Goal: Task Accomplishment & Management: Use online tool/utility

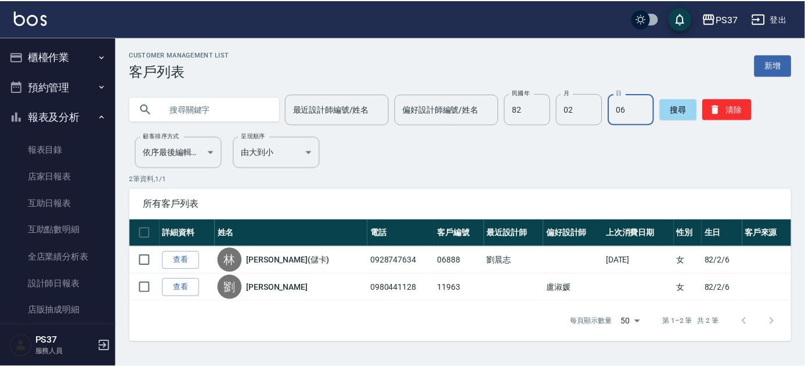
scroll to position [195, 0]
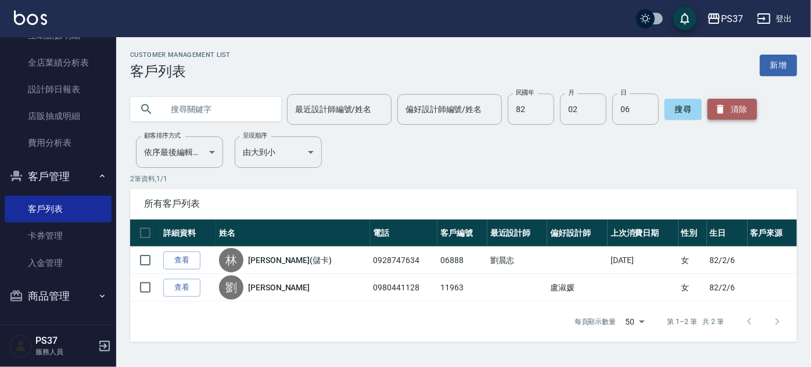
click at [726, 102] on button "清除" at bounding box center [731, 109] width 49 height 21
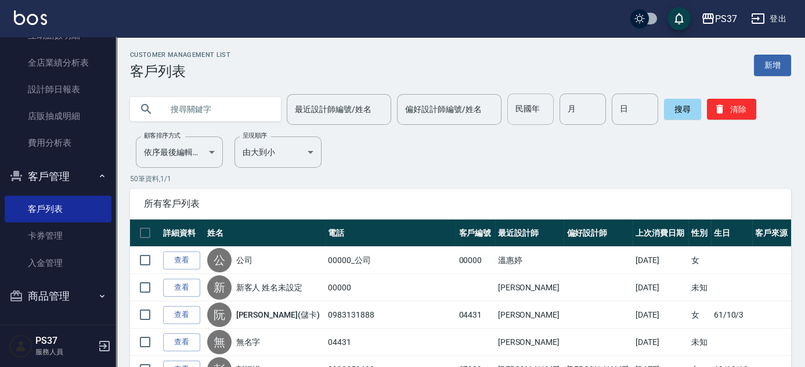
click at [530, 113] on input "民國年" at bounding box center [530, 108] width 46 height 31
click at [219, 106] on input "text" at bounding box center [217, 108] width 109 height 31
type input "陳"
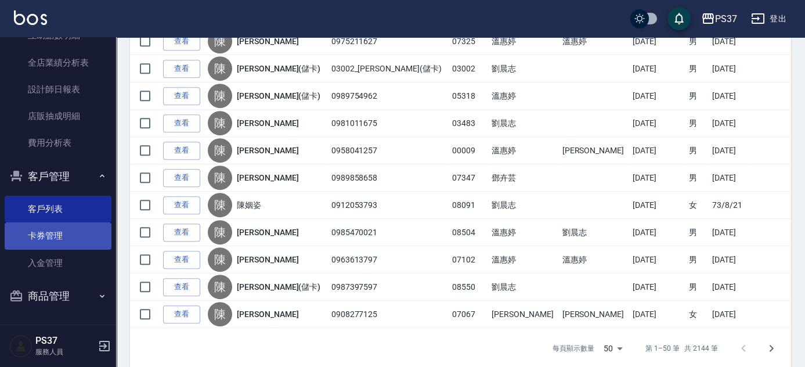
scroll to position [1291, 0]
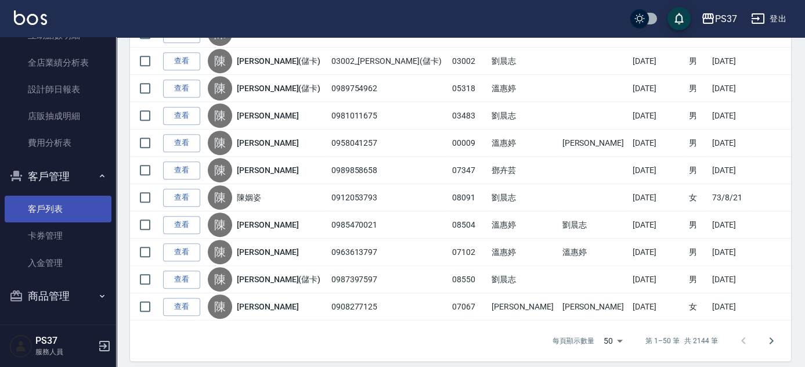
click at [87, 209] on link "客戶列表" at bounding box center [58, 209] width 107 height 27
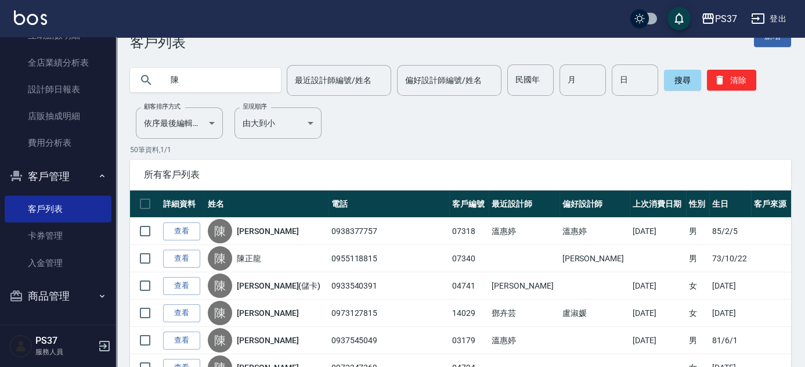
scroll to position [0, 0]
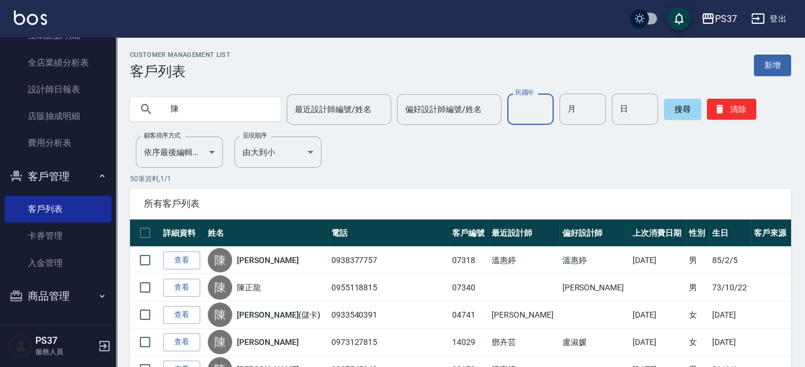
click at [538, 111] on input "民國年" at bounding box center [530, 108] width 46 height 31
type input "85"
type input "2"
click at [580, 114] on input "0" at bounding box center [583, 108] width 46 height 31
type input "10"
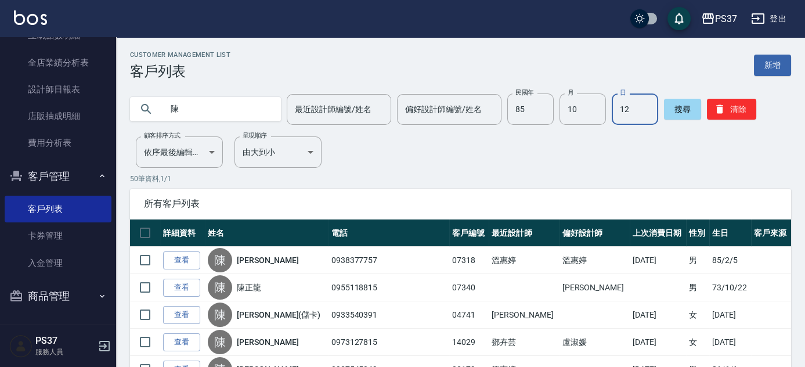
type input "12"
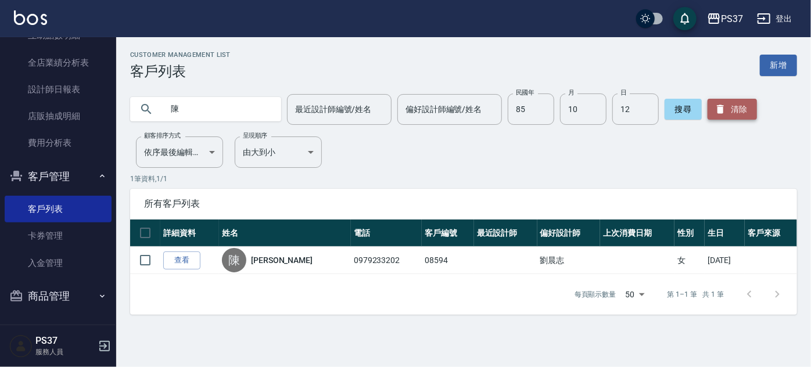
drag, startPoint x: 723, startPoint y: 111, endPoint x: 723, endPoint y: 105, distance: 7.0
click at [723, 111] on icon "button" at bounding box center [720, 109] width 12 height 12
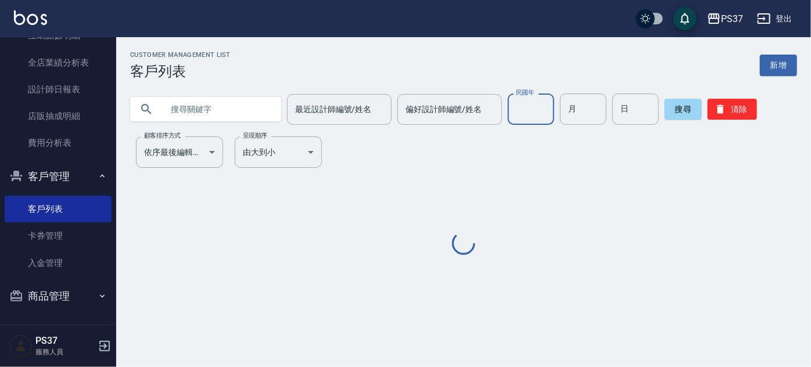
click at [516, 102] on input "民國年" at bounding box center [530, 108] width 46 height 31
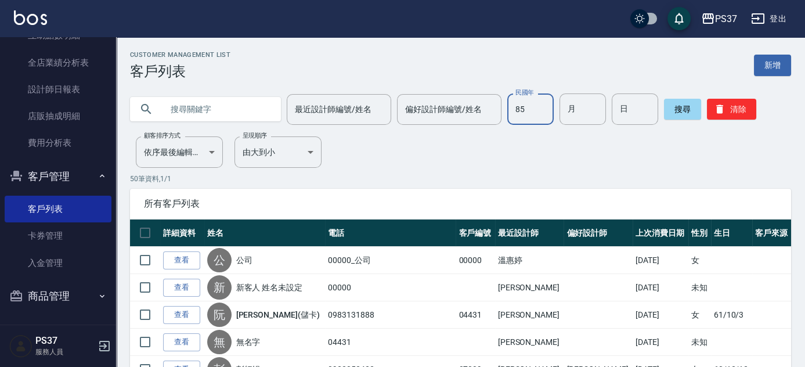
type input "85"
type input "10"
type input "12"
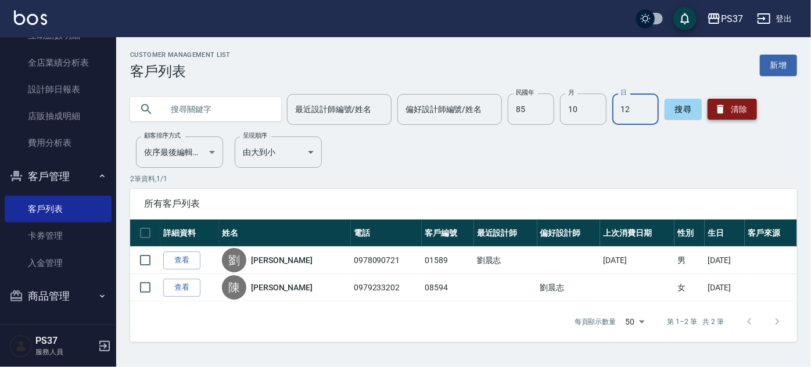
click at [739, 111] on button "清除" at bounding box center [731, 109] width 49 height 21
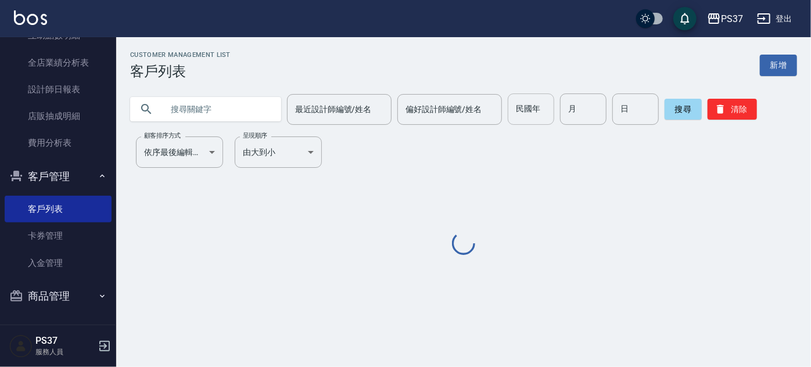
click at [521, 111] on input "民國年" at bounding box center [530, 108] width 46 height 31
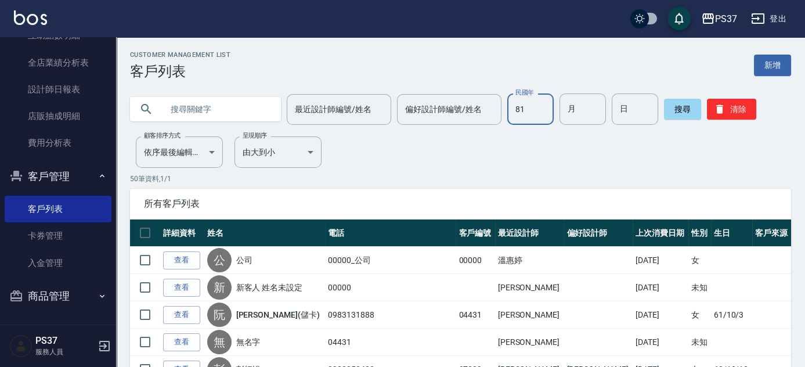
type input "81"
type input "6"
type input "1"
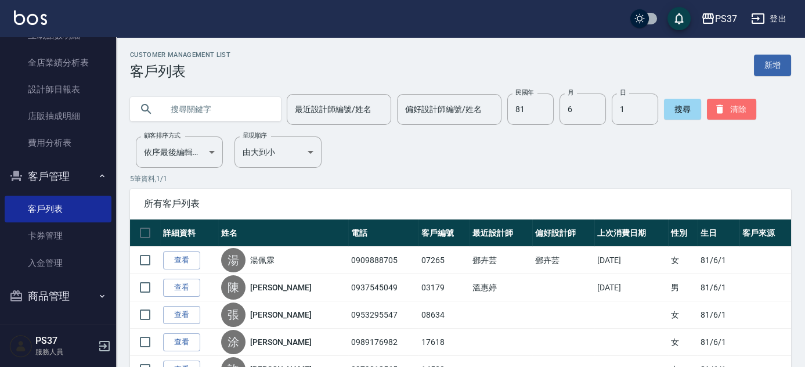
drag, startPoint x: 748, startPoint y: 107, endPoint x: 539, endPoint y: 83, distance: 210.4
click at [745, 107] on button "清除" at bounding box center [731, 109] width 49 height 21
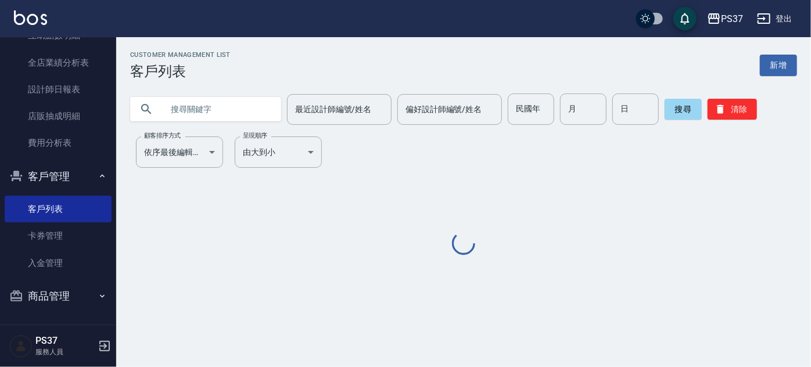
click at [175, 104] on input "text" at bounding box center [217, 108] width 109 height 31
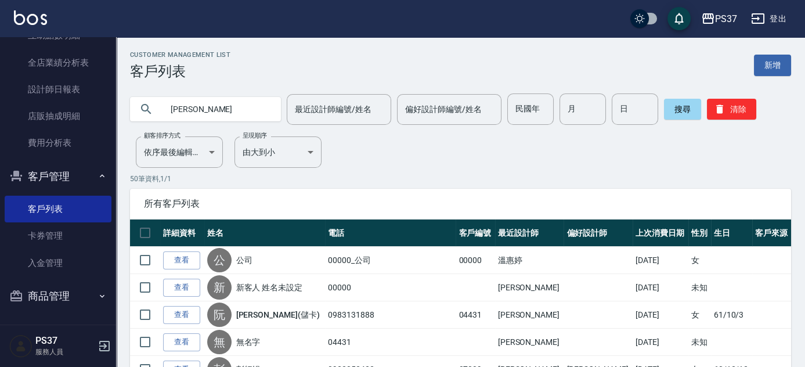
type input "[PERSON_NAME]"
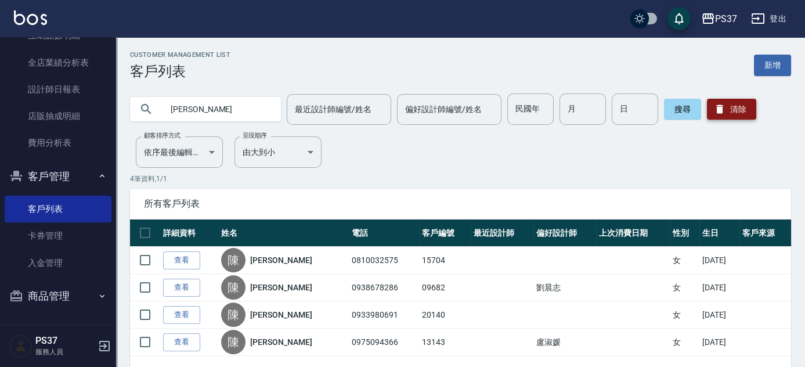
click at [743, 112] on button "清除" at bounding box center [731, 109] width 49 height 21
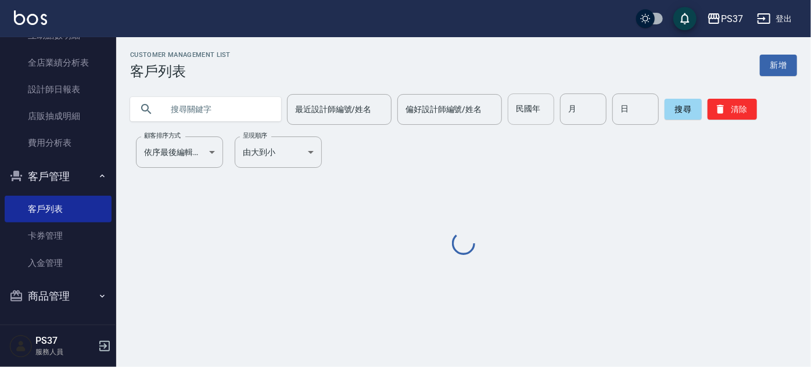
drag, startPoint x: 524, startPoint y: 105, endPoint x: 510, endPoint y: 114, distance: 16.7
click at [524, 105] on input "民國年" at bounding box center [530, 108] width 46 height 31
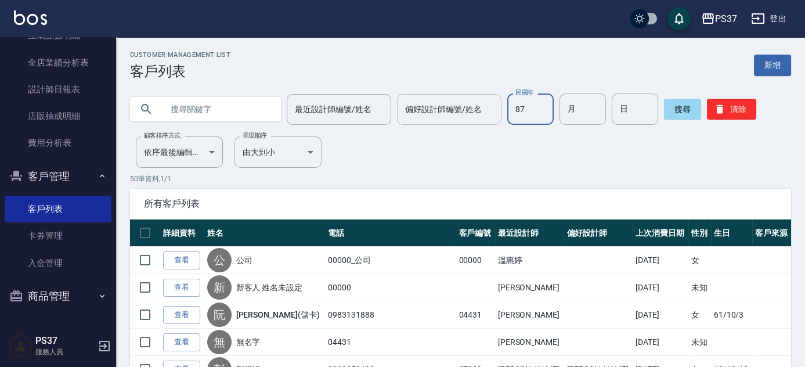
type input "87"
type input "05"
type input "01"
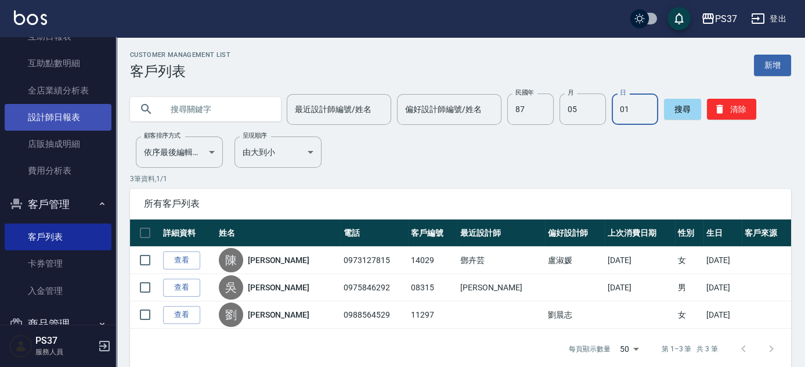
scroll to position [142, 0]
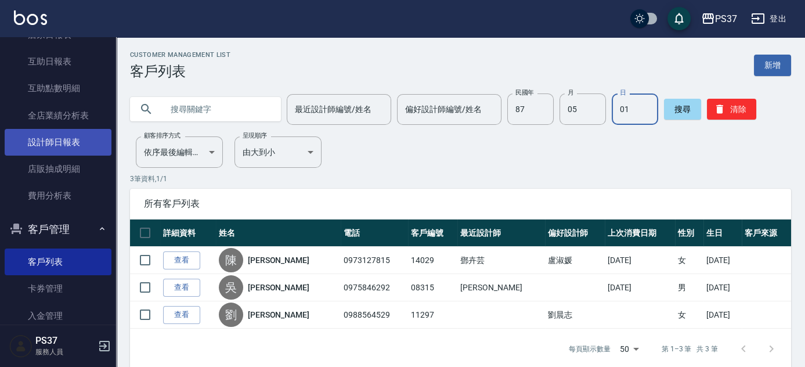
click at [71, 152] on link "設計師日報表" at bounding box center [58, 142] width 107 height 27
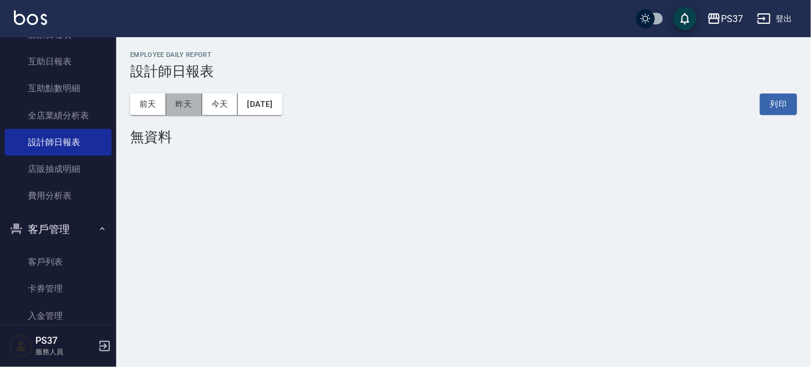
click at [197, 110] on button "昨天" at bounding box center [184, 103] width 36 height 21
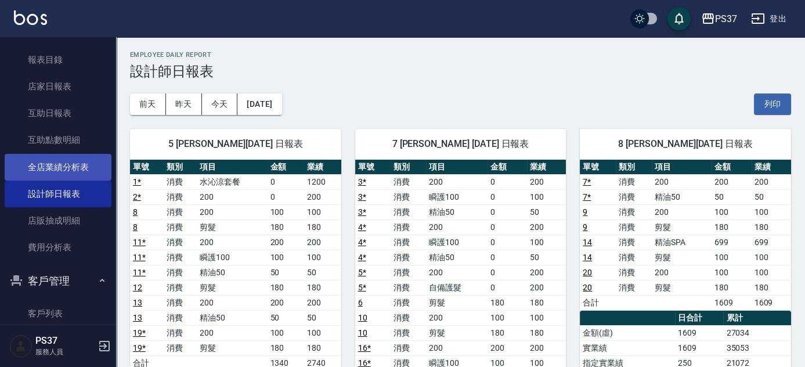
scroll to position [36, 0]
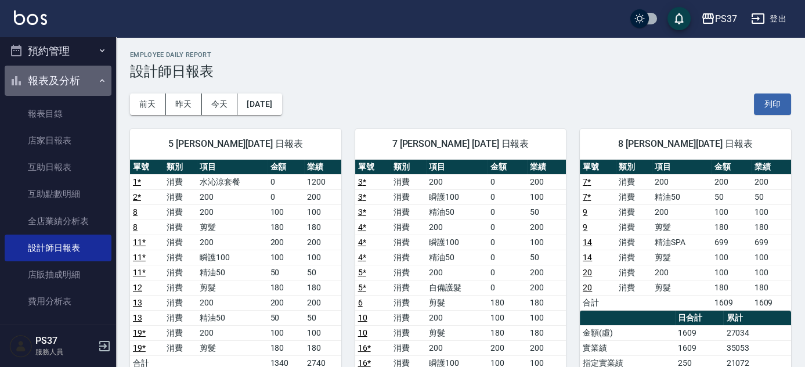
click at [98, 82] on icon "button" at bounding box center [102, 80] width 9 height 9
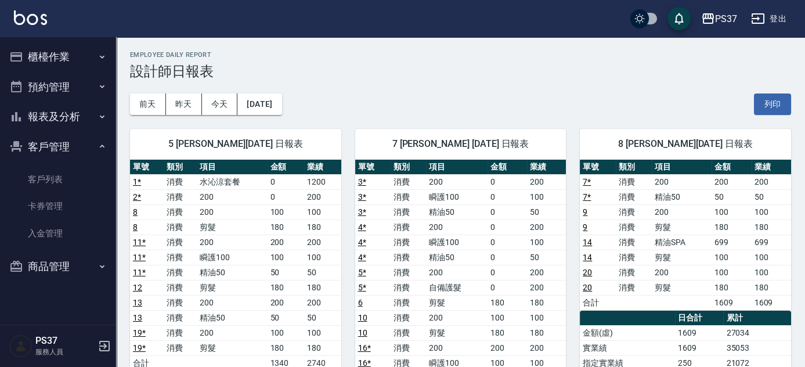
scroll to position [0, 0]
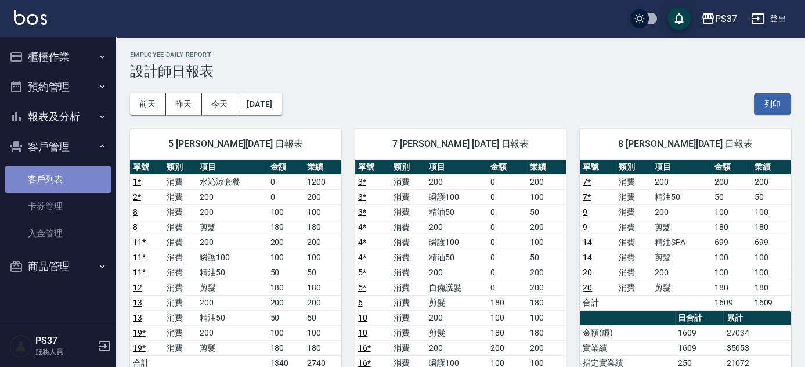
click at [69, 176] on link "客戶列表" at bounding box center [58, 179] width 107 height 27
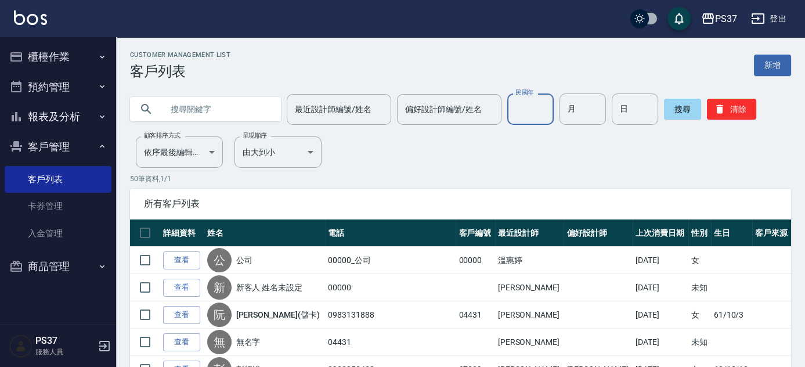
click at [535, 108] on input "民國年" at bounding box center [530, 108] width 46 height 31
type input "81"
type input "9"
type input "15"
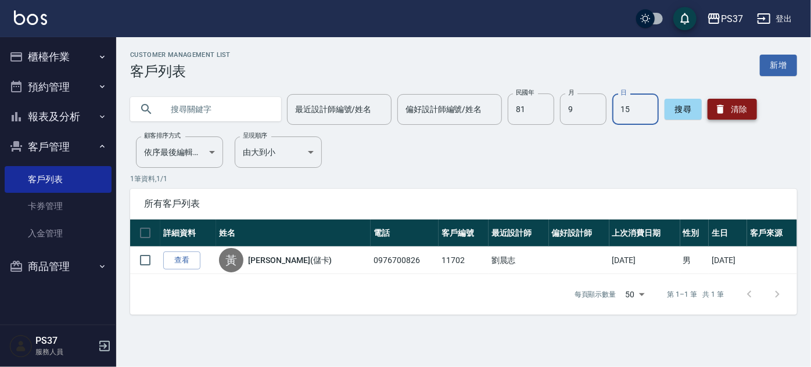
click at [725, 109] on button "清除" at bounding box center [731, 109] width 49 height 21
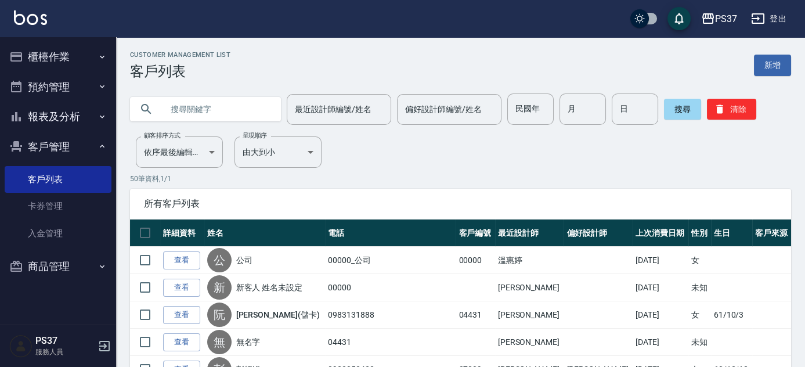
click at [70, 59] on button "櫃檯作業" at bounding box center [58, 57] width 107 height 30
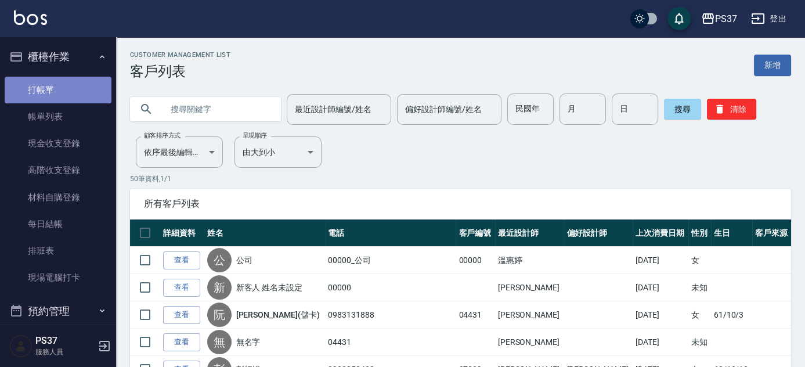
click at [59, 95] on link "打帳單" at bounding box center [58, 90] width 107 height 27
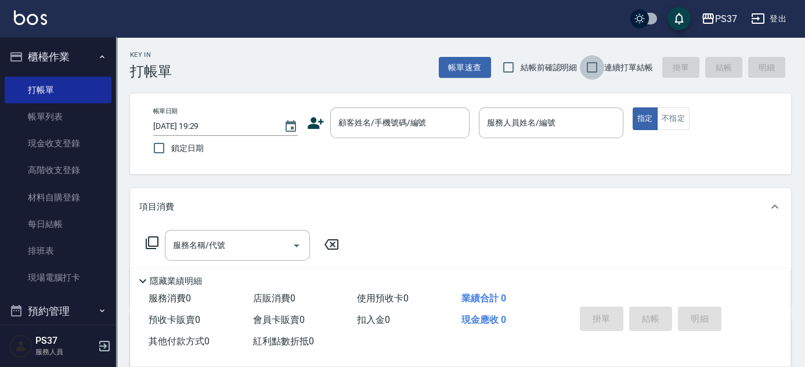
click at [589, 70] on input "連續打單結帳" at bounding box center [592, 67] width 24 height 24
checkbox input "true"
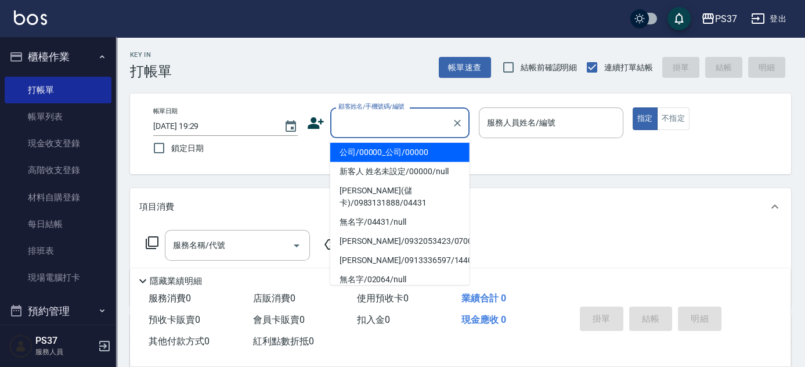
click at [404, 120] on input "顧客姓名/手機號碼/編號" at bounding box center [391, 123] width 111 height 20
click at [402, 149] on li "公司/00000_公司/00000" at bounding box center [399, 152] width 139 height 19
type input "公司/00000_公司/00000"
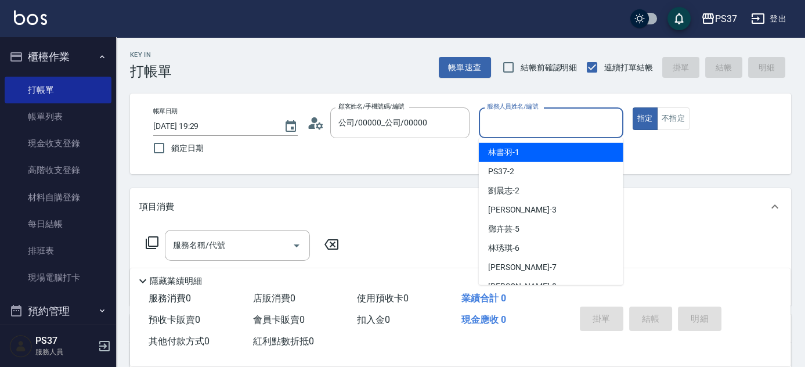
click at [518, 117] on input "服務人員姓名/編號" at bounding box center [551, 123] width 134 height 20
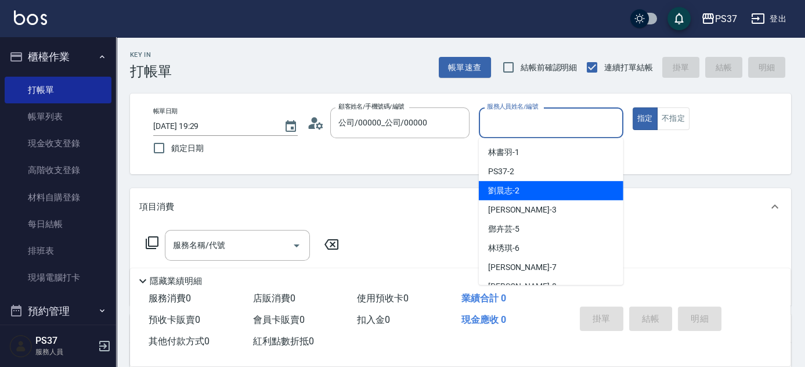
click at [518, 183] on div "[PERSON_NAME]-2" at bounding box center [551, 190] width 145 height 19
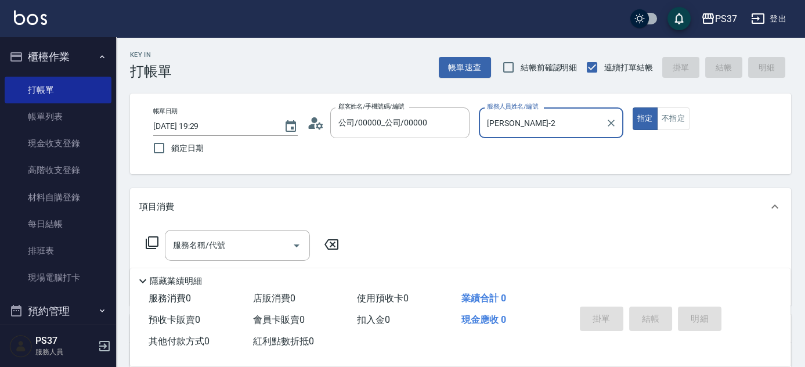
type input "[PERSON_NAME]-2"
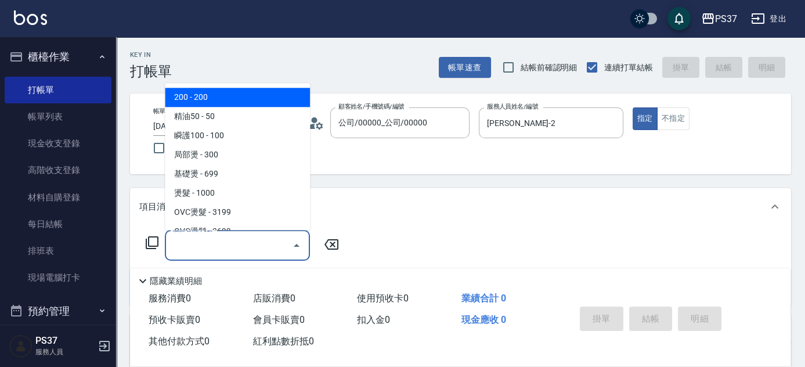
click at [218, 251] on input "服務名稱/代號" at bounding box center [228, 245] width 117 height 20
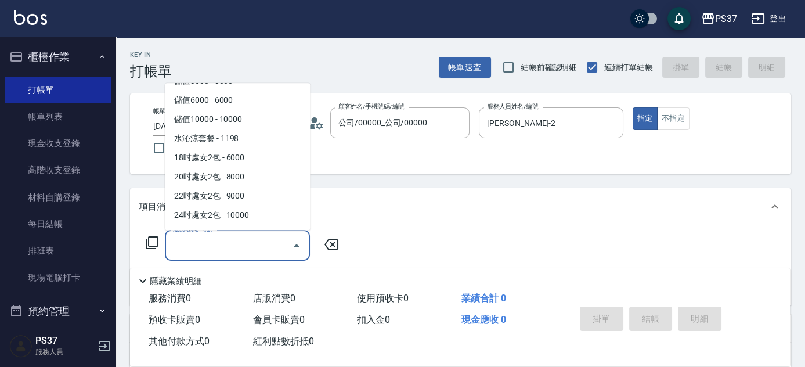
scroll to position [1266, 0]
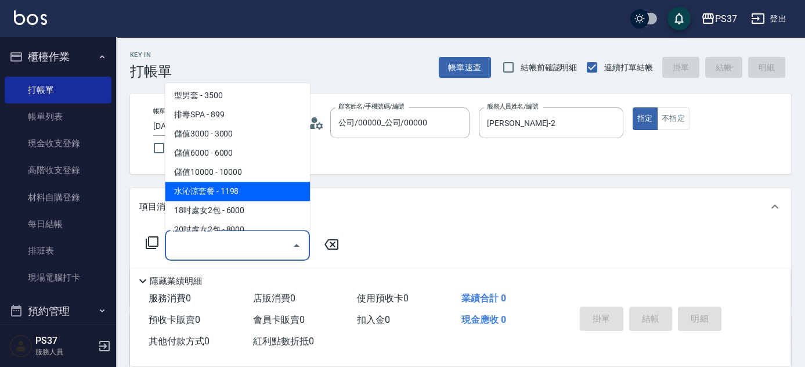
click at [243, 192] on span "水沁涼套餐 - 1198" at bounding box center [237, 191] width 145 height 19
type input "水沁涼套餐(5699)"
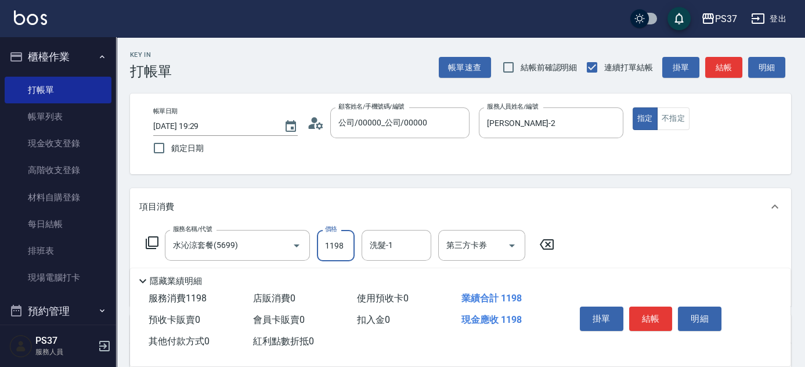
click at [338, 246] on input "1198" at bounding box center [336, 245] width 38 height 31
type input "1098"
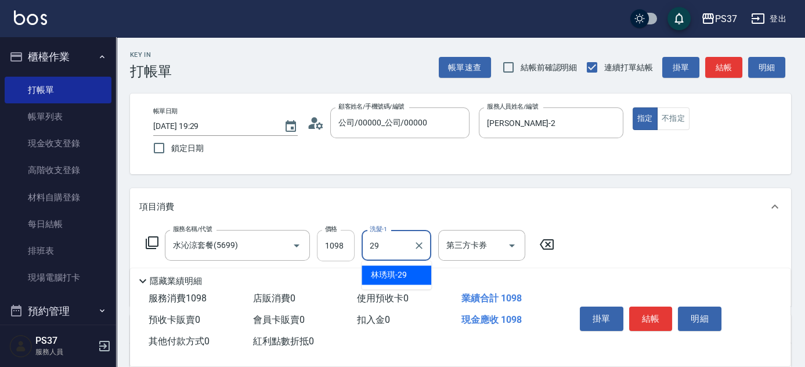
type input "[PERSON_NAME]-29"
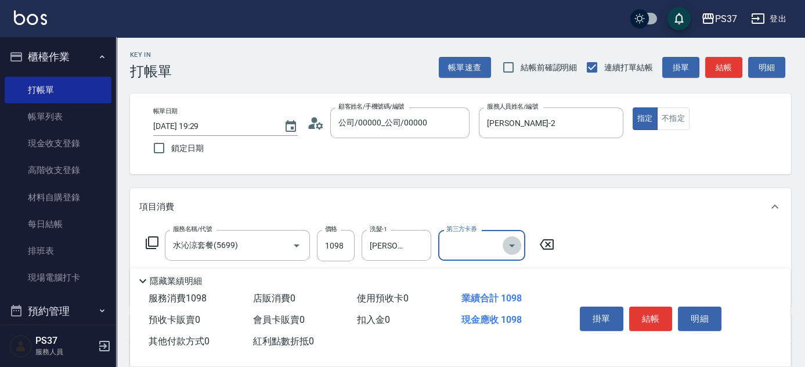
click at [512, 249] on icon "Open" at bounding box center [512, 246] width 14 height 14
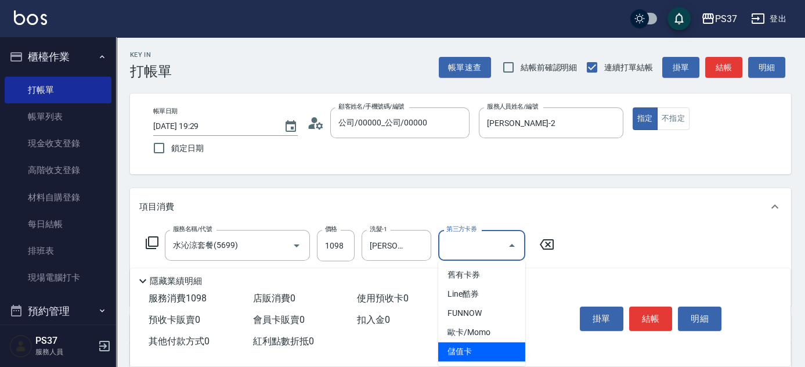
click at [497, 348] on span "儲值卡" at bounding box center [481, 351] width 87 height 19
type input "儲值卡"
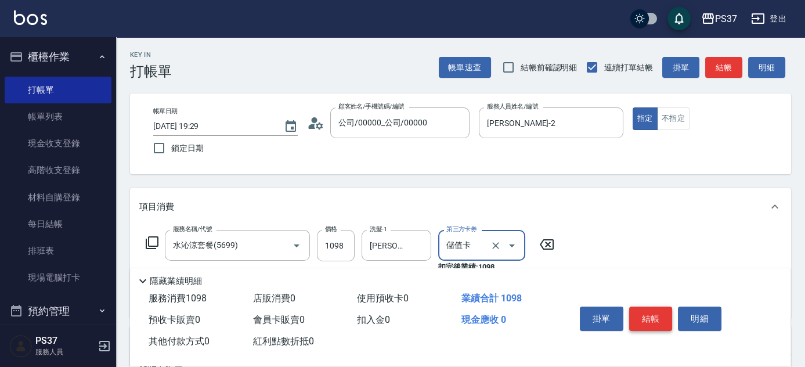
click at [647, 311] on button "結帳" at bounding box center [651, 319] width 44 height 24
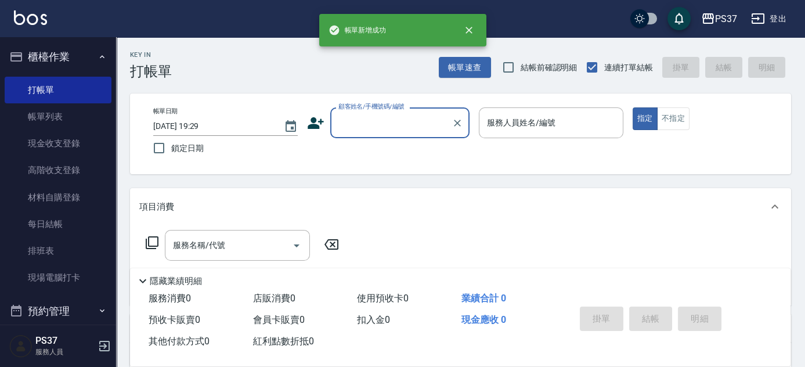
click at [402, 126] on input "顧客姓名/手機號碼/編號" at bounding box center [391, 123] width 111 height 20
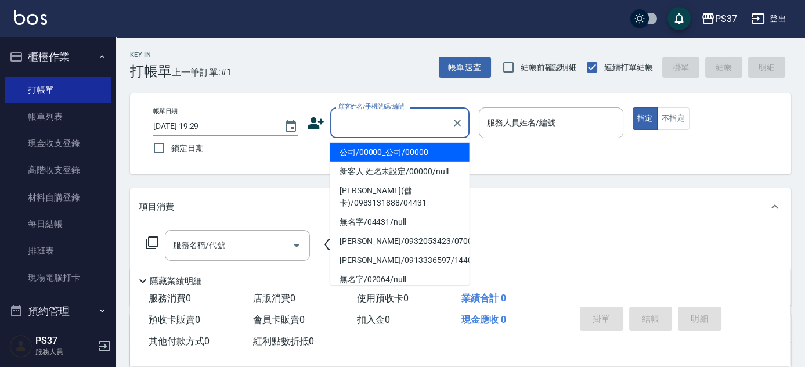
click at [391, 154] on li "公司/00000_公司/00000" at bounding box center [399, 152] width 139 height 19
type input "公司/00000_公司/00000"
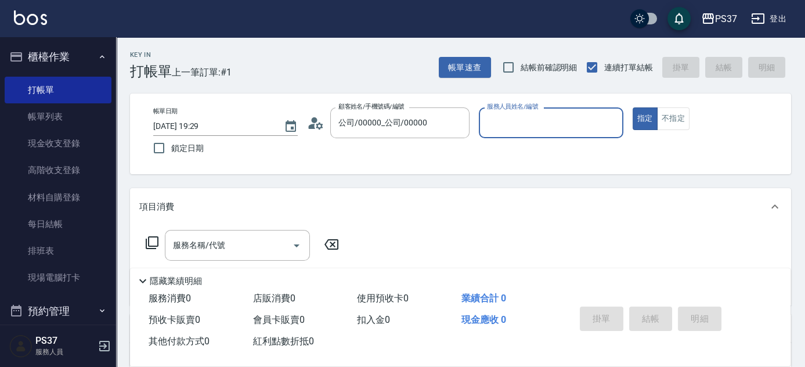
click at [549, 129] on input "服務人員姓名/編號" at bounding box center [551, 123] width 134 height 20
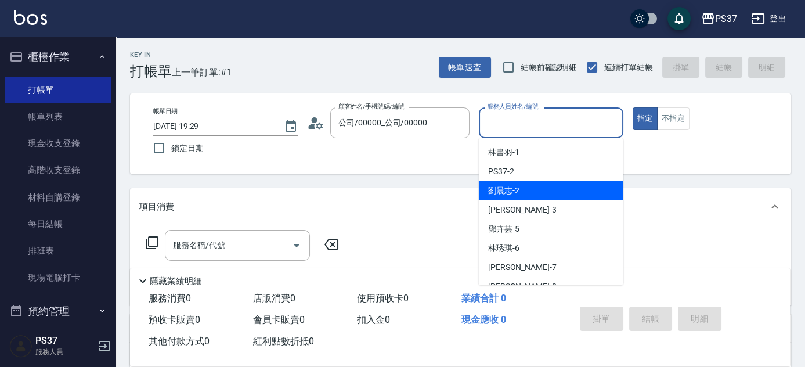
click at [542, 190] on div "[PERSON_NAME]-2" at bounding box center [551, 190] width 145 height 19
type input "[PERSON_NAME]-2"
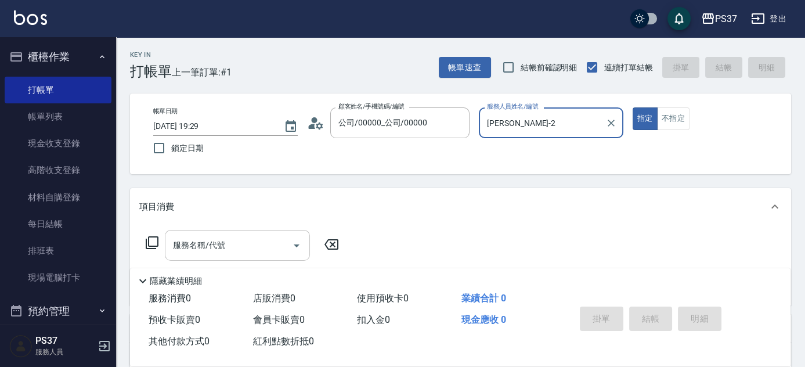
click at [244, 244] on input "服務名稱/代號" at bounding box center [228, 245] width 117 height 20
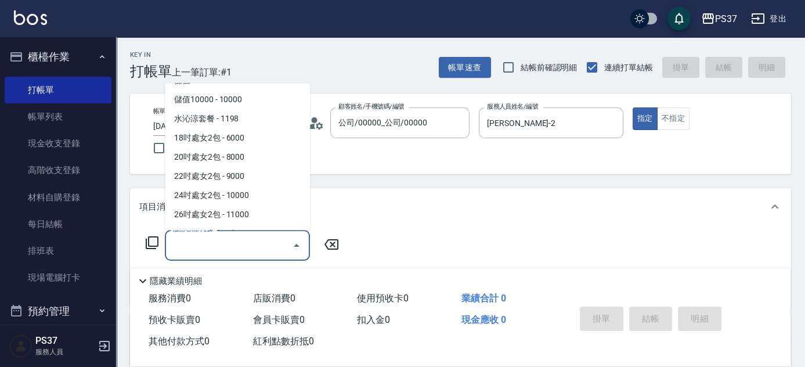
scroll to position [1323, 0]
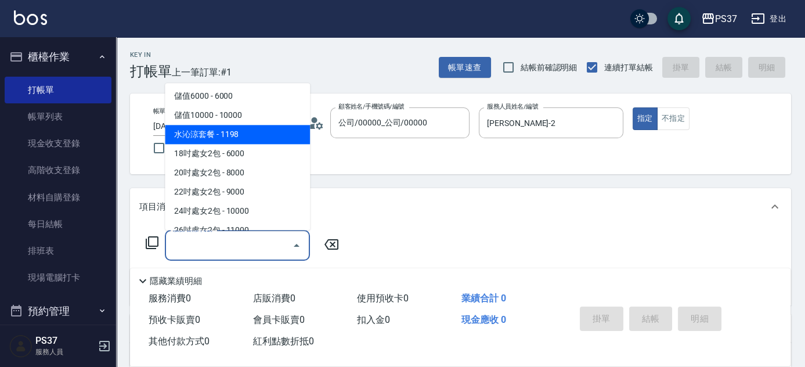
click at [257, 139] on span "水沁涼套餐 - 1198" at bounding box center [237, 134] width 145 height 19
type input "水沁涼套餐(5699)"
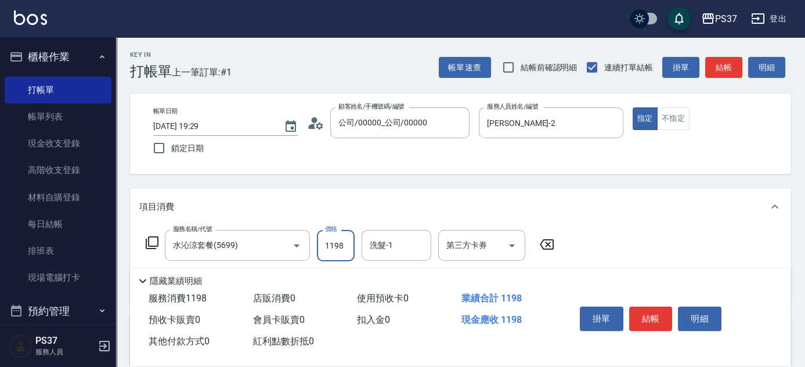
click at [340, 238] on input "1198" at bounding box center [336, 245] width 38 height 31
type input "1098"
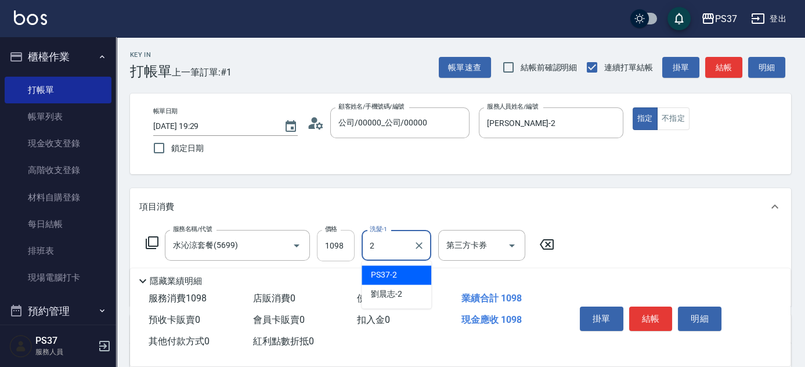
type input "PS37-2"
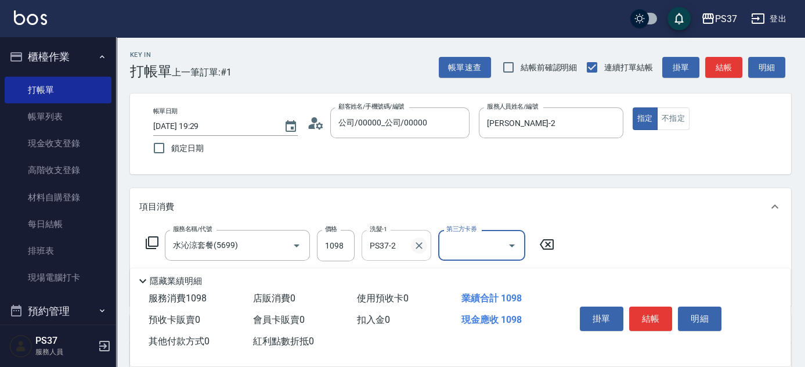
click at [418, 247] on icon "Clear" at bounding box center [419, 246] width 12 height 12
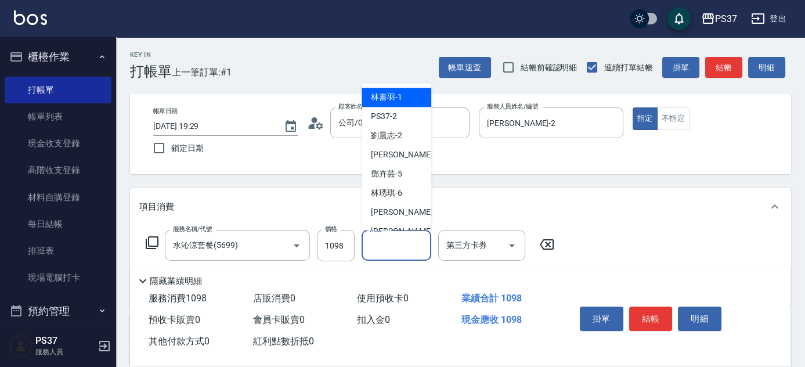
click at [403, 254] on input "洗髮-1" at bounding box center [396, 245] width 59 height 20
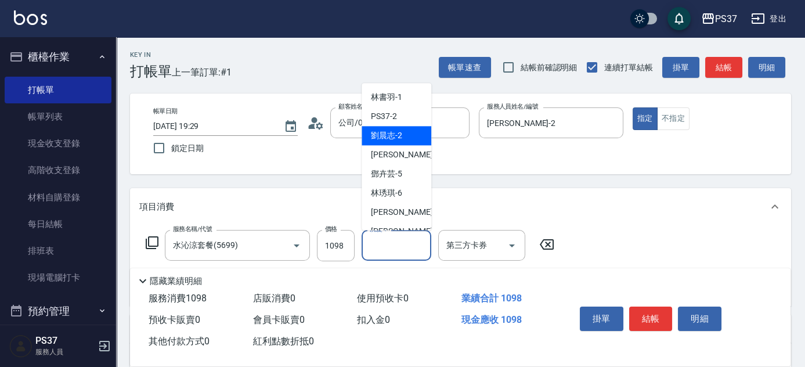
click at [401, 130] on span "[PERSON_NAME]-2" at bounding box center [386, 136] width 31 height 12
type input "[PERSON_NAME]-2"
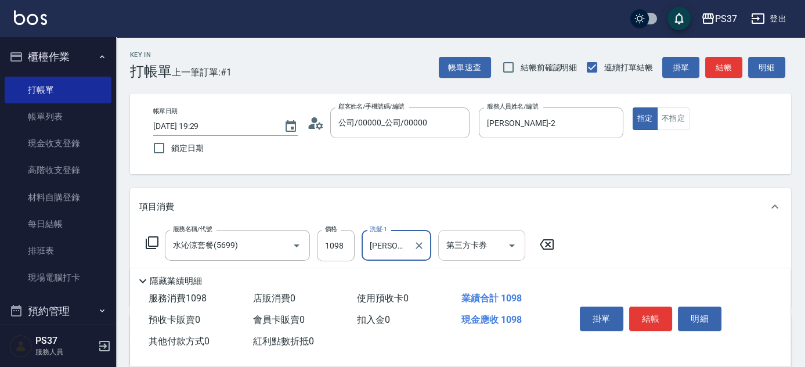
click at [510, 242] on icon "Open" at bounding box center [512, 246] width 14 height 14
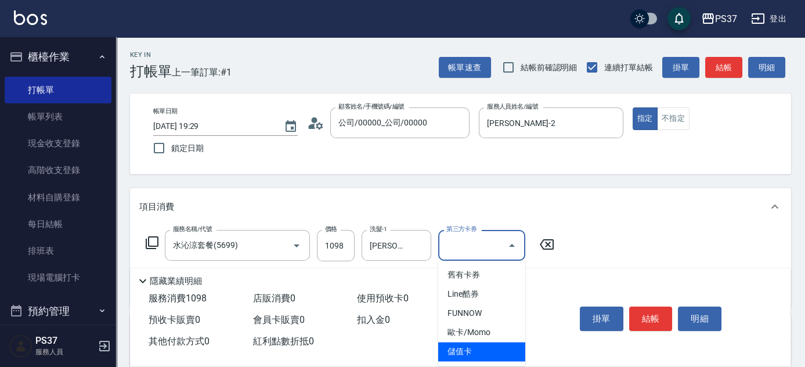
click at [494, 350] on span "儲值卡" at bounding box center [481, 351] width 87 height 19
type input "儲值卡"
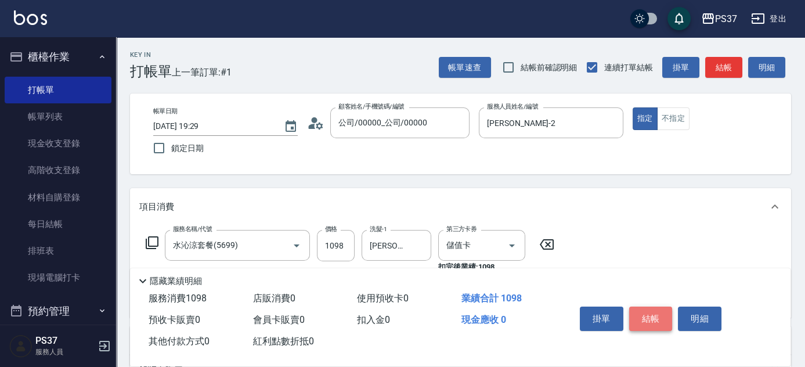
click at [651, 315] on button "結帳" at bounding box center [651, 319] width 44 height 24
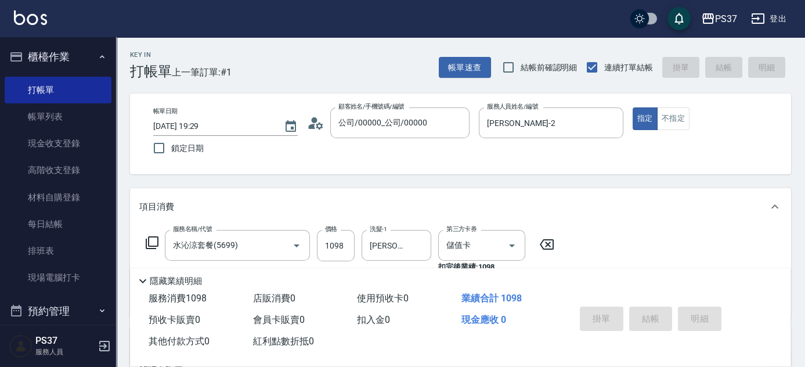
type input "[DATE] 19:30"
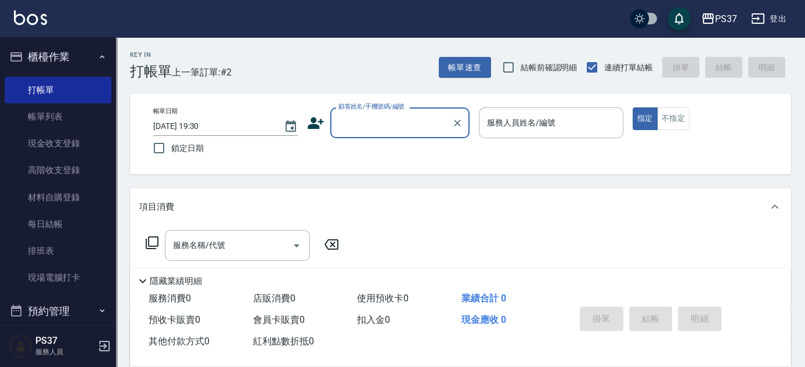
click at [369, 120] on input "顧客姓名/手機號碼/編號" at bounding box center [391, 123] width 111 height 20
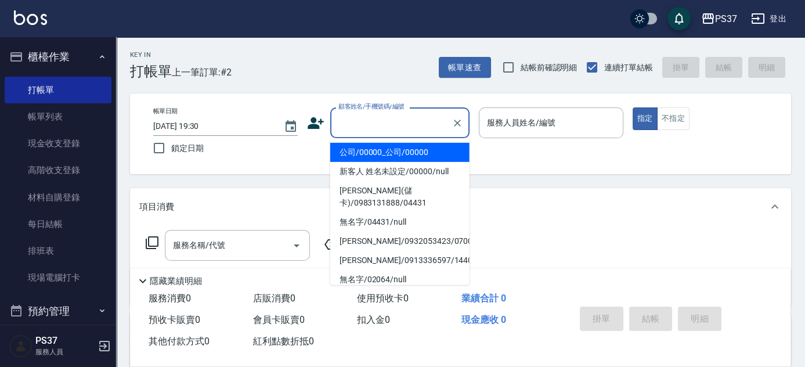
click at [391, 154] on li "公司/00000_公司/00000" at bounding box center [399, 152] width 139 height 19
type input "公司/00000_公司/00000"
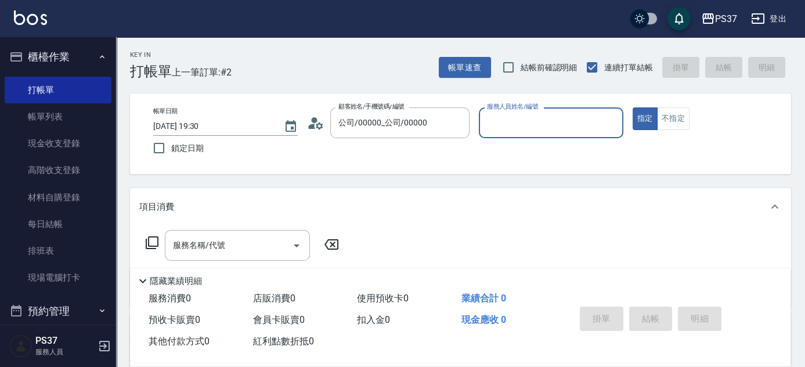
click at [521, 109] on label "服務人員姓名/編號" at bounding box center [512, 106] width 51 height 9
click at [521, 113] on input "服務人員姓名/編號" at bounding box center [551, 123] width 134 height 20
click at [535, 128] on input "服務人員姓名/編號" at bounding box center [551, 123] width 134 height 20
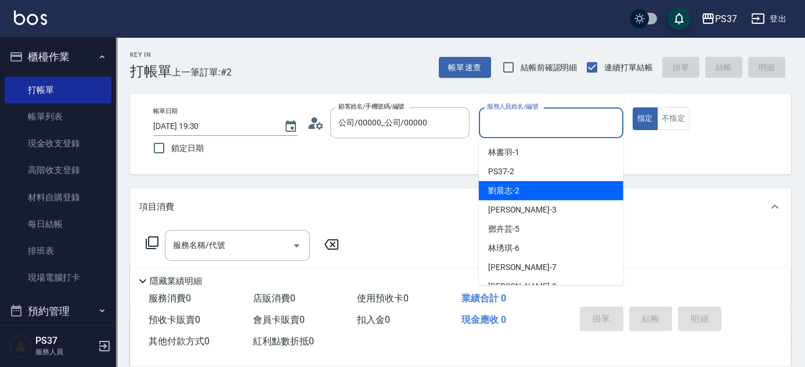
click at [551, 183] on div "[PERSON_NAME]-2" at bounding box center [551, 190] width 145 height 19
type input "[PERSON_NAME]-2"
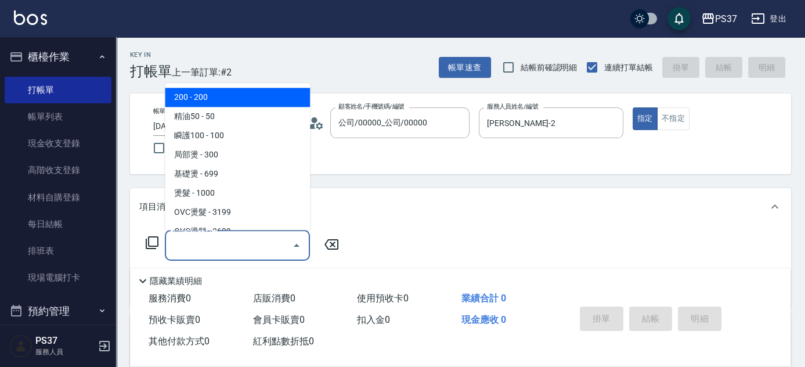
click at [250, 243] on input "服務名稱/代號" at bounding box center [228, 245] width 117 height 20
click at [239, 93] on span "200 - 200" at bounding box center [237, 97] width 145 height 19
type input "200(111)"
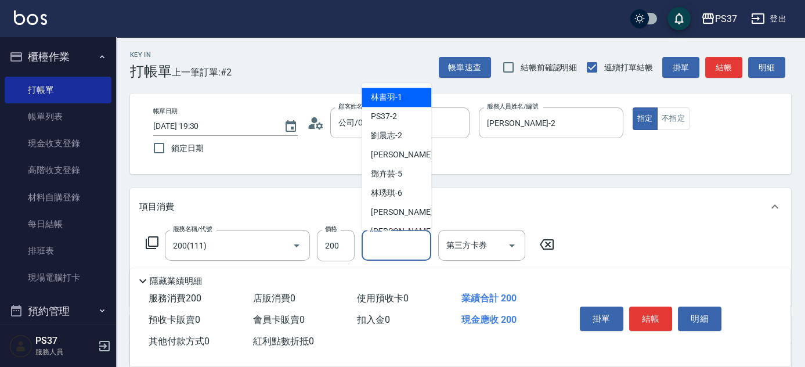
click at [391, 236] on input "洗髮-1" at bounding box center [396, 245] width 59 height 20
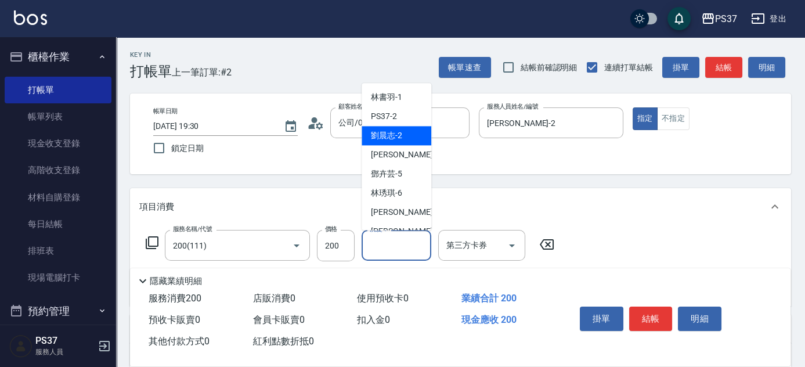
click at [405, 128] on div "[PERSON_NAME]-2" at bounding box center [397, 136] width 70 height 19
type input "[PERSON_NAME]-2"
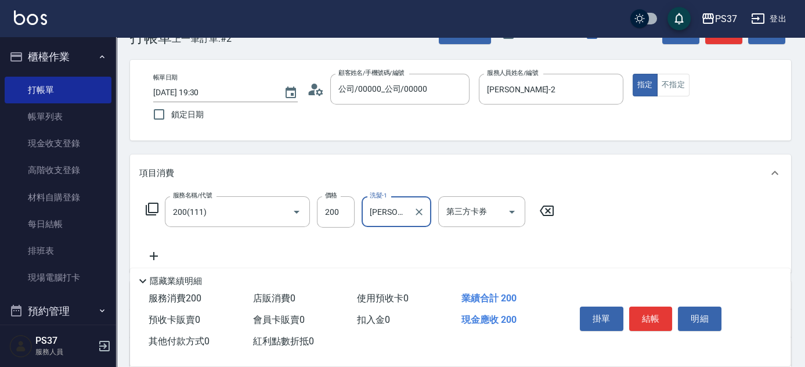
scroll to position [52, 0]
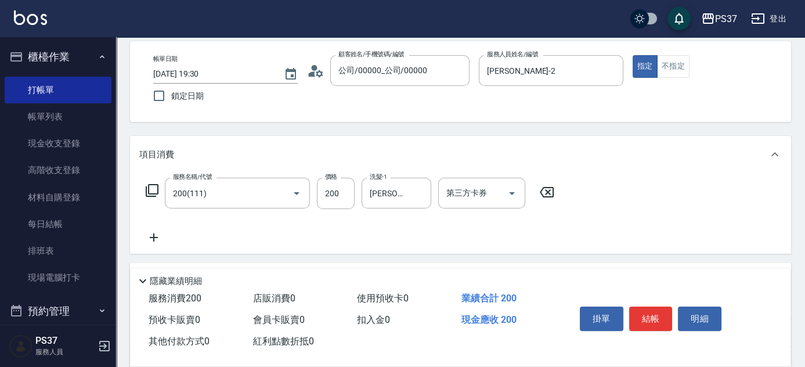
click at [153, 243] on icon at bounding box center [153, 238] width 29 height 14
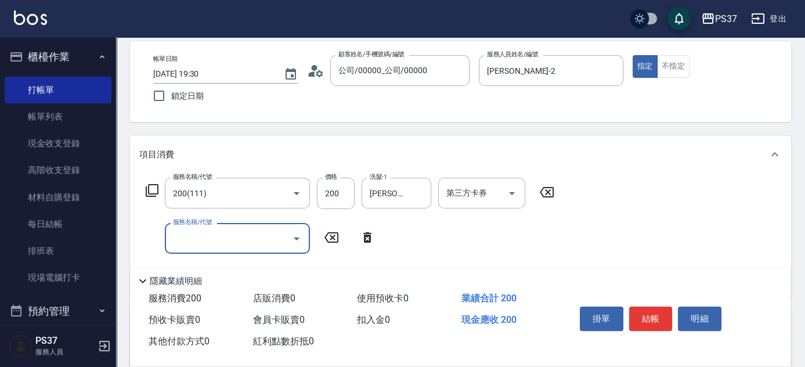
click at [192, 231] on input "服務名稱/代號" at bounding box center [228, 238] width 117 height 20
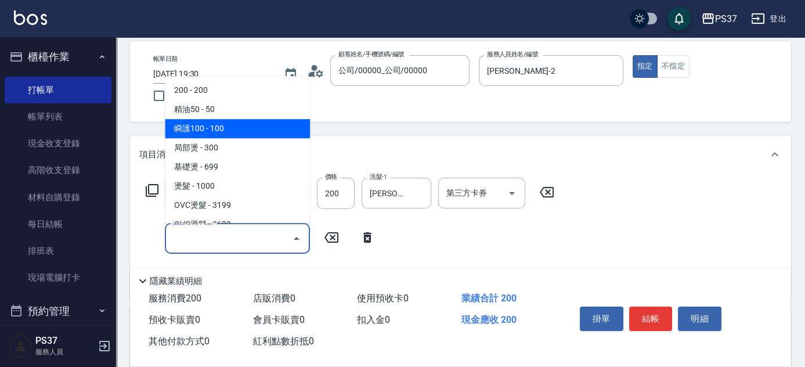
click at [237, 123] on span "瞬護100 - 100" at bounding box center [237, 128] width 145 height 19
type input "瞬護100(113)"
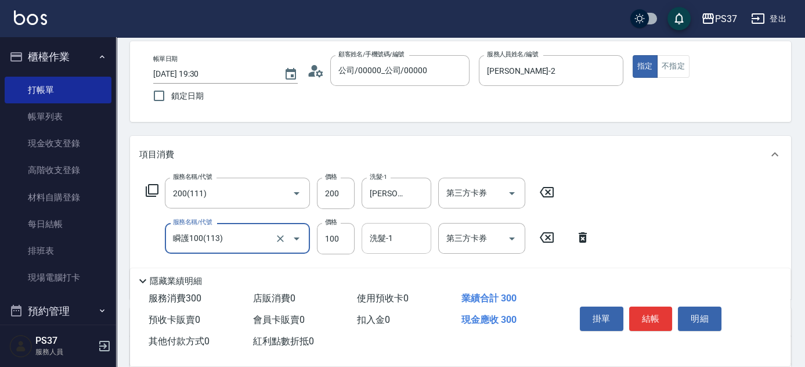
click at [383, 242] on input "洗髮-1" at bounding box center [396, 238] width 59 height 20
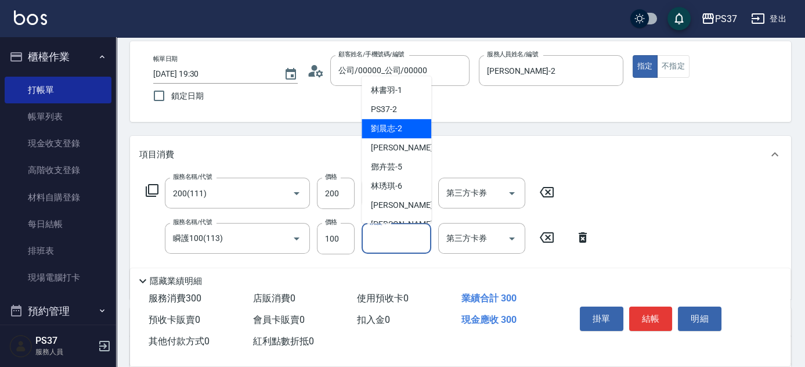
click at [395, 124] on span "[PERSON_NAME]-2" at bounding box center [386, 129] width 31 height 12
type input "[PERSON_NAME]-2"
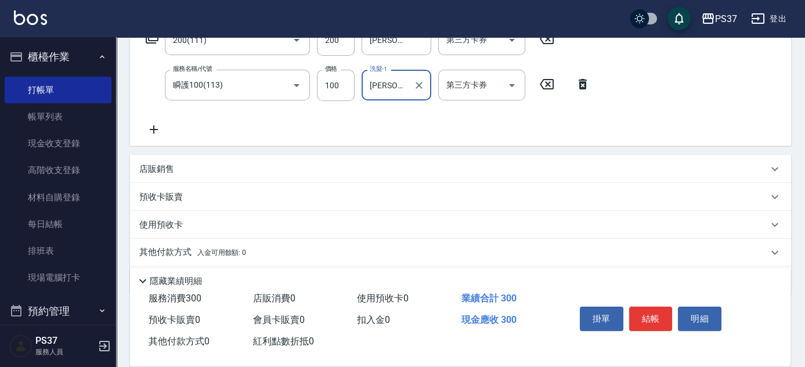
scroll to position [211, 0]
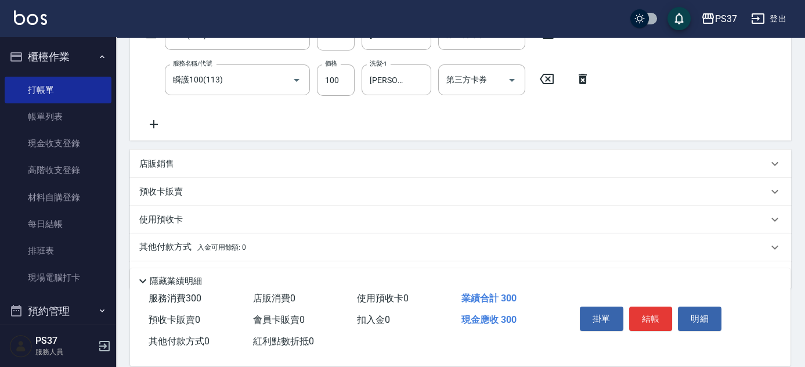
click at [159, 125] on icon at bounding box center [153, 124] width 29 height 14
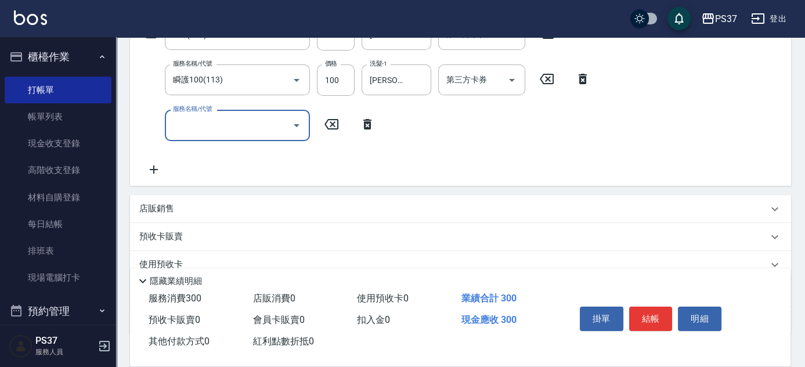
click at [211, 120] on input "服務名稱/代號" at bounding box center [228, 125] width 117 height 20
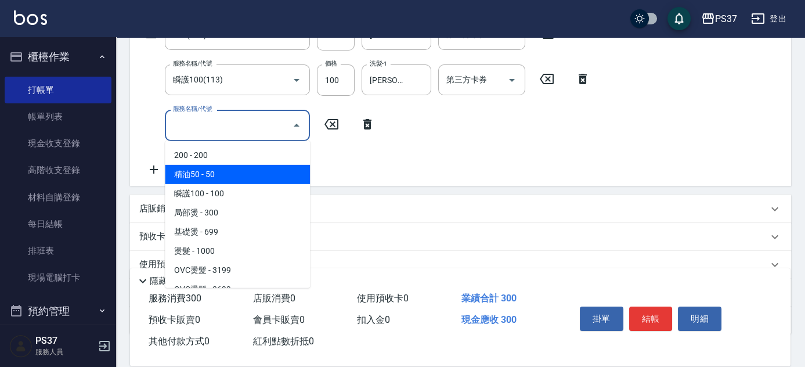
click at [244, 174] on span "精油50 - 50" at bounding box center [237, 174] width 145 height 19
type input "精油50(112)"
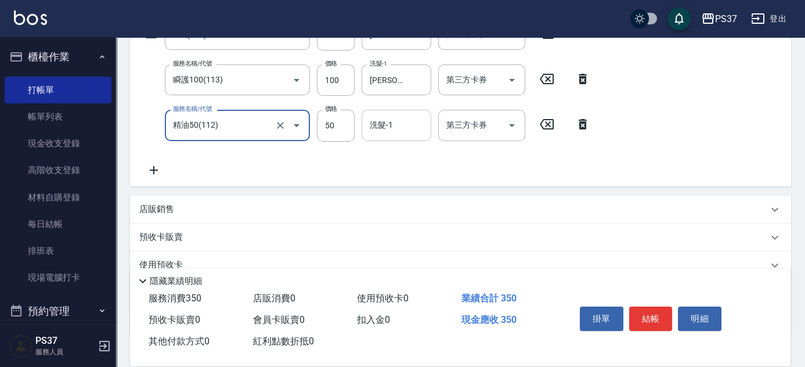
click at [383, 125] on div "洗髮-1 洗髮-1" at bounding box center [397, 125] width 70 height 31
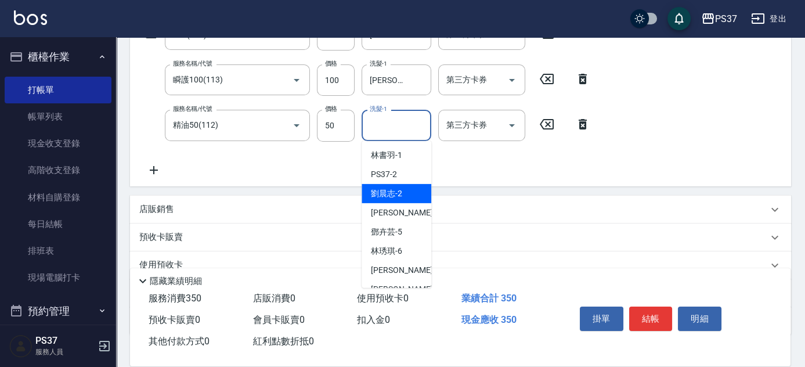
click at [390, 197] on span "[PERSON_NAME]-2" at bounding box center [386, 194] width 31 height 12
type input "[PERSON_NAME]-2"
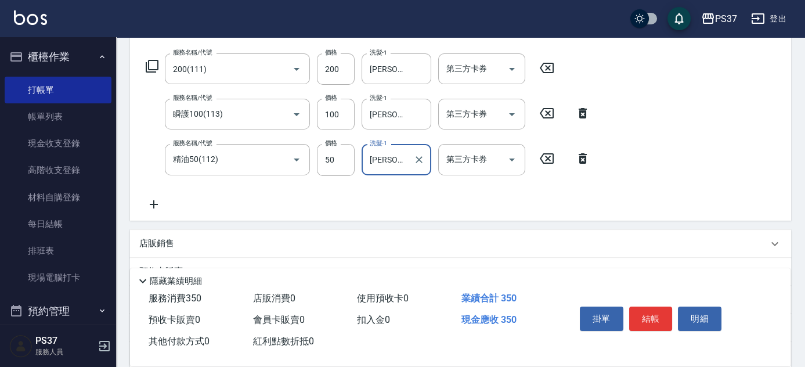
scroll to position [158, 0]
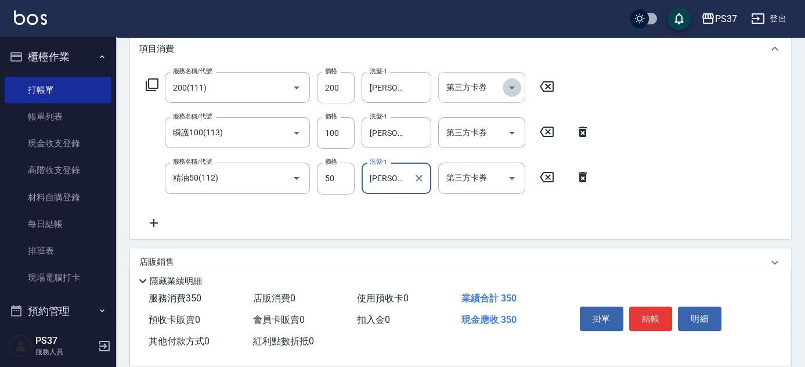
click at [516, 92] on icon "Open" at bounding box center [512, 88] width 14 height 14
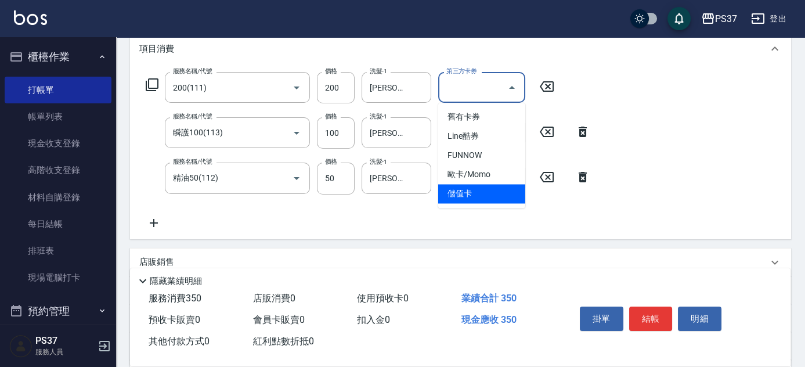
click at [511, 193] on span "儲值卡" at bounding box center [481, 193] width 87 height 19
type input "儲值卡"
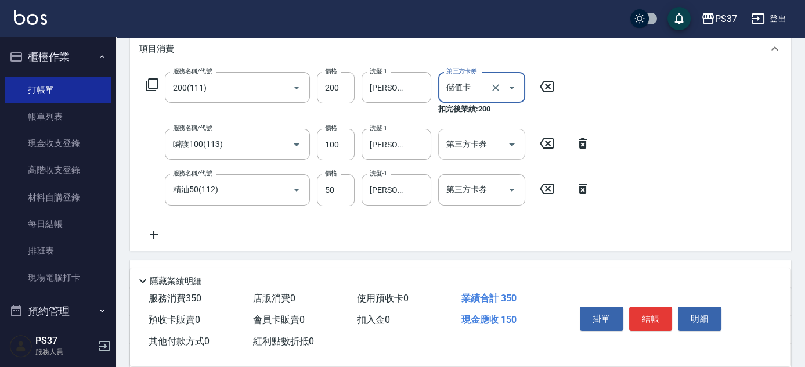
click at [516, 148] on icon "Open" at bounding box center [512, 145] width 14 height 14
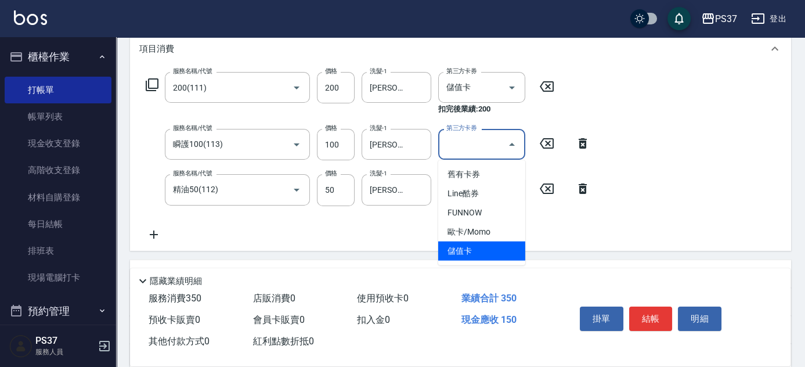
click at [483, 250] on span "儲值卡" at bounding box center [481, 251] width 87 height 19
type input "儲值卡"
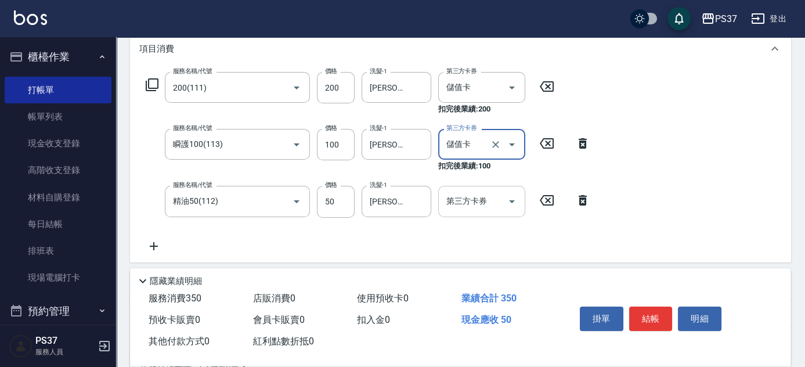
click at [510, 207] on icon "Open" at bounding box center [512, 202] width 14 height 14
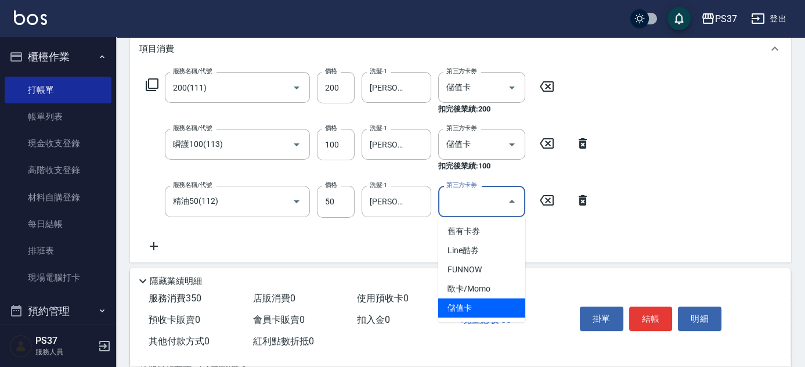
click at [476, 304] on span "儲值卡" at bounding box center [481, 307] width 87 height 19
type input "儲值卡"
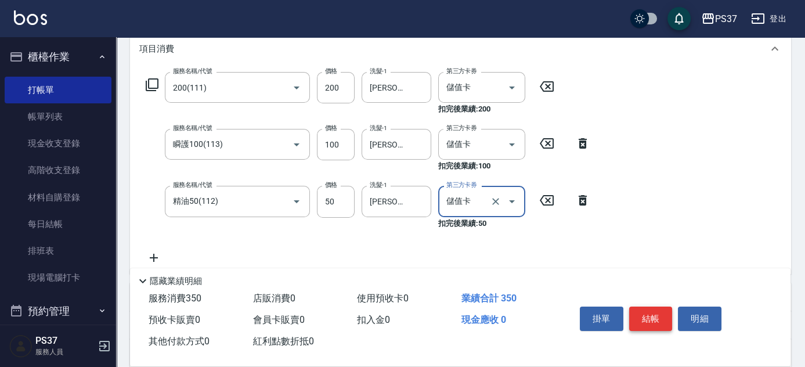
click at [641, 315] on button "結帳" at bounding box center [651, 319] width 44 height 24
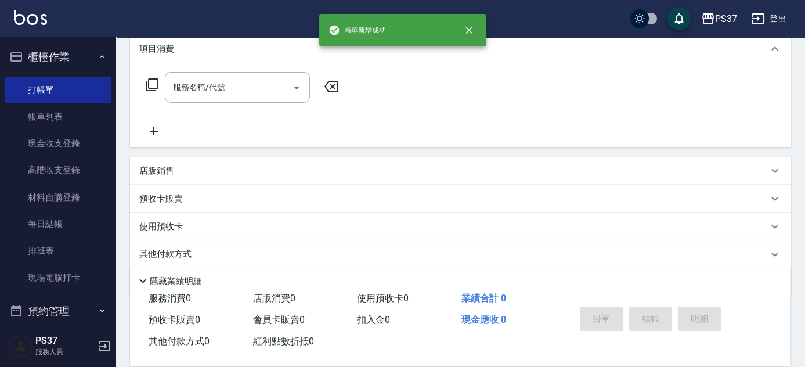
scroll to position [0, 0]
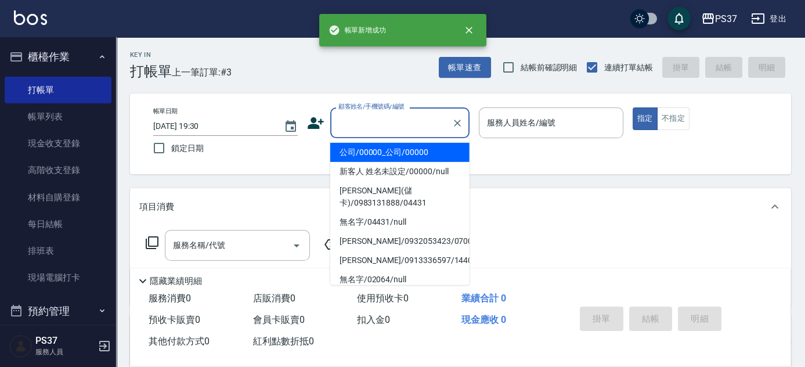
click at [368, 125] on input "顧客姓名/手機號碼/編號" at bounding box center [391, 123] width 111 height 20
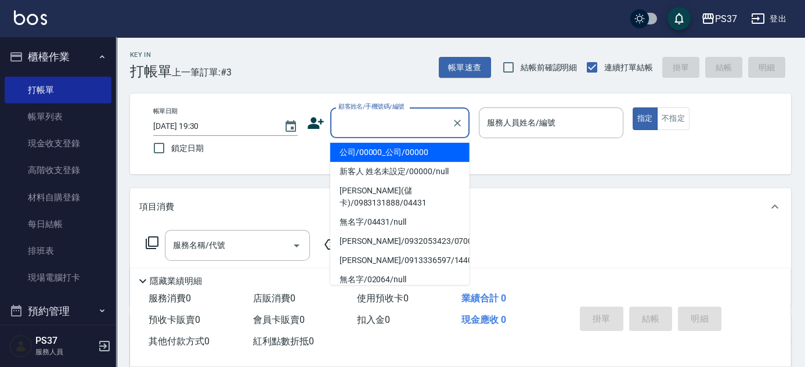
click at [387, 156] on li "公司/00000_公司/00000" at bounding box center [399, 152] width 139 height 19
type input "公司/00000_公司/00000"
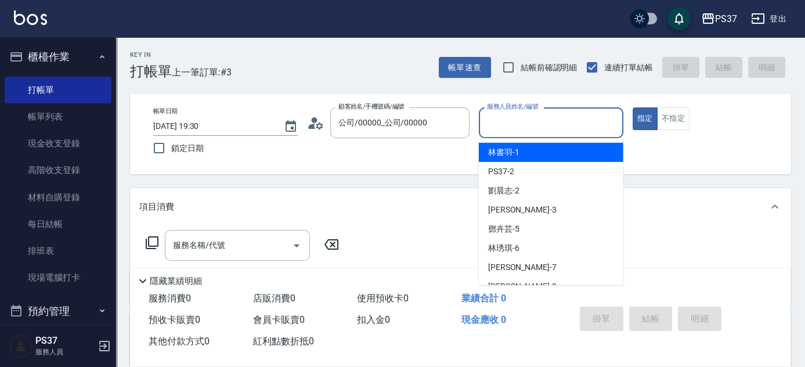
click at [518, 122] on input "服務人員姓名/編號" at bounding box center [551, 123] width 134 height 20
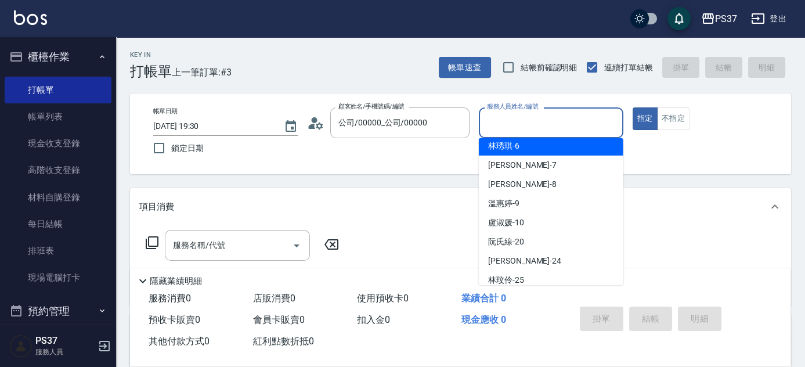
scroll to position [105, 0]
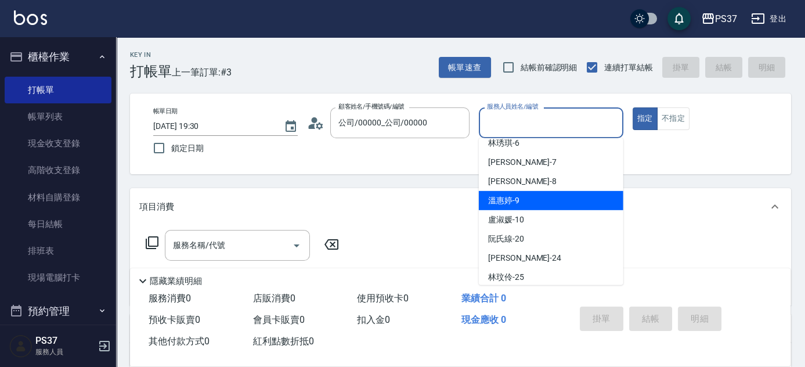
click at [533, 203] on div "[PERSON_NAME]-9" at bounding box center [551, 200] width 145 height 19
type input "[PERSON_NAME]-9"
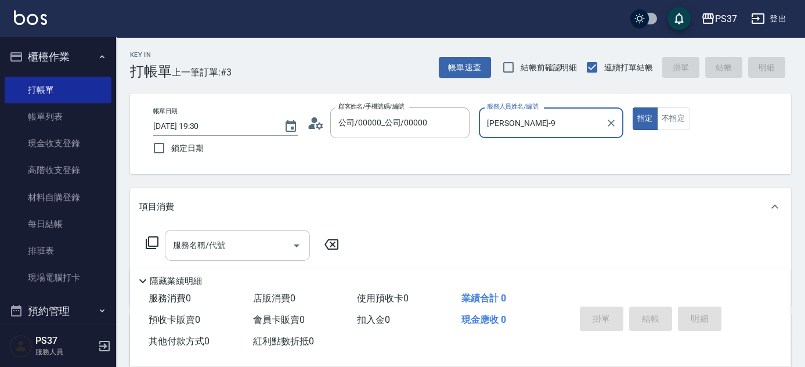
click at [247, 249] on input "服務名稱/代號" at bounding box center [228, 245] width 117 height 20
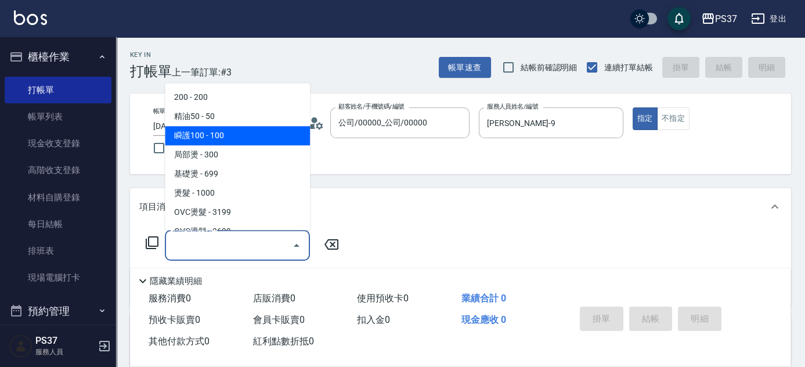
click at [244, 141] on span "瞬護100 - 100" at bounding box center [237, 136] width 145 height 19
type input "瞬護100(113)"
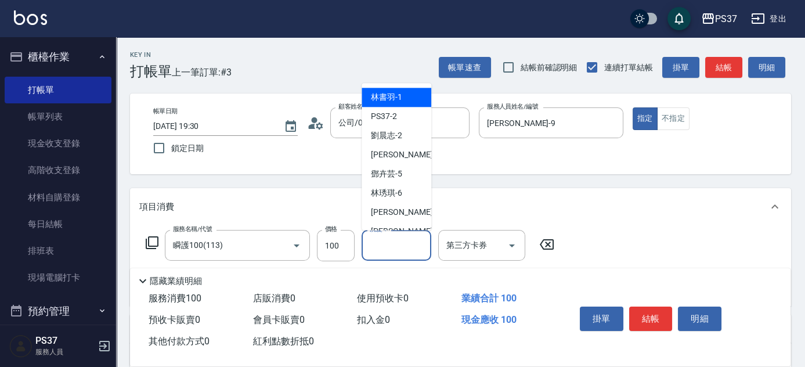
click at [401, 253] on input "洗髮-1" at bounding box center [396, 245] width 59 height 20
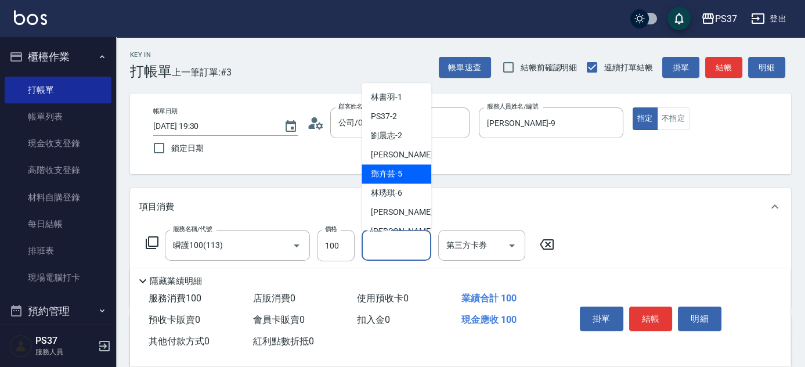
scroll to position [158, 0]
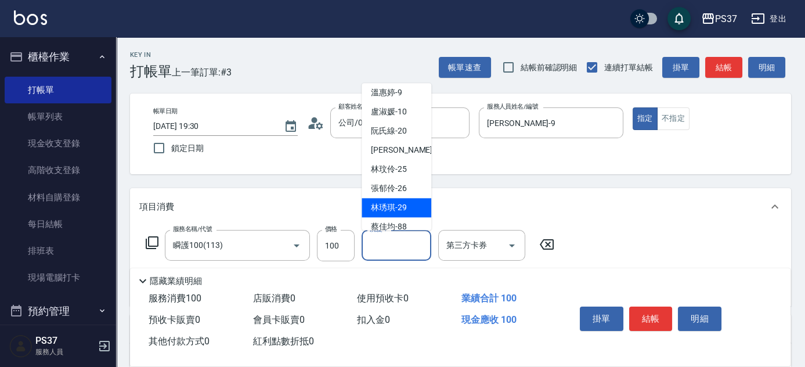
click at [395, 199] on div "[PERSON_NAME]-29" at bounding box center [397, 208] width 70 height 19
type input "[PERSON_NAME]-29"
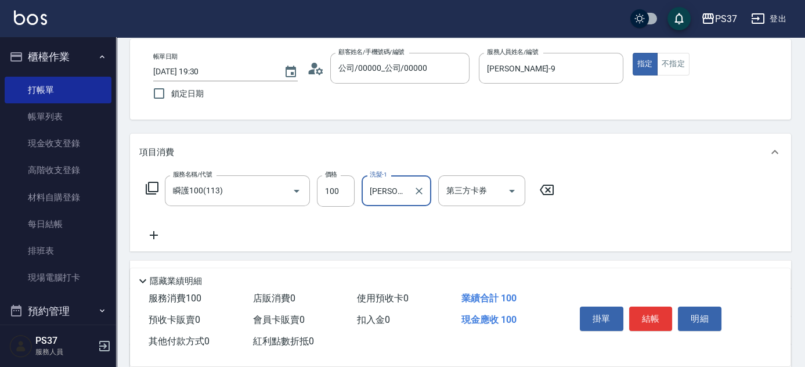
scroll to position [105, 0]
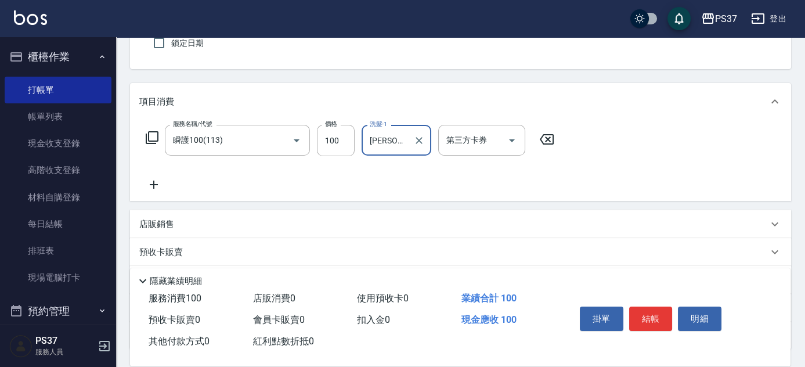
click at [154, 185] on icon at bounding box center [153, 185] width 29 height 14
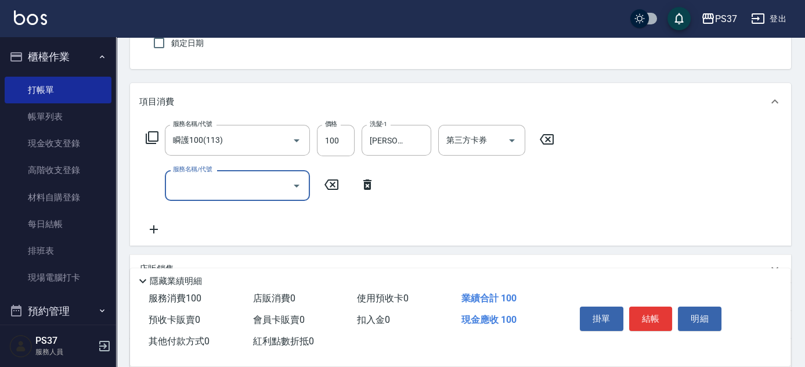
click at [206, 190] on input "服務名稱/代號" at bounding box center [228, 185] width 117 height 20
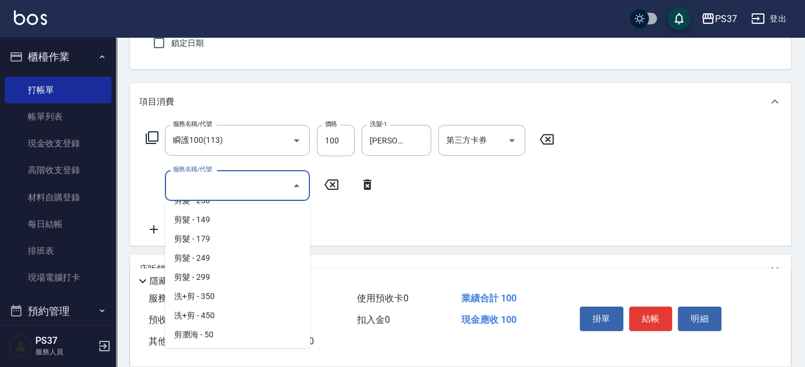
scroll to position [581, 0]
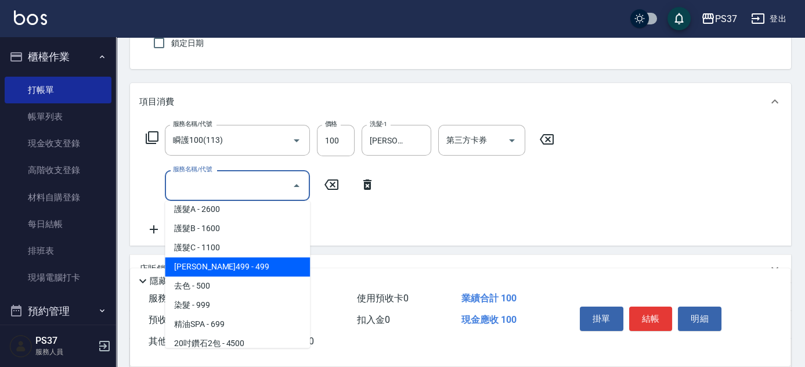
click at [246, 268] on span "[PERSON_NAME]499 - 499" at bounding box center [237, 266] width 145 height 19
type input "[PERSON_NAME]499(0499)"
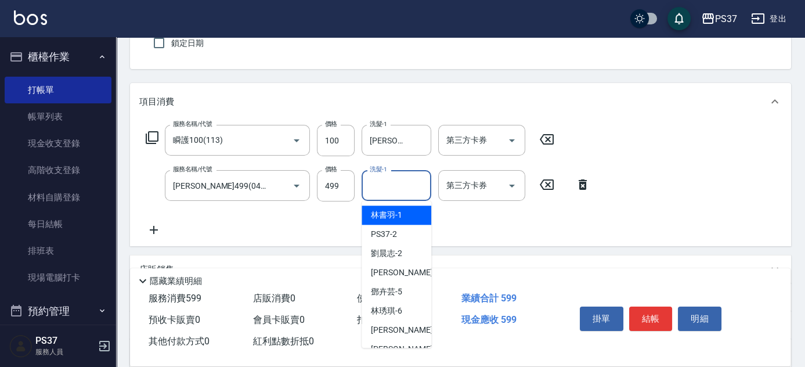
click at [384, 193] on input "洗髮-1" at bounding box center [396, 185] width 59 height 20
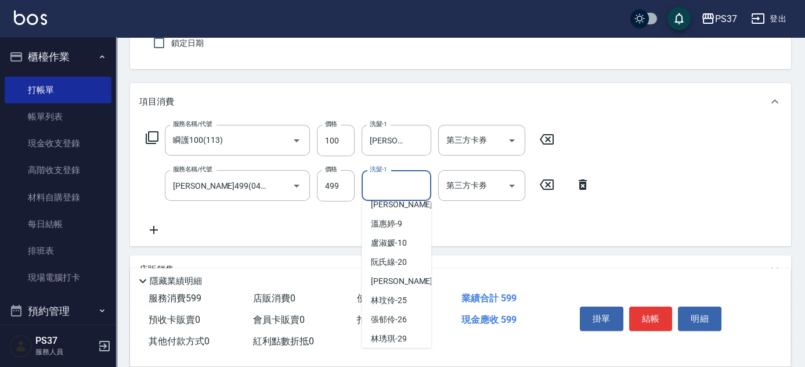
scroll to position [188, 0]
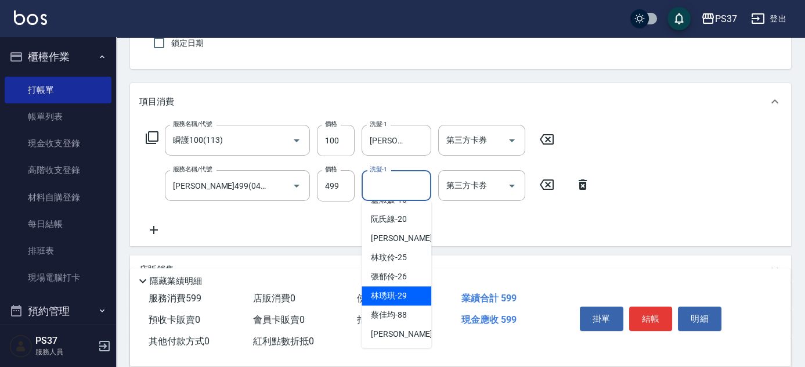
click at [386, 297] on span "[PERSON_NAME]-29" at bounding box center [389, 296] width 36 height 12
type input "[PERSON_NAME]-29"
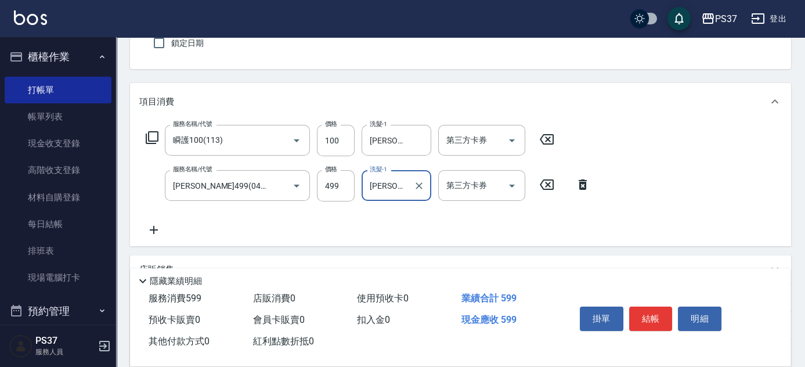
click at [152, 229] on icon at bounding box center [154, 230] width 8 height 8
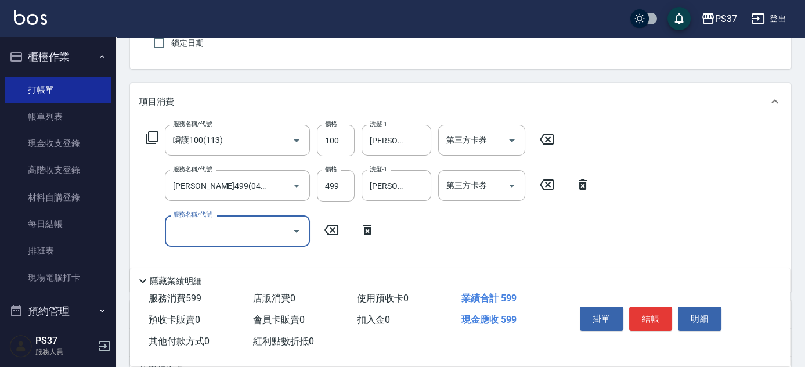
click at [200, 224] on input "服務名稱/代號" at bounding box center [228, 231] width 117 height 20
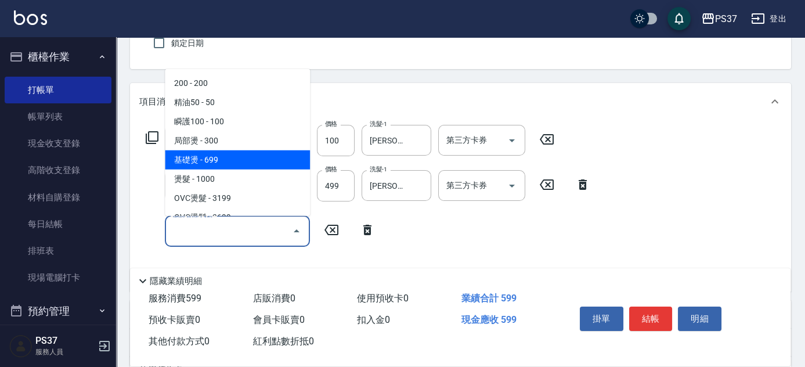
scroll to position [158, 0]
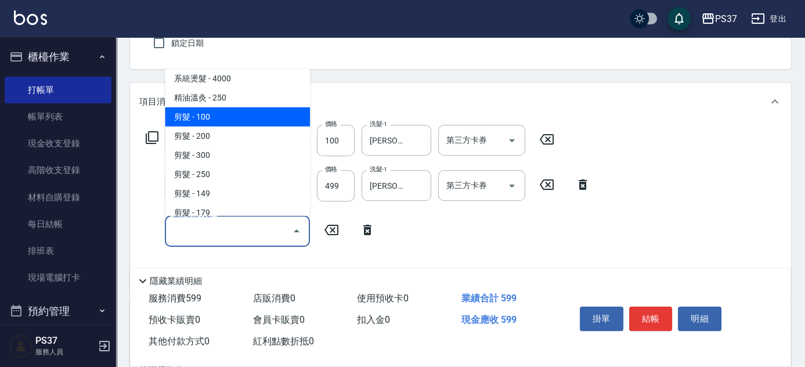
click at [246, 121] on span "剪髮 - 100" at bounding box center [237, 116] width 145 height 19
type input "剪髮(300)"
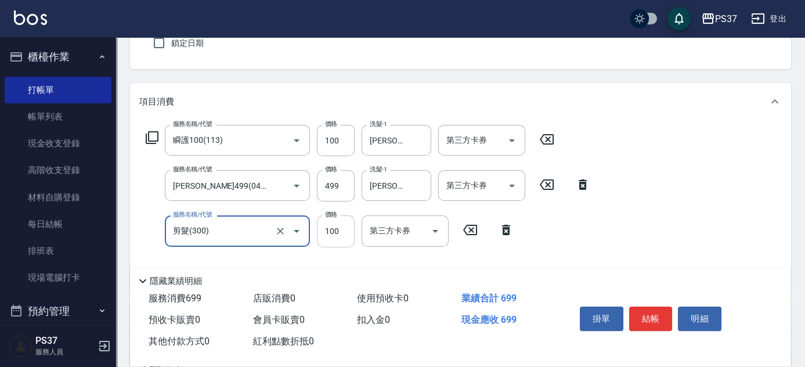
click at [345, 232] on input "100" at bounding box center [336, 230] width 38 height 31
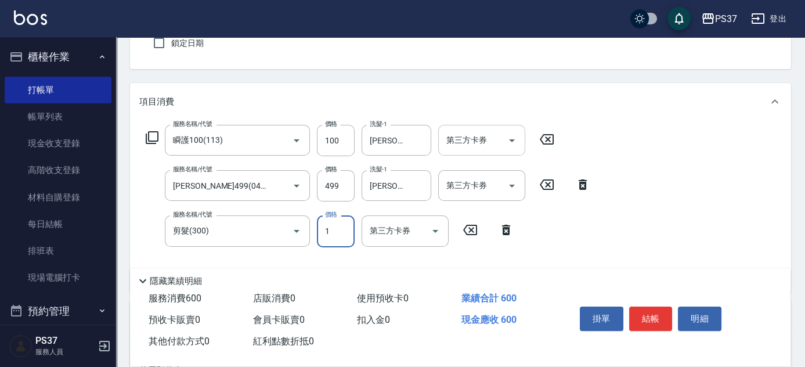
click at [516, 145] on icon "Open" at bounding box center [512, 141] width 14 height 14
type input "1"
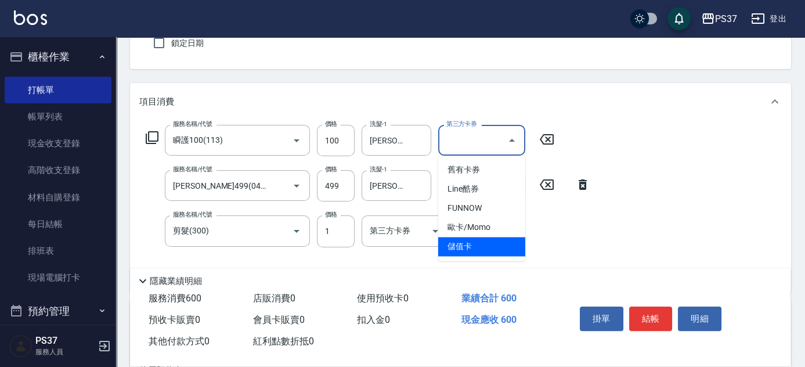
click at [484, 255] on span "儲值卡" at bounding box center [481, 246] width 87 height 19
type input "儲值卡"
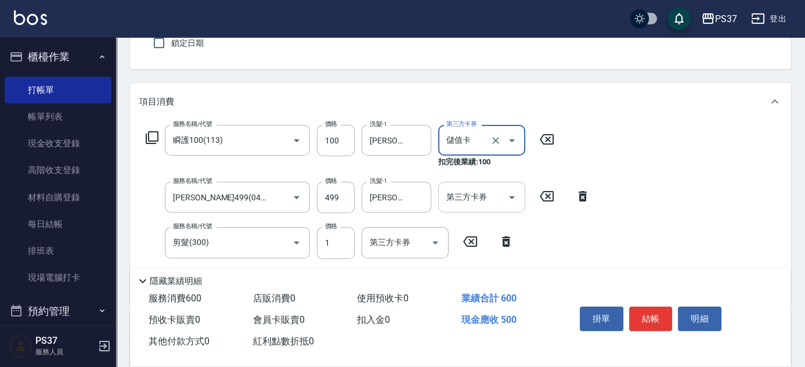
click at [517, 191] on icon "Open" at bounding box center [512, 197] width 14 height 14
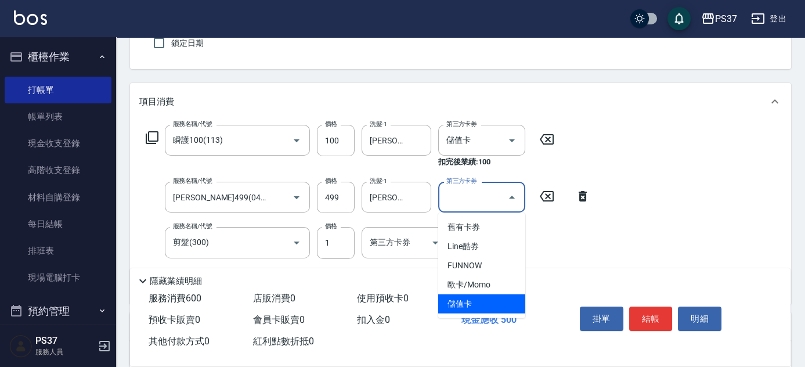
click at [469, 302] on span "儲值卡" at bounding box center [481, 303] width 87 height 19
type input "儲值卡"
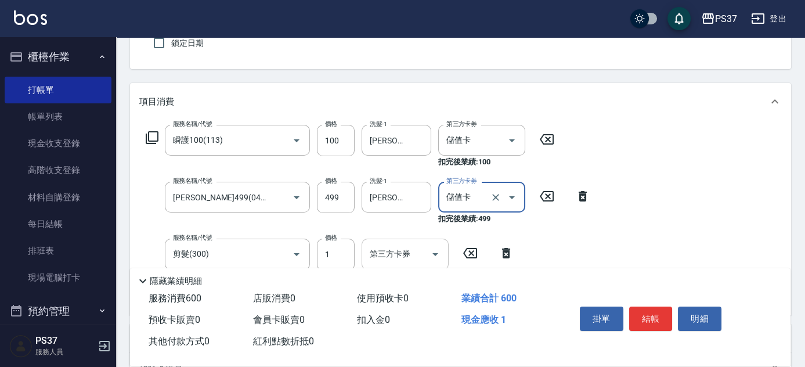
click at [430, 254] on icon "Open" at bounding box center [436, 254] width 14 height 14
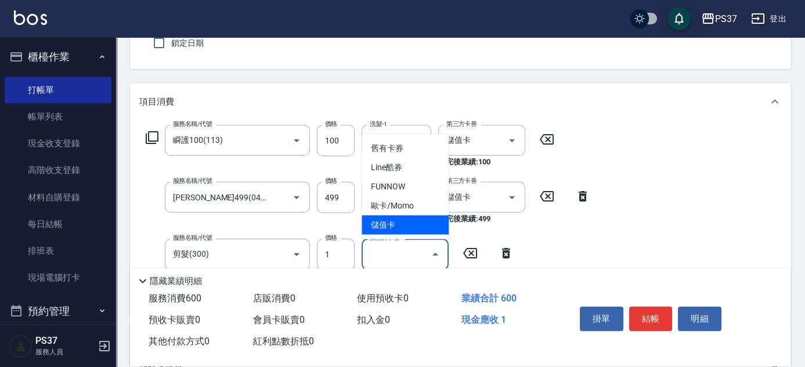
click at [417, 227] on span "儲值卡" at bounding box center [405, 224] width 87 height 19
type input "儲值卡"
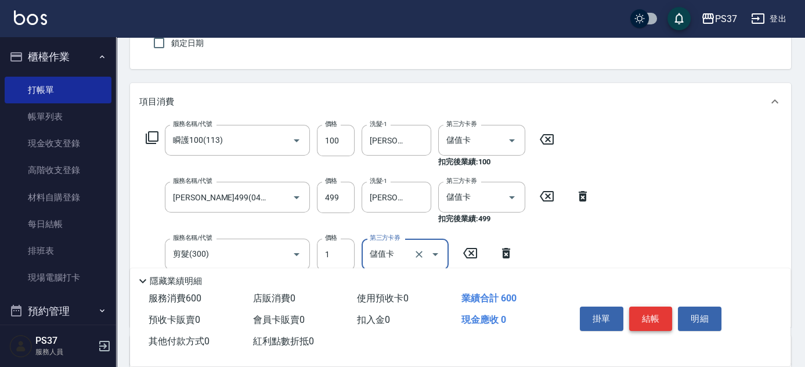
click at [639, 311] on button "結帳" at bounding box center [651, 319] width 44 height 24
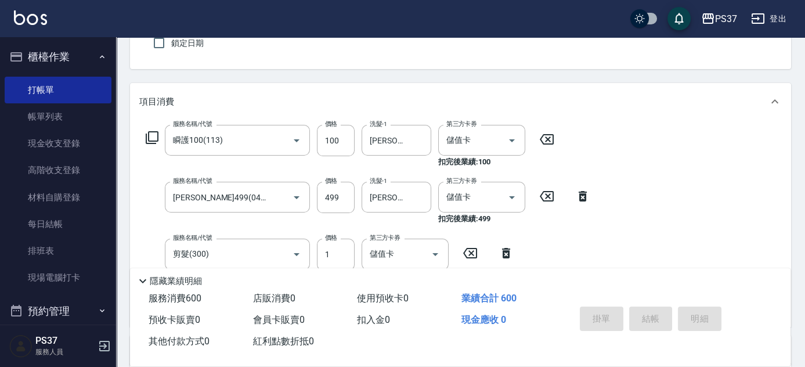
type input "[DATE] 19:33"
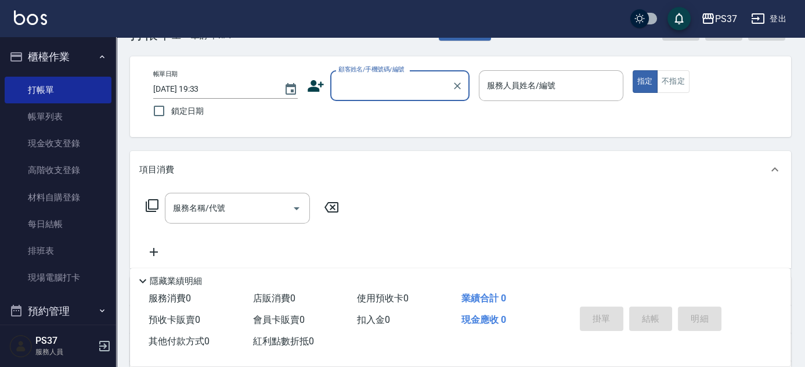
scroll to position [0, 0]
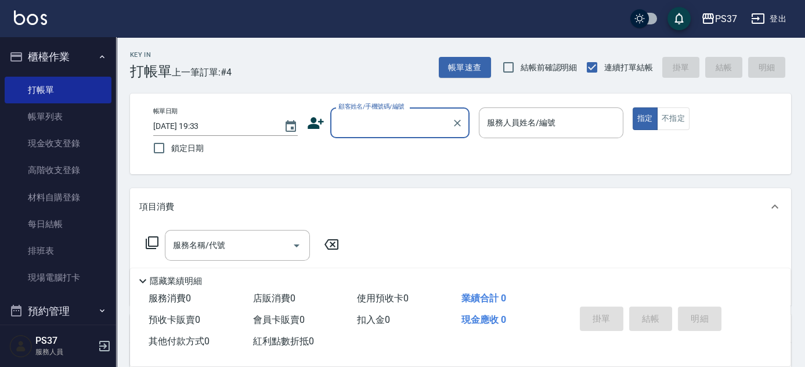
click at [400, 132] on input "顧客姓名/手機號碼/編號" at bounding box center [391, 123] width 111 height 20
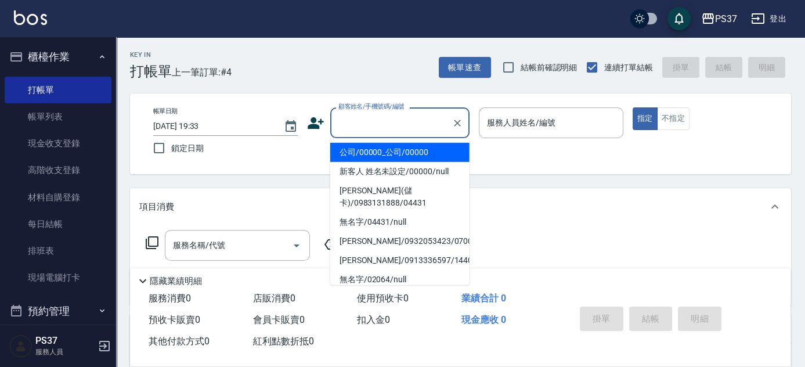
click at [395, 146] on li "公司/00000_公司/00000" at bounding box center [399, 152] width 139 height 19
type input "公司/00000_公司/00000"
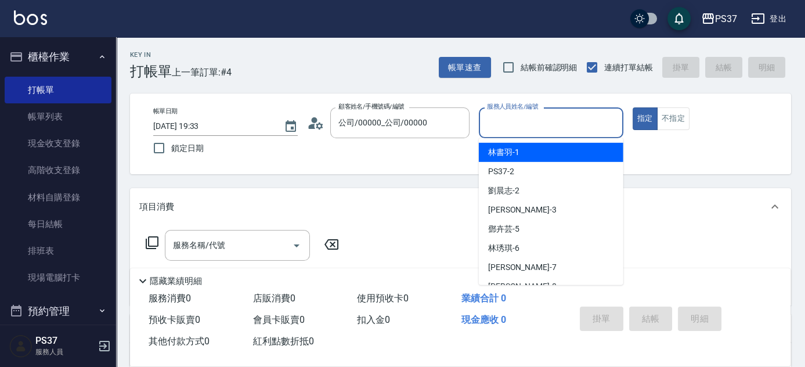
click at [514, 121] on input "服務人員姓名/編號" at bounding box center [551, 123] width 134 height 20
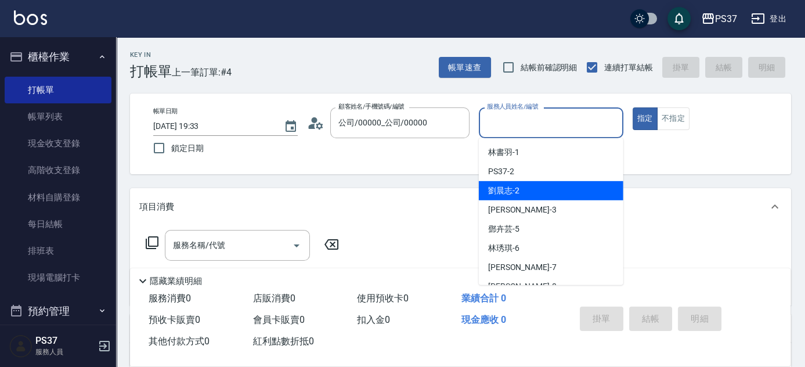
click at [536, 192] on div "[PERSON_NAME]-2" at bounding box center [551, 190] width 145 height 19
type input "[PERSON_NAME]-2"
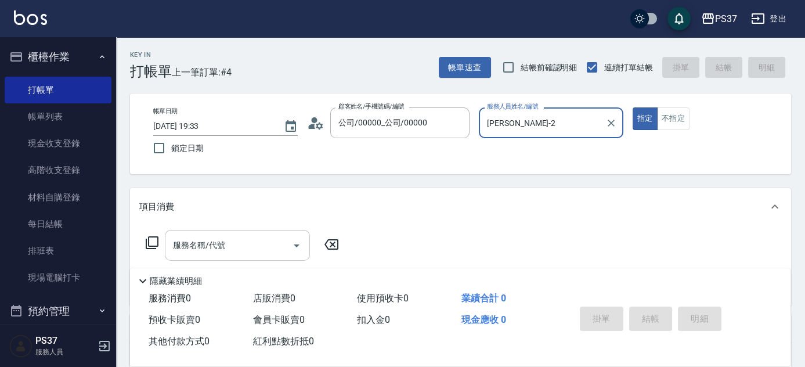
click at [242, 242] on input "服務名稱/代號" at bounding box center [228, 245] width 117 height 20
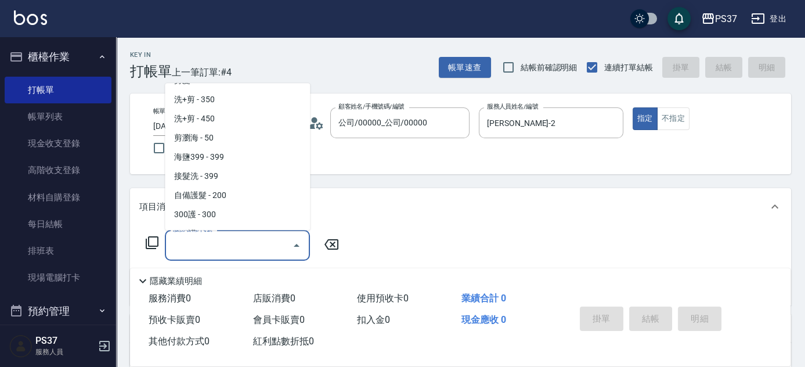
scroll to position [369, 0]
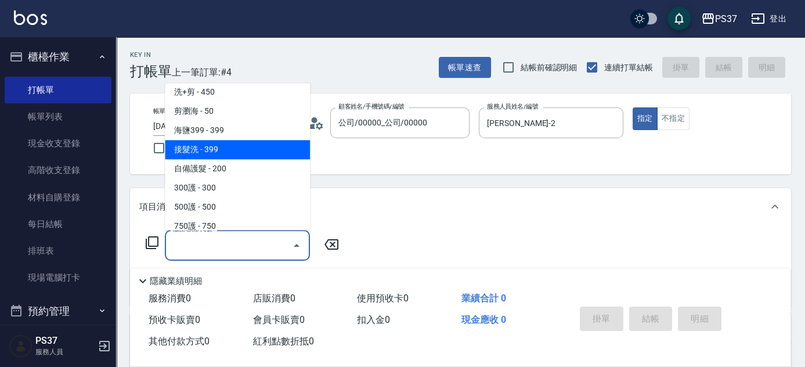
click at [247, 152] on span "接髮洗 - 399" at bounding box center [237, 150] width 145 height 19
type input "接髮洗(399)"
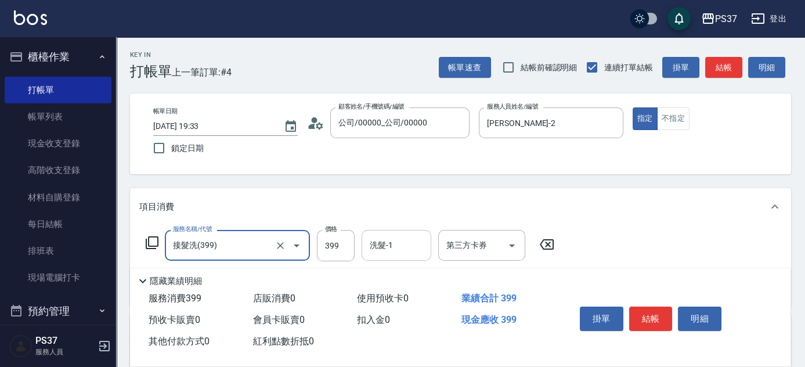
click at [406, 253] on input "洗髮-1" at bounding box center [396, 245] width 59 height 20
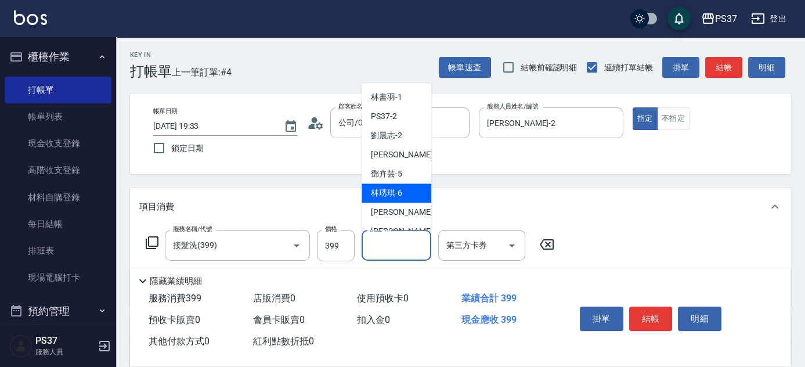
scroll to position [188, 0]
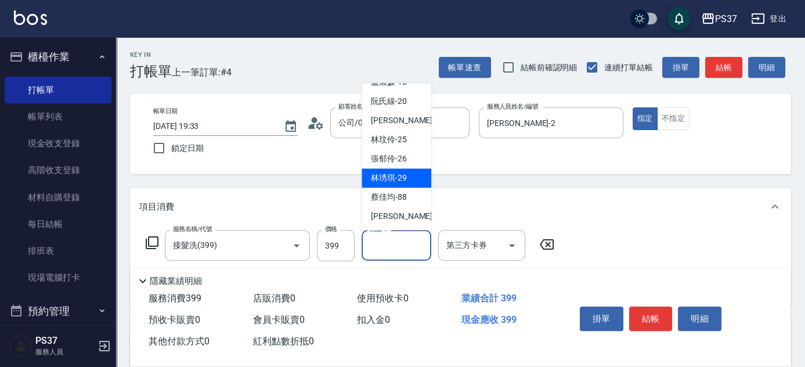
click at [402, 180] on span "[PERSON_NAME]-29" at bounding box center [389, 178] width 36 height 12
type input "[PERSON_NAME]-29"
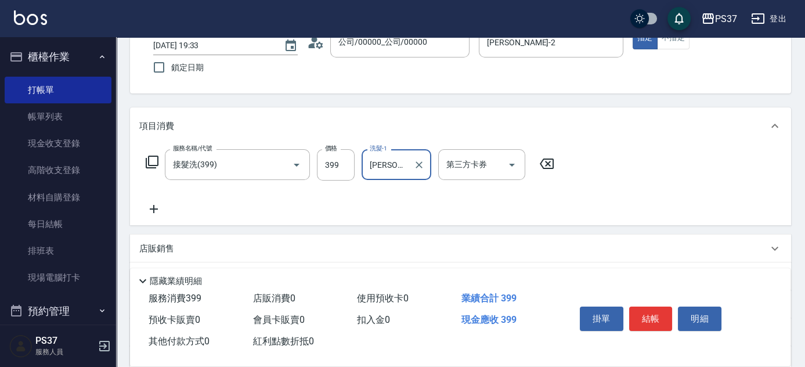
scroll to position [158, 0]
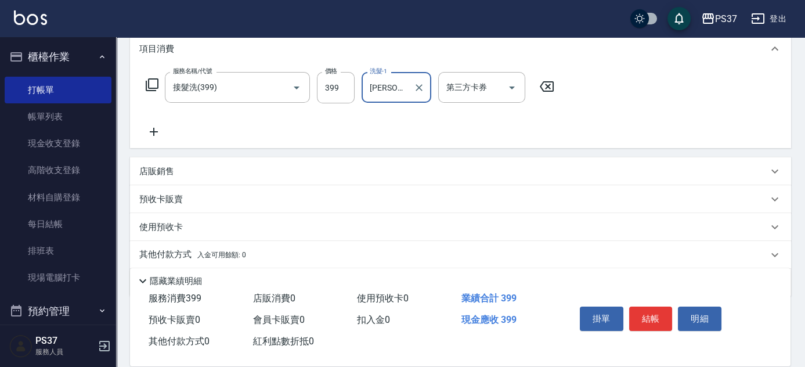
click at [154, 131] on icon at bounding box center [153, 132] width 29 height 14
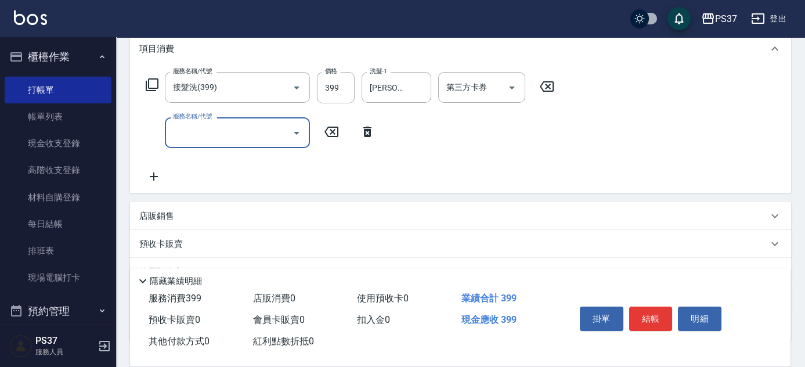
click at [203, 134] on input "服務名稱/代號" at bounding box center [228, 133] width 117 height 20
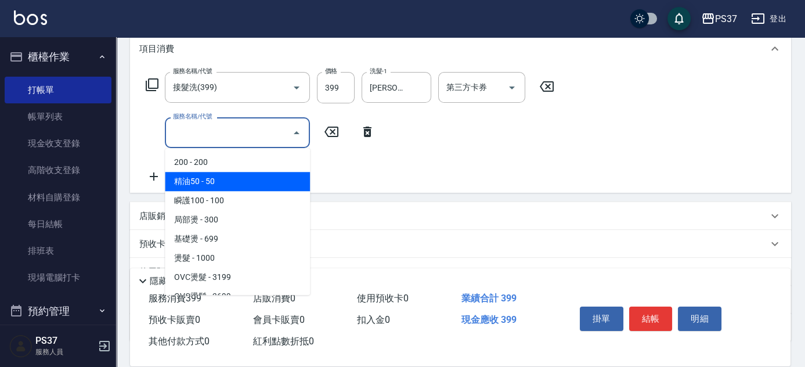
click at [246, 183] on span "精油50 - 50" at bounding box center [237, 181] width 145 height 19
type input "精油50(112)"
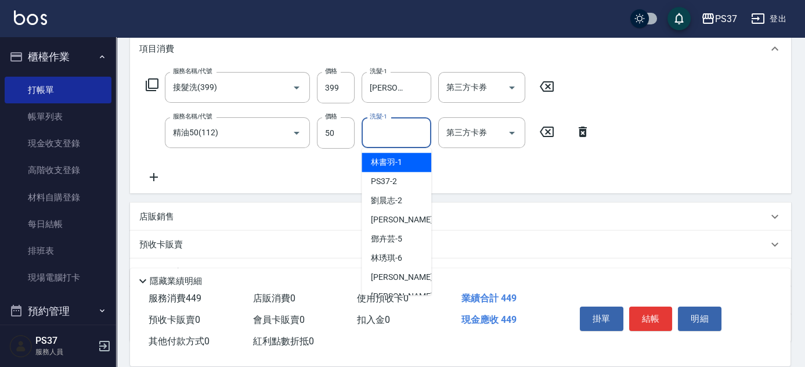
click at [392, 131] on input "洗髮-1" at bounding box center [396, 133] width 59 height 20
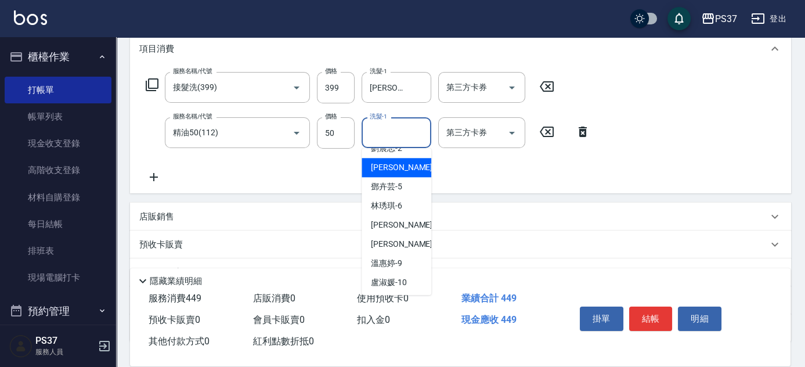
scroll to position [0, 0]
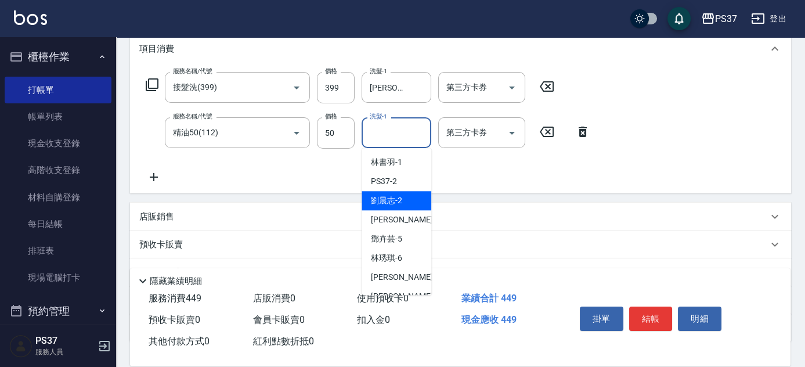
click at [391, 201] on span "[PERSON_NAME]-2" at bounding box center [386, 201] width 31 height 12
type input "[PERSON_NAME]-2"
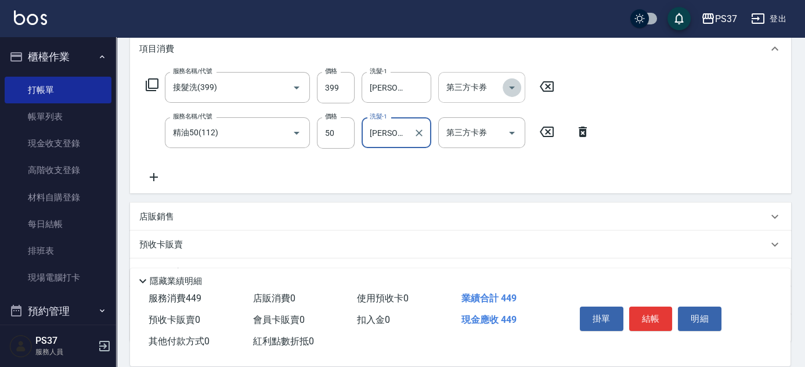
click at [514, 91] on icon "Open" at bounding box center [512, 88] width 14 height 14
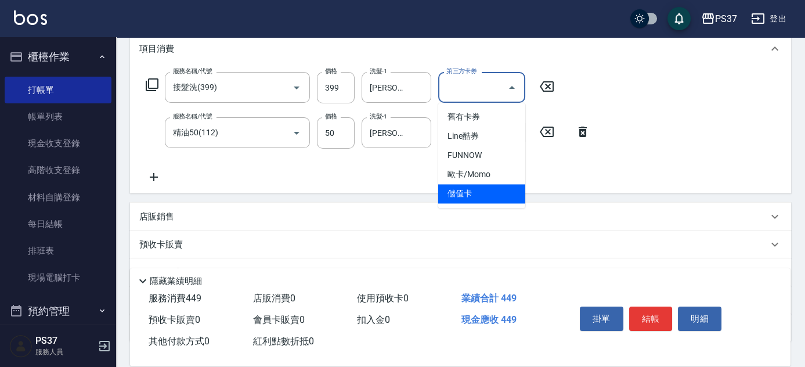
click at [489, 190] on span "儲值卡" at bounding box center [481, 193] width 87 height 19
type input "儲值卡"
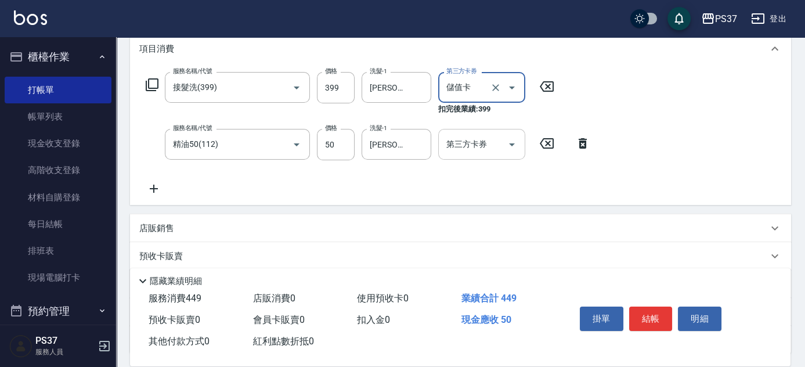
click at [512, 142] on icon "Open" at bounding box center [512, 145] width 14 height 14
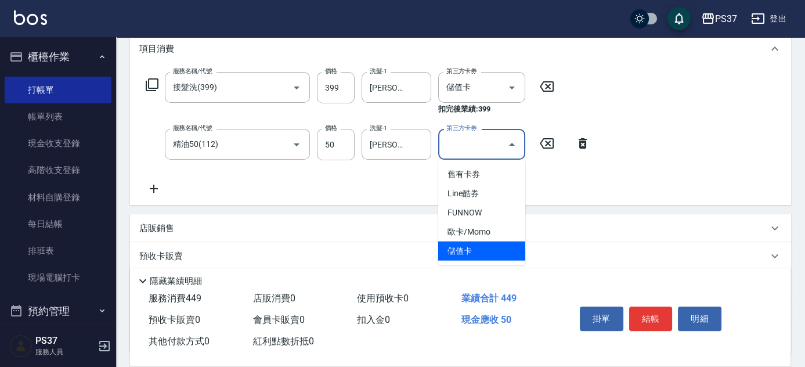
click at [491, 252] on span "儲值卡" at bounding box center [481, 251] width 87 height 19
type input "儲值卡"
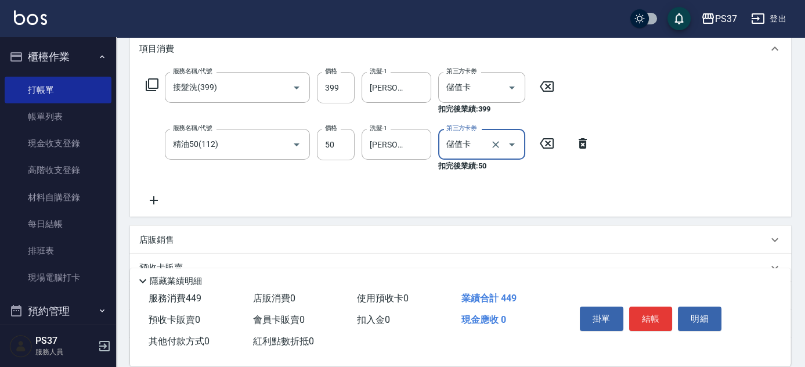
click at [651, 315] on button "結帳" at bounding box center [651, 319] width 44 height 24
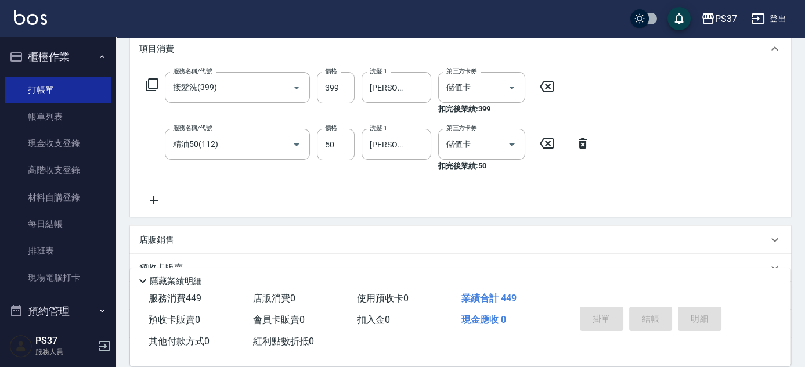
type input "[DATE] 19:34"
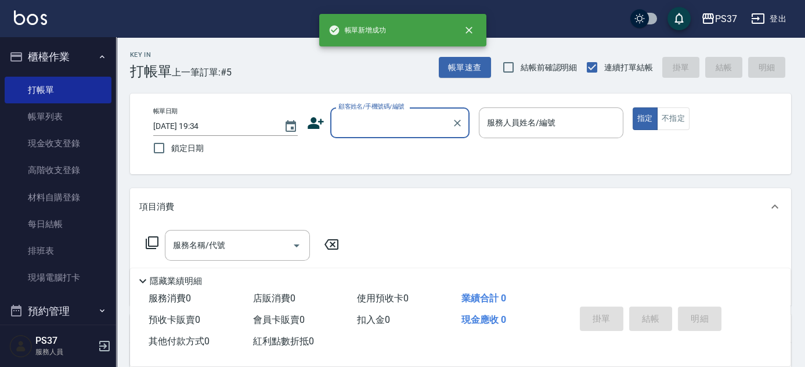
click at [404, 120] on input "顧客姓名/手機號碼/編號" at bounding box center [391, 123] width 111 height 20
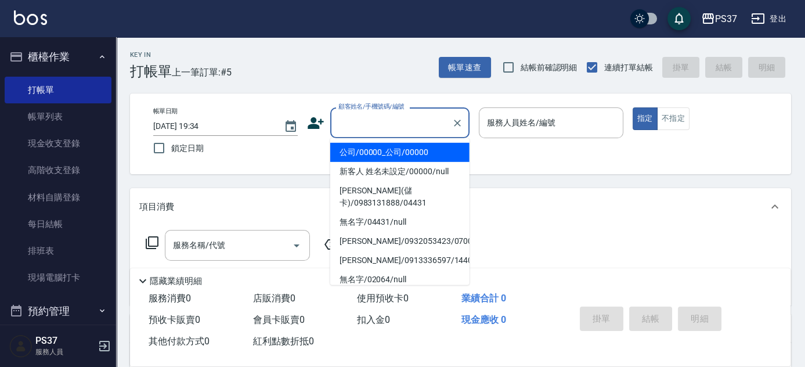
click at [412, 157] on li "公司/00000_公司/00000" at bounding box center [399, 152] width 139 height 19
type input "公司/00000_公司/00000"
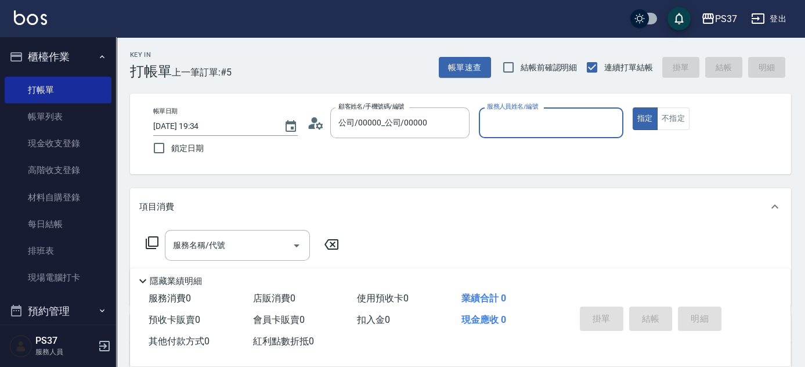
click at [517, 127] on input "服務人員姓名/編號" at bounding box center [551, 123] width 134 height 20
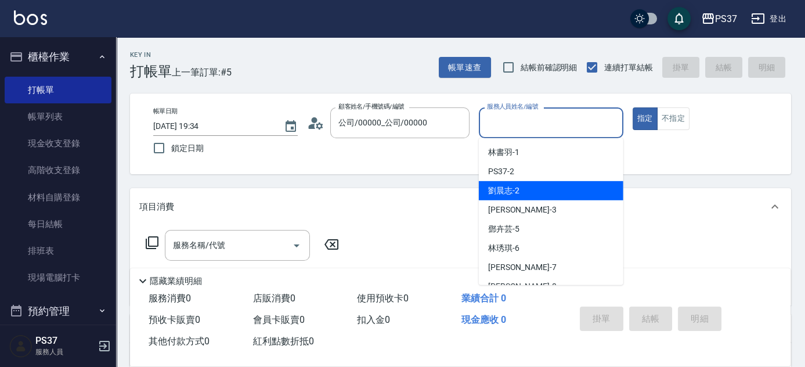
click at [534, 197] on div "[PERSON_NAME]-2" at bounding box center [551, 190] width 145 height 19
type input "[PERSON_NAME]-2"
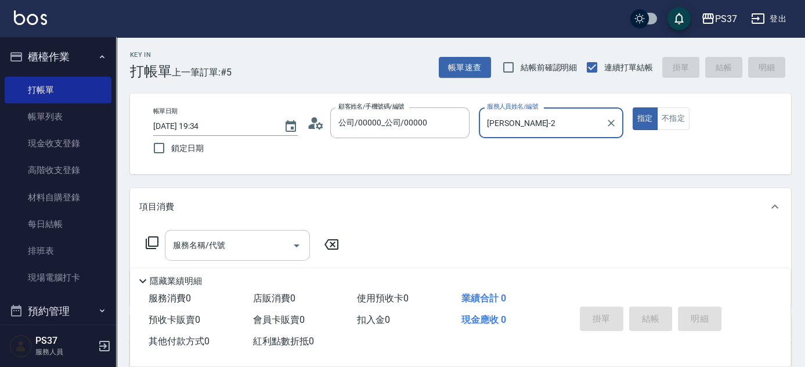
click at [250, 246] on input "服務名稱/代號" at bounding box center [228, 245] width 117 height 20
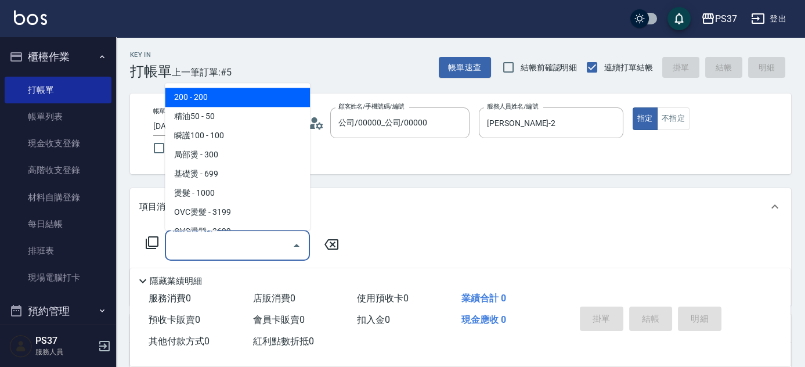
click at [224, 91] on span "200 - 200" at bounding box center [237, 97] width 145 height 19
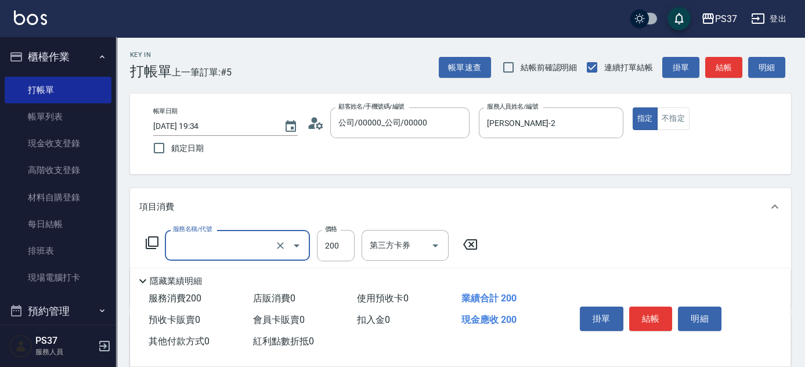
type input "200(111)"
click at [399, 246] on input "洗髮-1" at bounding box center [396, 245] width 59 height 20
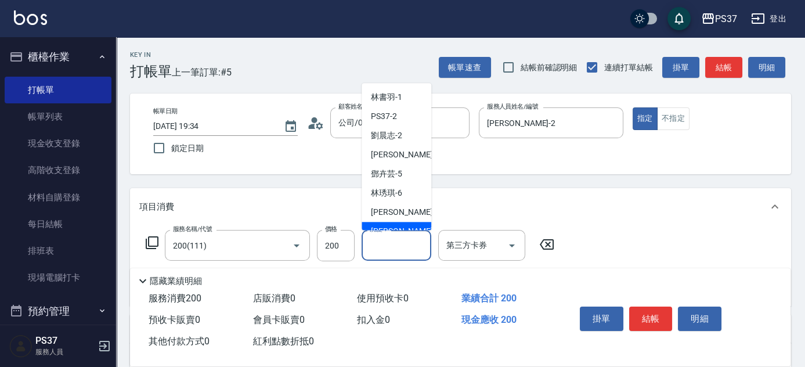
click at [407, 228] on div "[PERSON_NAME]-8" at bounding box center [397, 231] width 70 height 19
type input "[PERSON_NAME]-8"
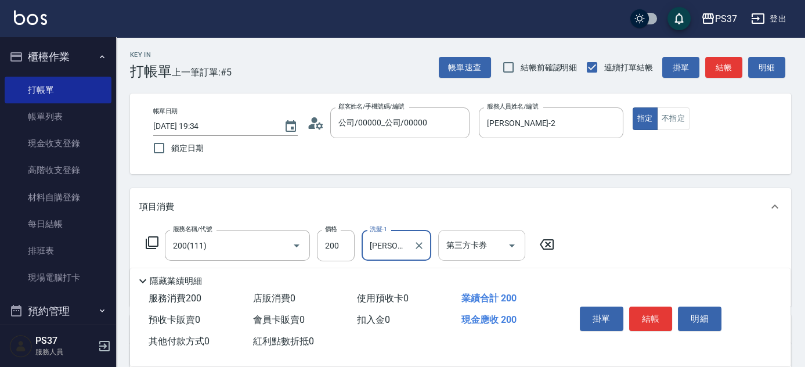
click at [512, 249] on icon "Open" at bounding box center [512, 246] width 14 height 14
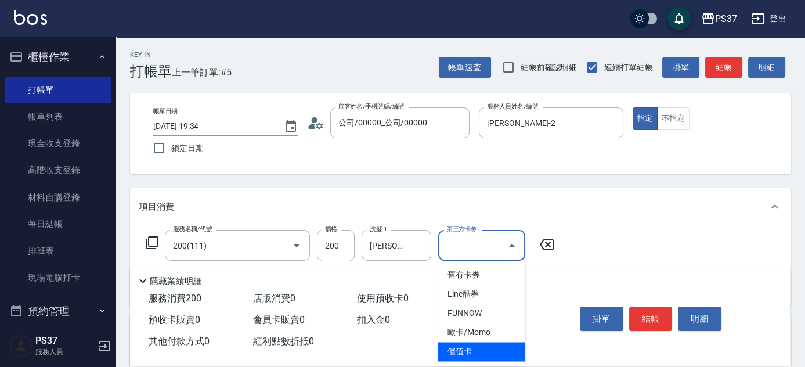
click at [483, 350] on span "儲值卡" at bounding box center [481, 351] width 87 height 19
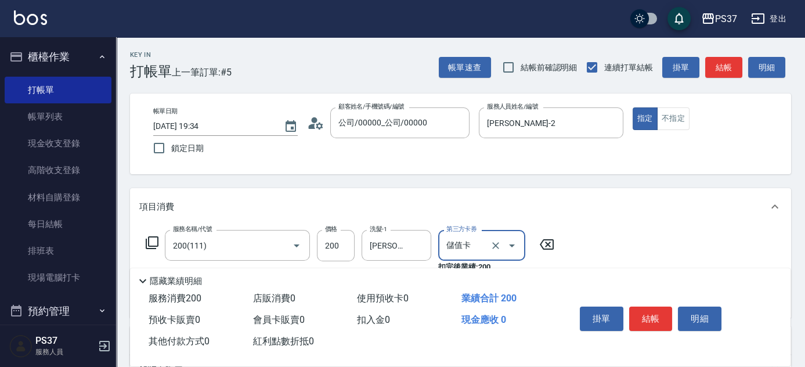
type input "儲值卡"
click at [660, 315] on button "結帳" at bounding box center [651, 319] width 44 height 24
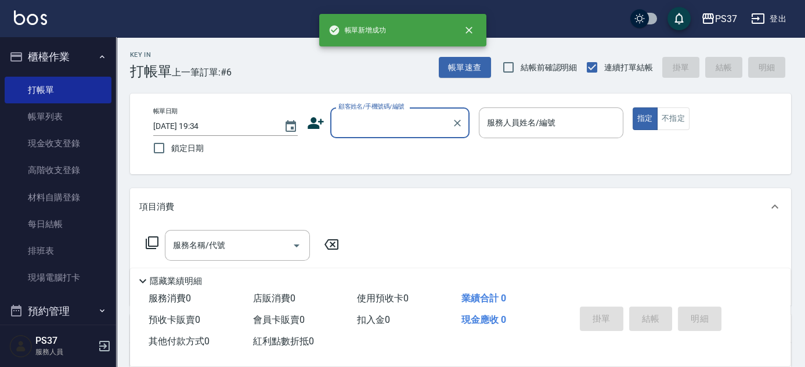
click at [398, 125] on input "顧客姓名/手機號碼/編號" at bounding box center [391, 123] width 111 height 20
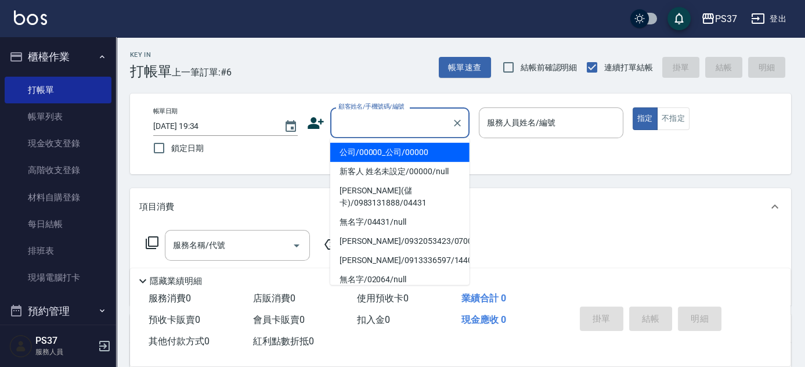
click at [402, 150] on li "公司/00000_公司/00000" at bounding box center [399, 152] width 139 height 19
type input "公司/00000_公司/00000"
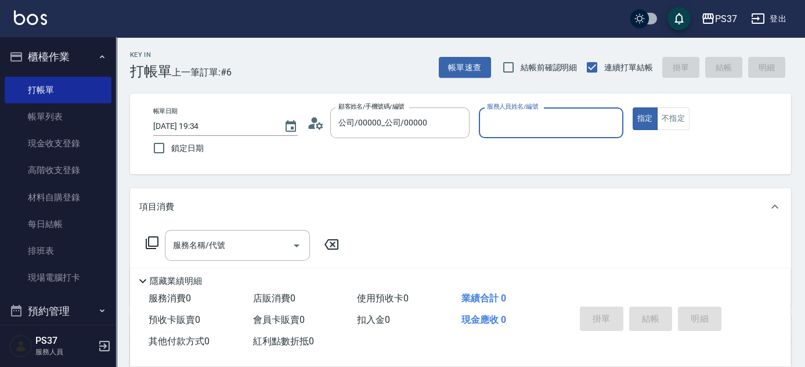
click at [517, 132] on input "服務人員姓名/編號" at bounding box center [551, 123] width 134 height 20
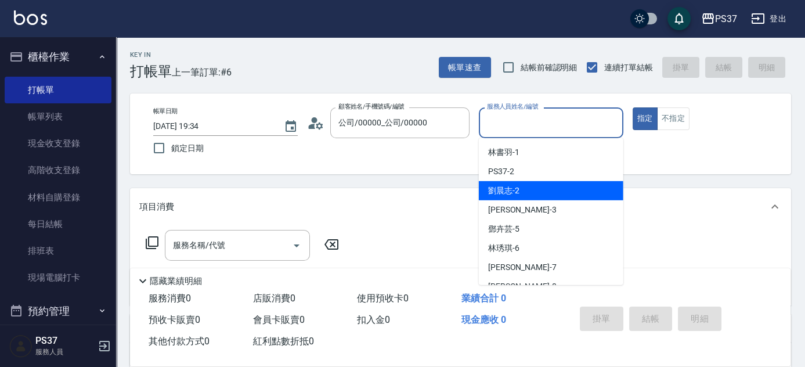
click at [532, 188] on div "[PERSON_NAME]-2" at bounding box center [551, 190] width 145 height 19
type input "[PERSON_NAME]-2"
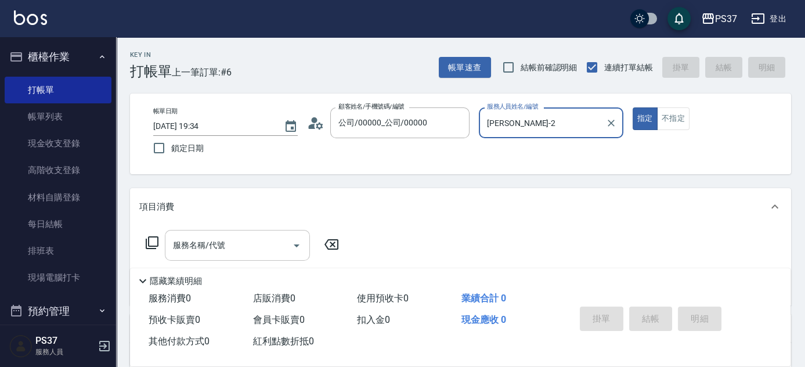
click at [214, 241] on div "服務名稱/代號 服務名稱/代號" at bounding box center [237, 245] width 145 height 31
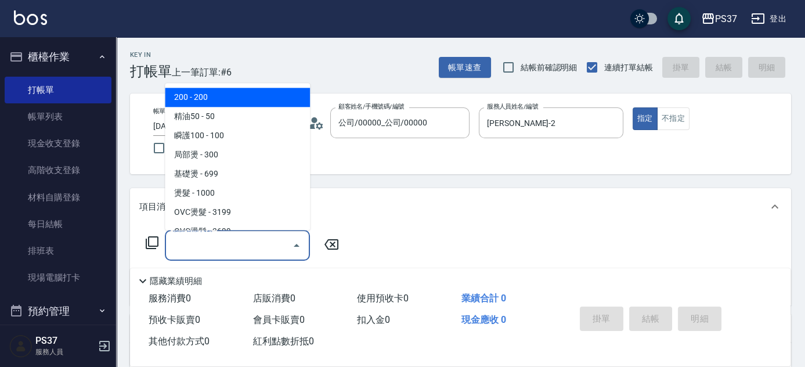
click at [239, 102] on span "200 - 200" at bounding box center [237, 97] width 145 height 19
type input "200(111)"
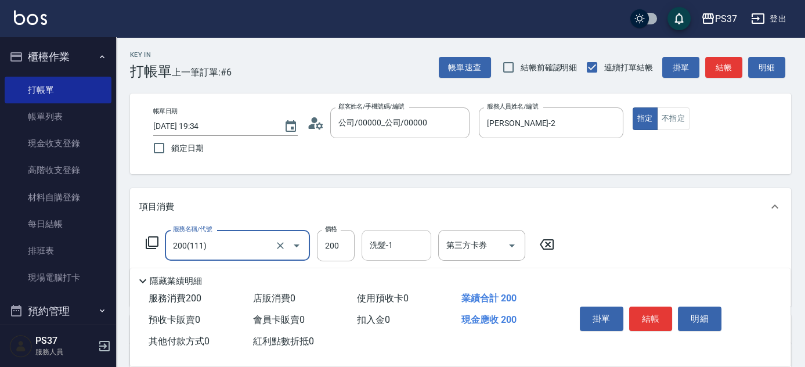
click at [392, 246] on input "洗髮-1" at bounding box center [396, 245] width 59 height 20
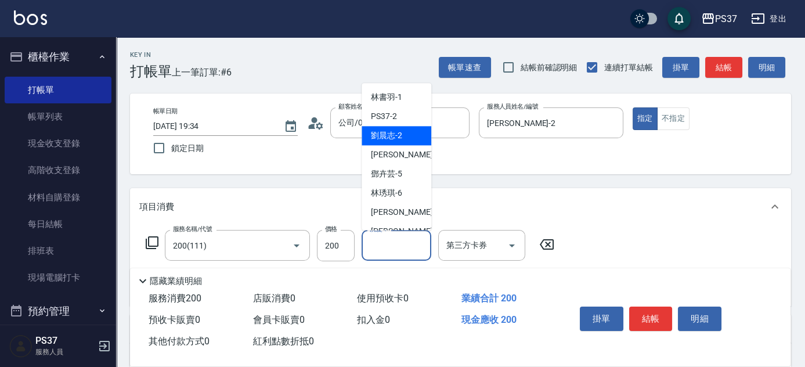
click at [404, 136] on div "[PERSON_NAME]-2" at bounding box center [397, 136] width 70 height 19
type input "[PERSON_NAME]-2"
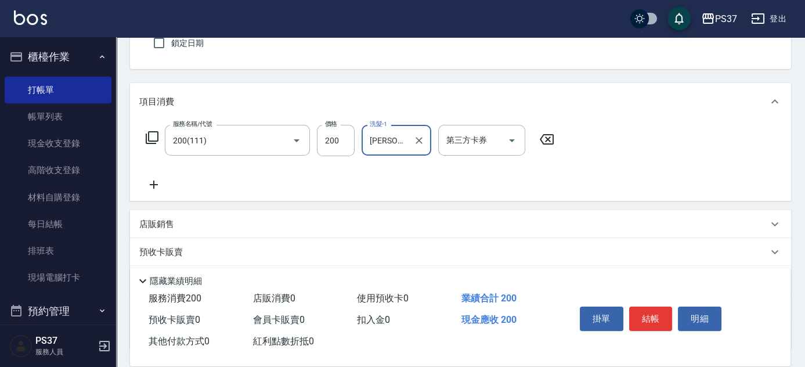
scroll to position [158, 0]
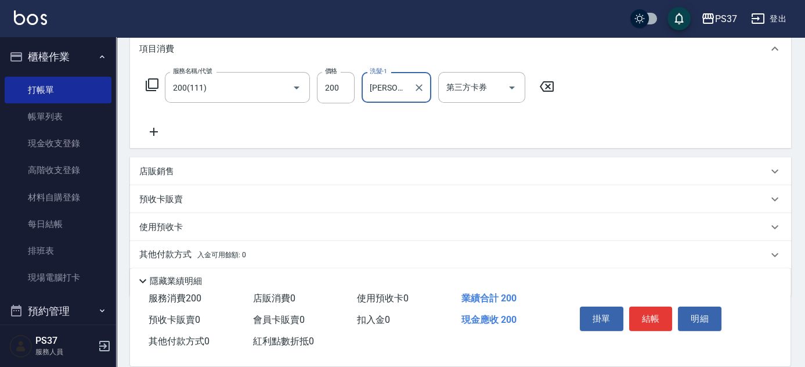
click at [152, 132] on icon at bounding box center [153, 132] width 29 height 14
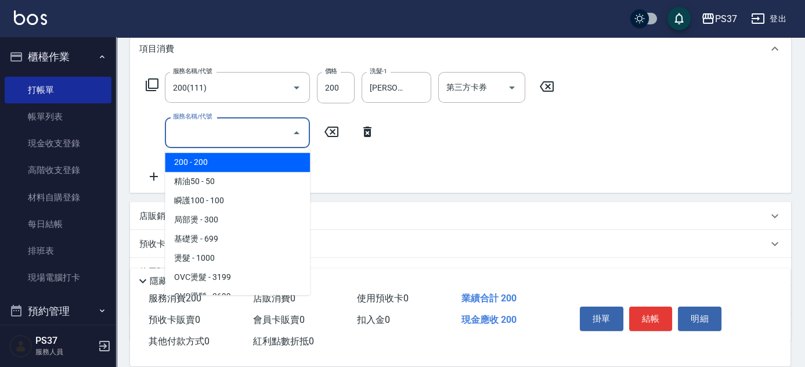
click at [184, 132] on input "服務名稱/代號" at bounding box center [228, 133] width 117 height 20
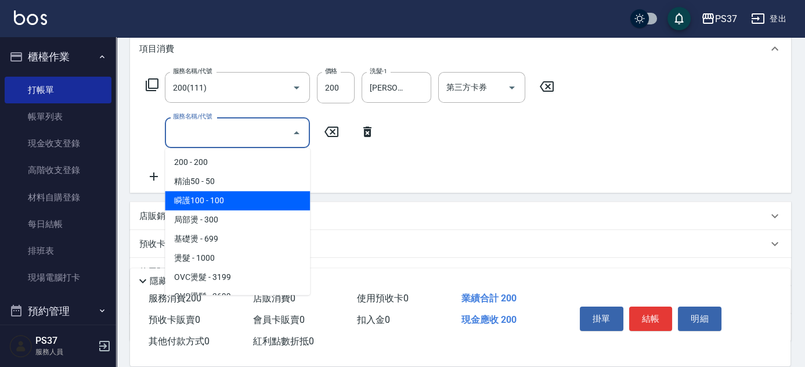
click at [230, 201] on span "瞬護100 - 100" at bounding box center [237, 200] width 145 height 19
type input "瞬護100(113)"
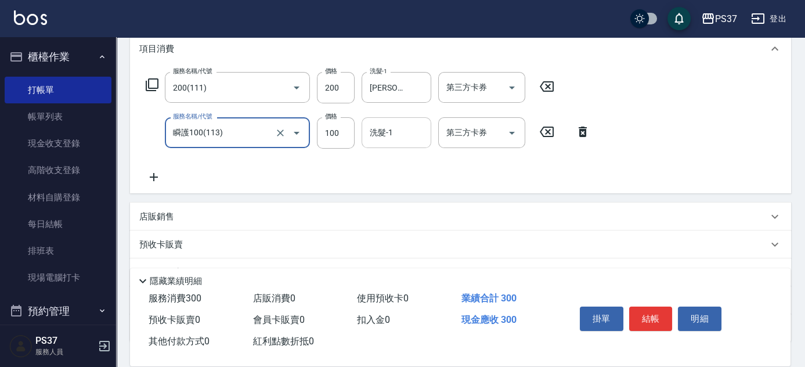
click at [393, 131] on input "洗髮-1" at bounding box center [396, 133] width 59 height 20
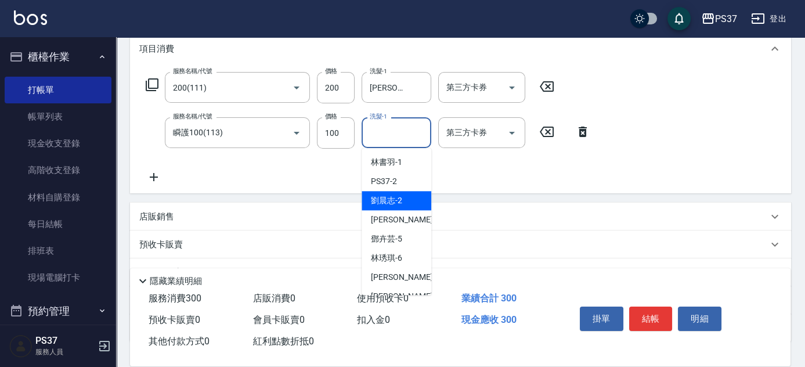
click at [398, 202] on span "[PERSON_NAME]-2" at bounding box center [386, 201] width 31 height 12
type input "[PERSON_NAME]-2"
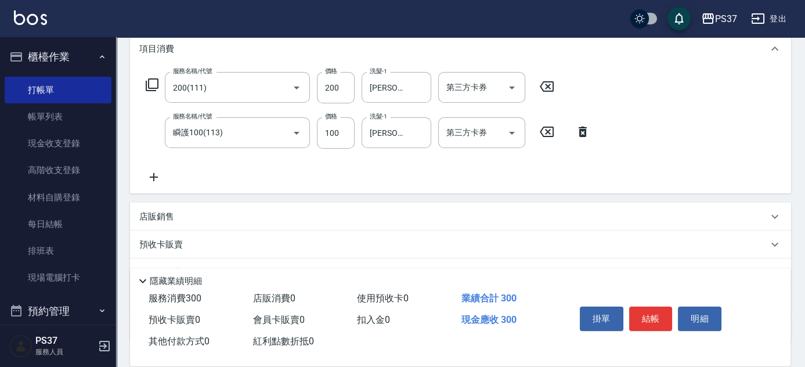
click at [146, 176] on icon at bounding box center [153, 177] width 29 height 14
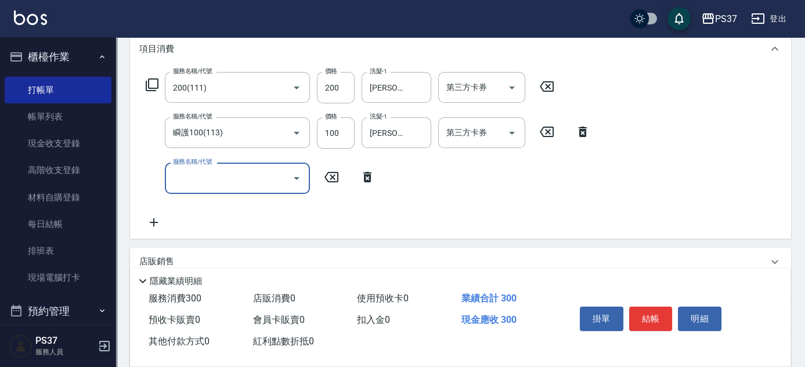
click at [193, 171] on input "服務名稱/代號" at bounding box center [228, 178] width 117 height 20
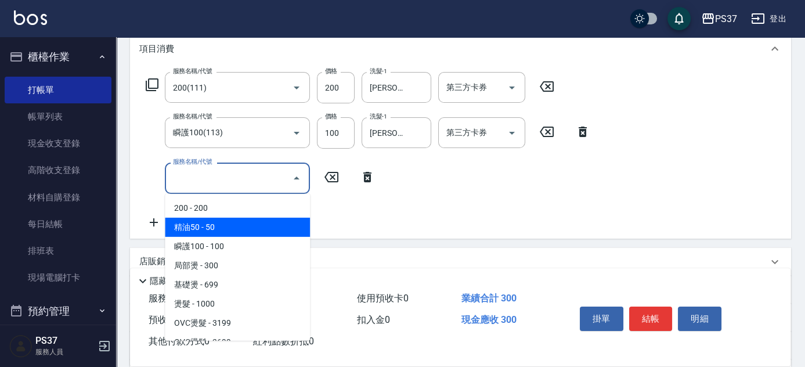
click at [226, 224] on span "精油50 - 50" at bounding box center [237, 227] width 145 height 19
type input "精油50(112)"
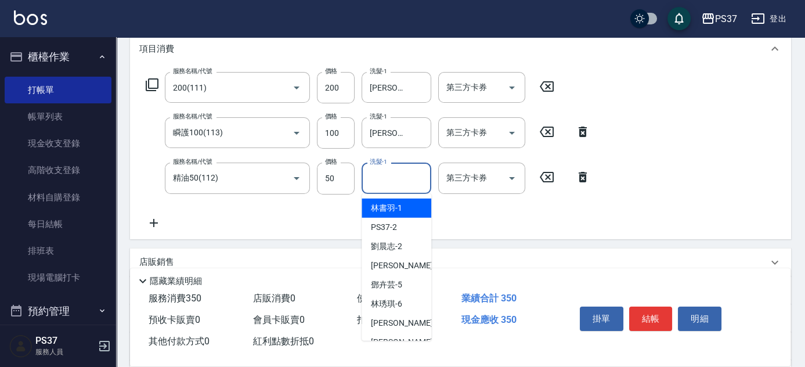
click at [380, 177] on div "洗髮-1 洗髮-1" at bounding box center [397, 178] width 70 height 31
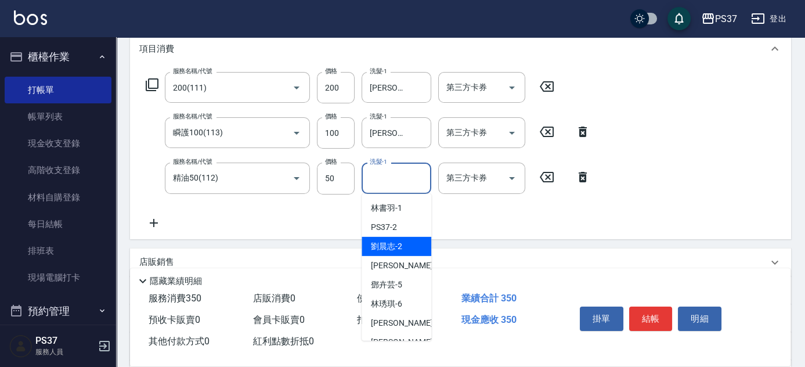
click at [394, 252] on span "[PERSON_NAME]-2" at bounding box center [386, 246] width 31 height 12
type input "[PERSON_NAME]-2"
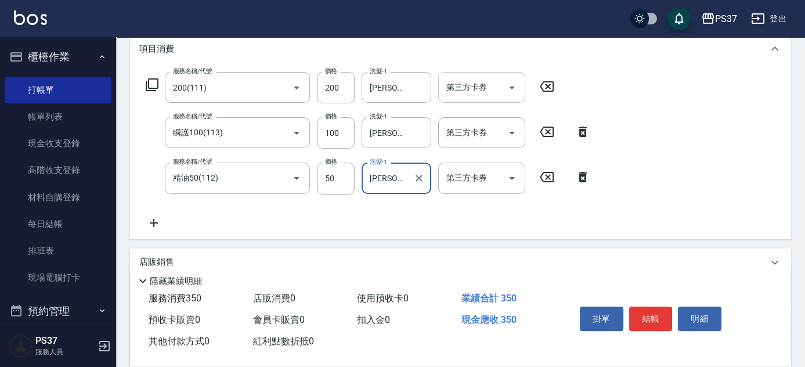
click at [517, 82] on icon "Open" at bounding box center [512, 88] width 14 height 14
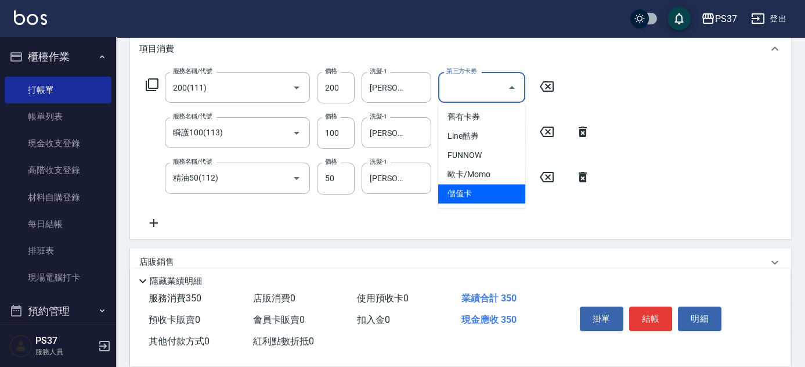
click at [483, 197] on span "儲值卡" at bounding box center [481, 193] width 87 height 19
type input "儲值卡"
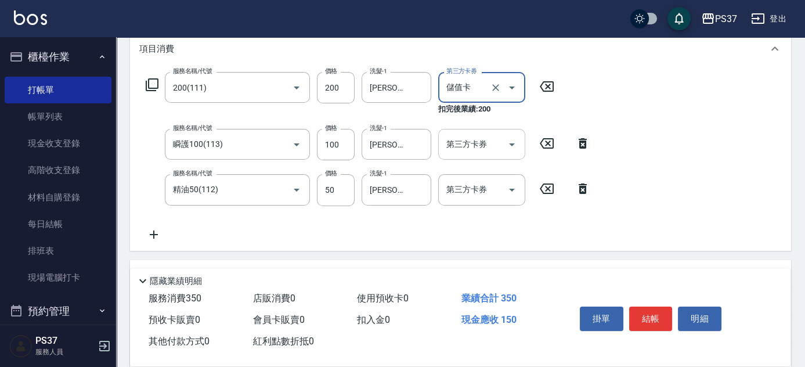
click at [517, 146] on icon "Open" at bounding box center [512, 145] width 14 height 14
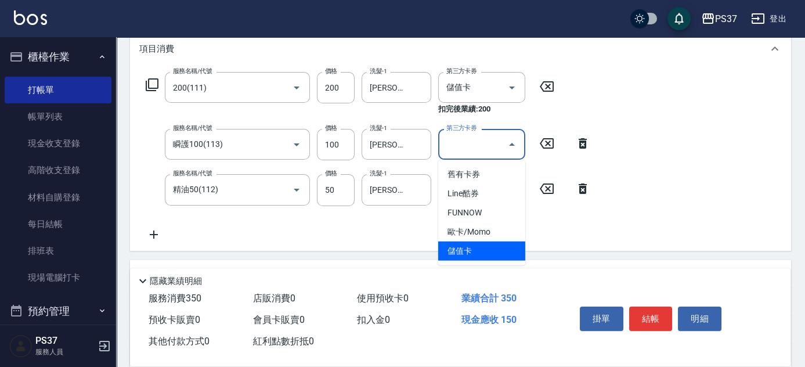
click at [487, 251] on span "儲值卡" at bounding box center [481, 251] width 87 height 19
type input "儲值卡"
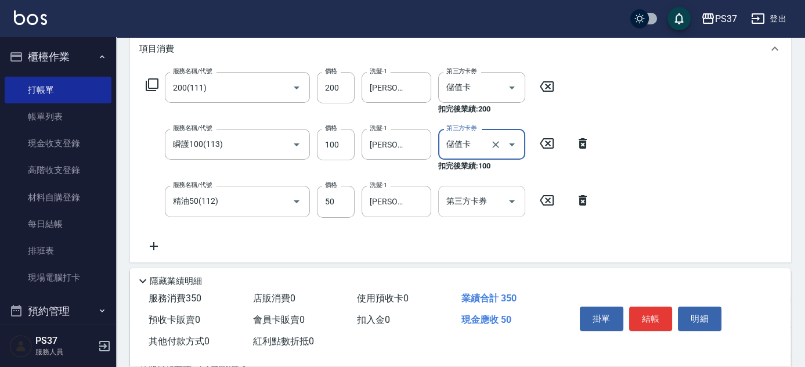
click at [517, 196] on icon "Open" at bounding box center [512, 202] width 14 height 14
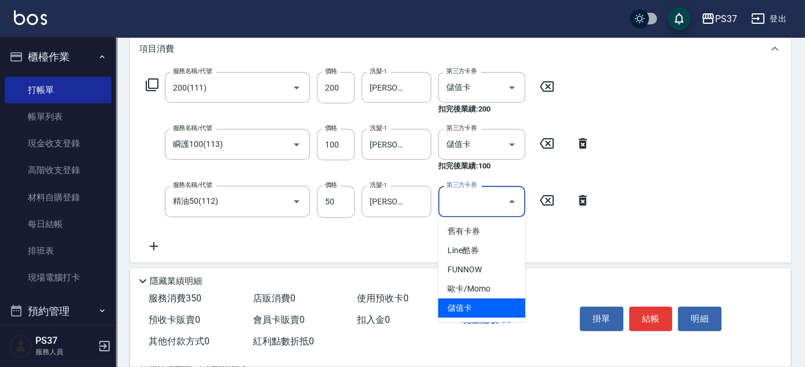
click at [481, 315] on span "儲值卡" at bounding box center [481, 307] width 87 height 19
type input "儲值卡"
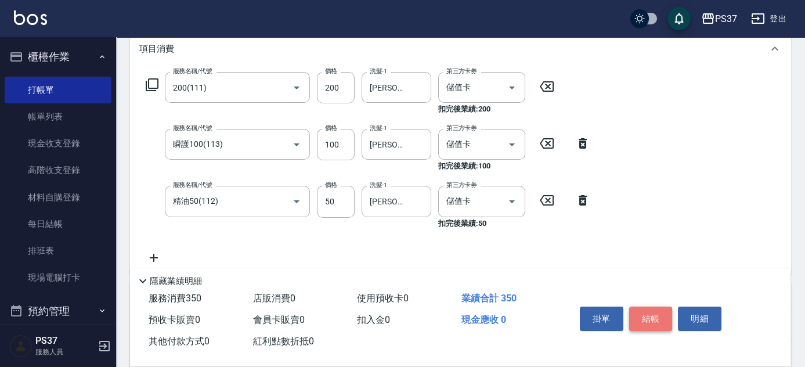
click at [668, 316] on button "結帳" at bounding box center [651, 319] width 44 height 24
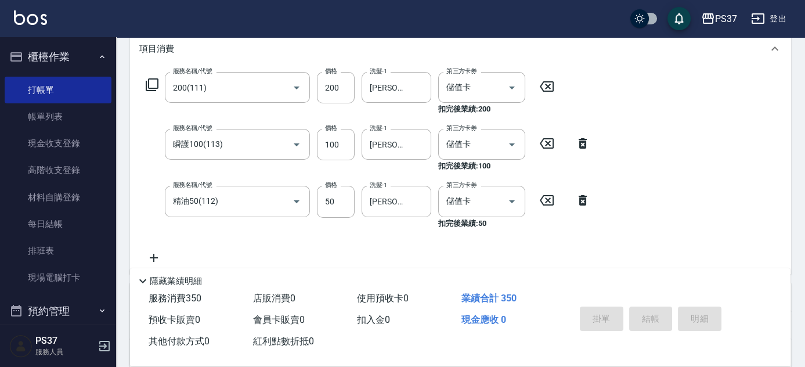
type input "[DATE] 19:35"
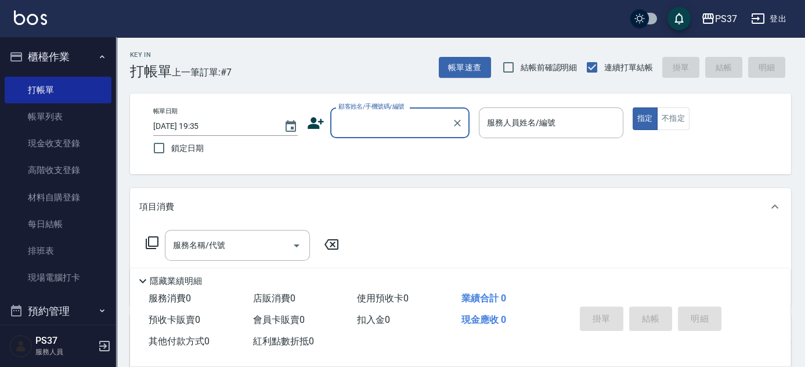
click at [396, 121] on input "顧客姓名/手機號碼/編號" at bounding box center [391, 123] width 111 height 20
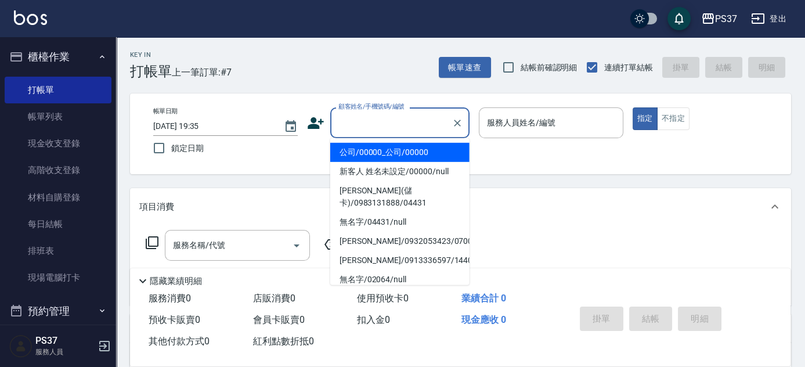
click at [401, 145] on li "公司/00000_公司/00000" at bounding box center [399, 152] width 139 height 19
type input "公司/00000_公司/00000"
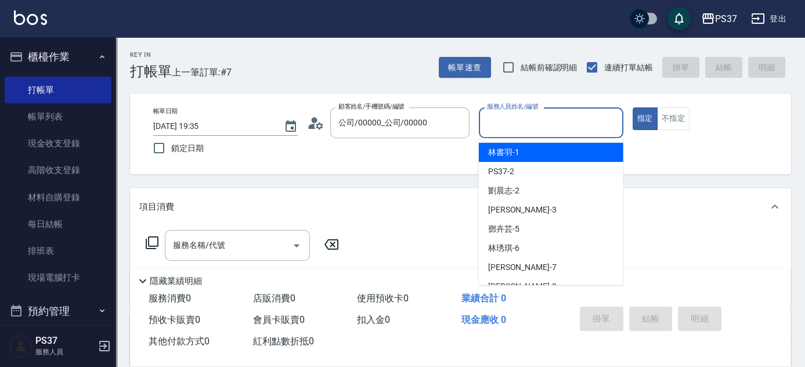
click at [556, 122] on input "服務人員姓名/編號" at bounding box center [551, 123] width 134 height 20
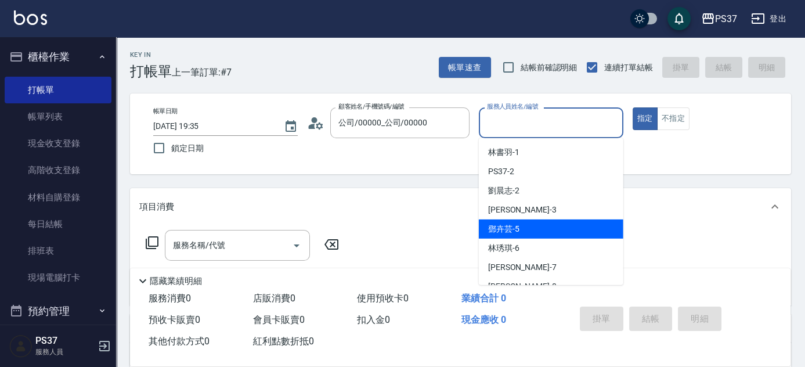
click at [546, 233] on div "[PERSON_NAME]-5" at bounding box center [551, 228] width 145 height 19
type input "[PERSON_NAME]-5"
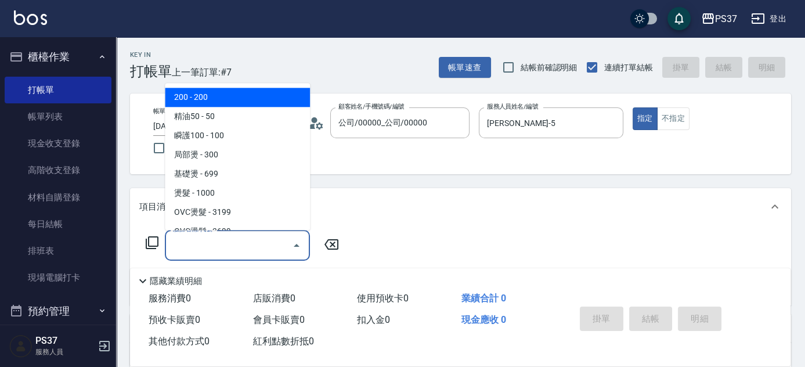
click at [212, 252] on input "服務名稱/代號" at bounding box center [228, 245] width 117 height 20
click at [233, 89] on span "200 - 200" at bounding box center [237, 97] width 145 height 19
type input "200(111)"
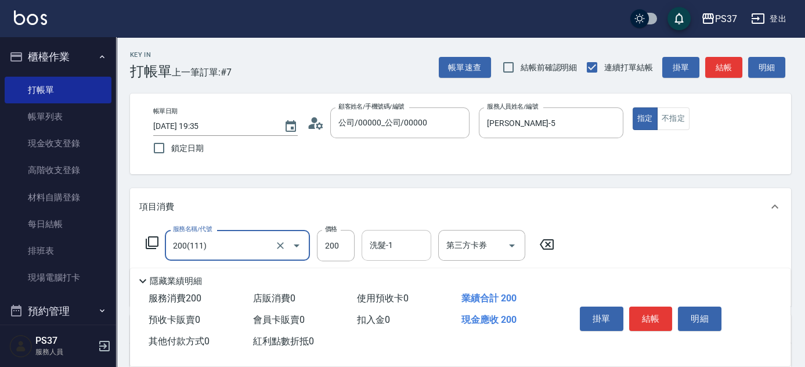
click at [395, 250] on input "洗髮-1" at bounding box center [396, 245] width 59 height 20
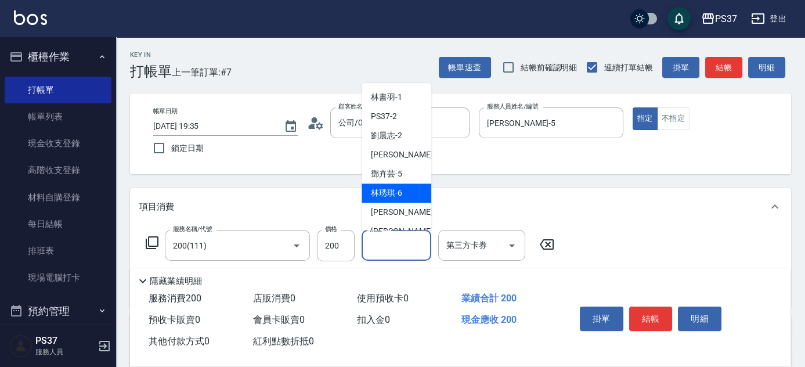
scroll to position [188, 0]
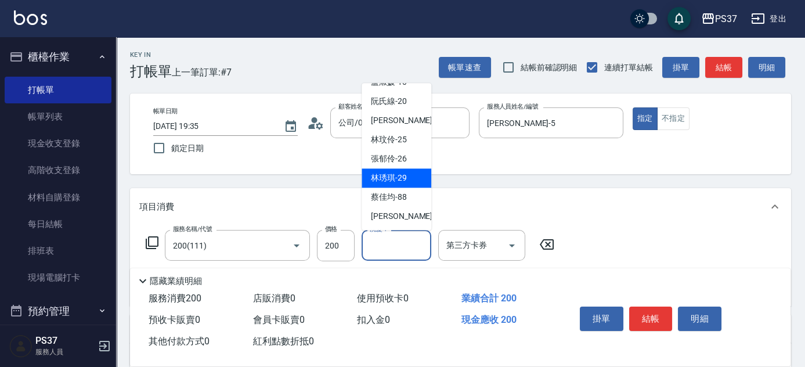
click at [393, 181] on span "[PERSON_NAME]-29" at bounding box center [389, 178] width 36 height 12
type input "[PERSON_NAME]-29"
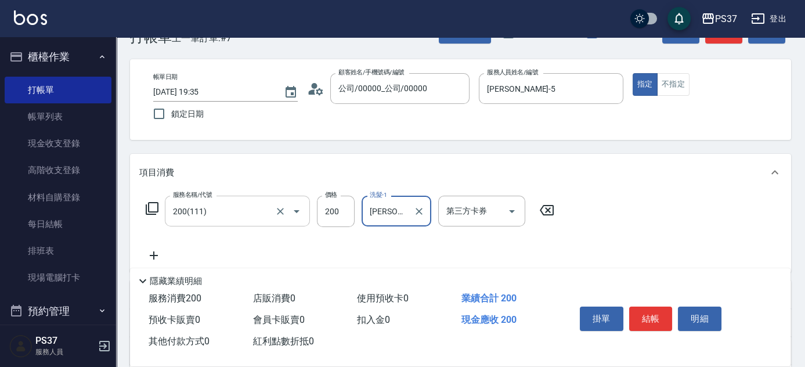
scroll to position [52, 0]
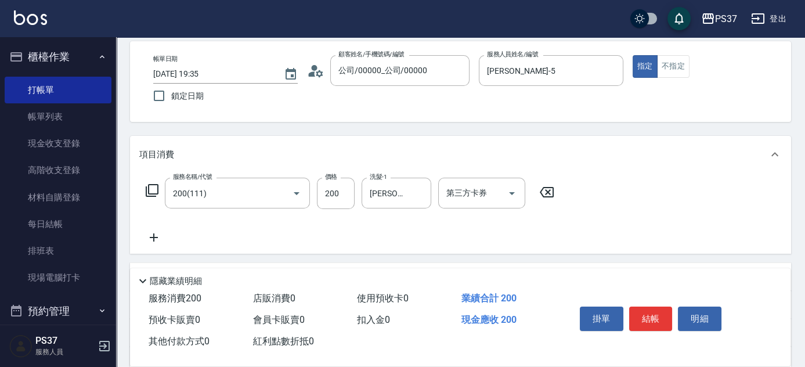
click at [153, 236] on icon at bounding box center [154, 237] width 8 height 8
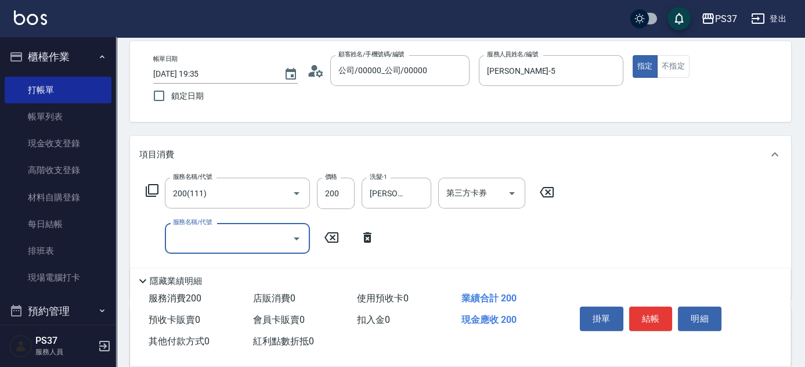
click at [193, 239] on input "服務名稱/代號" at bounding box center [228, 238] width 117 height 20
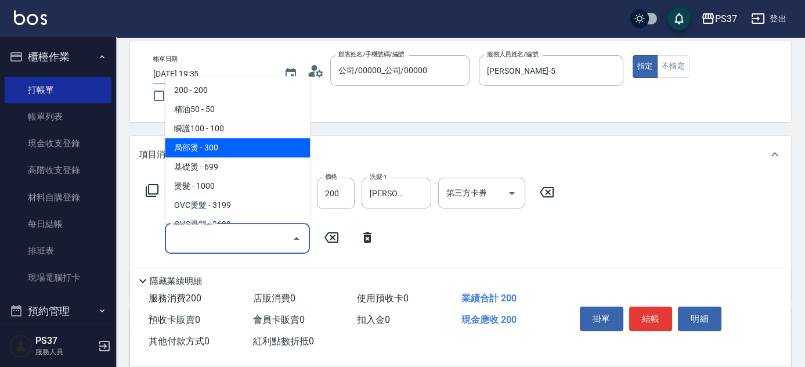
click at [236, 139] on span "局部燙 - 300" at bounding box center [237, 147] width 145 height 19
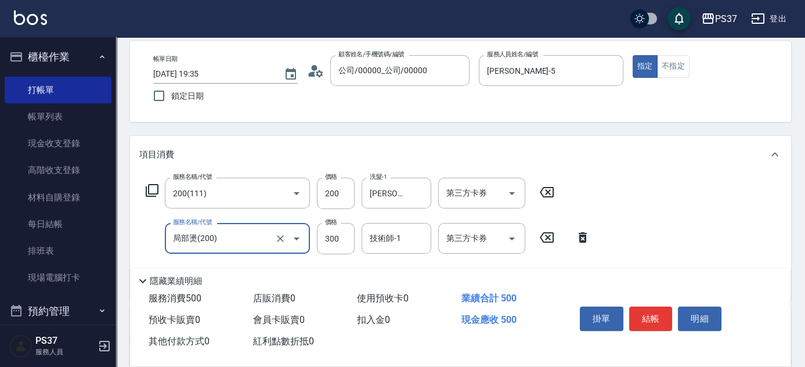
click at [231, 244] on input "局部燙(200)" at bounding box center [221, 238] width 102 height 20
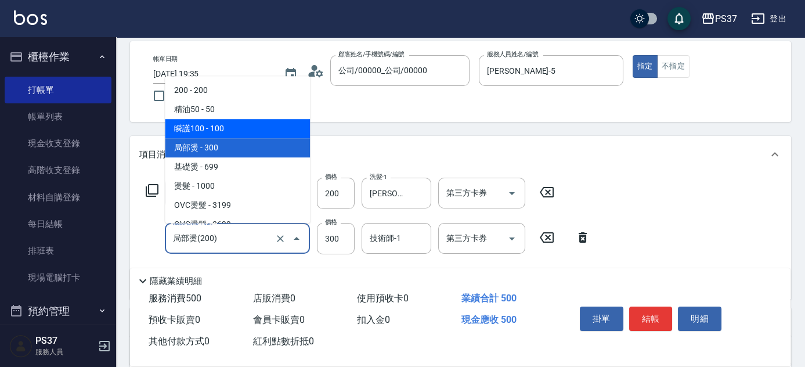
click at [243, 134] on span "瞬護100 - 100" at bounding box center [237, 128] width 145 height 19
type input "瞬護100(113)"
type input "100"
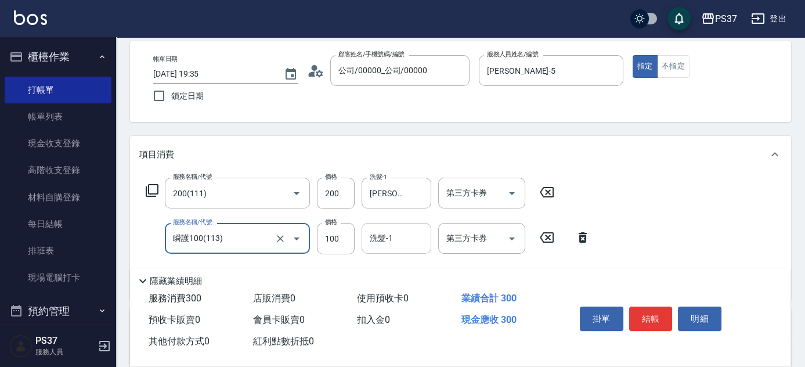
click at [386, 240] on input "洗髮-1" at bounding box center [396, 238] width 59 height 20
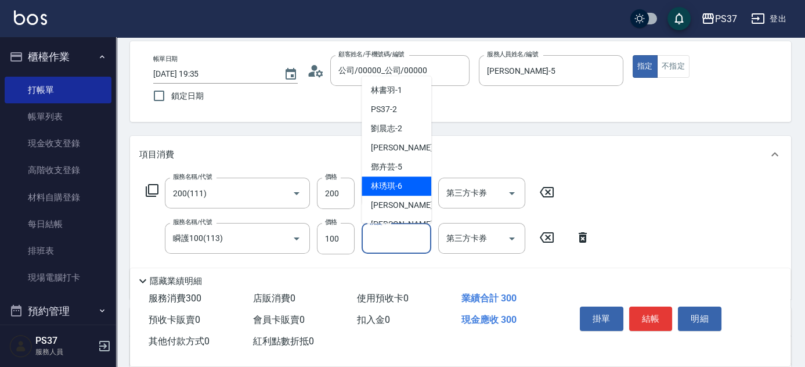
scroll to position [188, 0]
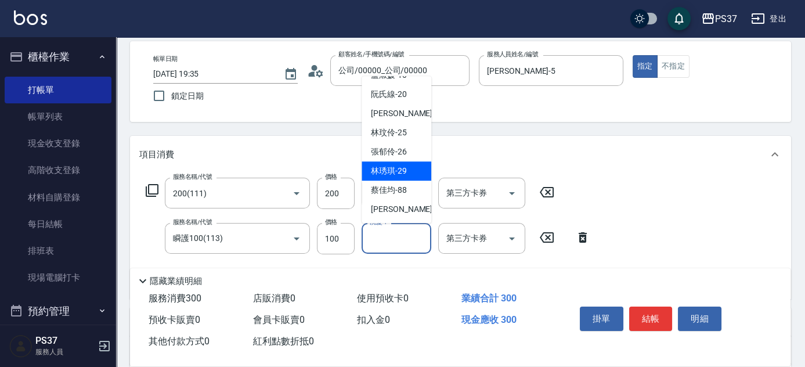
click at [399, 165] on span "[PERSON_NAME]-29" at bounding box center [389, 171] width 36 height 12
type input "[PERSON_NAME]-29"
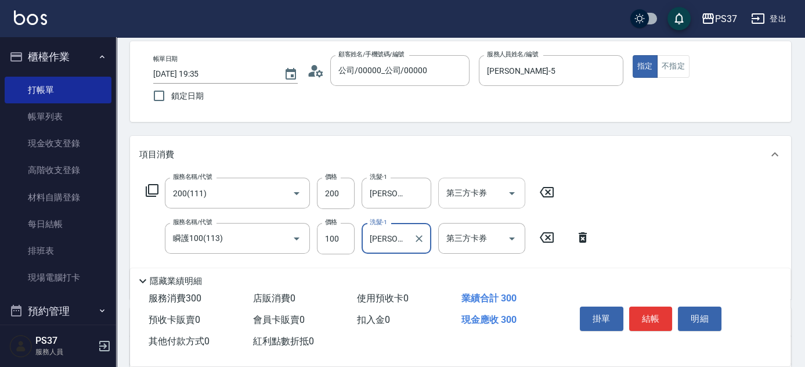
click at [511, 188] on icon "Open" at bounding box center [512, 193] width 14 height 14
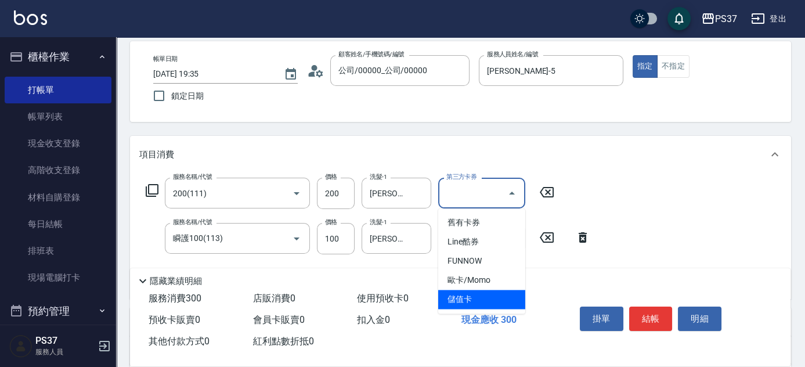
click at [488, 301] on span "儲值卡" at bounding box center [481, 299] width 87 height 19
type input "儲值卡"
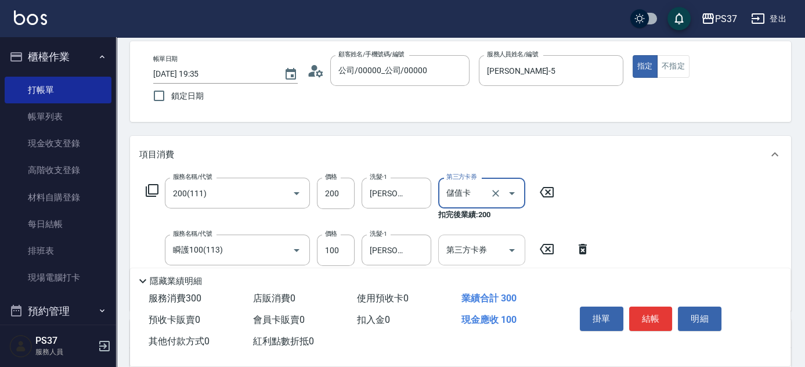
click at [510, 246] on icon "Open" at bounding box center [512, 250] width 14 height 14
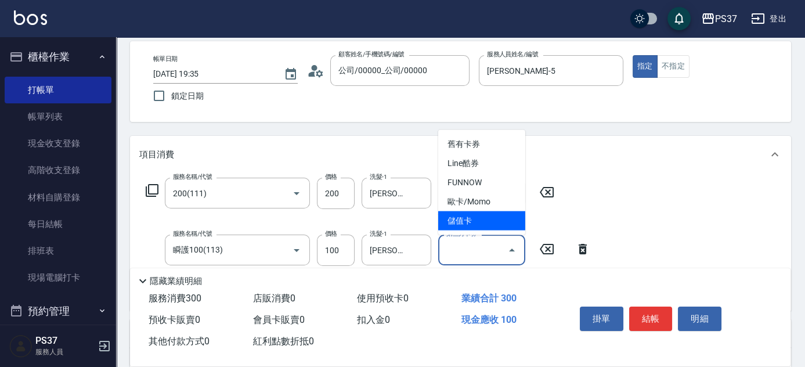
click at [495, 216] on span "儲值卡" at bounding box center [481, 220] width 87 height 19
type input "儲值卡"
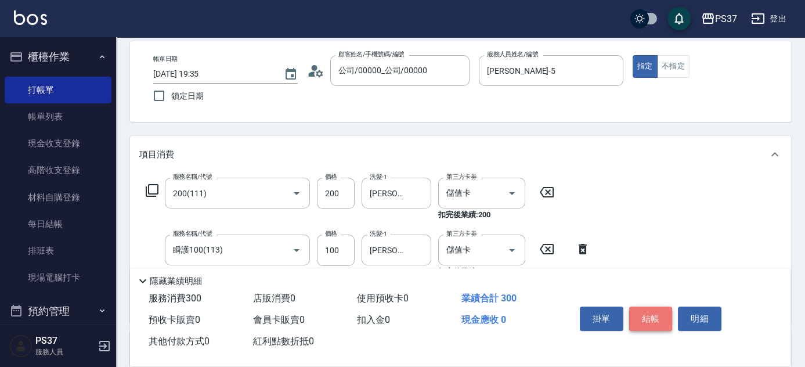
click at [658, 319] on button "結帳" at bounding box center [651, 319] width 44 height 24
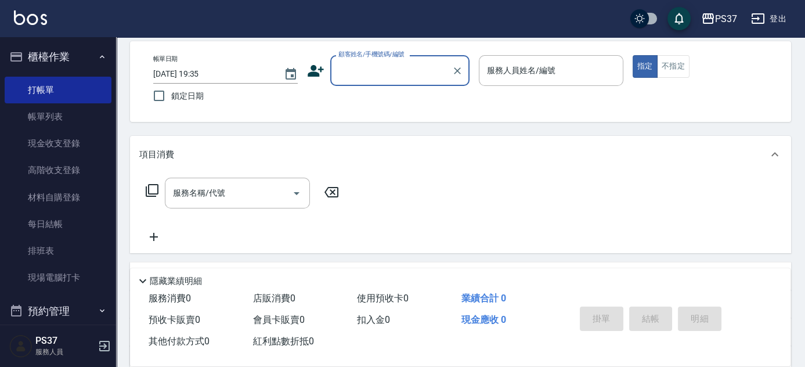
click at [390, 68] on input "顧客姓名/手機號碼/編號" at bounding box center [391, 70] width 111 height 20
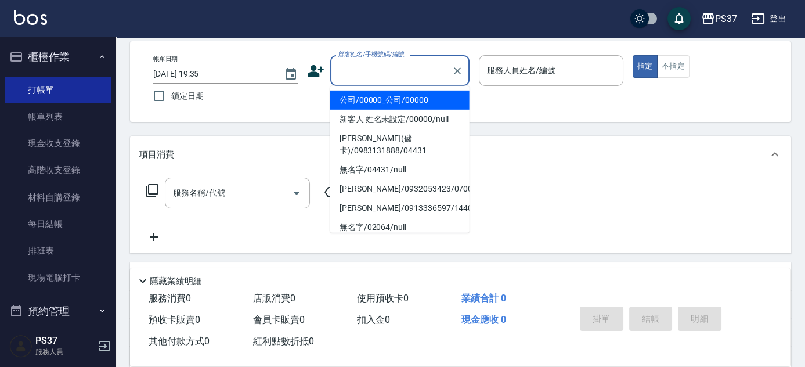
click at [399, 103] on li "公司/00000_公司/00000" at bounding box center [399, 100] width 139 height 19
type input "公司/00000_公司/00000"
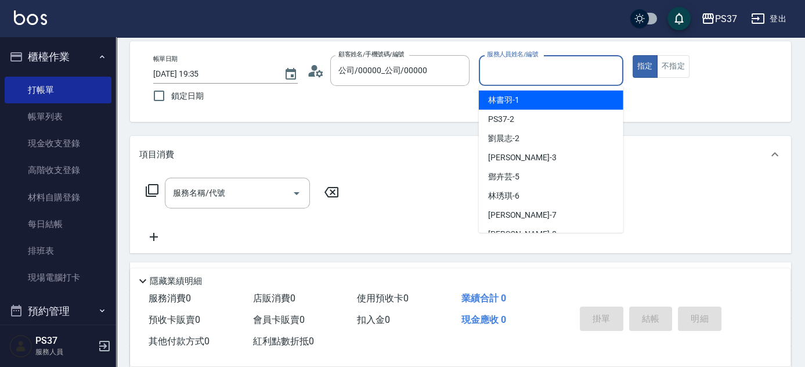
click at [523, 78] on input "服務人員姓名/編號" at bounding box center [551, 70] width 134 height 20
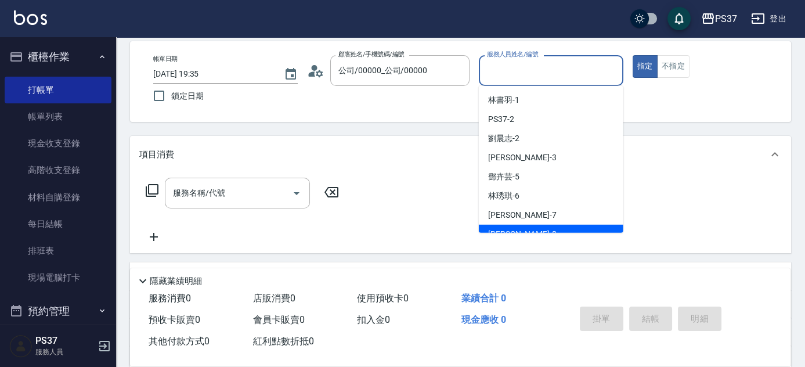
click at [551, 231] on div "[PERSON_NAME]-8" at bounding box center [551, 234] width 145 height 19
type input "[PERSON_NAME]-8"
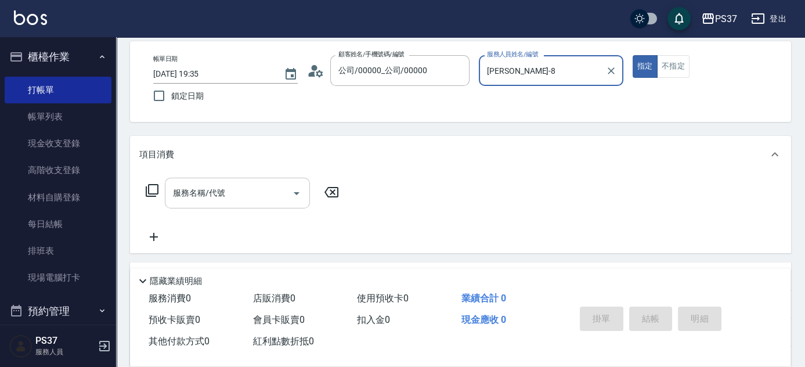
click at [250, 193] on input "服務名稱/代號" at bounding box center [228, 193] width 117 height 20
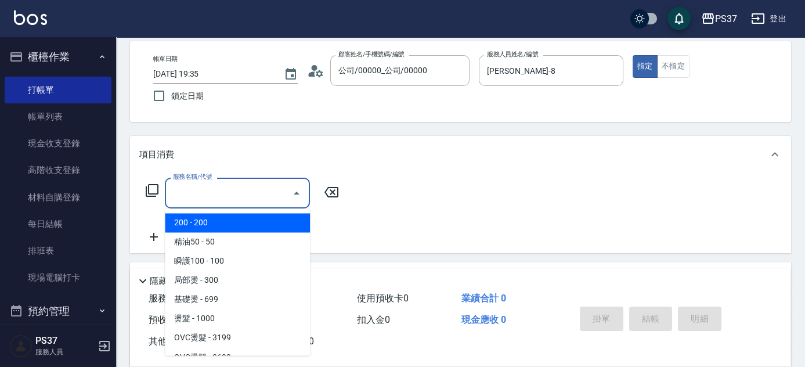
click at [223, 214] on span "200 - 200" at bounding box center [237, 222] width 145 height 19
type input "200(111)"
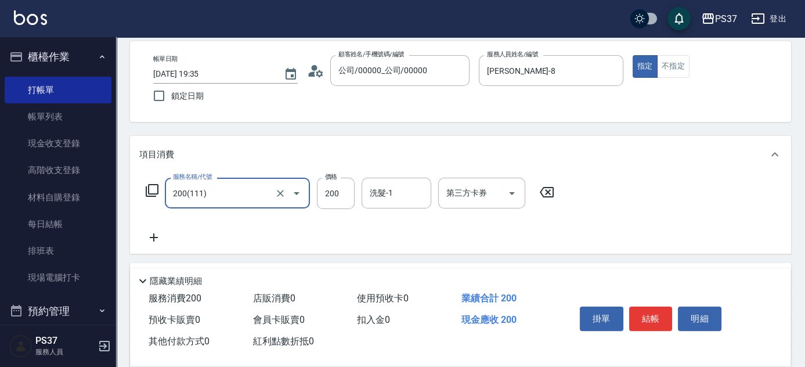
click at [385, 193] on input "洗髮-1" at bounding box center [396, 193] width 59 height 20
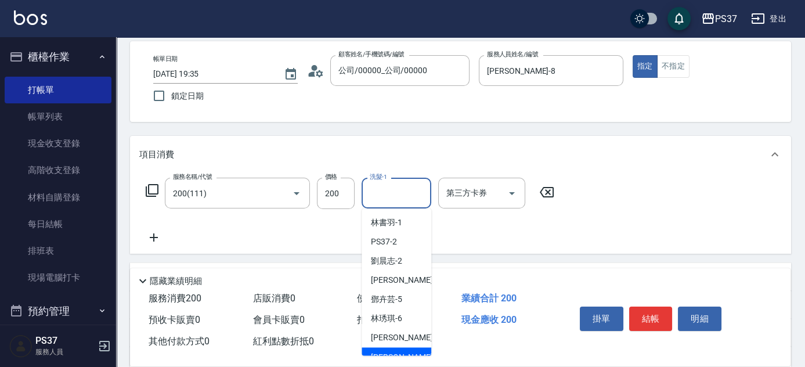
click at [397, 348] on div "[PERSON_NAME]-8" at bounding box center [397, 356] width 70 height 19
type input "[PERSON_NAME]-8"
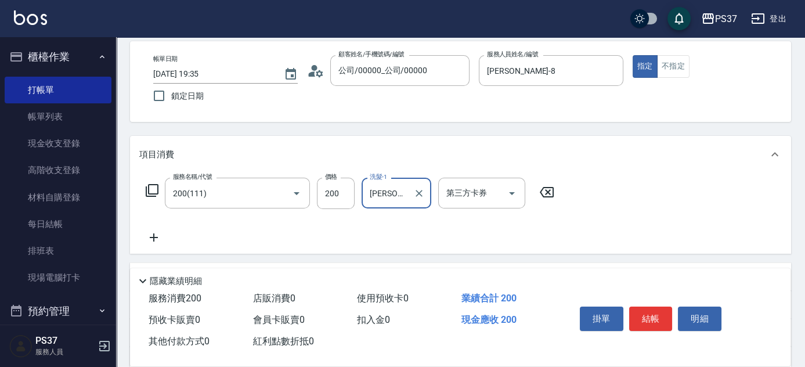
click at [155, 236] on icon at bounding box center [153, 238] width 29 height 14
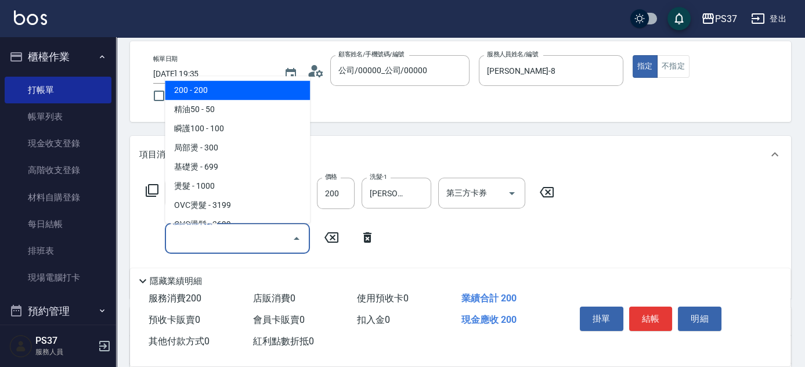
click at [217, 231] on input "服務名稱/代號" at bounding box center [228, 238] width 117 height 20
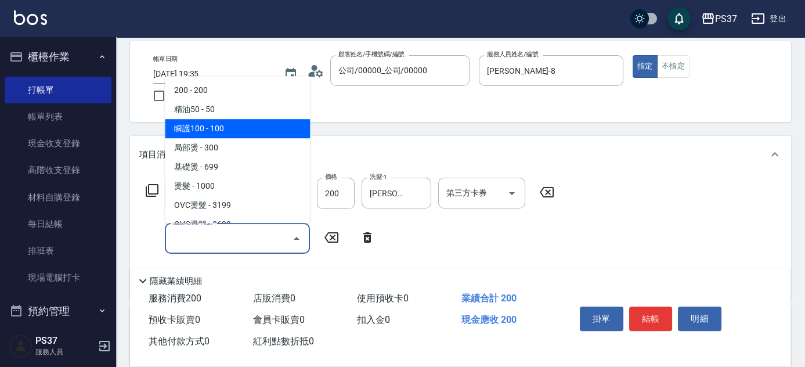
click at [255, 123] on span "瞬護100 - 100" at bounding box center [237, 128] width 145 height 19
type input "瞬護100(113)"
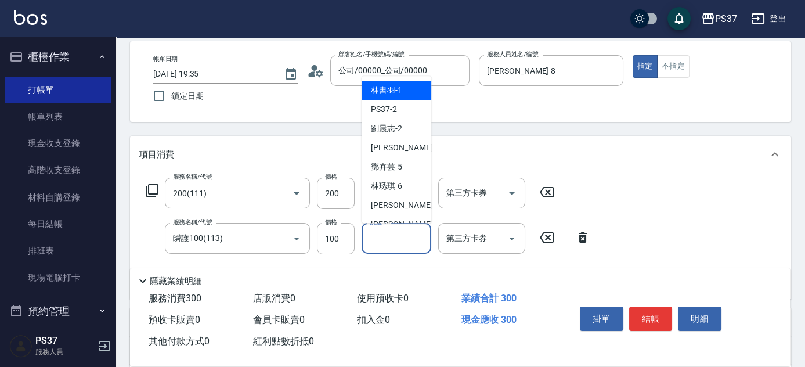
click at [391, 233] on input "洗髮-1" at bounding box center [396, 238] width 59 height 20
click at [394, 220] on span "[PERSON_NAME]-8" at bounding box center [405, 224] width 69 height 12
type input "[PERSON_NAME]-8"
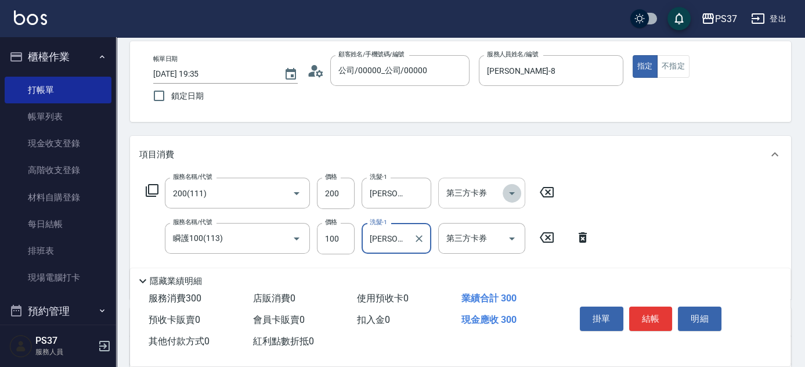
click at [518, 192] on icon "Open" at bounding box center [512, 193] width 14 height 14
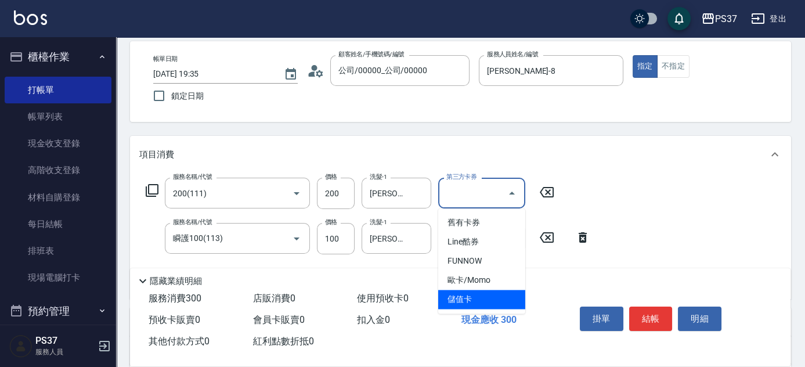
click at [483, 298] on span "儲值卡" at bounding box center [481, 299] width 87 height 19
type input "儲值卡"
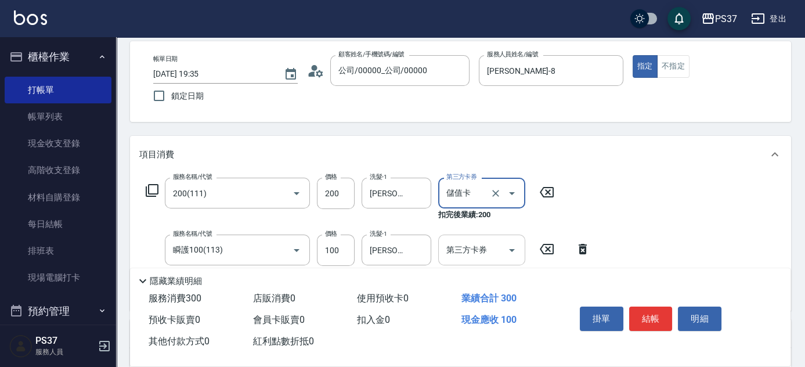
click at [514, 249] on icon "Open" at bounding box center [512, 250] width 6 height 3
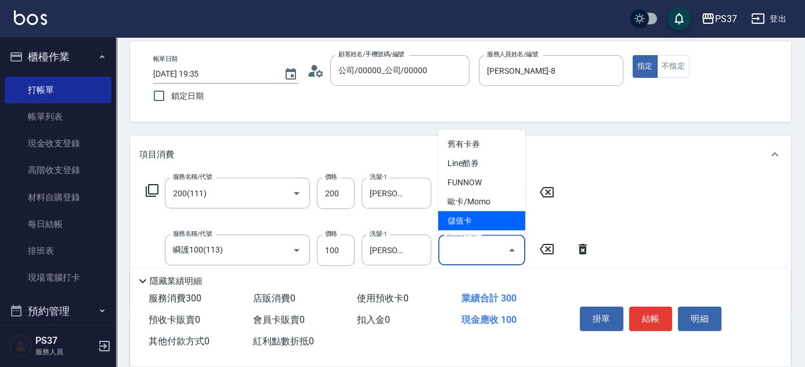
click at [500, 222] on span "儲值卡" at bounding box center [481, 220] width 87 height 19
type input "儲值卡"
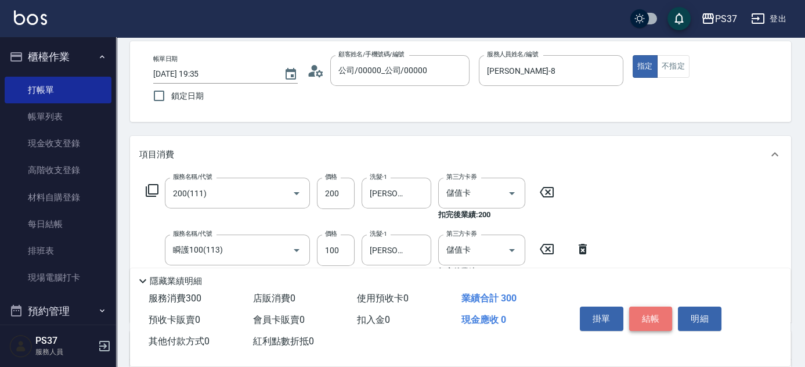
click at [656, 318] on button "結帳" at bounding box center [651, 319] width 44 height 24
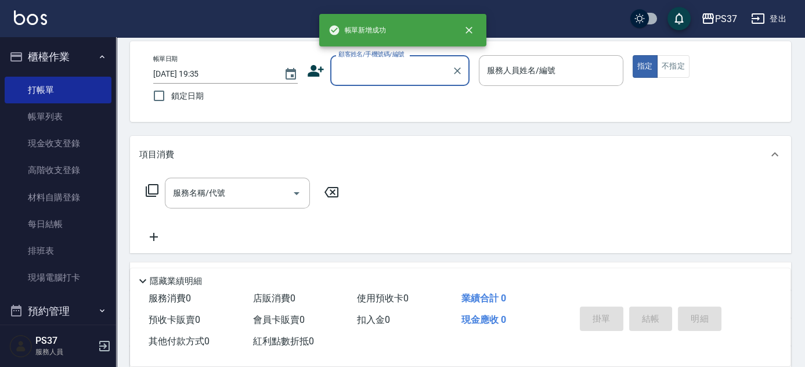
click at [410, 81] on div "顧客姓名/手機號碼/編號" at bounding box center [399, 70] width 139 height 31
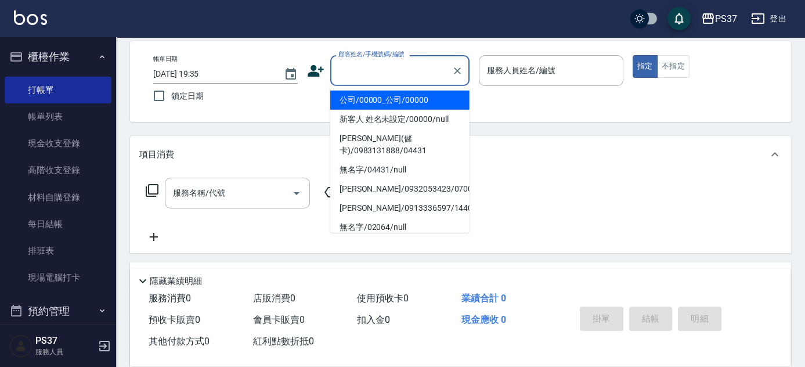
click at [405, 96] on li "公司/00000_公司/00000" at bounding box center [399, 100] width 139 height 19
type input "公司/00000_公司/00000"
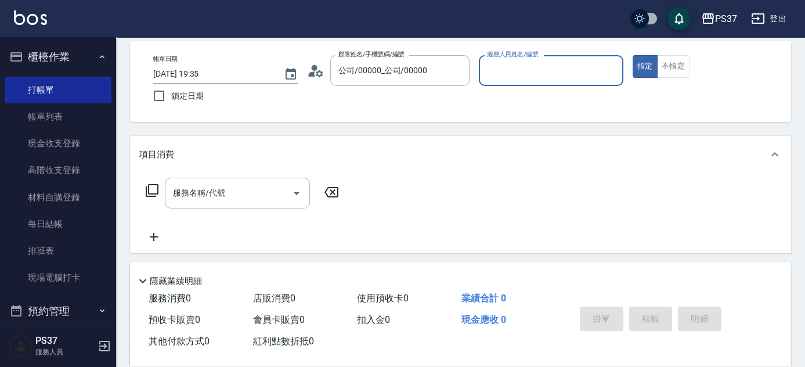
click at [498, 74] on input "服務人員姓名/編號" at bounding box center [551, 70] width 134 height 20
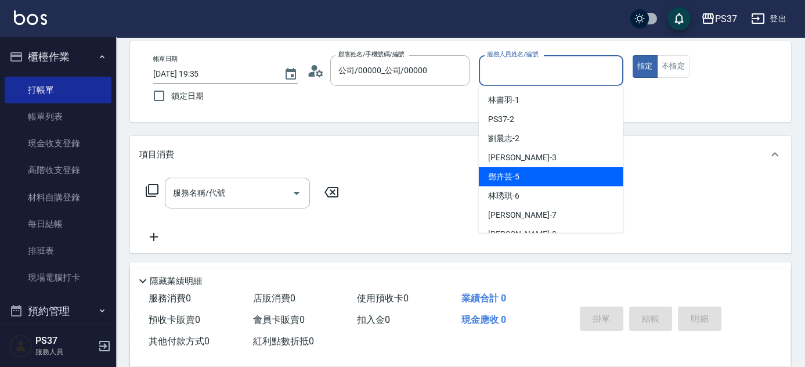
click at [543, 177] on div "[PERSON_NAME]-5" at bounding box center [551, 176] width 145 height 19
type input "[PERSON_NAME]-5"
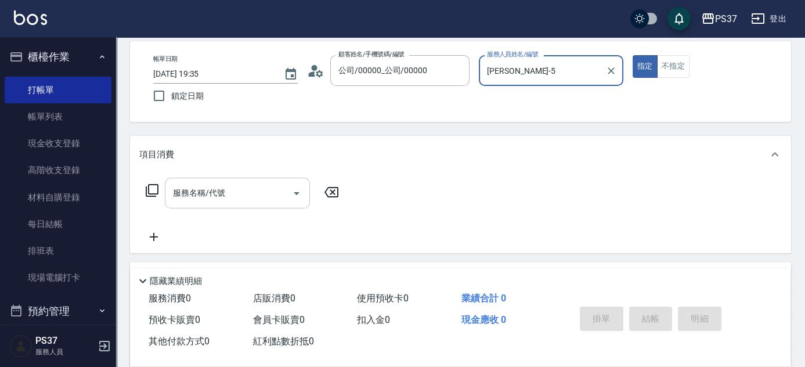
click at [246, 188] on input "服務名稱/代號" at bounding box center [228, 193] width 117 height 20
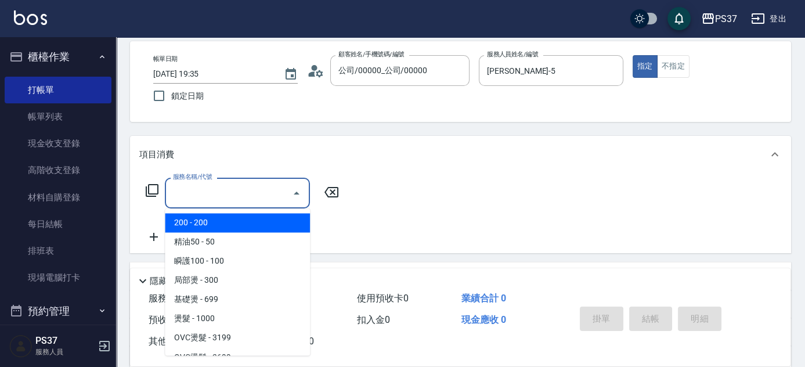
click at [219, 218] on span "200 - 200" at bounding box center [237, 222] width 145 height 19
type input "200(111)"
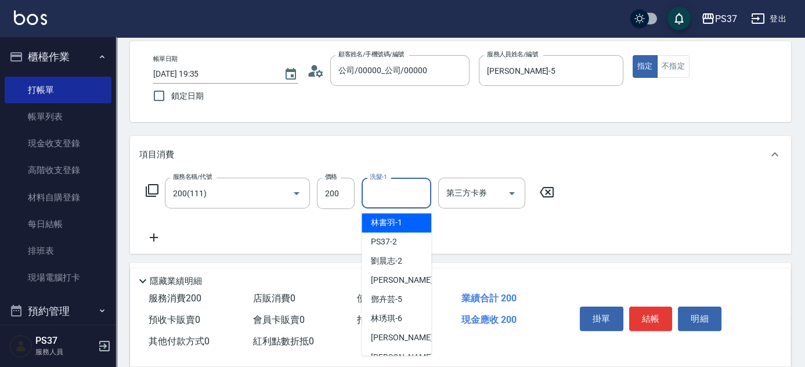
click at [393, 199] on input "洗髮-1" at bounding box center [396, 193] width 59 height 20
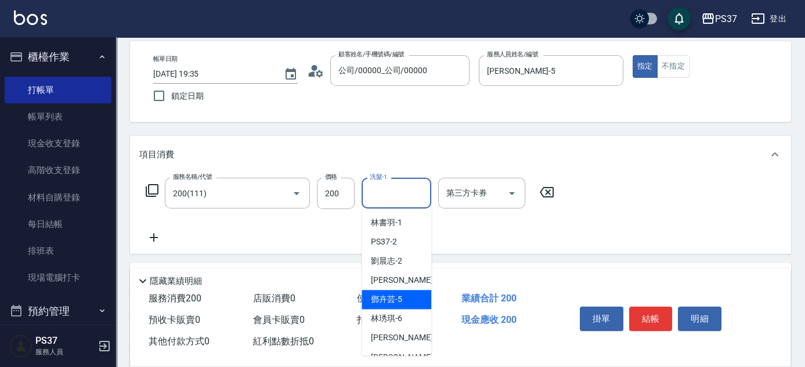
click at [411, 306] on div "[PERSON_NAME]-5" at bounding box center [397, 299] width 70 height 19
type input "[PERSON_NAME]-5"
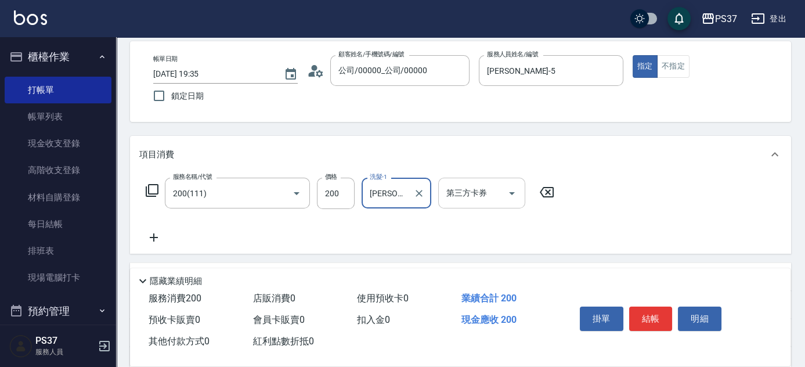
click at [506, 195] on icon "Open" at bounding box center [512, 193] width 14 height 14
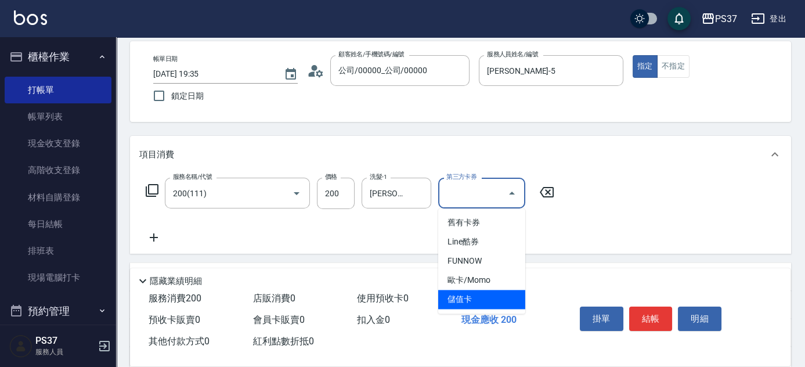
click at [485, 300] on span "儲值卡" at bounding box center [481, 299] width 87 height 19
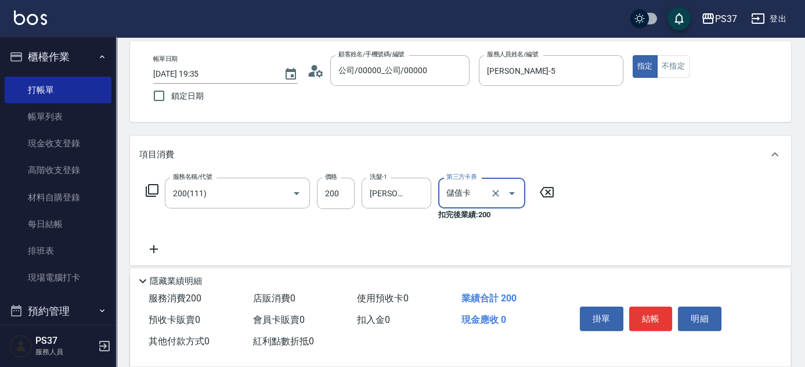
type input "儲值卡"
click at [647, 319] on button "結帳" at bounding box center [651, 319] width 44 height 24
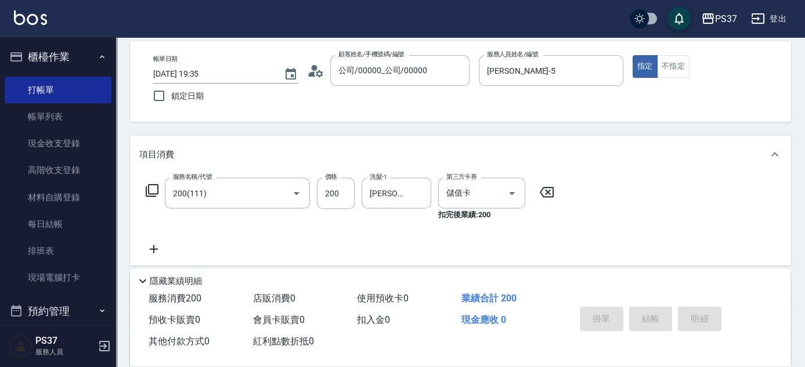
type input "[DATE] 19:36"
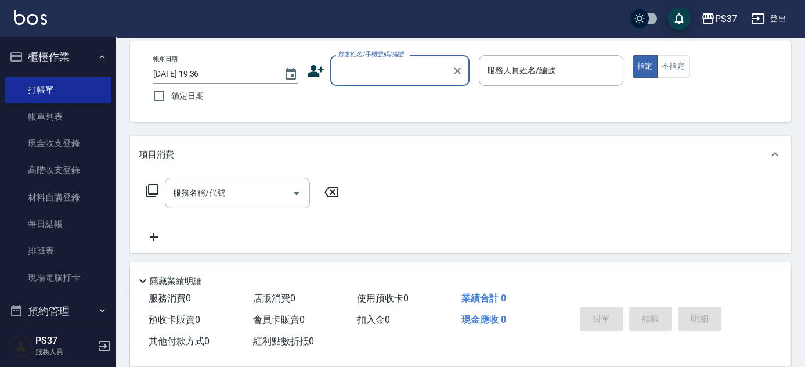
click at [370, 73] on input "顧客姓名/手機號碼/編號" at bounding box center [391, 70] width 111 height 20
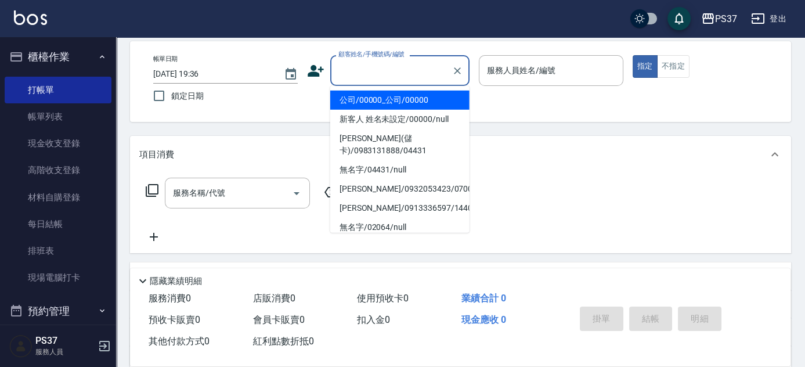
click at [379, 93] on li "公司/00000_公司/00000" at bounding box center [399, 100] width 139 height 19
type input "公司/00000_公司/00000"
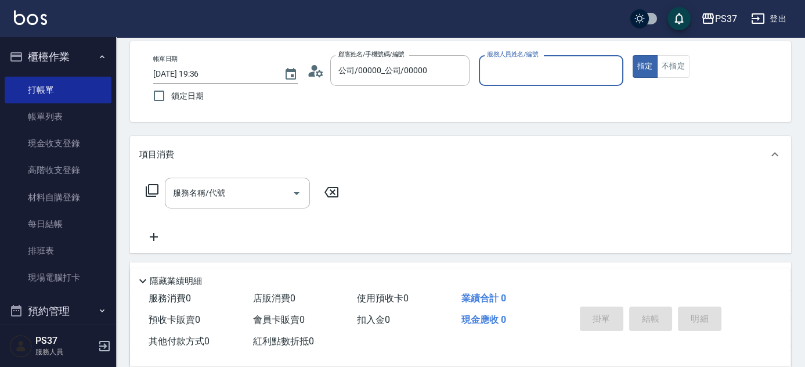
click at [503, 80] on div "服務人員姓名/編號" at bounding box center [551, 70] width 145 height 31
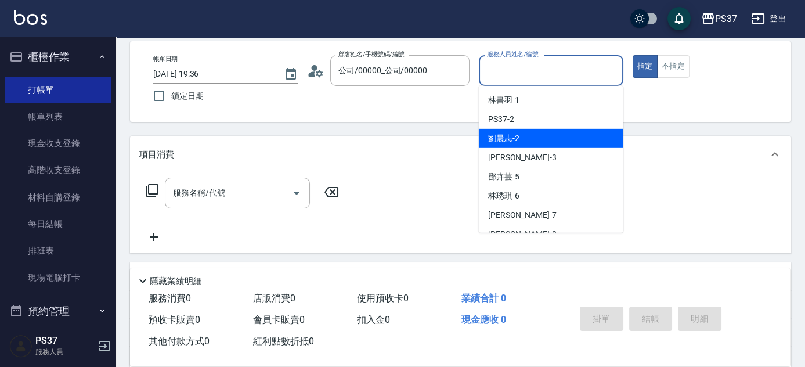
scroll to position [52, 0]
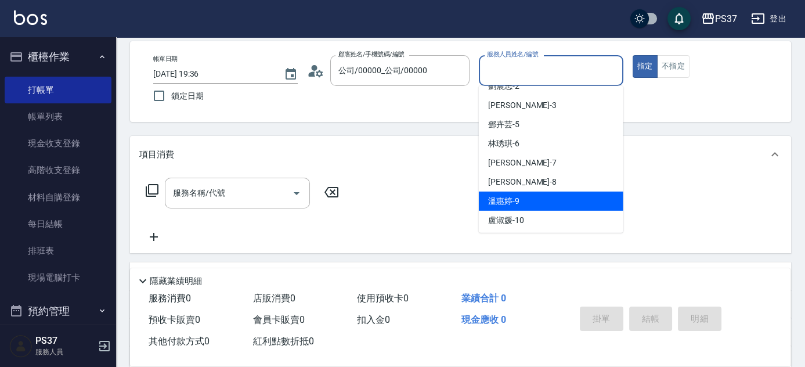
click at [530, 193] on div "[PERSON_NAME]-9" at bounding box center [551, 201] width 145 height 19
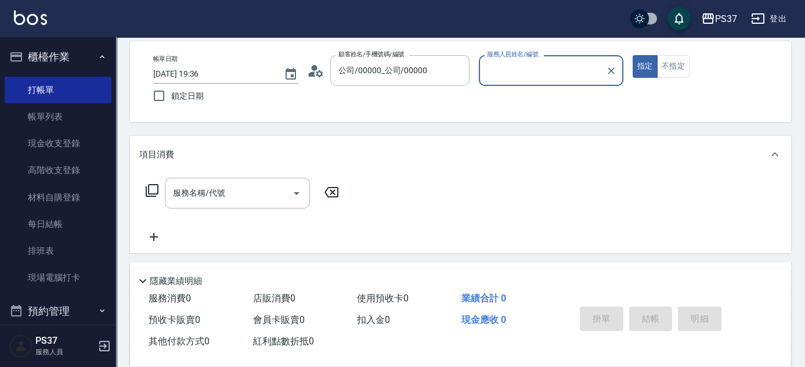
type input "[PERSON_NAME]-9"
click at [258, 197] on input "服務名稱/代號" at bounding box center [228, 193] width 117 height 20
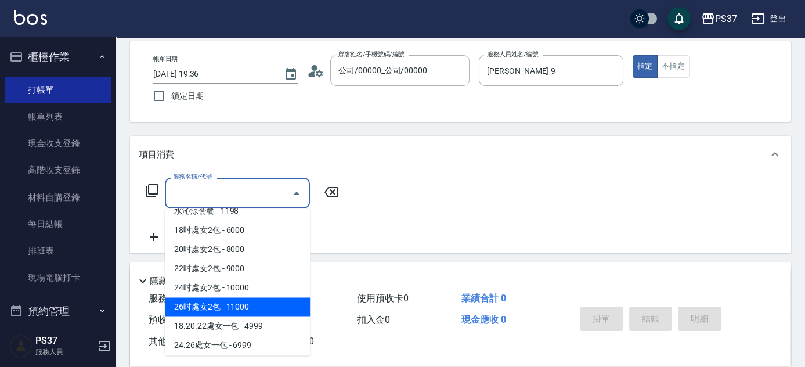
scroll to position [1319, 0]
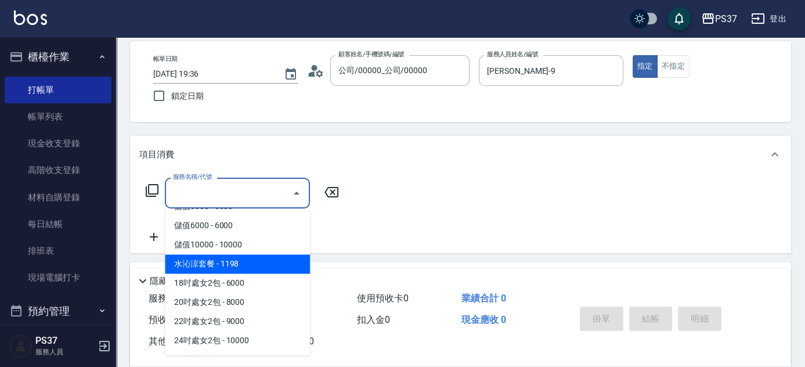
click at [249, 260] on span "水沁涼套餐 - 1198" at bounding box center [237, 263] width 145 height 19
type input "水沁涼套餐(5699)"
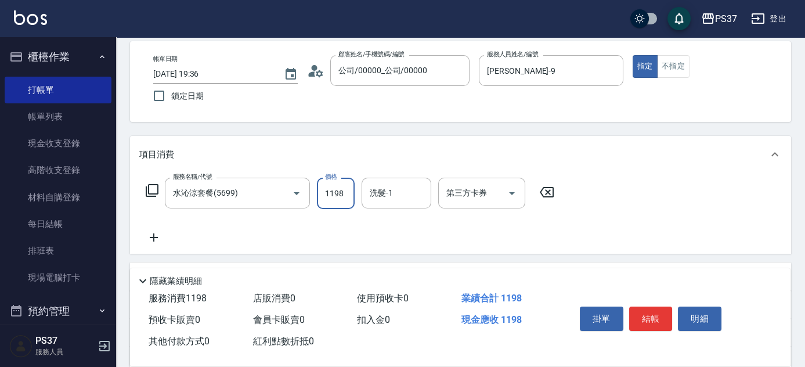
click at [339, 189] on input "1198" at bounding box center [336, 193] width 38 height 31
type input "1098"
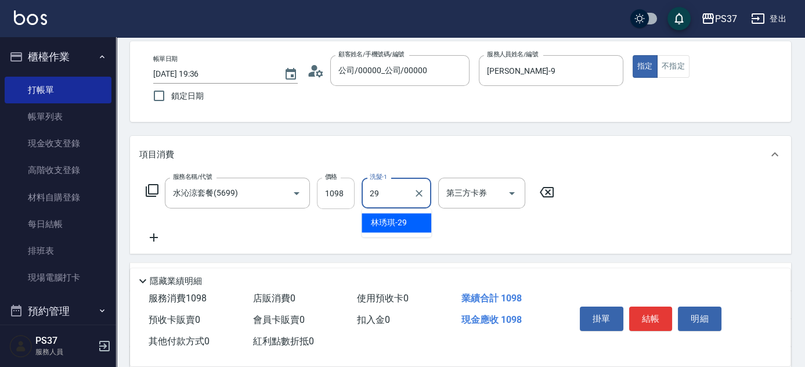
type input "[PERSON_NAME]-29"
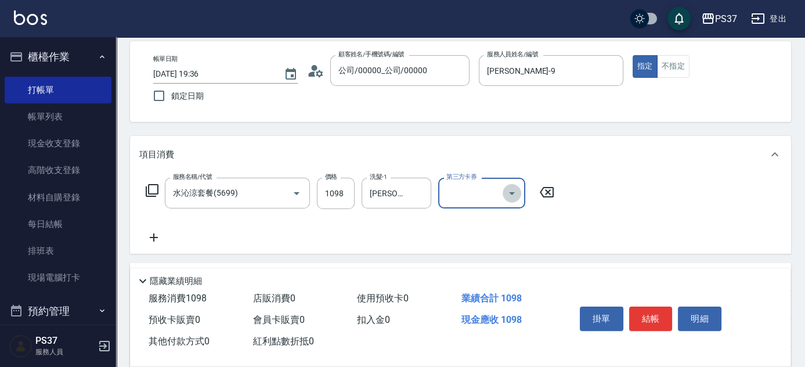
click at [516, 193] on icon "Open" at bounding box center [512, 193] width 14 height 14
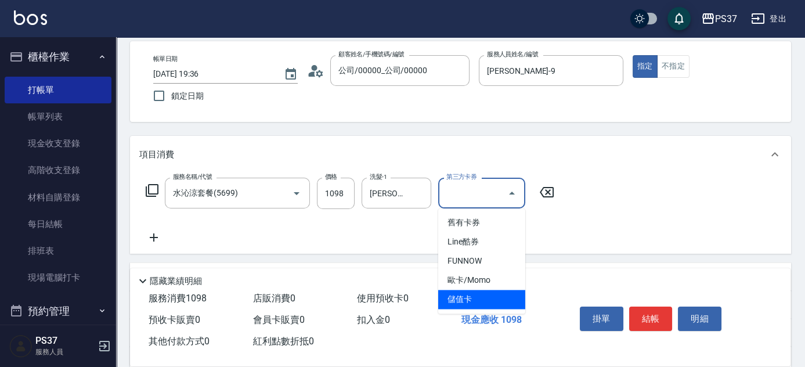
click at [505, 300] on span "儲值卡" at bounding box center [481, 299] width 87 height 19
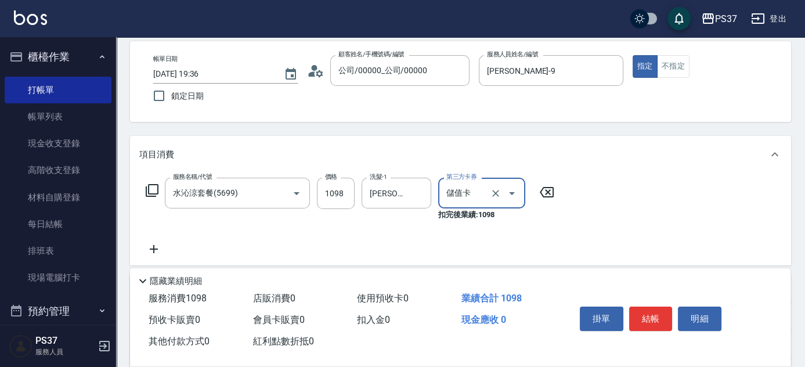
type input "儲值卡"
drag, startPoint x: 417, startPoint y: 196, endPoint x: 396, endPoint y: 192, distance: 21.3
click at [418, 196] on icon "Clear" at bounding box center [419, 194] width 12 height 12
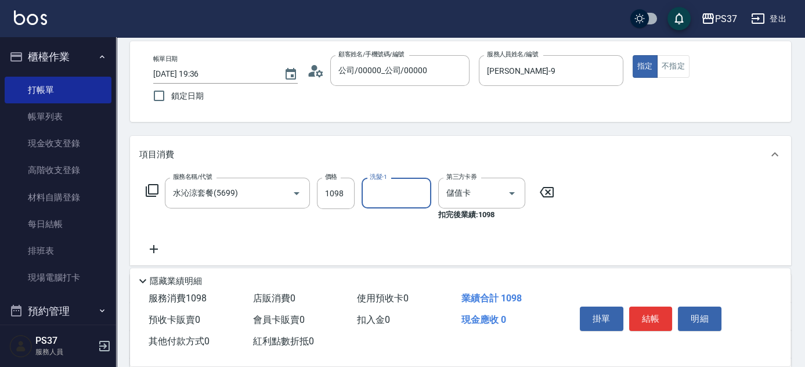
click at [394, 192] on input "洗髮-1" at bounding box center [396, 193] width 59 height 20
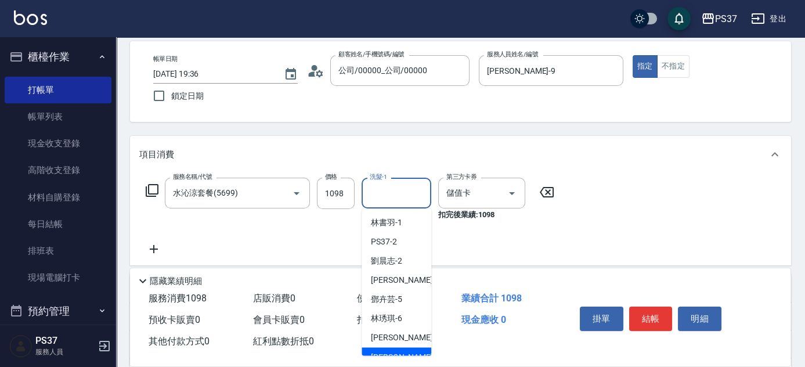
click at [398, 351] on span "[PERSON_NAME]-8" at bounding box center [405, 357] width 69 height 12
type input "[PERSON_NAME]-8"
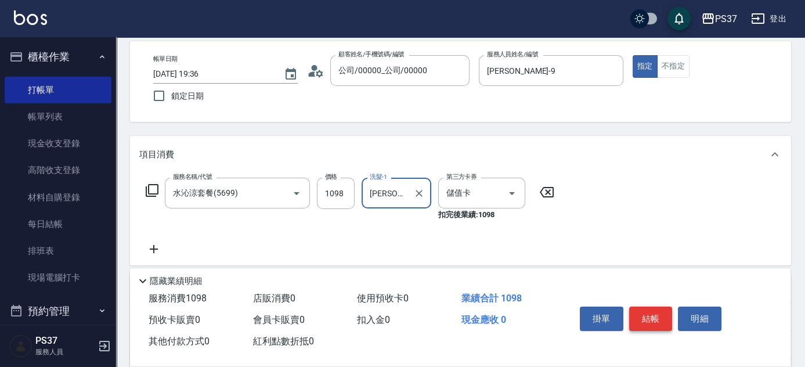
click at [656, 311] on button "結帳" at bounding box center [651, 319] width 44 height 24
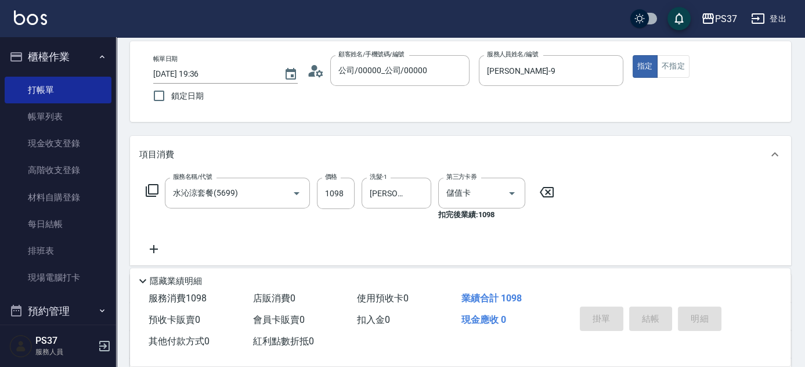
type input "[DATE] 19:37"
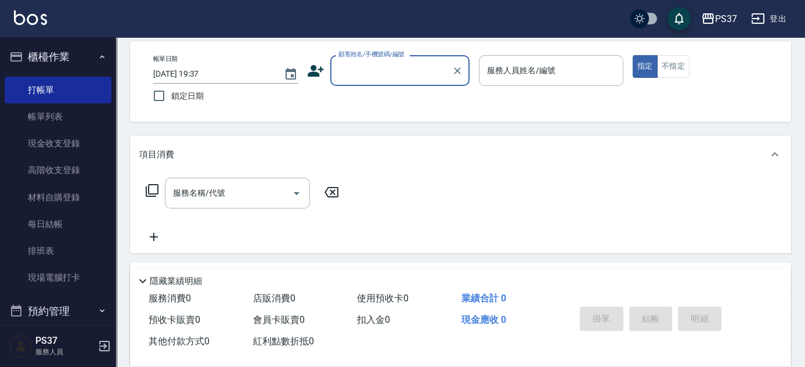
click at [375, 79] on input "顧客姓名/手機號碼/編號" at bounding box center [391, 70] width 111 height 20
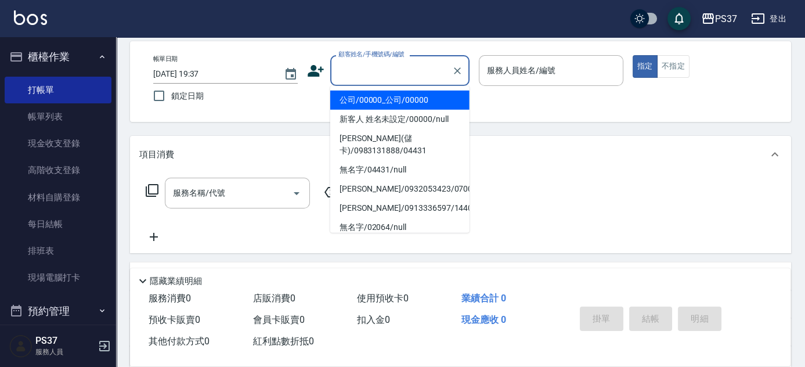
click at [372, 99] on li "公司/00000_公司/00000" at bounding box center [399, 100] width 139 height 19
type input "公司/00000_公司/00000"
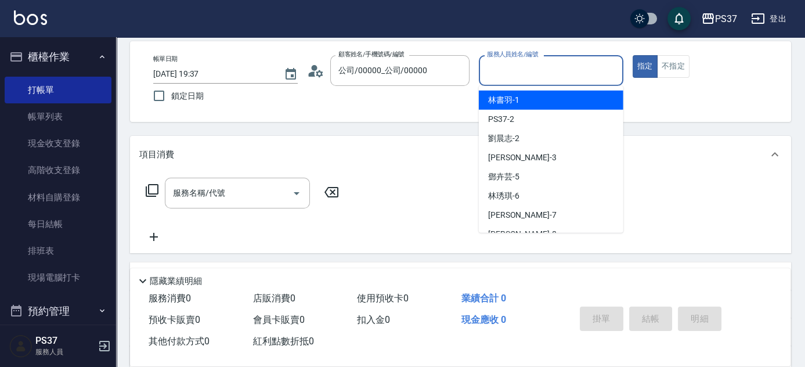
click at [514, 71] on input "服務人員姓名/編號" at bounding box center [551, 70] width 134 height 20
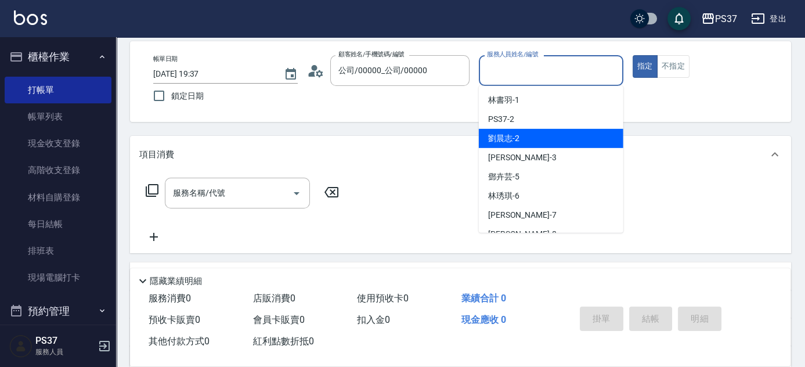
click at [574, 138] on div "[PERSON_NAME]-2" at bounding box center [551, 138] width 145 height 19
type input "[PERSON_NAME]-2"
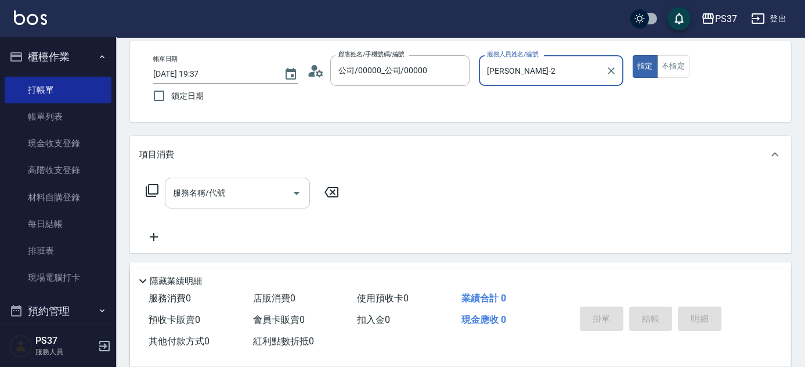
click at [211, 196] on input "服務名稱/代號" at bounding box center [228, 193] width 117 height 20
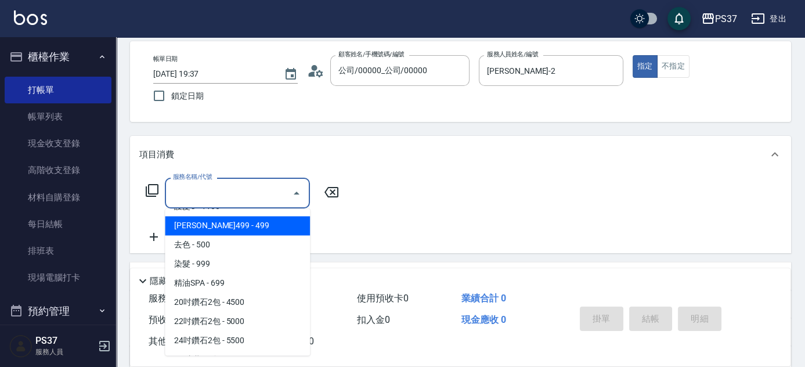
scroll to position [686, 0]
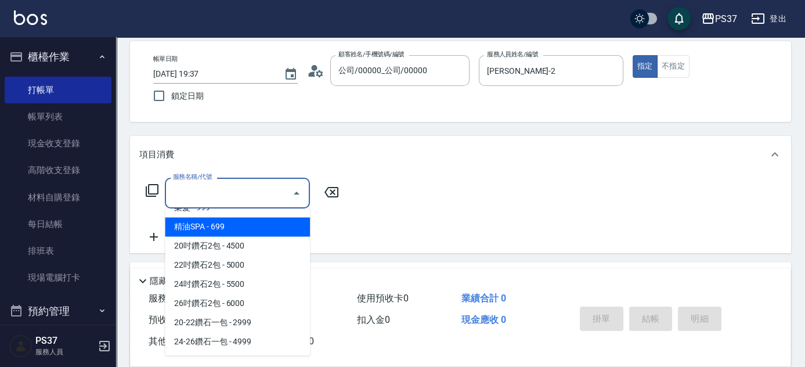
click at [237, 218] on span "精油SPA - 699" at bounding box center [237, 226] width 145 height 19
type input "精油SPA(0699)"
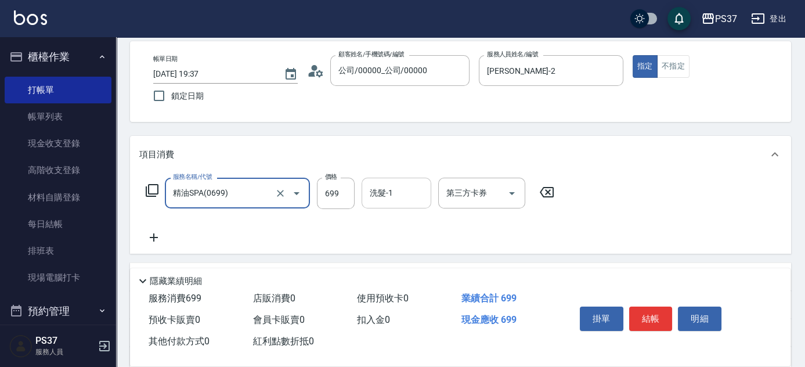
click at [383, 190] on input "洗髮-1" at bounding box center [396, 193] width 59 height 20
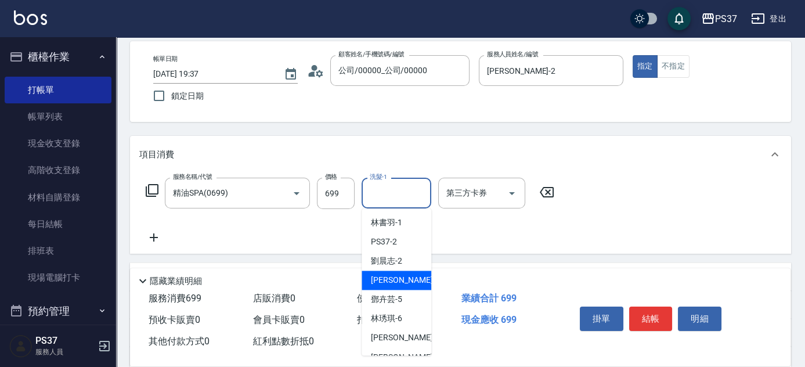
scroll to position [52, 0]
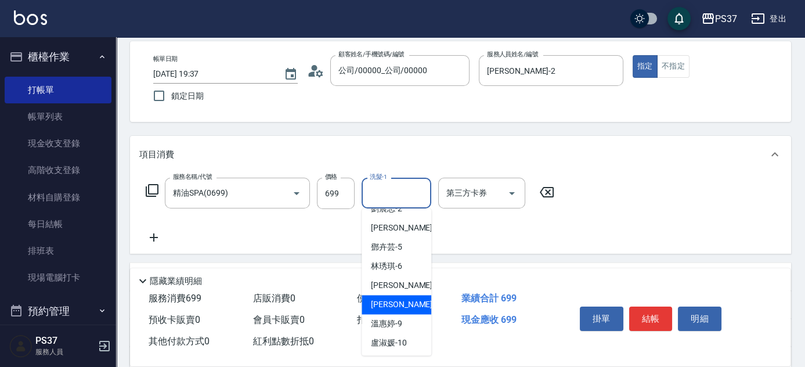
click at [412, 300] on div "[PERSON_NAME]-8" at bounding box center [397, 304] width 70 height 19
type input "[PERSON_NAME]-8"
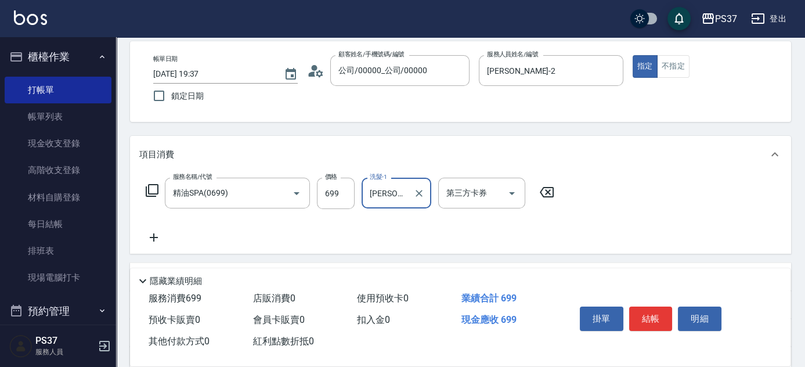
click at [160, 235] on icon at bounding box center [153, 238] width 29 height 14
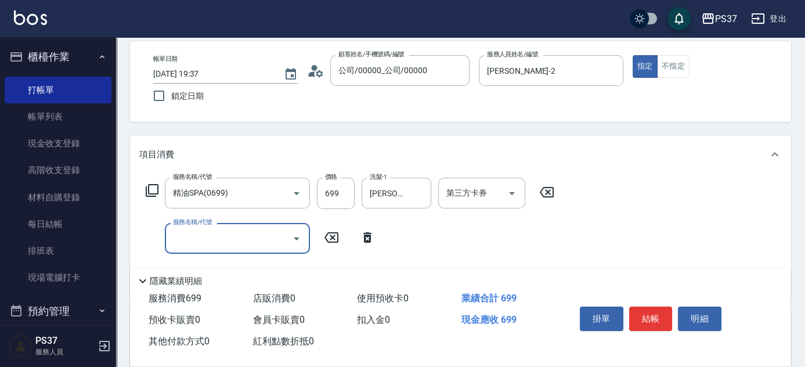
click at [195, 235] on input "服務名稱/代號" at bounding box center [228, 238] width 117 height 20
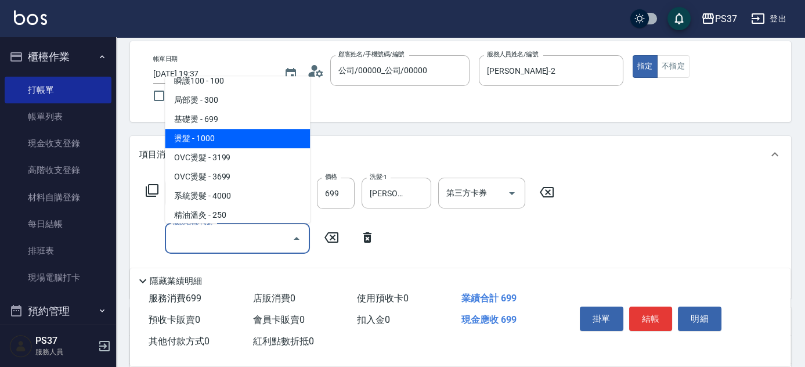
scroll to position [158, 0]
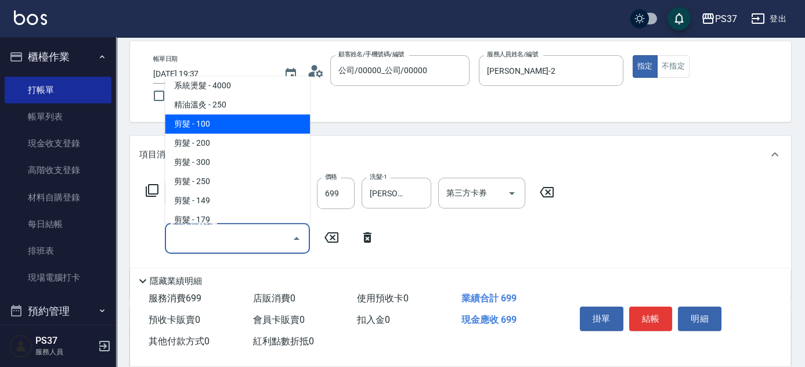
click at [237, 128] on span "剪髮 - 100" at bounding box center [237, 123] width 145 height 19
type input "剪髮(300)"
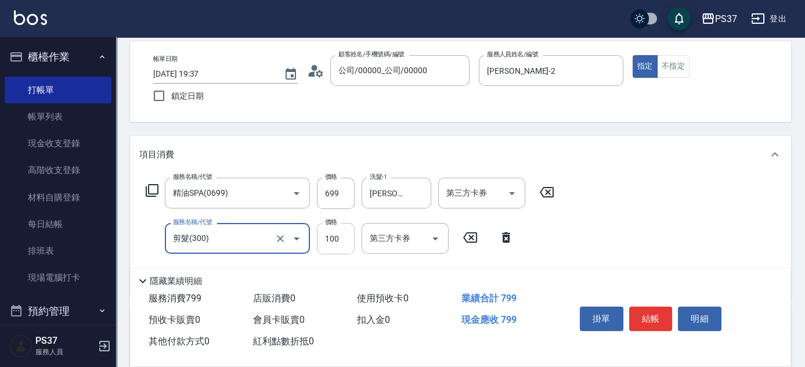
click at [336, 244] on input "100" at bounding box center [336, 238] width 38 height 31
type input "1"
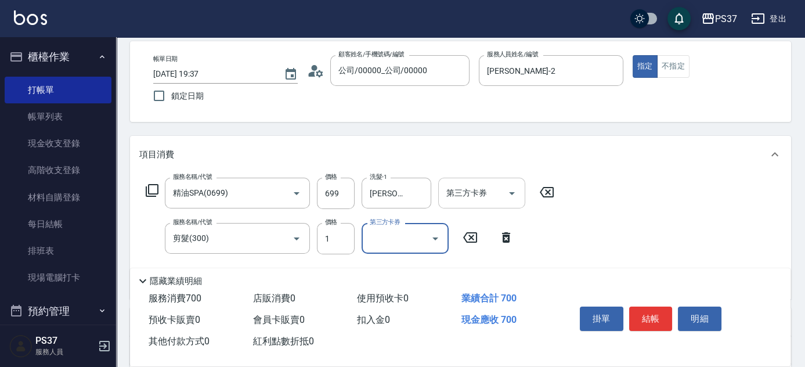
click at [519, 193] on button "Open" at bounding box center [512, 193] width 19 height 19
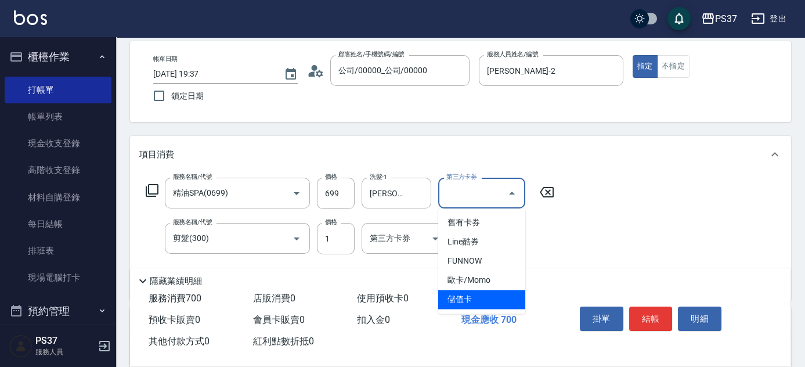
drag, startPoint x: 496, startPoint y: 303, endPoint x: 460, endPoint y: 290, distance: 38.6
click at [497, 301] on span "儲值卡" at bounding box center [481, 299] width 87 height 19
type input "儲值卡"
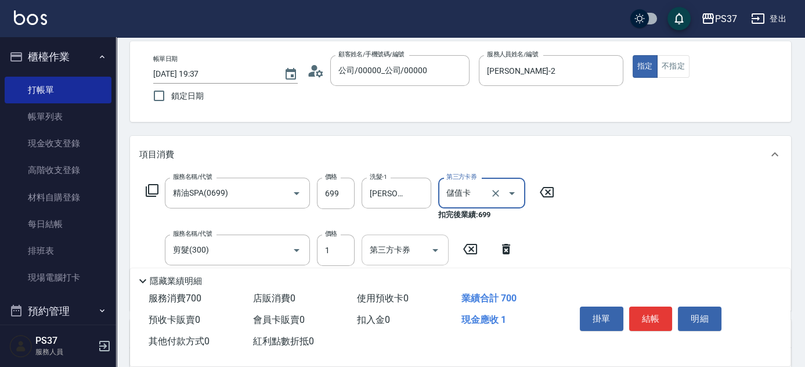
click at [435, 250] on icon "Open" at bounding box center [436, 250] width 6 height 3
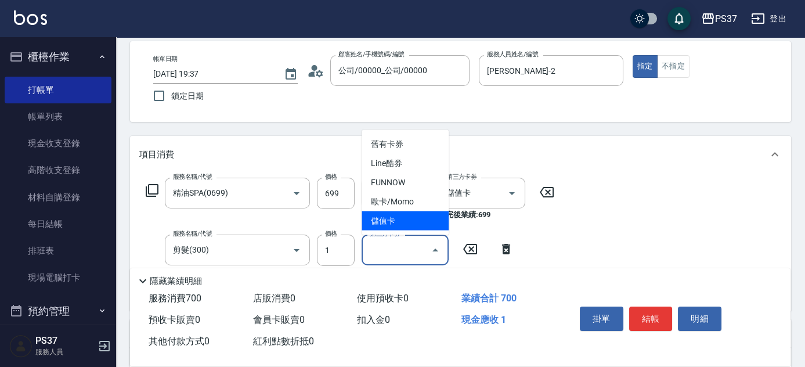
click at [422, 218] on span "儲值卡" at bounding box center [405, 220] width 87 height 19
type input "儲值卡"
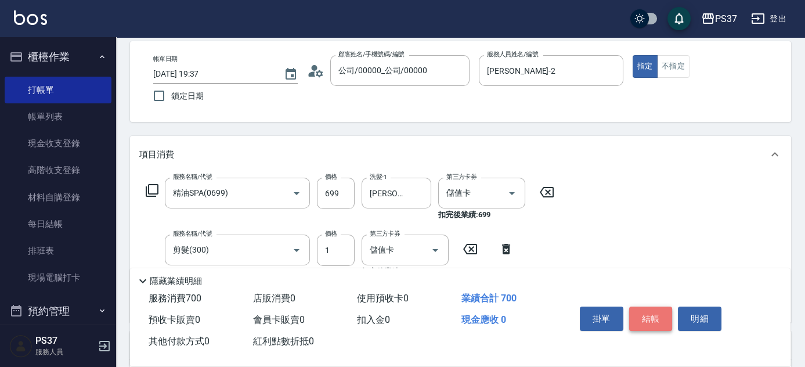
click at [654, 316] on button "結帳" at bounding box center [651, 319] width 44 height 24
type input "[DATE] 19:38"
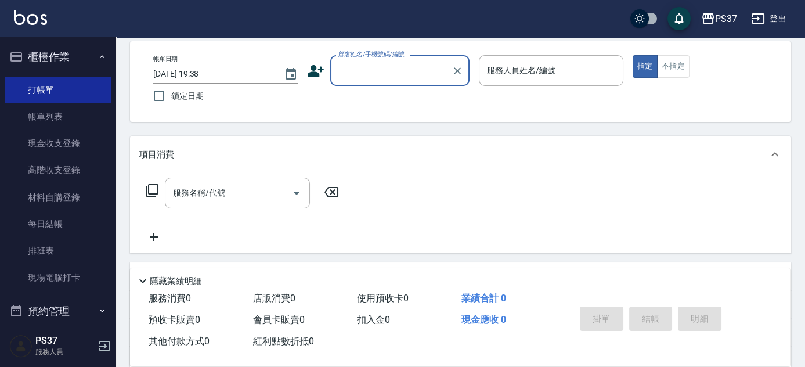
click at [411, 71] on input "顧客姓名/手機號碼/編號" at bounding box center [391, 70] width 111 height 20
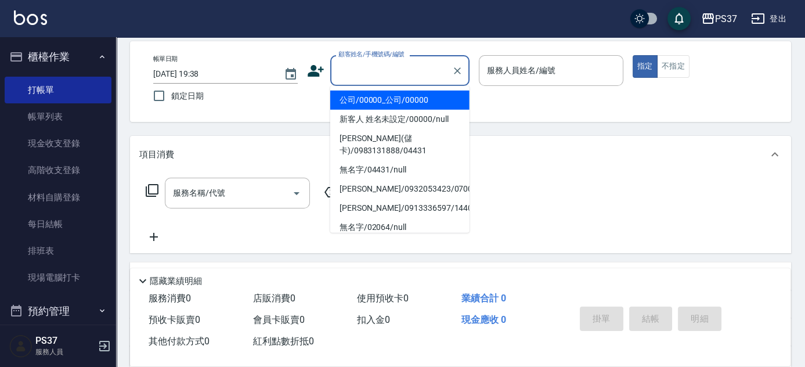
drag, startPoint x: 399, startPoint y: 94, endPoint x: 430, endPoint y: 91, distance: 30.9
click at [401, 93] on li "公司/00000_公司/00000" at bounding box center [399, 100] width 139 height 19
type input "公司/00000_公司/00000"
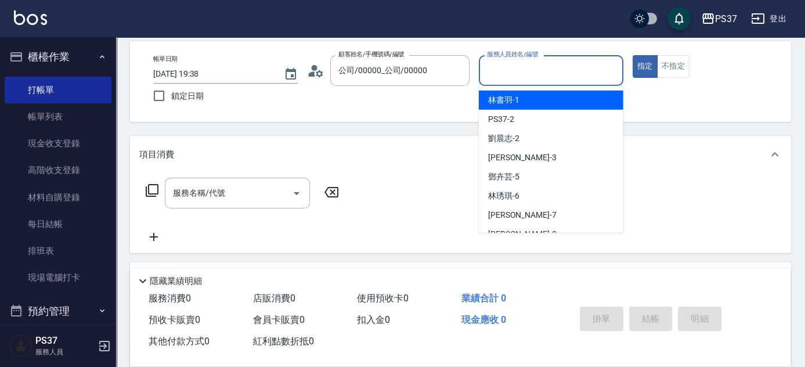
click at [494, 77] on input "服務人員姓名/編號" at bounding box center [551, 70] width 134 height 20
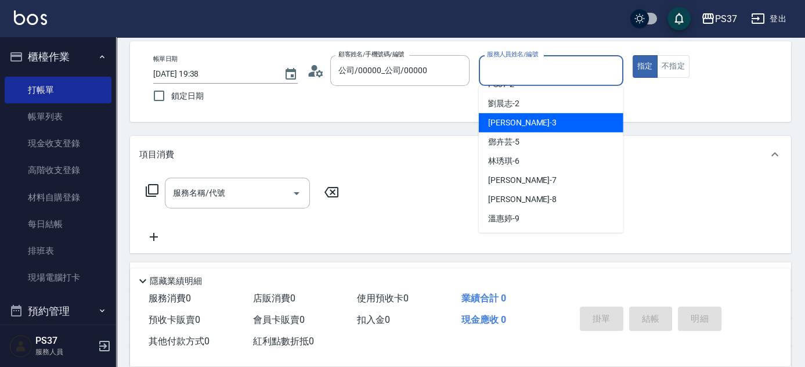
scroll to position [52, 0]
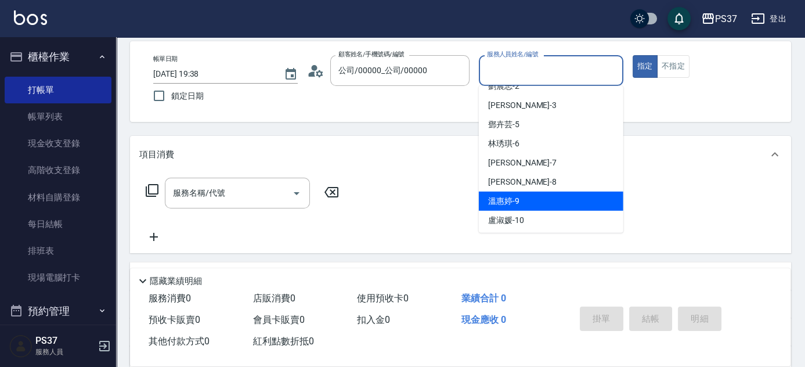
click at [524, 192] on div "[PERSON_NAME]-9" at bounding box center [551, 201] width 145 height 19
type input "[PERSON_NAME]-9"
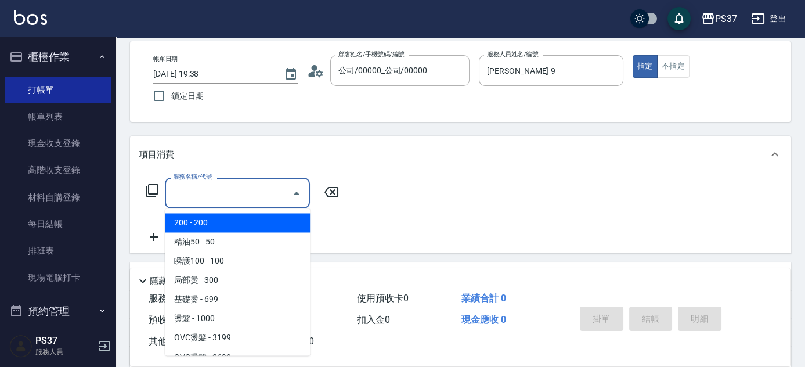
drag, startPoint x: 233, startPoint y: 199, endPoint x: 242, endPoint y: 239, distance: 40.9
click at [233, 199] on input "服務名稱/代號" at bounding box center [228, 193] width 117 height 20
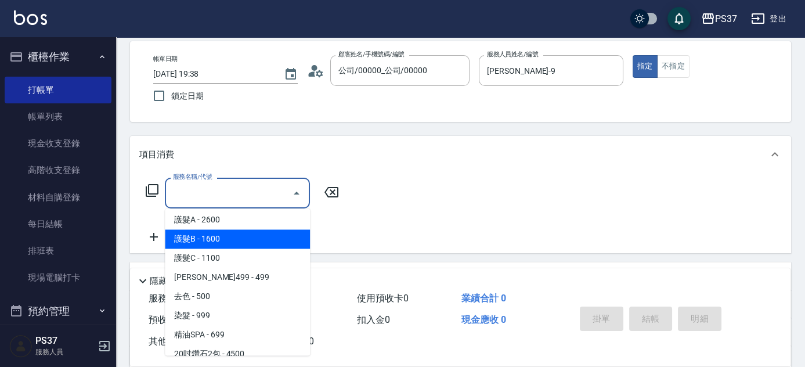
scroll to position [581, 0]
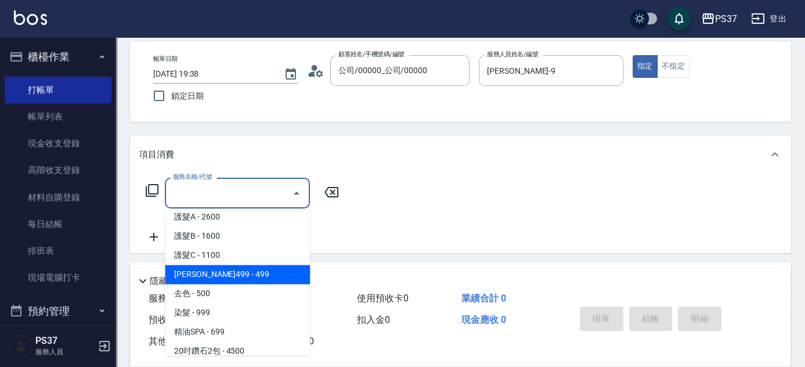
click at [248, 275] on span "[PERSON_NAME]499 - 499" at bounding box center [237, 274] width 145 height 19
type input "[PERSON_NAME]499(0499)"
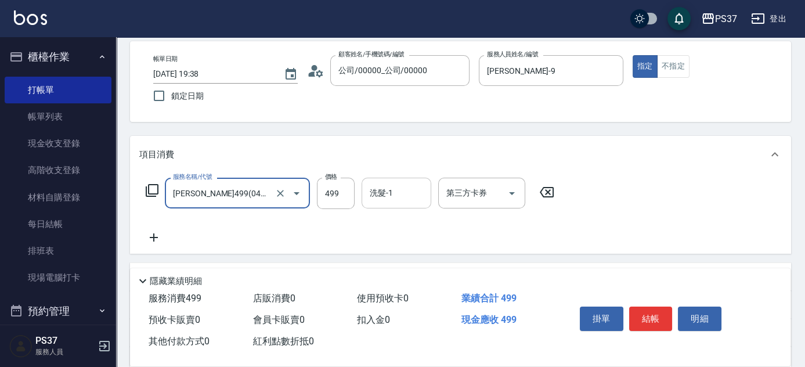
click at [393, 197] on input "洗髮-1" at bounding box center [396, 193] width 59 height 20
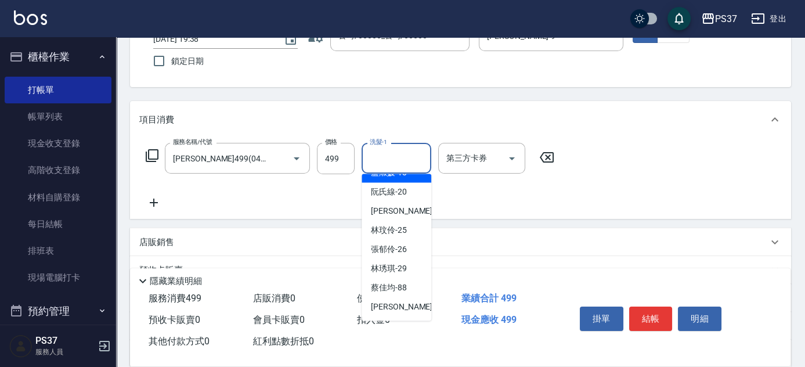
scroll to position [105, 0]
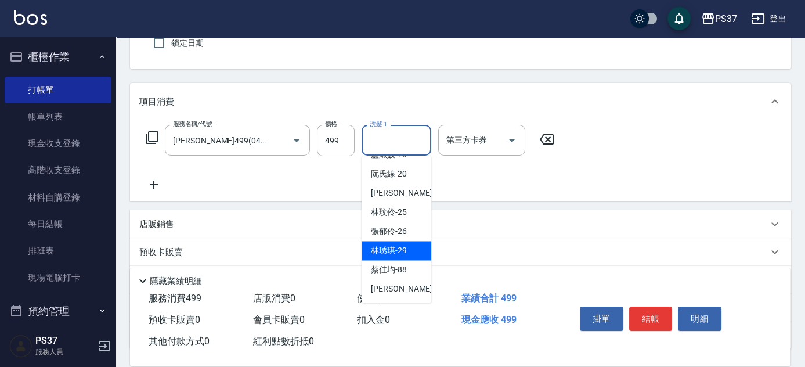
click at [389, 253] on span "[PERSON_NAME]-29" at bounding box center [389, 250] width 36 height 12
type input "[PERSON_NAME]-29"
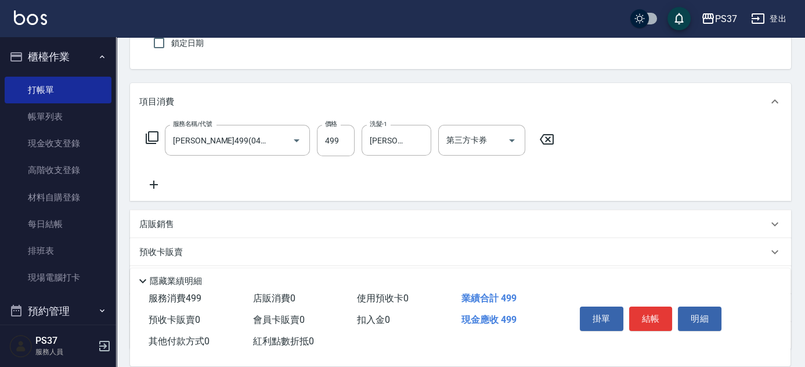
click at [163, 185] on icon at bounding box center [153, 185] width 29 height 14
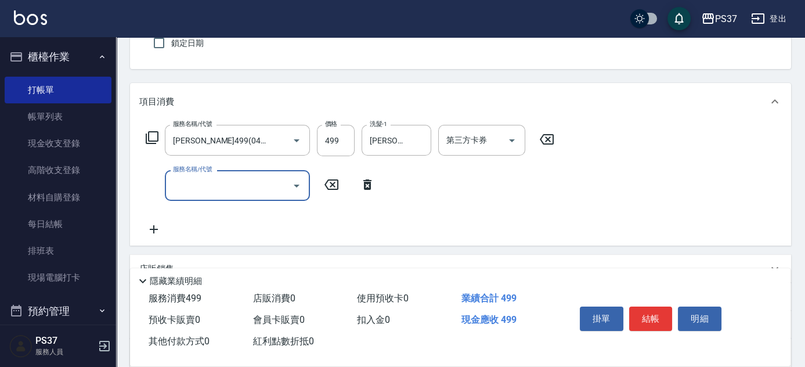
click at [189, 185] on input "服務名稱/代號" at bounding box center [228, 185] width 117 height 20
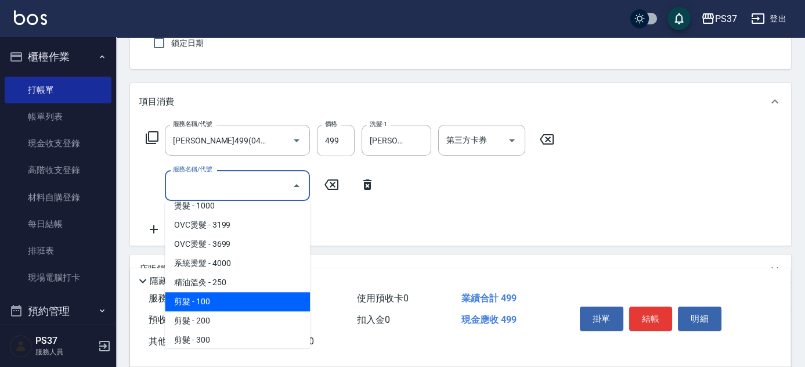
click at [232, 301] on span "剪髮 - 100" at bounding box center [237, 301] width 145 height 19
type input "剪髮(300)"
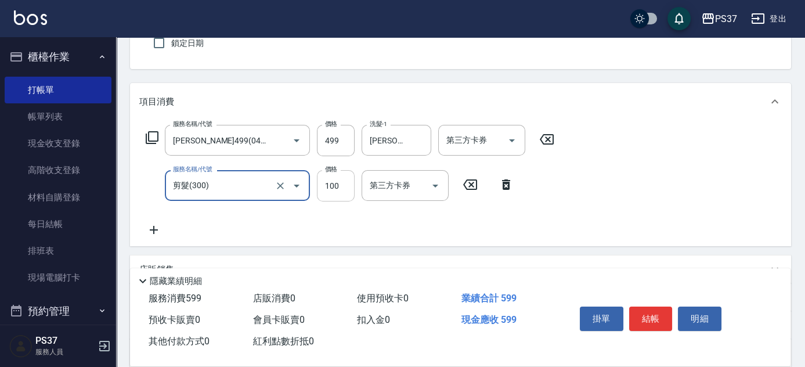
click at [321, 199] on input "100" at bounding box center [336, 185] width 38 height 31
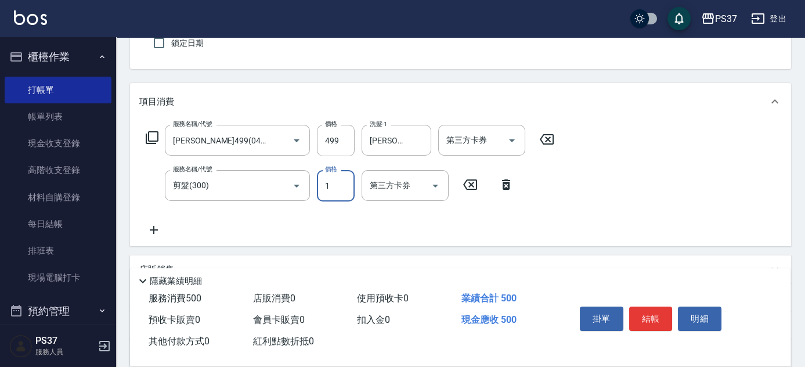
type input "1"
click at [512, 137] on icon "Open" at bounding box center [512, 141] width 14 height 14
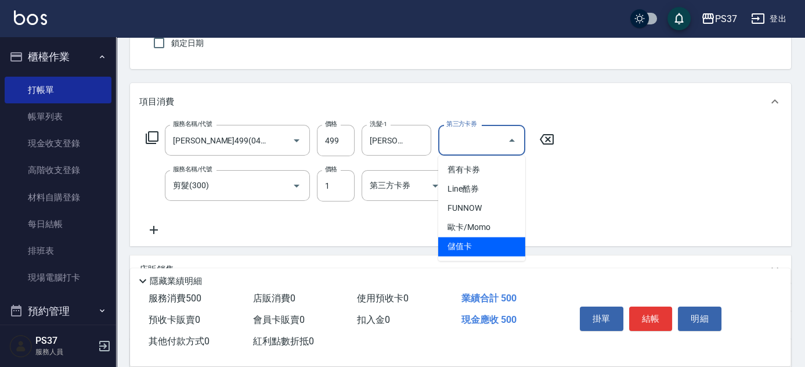
click at [477, 249] on span "儲值卡" at bounding box center [481, 246] width 87 height 19
type input "儲值卡"
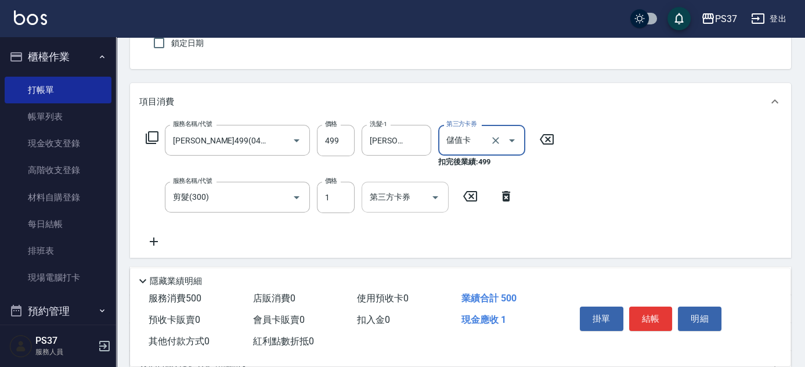
click at [434, 199] on icon "Open" at bounding box center [436, 197] width 14 height 14
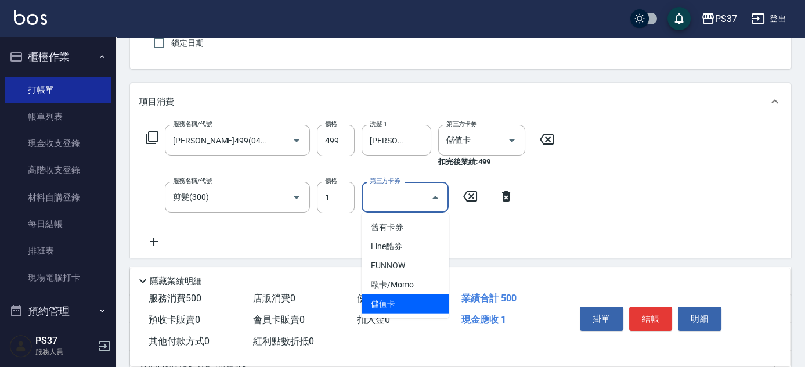
click at [408, 307] on span "儲值卡" at bounding box center [405, 303] width 87 height 19
type input "儲值卡"
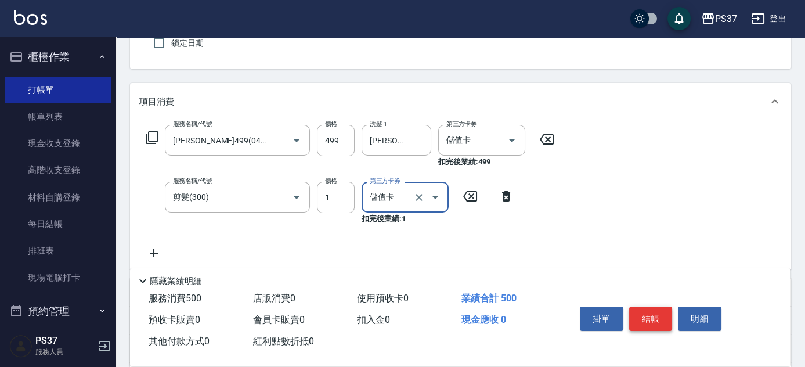
click at [662, 321] on button "結帳" at bounding box center [651, 319] width 44 height 24
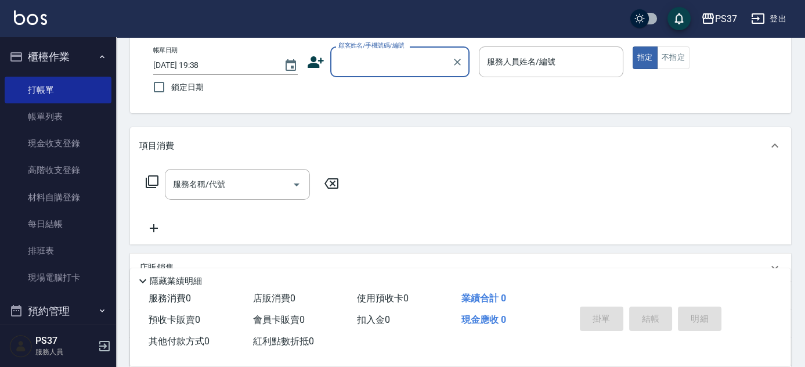
scroll to position [0, 0]
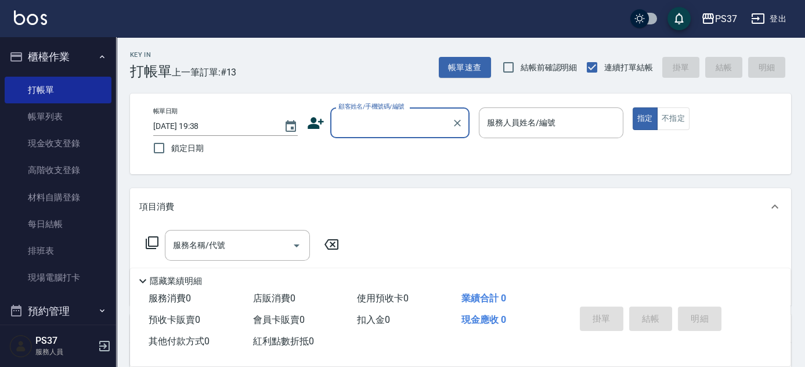
click at [372, 130] on input "顧客姓名/手機號碼/編號" at bounding box center [391, 123] width 111 height 20
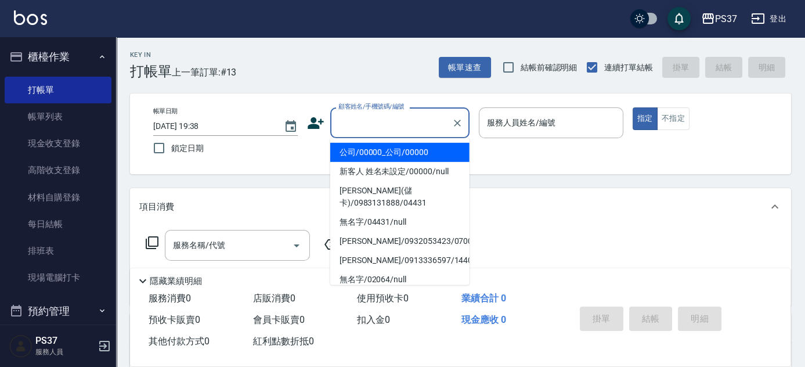
click at [377, 143] on li "公司/00000_公司/00000" at bounding box center [399, 152] width 139 height 19
type input "公司/00000_公司/00000"
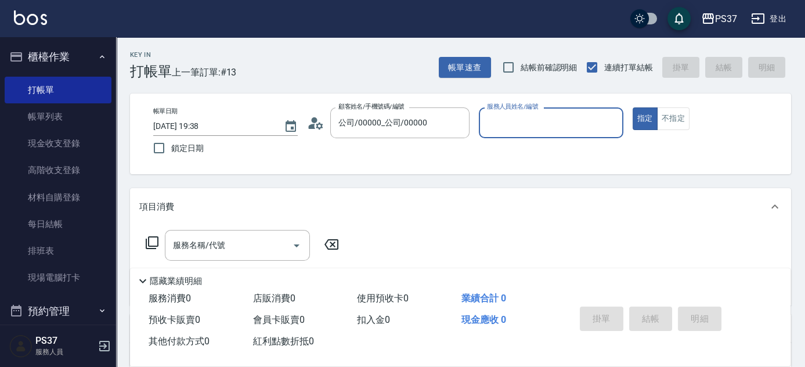
click at [516, 128] on input "服務人員姓名/編號" at bounding box center [551, 123] width 134 height 20
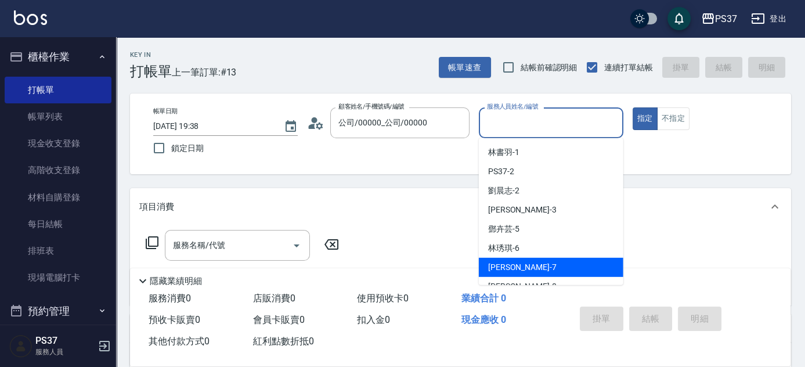
click at [567, 273] on div "[PERSON_NAME] -7" at bounding box center [551, 267] width 145 height 19
click at [540, 118] on input "[PERSON_NAME]-7" at bounding box center [542, 123] width 117 height 20
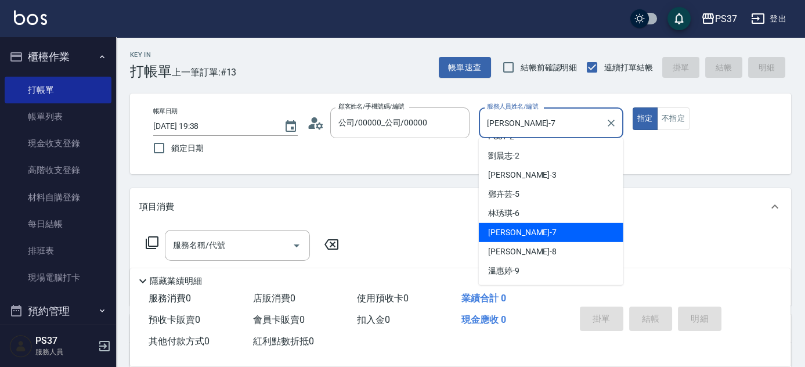
scroll to position [52, 0]
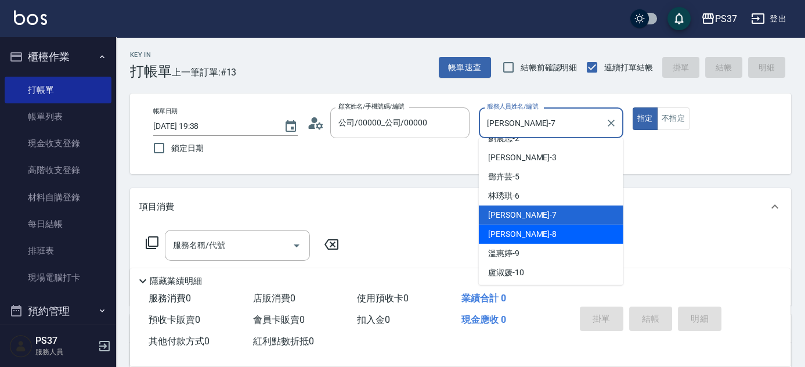
click at [543, 230] on div "[PERSON_NAME]-8" at bounding box center [551, 234] width 145 height 19
type input "[PERSON_NAME]-8"
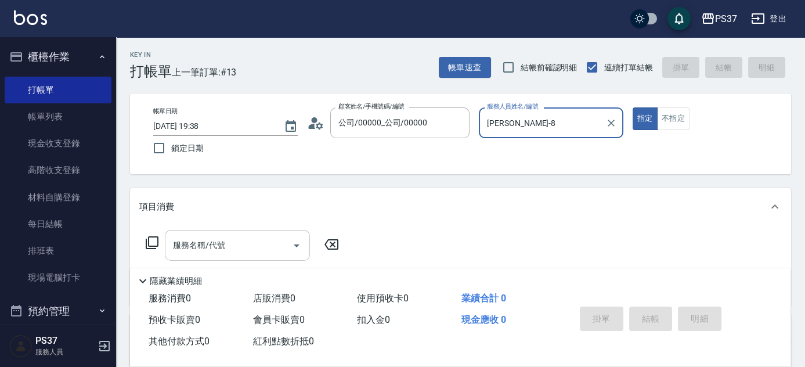
click at [226, 241] on input "服務名稱/代號" at bounding box center [228, 245] width 117 height 20
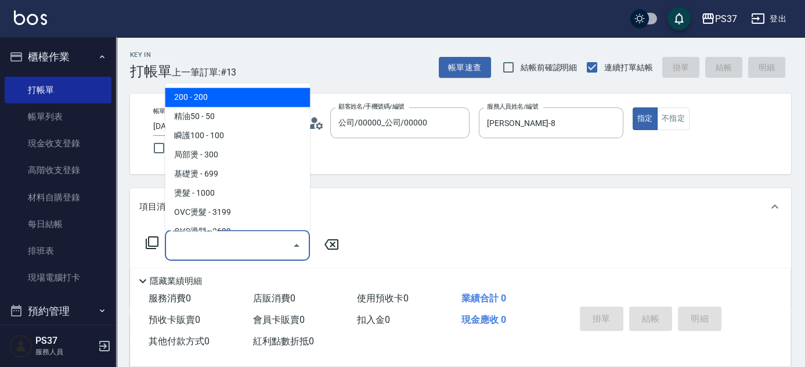
click at [237, 103] on span "200 - 200" at bounding box center [237, 97] width 145 height 19
type input "200(111)"
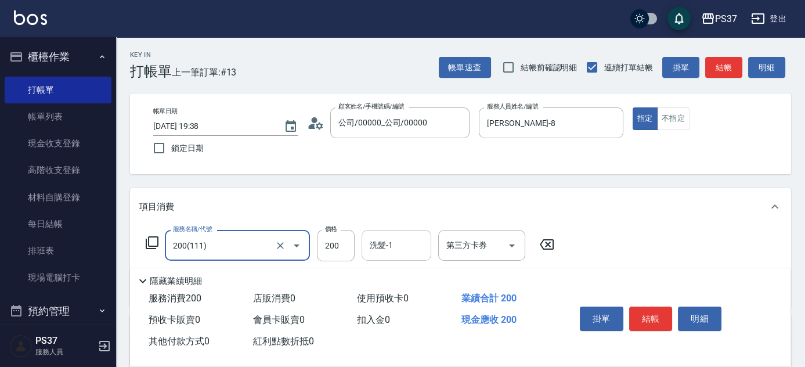
click at [404, 240] on input "洗髮-1" at bounding box center [396, 245] width 59 height 20
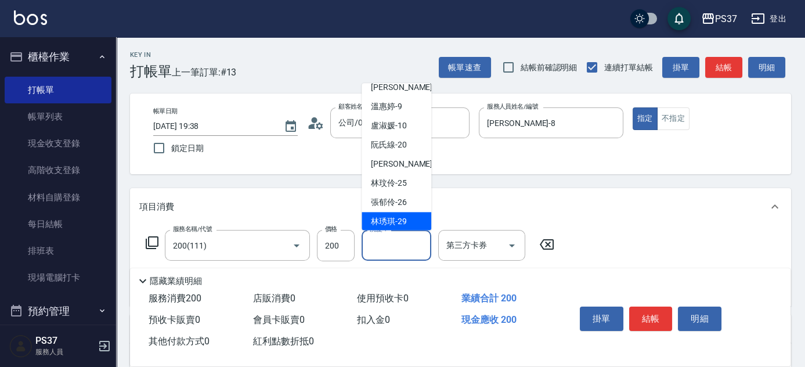
scroll to position [82, 0]
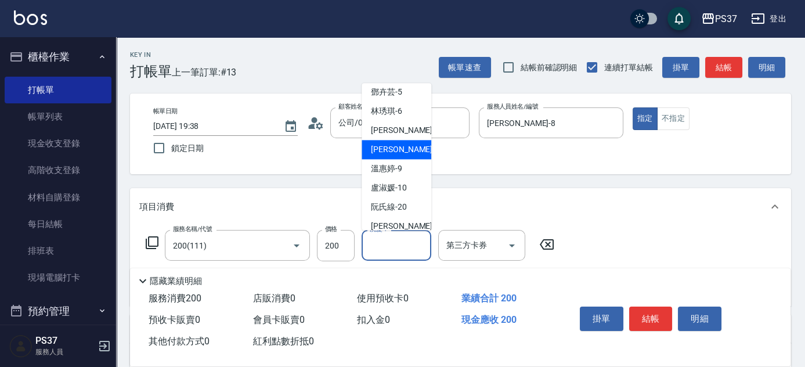
click at [399, 147] on span "[PERSON_NAME]-8" at bounding box center [405, 150] width 69 height 12
type input "[PERSON_NAME]-8"
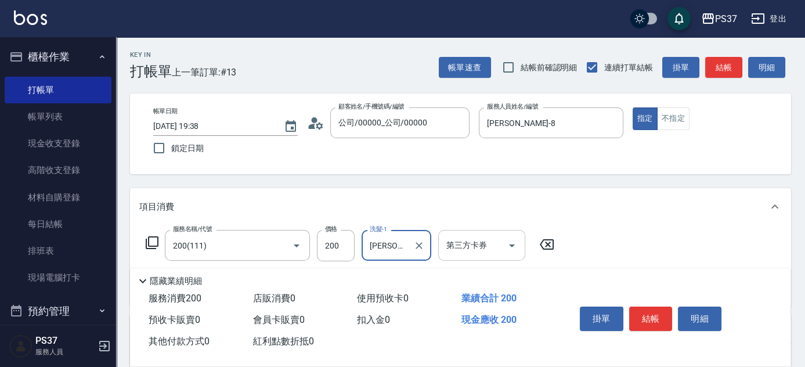
click at [521, 235] on div "第三方卡券" at bounding box center [481, 245] width 87 height 31
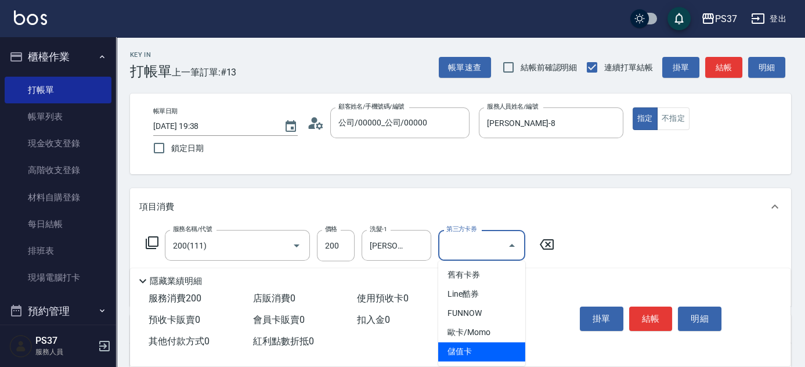
click at [494, 344] on span "儲值卡" at bounding box center [481, 351] width 87 height 19
type input "儲值卡"
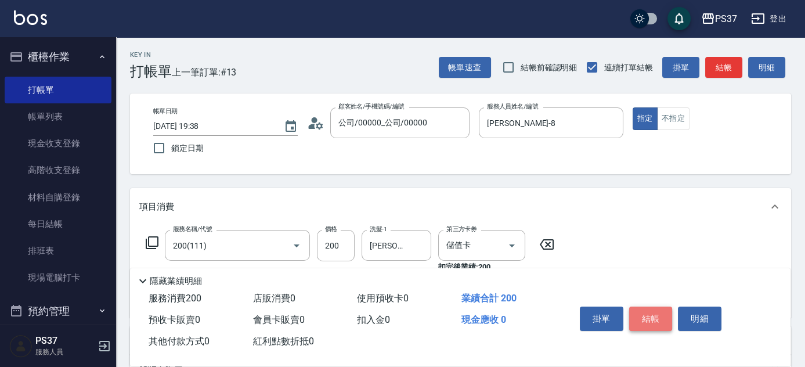
click at [644, 316] on button "結帳" at bounding box center [651, 319] width 44 height 24
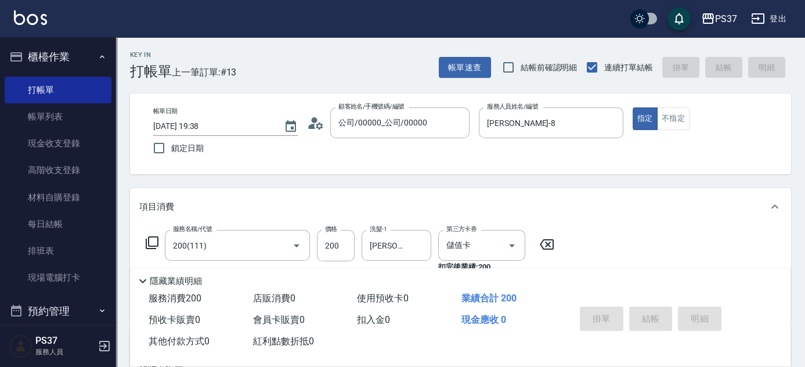
type input "[DATE] 19:39"
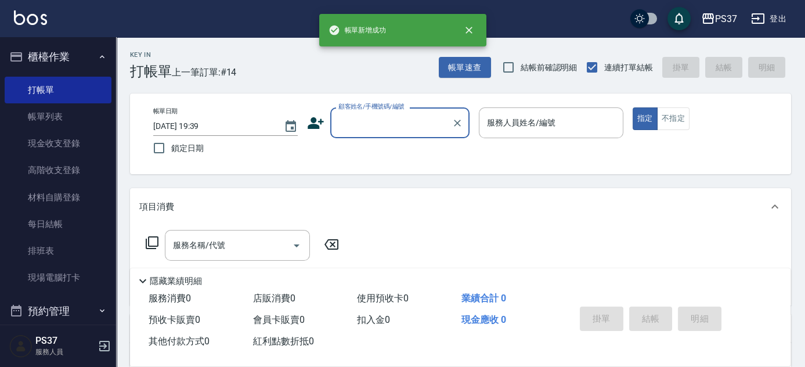
click at [391, 120] on input "顧客姓名/手機號碼/編號" at bounding box center [391, 123] width 111 height 20
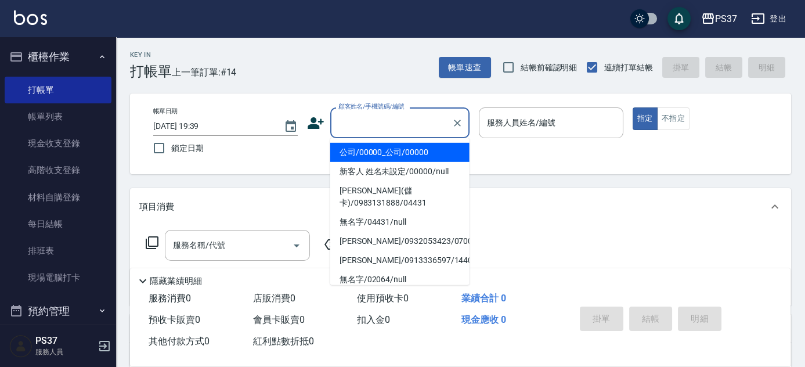
click at [401, 147] on li "公司/00000_公司/00000" at bounding box center [399, 152] width 139 height 19
type input "公司/00000_公司/00000"
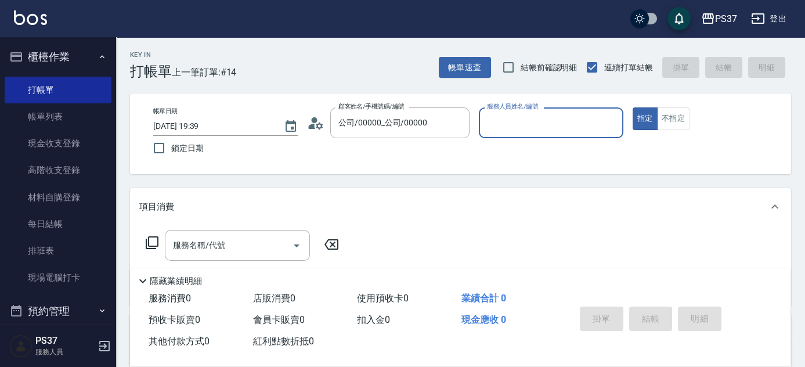
click at [532, 124] on input "服務人員姓名/編號" at bounding box center [551, 123] width 134 height 20
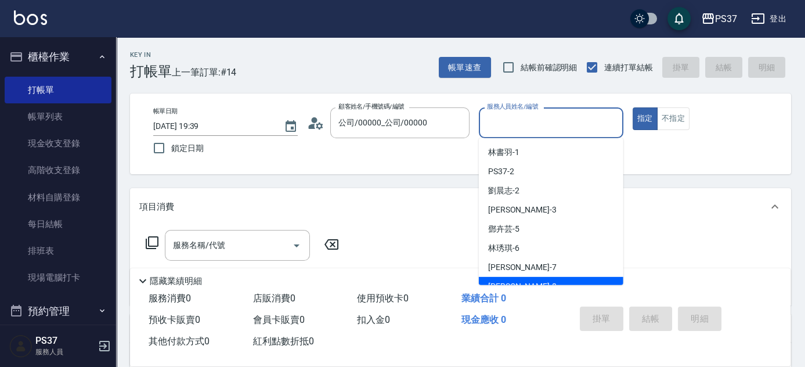
click at [553, 278] on div "[PERSON_NAME]-8" at bounding box center [551, 286] width 145 height 19
type input "[PERSON_NAME]-8"
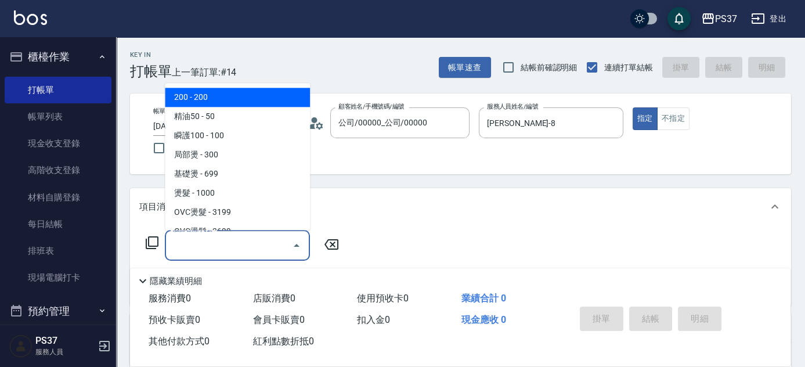
click at [231, 242] on input "服務名稱/代號" at bounding box center [228, 245] width 117 height 20
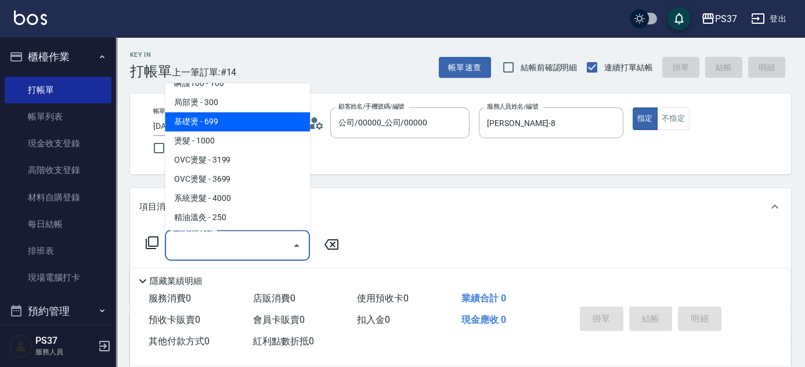
scroll to position [0, 0]
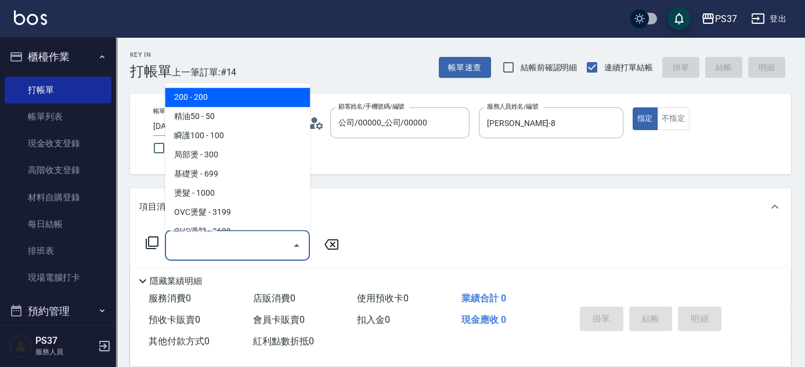
click at [237, 103] on span "200 - 200" at bounding box center [237, 97] width 145 height 19
type input "200(111)"
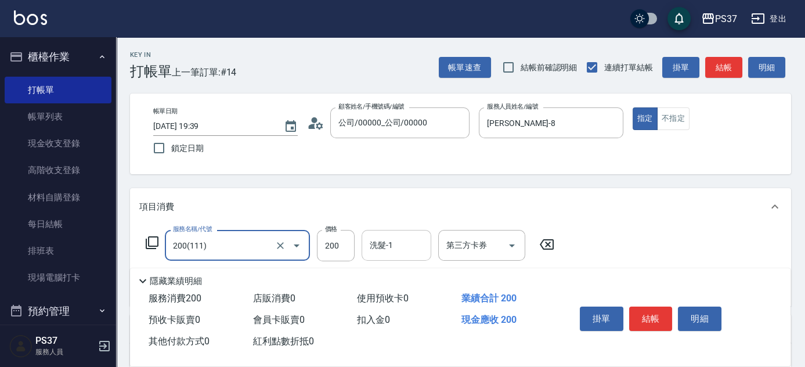
drag, startPoint x: 413, startPoint y: 260, endPoint x: 407, endPoint y: 257, distance: 6.3
click at [412, 260] on div "洗髮-1" at bounding box center [397, 245] width 70 height 31
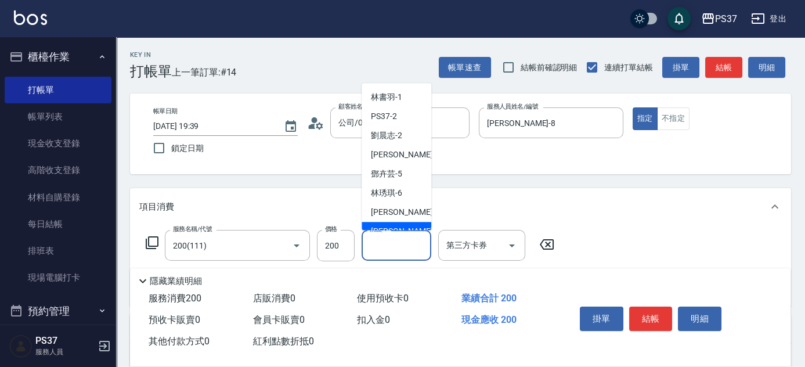
click at [388, 221] on div "[PERSON_NAME] -7" at bounding box center [397, 212] width 70 height 19
type input "[PERSON_NAME]-7"
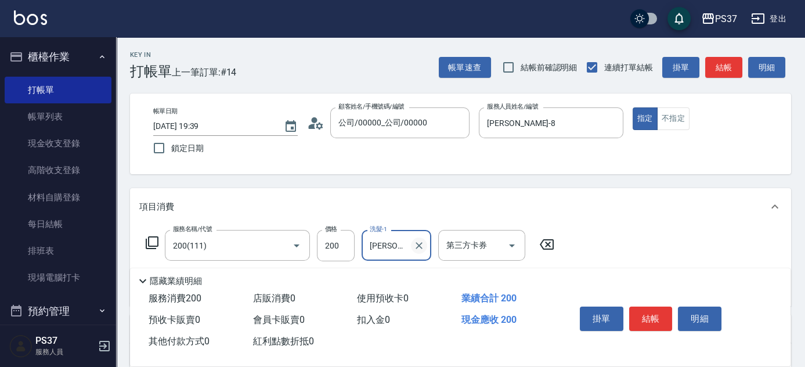
click at [417, 244] on icon "Clear" at bounding box center [419, 245] width 7 height 7
click at [398, 243] on input "洗髮-1" at bounding box center [396, 245] width 59 height 20
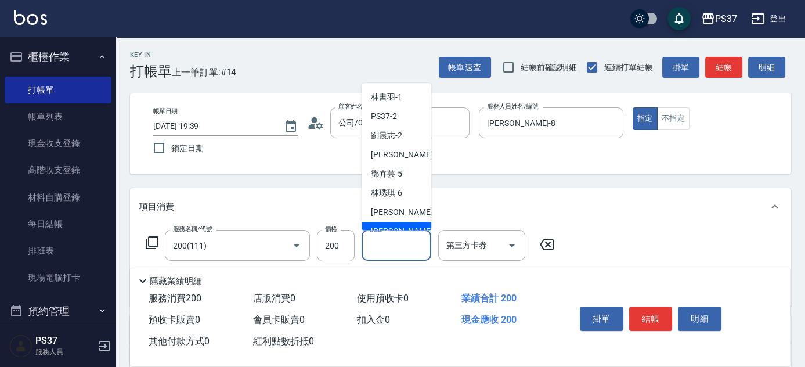
click at [401, 228] on span "[PERSON_NAME]-8" at bounding box center [405, 232] width 69 height 12
type input "[PERSON_NAME]-8"
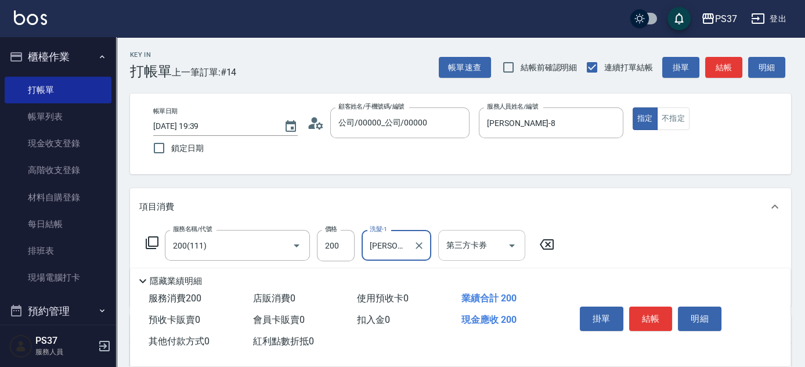
click at [507, 242] on icon "Open" at bounding box center [512, 246] width 14 height 14
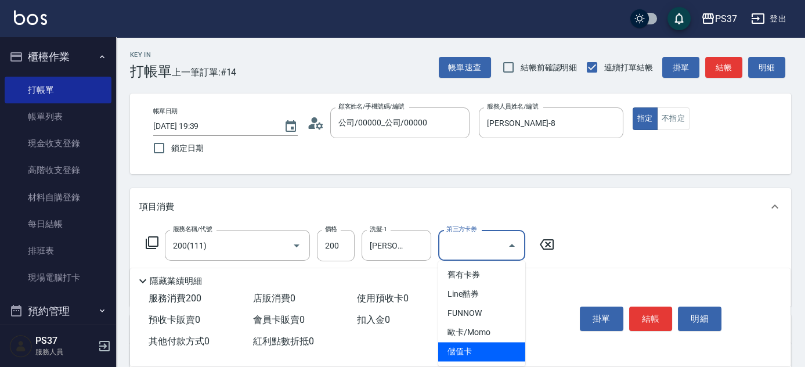
click at [483, 354] on span "儲值卡" at bounding box center [481, 351] width 87 height 19
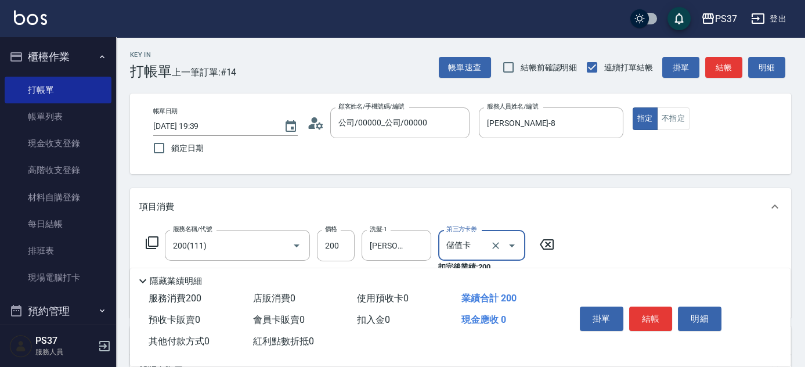
scroll to position [158, 0]
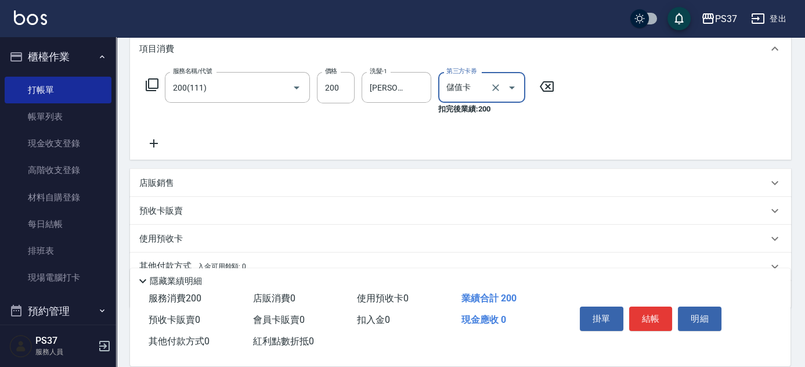
click at [152, 142] on icon at bounding box center [153, 143] width 29 height 14
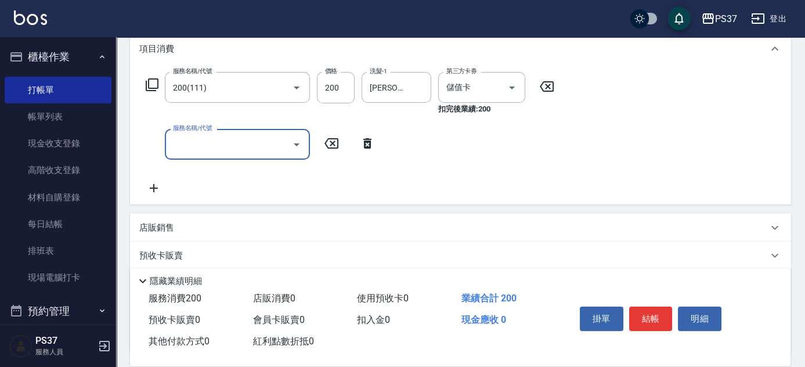
click at [207, 154] on div "服務名稱/代號" at bounding box center [237, 144] width 145 height 31
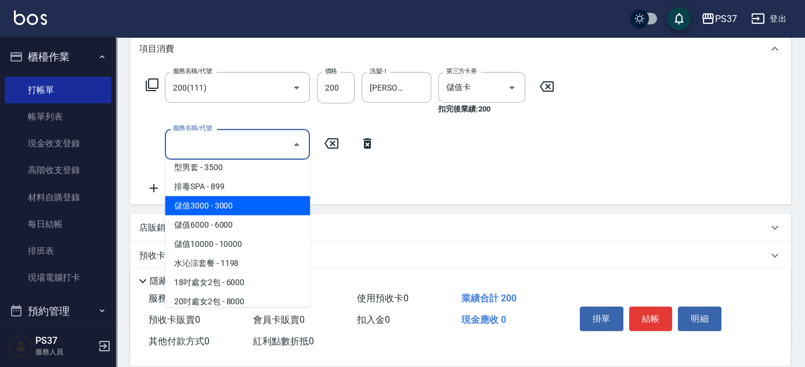
scroll to position [1270, 0]
click at [239, 211] on span "儲值3000 - 3000" at bounding box center [237, 206] width 145 height 19
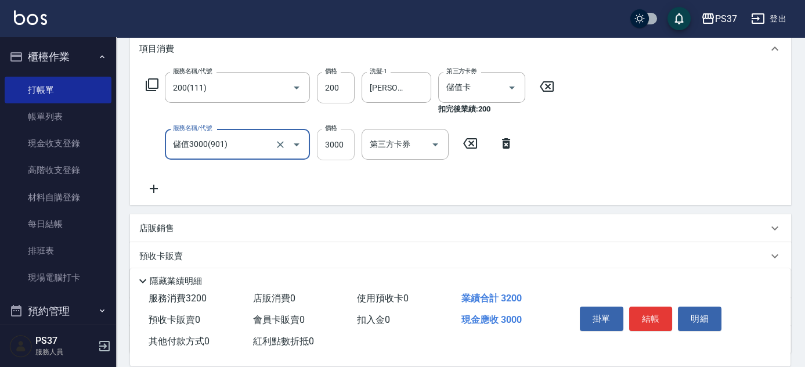
click at [344, 148] on input "3000" at bounding box center [336, 144] width 38 height 31
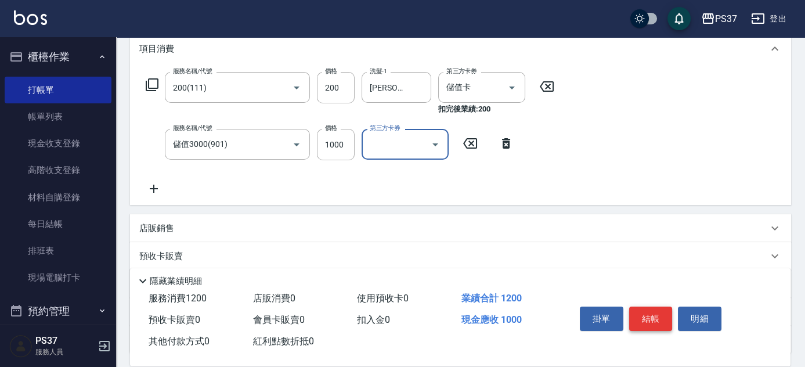
click at [650, 307] on button "結帳" at bounding box center [651, 319] width 44 height 24
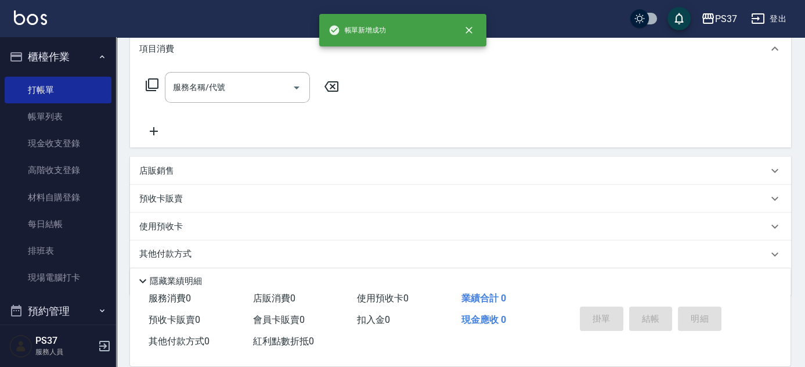
scroll to position [0, 0]
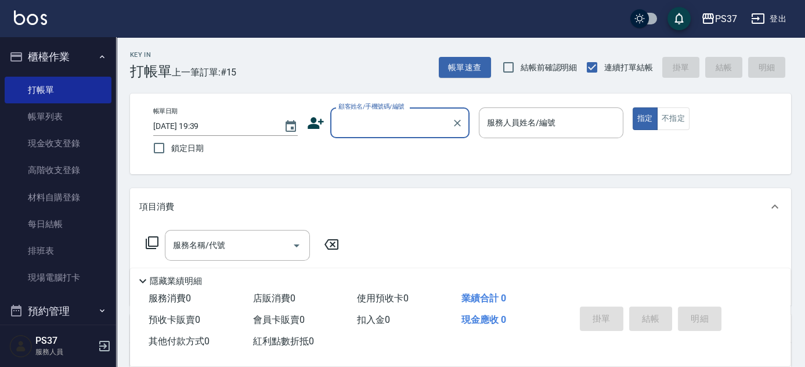
click at [395, 123] on input "顧客姓名/手機號碼/編號" at bounding box center [391, 123] width 111 height 20
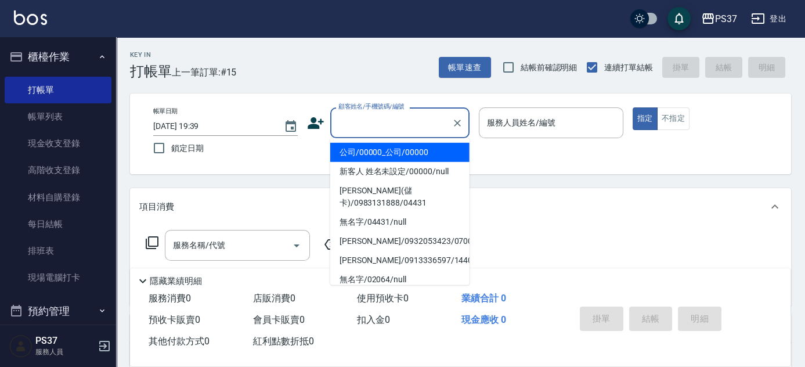
click at [390, 149] on li "公司/00000_公司/00000" at bounding box center [399, 152] width 139 height 19
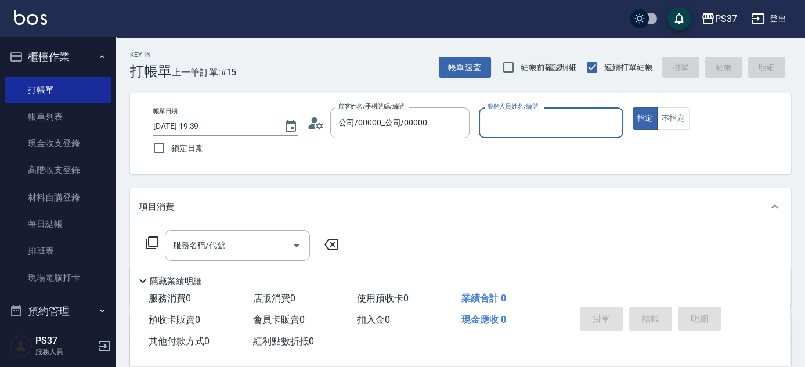
click at [496, 116] on input "服務人員姓名/編號" at bounding box center [551, 123] width 134 height 20
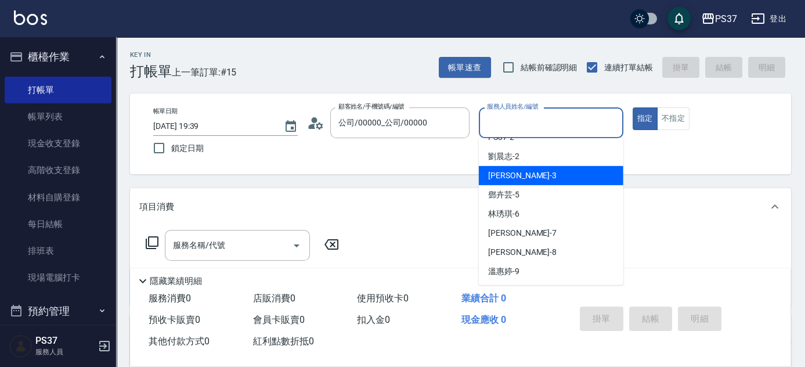
scroll to position [52, 0]
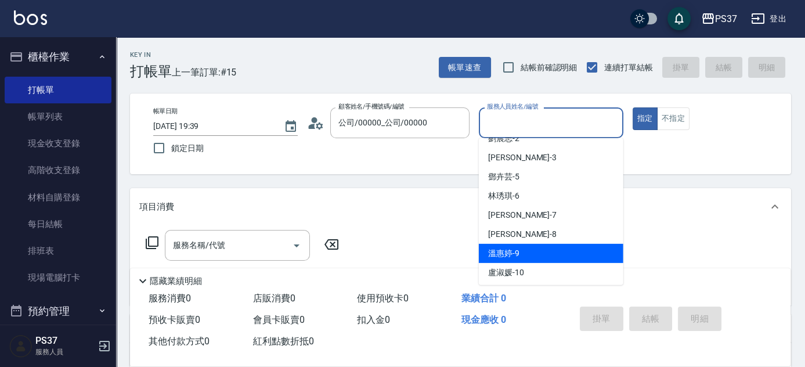
click at [530, 256] on div "[PERSON_NAME]-9" at bounding box center [551, 253] width 145 height 19
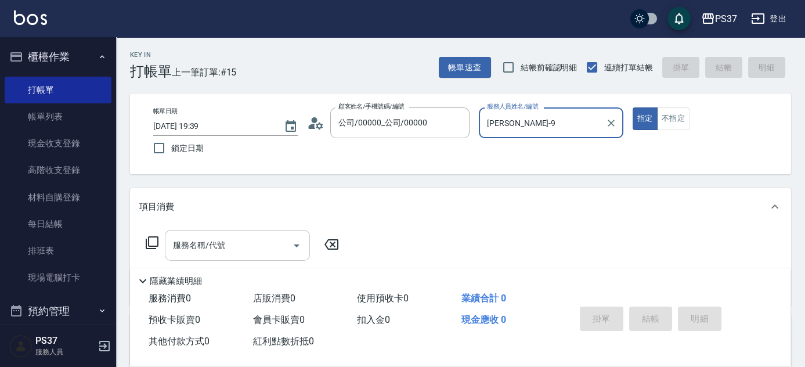
click at [222, 250] on input "服務名稱/代號" at bounding box center [228, 245] width 117 height 20
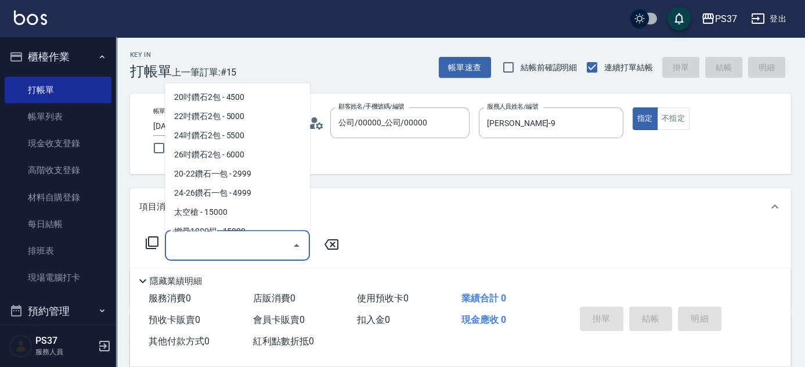
scroll to position [633, 0]
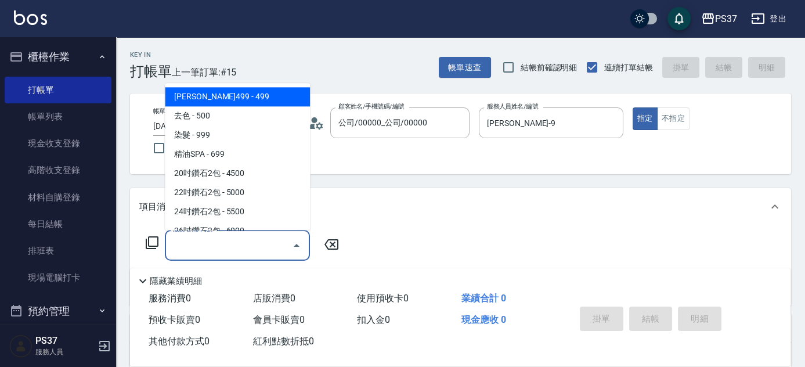
click at [246, 99] on span "[PERSON_NAME]499 - 499" at bounding box center [237, 97] width 145 height 19
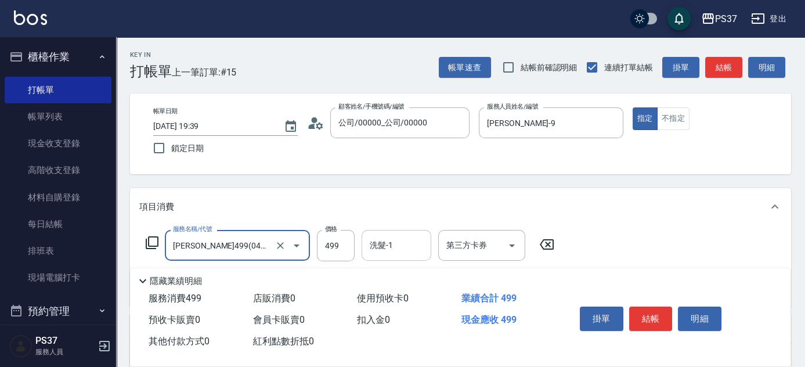
click at [390, 249] on input "洗髮-1" at bounding box center [396, 245] width 59 height 20
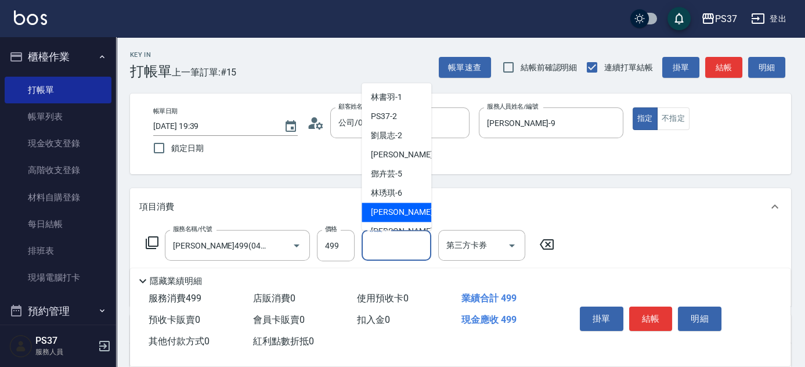
scroll to position [188, 0]
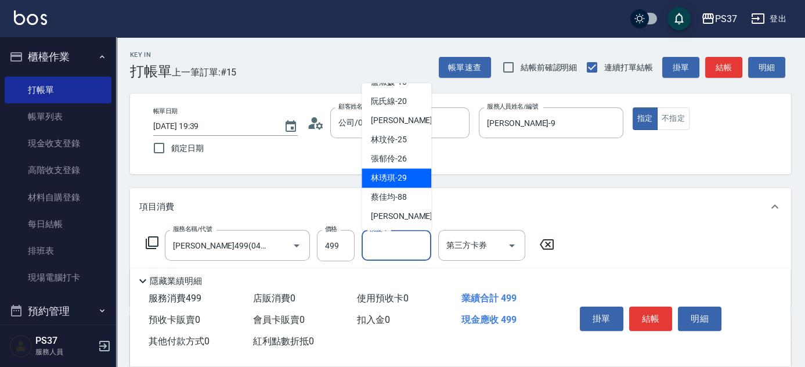
click at [395, 182] on span "[PERSON_NAME]-29" at bounding box center [389, 178] width 36 height 12
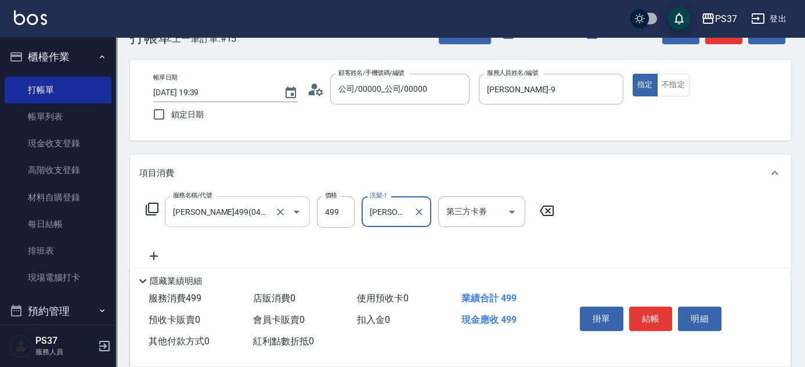
scroll to position [52, 0]
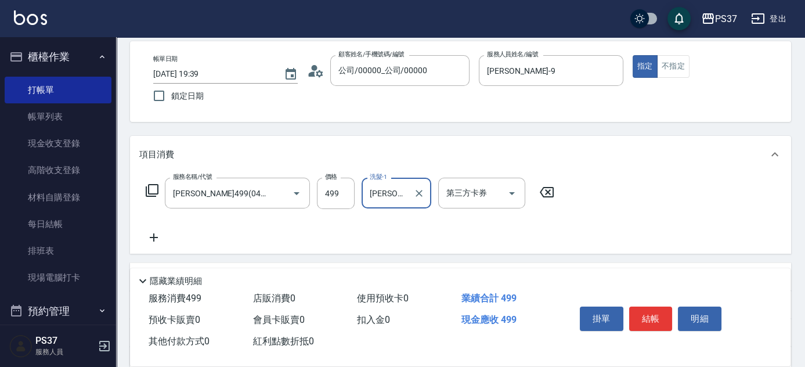
click at [156, 238] on icon at bounding box center [153, 238] width 29 height 14
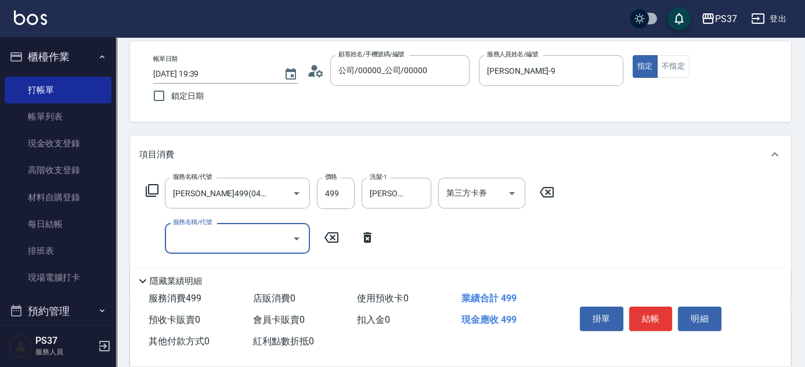
click at [200, 228] on input "服務名稱/代號" at bounding box center [228, 238] width 117 height 20
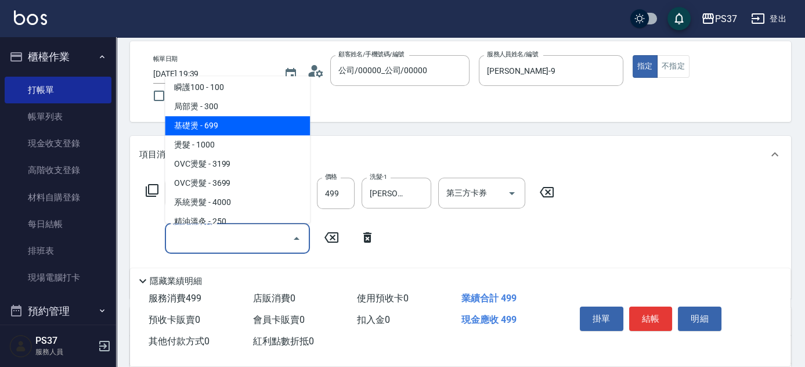
scroll to position [105, 0]
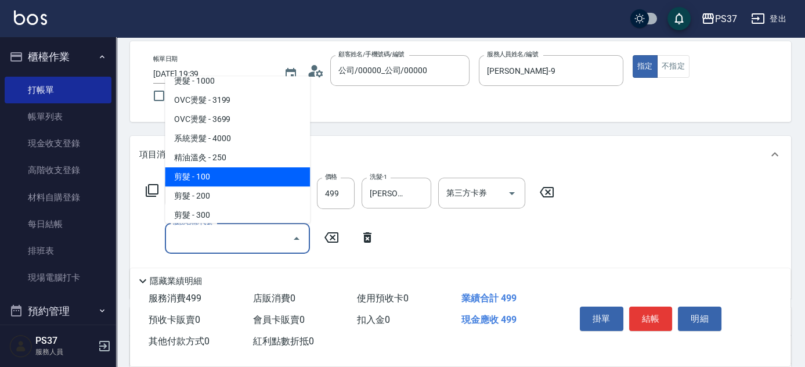
click at [218, 174] on span "剪髮 - 100" at bounding box center [237, 176] width 145 height 19
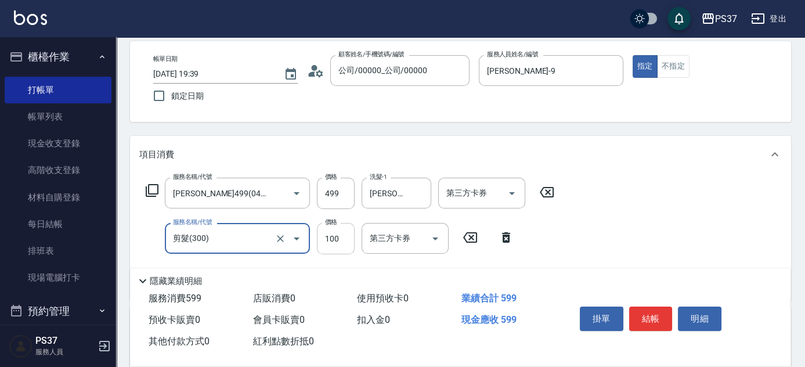
click at [323, 238] on input "100" at bounding box center [336, 238] width 38 height 31
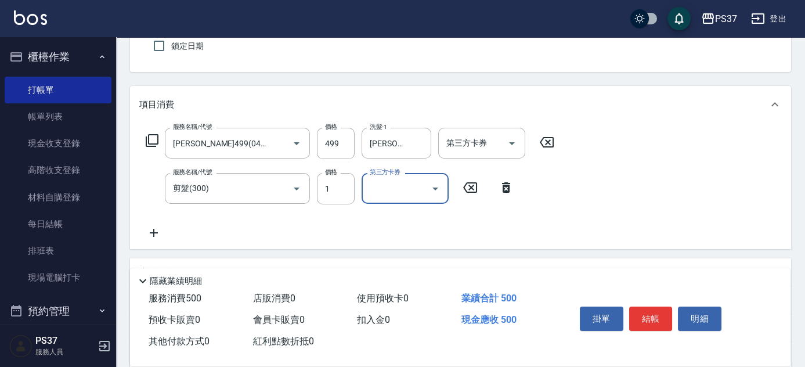
scroll to position [158, 0]
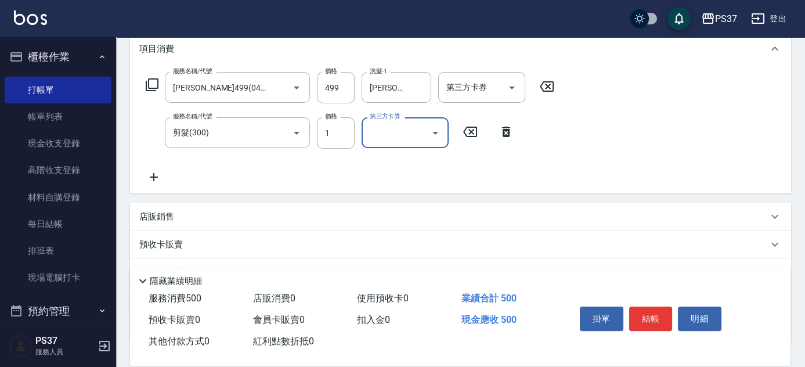
click at [146, 178] on icon at bounding box center [153, 177] width 29 height 14
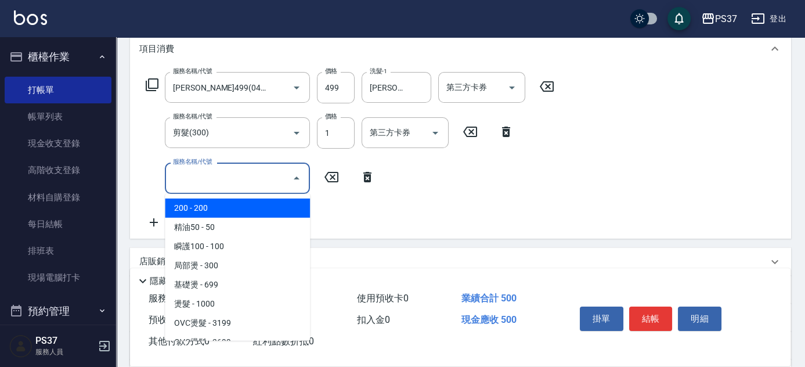
click at [202, 181] on input "服務名稱/代號" at bounding box center [228, 178] width 117 height 20
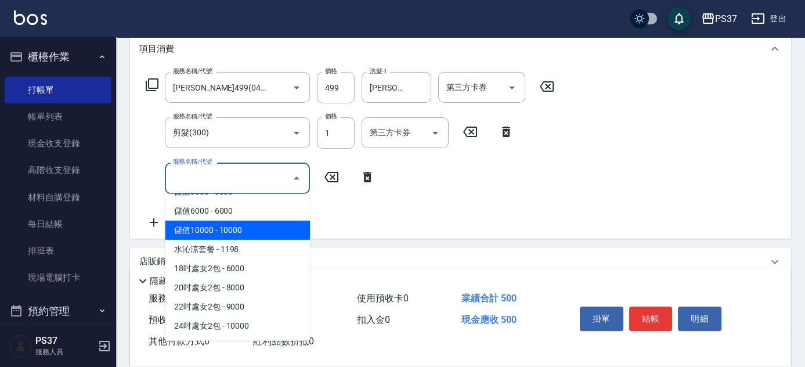
scroll to position [1266, 0]
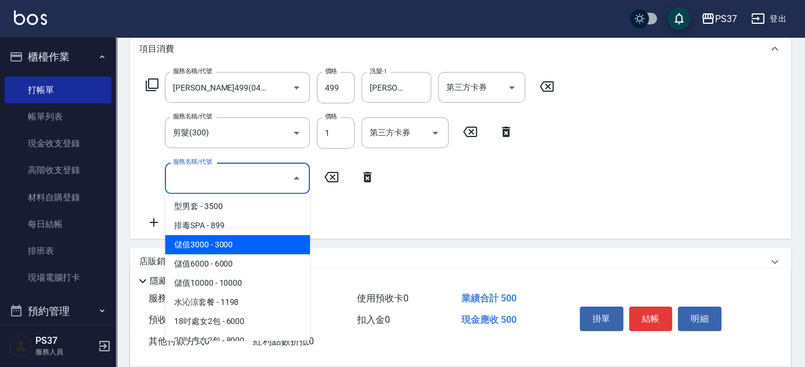
click at [237, 241] on span "儲值3000 - 3000" at bounding box center [237, 244] width 145 height 19
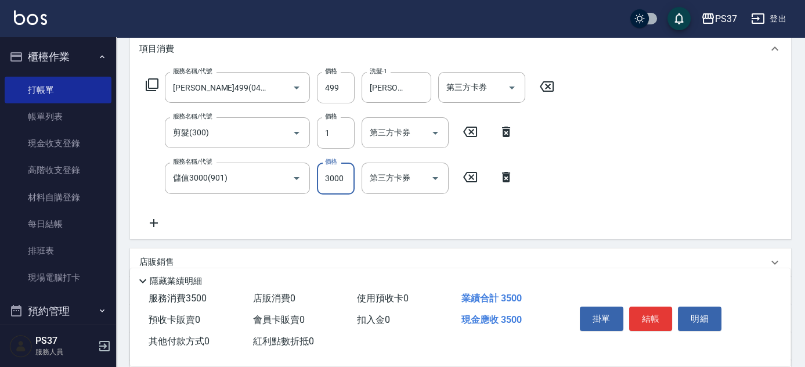
click at [346, 176] on input "3000" at bounding box center [336, 178] width 38 height 31
drag, startPoint x: 517, startPoint y: 91, endPoint x: 514, endPoint y: 96, distance: 6.8
click at [517, 91] on icon "Open" at bounding box center [512, 88] width 14 height 14
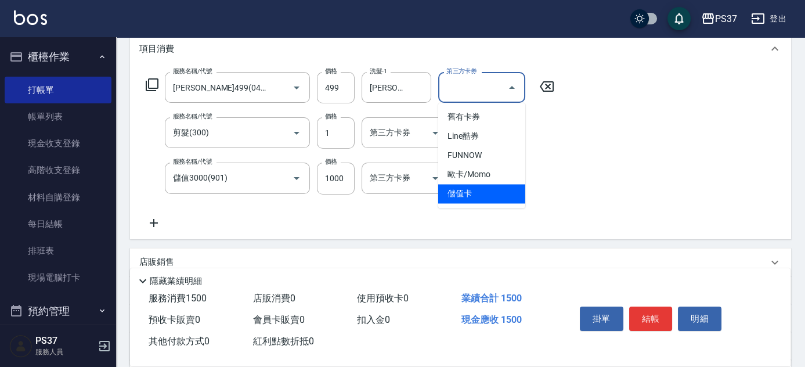
click at [481, 190] on span "儲值卡" at bounding box center [481, 193] width 87 height 19
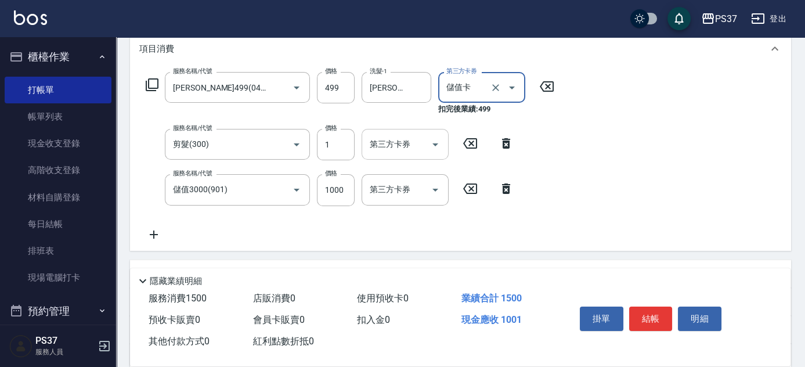
click at [434, 140] on icon "Open" at bounding box center [436, 145] width 14 height 14
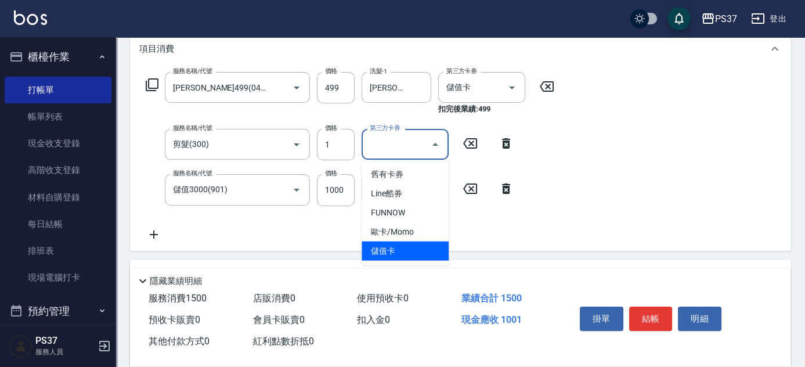
click at [402, 252] on span "儲值卡" at bounding box center [405, 251] width 87 height 19
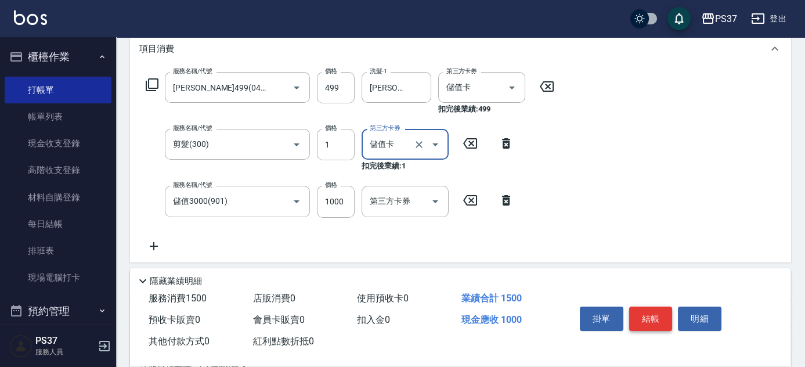
click at [651, 318] on button "結帳" at bounding box center [651, 319] width 44 height 24
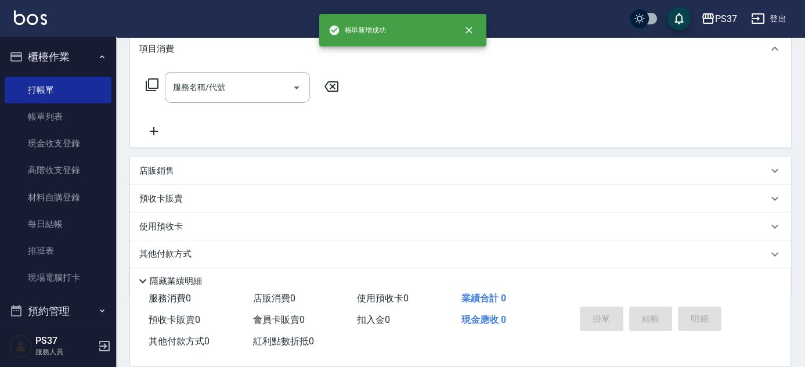
scroll to position [0, 0]
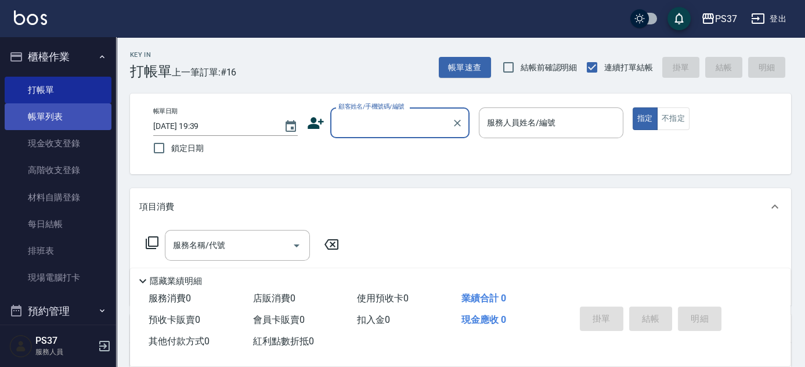
click at [75, 126] on link "帳單列表" at bounding box center [58, 116] width 107 height 27
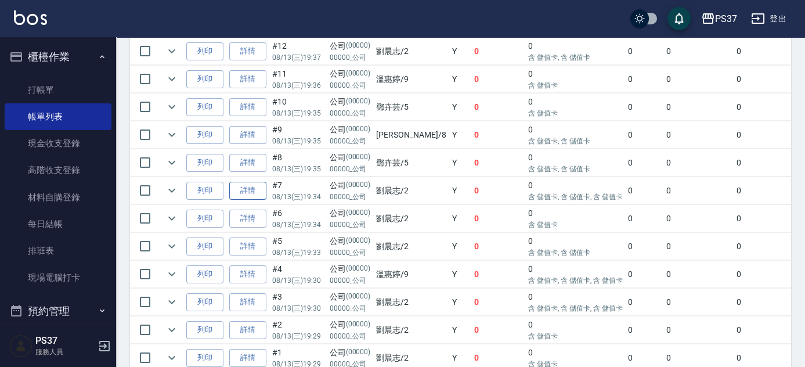
scroll to position [407, 0]
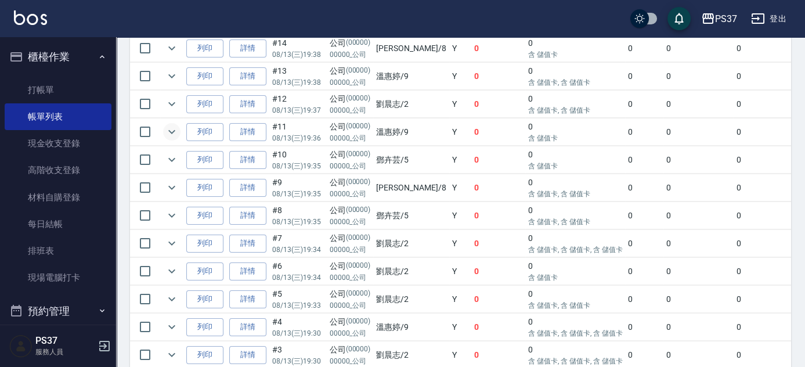
click at [170, 130] on icon "expand row" at bounding box center [172, 132] width 14 height 14
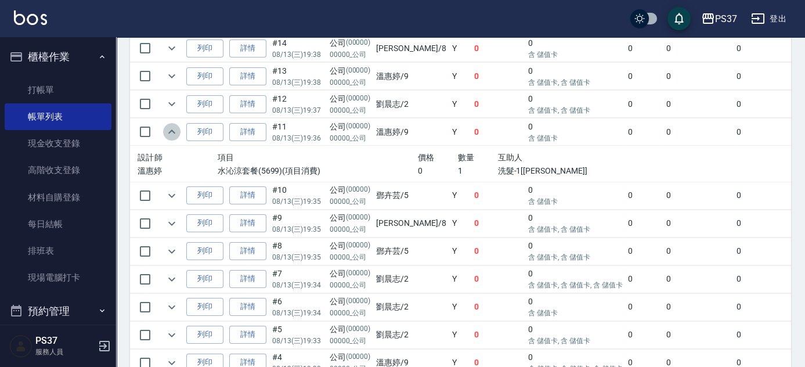
click at [171, 130] on icon "expand row" at bounding box center [172, 132] width 14 height 14
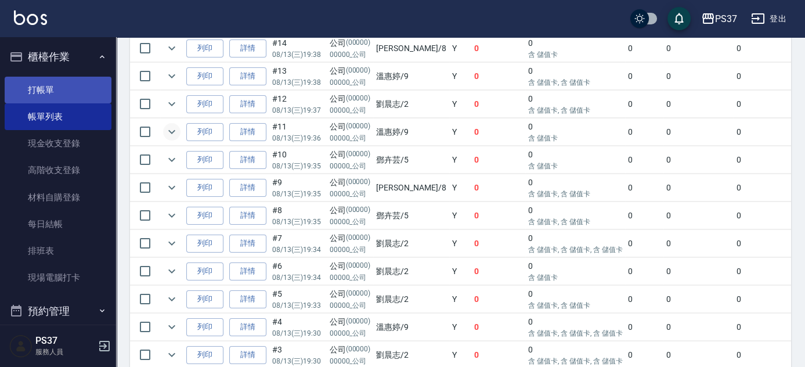
click at [47, 98] on link "打帳單" at bounding box center [58, 90] width 107 height 27
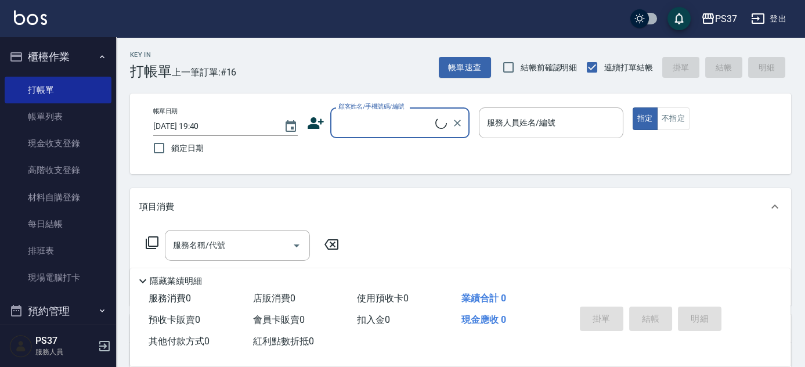
click at [353, 129] on input "顧客姓名/手機號碼/編號" at bounding box center [386, 123] width 100 height 20
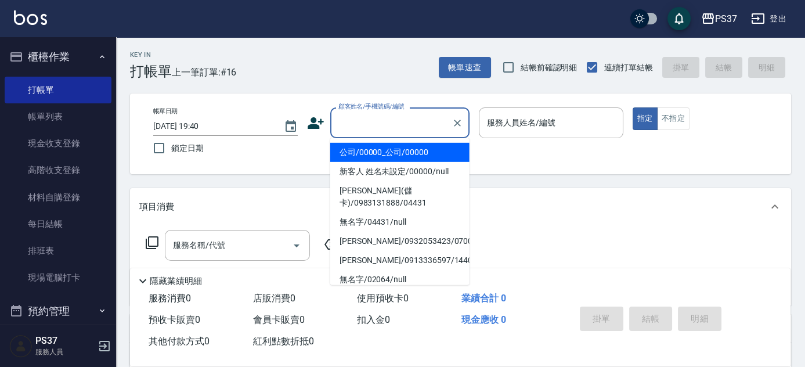
click at [416, 145] on li "公司/00000_公司/00000" at bounding box center [399, 152] width 139 height 19
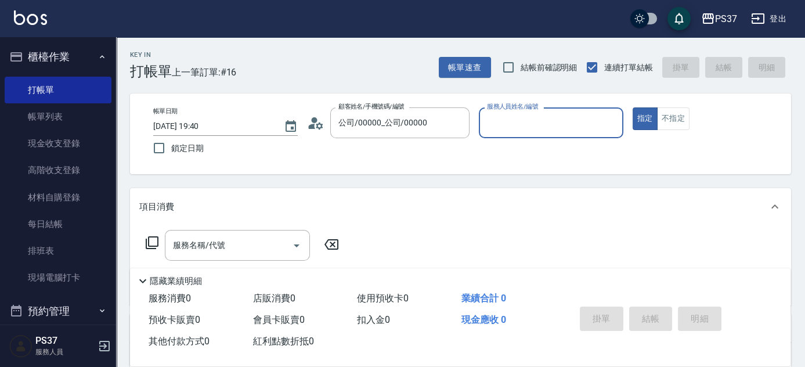
click at [506, 106] on label "服務人員姓名/編號" at bounding box center [512, 106] width 51 height 9
click at [506, 113] on input "服務人員姓名/編號" at bounding box center [551, 123] width 134 height 20
click at [527, 128] on input "服務人員姓名/編號" at bounding box center [551, 123] width 134 height 20
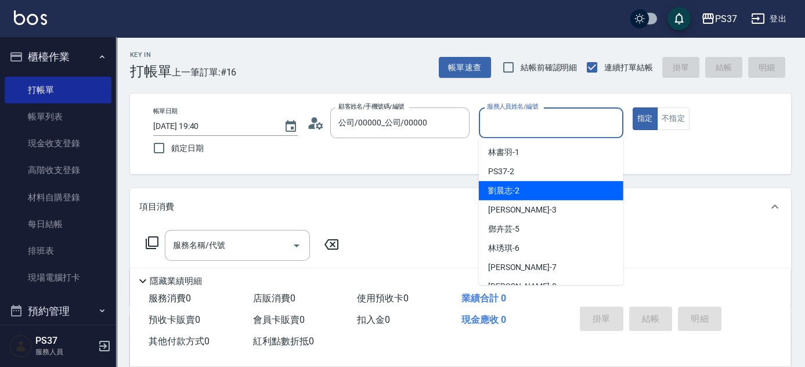
click at [531, 187] on div "[PERSON_NAME]-2" at bounding box center [551, 190] width 145 height 19
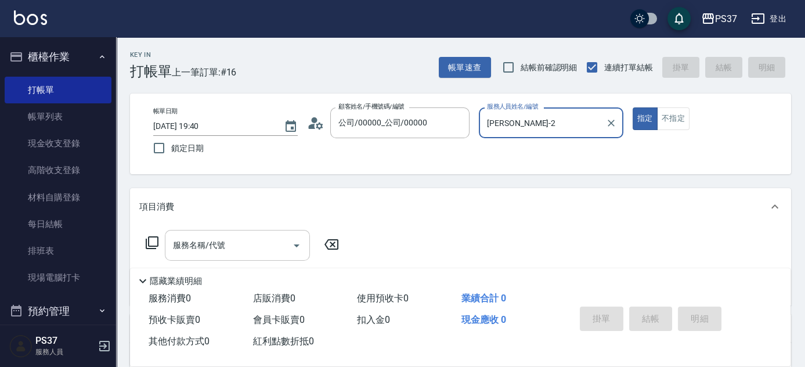
click at [214, 250] on input "服務名稱/代號" at bounding box center [228, 245] width 117 height 20
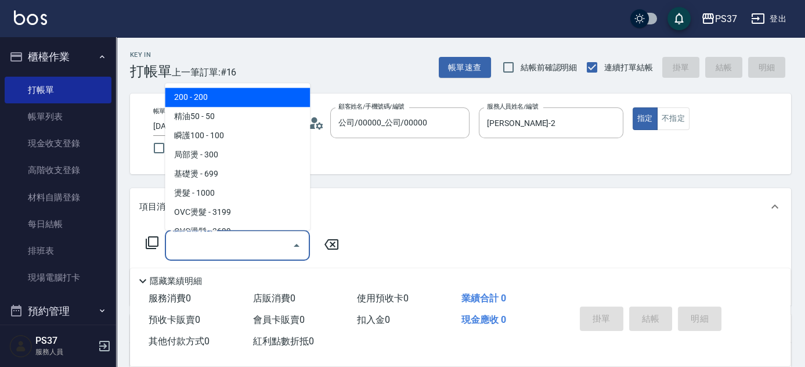
click at [212, 104] on span "200 - 200" at bounding box center [237, 97] width 145 height 19
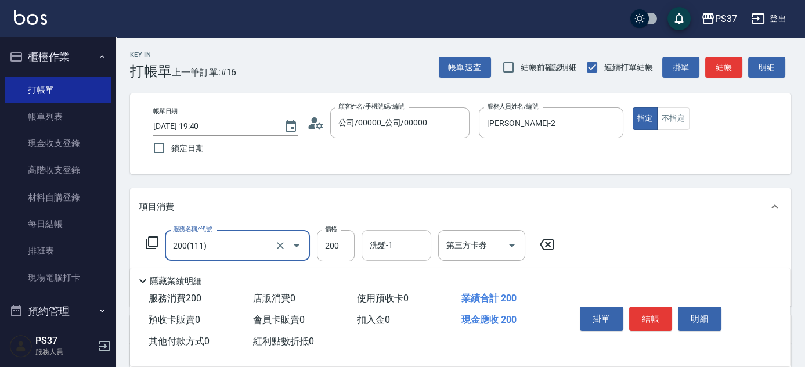
click at [390, 245] on input "洗髮-1" at bounding box center [396, 245] width 59 height 20
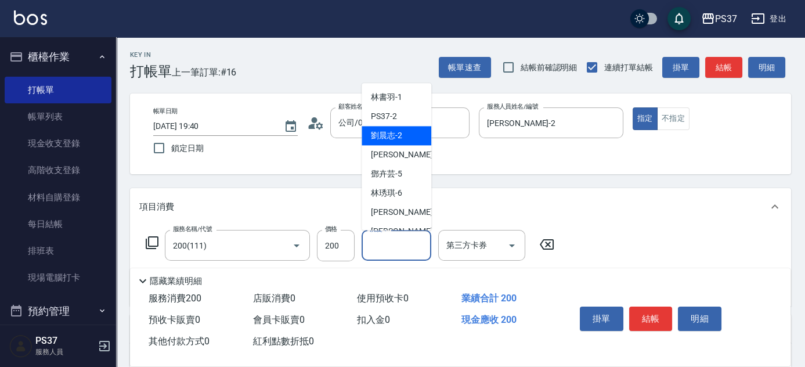
click at [382, 136] on span "[PERSON_NAME]-2" at bounding box center [386, 136] width 31 height 12
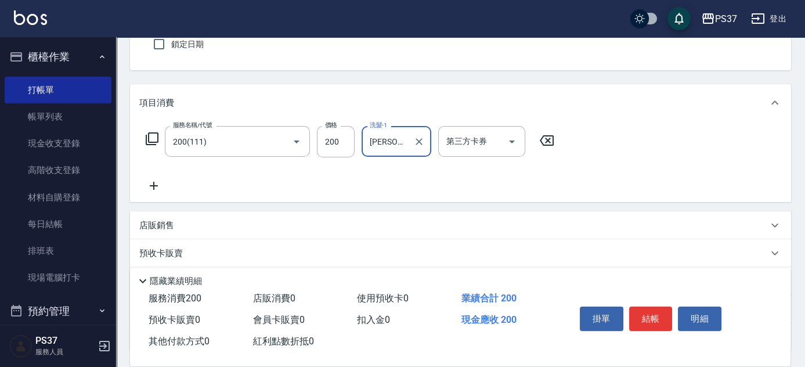
scroll to position [105, 0]
click at [156, 179] on icon at bounding box center [153, 185] width 29 height 14
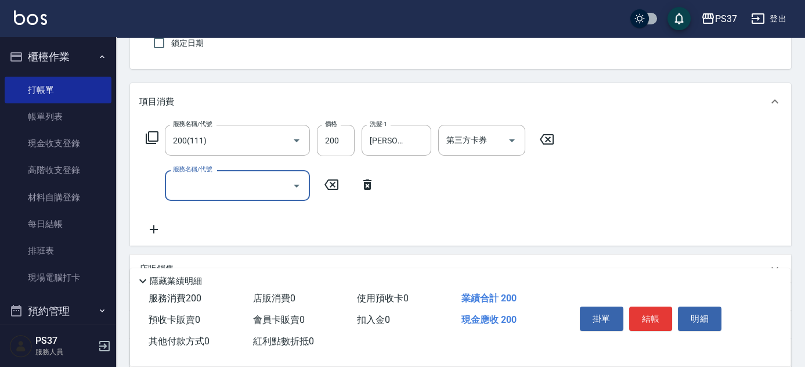
click at [210, 179] on input "服務名稱/代號" at bounding box center [228, 185] width 117 height 20
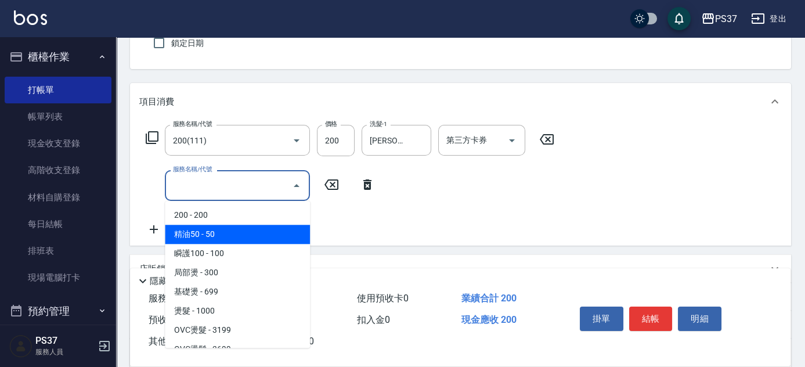
click at [233, 231] on span "精油50 - 50" at bounding box center [237, 234] width 145 height 19
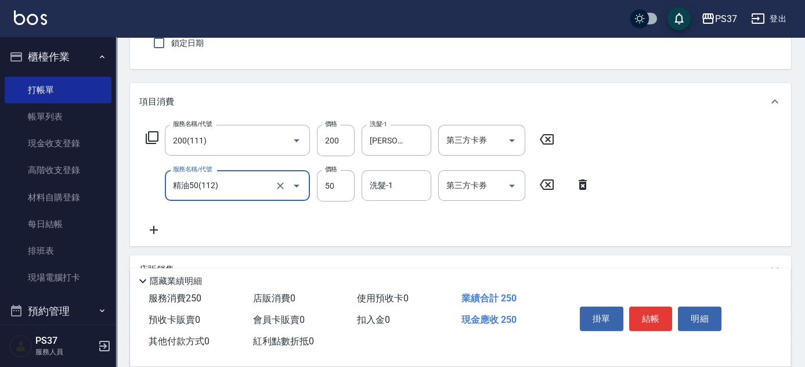
click at [404, 182] on input "洗髮-1" at bounding box center [396, 185] width 59 height 20
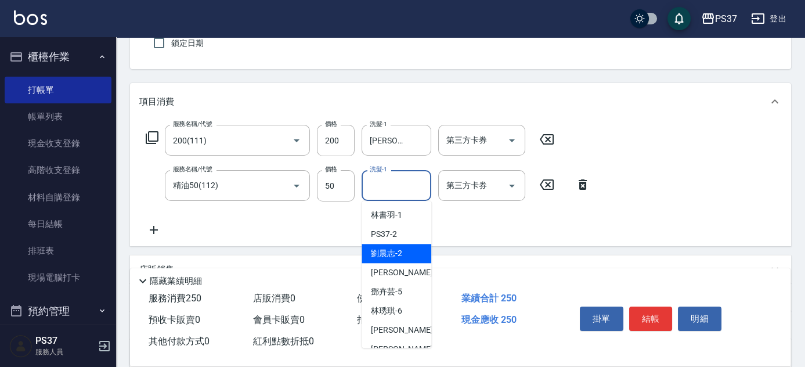
click at [395, 250] on span "[PERSON_NAME]-2" at bounding box center [386, 253] width 31 height 12
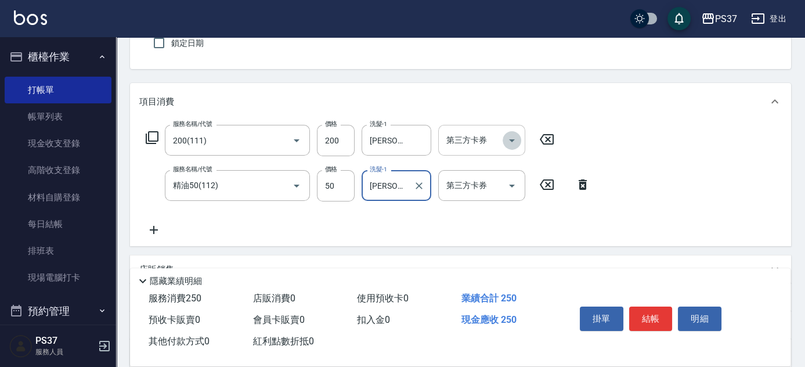
click at [508, 142] on icon "Open" at bounding box center [512, 141] width 14 height 14
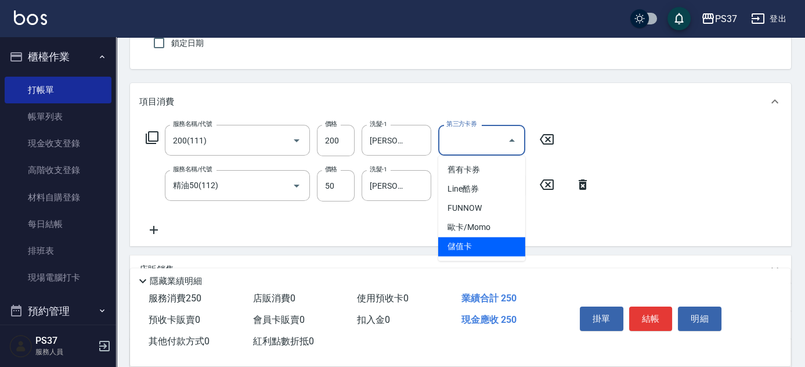
click at [486, 245] on span "儲值卡" at bounding box center [481, 246] width 87 height 19
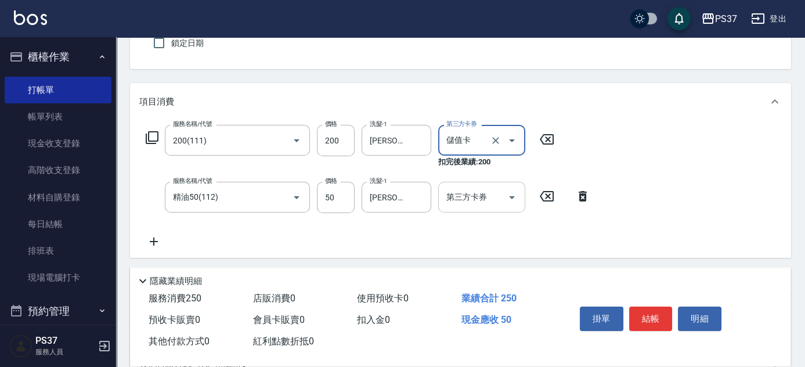
click at [512, 190] on icon "Open" at bounding box center [512, 197] width 14 height 14
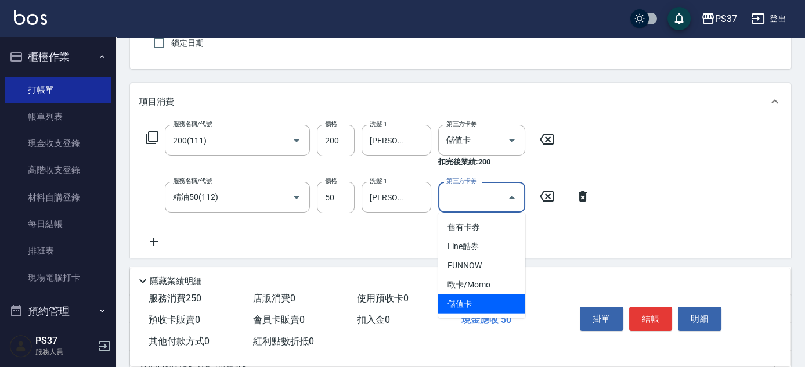
click at [484, 303] on span "儲值卡" at bounding box center [481, 303] width 87 height 19
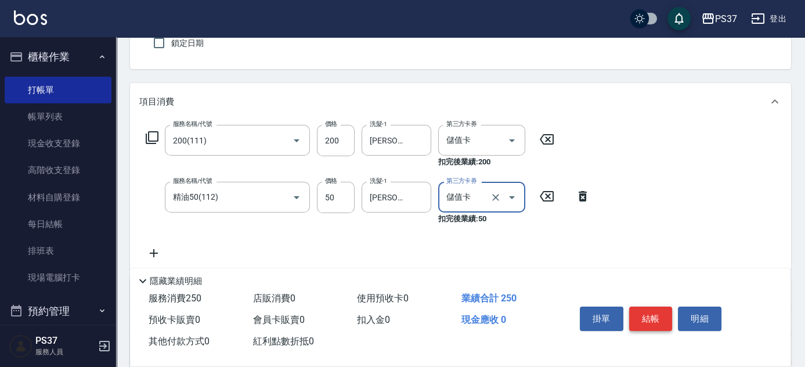
click at [665, 324] on button "結帳" at bounding box center [651, 319] width 44 height 24
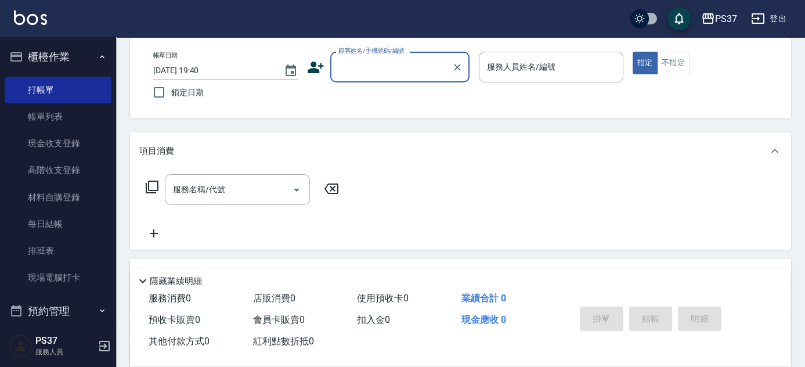
scroll to position [0, 0]
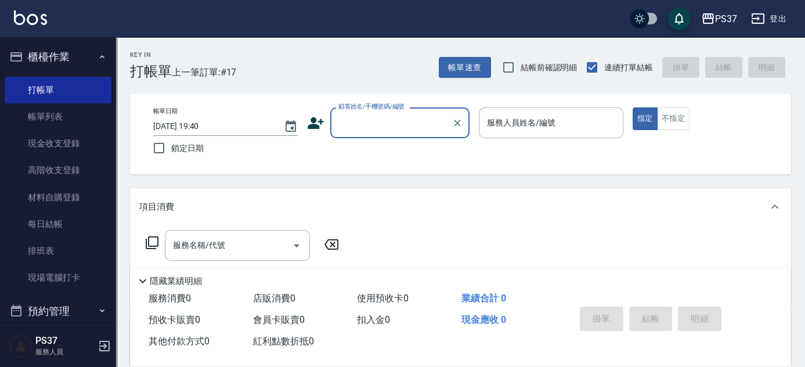
click at [389, 123] on input "顧客姓名/手機號碼/編號" at bounding box center [391, 123] width 111 height 20
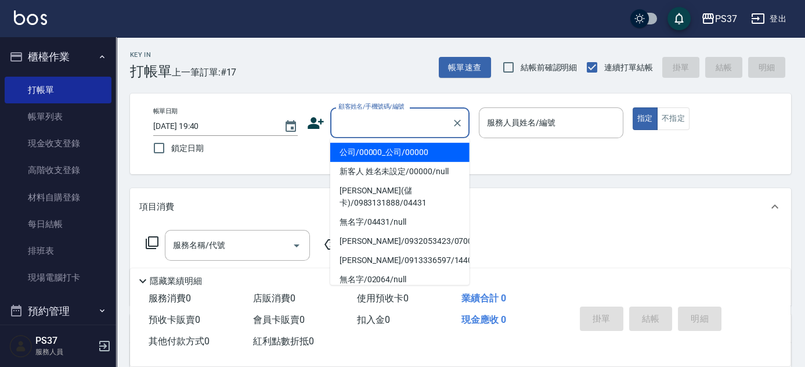
click at [390, 157] on li "公司/00000_公司/00000" at bounding box center [399, 152] width 139 height 19
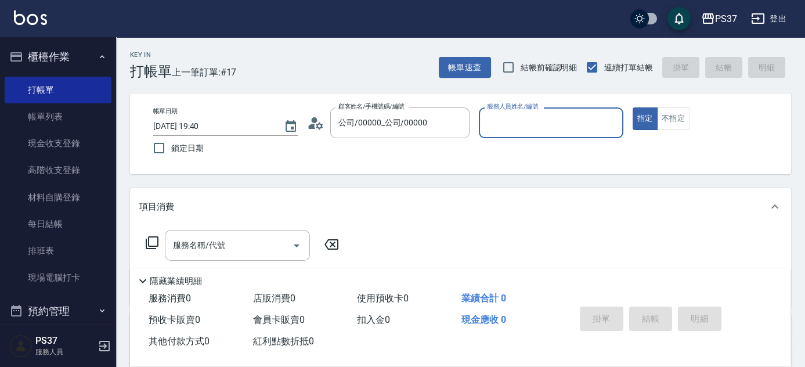
click at [492, 135] on div "服務人員姓名/編號" at bounding box center [551, 122] width 145 height 31
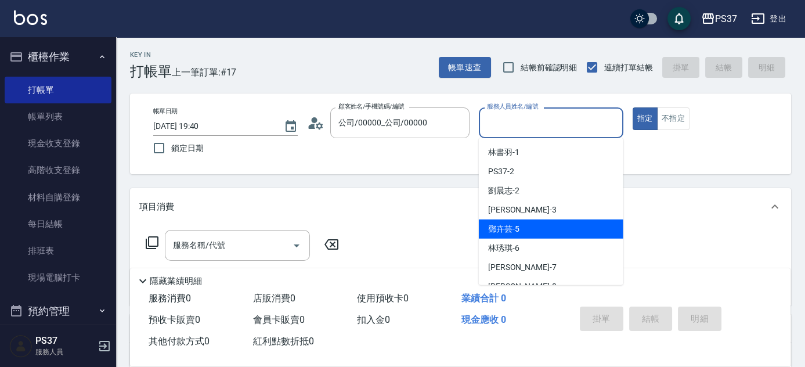
click at [524, 232] on div "[PERSON_NAME]-5" at bounding box center [551, 228] width 145 height 19
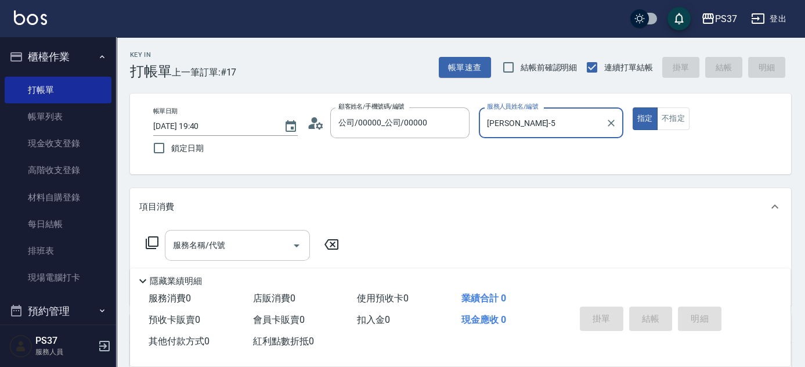
click at [262, 250] on input "服務名稱/代號" at bounding box center [228, 245] width 117 height 20
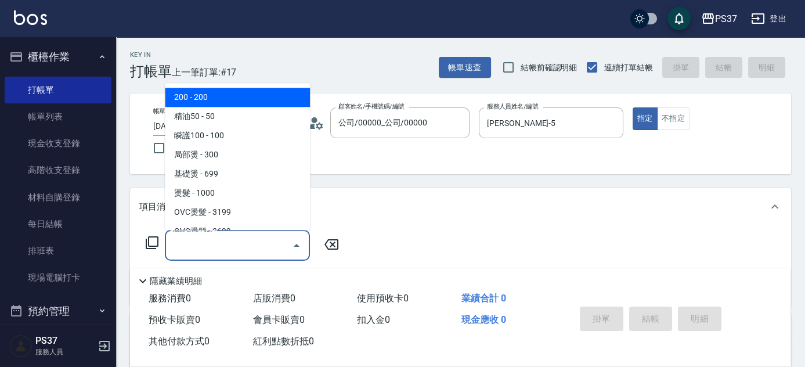
click at [251, 103] on span "200 - 200" at bounding box center [237, 97] width 145 height 19
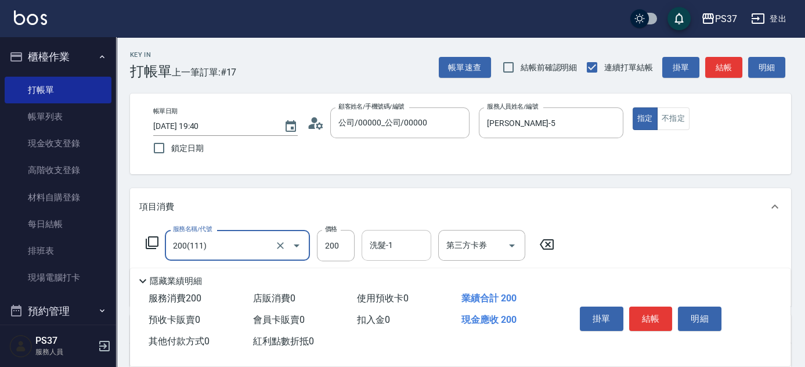
click at [409, 249] on input "洗髮-1" at bounding box center [396, 245] width 59 height 20
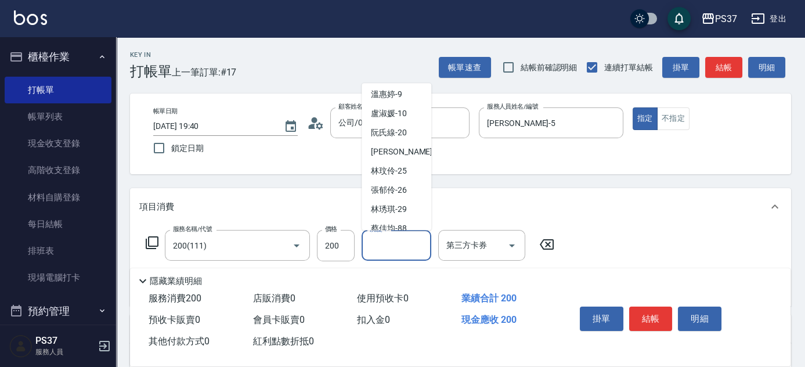
scroll to position [188, 0]
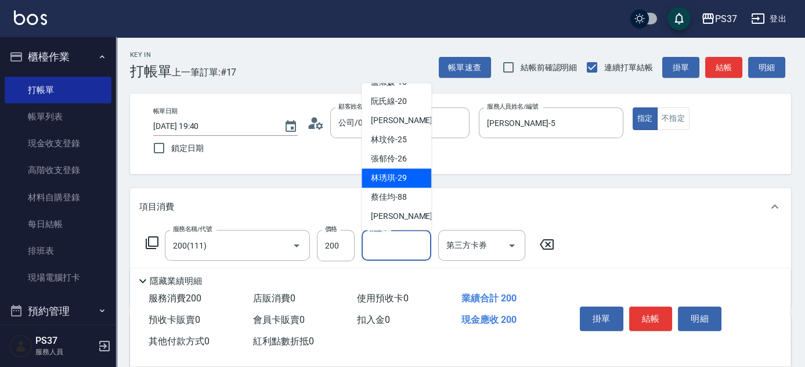
click at [404, 180] on span "[PERSON_NAME]-29" at bounding box center [389, 178] width 36 height 12
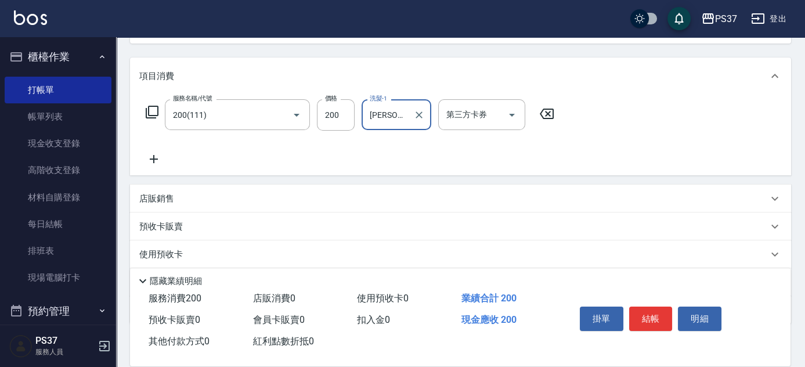
scroll to position [158, 0]
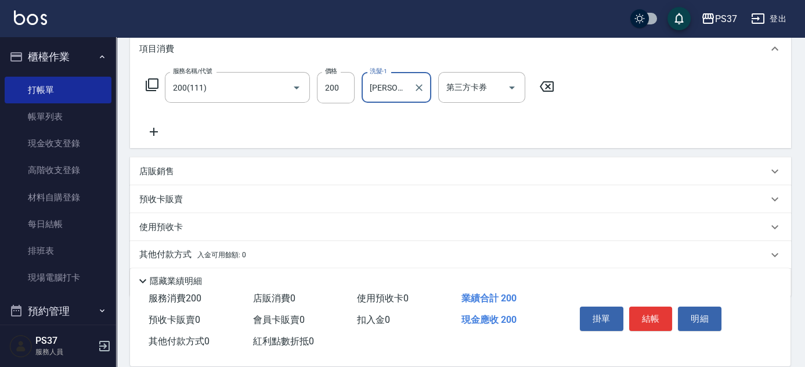
click at [141, 123] on div "服務名稱/代號 200(111) 服務名稱/代號 價格 200 價格 洗髮-1 [PERSON_NAME]-29 洗髮-1 第三方卡券 第三方卡券" at bounding box center [350, 105] width 422 height 67
click at [170, 133] on div "服務名稱/代號 200(111) 服務名稱/代號 價格 200 價格 洗髮-1 [PERSON_NAME]-29 洗髮-1 第三方卡券 第三方卡券" at bounding box center [350, 105] width 422 height 67
click at [154, 134] on icon at bounding box center [153, 132] width 29 height 14
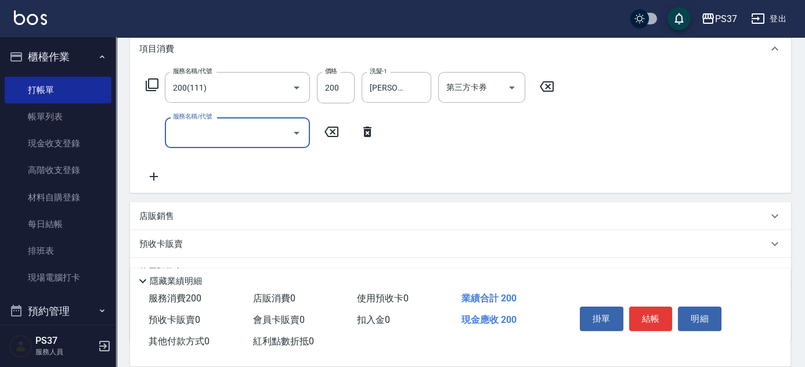
click at [201, 138] on input "服務名稱/代號" at bounding box center [228, 133] width 117 height 20
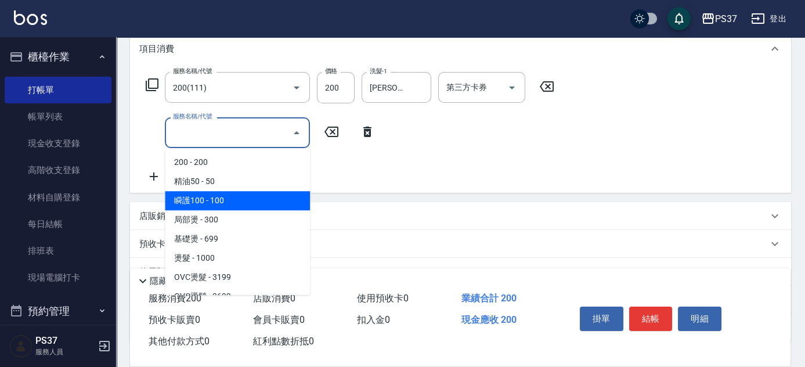
click at [236, 198] on span "瞬護100 - 100" at bounding box center [237, 200] width 145 height 19
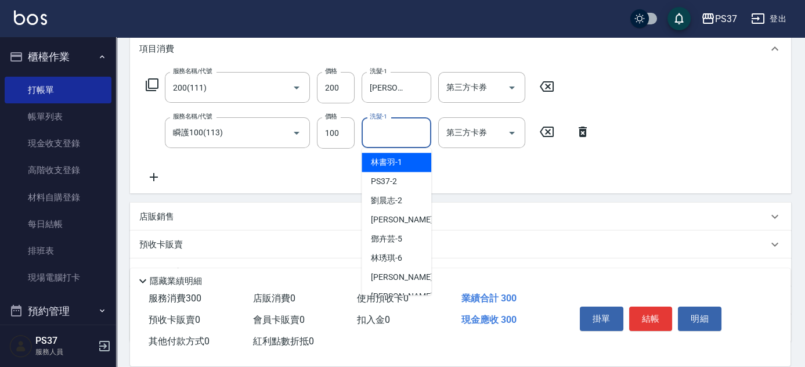
click at [403, 138] on input "洗髮-1" at bounding box center [396, 133] width 59 height 20
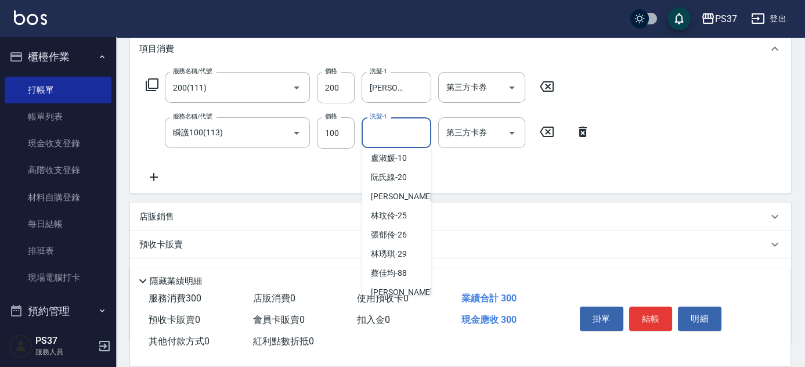
scroll to position [188, 0]
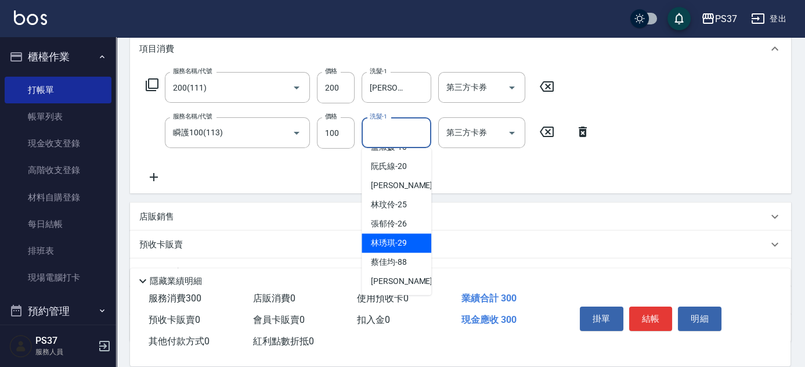
click at [399, 241] on span "[PERSON_NAME]-29" at bounding box center [389, 243] width 36 height 12
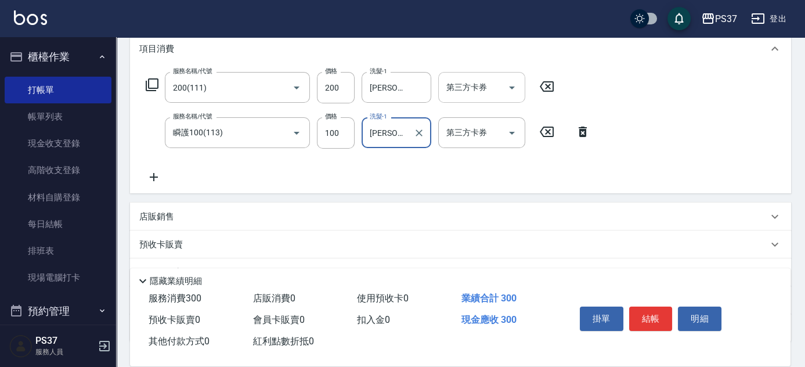
click at [518, 85] on icon "Open" at bounding box center [512, 88] width 14 height 14
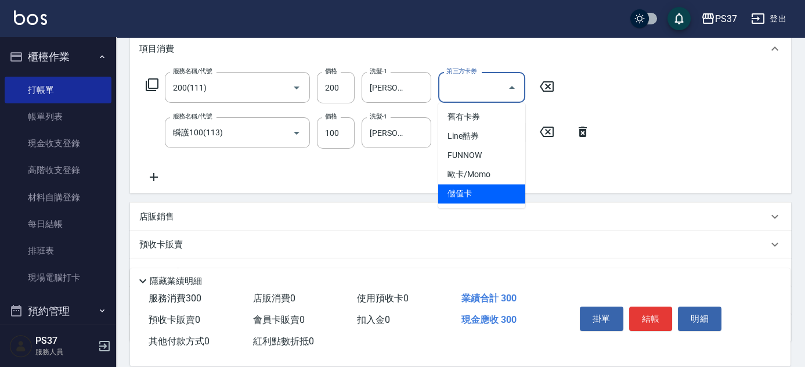
click at [498, 189] on span "儲值卡" at bounding box center [481, 193] width 87 height 19
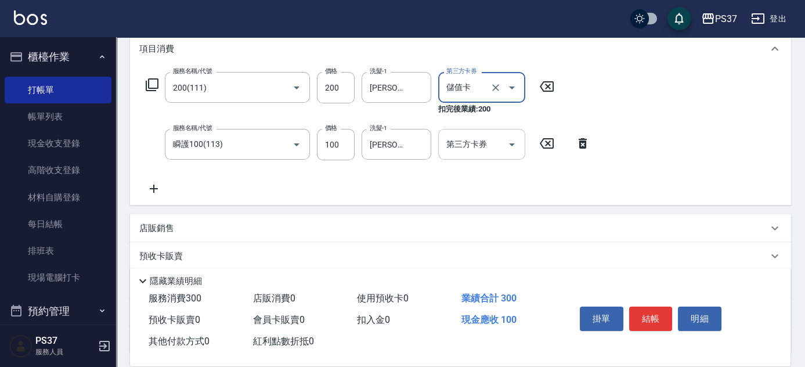
click at [516, 143] on icon "Open" at bounding box center [512, 145] width 14 height 14
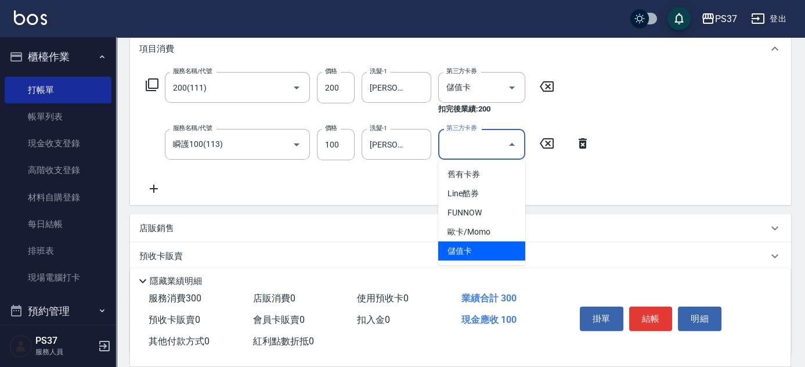
click at [494, 258] on span "儲值卡" at bounding box center [481, 251] width 87 height 19
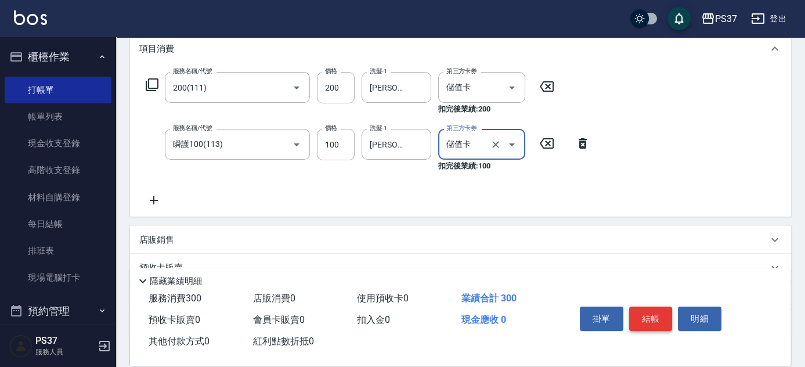
click at [656, 317] on button "結帳" at bounding box center [651, 319] width 44 height 24
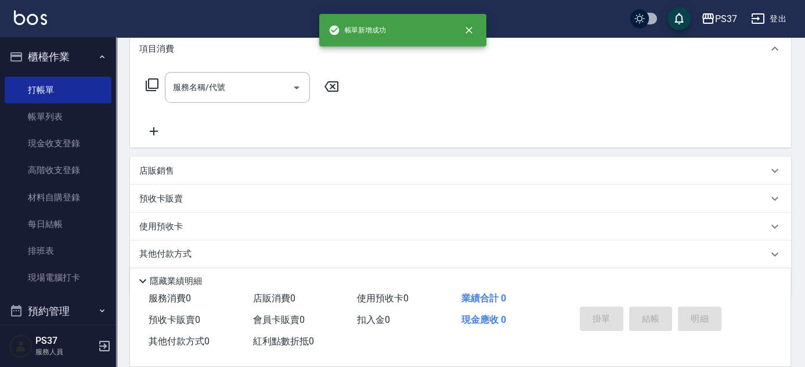
scroll to position [0, 0]
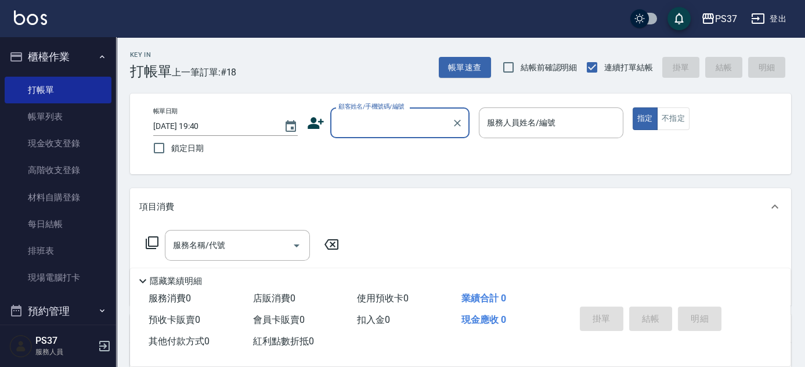
click at [387, 105] on label "顧客姓名/手機號碼/編號" at bounding box center [372, 106] width 66 height 9
click at [387, 113] on input "顧客姓名/手機號碼/編號" at bounding box center [391, 123] width 111 height 20
click at [387, 123] on input "顧客姓名/手機號碼/編號" at bounding box center [391, 123] width 111 height 20
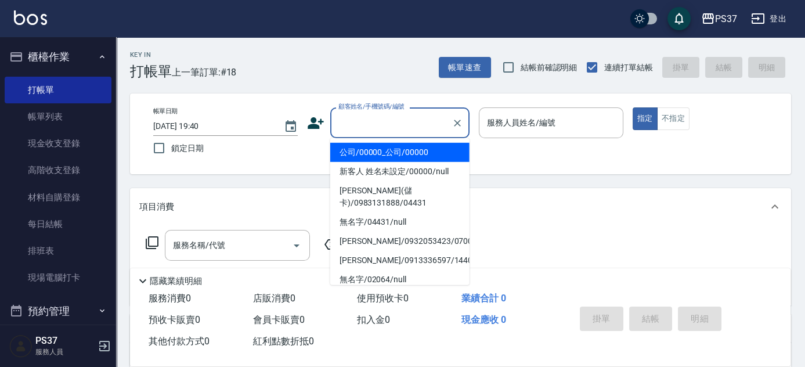
click at [388, 149] on li "公司/00000_公司/00000" at bounding box center [399, 152] width 139 height 19
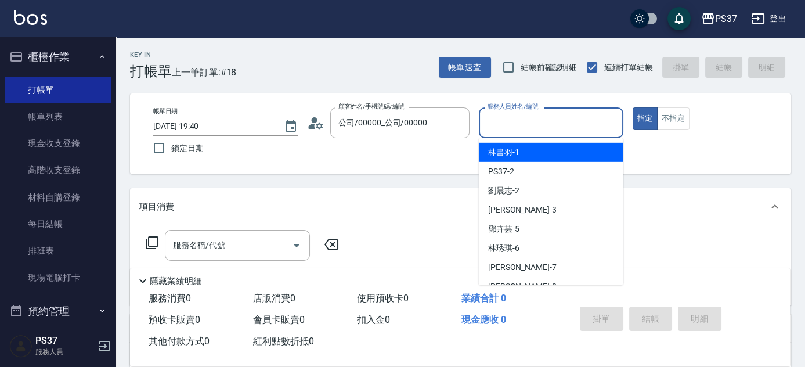
click at [500, 128] on input "服務人員姓名/編號" at bounding box center [551, 123] width 134 height 20
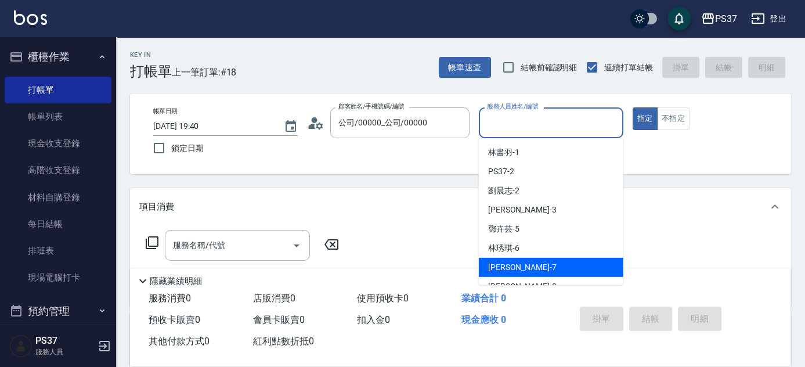
click at [545, 265] on div "[PERSON_NAME] -7" at bounding box center [551, 267] width 145 height 19
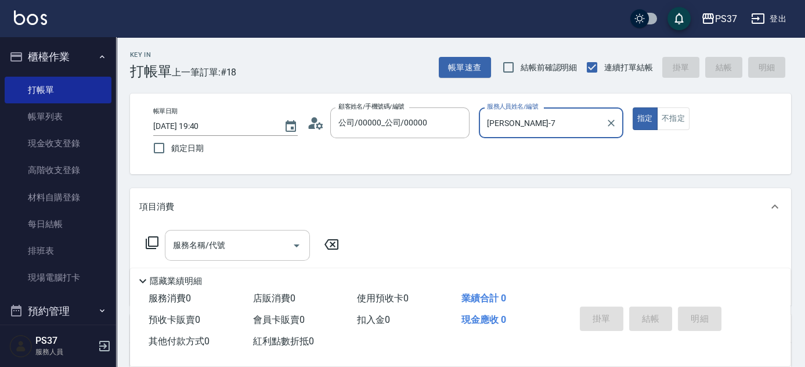
click at [240, 237] on input "服務名稱/代號" at bounding box center [228, 245] width 117 height 20
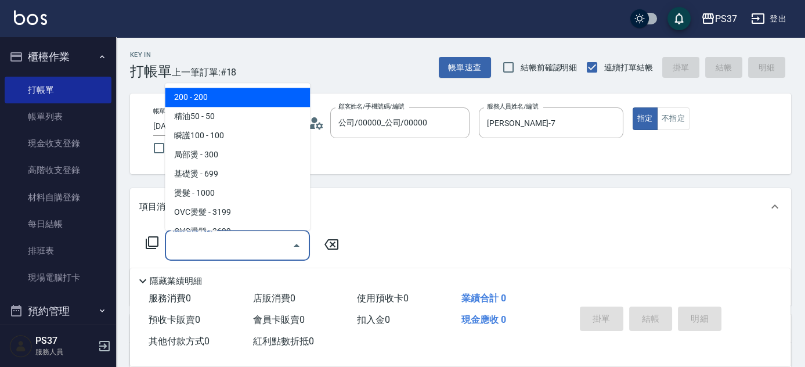
click at [255, 101] on span "200 - 200" at bounding box center [237, 97] width 145 height 19
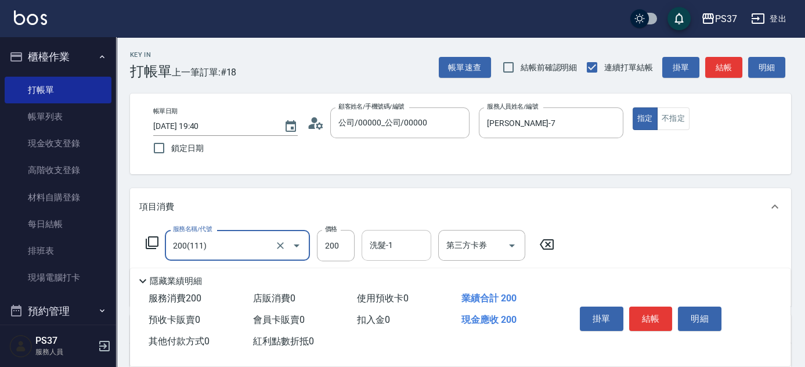
click at [390, 242] on div "洗髮-1 洗髮-1" at bounding box center [397, 245] width 70 height 31
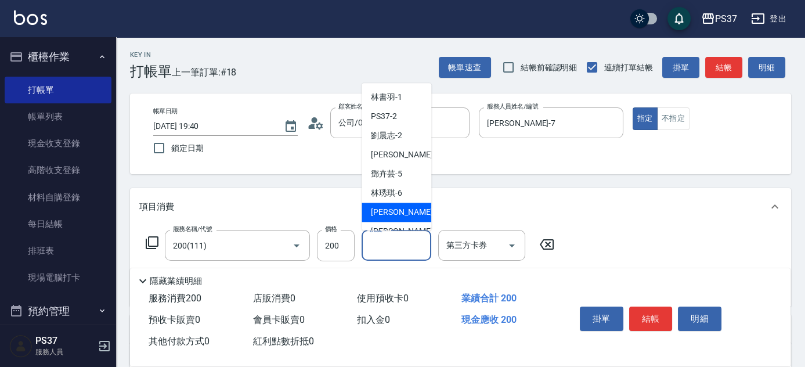
click at [394, 213] on span "[PERSON_NAME] -7" at bounding box center [405, 213] width 69 height 12
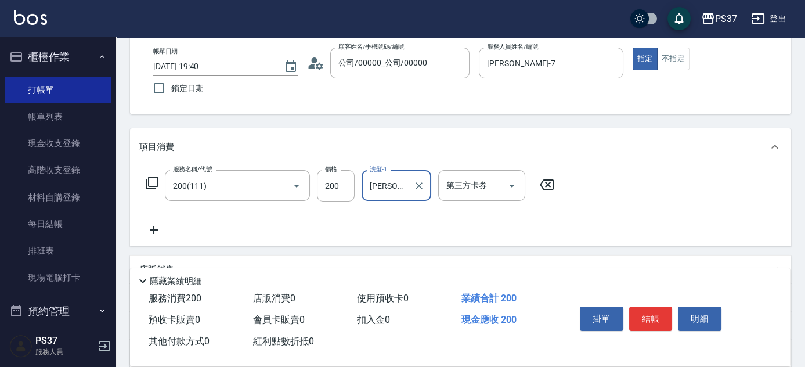
scroll to position [105, 0]
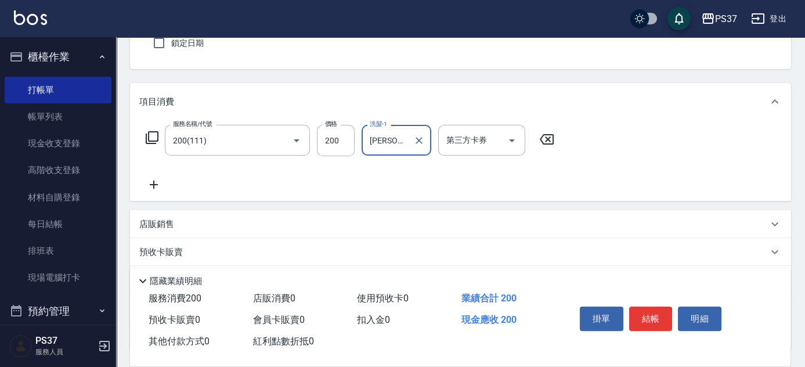
click at [152, 185] on icon at bounding box center [153, 185] width 29 height 14
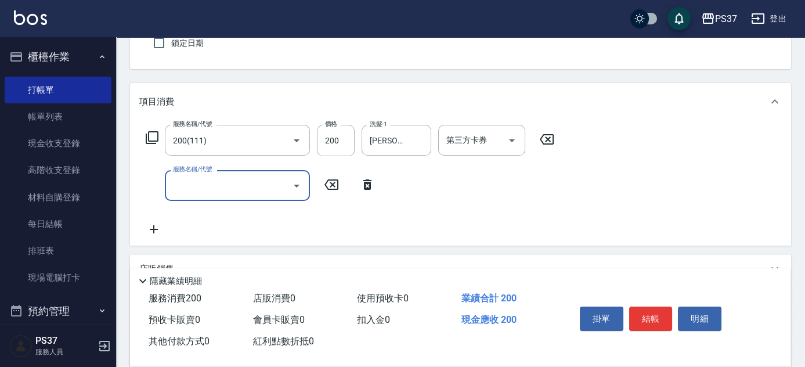
click at [212, 185] on input "服務名稱/代號" at bounding box center [228, 185] width 117 height 20
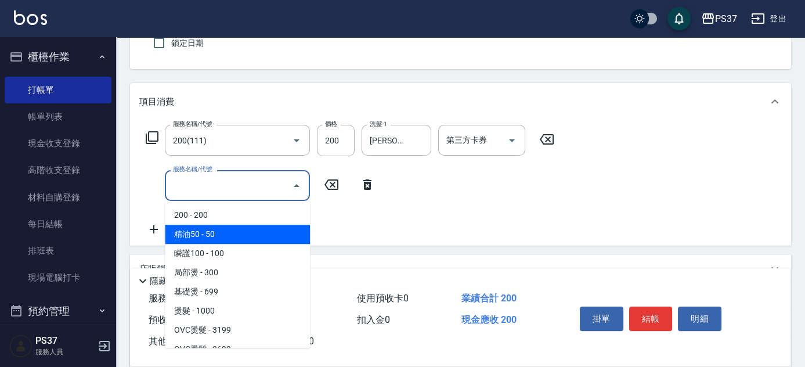
click at [225, 227] on span "精油50 - 50" at bounding box center [237, 234] width 145 height 19
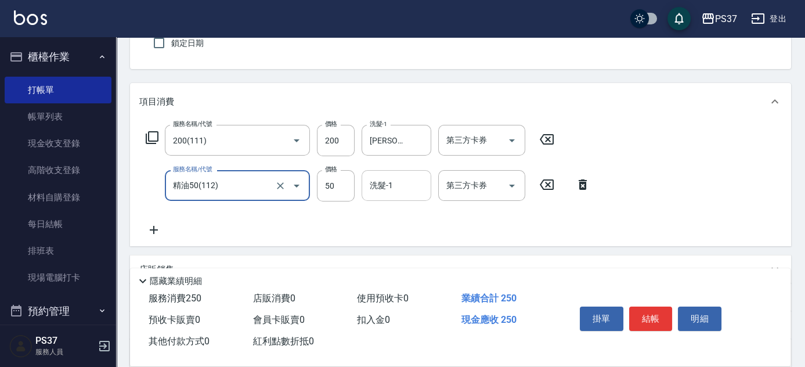
click at [391, 190] on input "洗髮-1" at bounding box center [396, 185] width 59 height 20
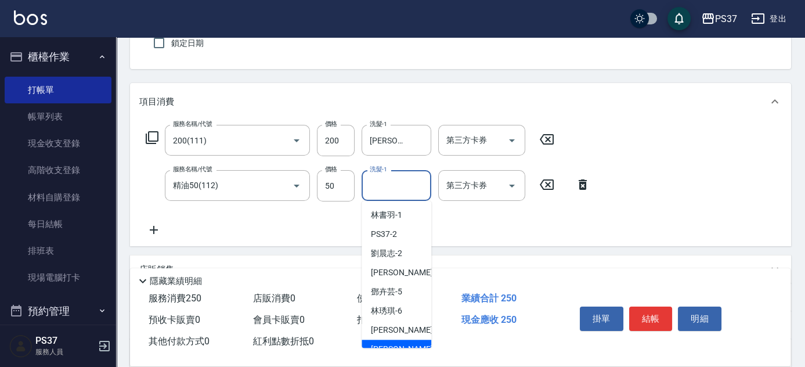
click at [407, 340] on div "[PERSON_NAME]-8" at bounding box center [397, 349] width 70 height 19
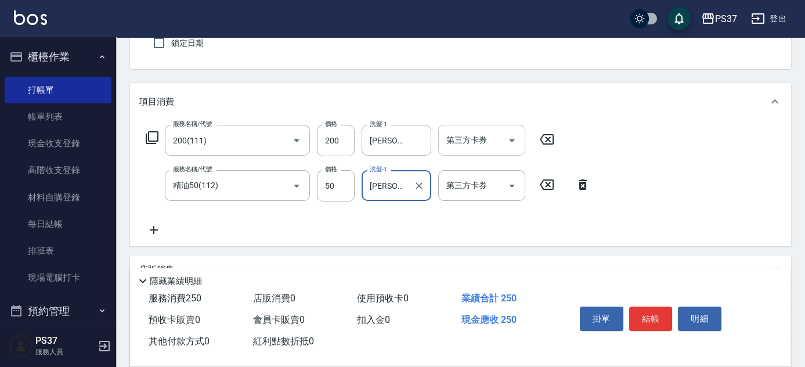
click at [513, 139] on icon "Open" at bounding box center [512, 140] width 6 height 3
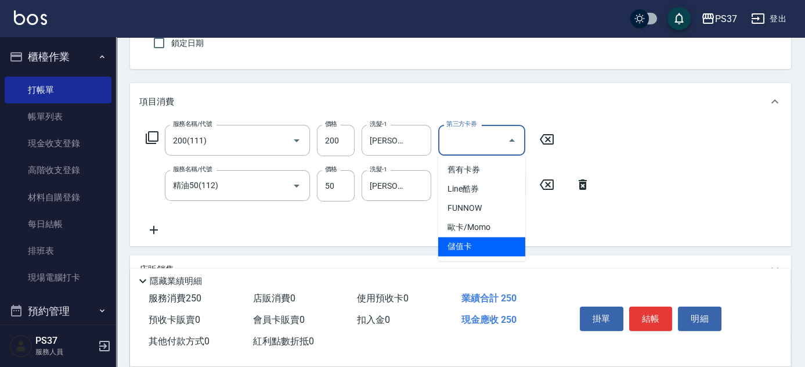
click at [502, 244] on span "儲值卡" at bounding box center [481, 246] width 87 height 19
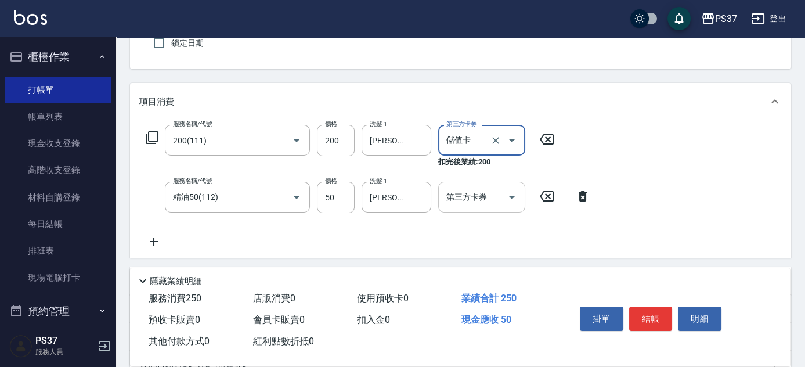
click at [516, 199] on icon "Open" at bounding box center [512, 197] width 14 height 14
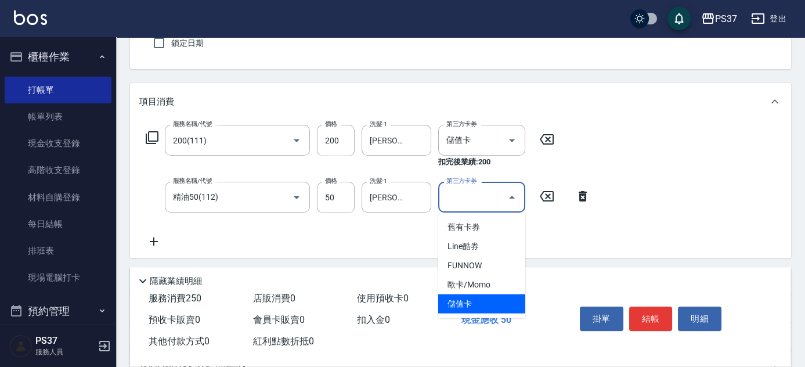
click at [502, 297] on span "儲值卡" at bounding box center [481, 303] width 87 height 19
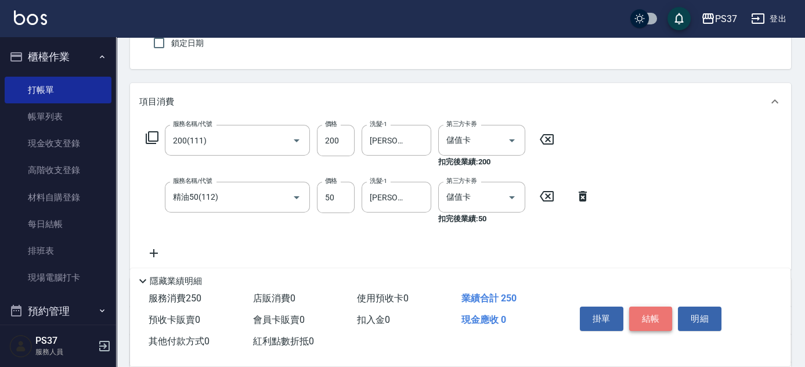
click at [642, 315] on button "結帳" at bounding box center [651, 319] width 44 height 24
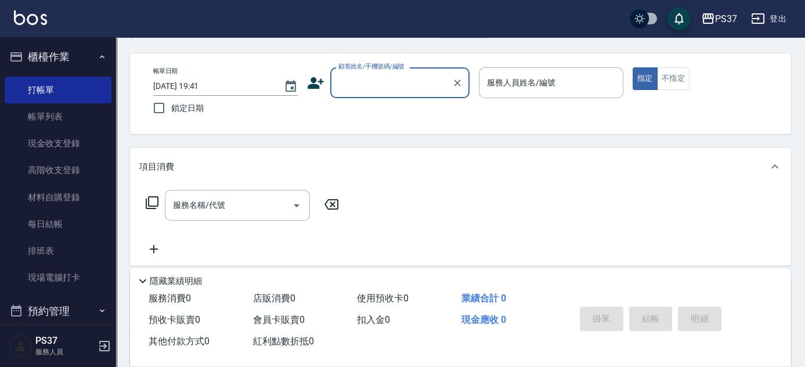
scroll to position [0, 0]
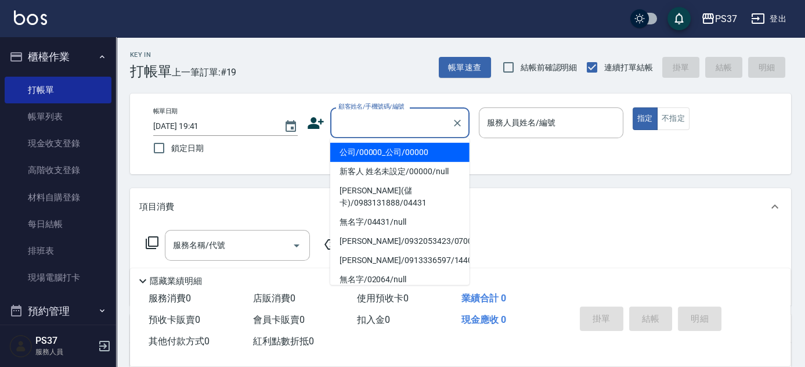
click at [369, 128] on input "顧客姓名/手機號碼/編號" at bounding box center [391, 123] width 111 height 20
click at [388, 147] on li "公司/00000_公司/00000" at bounding box center [399, 152] width 139 height 19
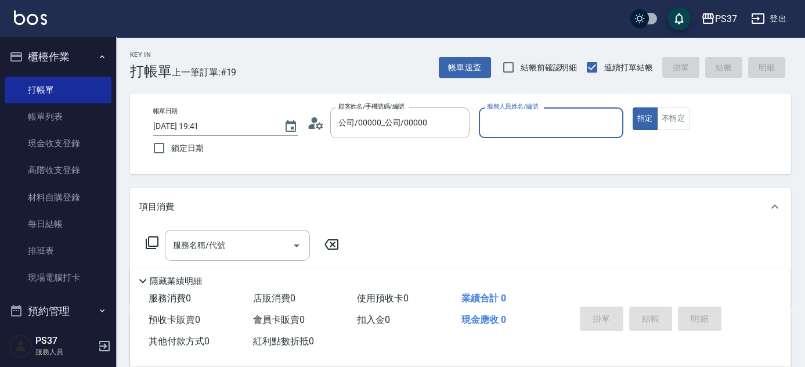
click at [529, 126] on input "服務人員姓名/編號" at bounding box center [551, 123] width 134 height 20
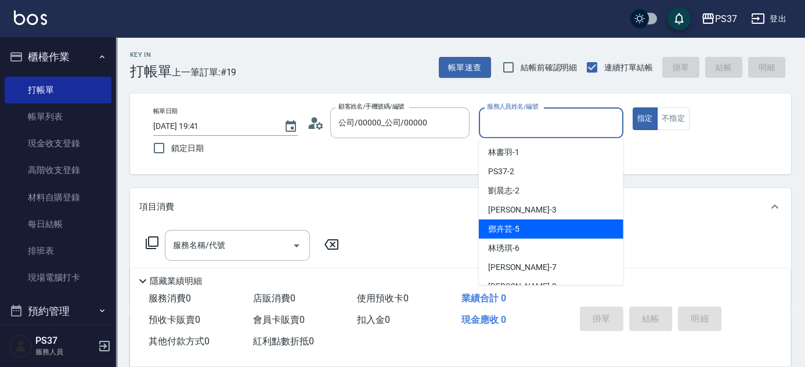
click at [563, 232] on div "[PERSON_NAME]-5" at bounding box center [551, 228] width 145 height 19
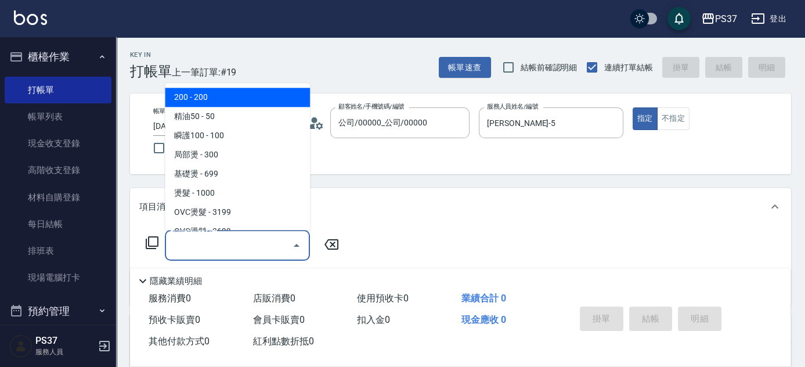
click at [246, 239] on input "服務名稱/代號" at bounding box center [228, 245] width 117 height 20
click at [223, 92] on span "200 - 200" at bounding box center [237, 97] width 145 height 19
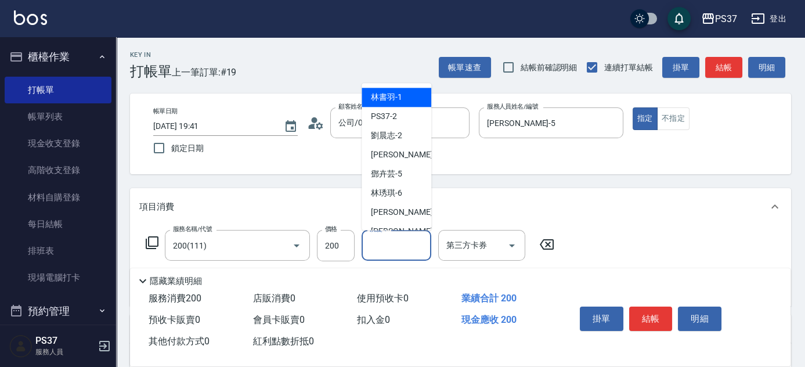
click at [379, 249] on input "洗髮-1" at bounding box center [396, 245] width 59 height 20
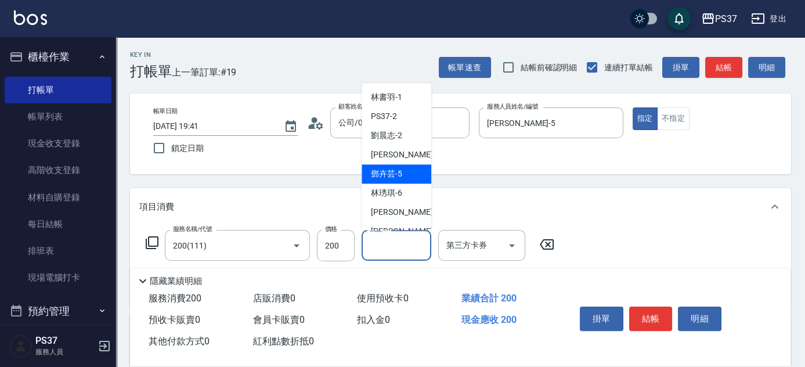
click at [388, 177] on span "[PERSON_NAME]-5" at bounding box center [386, 174] width 31 height 12
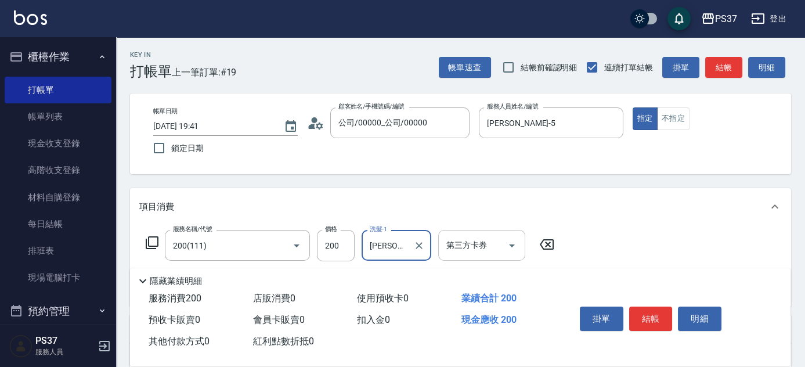
click at [514, 246] on icon "Open" at bounding box center [512, 246] width 14 height 14
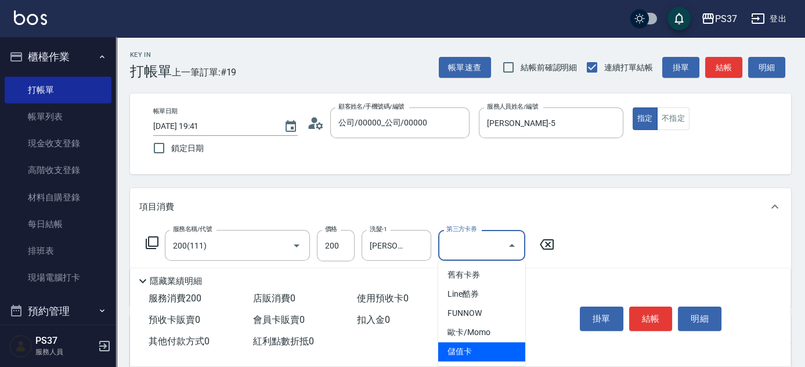
click at [503, 353] on span "儲值卡" at bounding box center [481, 351] width 87 height 19
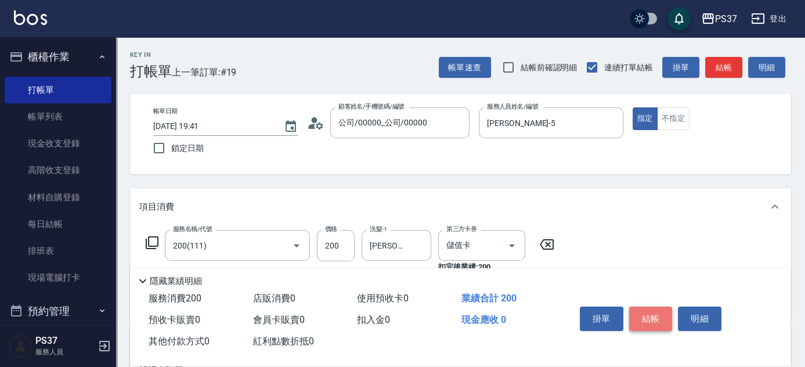
click at [633, 319] on button "結帳" at bounding box center [651, 319] width 44 height 24
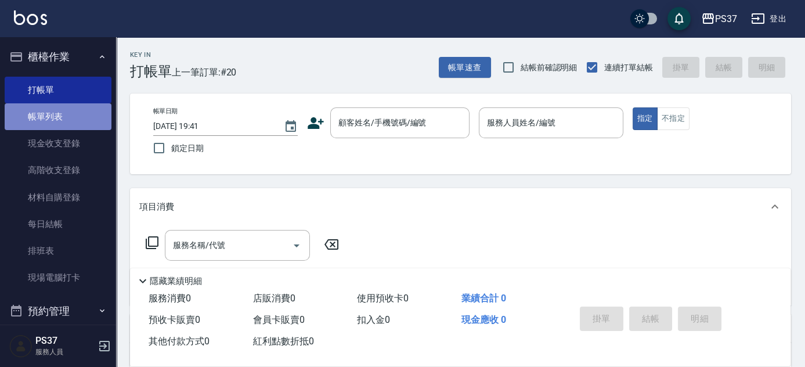
click at [70, 116] on link "帳單列表" at bounding box center [58, 116] width 107 height 27
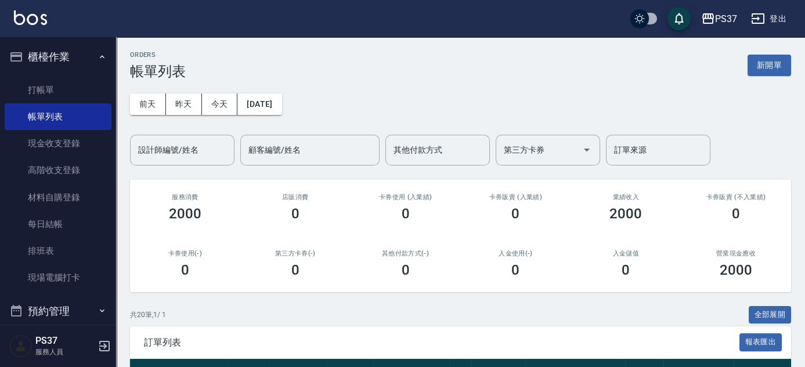
scroll to position [264, 0]
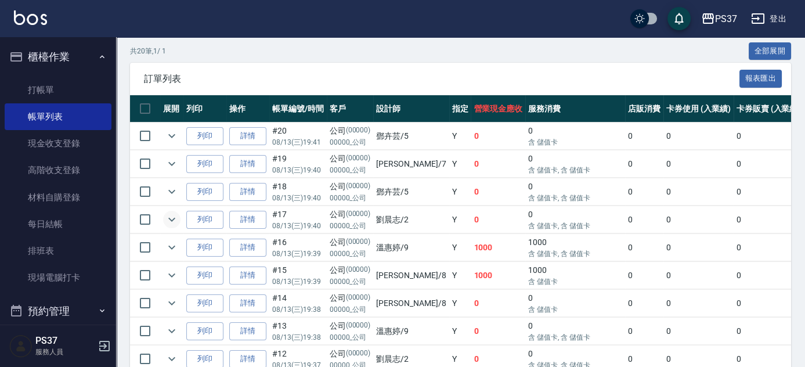
click at [174, 218] on icon "expand row" at bounding box center [172, 220] width 14 height 14
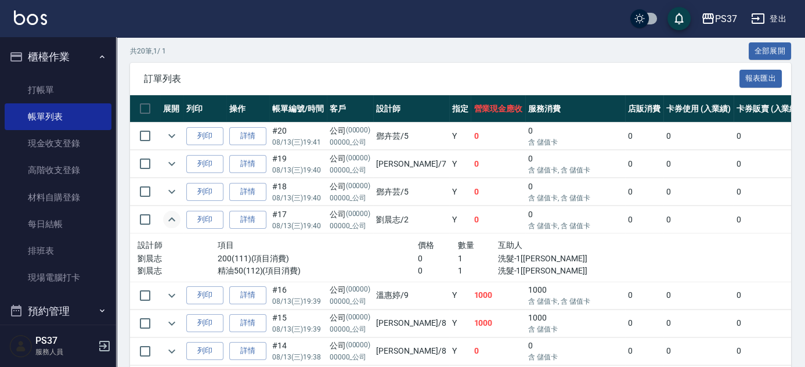
click at [174, 218] on icon "expand row" at bounding box center [171, 219] width 7 height 4
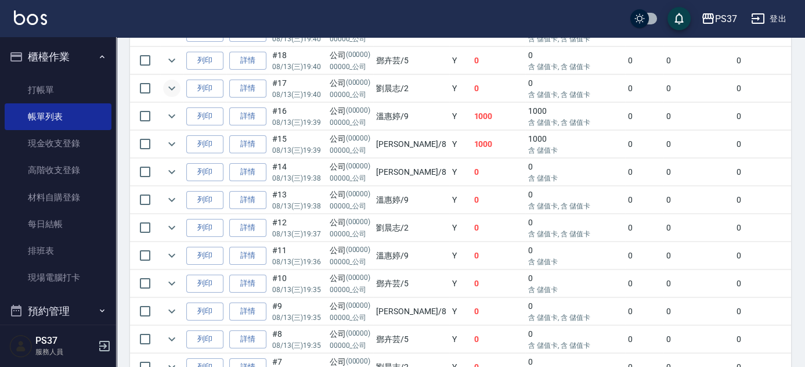
scroll to position [422, 0]
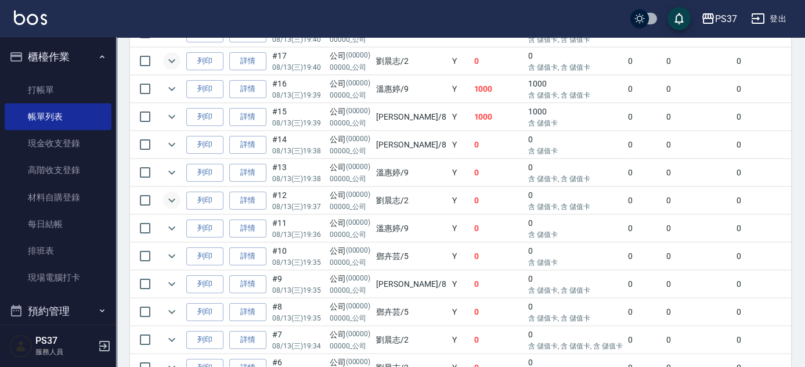
click at [170, 202] on icon "expand row" at bounding box center [172, 200] width 14 height 14
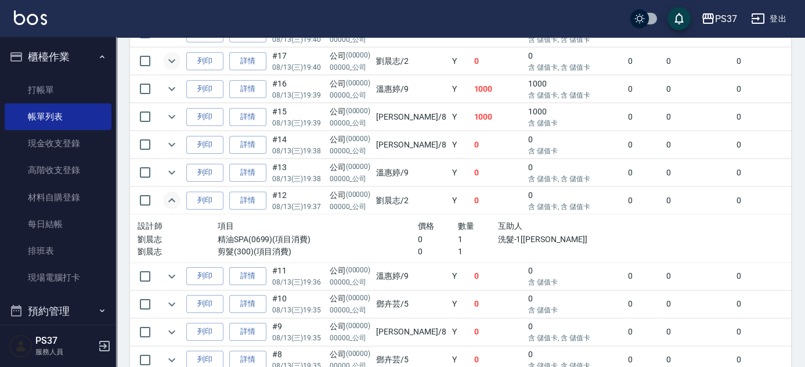
click at [170, 202] on icon "expand row" at bounding box center [172, 200] width 14 height 14
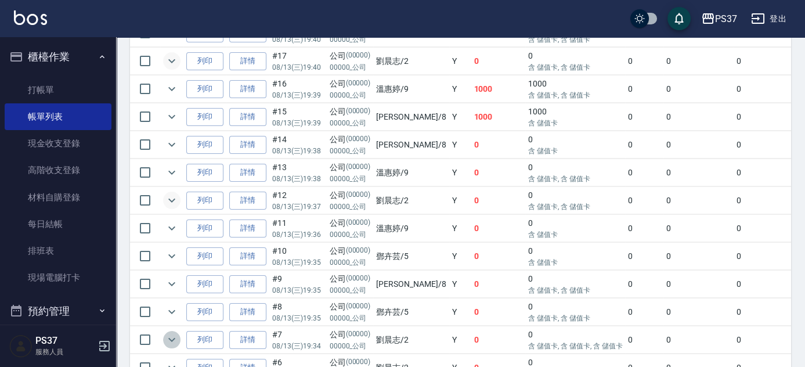
click at [175, 339] on icon "expand row" at bounding box center [172, 340] width 14 height 14
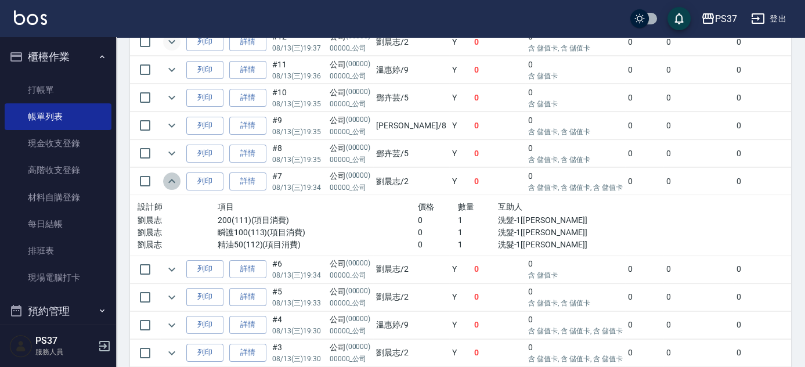
click at [177, 175] on icon "expand row" at bounding box center [172, 181] width 14 height 14
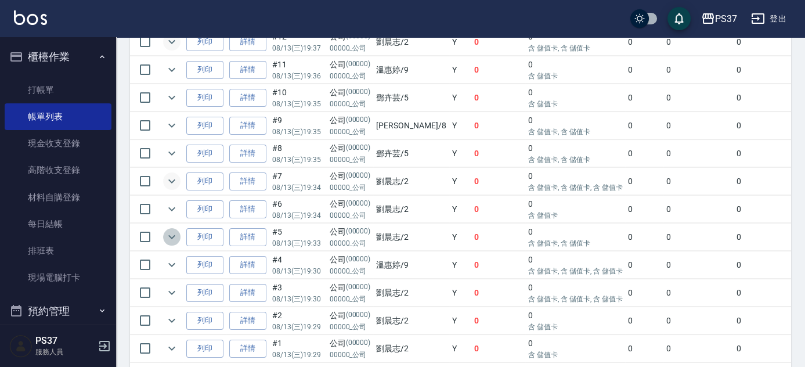
click at [170, 235] on icon "expand row" at bounding box center [172, 237] width 14 height 14
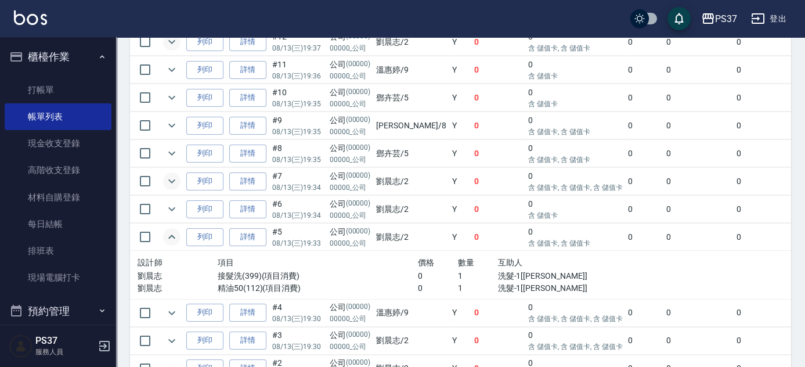
click at [170, 235] on icon "expand row" at bounding box center [172, 237] width 14 height 14
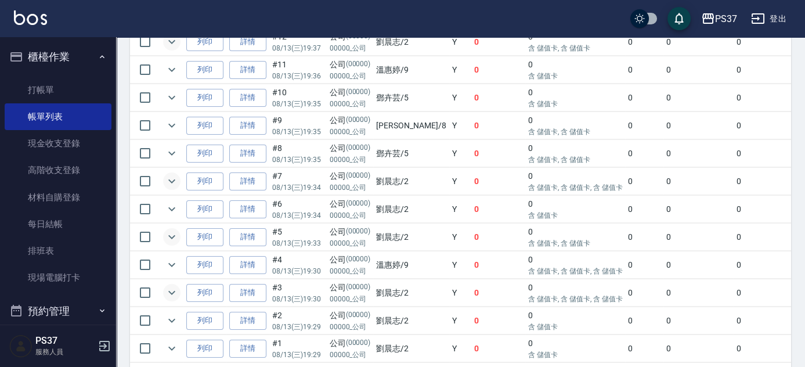
click at [172, 286] on icon "expand row" at bounding box center [172, 293] width 14 height 14
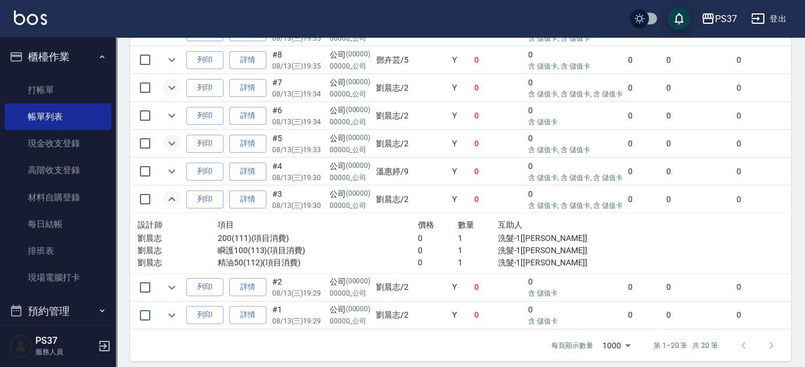
scroll to position [683, 0]
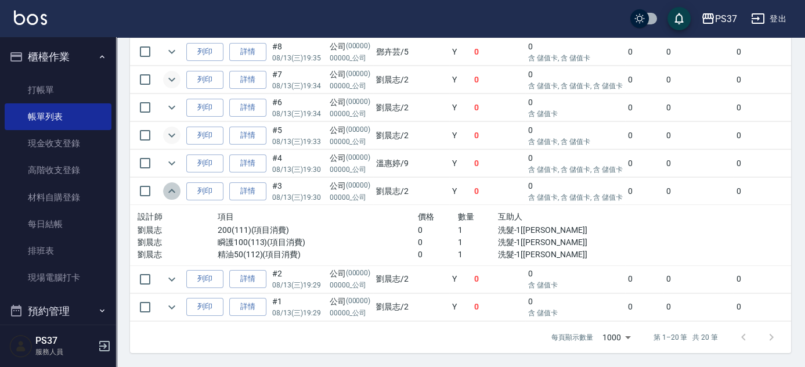
click at [172, 190] on icon "expand row" at bounding box center [172, 191] width 14 height 14
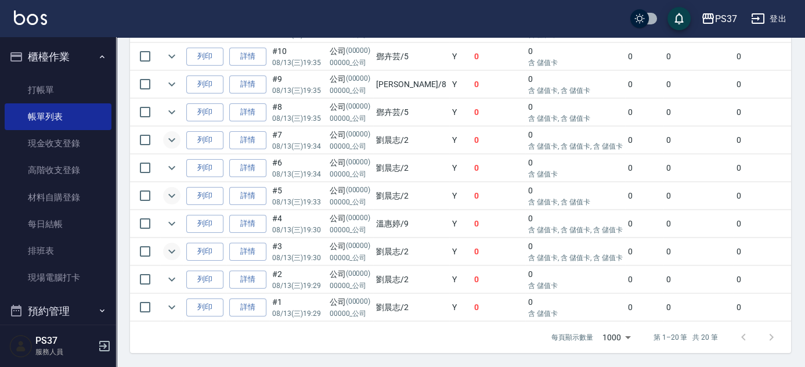
scroll to position [623, 0]
click at [173, 279] on button "expand row" at bounding box center [171, 279] width 17 height 17
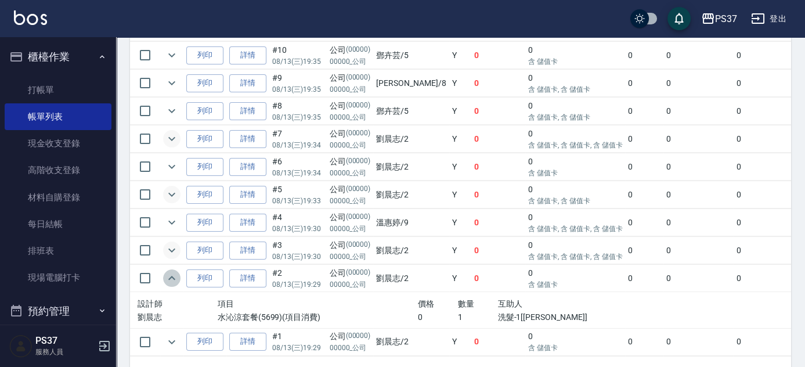
click at [173, 279] on button "expand row" at bounding box center [171, 277] width 17 height 17
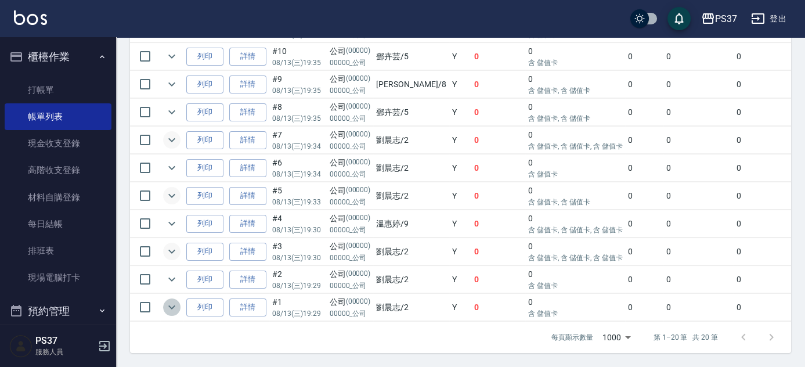
click at [173, 300] on icon "expand row" at bounding box center [172, 307] width 14 height 14
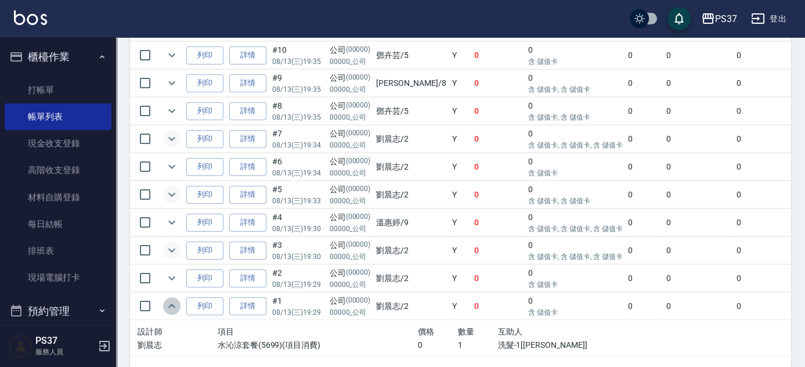
click at [173, 299] on icon "expand row" at bounding box center [172, 306] width 14 height 14
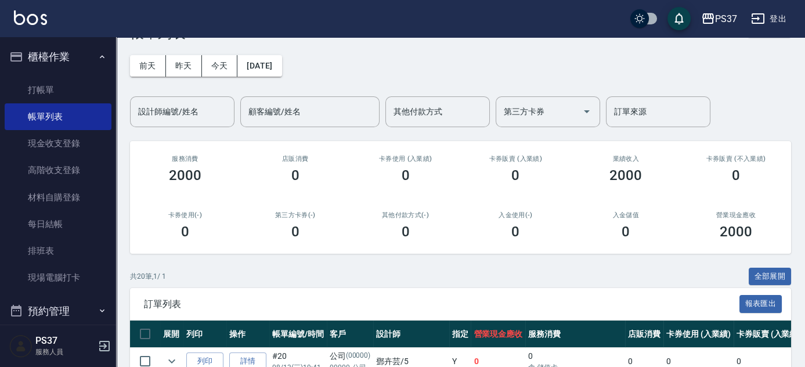
scroll to position [0, 0]
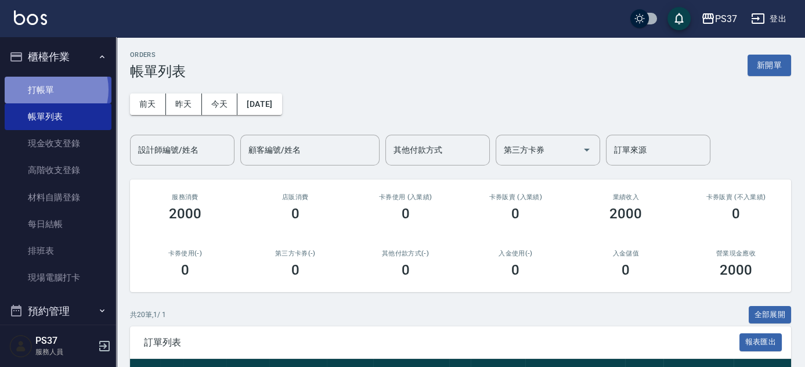
click at [46, 89] on link "打帳單" at bounding box center [58, 90] width 107 height 27
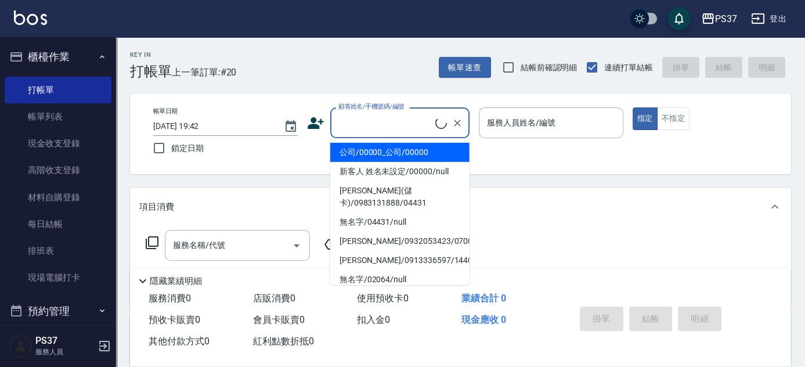
click at [354, 121] on input "顧客姓名/手機號碼/編號" at bounding box center [386, 123] width 100 height 20
click at [369, 152] on li "公司/00000_公司/00000" at bounding box center [399, 152] width 139 height 19
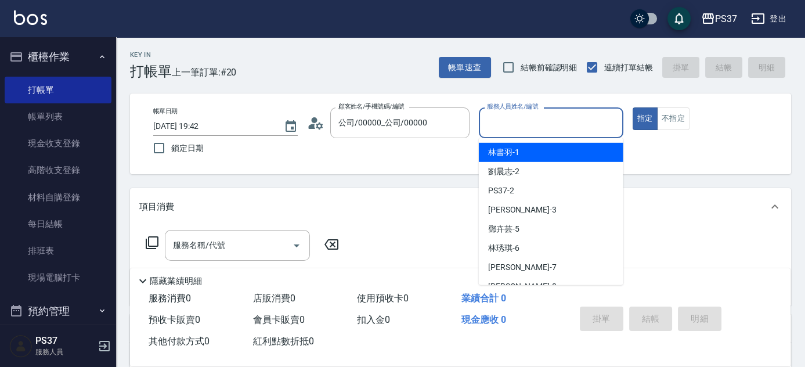
click at [512, 129] on input "服務人員姓名/編號" at bounding box center [551, 123] width 134 height 20
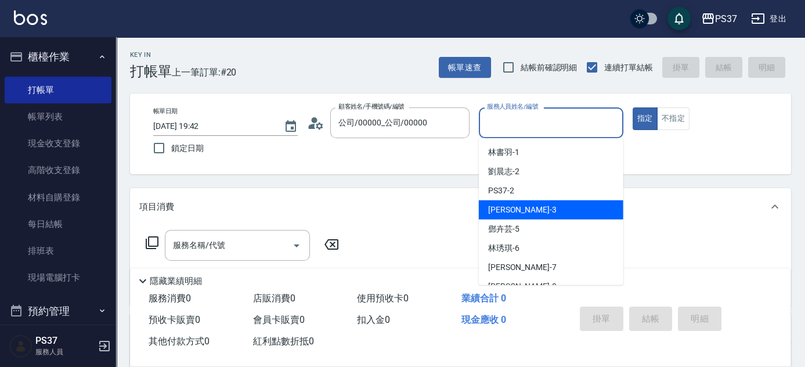
click at [539, 201] on div "[PERSON_NAME] -3" at bounding box center [551, 209] width 145 height 19
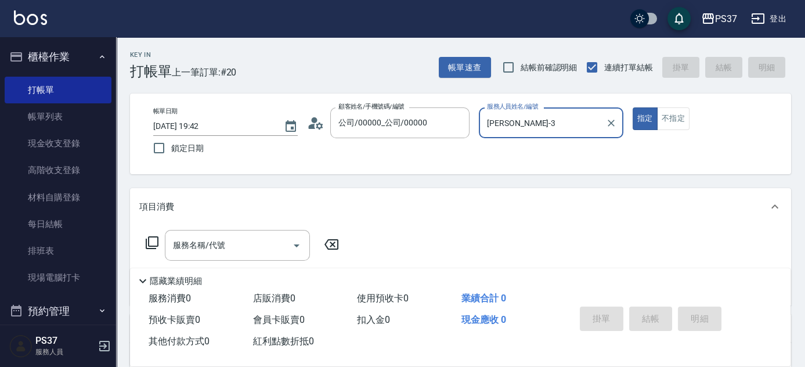
click at [529, 132] on input "[PERSON_NAME]-3" at bounding box center [542, 123] width 117 height 20
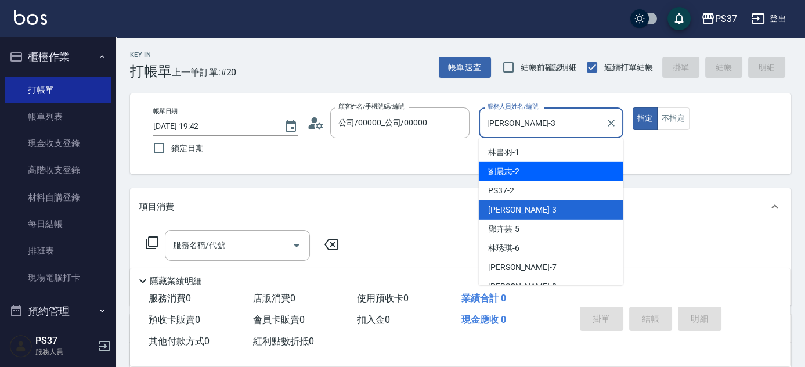
click at [534, 171] on div "[PERSON_NAME]-2" at bounding box center [551, 171] width 145 height 19
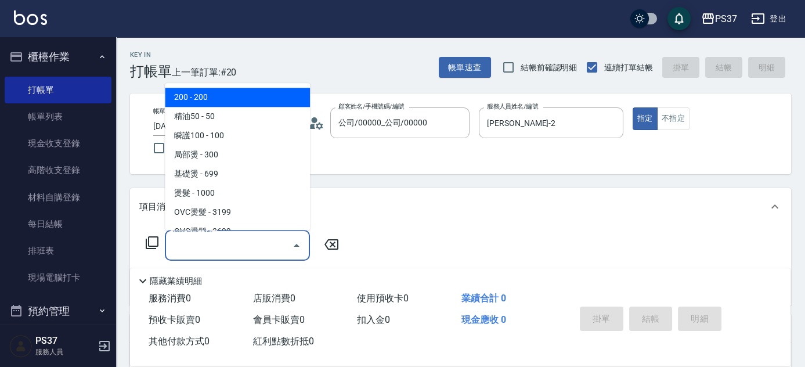
click at [240, 248] on input "服務名稱/代號" at bounding box center [228, 245] width 117 height 20
click at [218, 96] on span "200 - 200" at bounding box center [237, 97] width 145 height 19
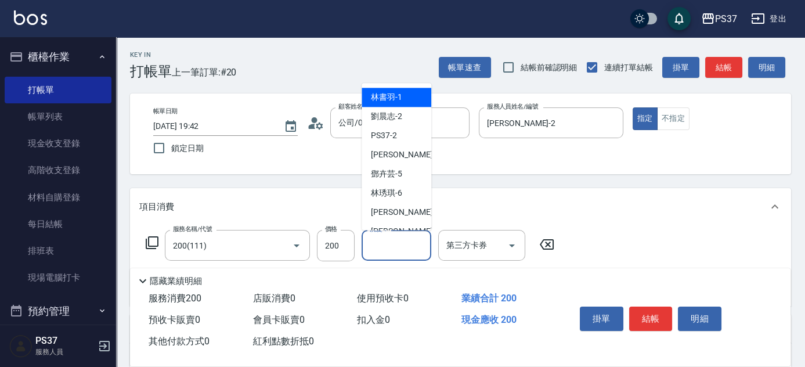
drag, startPoint x: 390, startPoint y: 248, endPoint x: 388, endPoint y: 227, distance: 21.0
click at [390, 249] on input "洗髮-1" at bounding box center [396, 245] width 59 height 20
click at [396, 111] on span "[PERSON_NAME]-2" at bounding box center [386, 117] width 31 height 12
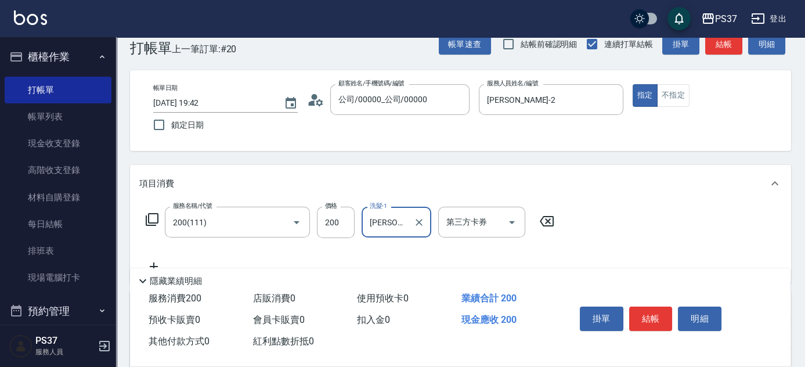
scroll to position [105, 0]
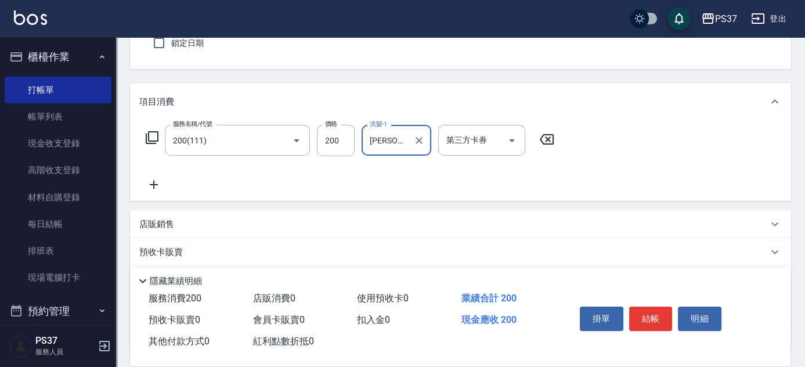
click at [156, 185] on icon at bounding box center [153, 185] width 29 height 14
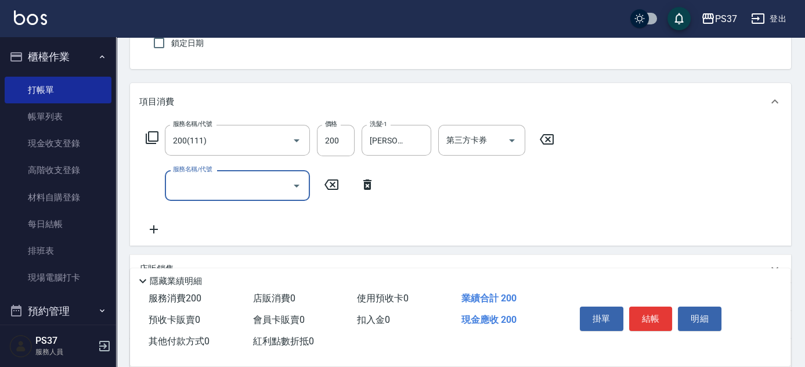
click at [182, 184] on input "服務名稱/代號" at bounding box center [228, 185] width 117 height 20
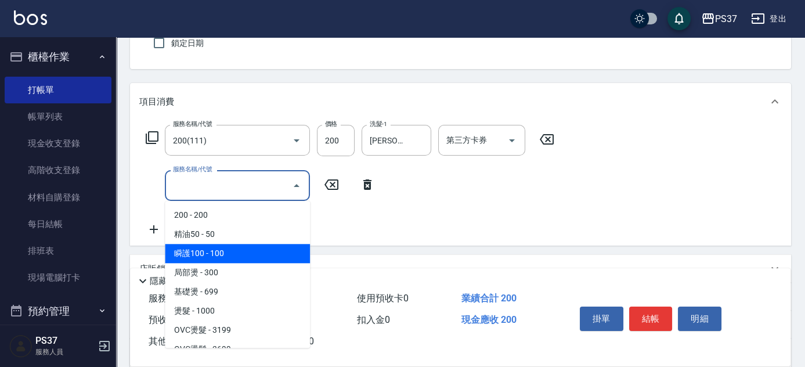
click at [228, 254] on span "瞬護100 - 100" at bounding box center [237, 253] width 145 height 19
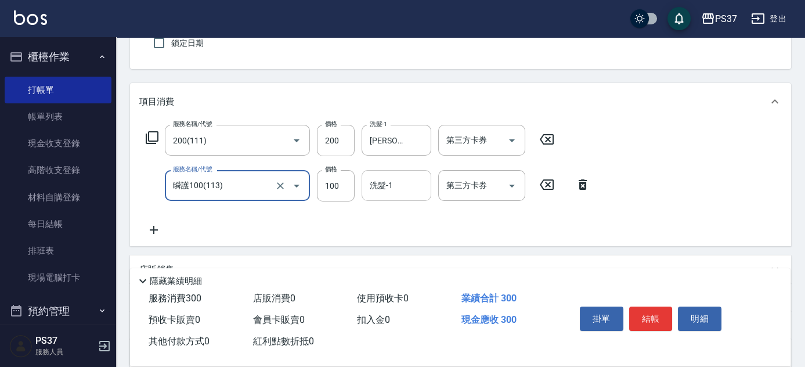
click at [384, 183] on div "洗髮-1 洗髮-1" at bounding box center [397, 185] width 70 height 31
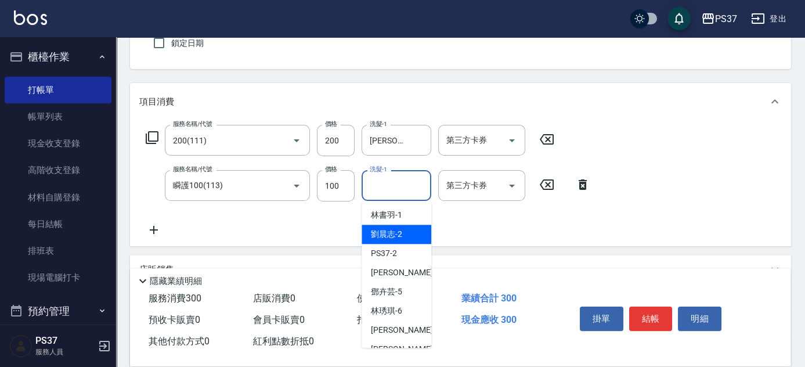
click at [393, 229] on span "[PERSON_NAME]-2" at bounding box center [386, 234] width 31 height 12
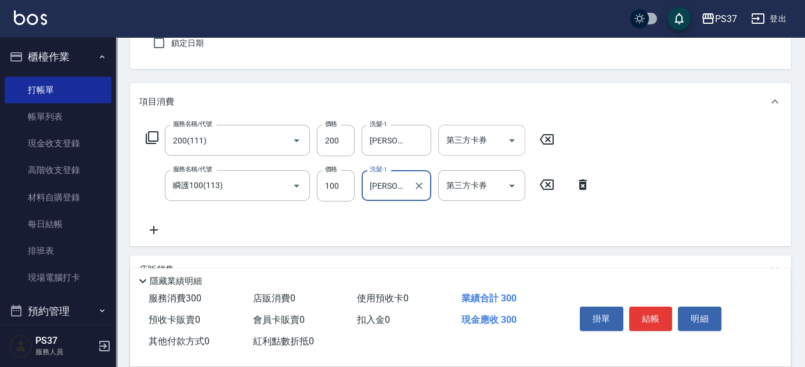
click at [509, 141] on icon "Open" at bounding box center [512, 141] width 14 height 14
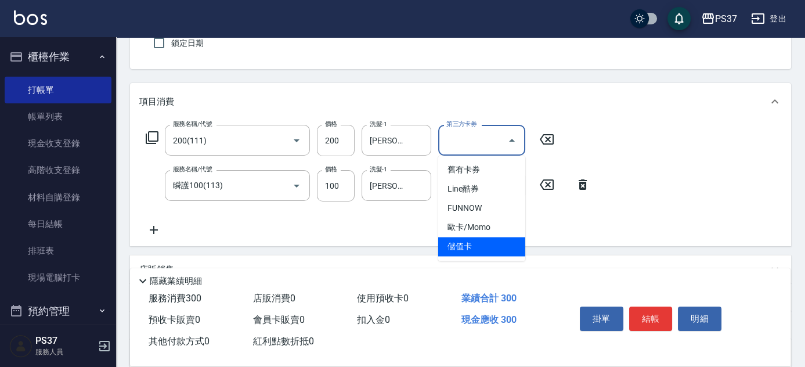
click at [490, 240] on span "儲值卡" at bounding box center [481, 246] width 87 height 19
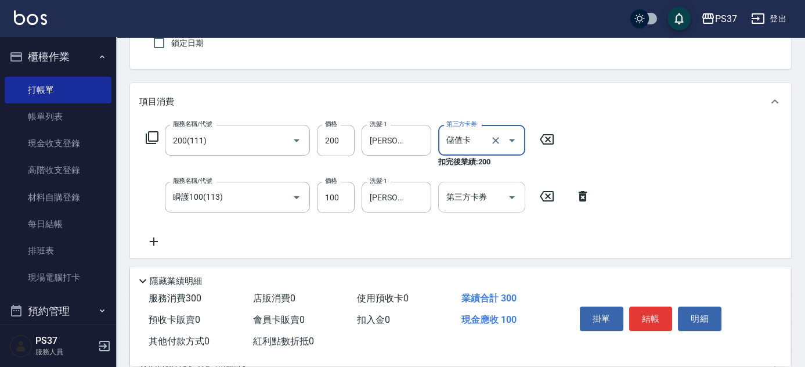
click at [516, 196] on icon "Open" at bounding box center [512, 197] width 14 height 14
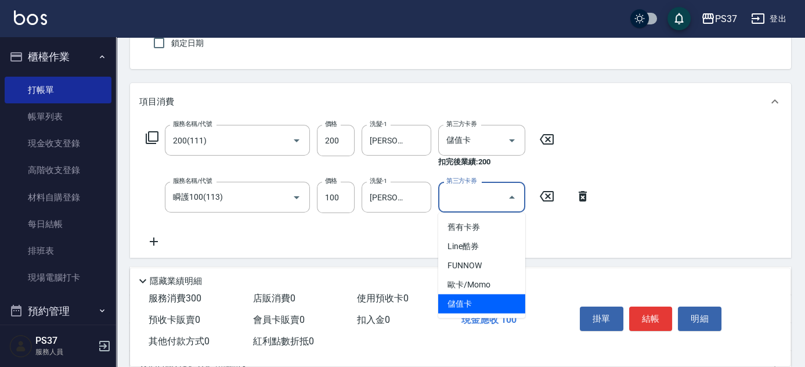
click at [499, 305] on span "儲值卡" at bounding box center [481, 303] width 87 height 19
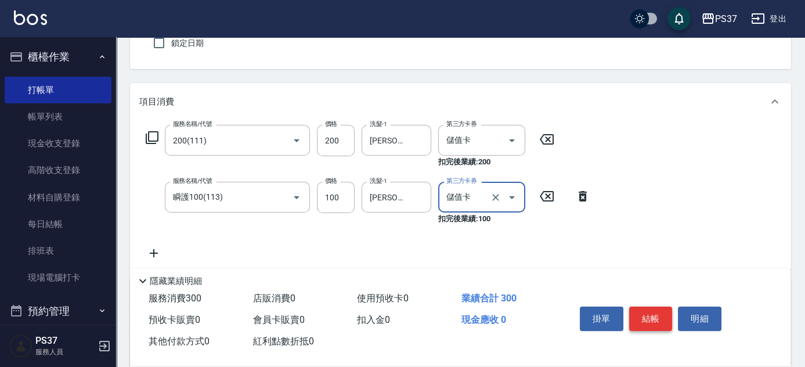
click at [663, 318] on button "結帳" at bounding box center [651, 319] width 44 height 24
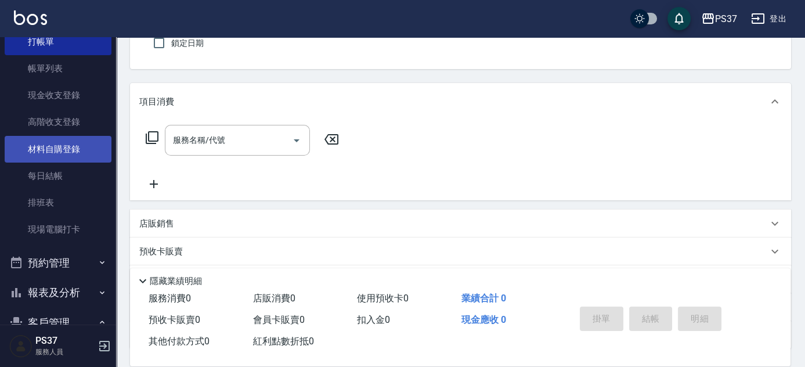
scroll to position [195, 0]
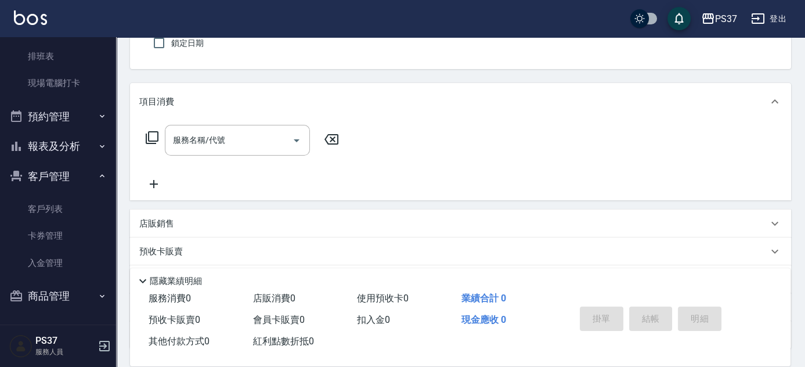
click at [73, 136] on button "報表及分析" at bounding box center [58, 146] width 107 height 30
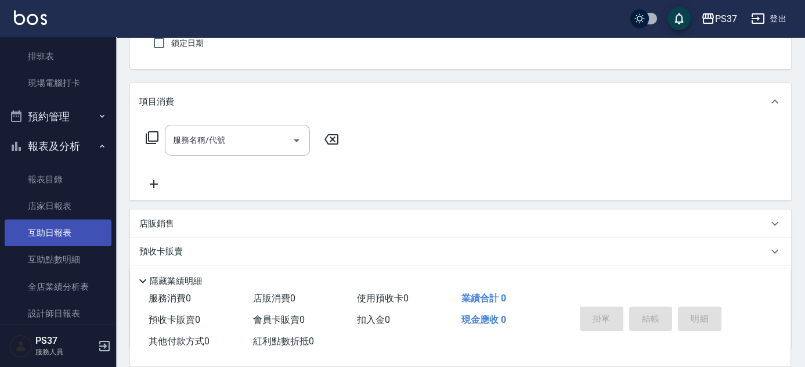
click at [45, 220] on link "互助日報表" at bounding box center [58, 232] width 107 height 27
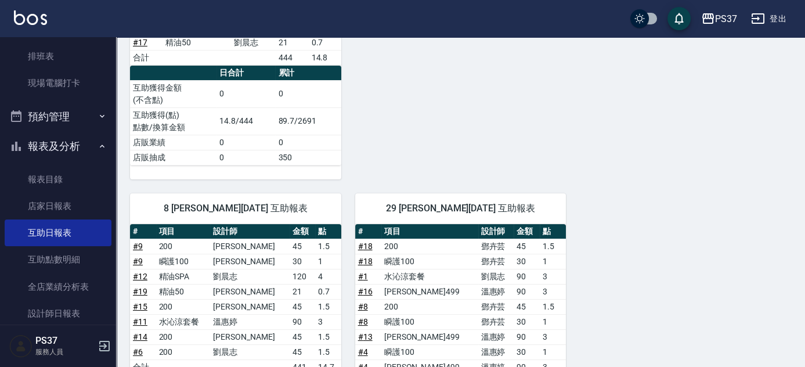
scroll to position [475, 0]
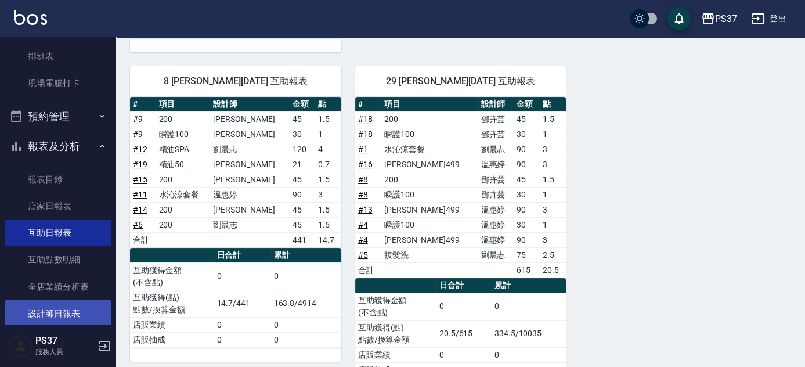
click at [69, 312] on link "設計師日報表" at bounding box center [58, 313] width 107 height 27
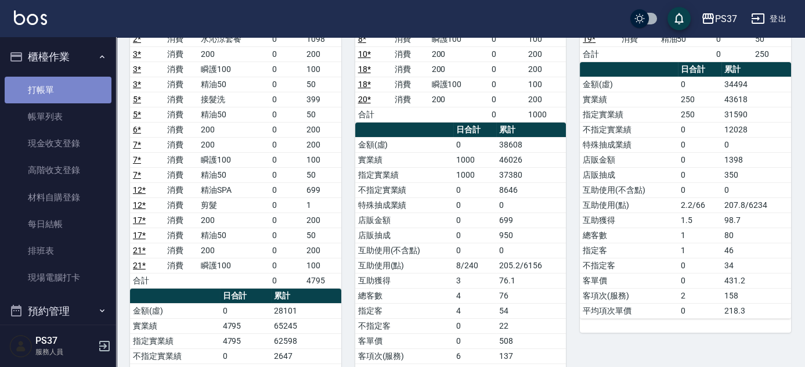
click at [62, 98] on link "打帳單" at bounding box center [58, 90] width 107 height 27
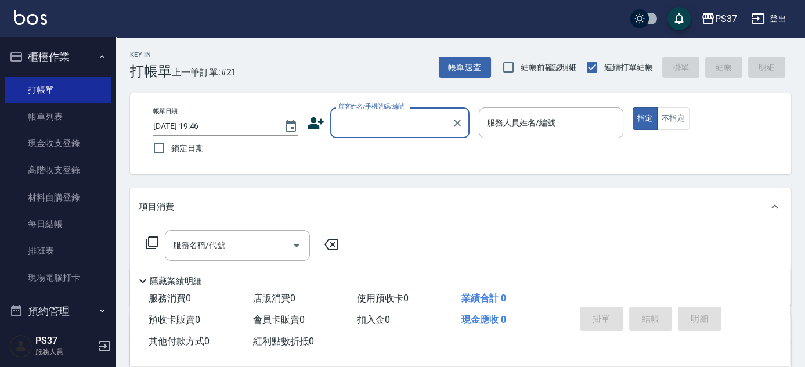
click at [472, 230] on div "Key In 打帳單 上一筆訂單:#21 帳單速查 結帳前確認明細 連續打單結帳 掛單 結帳 明細 帳單日期 [DATE] 19:46 鎖定日期 顧客姓名/手…" at bounding box center [460, 300] width 689 height 527
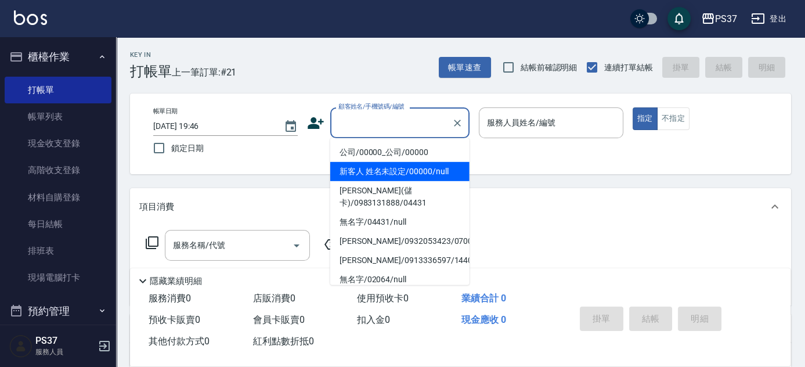
click at [680, 303] on div "隱藏業績明細 服務消費 0 店販消費 0 使用預收卡 0 業績合計 0 預收卡販賣 0 會員卡販賣 0 扣入金 0 現金應收 0 其他付款方式 0 紅利點數折…" at bounding box center [460, 317] width 661 height 98
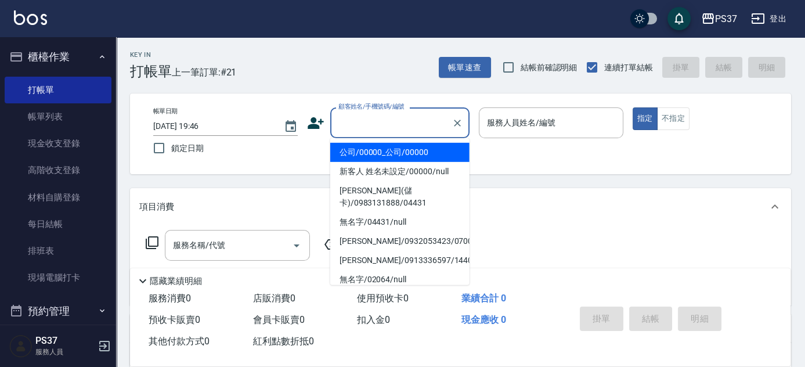
click at [420, 116] on input "顧客姓名/手機號碼/編號" at bounding box center [391, 123] width 111 height 20
click at [407, 157] on li "公司/00000_公司/00000" at bounding box center [399, 152] width 139 height 19
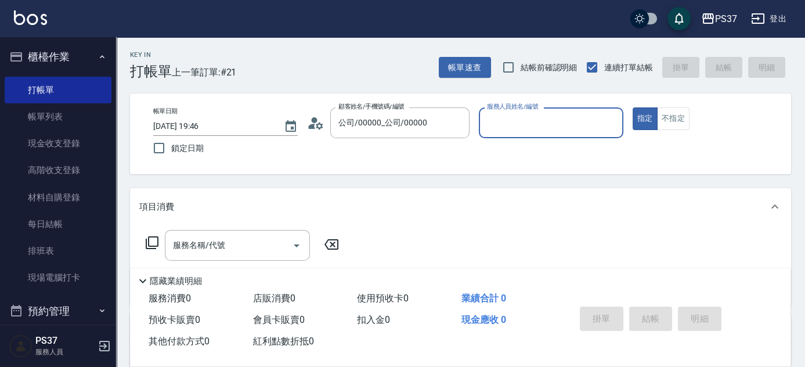
click at [502, 128] on input "服務人員姓名/編號" at bounding box center [551, 123] width 134 height 20
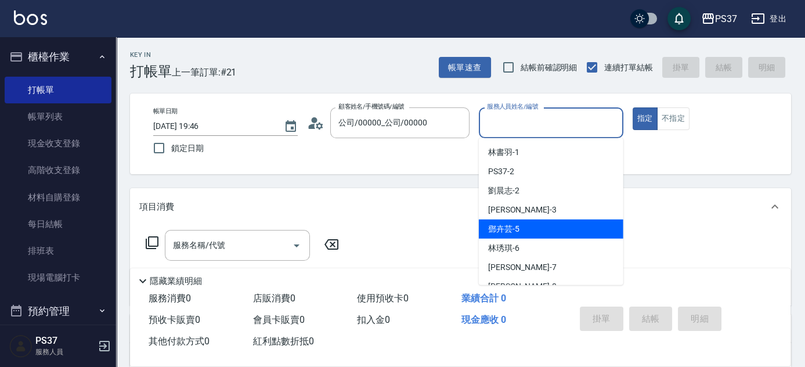
click at [513, 229] on span "[PERSON_NAME]-5" at bounding box center [503, 229] width 31 height 12
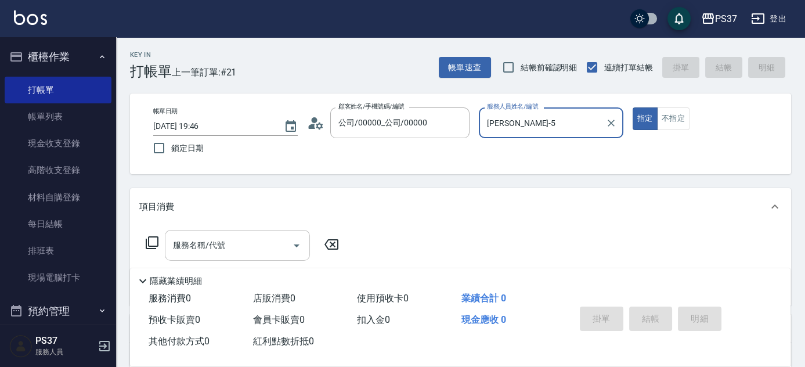
click at [241, 255] on div "服務名稱/代號" at bounding box center [237, 245] width 145 height 31
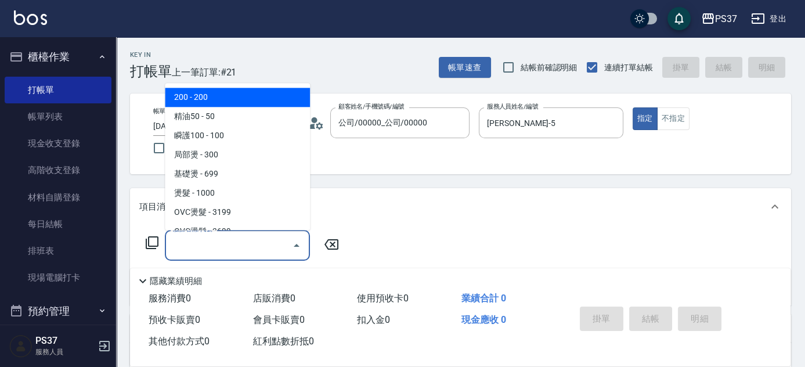
click at [222, 99] on span "200 - 200" at bounding box center [237, 97] width 145 height 19
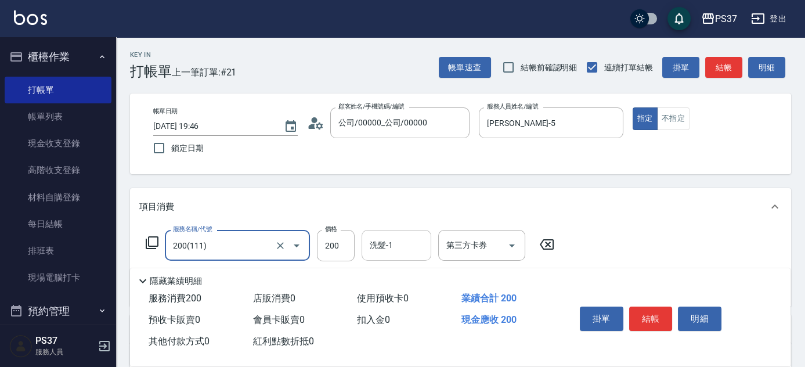
click at [406, 247] on input "洗髮-1" at bounding box center [396, 245] width 59 height 20
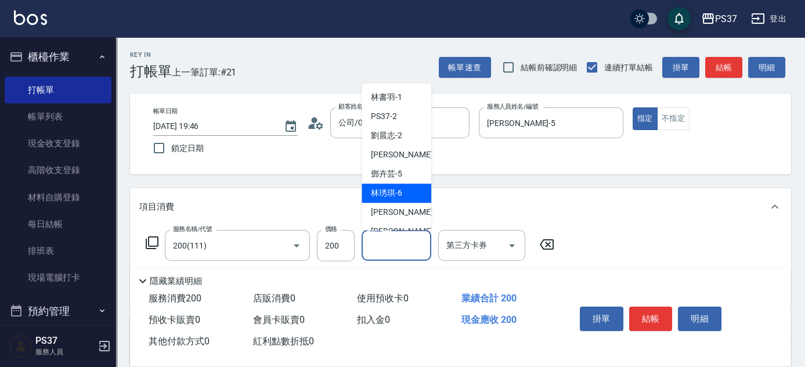
scroll to position [158, 0]
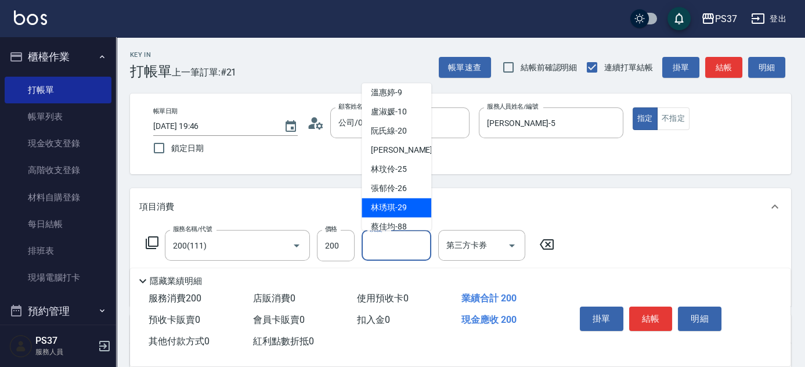
click at [400, 202] on span "[PERSON_NAME]-29" at bounding box center [389, 208] width 36 height 12
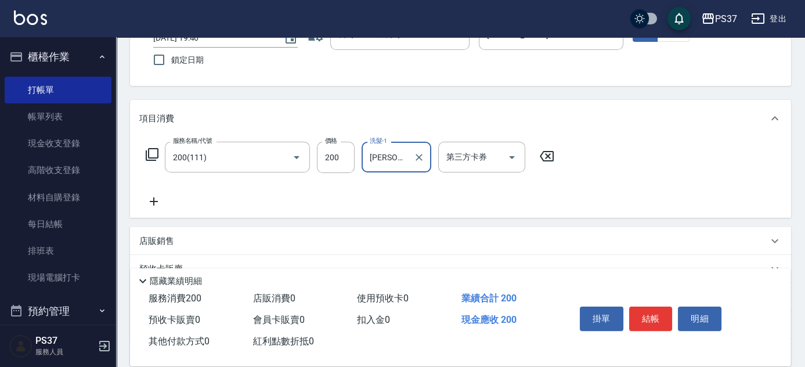
scroll to position [105, 0]
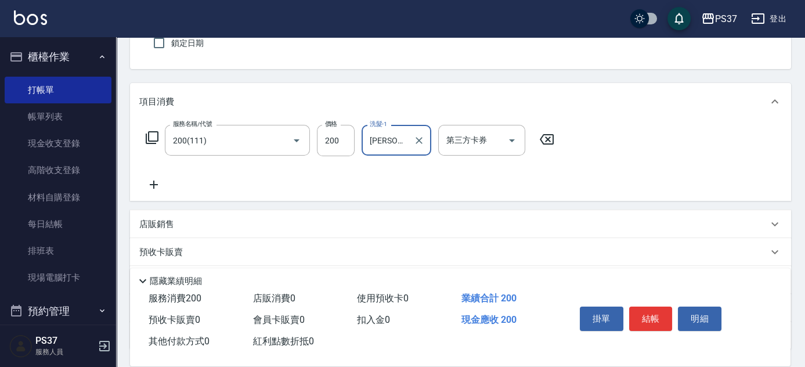
click at [157, 183] on icon at bounding box center [154, 185] width 8 height 8
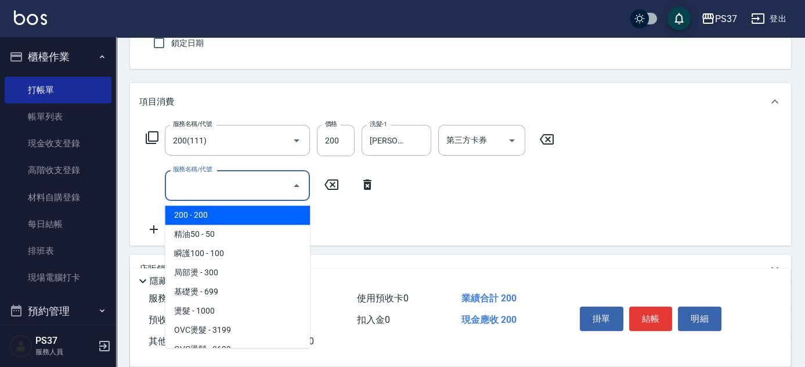
click at [200, 181] on input "服務名稱/代號" at bounding box center [228, 185] width 117 height 20
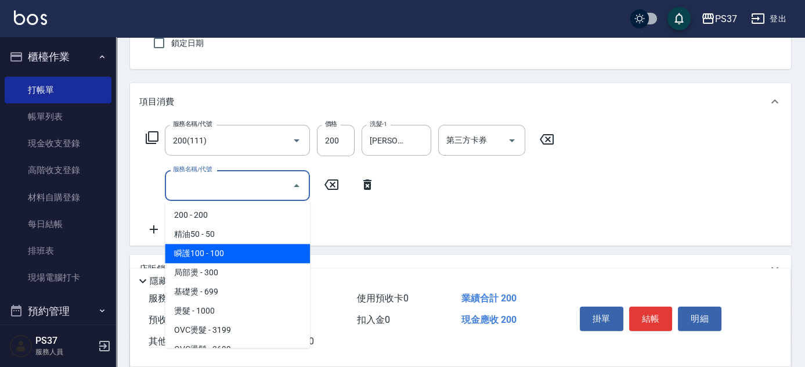
click at [233, 251] on span "瞬護100 - 100" at bounding box center [237, 253] width 145 height 19
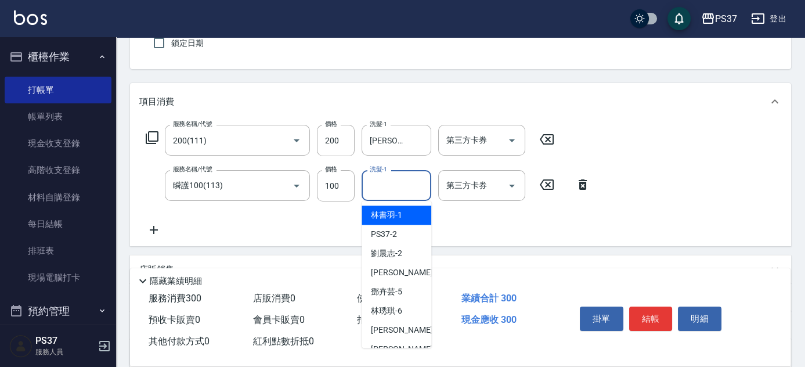
click at [383, 185] on div "洗髮-1 洗髮-1" at bounding box center [397, 185] width 70 height 31
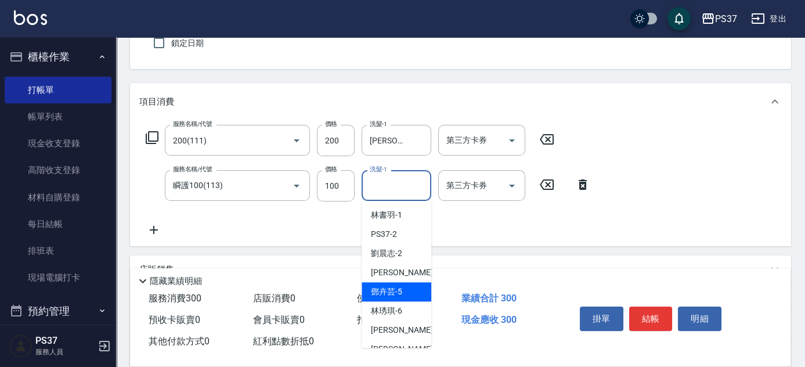
click at [404, 297] on div "[PERSON_NAME]-5" at bounding box center [397, 291] width 70 height 19
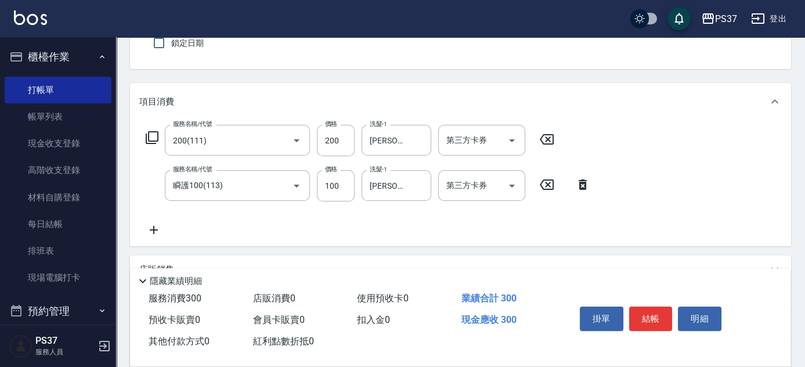
click at [153, 231] on icon at bounding box center [154, 230] width 8 height 8
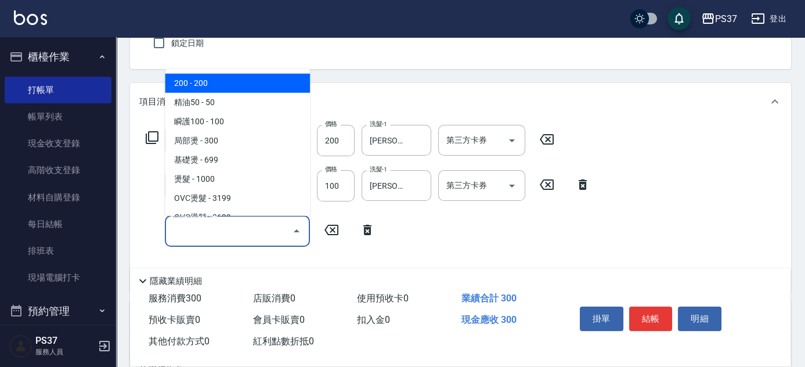
click at [182, 230] on input "服務名稱/代號" at bounding box center [228, 231] width 117 height 20
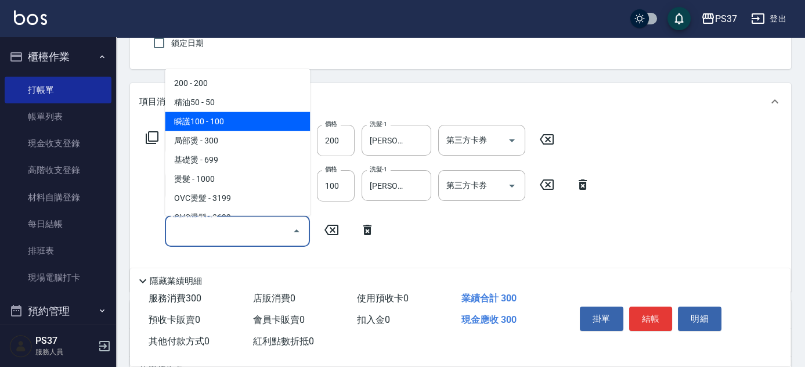
click at [246, 110] on span "精油50 - 50" at bounding box center [237, 102] width 145 height 19
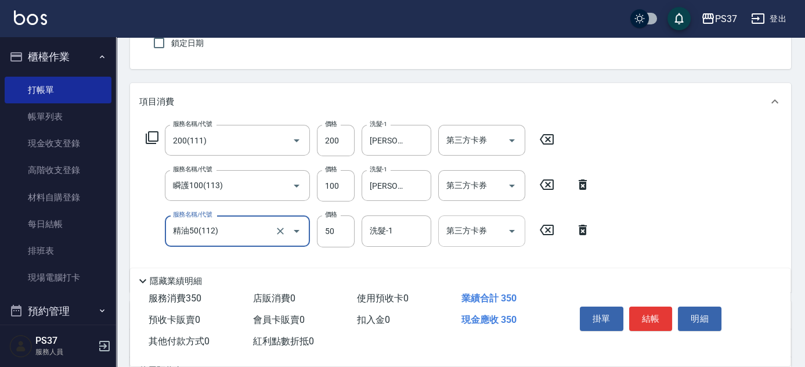
click at [395, 234] on input "洗髮-1" at bounding box center [396, 231] width 59 height 20
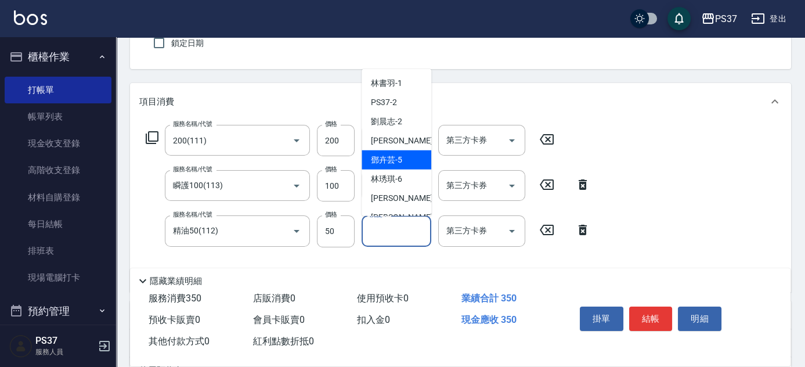
click at [396, 167] on div "[PERSON_NAME]-5" at bounding box center [397, 159] width 70 height 19
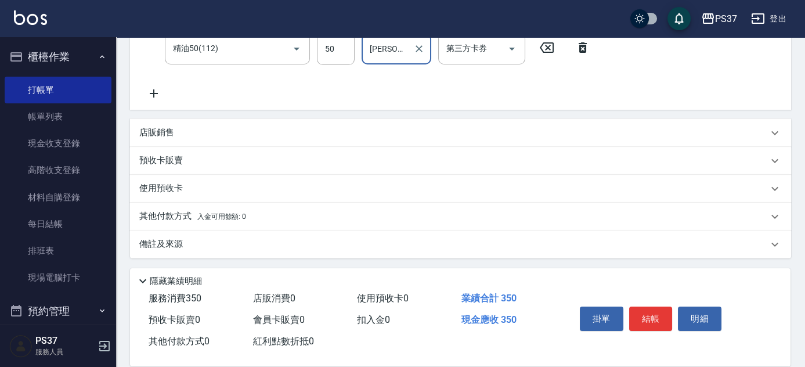
scroll to position [289, 0]
click at [158, 120] on div "店販銷售" at bounding box center [460, 132] width 661 height 28
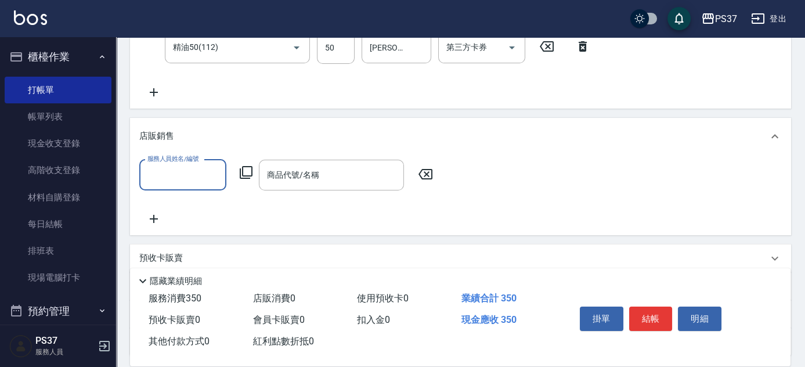
scroll to position [0, 0]
click at [171, 172] on input "服務人員姓名/編號" at bounding box center [183, 175] width 77 height 20
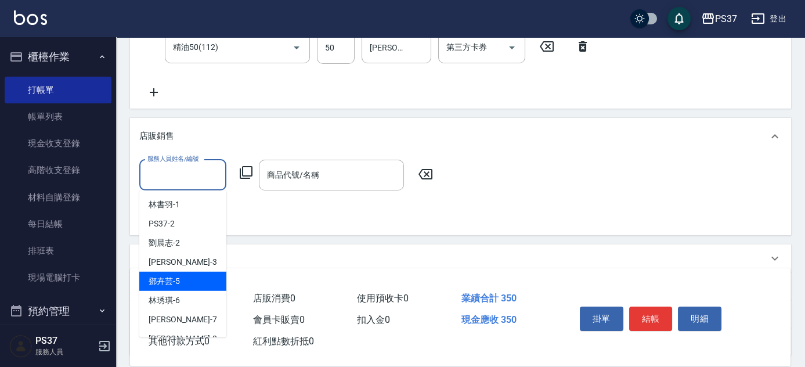
click at [195, 281] on div "[PERSON_NAME]-5" at bounding box center [182, 281] width 87 height 19
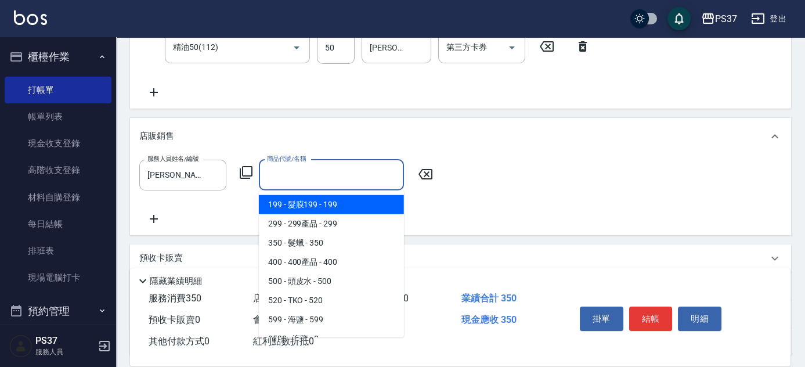
click at [307, 182] on input "商品代號/名稱" at bounding box center [331, 175] width 135 height 20
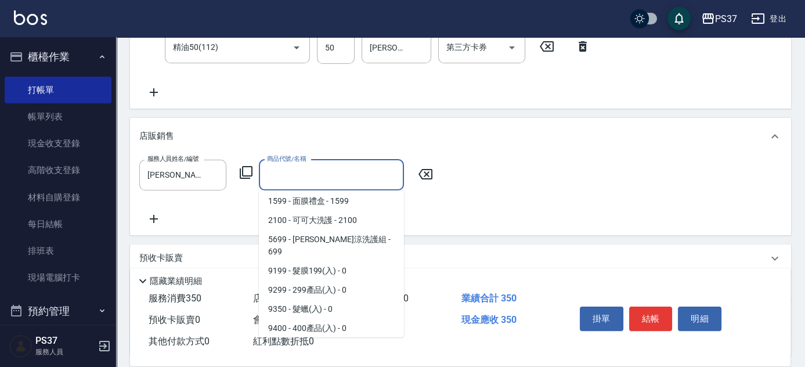
scroll to position [369, 0]
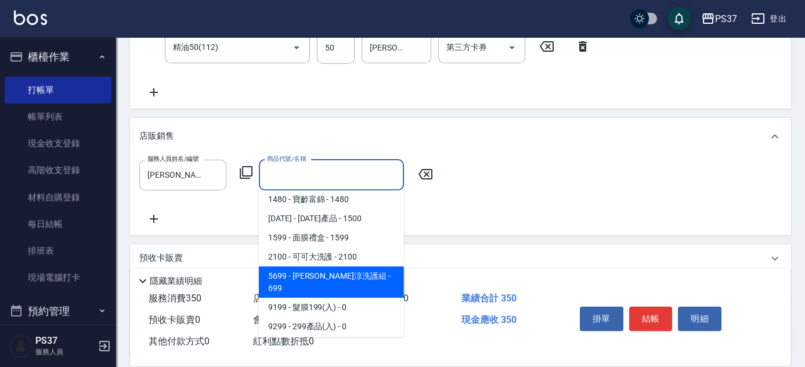
click at [352, 276] on span "5699 - [PERSON_NAME]涼洗護組 - 699" at bounding box center [331, 282] width 145 height 31
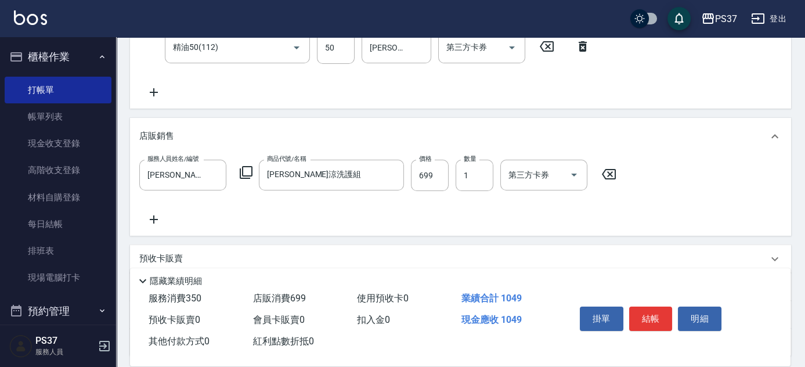
click at [156, 221] on icon at bounding box center [153, 220] width 29 height 14
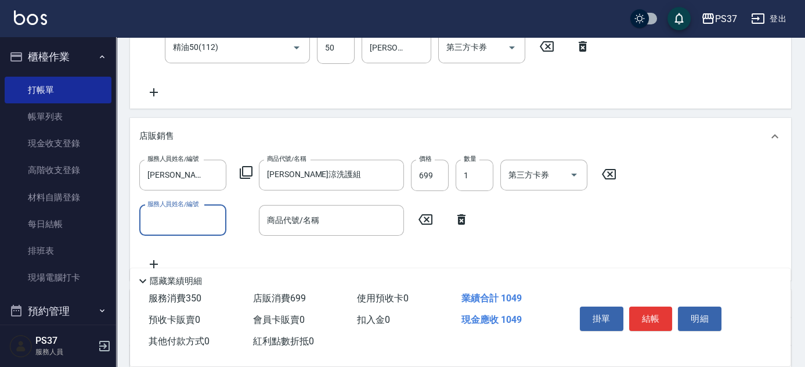
click at [167, 222] on input "服務人員姓名/編號" at bounding box center [183, 220] width 77 height 20
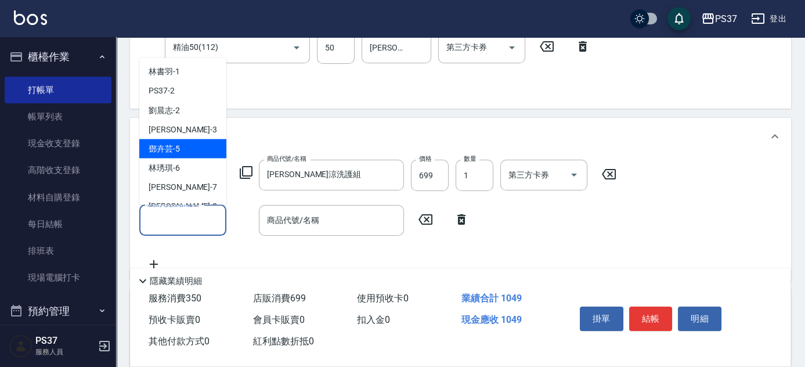
click at [198, 142] on div "[PERSON_NAME]-5" at bounding box center [182, 148] width 87 height 19
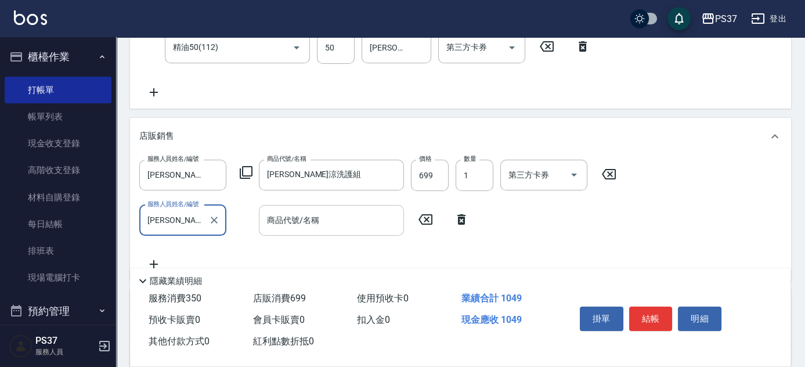
click at [314, 222] on input "商品代號/名稱" at bounding box center [331, 220] width 135 height 20
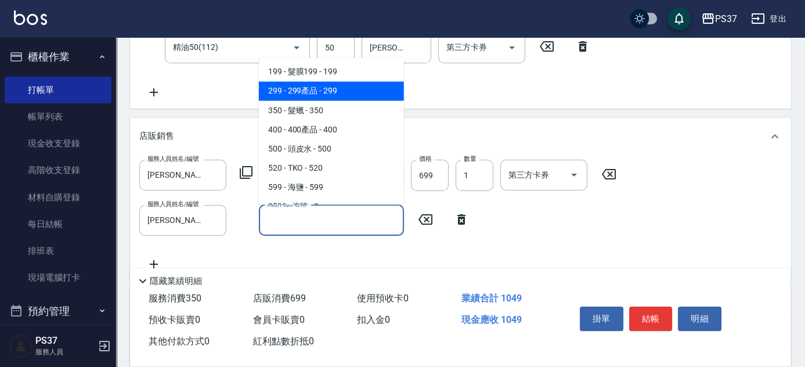
click at [332, 96] on span "299 - 299產品 - 299" at bounding box center [331, 91] width 145 height 19
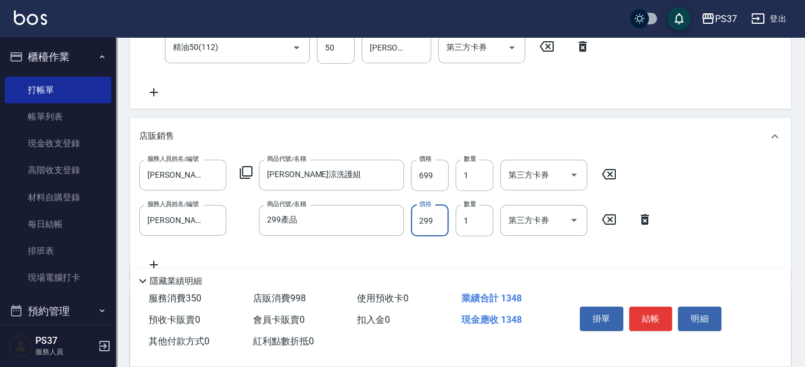
click at [440, 216] on input "299" at bounding box center [430, 220] width 38 height 31
click at [580, 178] on icon "Open" at bounding box center [574, 175] width 14 height 14
click at [648, 320] on button "結帳" at bounding box center [651, 319] width 44 height 24
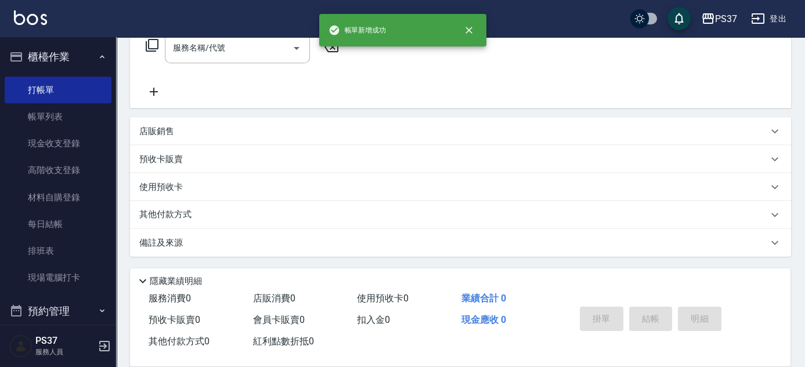
scroll to position [0, 0]
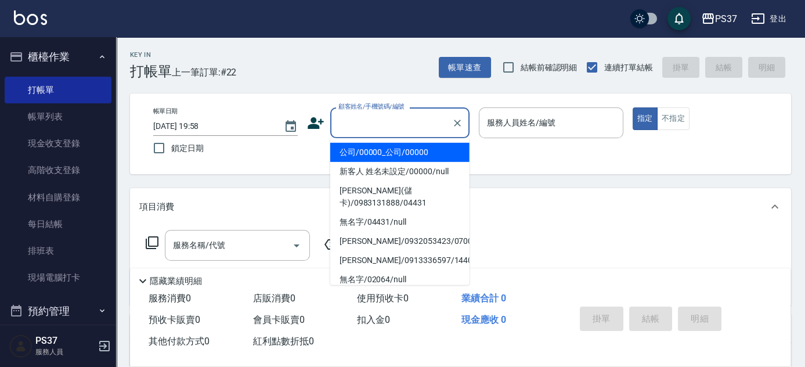
click at [392, 127] on input "顧客姓名/手機號碼/編號" at bounding box center [391, 123] width 111 height 20
drag, startPoint x: 393, startPoint y: 147, endPoint x: 465, endPoint y: 132, distance: 73.7
click at [393, 148] on li "公司/00000_公司/00000" at bounding box center [399, 152] width 139 height 19
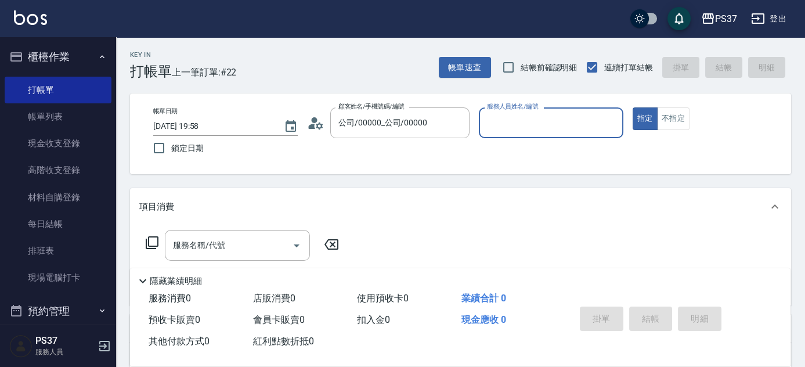
click at [509, 114] on input "服務人員姓名/編號" at bounding box center [551, 123] width 134 height 20
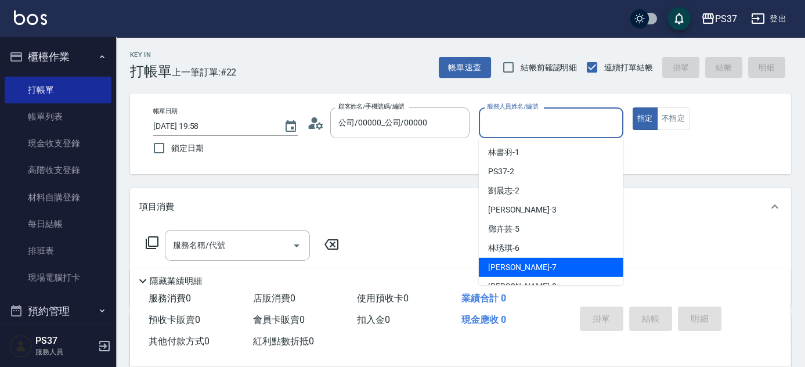
drag, startPoint x: 538, startPoint y: 261, endPoint x: 562, endPoint y: 242, distance: 30.6
click at [540, 261] on div "[PERSON_NAME] -7" at bounding box center [551, 267] width 145 height 19
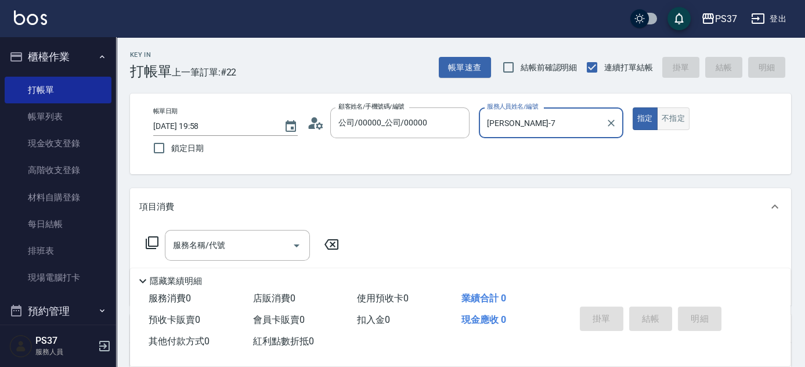
click at [665, 122] on button "不指定" at bounding box center [673, 118] width 33 height 23
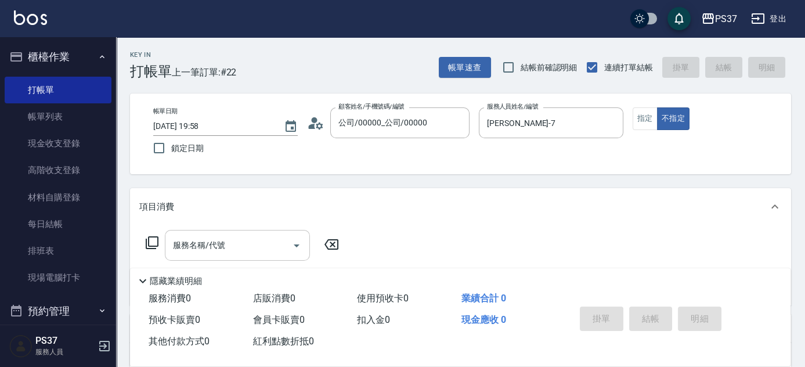
click at [244, 244] on input "服務名稱/代號" at bounding box center [228, 245] width 117 height 20
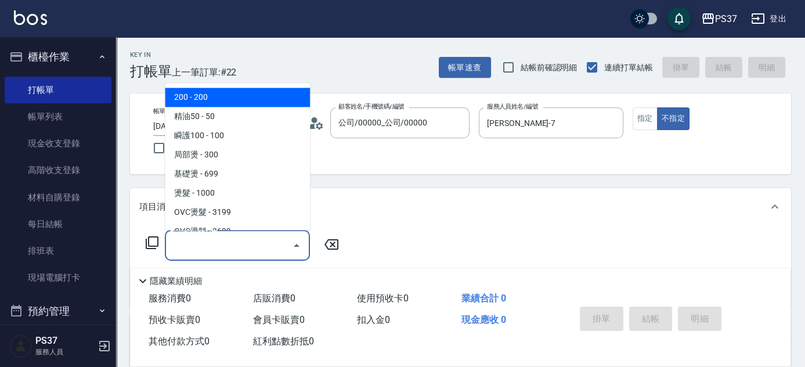
click at [233, 97] on span "200 - 200" at bounding box center [237, 97] width 145 height 19
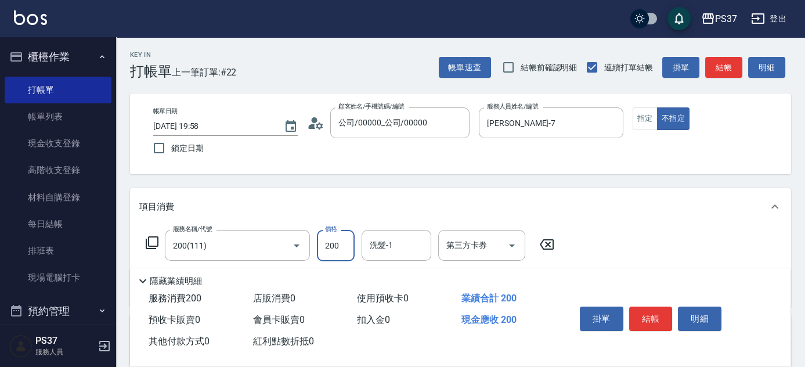
click at [337, 241] on input "200" at bounding box center [336, 245] width 38 height 31
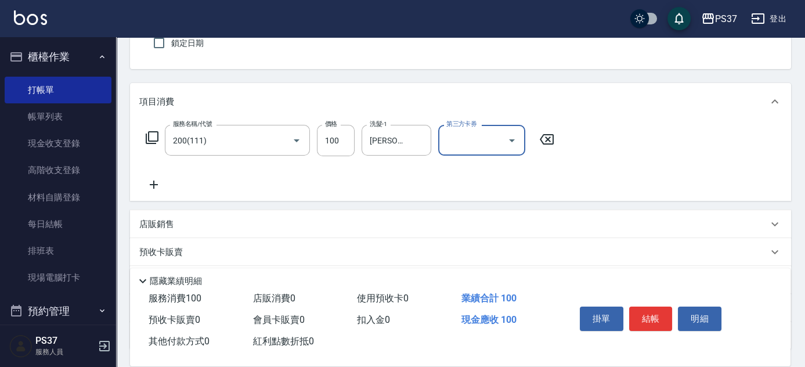
click at [159, 190] on icon at bounding box center [153, 185] width 29 height 14
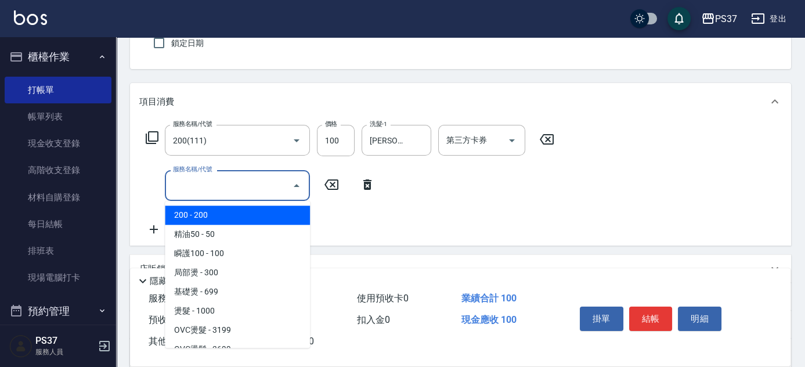
drag, startPoint x: 199, startPoint y: 189, endPoint x: 229, endPoint y: 254, distance: 72.5
click at [199, 189] on input "服務名稱/代號" at bounding box center [228, 185] width 117 height 20
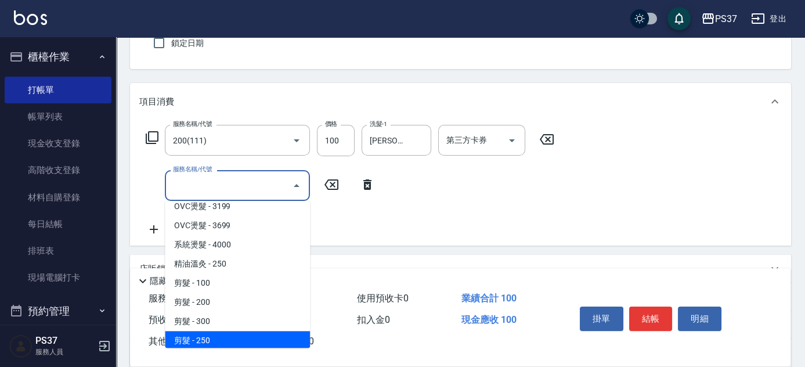
scroll to position [211, 0]
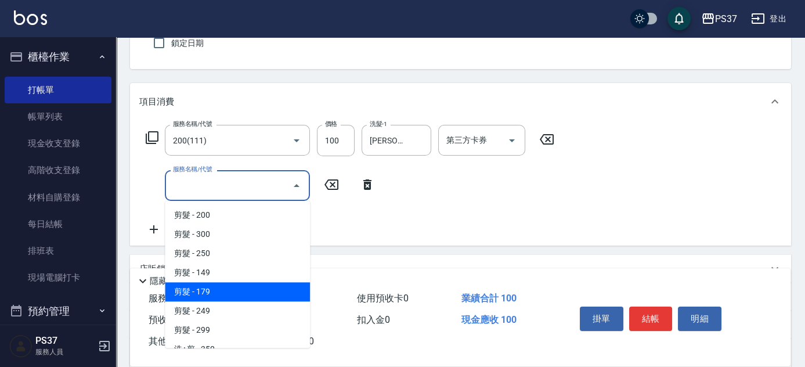
click at [243, 298] on span "剪髮 - 179" at bounding box center [237, 291] width 145 height 19
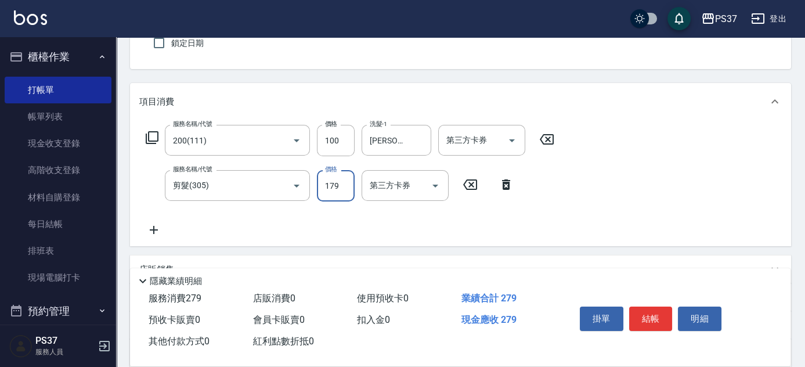
click at [339, 195] on input "179" at bounding box center [336, 185] width 38 height 31
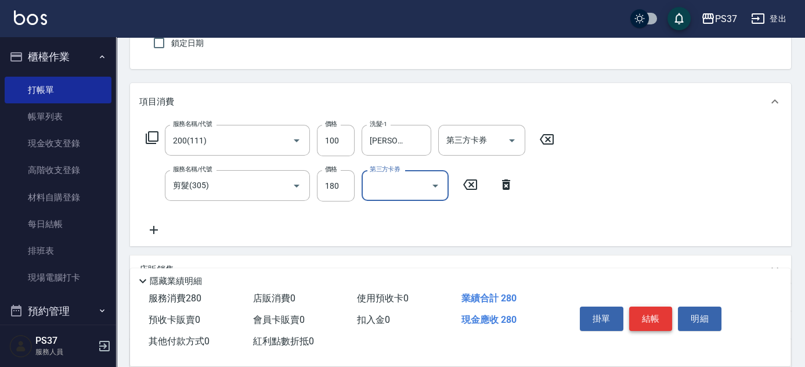
click at [649, 308] on button "結帳" at bounding box center [651, 319] width 44 height 24
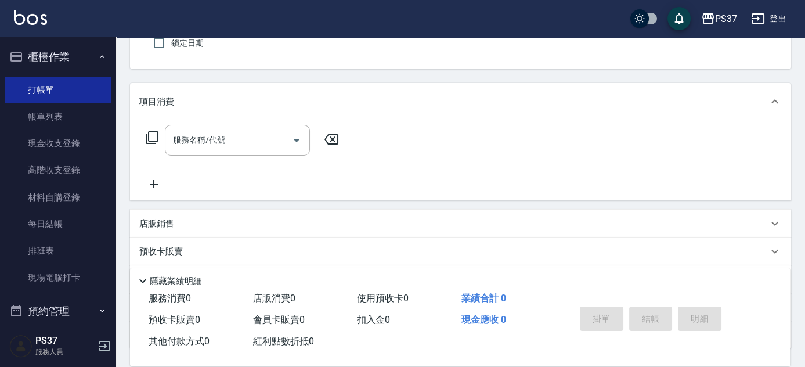
scroll to position [0, 0]
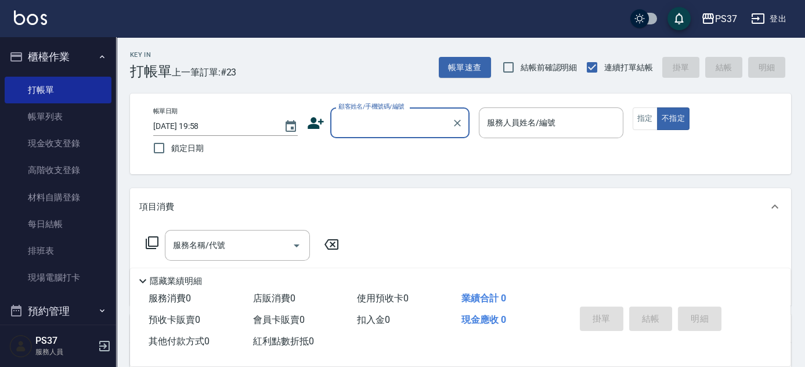
click at [419, 129] on input "顧客姓名/手機號碼/編號" at bounding box center [391, 123] width 111 height 20
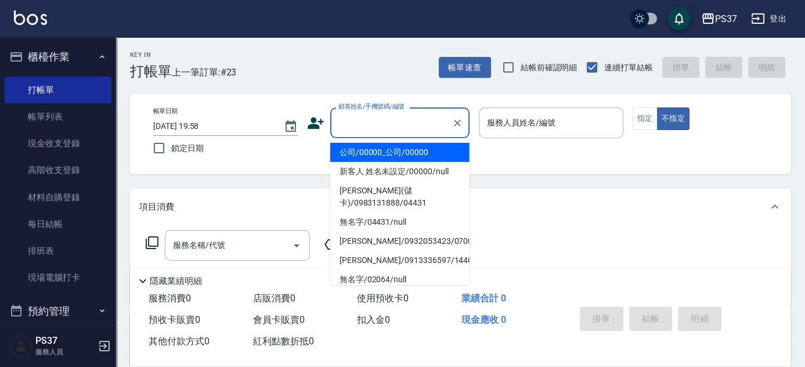
click at [406, 150] on li "公司/00000_公司/00000" at bounding box center [399, 152] width 139 height 19
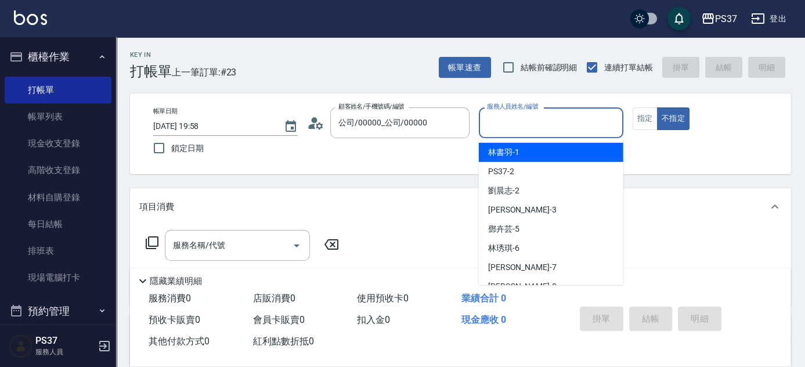
click at [520, 129] on input "服務人員姓名/編號" at bounding box center [551, 123] width 134 height 20
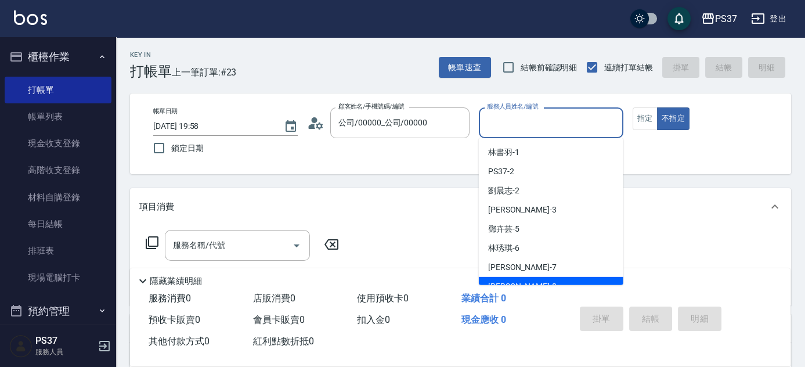
click at [551, 282] on div "[PERSON_NAME]-8" at bounding box center [551, 286] width 145 height 19
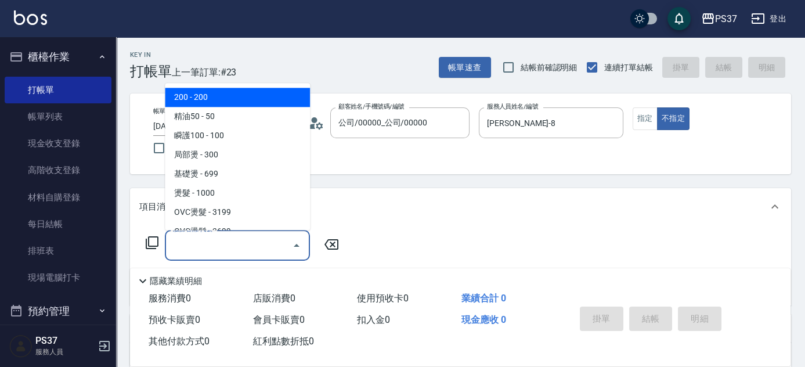
click at [272, 246] on input "服務名稱/代號" at bounding box center [228, 245] width 117 height 20
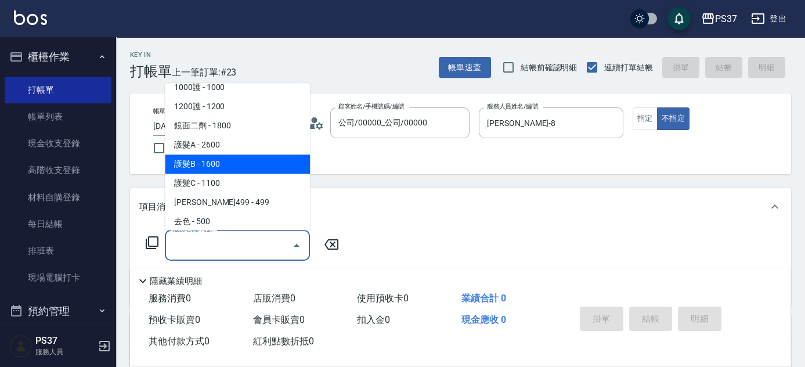
scroll to position [633, 0]
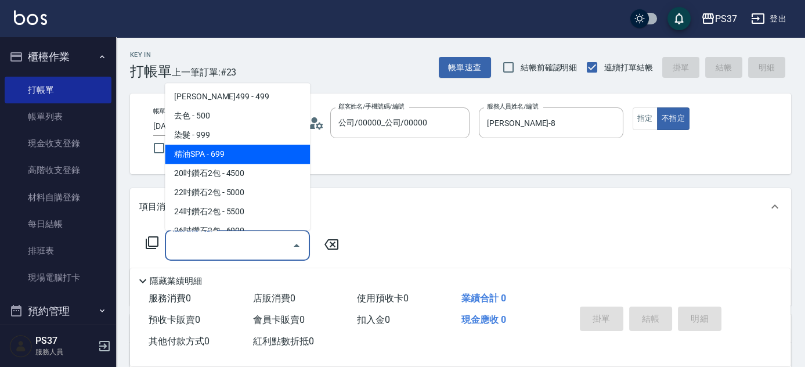
click at [242, 159] on span "精油SPA - 699" at bounding box center [237, 154] width 145 height 19
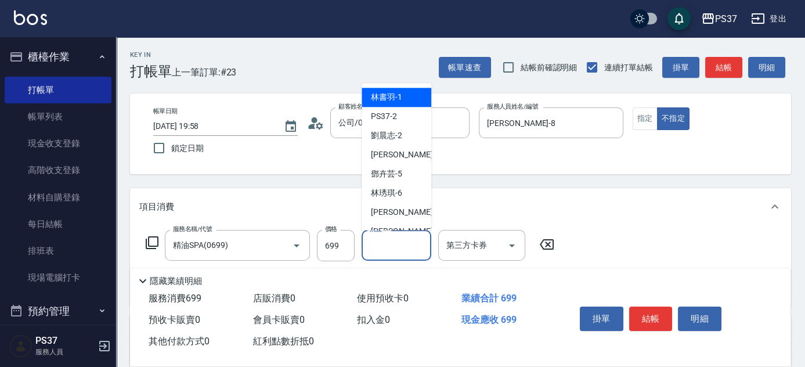
click at [406, 250] on input "洗髮-1" at bounding box center [396, 245] width 59 height 20
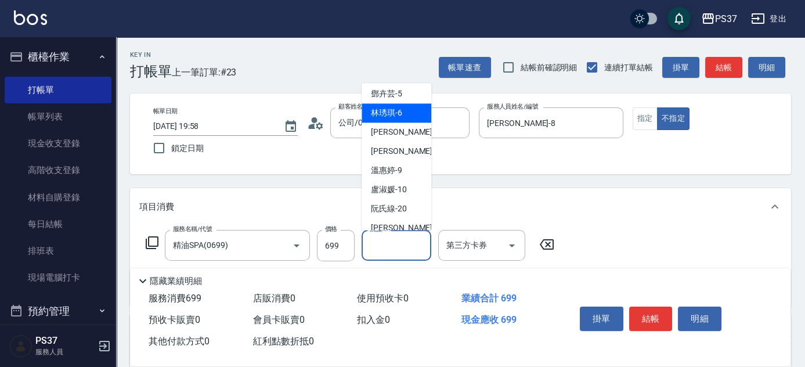
scroll to position [188, 0]
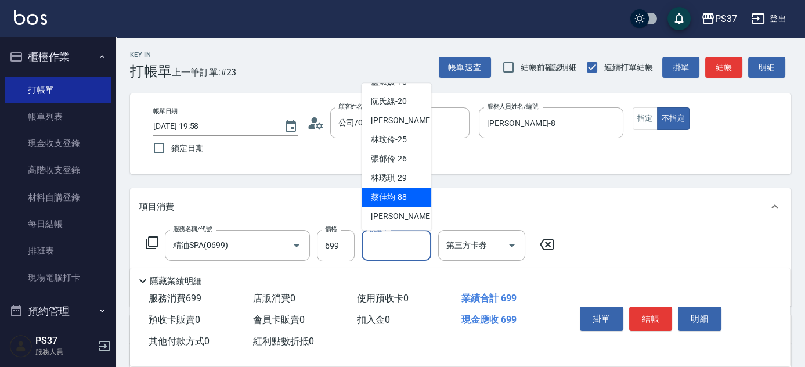
click at [396, 186] on div "[PERSON_NAME]-29" at bounding box center [397, 178] width 70 height 19
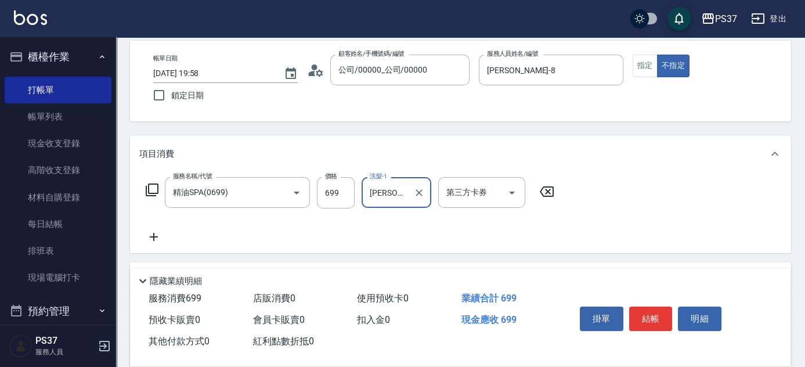
scroll to position [158, 0]
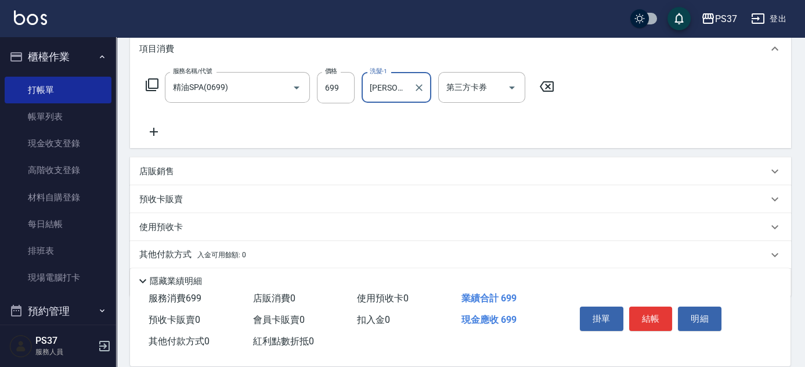
click at [154, 133] on icon at bounding box center [154, 132] width 8 height 8
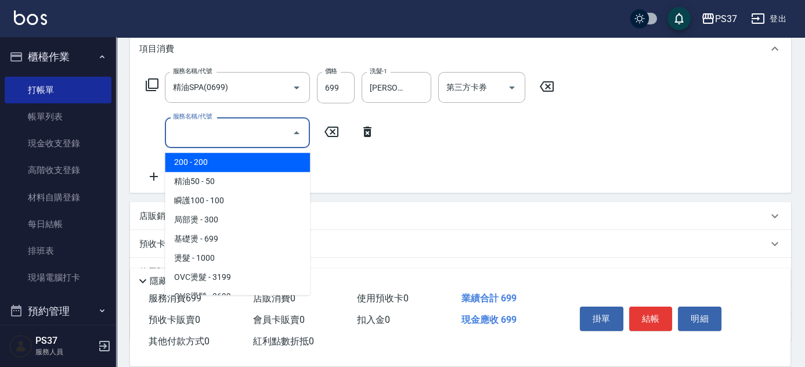
click at [221, 141] on input "服務名稱/代號" at bounding box center [228, 133] width 117 height 20
click at [543, 88] on icon at bounding box center [546, 87] width 29 height 14
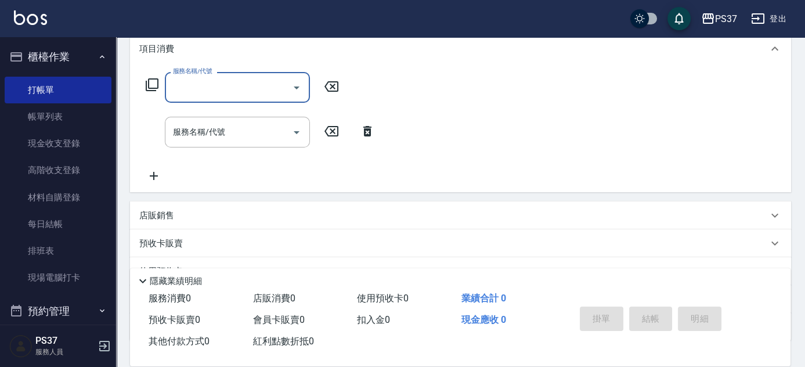
click at [369, 135] on icon at bounding box center [367, 131] width 8 height 10
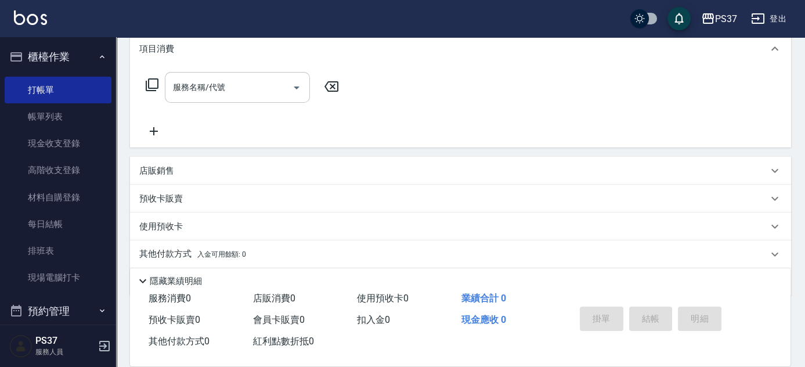
click at [265, 81] on input "服務名稱/代號" at bounding box center [228, 87] width 117 height 20
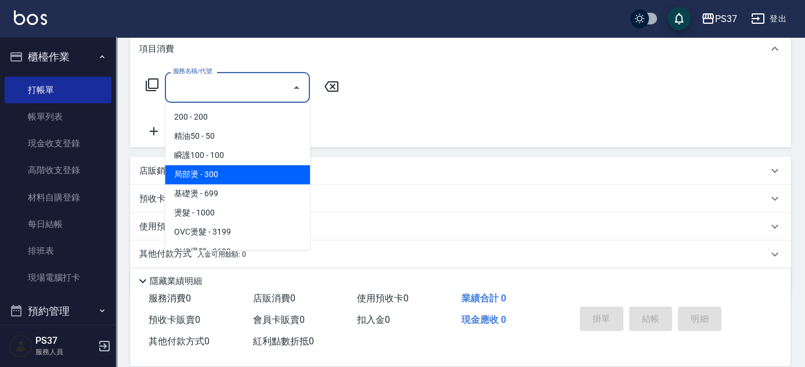
click at [264, 165] on span "局部燙 - 300" at bounding box center [237, 174] width 145 height 19
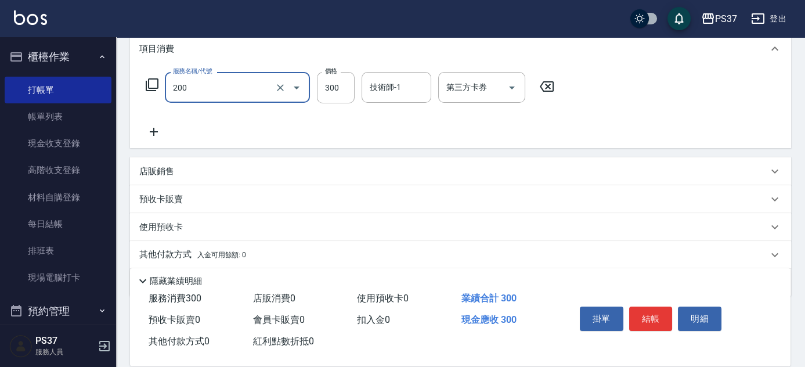
click at [243, 78] on input "200" at bounding box center [221, 87] width 102 height 20
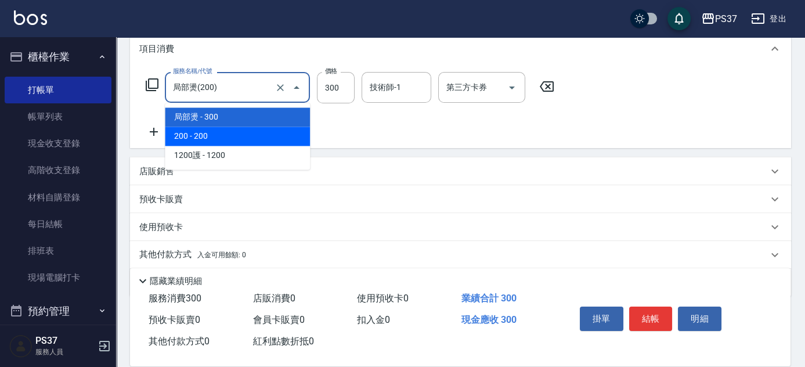
click at [386, 155] on div "項目消費 服務名稱/代號 局部燙(200) 服務名稱/代號 價格 300 價格 技術師-1 技術師-1 第三方卡券 第三方卡券 店販銷售 服務人員姓名/編號 …" at bounding box center [460, 163] width 661 height 267
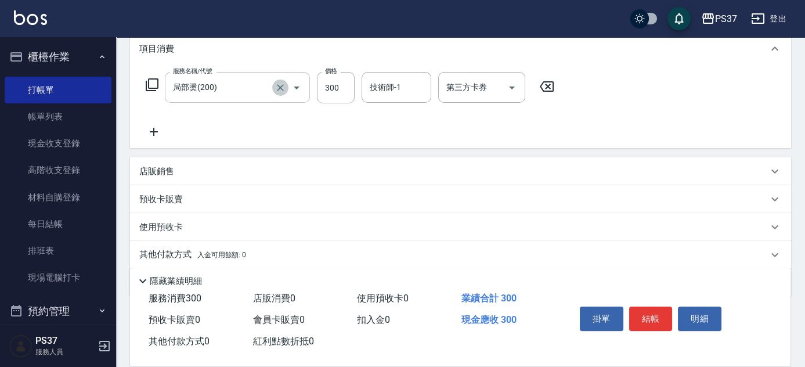
click at [283, 91] on icon "Clear" at bounding box center [281, 88] width 12 height 12
click at [231, 88] on input "服務名稱/代號" at bounding box center [221, 87] width 102 height 20
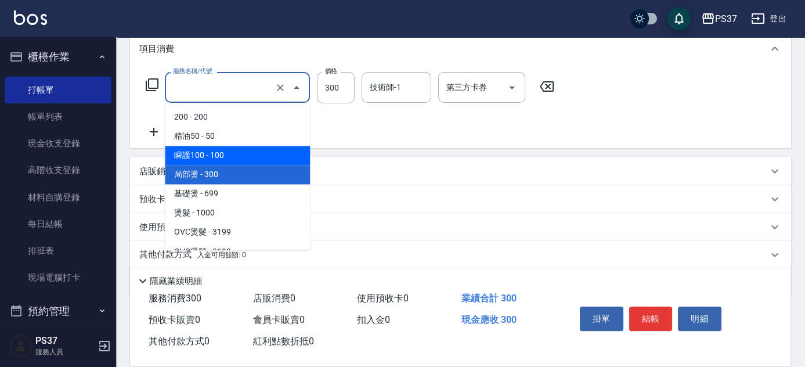
click at [247, 149] on span "瞬護100 - 100" at bounding box center [237, 155] width 145 height 19
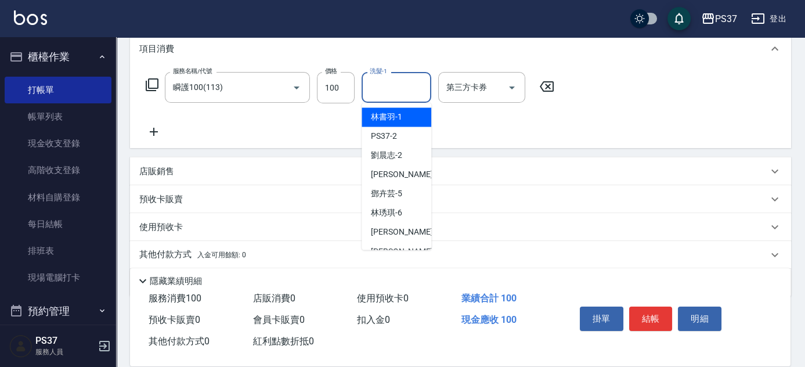
click at [387, 89] on input "洗髮-1" at bounding box center [396, 87] width 59 height 20
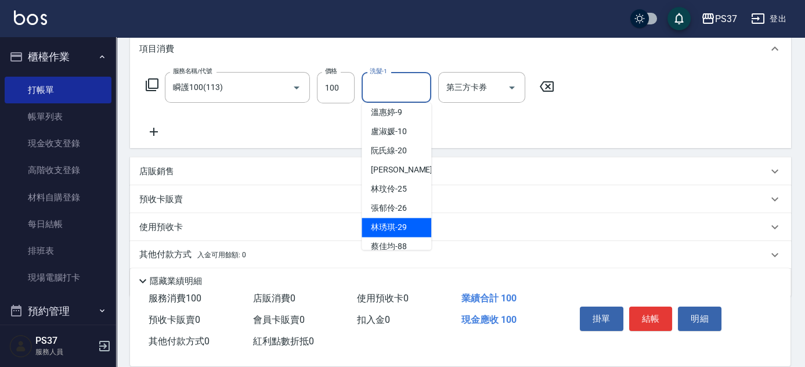
click at [399, 225] on span "[PERSON_NAME]-29" at bounding box center [389, 227] width 36 height 12
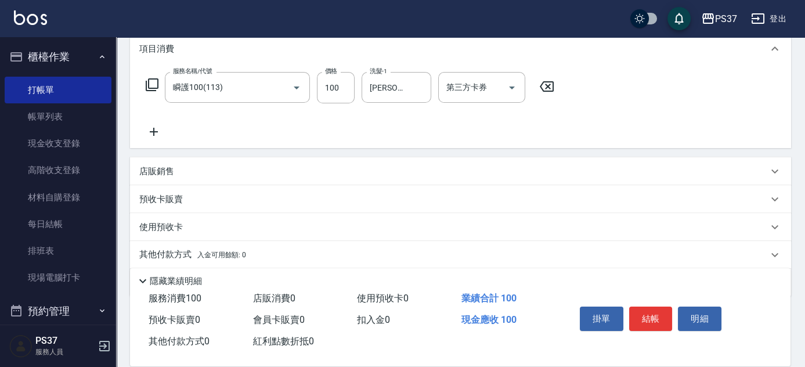
click at [157, 128] on icon at bounding box center [153, 132] width 29 height 14
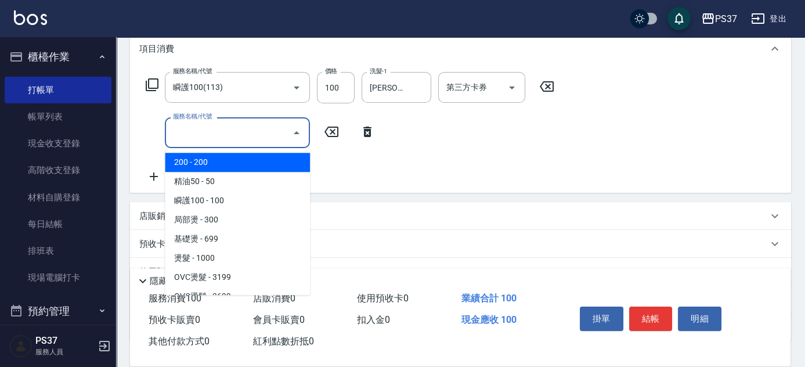
click at [219, 132] on input "服務名稱/代號" at bounding box center [228, 133] width 117 height 20
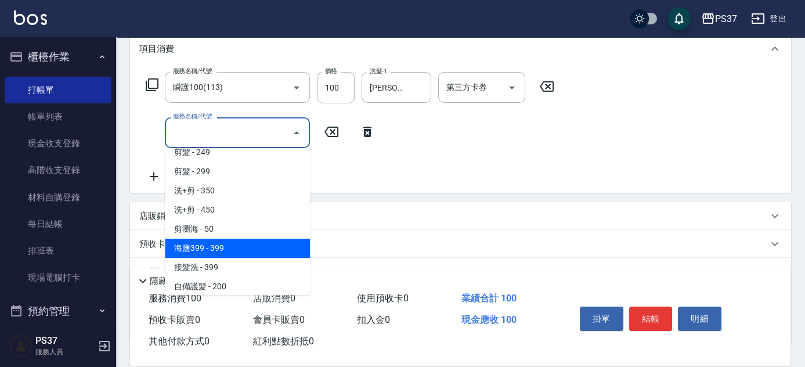
scroll to position [528, 0]
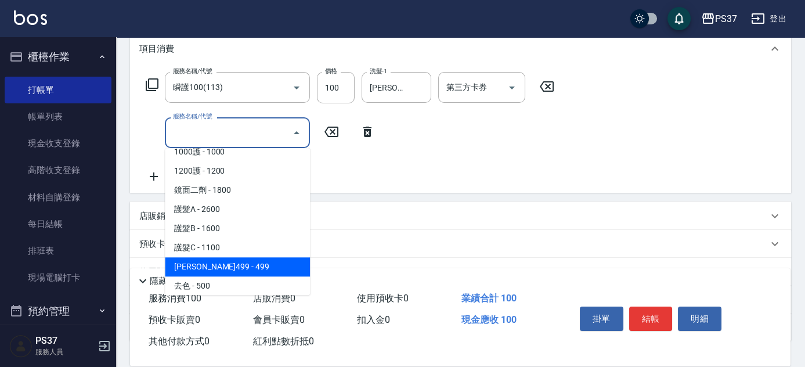
click at [256, 260] on span "[PERSON_NAME]499 - 499" at bounding box center [237, 266] width 145 height 19
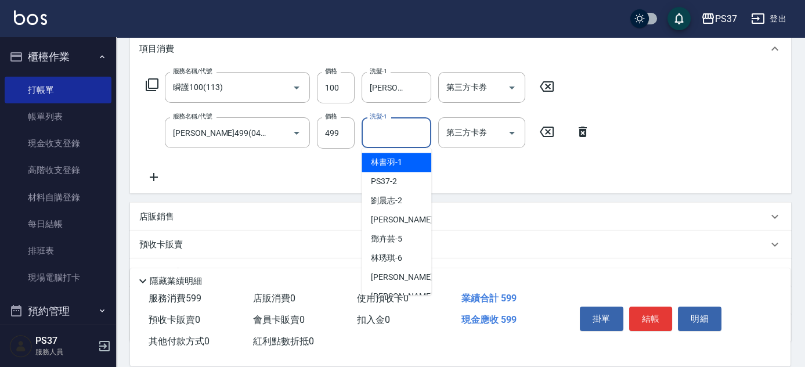
click at [396, 136] on input "洗髮-1" at bounding box center [396, 133] width 59 height 20
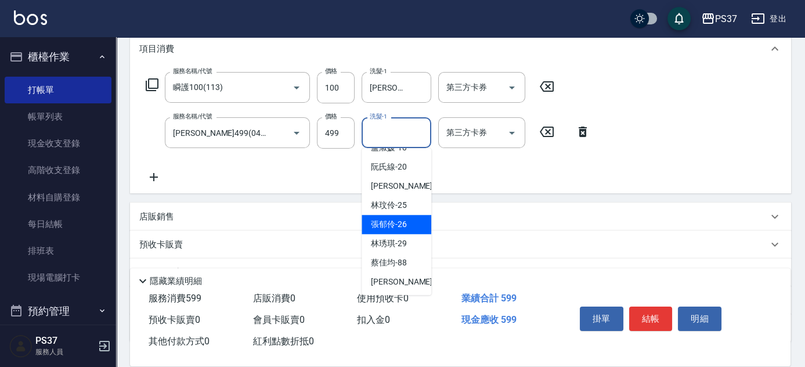
scroll to position [188, 0]
click at [402, 238] on span "[PERSON_NAME]-29" at bounding box center [389, 243] width 36 height 12
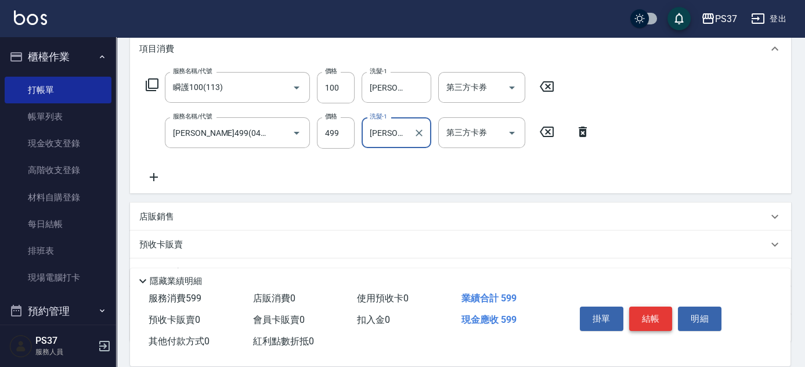
click at [645, 317] on button "結帳" at bounding box center [651, 319] width 44 height 24
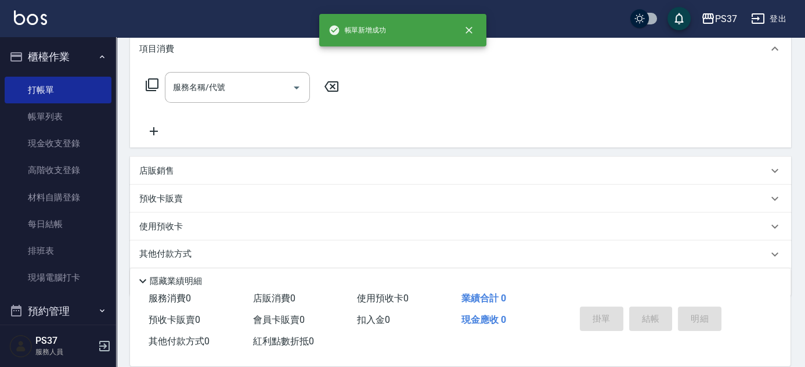
scroll to position [0, 0]
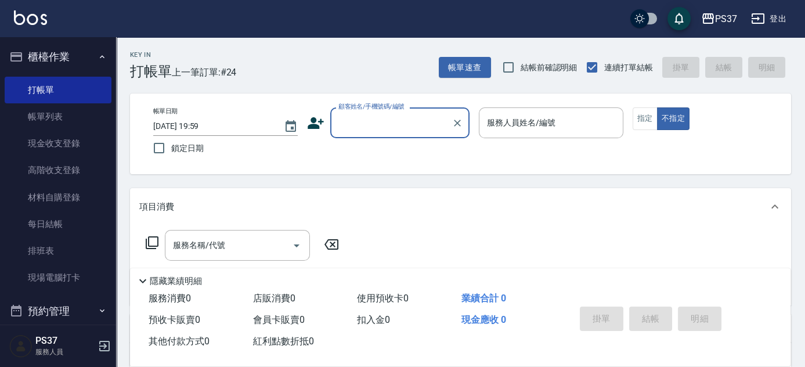
click at [373, 127] on input "顧客姓名/手機號碼/編號" at bounding box center [391, 123] width 111 height 20
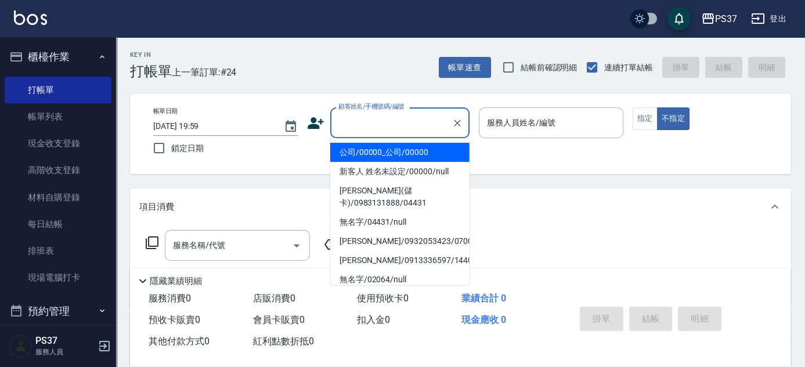
click at [386, 143] on li "公司/00000_公司/00000" at bounding box center [399, 152] width 139 height 19
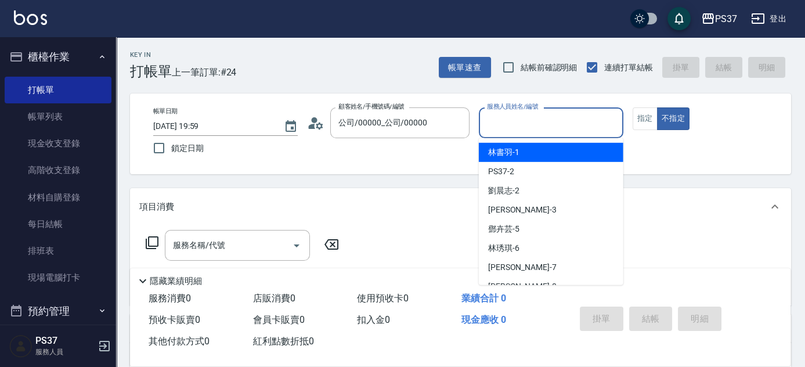
click at [518, 125] on input "服務人員姓名/編號" at bounding box center [551, 123] width 134 height 20
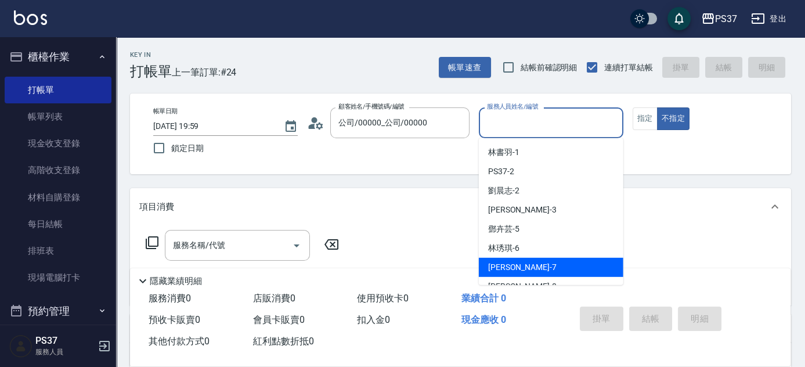
click at [533, 276] on div "[PERSON_NAME] -7" at bounding box center [551, 267] width 145 height 19
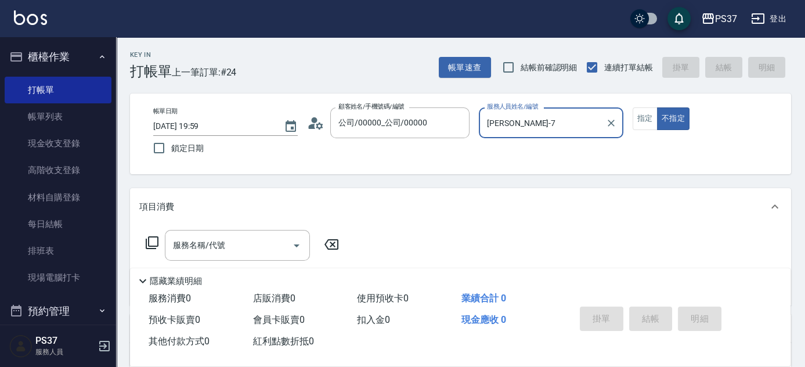
drag, startPoint x: 546, startPoint y: 113, endPoint x: 543, endPoint y: 124, distance: 11.4
click at [546, 113] on input "[PERSON_NAME]-7" at bounding box center [542, 123] width 117 height 20
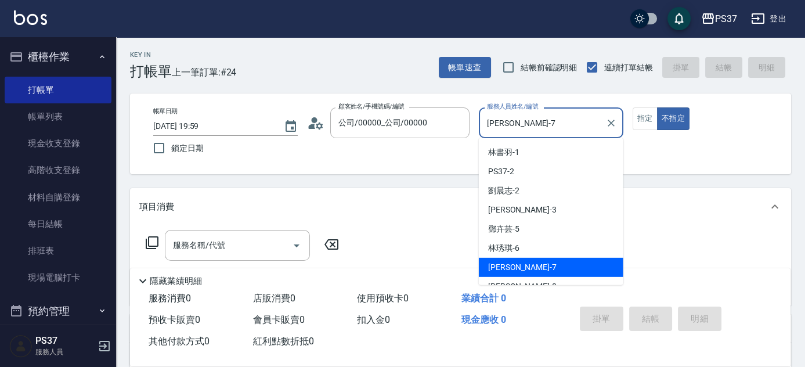
click at [543, 124] on input "[PERSON_NAME]-7" at bounding box center [542, 123] width 117 height 20
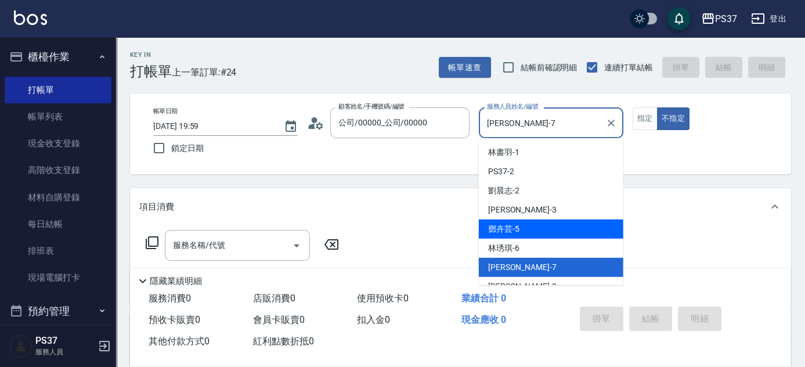
scroll to position [52, 0]
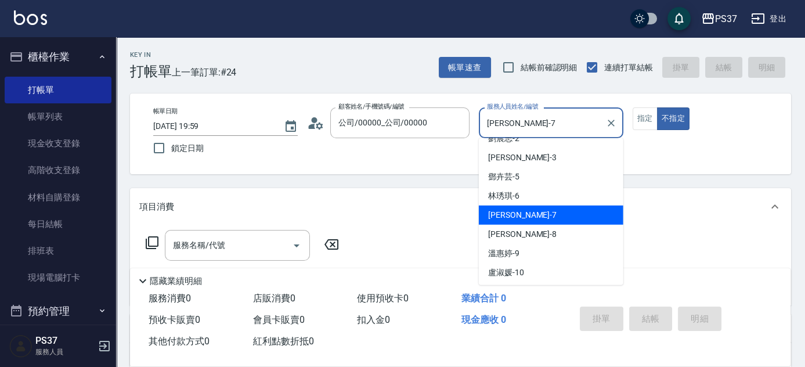
click at [539, 233] on div "[PERSON_NAME]-8" at bounding box center [551, 234] width 145 height 19
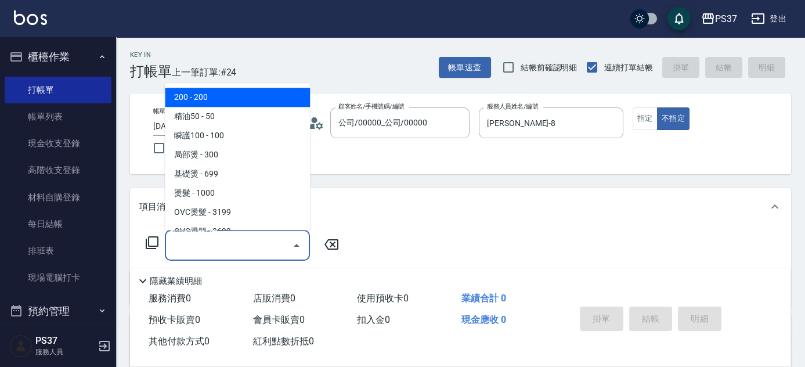
click at [228, 242] on input "服務名稱/代號" at bounding box center [228, 245] width 117 height 20
click at [225, 105] on span "200 - 200" at bounding box center [237, 97] width 145 height 19
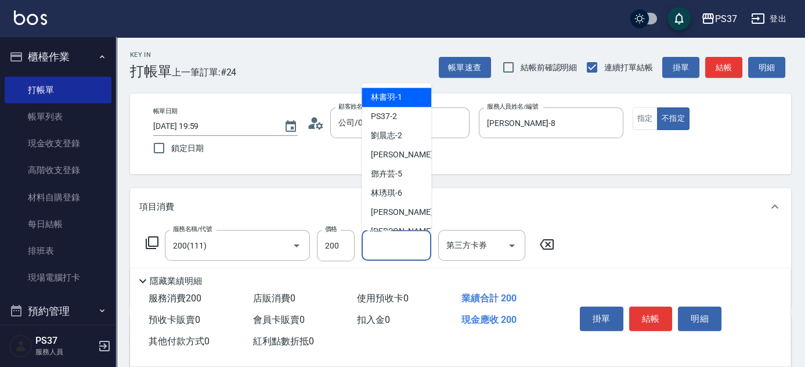
click at [405, 249] on input "洗髮-1" at bounding box center [396, 245] width 59 height 20
drag, startPoint x: 407, startPoint y: 225, endPoint x: 319, endPoint y: 198, distance: 92.2
click at [405, 225] on div "[PERSON_NAME]-8" at bounding box center [397, 231] width 70 height 19
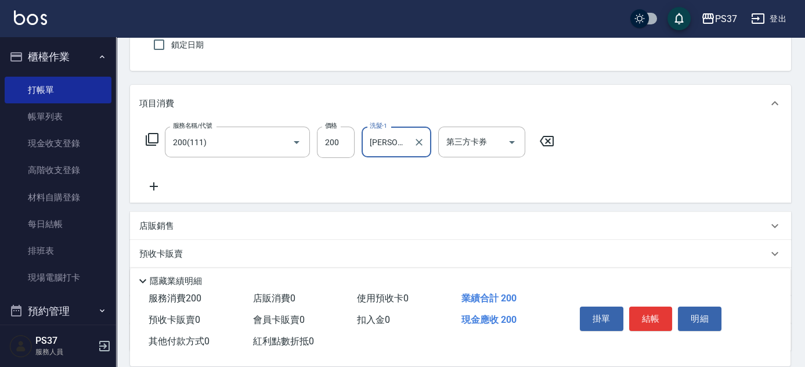
scroll to position [105, 0]
click at [175, 181] on div "服務名稱/代號 200(111) 服務名稱/代號 價格 200 價格 洗髮-1 [PERSON_NAME]-8 洗髮-1 第三方卡券 第三方卡券" at bounding box center [350, 158] width 422 height 67
click at [163, 182] on icon at bounding box center [153, 185] width 29 height 14
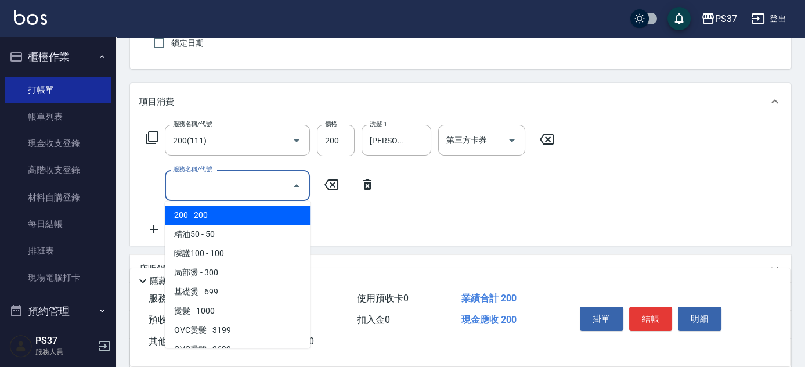
click at [197, 182] on input "服務名稱/代號" at bounding box center [228, 185] width 117 height 20
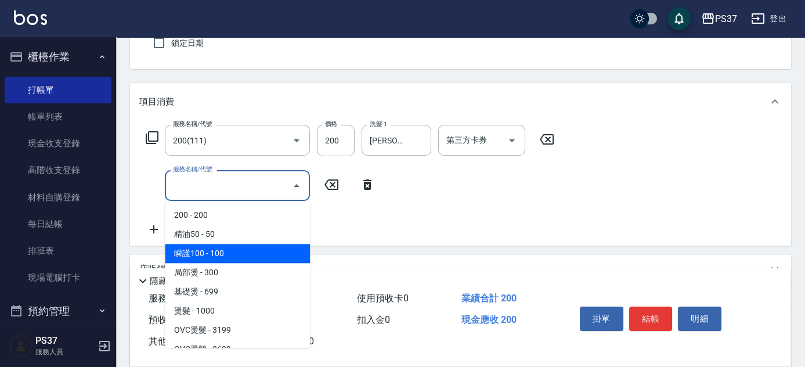
click at [252, 245] on span "瞬護100 - 100" at bounding box center [237, 253] width 145 height 19
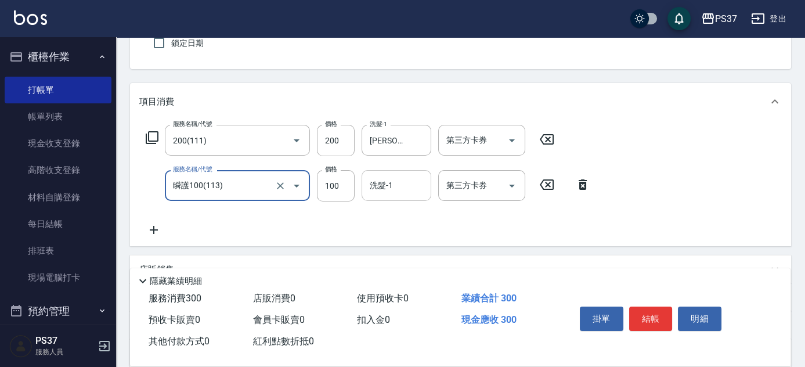
click at [384, 182] on div "洗髮-1 洗髮-1" at bounding box center [397, 185] width 70 height 31
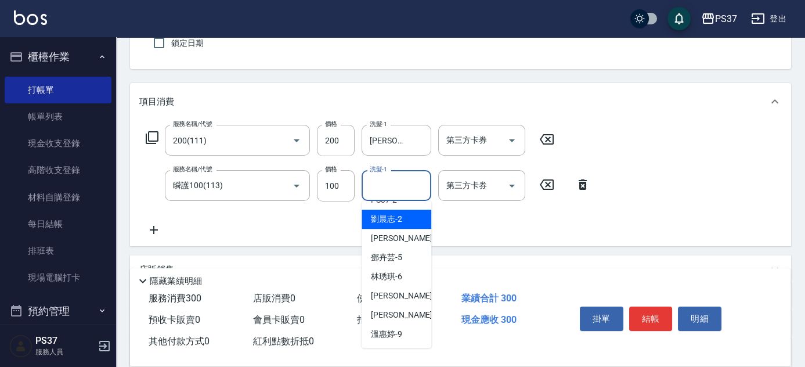
scroll to position [52, 0]
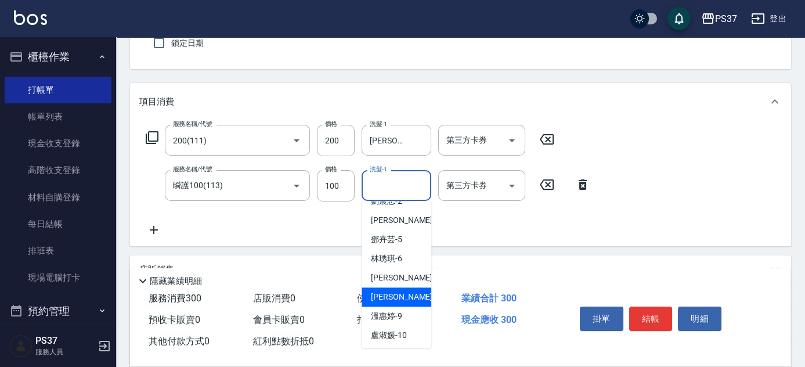
click at [393, 301] on span "[PERSON_NAME]-8" at bounding box center [405, 297] width 69 height 12
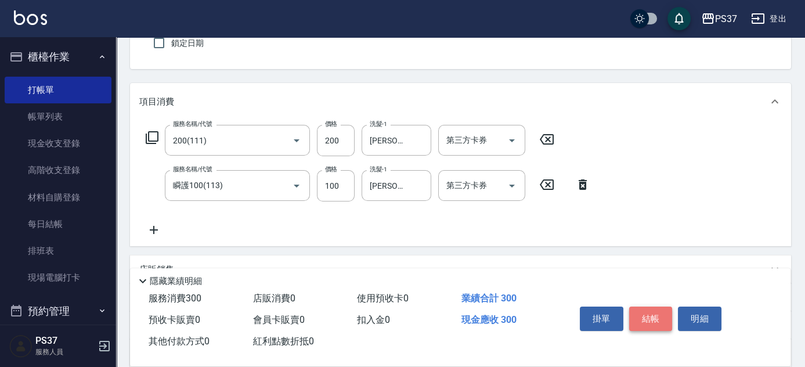
click at [646, 311] on button "結帳" at bounding box center [651, 319] width 44 height 24
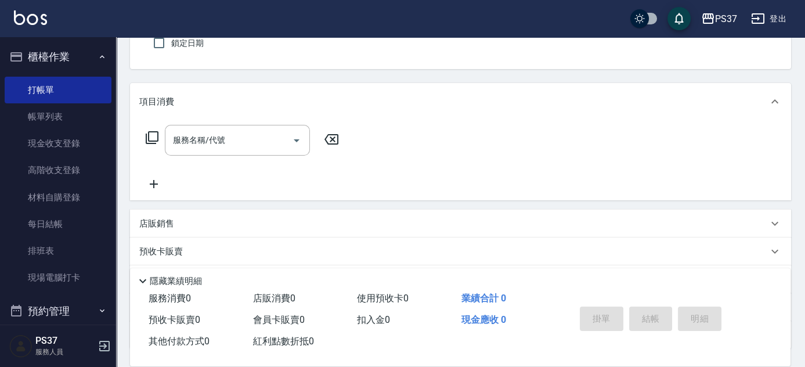
scroll to position [0, 0]
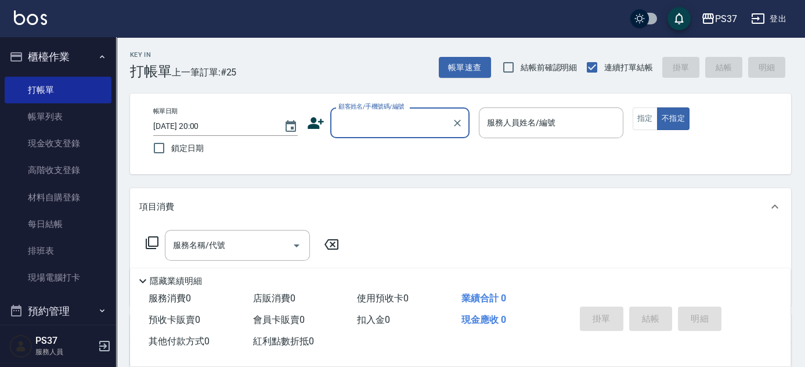
click at [381, 129] on input "顧客姓名/手機號碼/編號" at bounding box center [391, 123] width 111 height 20
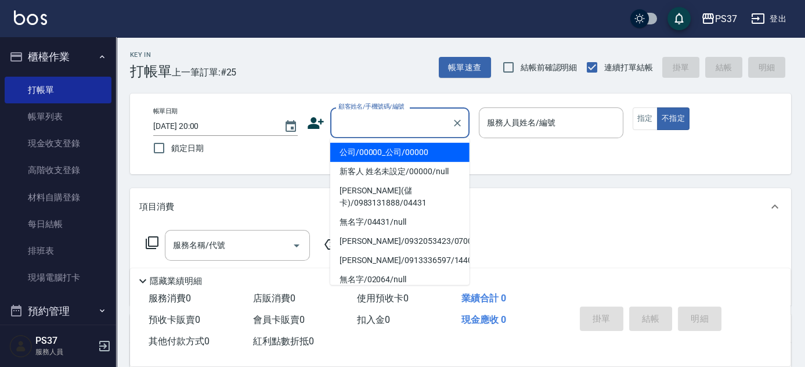
click at [386, 150] on li "公司/00000_公司/00000" at bounding box center [399, 152] width 139 height 19
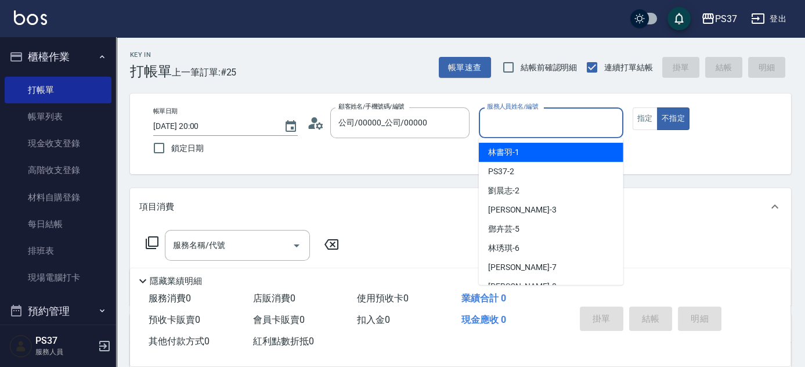
click at [530, 114] on input "服務人員姓名/編號" at bounding box center [551, 123] width 134 height 20
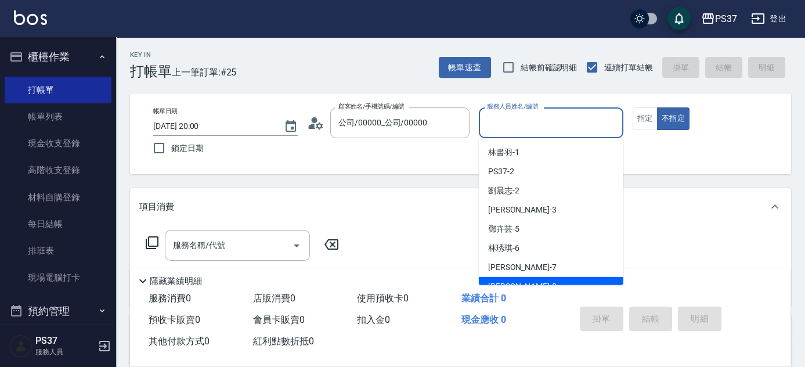
click at [542, 278] on div "[PERSON_NAME]-8" at bounding box center [551, 286] width 145 height 19
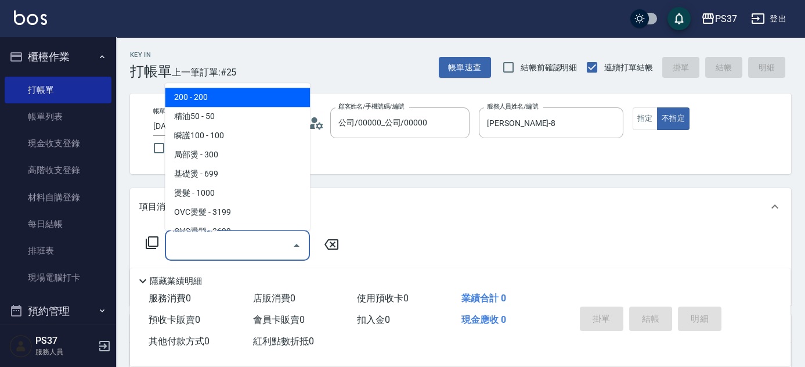
click at [224, 242] on input "服務名稱/代號" at bounding box center [228, 245] width 117 height 20
click at [232, 97] on span "200 - 200" at bounding box center [237, 97] width 145 height 19
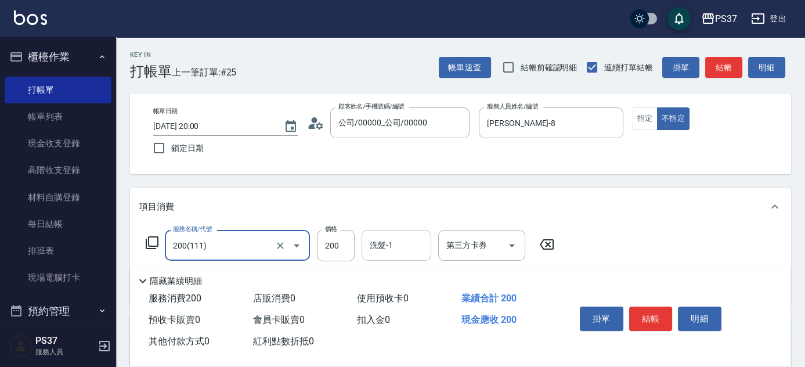
click at [404, 250] on input "洗髮-1" at bounding box center [396, 245] width 59 height 20
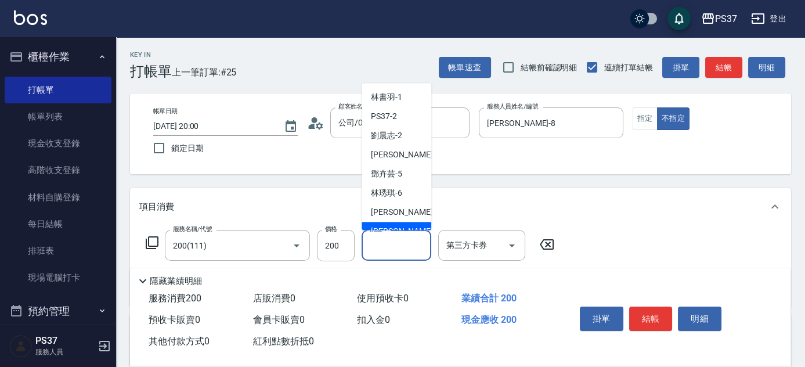
click at [402, 226] on div "[PERSON_NAME]-8" at bounding box center [397, 231] width 70 height 19
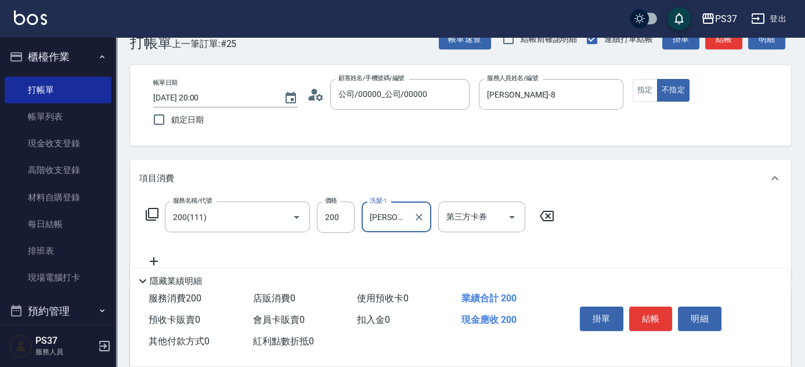
scroll to position [52, 0]
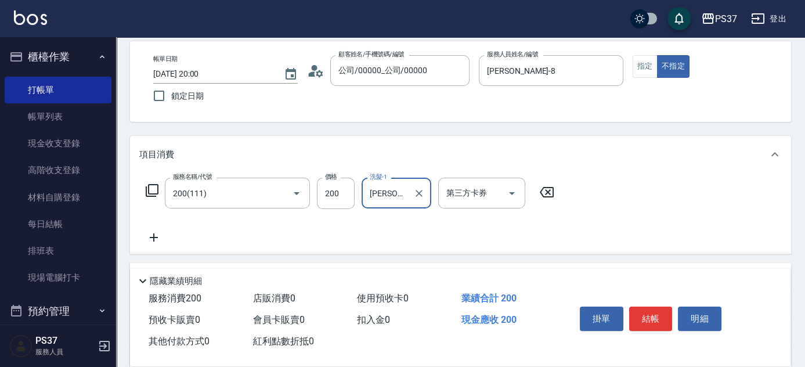
click at [153, 233] on icon at bounding box center [154, 237] width 8 height 8
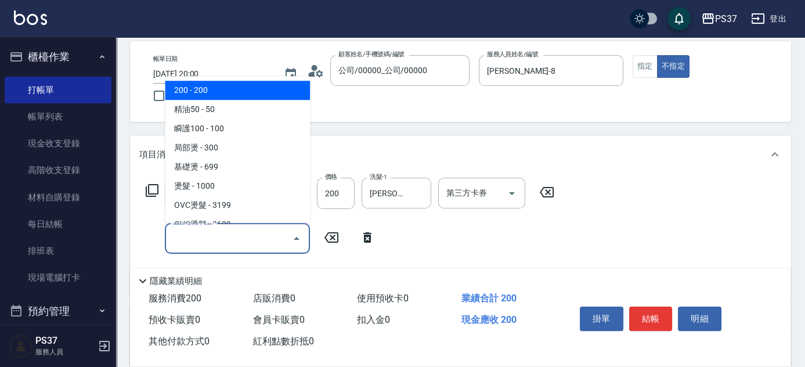
click at [194, 238] on input "服務名稱/代號" at bounding box center [228, 238] width 117 height 20
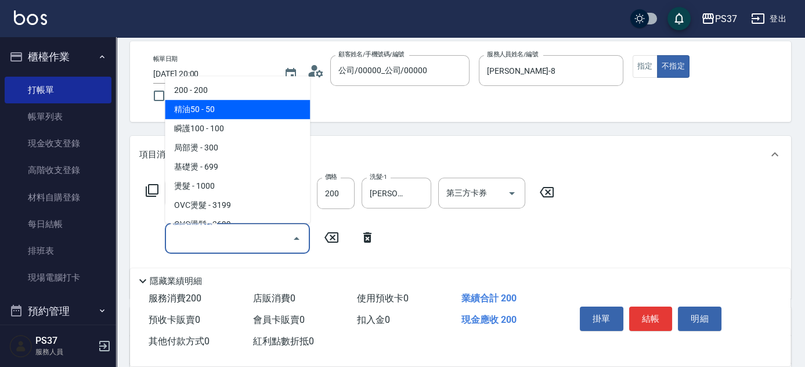
click at [247, 114] on span "精油50 - 50" at bounding box center [237, 109] width 145 height 19
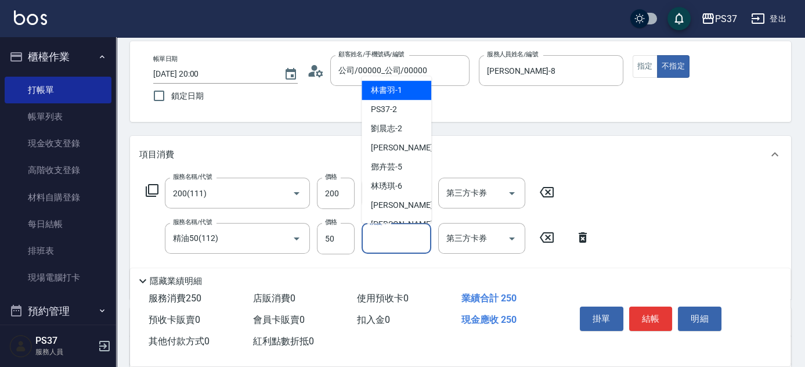
click at [396, 240] on input "洗髮-1" at bounding box center [396, 238] width 59 height 20
click at [398, 216] on div "[PERSON_NAME]-8" at bounding box center [397, 224] width 70 height 19
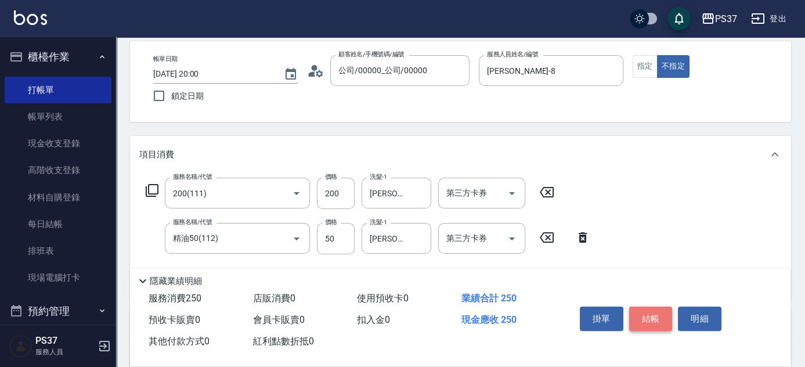
click at [667, 318] on button "結帳" at bounding box center [651, 319] width 44 height 24
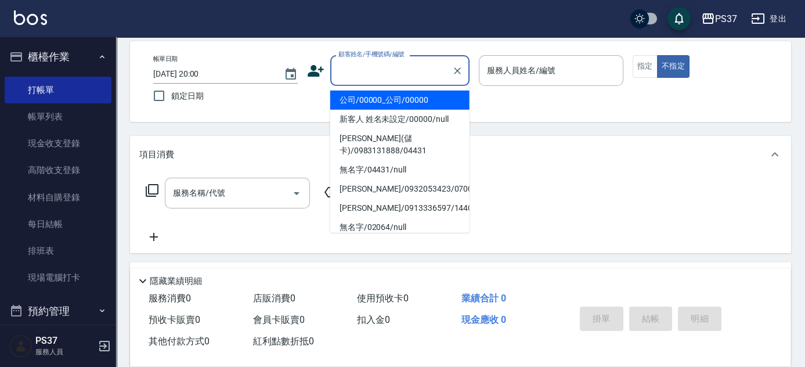
click at [420, 74] on input "顧客姓名/手機號碼/編號" at bounding box center [391, 70] width 111 height 20
click at [412, 105] on li "公司/00000_公司/00000" at bounding box center [399, 100] width 139 height 19
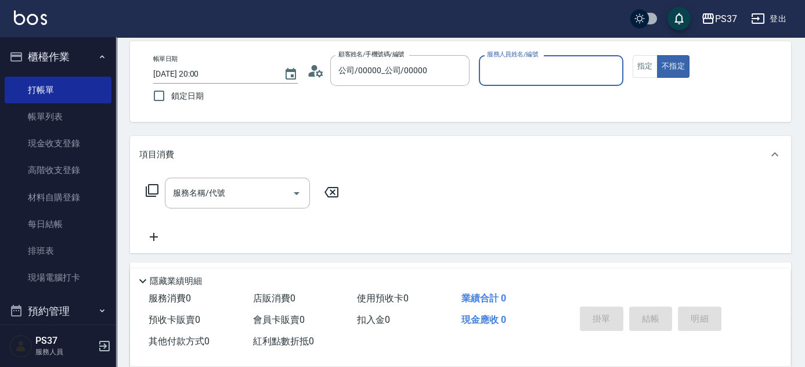
click at [540, 67] on input "服務人員姓名/編號" at bounding box center [551, 70] width 134 height 20
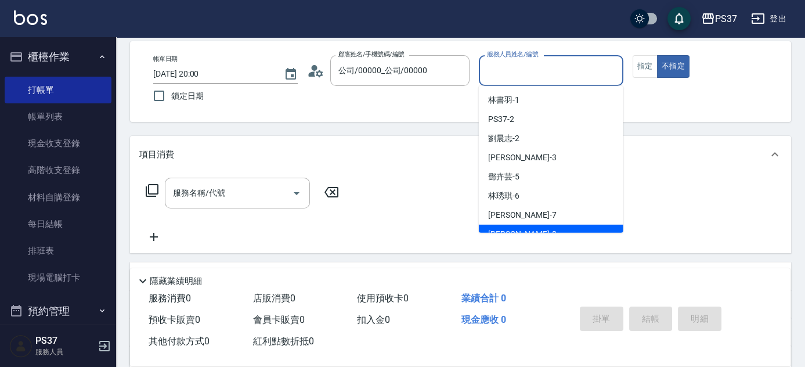
click at [582, 231] on div "[PERSON_NAME]-8" at bounding box center [551, 234] width 145 height 19
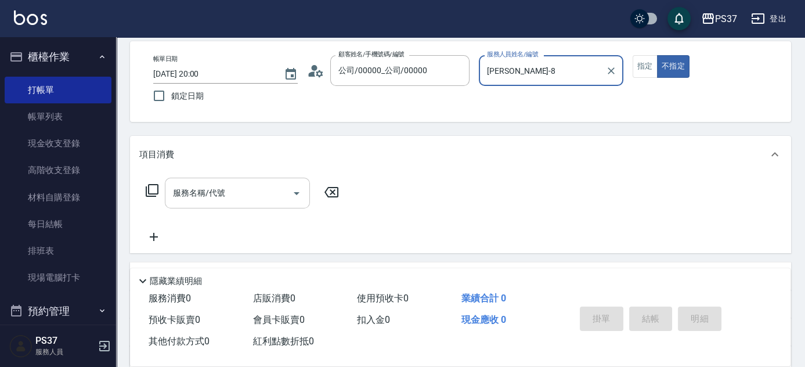
click at [253, 203] on div "服務名稱/代號" at bounding box center [237, 193] width 145 height 31
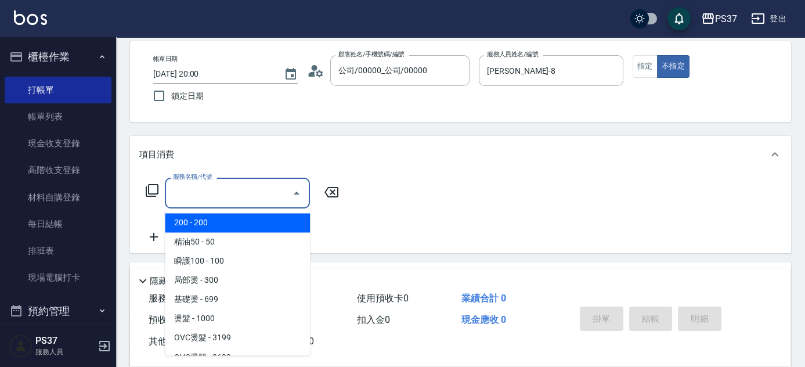
drag, startPoint x: 227, startPoint y: 217, endPoint x: 243, endPoint y: 215, distance: 16.4
click at [228, 218] on span "200 - 200" at bounding box center [237, 222] width 145 height 19
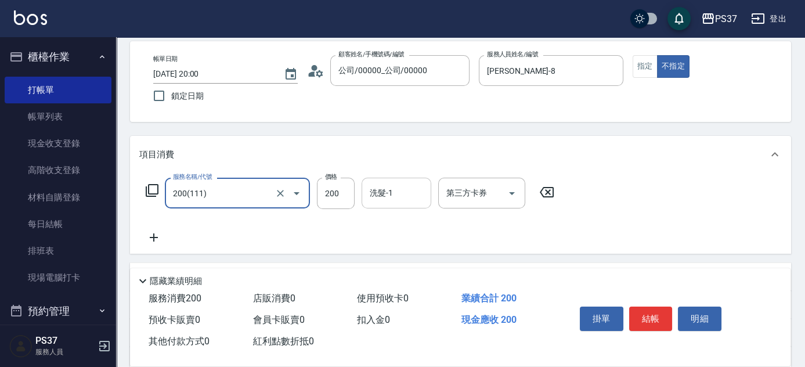
click at [396, 186] on input "洗髮-1" at bounding box center [396, 193] width 59 height 20
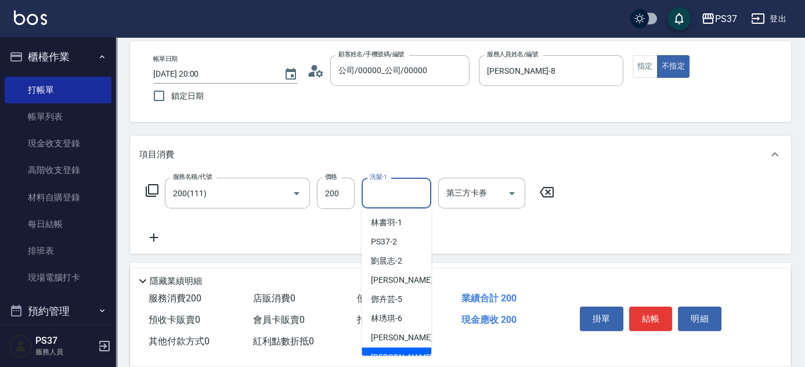
click at [407, 351] on div "[PERSON_NAME]-8" at bounding box center [397, 356] width 70 height 19
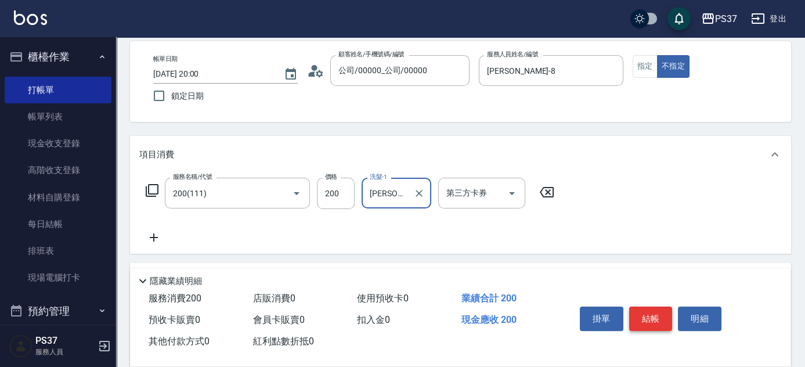
click at [642, 319] on button "結帳" at bounding box center [651, 319] width 44 height 24
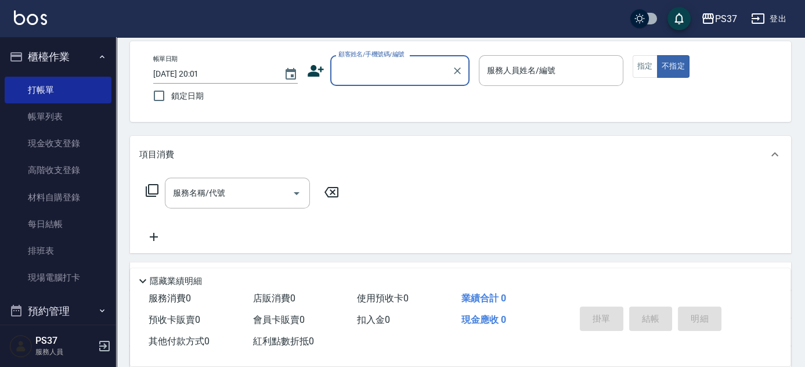
click at [401, 73] on input "顧客姓名/手機號碼/編號" at bounding box center [391, 70] width 111 height 20
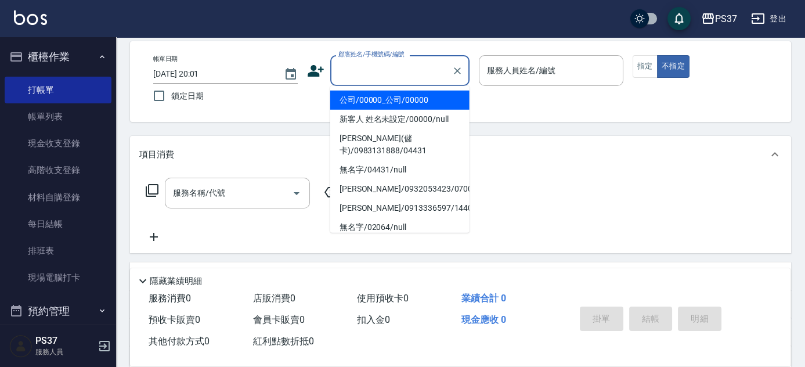
click at [401, 98] on li "公司/00000_公司/00000" at bounding box center [399, 100] width 139 height 19
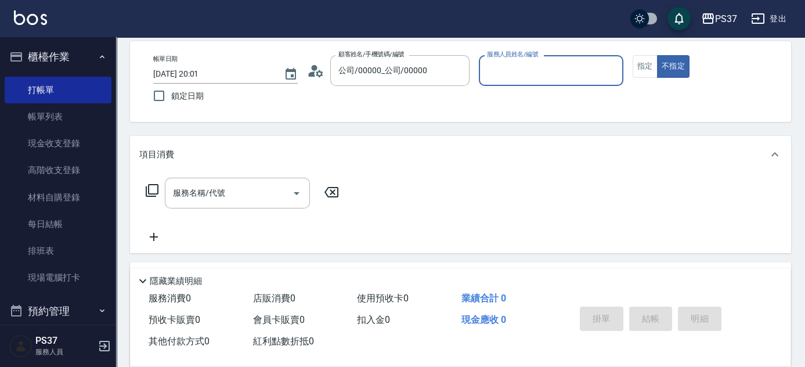
click at [502, 81] on div "服務人員姓名/編號" at bounding box center [551, 70] width 145 height 31
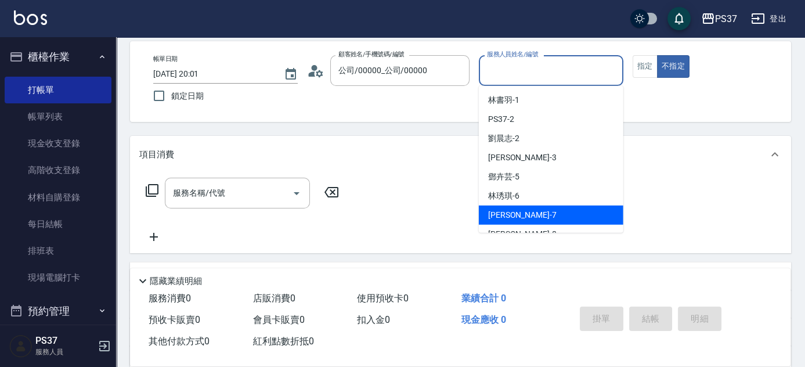
click at [554, 222] on div "[PERSON_NAME] -7" at bounding box center [551, 215] width 145 height 19
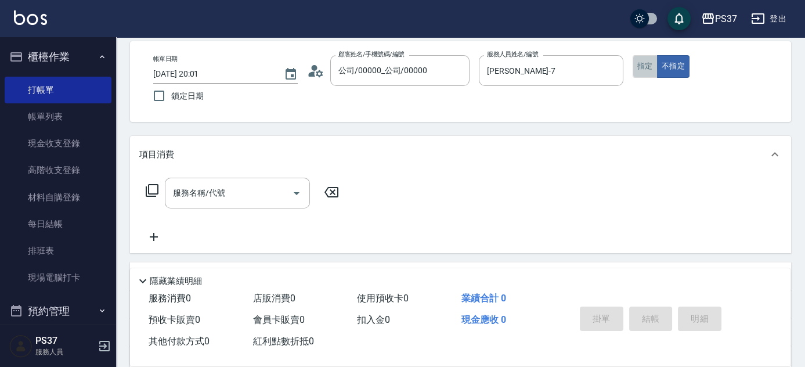
drag, startPoint x: 649, startPoint y: 62, endPoint x: 637, endPoint y: 69, distance: 14.3
click at [648, 62] on button "指定" at bounding box center [645, 66] width 25 height 23
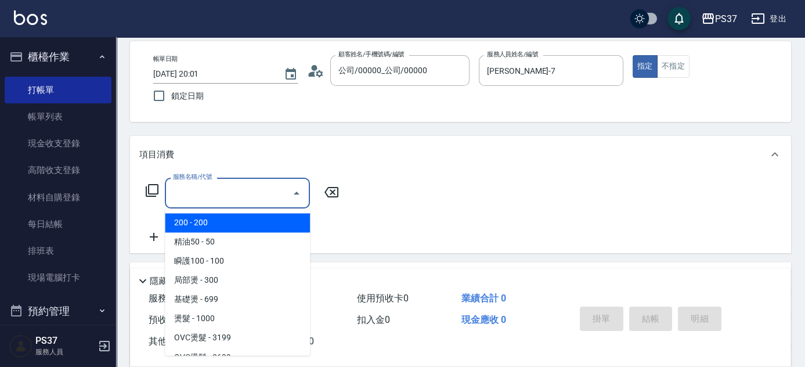
click at [258, 189] on input "服務名稱/代號" at bounding box center [228, 193] width 117 height 20
click at [234, 219] on span "200 - 200" at bounding box center [237, 222] width 145 height 19
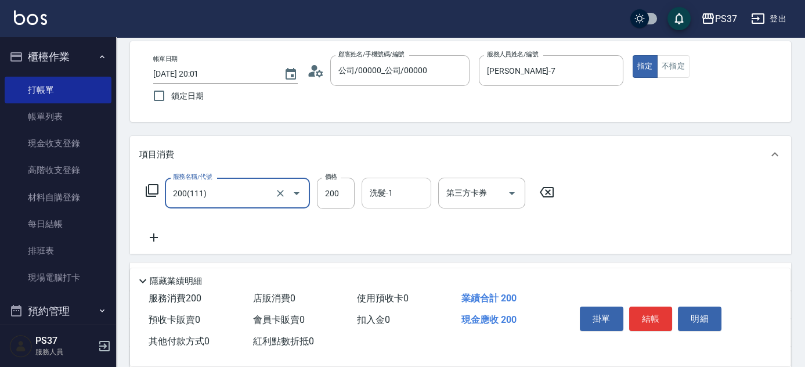
click at [393, 196] on input "洗髮-1" at bounding box center [396, 193] width 59 height 20
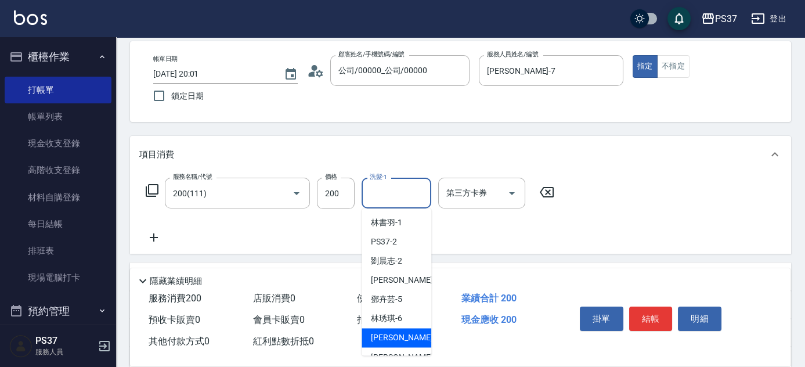
click at [381, 341] on span "[PERSON_NAME] -7" at bounding box center [405, 338] width 69 height 12
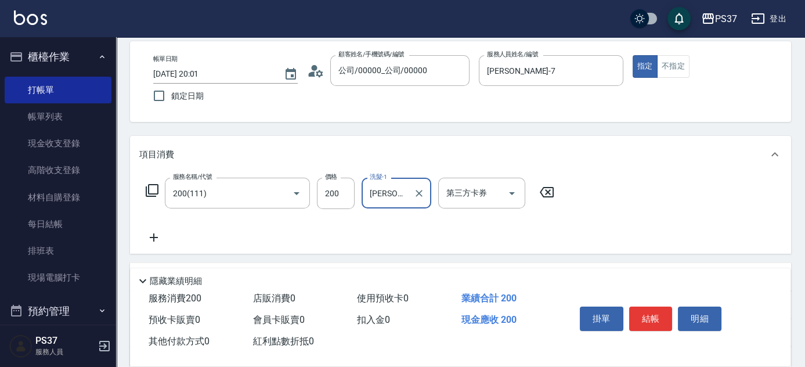
click at [159, 239] on icon at bounding box center [153, 238] width 29 height 14
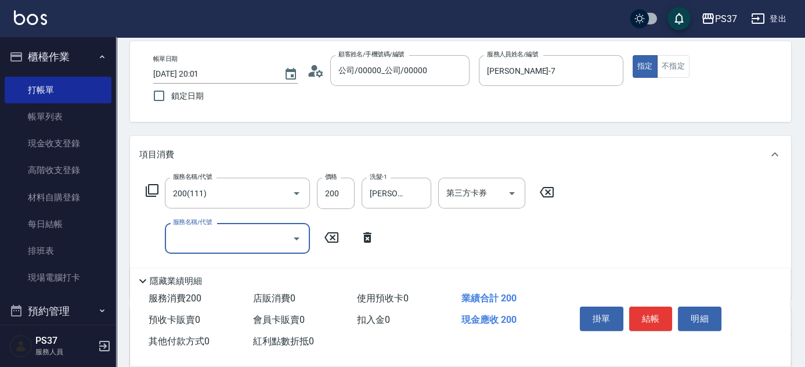
click at [210, 241] on input "服務名稱/代號" at bounding box center [228, 238] width 117 height 20
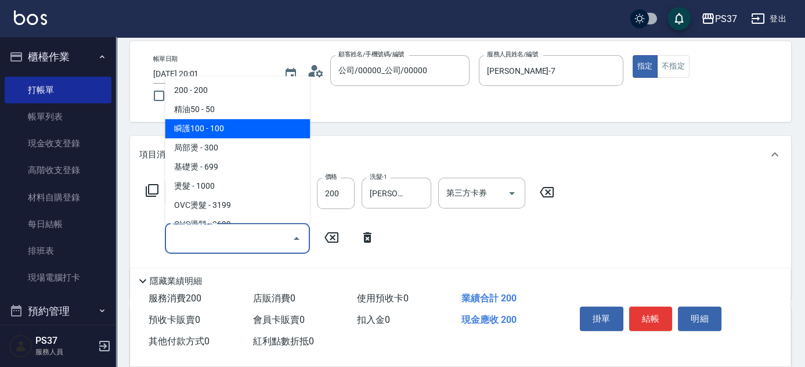
click at [249, 129] on span "瞬護100 - 100" at bounding box center [237, 128] width 145 height 19
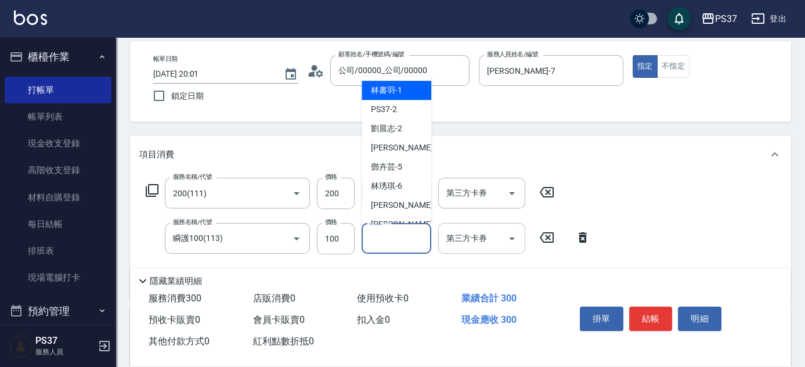
click at [389, 241] on input "洗髮-1" at bounding box center [396, 238] width 59 height 20
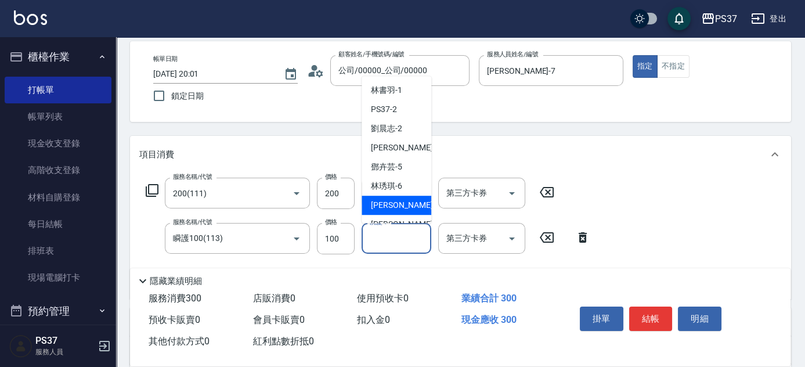
click at [389, 206] on span "[PERSON_NAME] -7" at bounding box center [405, 205] width 69 height 12
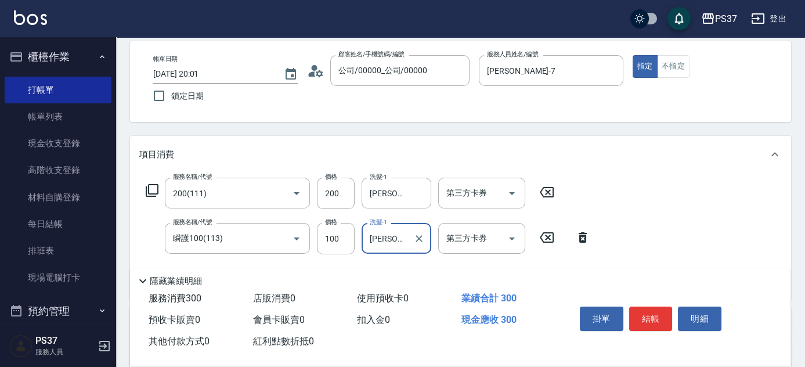
scroll to position [158, 0]
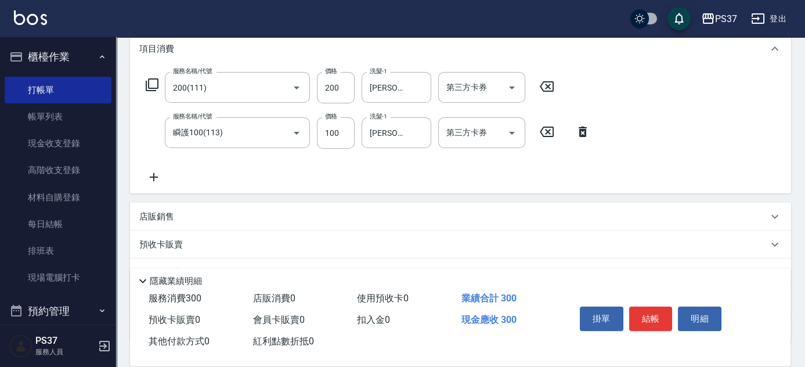
click at [163, 178] on icon at bounding box center [153, 177] width 29 height 14
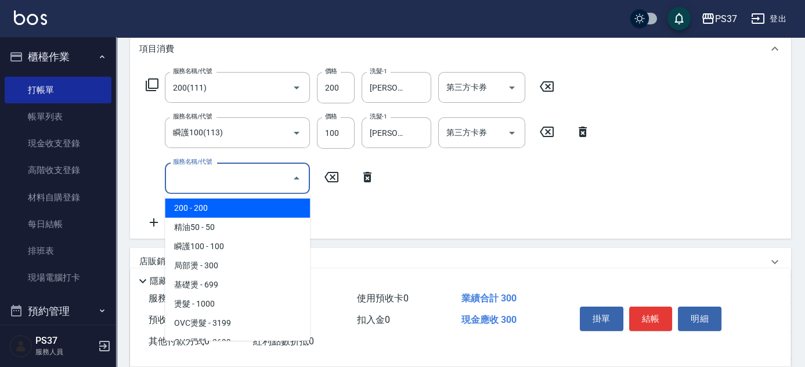
click at [188, 178] on input "服務名稱/代號" at bounding box center [228, 178] width 117 height 20
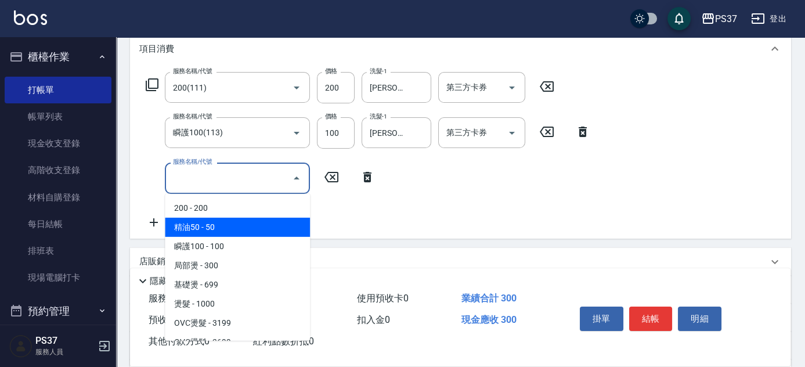
click at [235, 230] on span "精油50 - 50" at bounding box center [237, 227] width 145 height 19
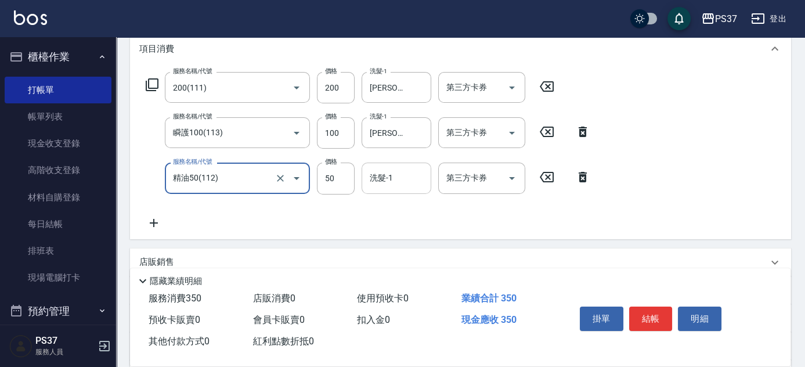
click at [384, 179] on input "洗髮-1" at bounding box center [396, 178] width 59 height 20
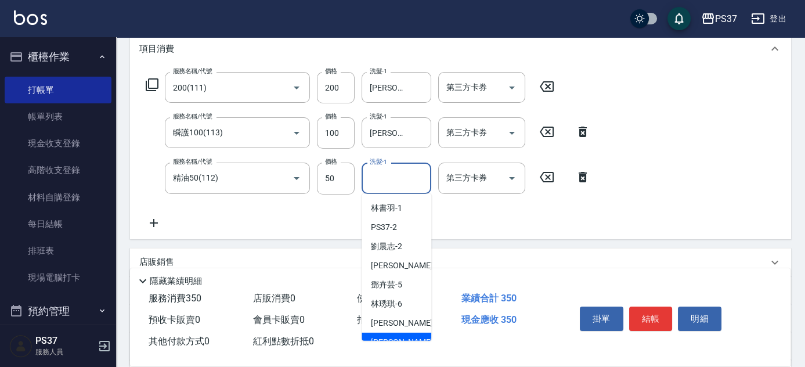
click at [391, 333] on div "[PERSON_NAME]-8" at bounding box center [397, 342] width 70 height 19
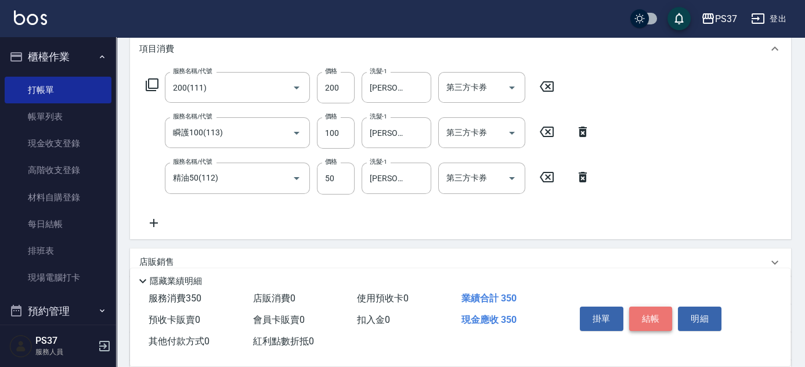
drag, startPoint x: 640, startPoint y: 318, endPoint x: 635, endPoint y: 305, distance: 13.3
click at [639, 318] on button "結帳" at bounding box center [651, 319] width 44 height 24
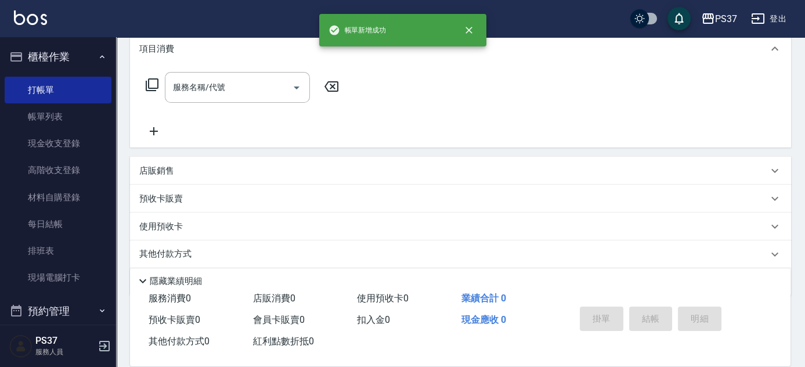
scroll to position [0, 0]
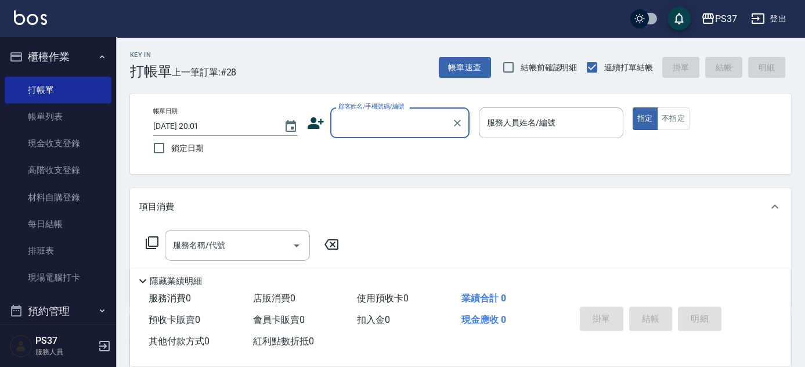
click at [395, 131] on input "顧客姓名/手機號碼/編號" at bounding box center [391, 123] width 111 height 20
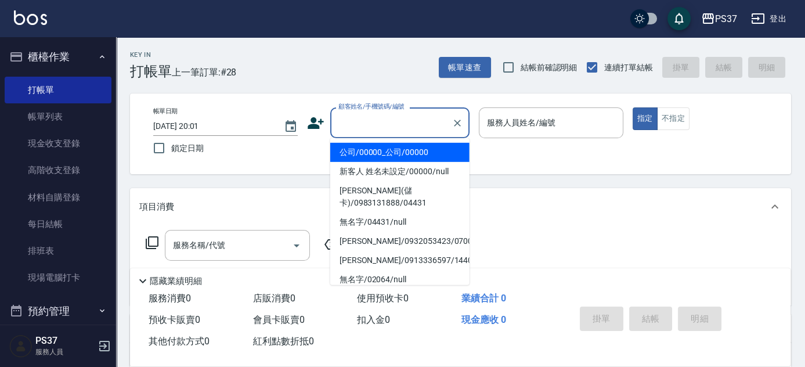
drag, startPoint x: 405, startPoint y: 145, endPoint x: 421, endPoint y: 143, distance: 16.3
click at [406, 147] on li "公司/00000_公司/00000" at bounding box center [399, 152] width 139 height 19
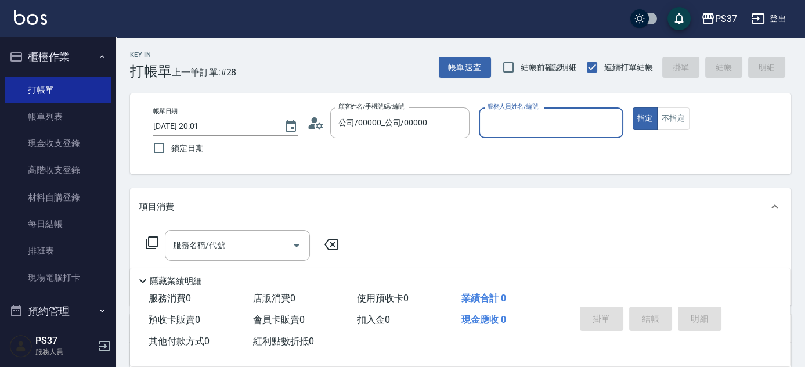
click at [524, 123] on input "服務人員姓名/編號" at bounding box center [551, 123] width 134 height 20
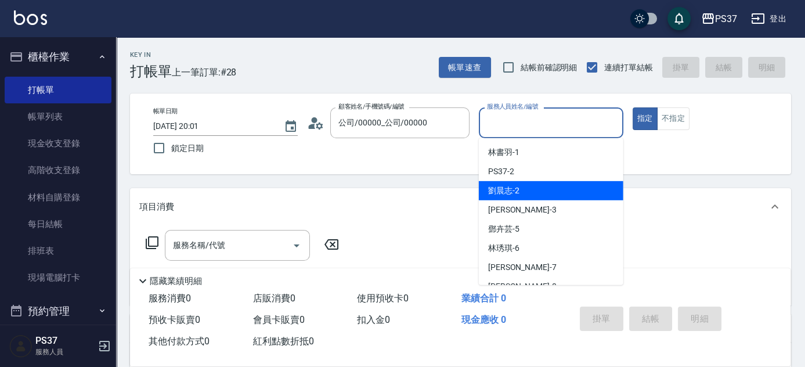
click at [539, 182] on div "[PERSON_NAME]-2" at bounding box center [551, 190] width 145 height 19
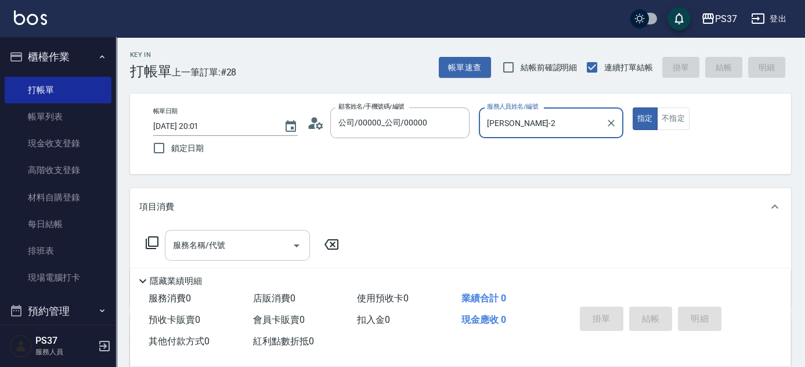
click at [233, 252] on input "服務名稱/代號" at bounding box center [228, 245] width 117 height 20
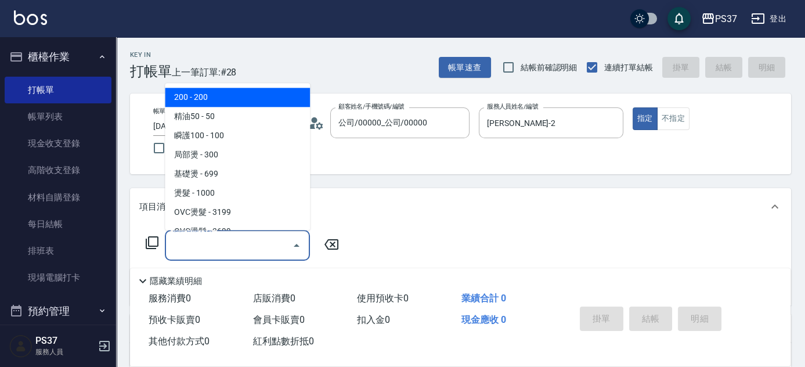
click at [225, 102] on span "200 - 200" at bounding box center [237, 97] width 145 height 19
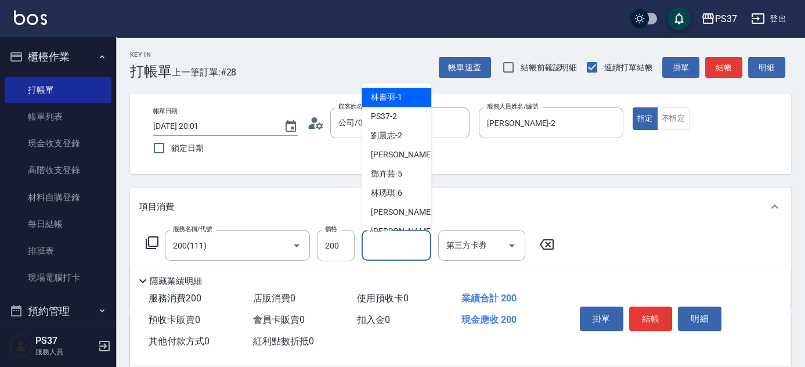
click at [390, 247] on input "洗髮-1" at bounding box center [396, 245] width 59 height 20
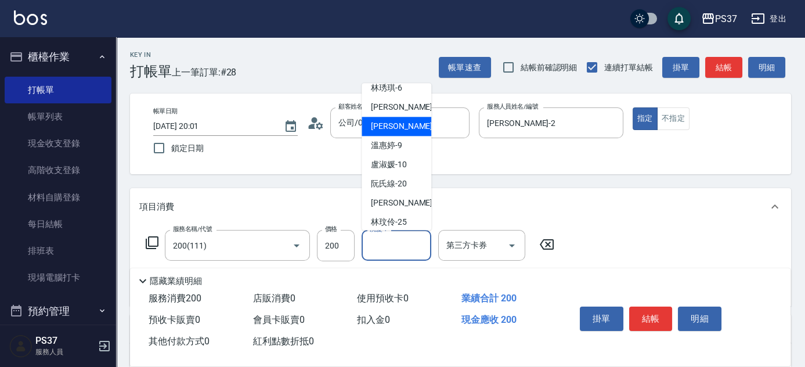
click at [403, 128] on div "[PERSON_NAME]-8" at bounding box center [397, 126] width 70 height 19
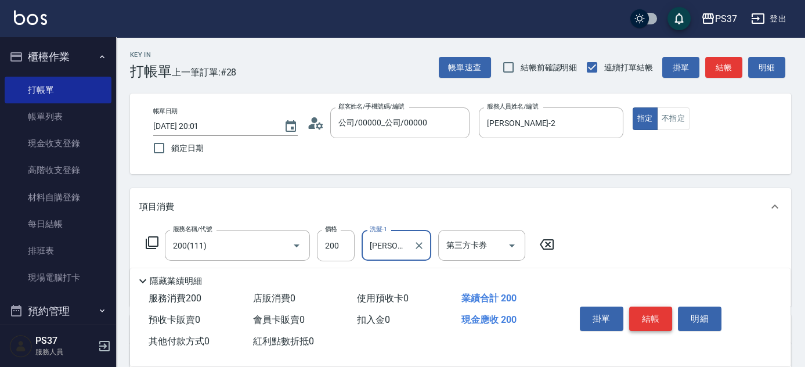
click at [650, 322] on button "結帳" at bounding box center [651, 319] width 44 height 24
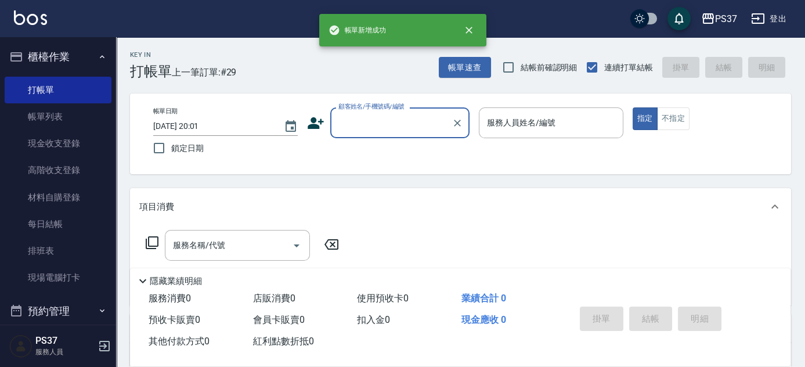
click at [417, 126] on input "顧客姓名/手機號碼/編號" at bounding box center [391, 123] width 111 height 20
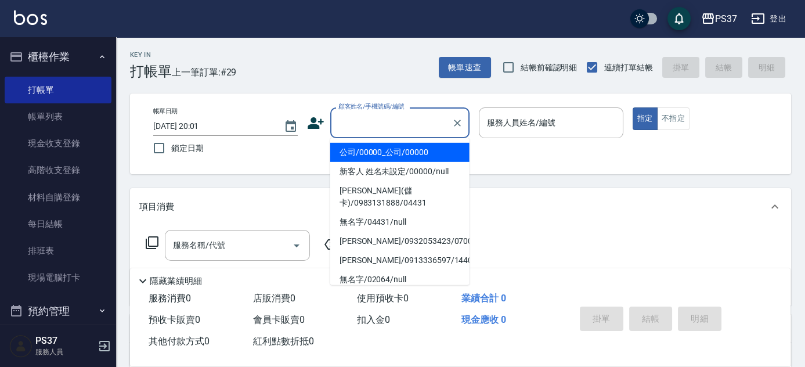
click at [404, 145] on li "公司/00000_公司/00000" at bounding box center [399, 152] width 139 height 19
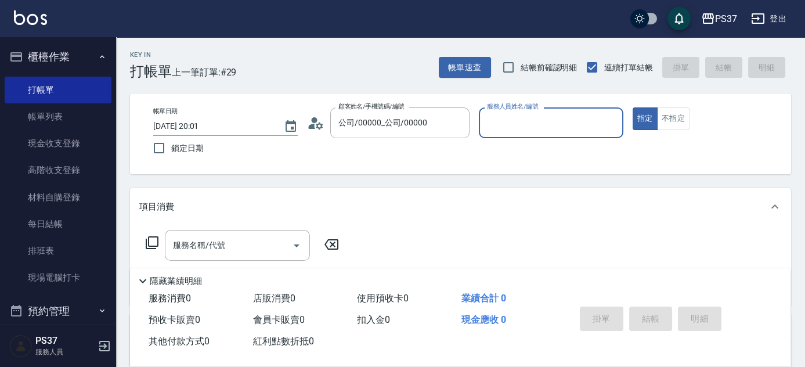
click at [505, 119] on input "服務人員姓名/編號" at bounding box center [551, 123] width 134 height 20
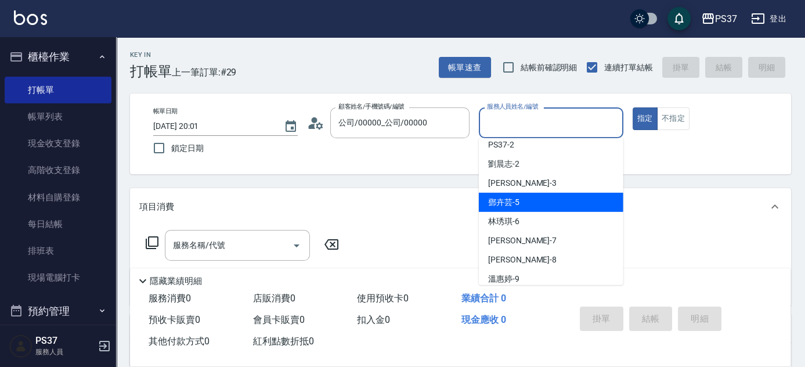
scroll to position [52, 0]
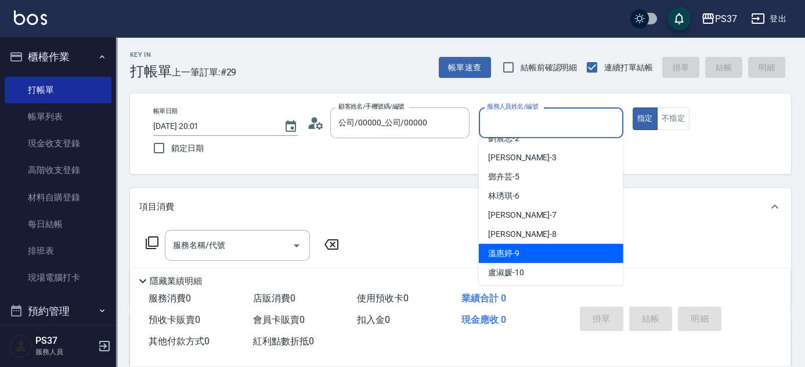
click at [527, 244] on div "[PERSON_NAME]-9" at bounding box center [551, 253] width 145 height 19
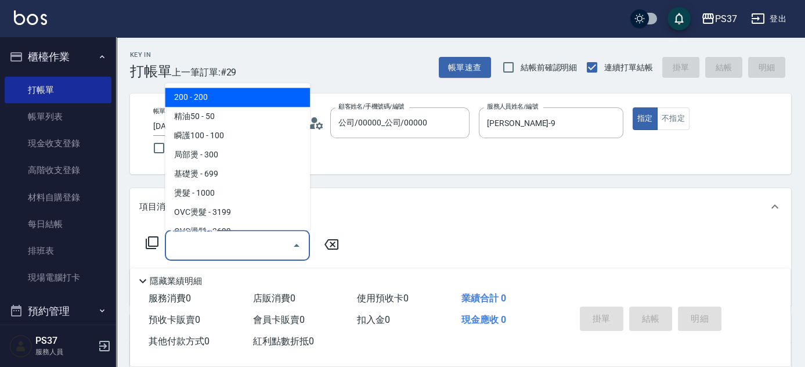
click at [240, 247] on input "服務名稱/代號" at bounding box center [228, 245] width 117 height 20
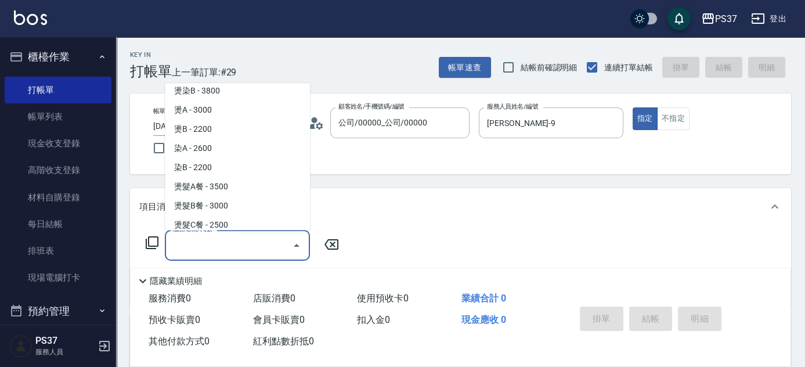
scroll to position [1266, 0]
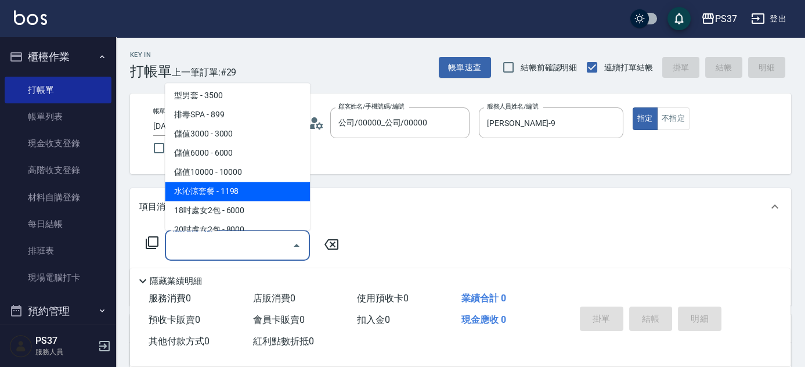
click at [243, 191] on span "水沁涼套餐 - 1198" at bounding box center [237, 191] width 145 height 19
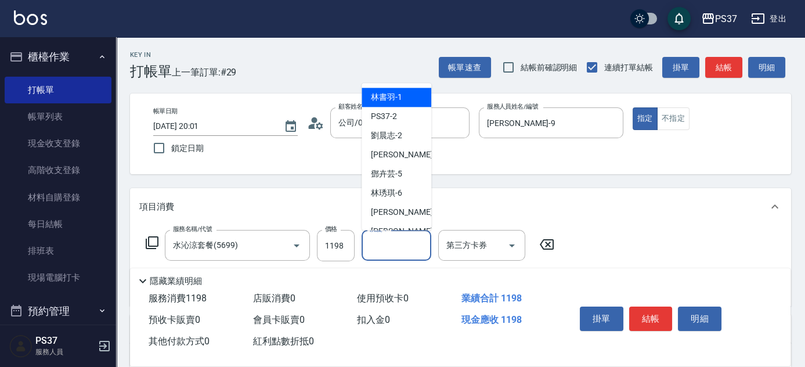
click at [393, 246] on input "洗髮-1" at bounding box center [396, 245] width 59 height 20
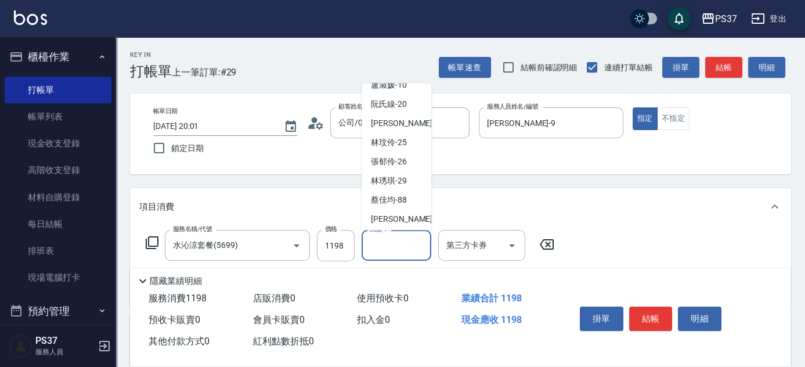
scroll to position [188, 0]
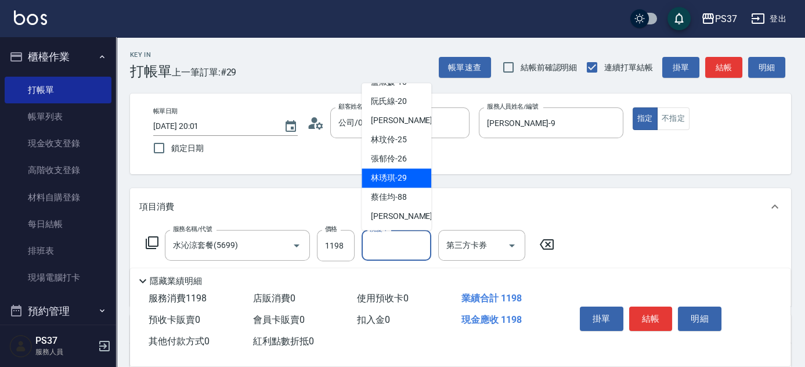
click at [399, 183] on span "[PERSON_NAME]-29" at bounding box center [389, 178] width 36 height 12
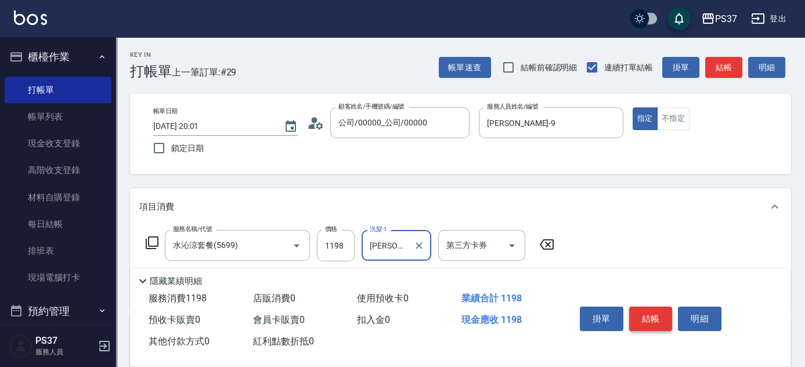
click at [656, 318] on button "結帳" at bounding box center [651, 319] width 44 height 24
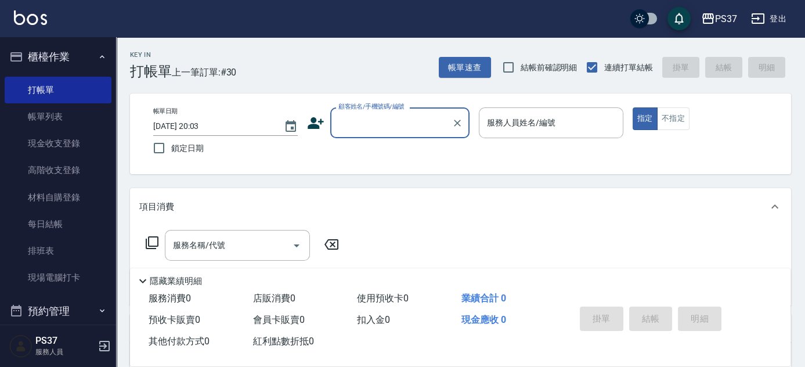
drag, startPoint x: 374, startPoint y: 124, endPoint x: 376, endPoint y: 131, distance: 6.8
click at [375, 123] on input "顧客姓名/手機號碼/編號" at bounding box center [391, 123] width 111 height 20
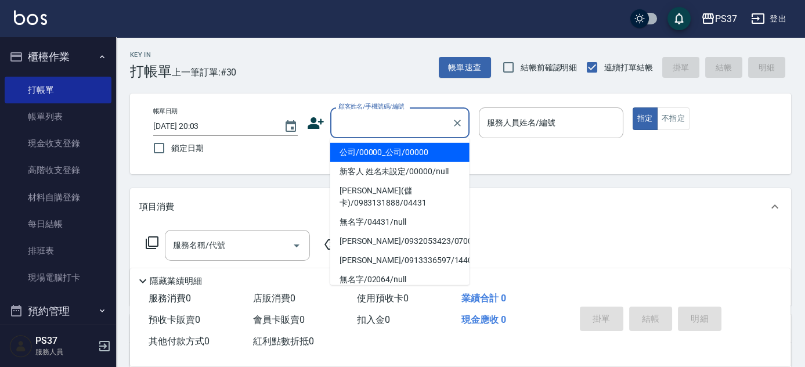
click at [379, 147] on li "公司/00000_公司/00000" at bounding box center [399, 152] width 139 height 19
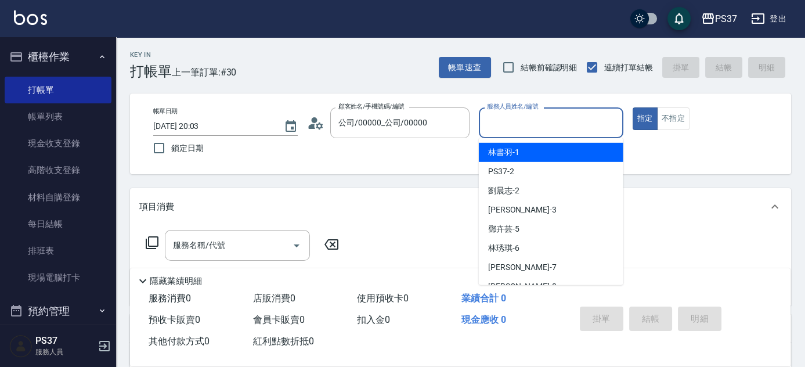
click at [502, 129] on input "服務人員姓名/編號" at bounding box center [551, 123] width 134 height 20
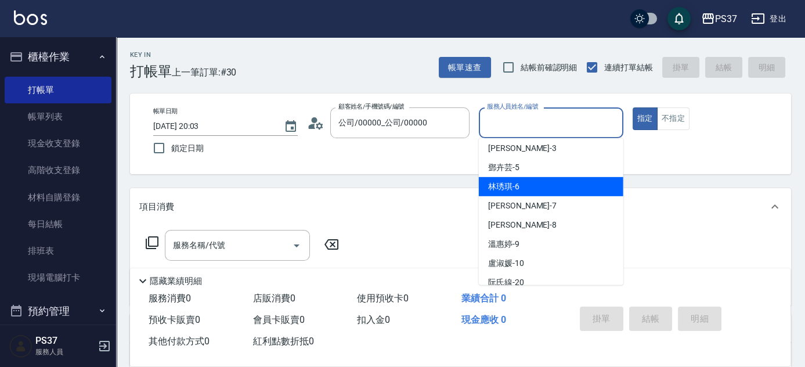
scroll to position [105, 0]
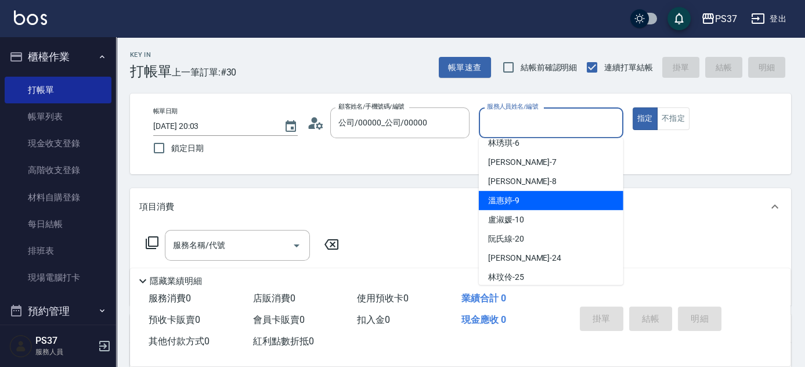
click at [518, 198] on span "[PERSON_NAME]-9" at bounding box center [503, 201] width 31 height 12
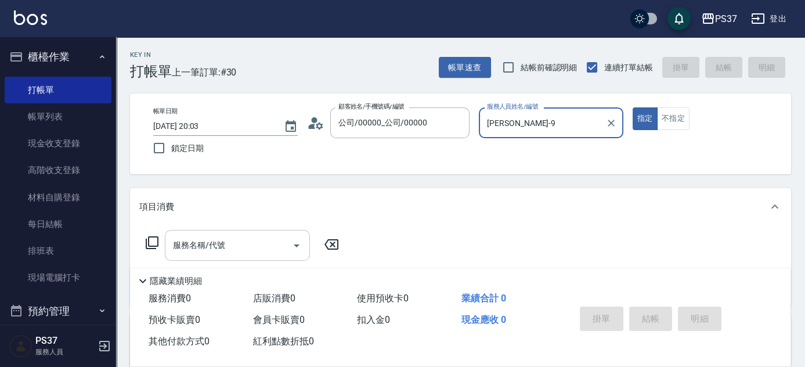
click at [240, 246] on input "服務名稱/代號" at bounding box center [228, 245] width 117 height 20
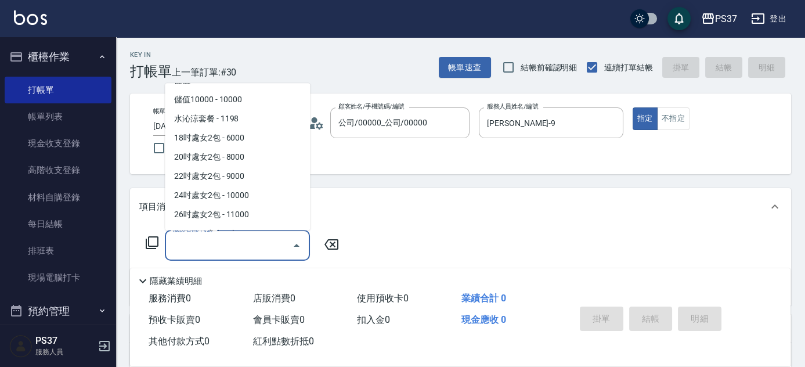
scroll to position [1323, 0]
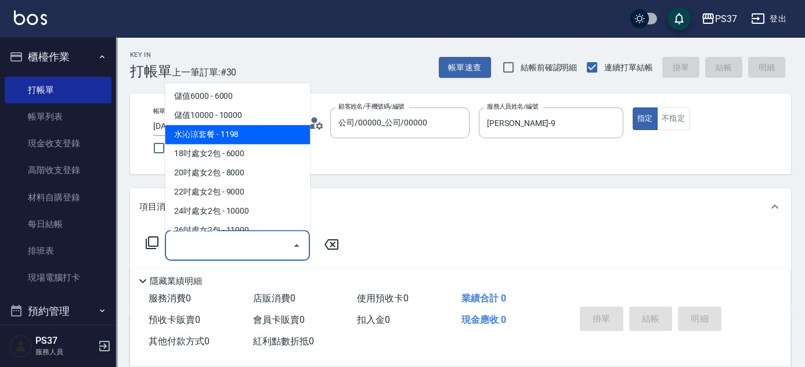
click at [254, 136] on span "水沁涼套餐 - 1198" at bounding box center [237, 134] width 145 height 19
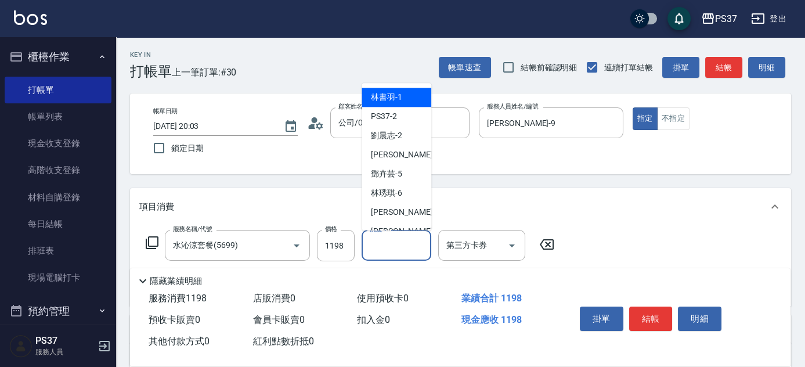
click at [388, 248] on input "洗髮-1" at bounding box center [396, 245] width 59 height 20
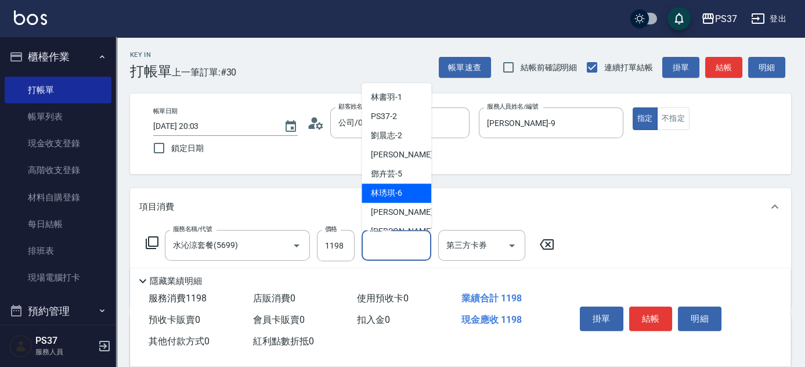
scroll to position [52, 0]
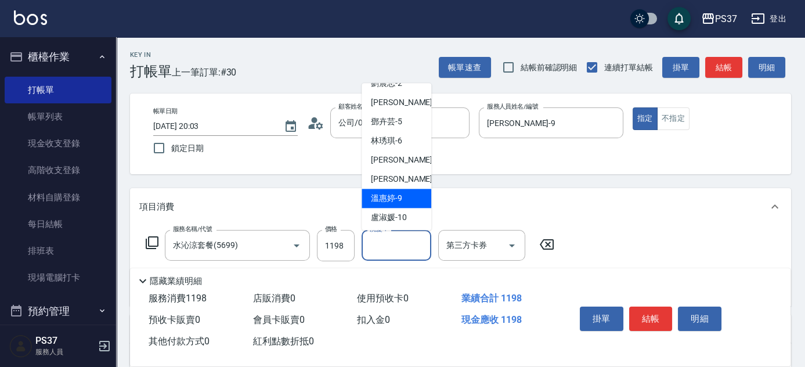
click at [377, 202] on span "[PERSON_NAME]-9" at bounding box center [386, 199] width 31 height 12
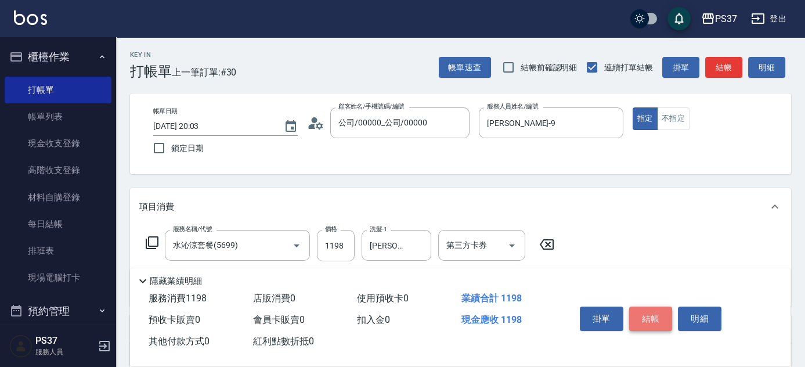
click at [644, 317] on button "結帳" at bounding box center [651, 319] width 44 height 24
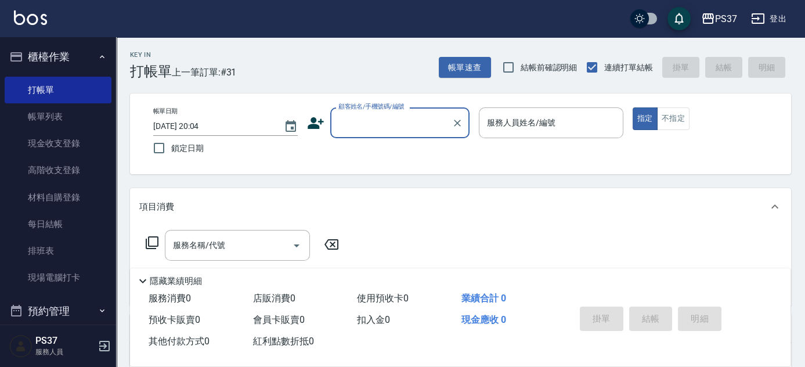
click at [392, 128] on input "顧客姓名/手機號碼/編號" at bounding box center [391, 123] width 111 height 20
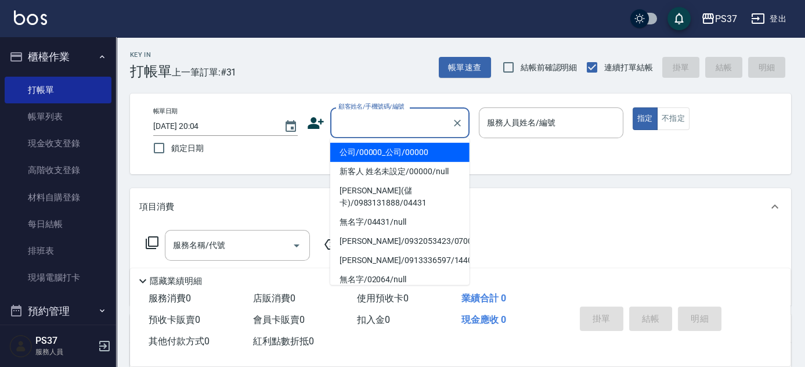
click at [402, 153] on li "公司/00000_公司/00000" at bounding box center [399, 152] width 139 height 19
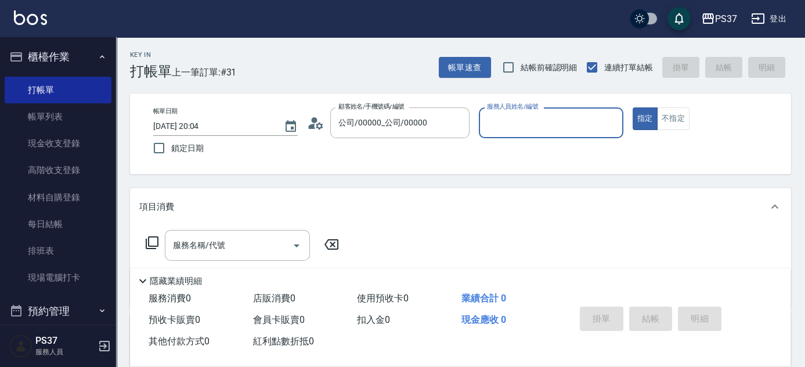
click at [528, 114] on input "服務人員姓名/編號" at bounding box center [551, 123] width 134 height 20
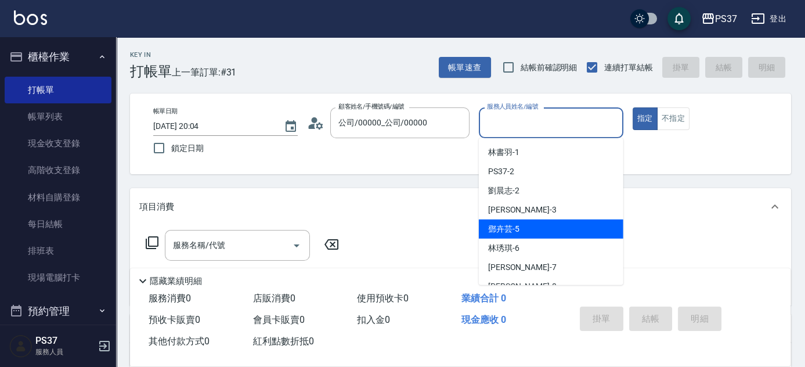
click at [548, 230] on div "[PERSON_NAME]-5" at bounding box center [551, 228] width 145 height 19
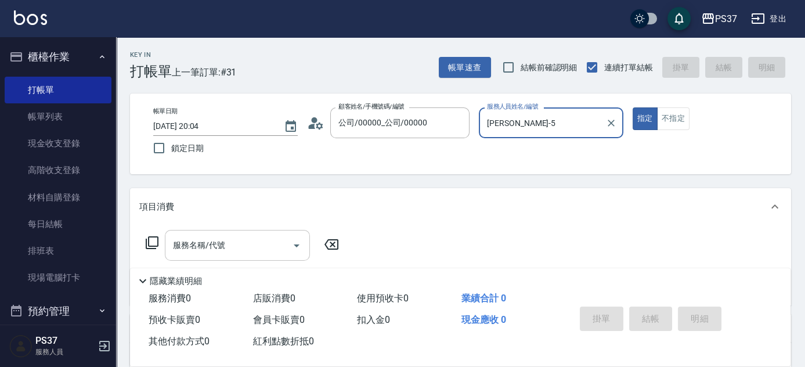
click at [235, 254] on input "服務名稱/代號" at bounding box center [228, 245] width 117 height 20
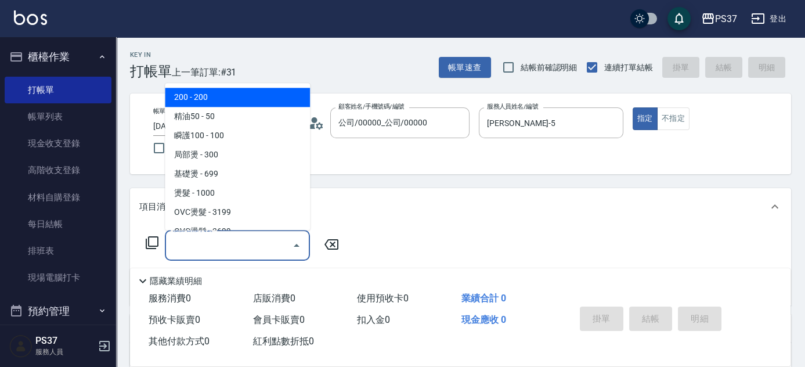
click at [232, 100] on span "200 - 200" at bounding box center [237, 97] width 145 height 19
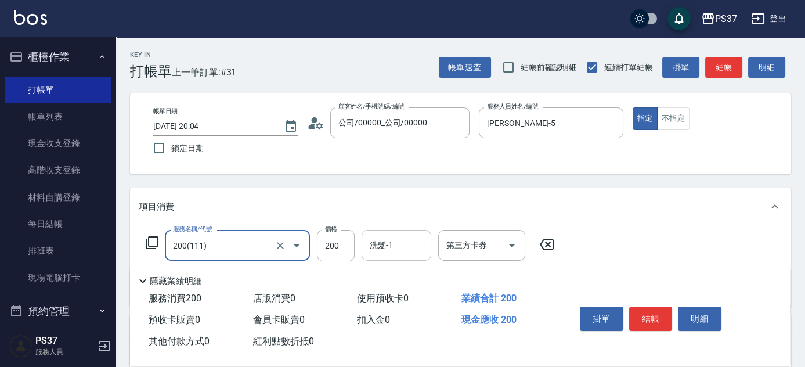
click at [401, 251] on input "洗髮-1" at bounding box center [396, 245] width 59 height 20
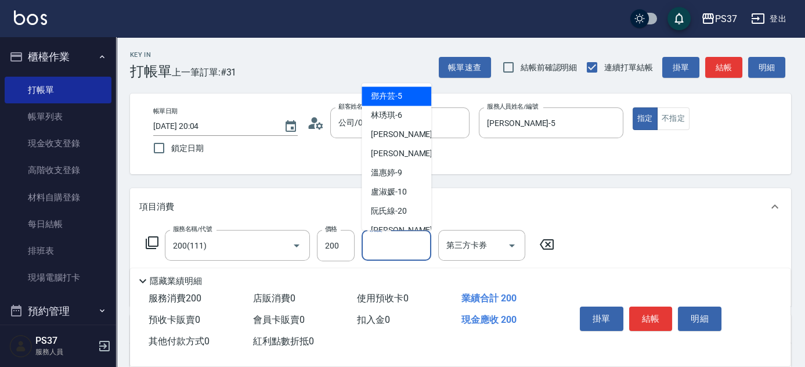
scroll to position [188, 0]
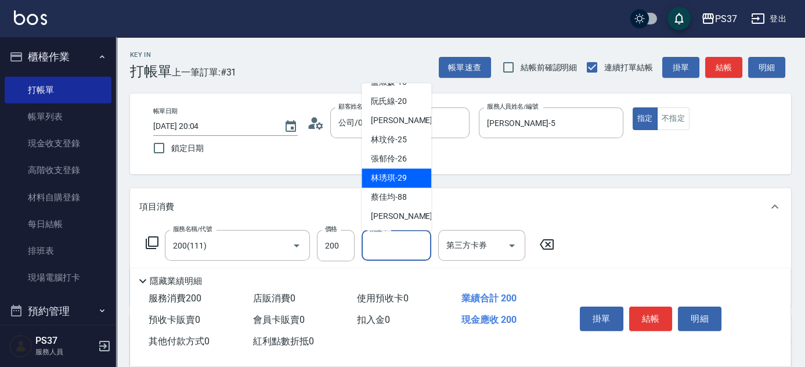
click at [388, 175] on span "[PERSON_NAME]-29" at bounding box center [389, 178] width 36 height 12
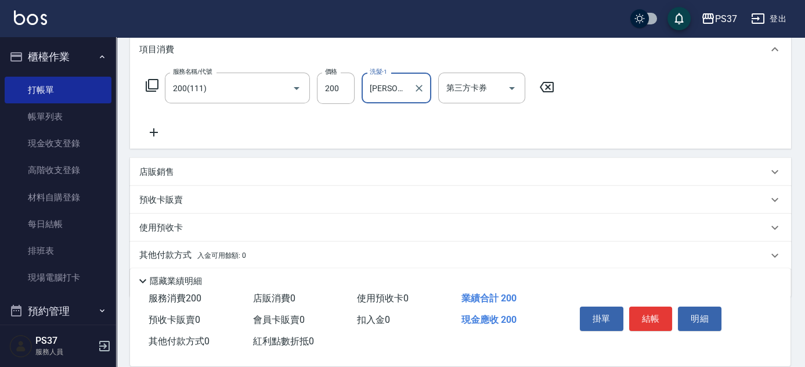
scroll to position [158, 0]
click at [147, 132] on icon at bounding box center [153, 132] width 29 height 14
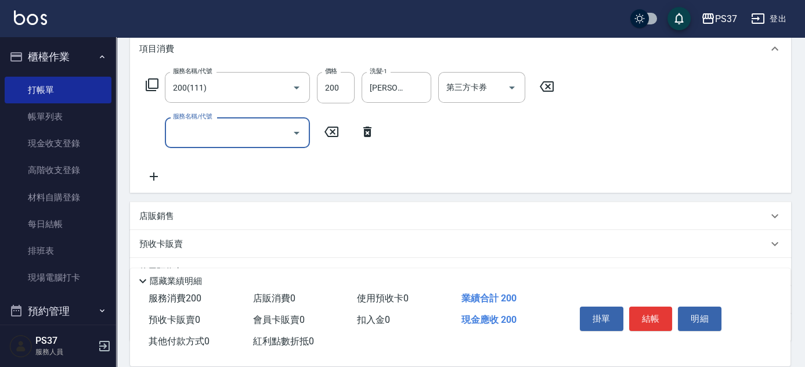
click at [215, 161] on div "服務名稱/代號 200(111) 服務名稱/代號 價格 200 價格 洗髮-1 [PERSON_NAME]-29 洗髮-1 第三方卡券 第三方卡券 服務名稱/…" at bounding box center [350, 127] width 422 height 111
click at [230, 136] on input "服務名稱/代號" at bounding box center [228, 133] width 117 height 20
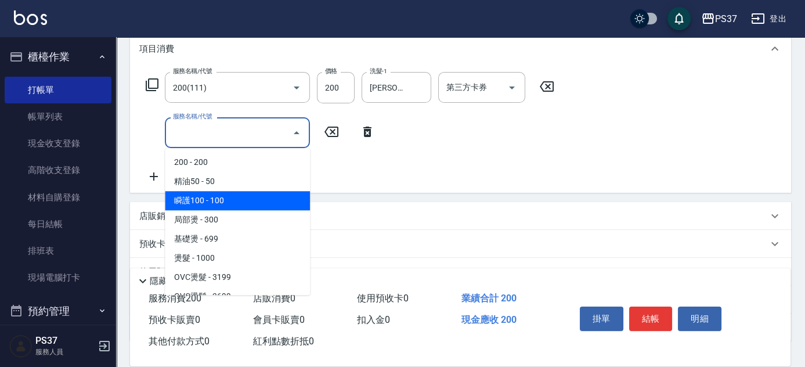
click at [241, 198] on span "瞬護100 - 100" at bounding box center [237, 200] width 145 height 19
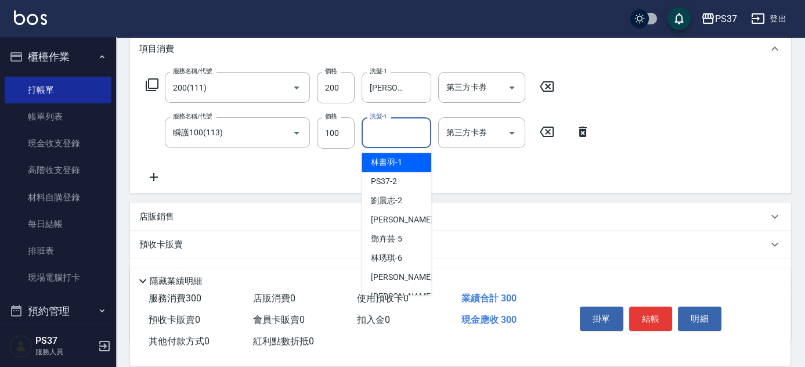
click at [406, 130] on input "洗髮-1" at bounding box center [396, 133] width 59 height 20
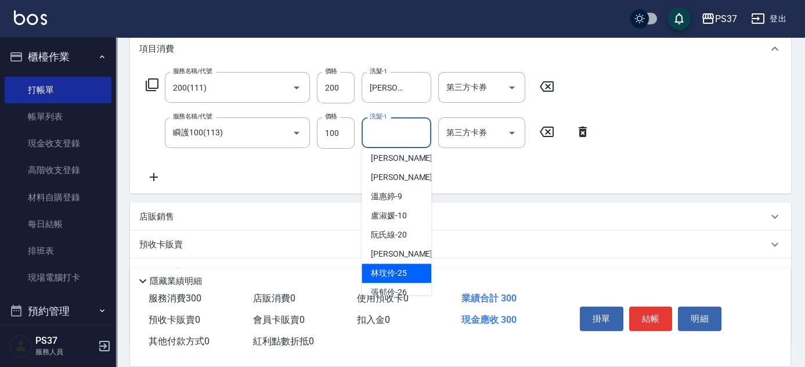
scroll to position [188, 0]
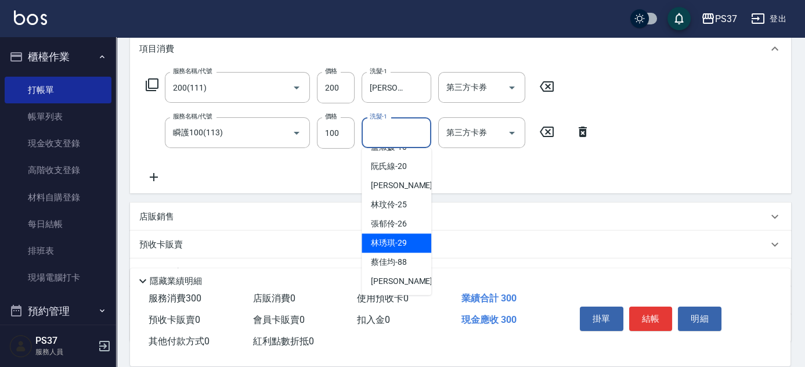
drag, startPoint x: 396, startPoint y: 237, endPoint x: 388, endPoint y: 236, distance: 7.6
click at [395, 239] on span "[PERSON_NAME]-29" at bounding box center [389, 243] width 36 height 12
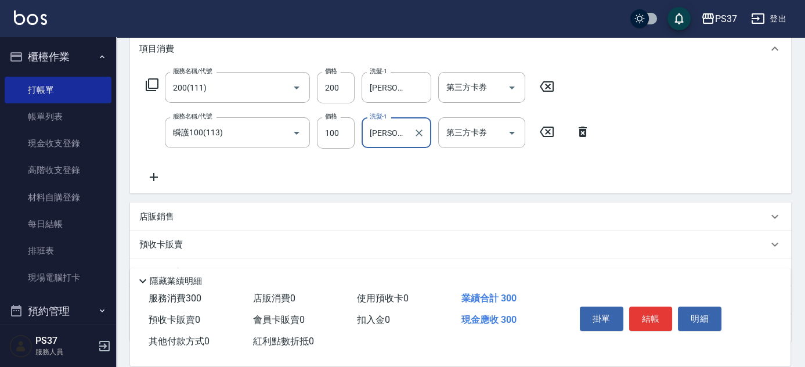
click at [154, 174] on icon at bounding box center [153, 177] width 29 height 14
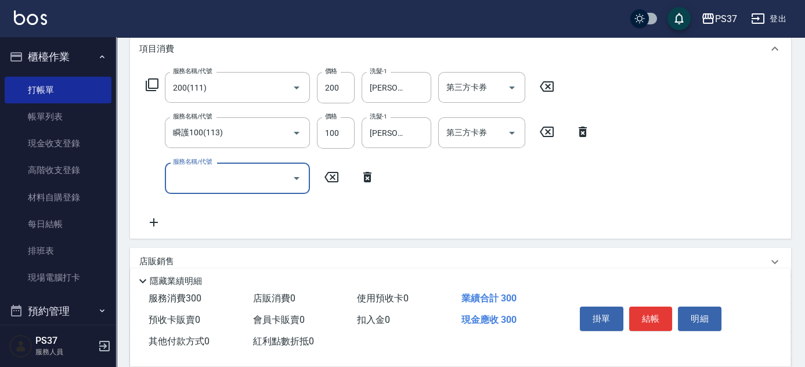
click at [190, 171] on input "服務名稱/代號" at bounding box center [228, 178] width 117 height 20
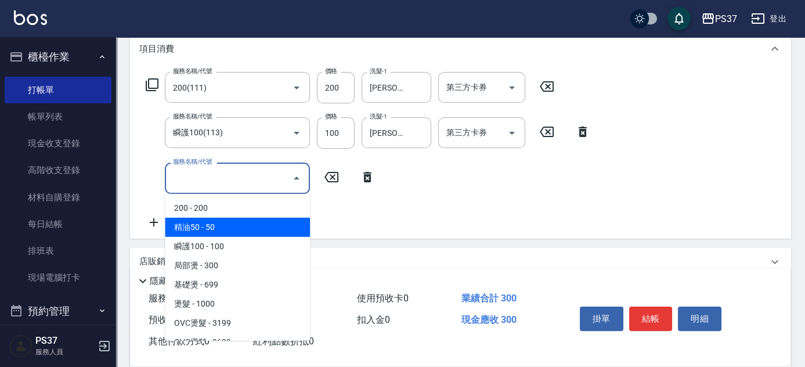
drag, startPoint x: 233, startPoint y: 218, endPoint x: 276, endPoint y: 208, distance: 44.7
click at [232, 218] on span "精油50 - 50" at bounding box center [237, 227] width 145 height 19
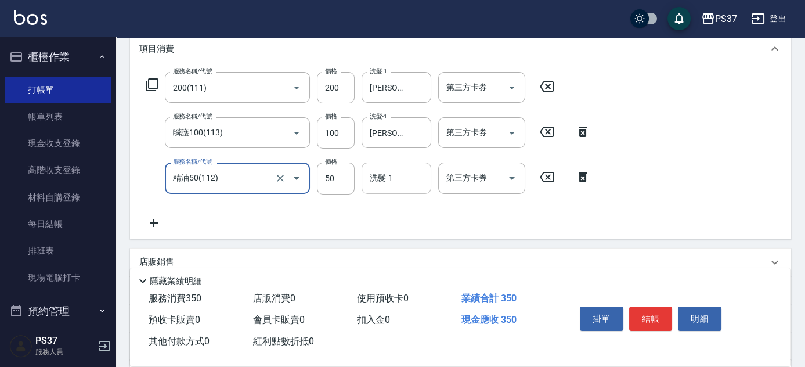
click at [398, 173] on input "洗髮-1" at bounding box center [396, 178] width 59 height 20
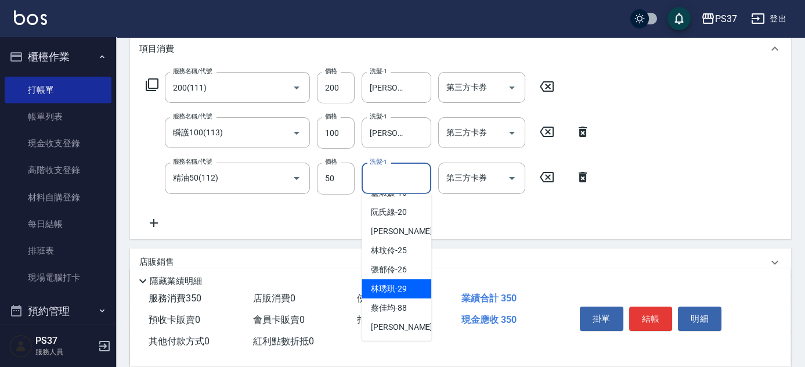
click at [404, 287] on span "[PERSON_NAME]-29" at bounding box center [389, 289] width 36 height 12
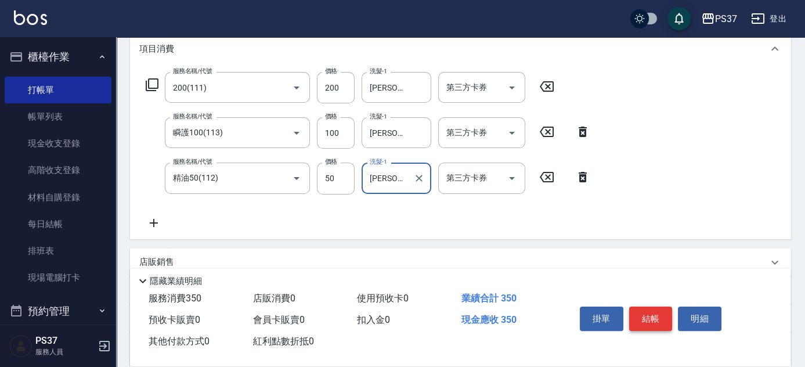
click at [657, 318] on button "結帳" at bounding box center [651, 319] width 44 height 24
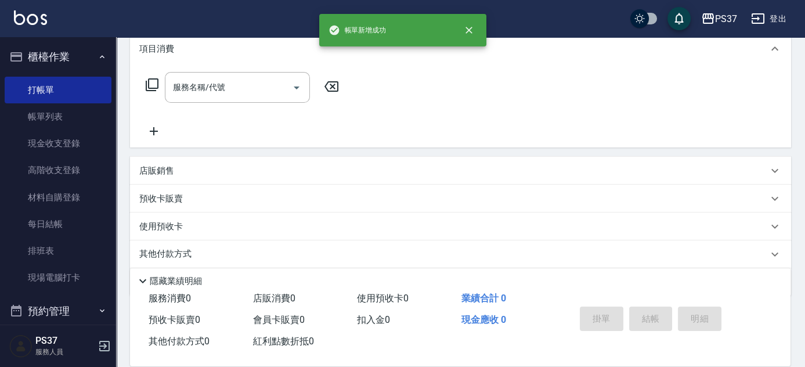
scroll to position [0, 0]
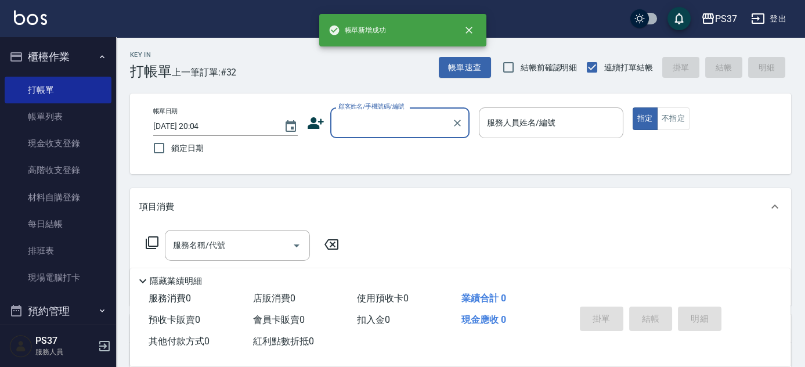
click at [365, 117] on input "顧客姓名/手機號碼/編號" at bounding box center [391, 123] width 111 height 20
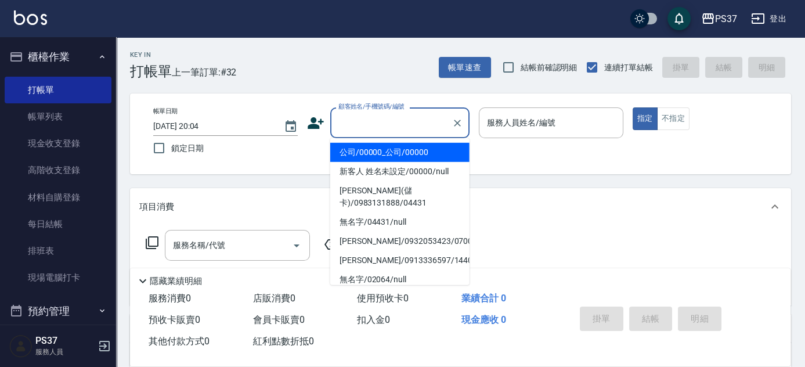
click at [376, 145] on li "公司/00000_公司/00000" at bounding box center [399, 152] width 139 height 19
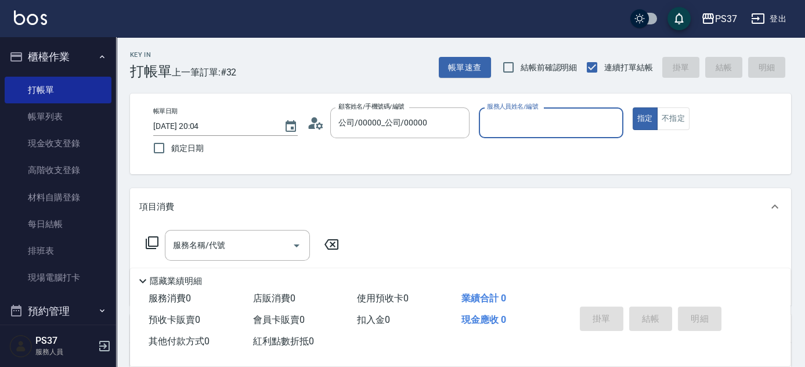
click at [511, 133] on div "服務人員姓名/編號" at bounding box center [551, 122] width 145 height 31
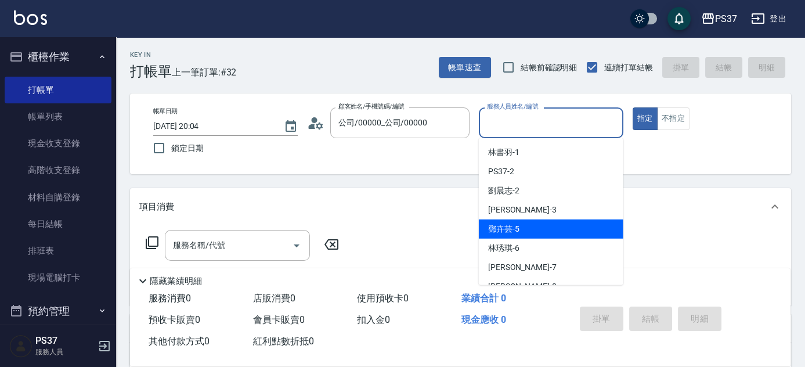
click at [517, 223] on span "[PERSON_NAME]-5" at bounding box center [503, 229] width 31 height 12
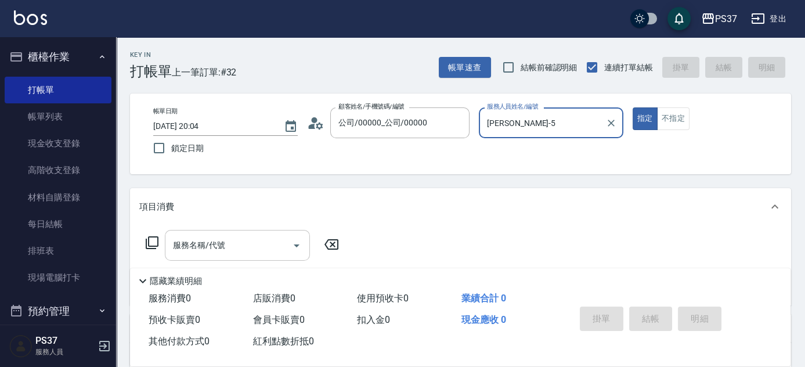
click at [231, 245] on input "服務名稱/代號" at bounding box center [228, 245] width 117 height 20
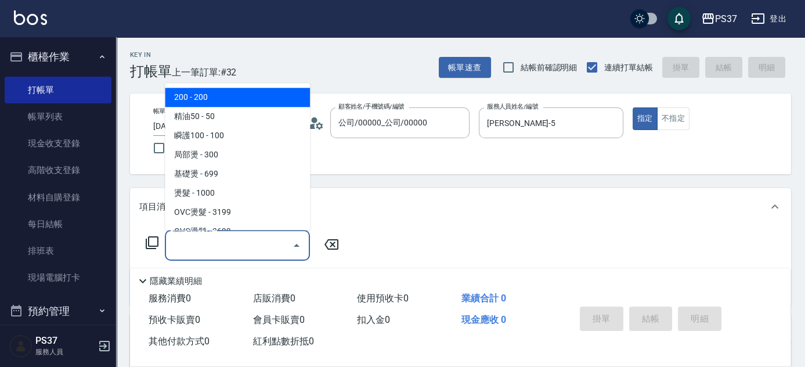
click at [223, 92] on span "200 - 200" at bounding box center [237, 97] width 145 height 19
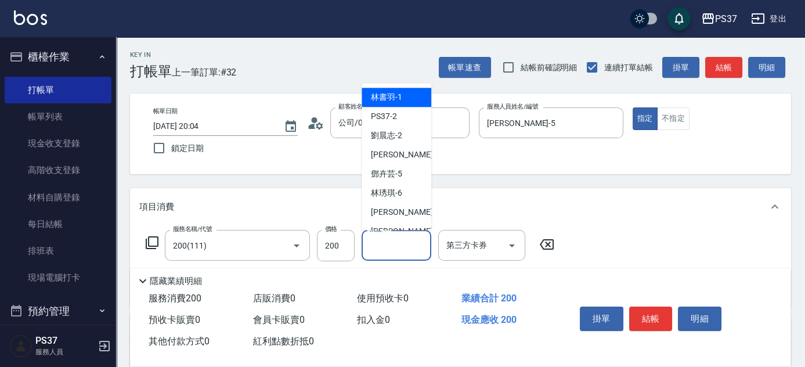
click at [396, 252] on input "洗髮-1" at bounding box center [396, 245] width 59 height 20
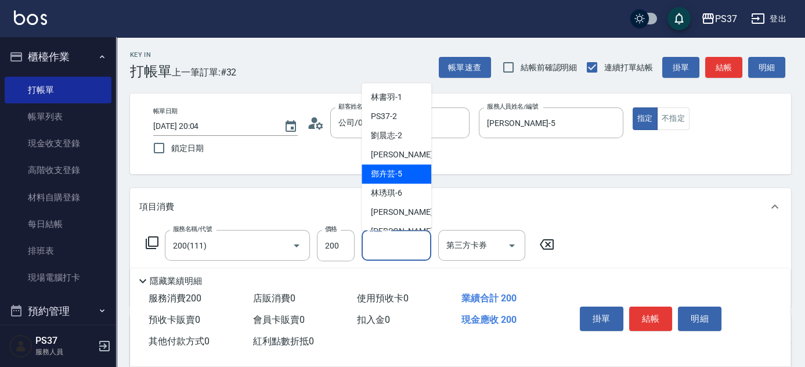
click at [382, 172] on span "[PERSON_NAME]-5" at bounding box center [386, 174] width 31 height 12
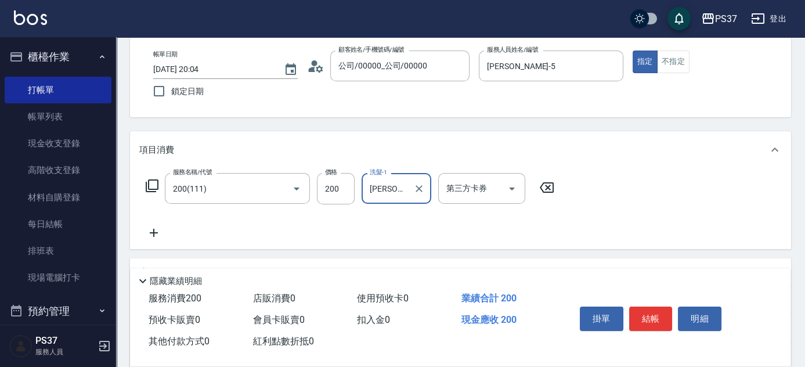
scroll to position [105, 0]
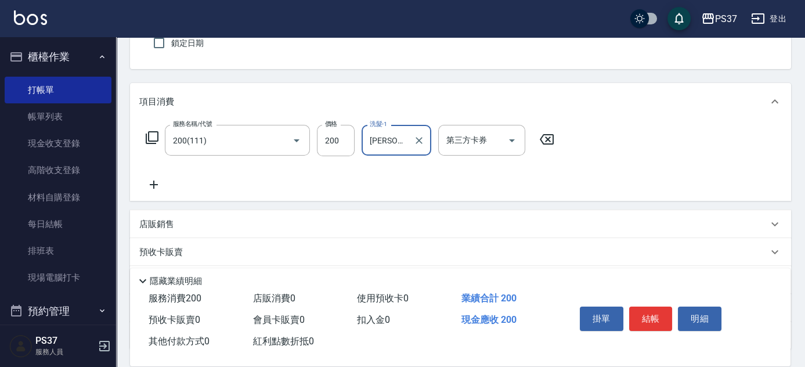
click at [144, 179] on icon at bounding box center [153, 185] width 29 height 14
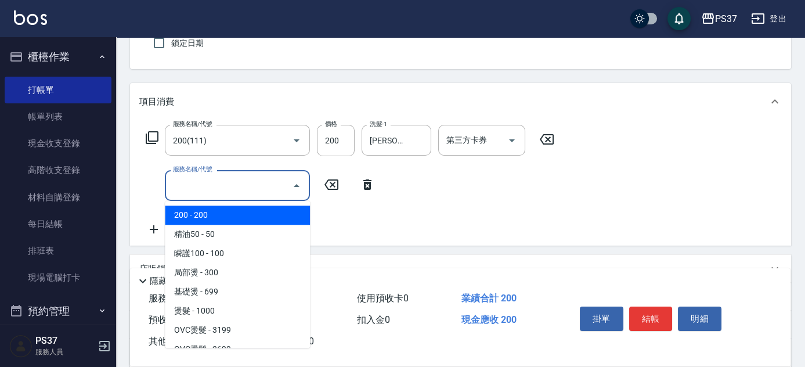
click at [208, 185] on input "服務名稱/代號" at bounding box center [228, 185] width 117 height 20
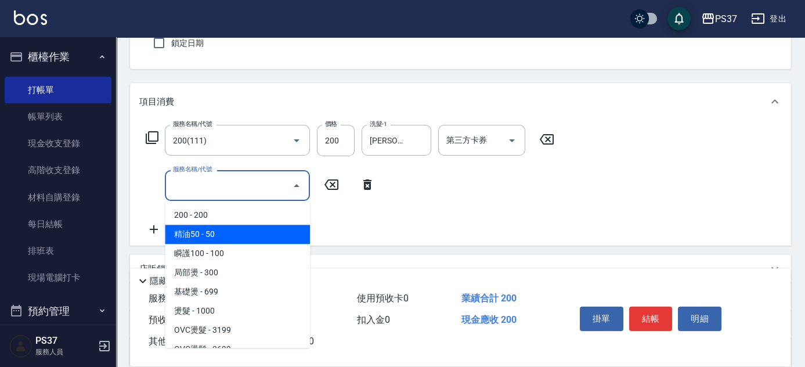
drag, startPoint x: 235, startPoint y: 226, endPoint x: 263, endPoint y: 217, distance: 29.4
click at [236, 226] on span "精油50 - 50" at bounding box center [237, 234] width 145 height 19
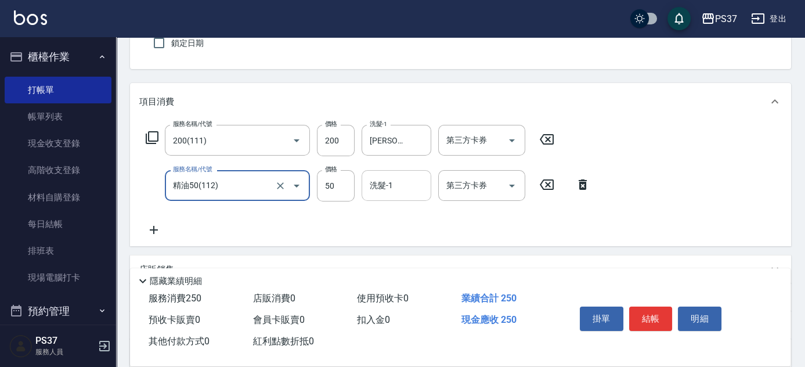
click at [391, 185] on input "洗髮-1" at bounding box center [396, 185] width 59 height 20
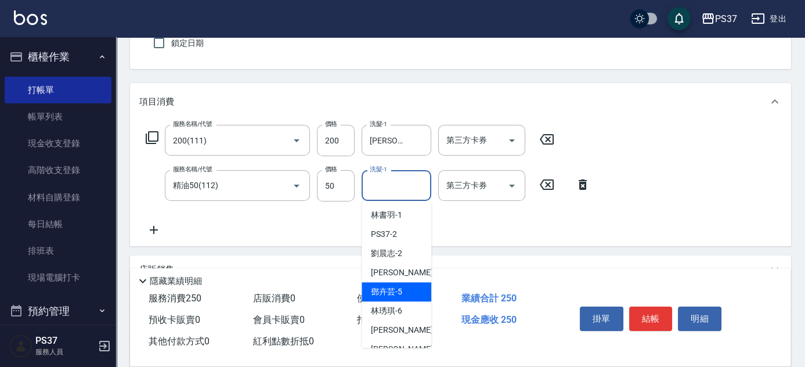
click at [401, 292] on span "[PERSON_NAME]-5" at bounding box center [386, 292] width 31 height 12
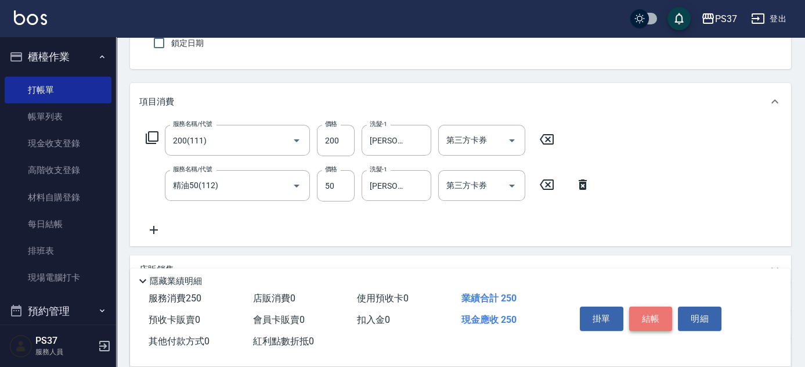
click at [647, 320] on button "結帳" at bounding box center [651, 319] width 44 height 24
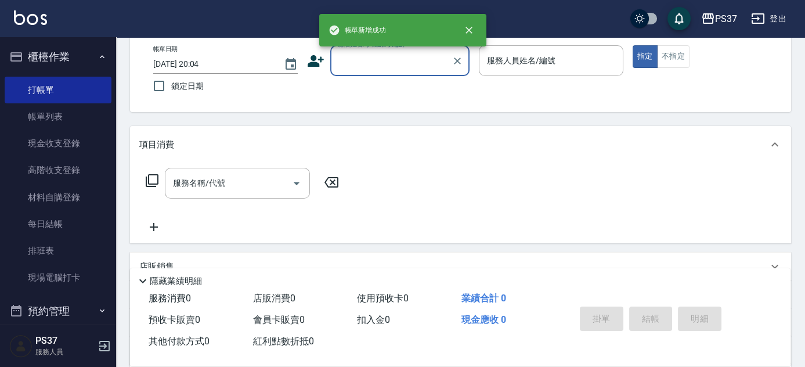
scroll to position [0, 0]
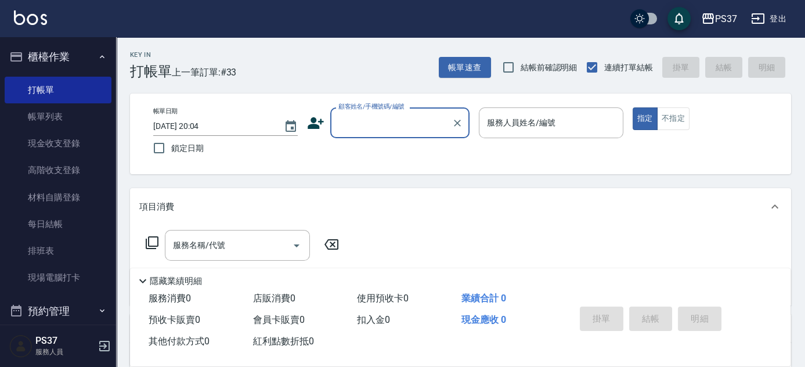
click at [384, 143] on div "帳單日期 [DATE] 20:04 鎖定日期 顧客姓名/手機號碼/編號 顧客姓名/手機號碼/編號 服務人員姓名/編號 服務人員姓名/編號 指定 不指定" at bounding box center [460, 133] width 633 height 53
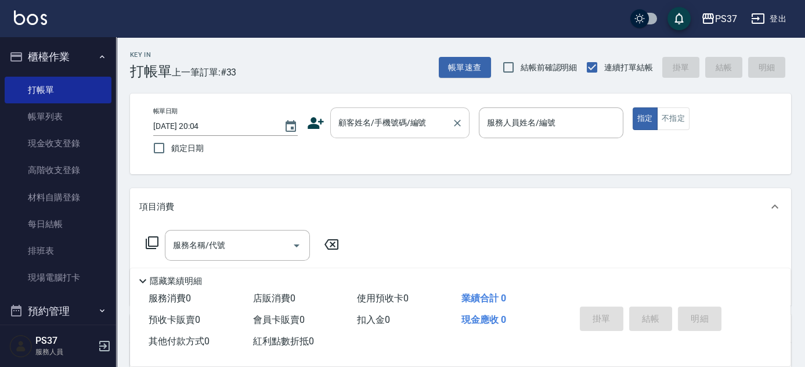
click at [384, 129] on input "顧客姓名/手機號碼/編號" at bounding box center [391, 123] width 111 height 20
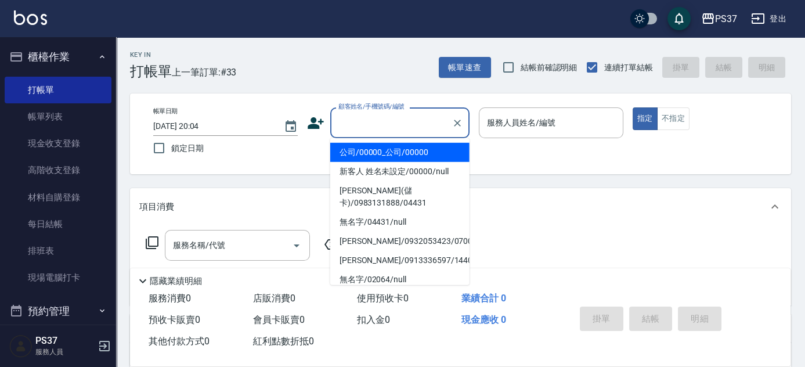
click at [381, 148] on li "公司/00000_公司/00000" at bounding box center [399, 152] width 139 height 19
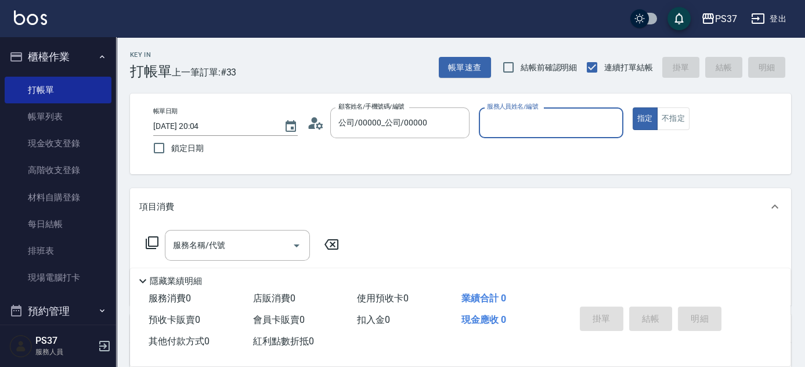
click at [551, 109] on div "服務人員姓名/編號" at bounding box center [551, 122] width 145 height 31
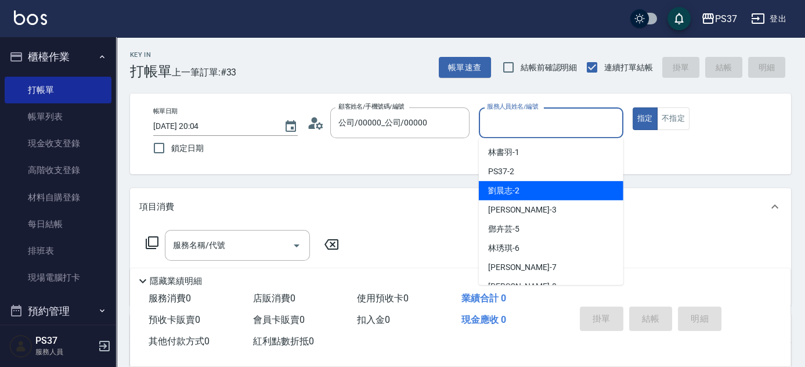
click at [546, 195] on div "[PERSON_NAME]-2" at bounding box center [551, 190] width 145 height 19
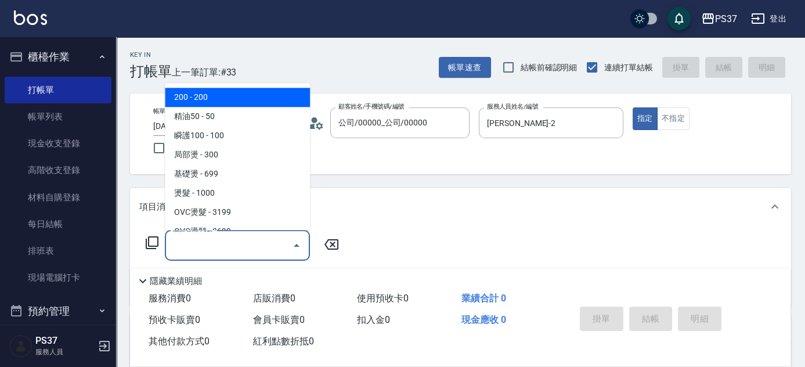
drag, startPoint x: 251, startPoint y: 247, endPoint x: 238, endPoint y: 166, distance: 82.3
click at [250, 247] on input "服務名稱/代號" at bounding box center [228, 245] width 117 height 20
click at [240, 98] on span "200 - 200" at bounding box center [237, 97] width 145 height 19
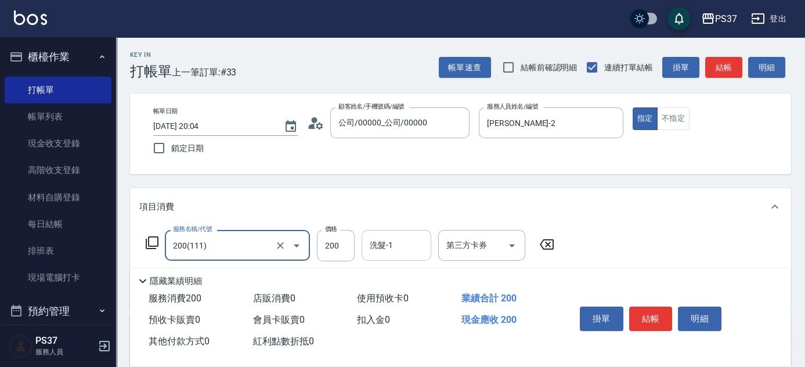
click at [410, 247] on input "洗髮-1" at bounding box center [396, 245] width 59 height 20
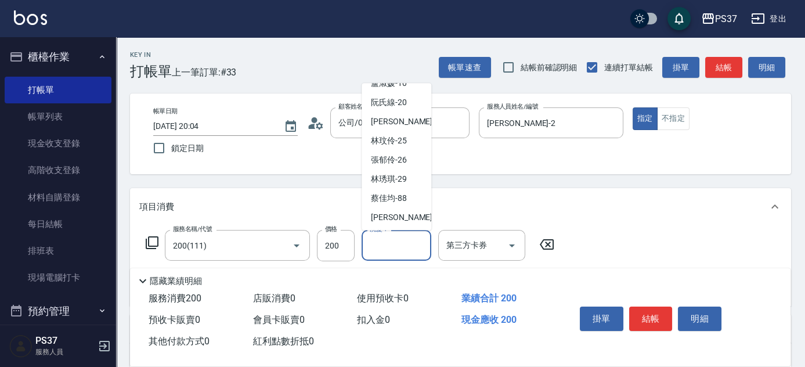
scroll to position [188, 0]
click at [392, 183] on span "[PERSON_NAME]-29" at bounding box center [389, 178] width 36 height 12
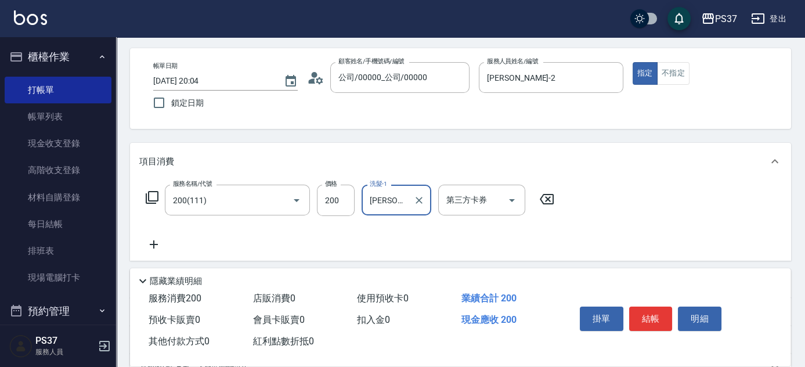
scroll to position [105, 0]
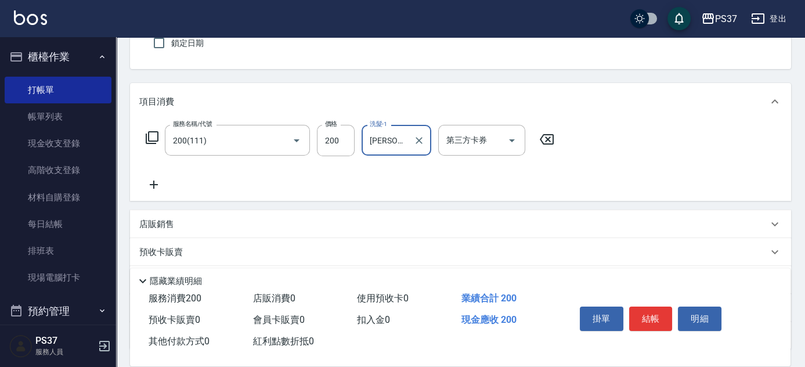
click at [153, 178] on icon at bounding box center [153, 185] width 29 height 14
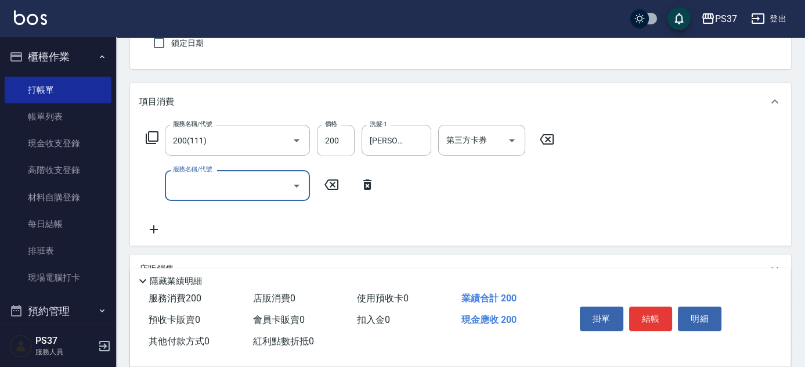
click at [188, 179] on input "服務名稱/代號" at bounding box center [228, 185] width 117 height 20
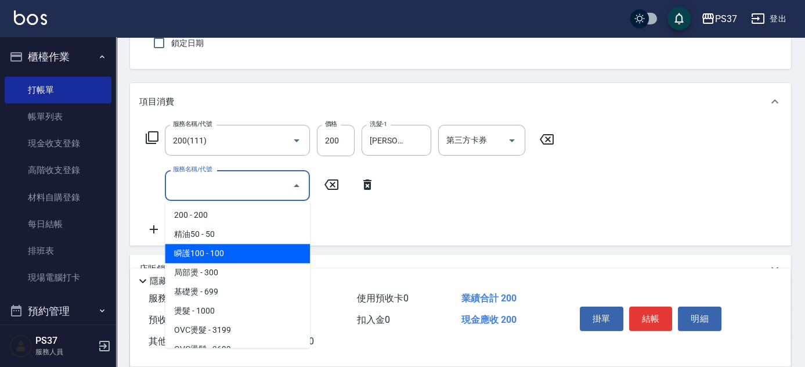
click at [224, 245] on span "瞬護100 - 100" at bounding box center [237, 253] width 145 height 19
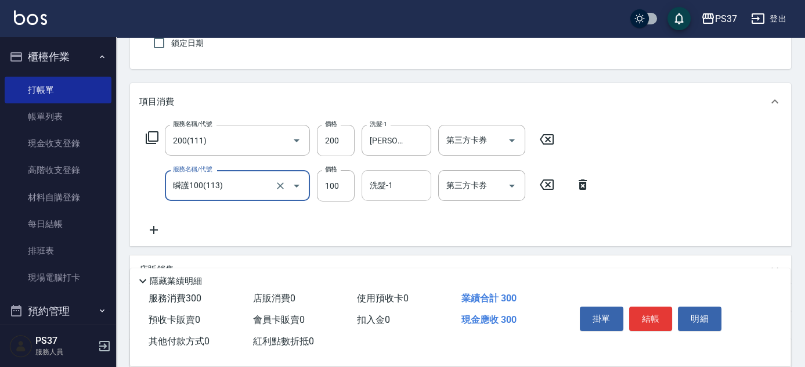
click at [376, 188] on div "洗髮-1 洗髮-1" at bounding box center [397, 185] width 70 height 31
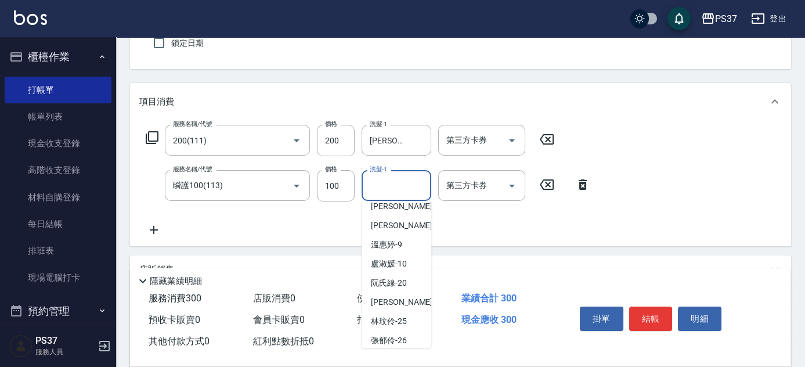
scroll to position [188, 0]
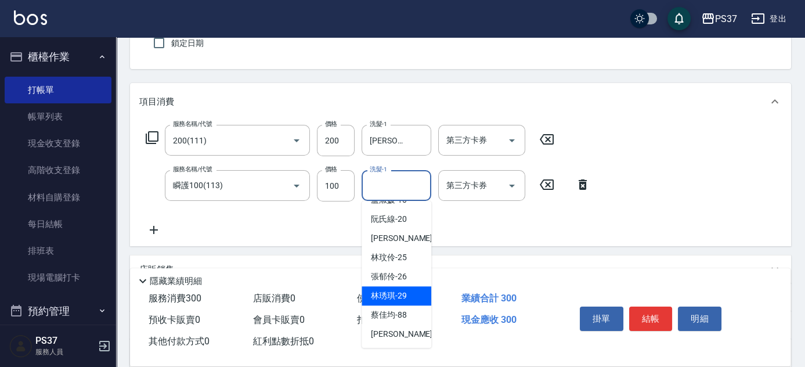
click at [410, 297] on div "[PERSON_NAME]-29" at bounding box center [397, 295] width 70 height 19
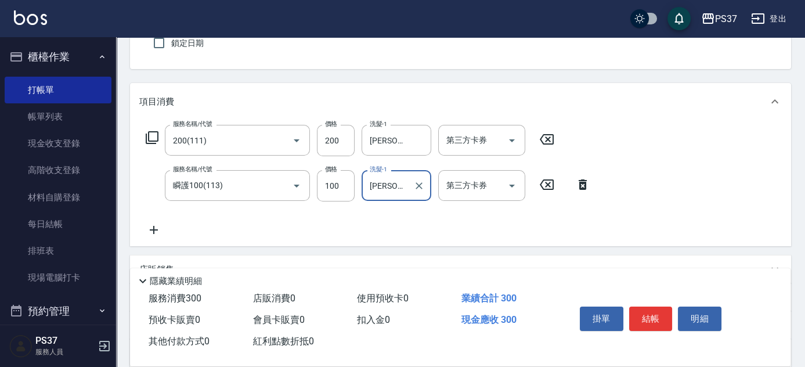
click at [156, 230] on icon at bounding box center [154, 230] width 8 height 8
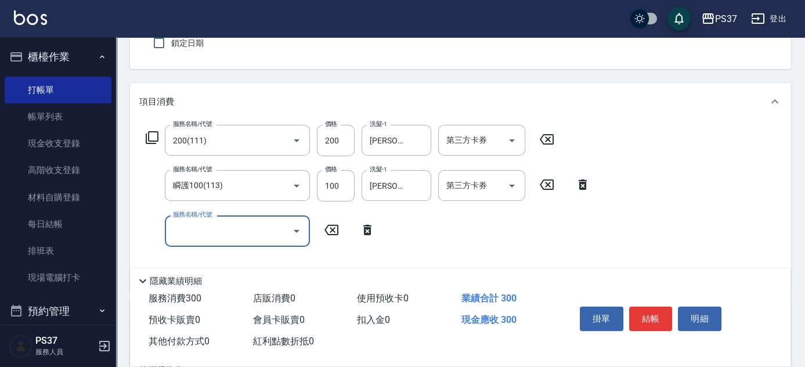
click at [203, 224] on input "服務名稱/代號" at bounding box center [228, 231] width 117 height 20
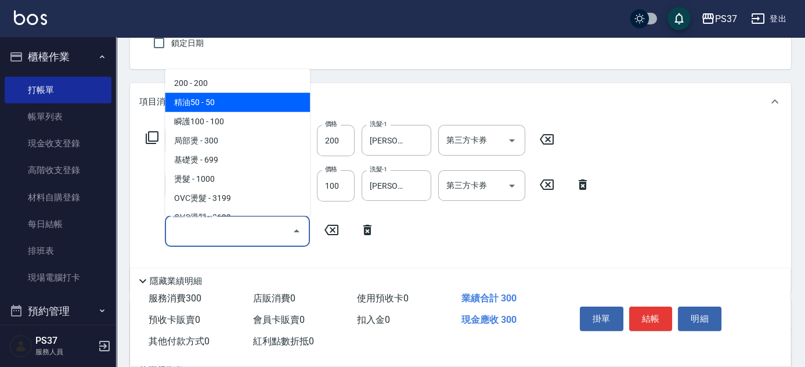
click at [222, 105] on span "精油50 - 50" at bounding box center [237, 102] width 145 height 19
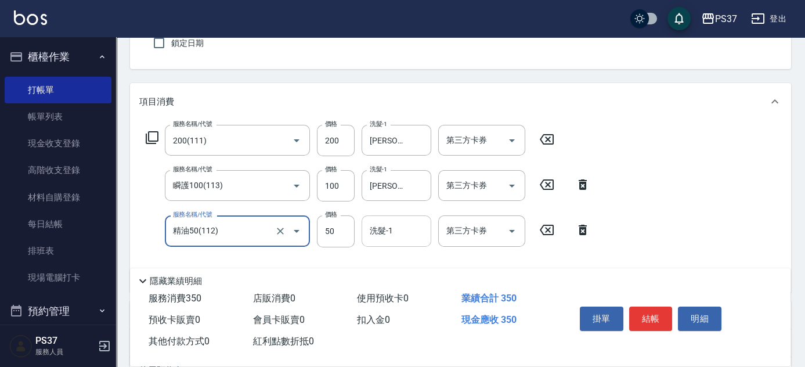
click at [395, 236] on input "洗髮-1" at bounding box center [396, 231] width 59 height 20
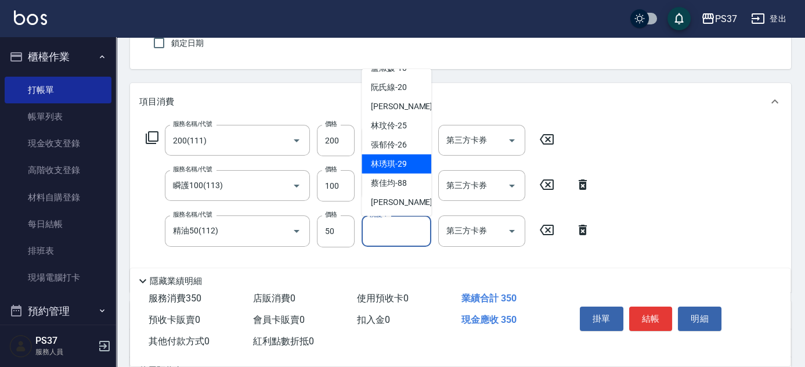
click at [393, 166] on span "[PERSON_NAME]-29" at bounding box center [389, 164] width 36 height 12
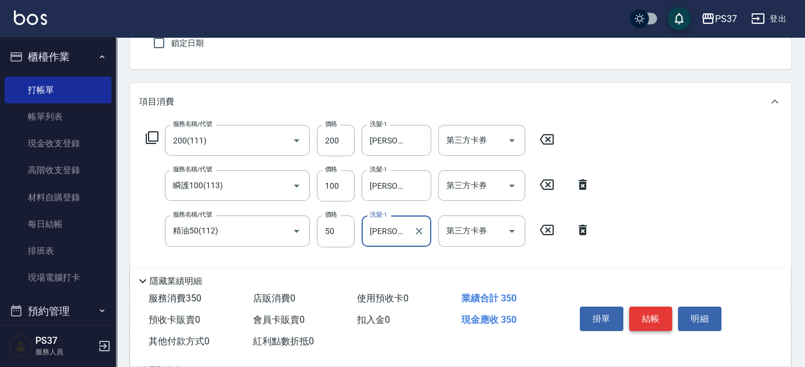
click at [658, 326] on button "結帳" at bounding box center [651, 319] width 44 height 24
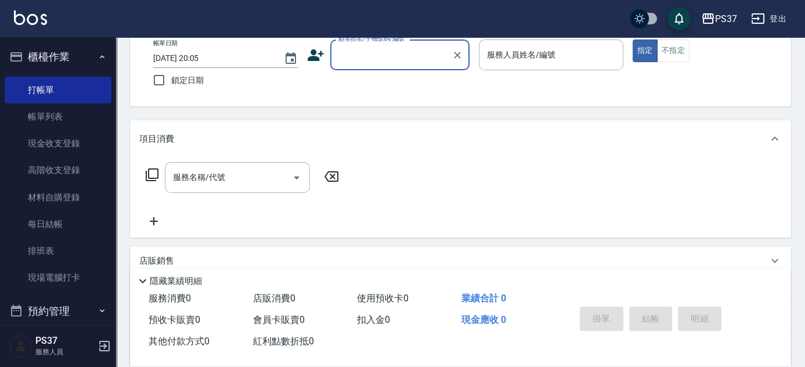
scroll to position [52, 0]
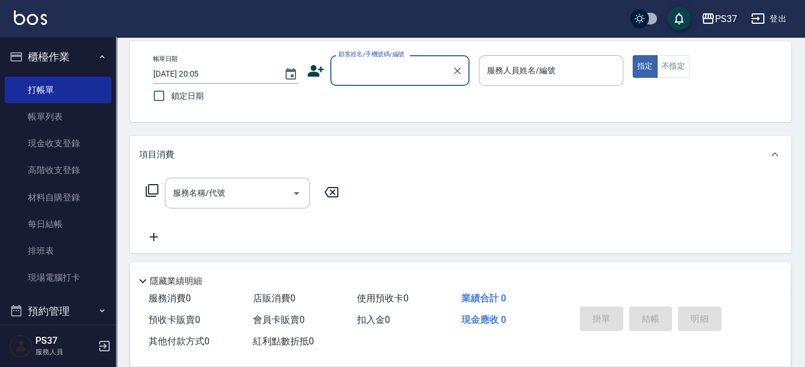
click at [404, 81] on div "顧客姓名/手機號碼/編號" at bounding box center [399, 70] width 139 height 31
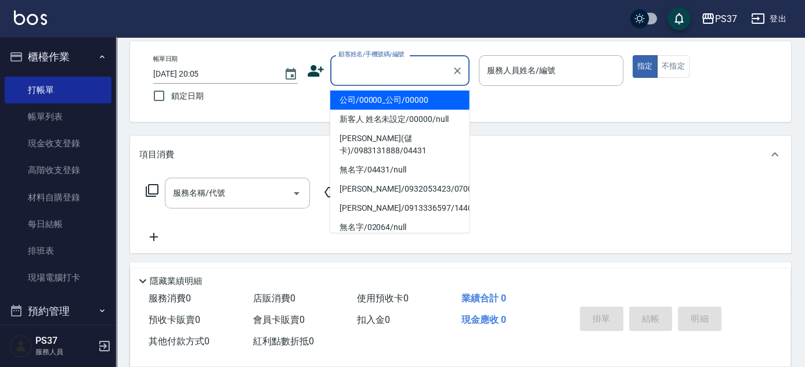
click at [402, 92] on li "公司/00000_公司/00000" at bounding box center [399, 100] width 139 height 19
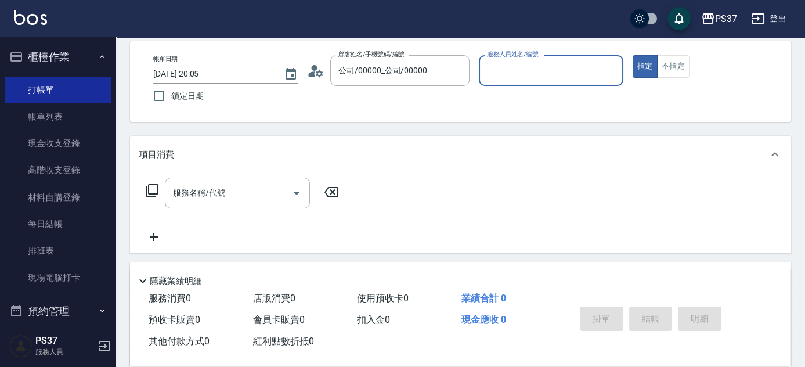
click at [526, 75] on input "服務人員姓名/編號" at bounding box center [551, 70] width 134 height 20
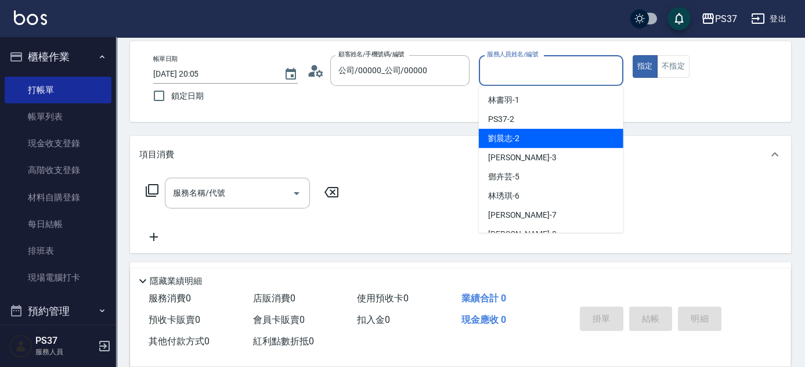
click at [546, 143] on div "[PERSON_NAME]-2" at bounding box center [551, 138] width 145 height 19
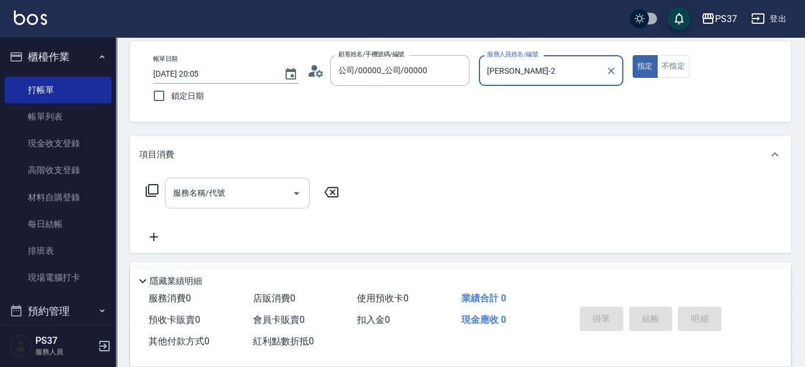
click at [280, 197] on input "服務名稱/代號" at bounding box center [228, 193] width 117 height 20
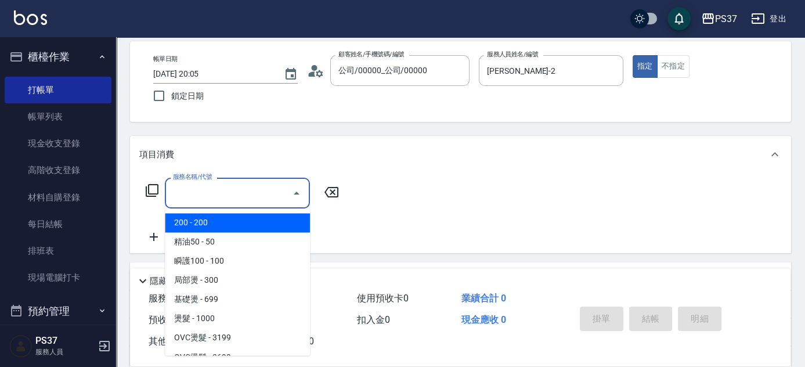
click at [240, 222] on span "200 - 200" at bounding box center [237, 222] width 145 height 19
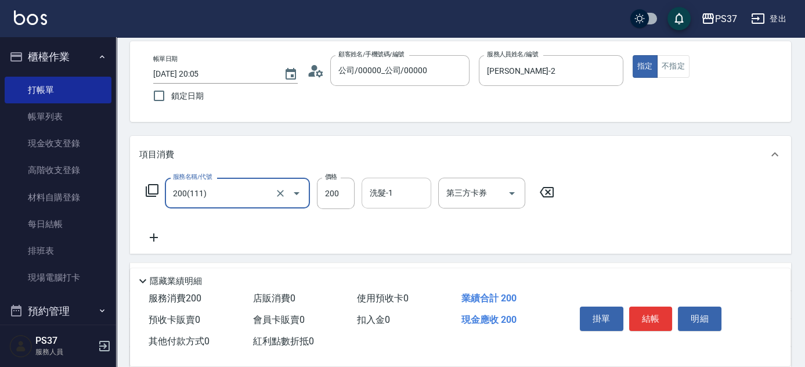
drag, startPoint x: 414, startPoint y: 195, endPoint x: 407, endPoint y: 195, distance: 7.0
click at [412, 195] on input "洗髮-1" at bounding box center [396, 193] width 59 height 20
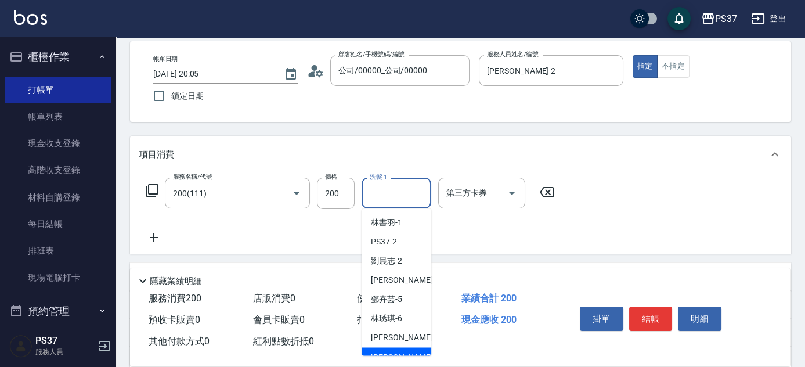
click at [411, 351] on div "[PERSON_NAME]-8" at bounding box center [397, 356] width 70 height 19
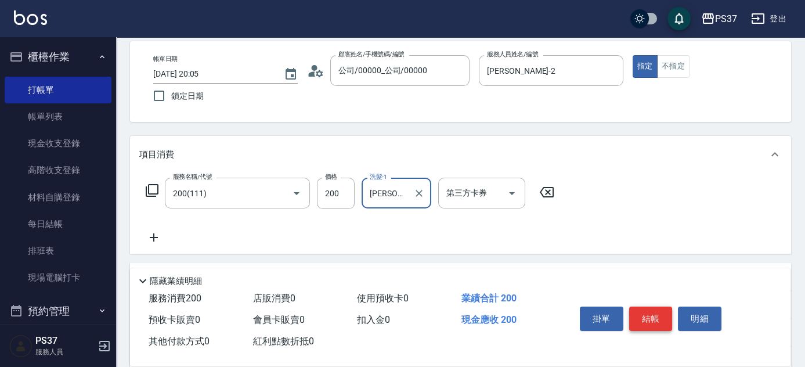
click at [664, 319] on button "結帳" at bounding box center [651, 319] width 44 height 24
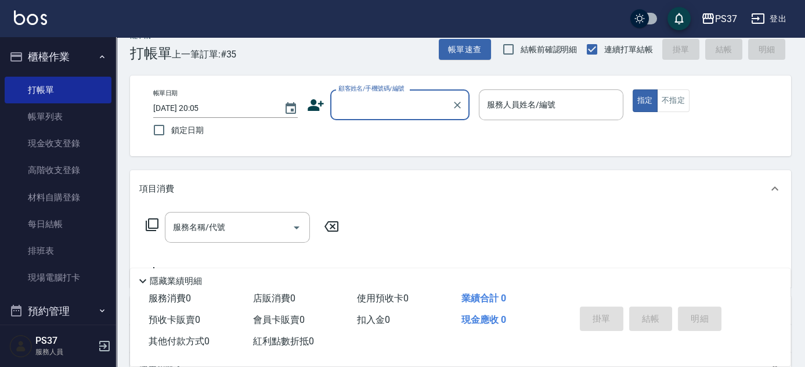
scroll to position [0, 0]
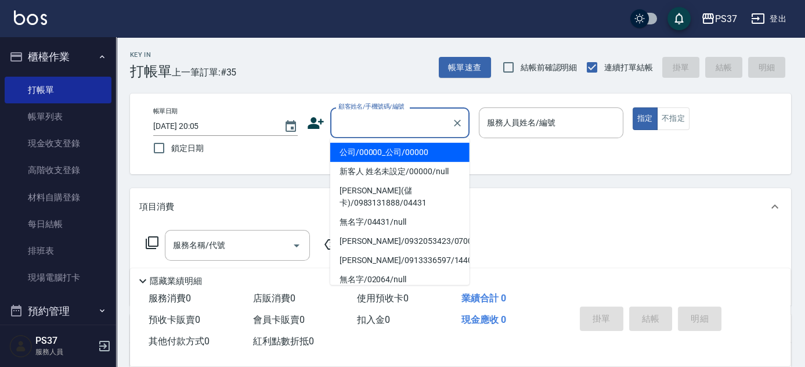
click at [398, 132] on input "顧客姓名/手機號碼/編號" at bounding box center [391, 123] width 111 height 20
click at [384, 160] on li "公司/00000_公司/00000" at bounding box center [399, 152] width 139 height 19
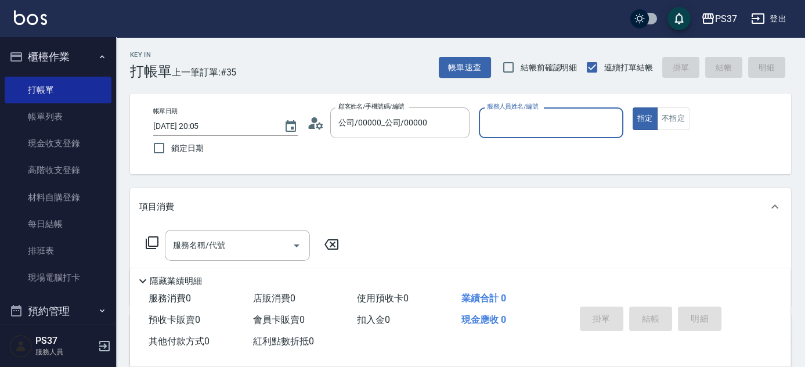
click at [494, 123] on input "服務人員姓名/編號" at bounding box center [551, 123] width 134 height 20
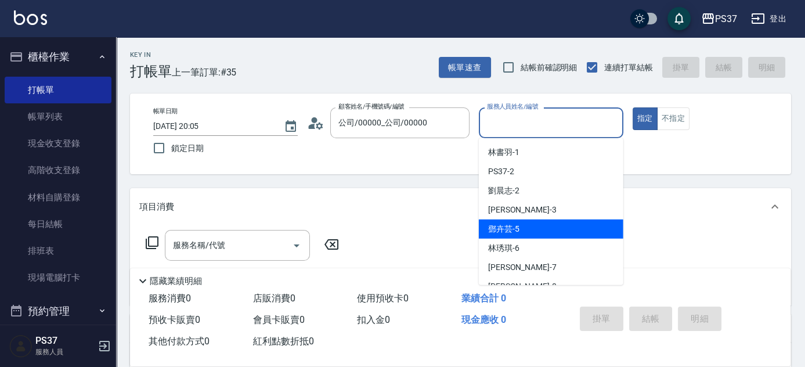
drag, startPoint x: 550, startPoint y: 226, endPoint x: 522, endPoint y: 225, distance: 28.5
click at [550, 226] on div "[PERSON_NAME]-5" at bounding box center [551, 228] width 145 height 19
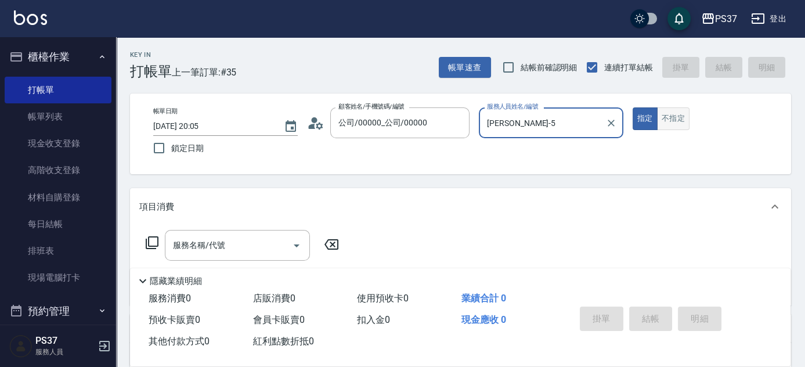
click at [679, 124] on button "不指定" at bounding box center [673, 118] width 33 height 23
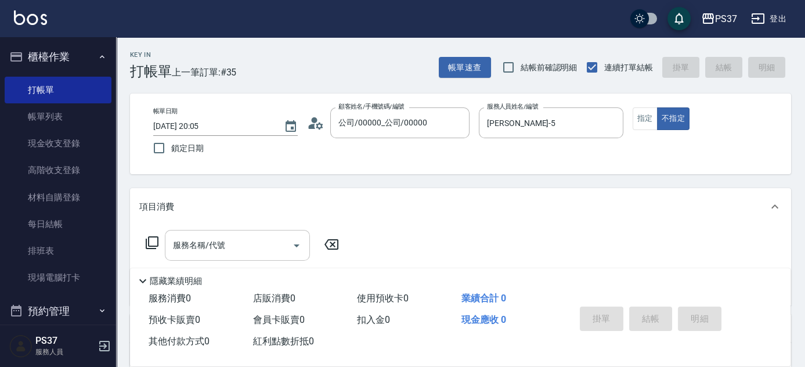
click at [247, 248] on input "服務名稱/代號" at bounding box center [228, 245] width 117 height 20
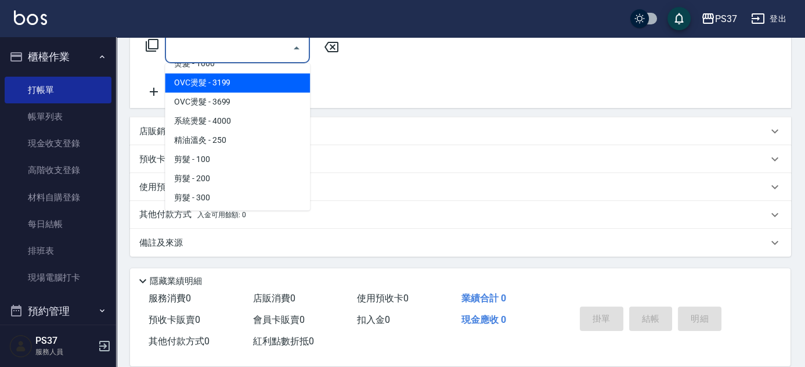
scroll to position [158, 0]
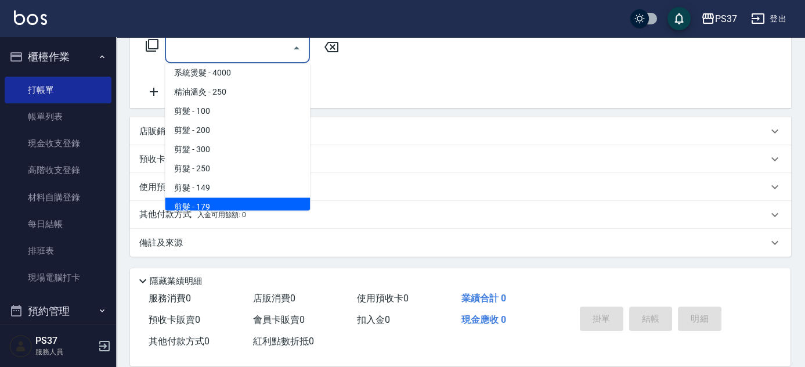
click at [253, 202] on span "剪髮 - 179" at bounding box center [237, 206] width 145 height 19
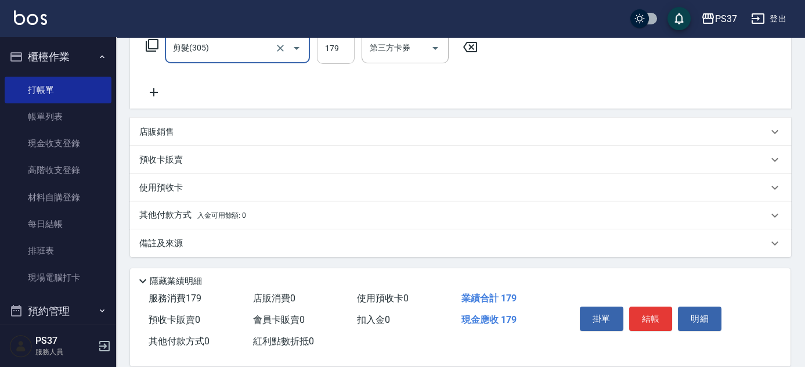
click at [348, 57] on input "179" at bounding box center [336, 48] width 38 height 31
click at [643, 311] on button "結帳" at bounding box center [651, 319] width 44 height 24
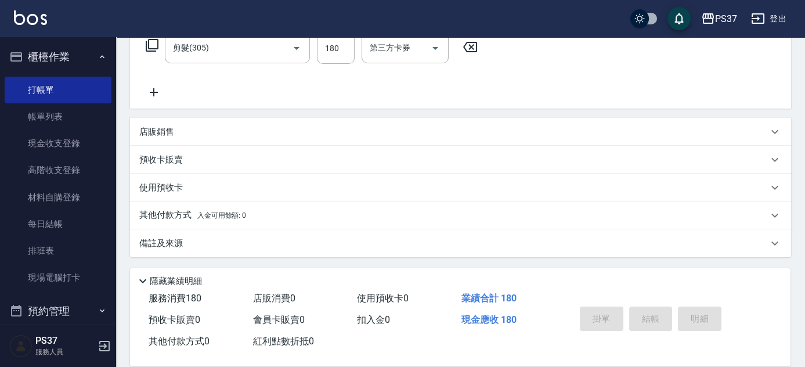
scroll to position [0, 0]
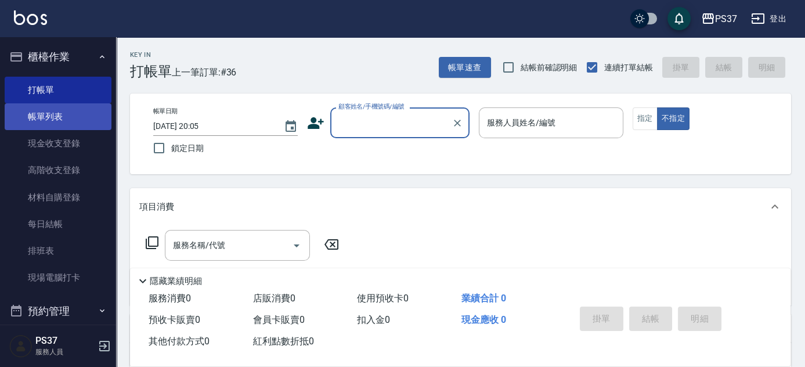
click at [69, 119] on link "帳單列表" at bounding box center [58, 116] width 107 height 27
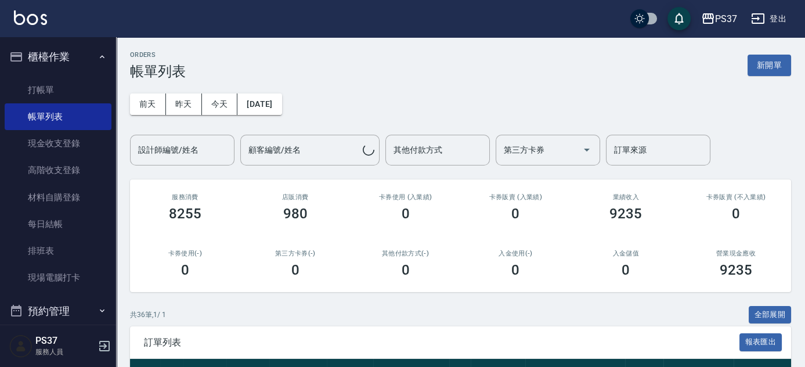
scroll to position [319, 0]
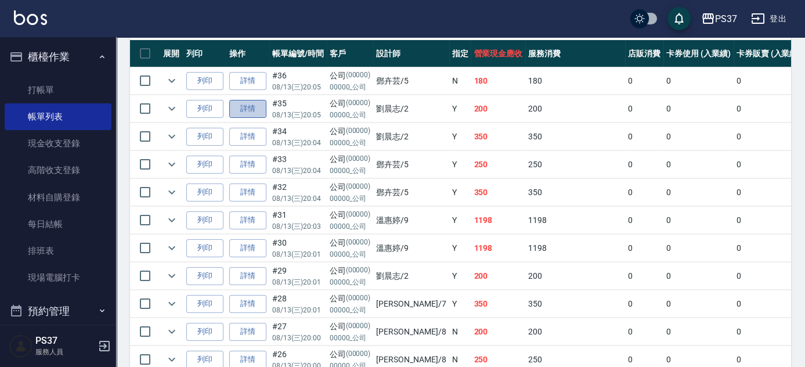
click at [246, 109] on link "詳情" at bounding box center [247, 109] width 37 height 18
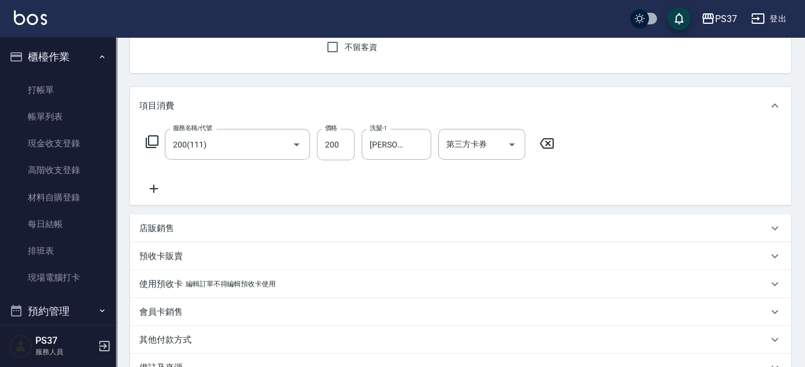
scroll to position [105, 0]
click at [161, 222] on p "店販銷售" at bounding box center [156, 227] width 35 height 12
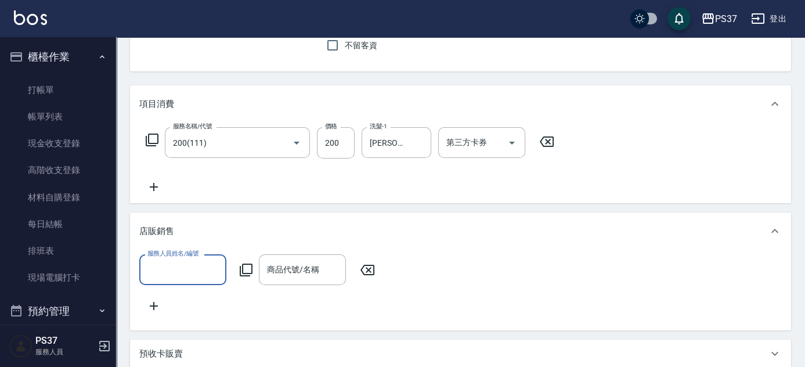
scroll to position [0, 0]
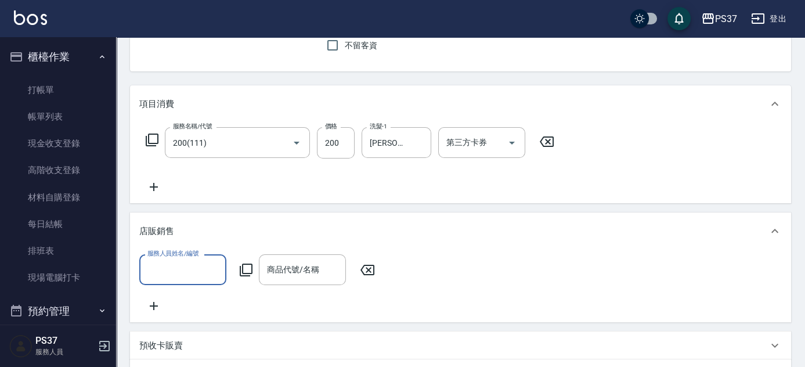
click at [177, 268] on input "服務人員姓名/編號" at bounding box center [183, 270] width 77 height 20
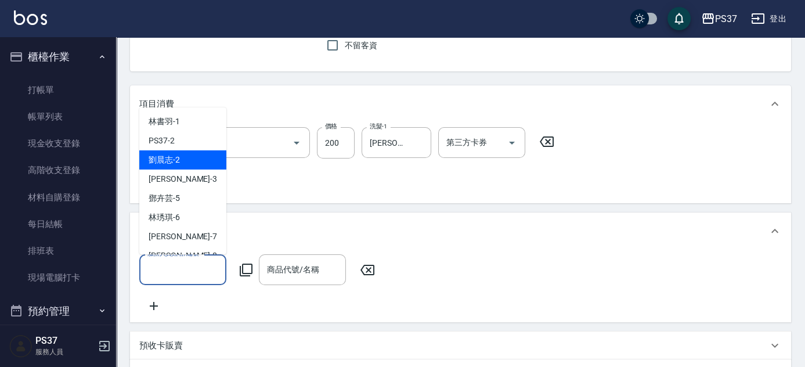
click at [182, 160] on div "[PERSON_NAME]-2" at bounding box center [182, 159] width 87 height 19
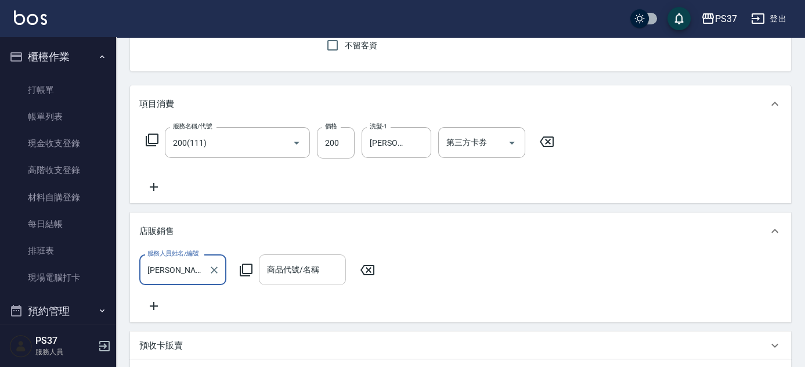
click at [301, 266] on input "商品代號/名稱" at bounding box center [302, 270] width 77 height 20
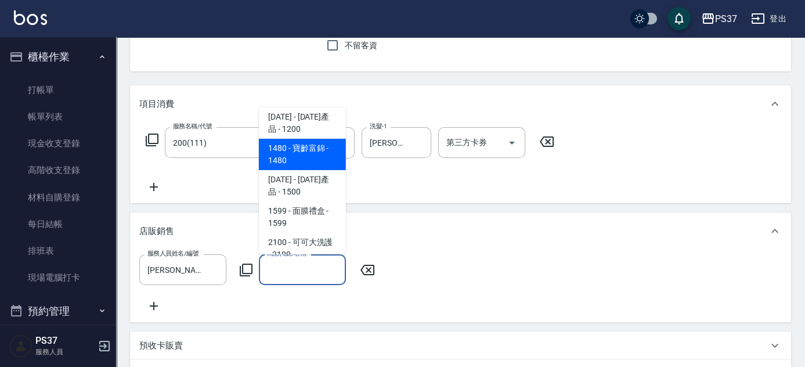
scroll to position [581, 0]
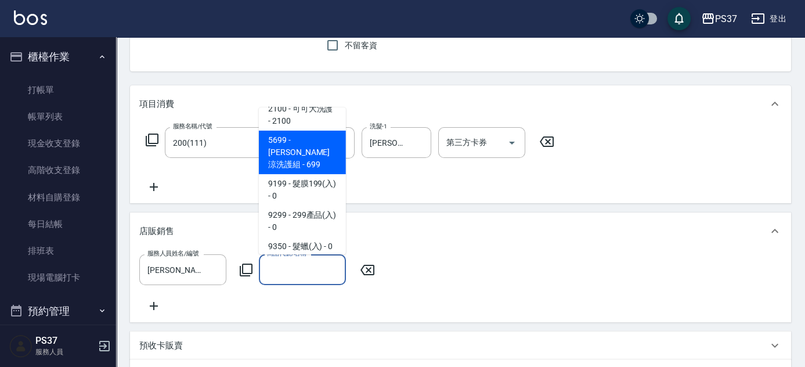
click at [295, 174] on span "5699 - [PERSON_NAME]涼洗護組 - 699" at bounding box center [302, 153] width 87 height 44
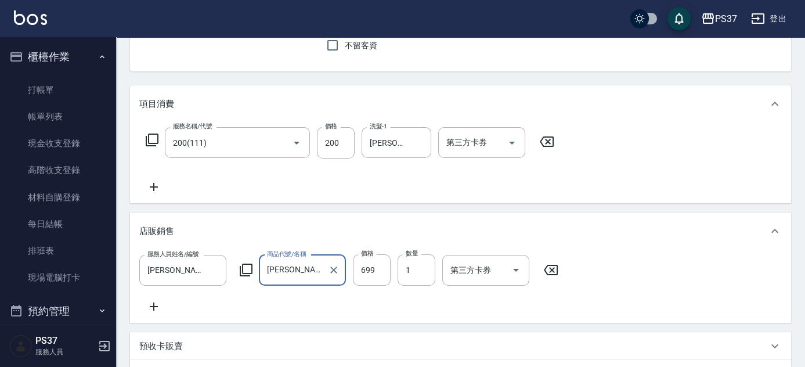
scroll to position [211, 0]
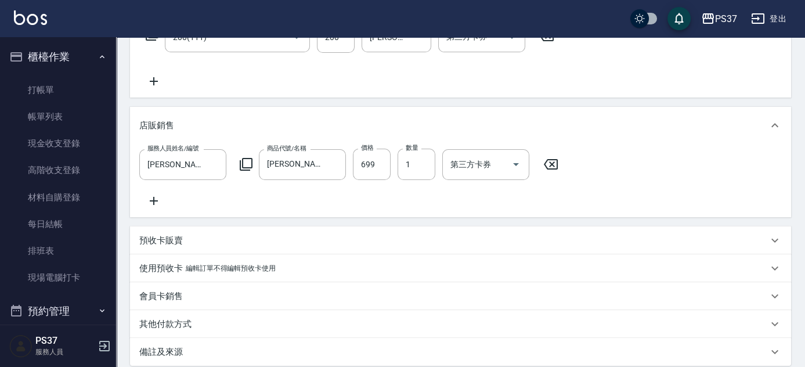
click at [154, 201] on icon at bounding box center [153, 201] width 29 height 14
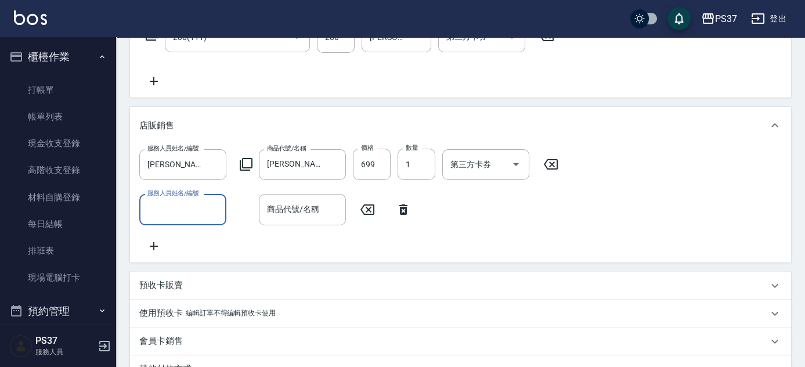
click at [160, 204] on input "服務人員姓名/編號" at bounding box center [183, 209] width 77 height 20
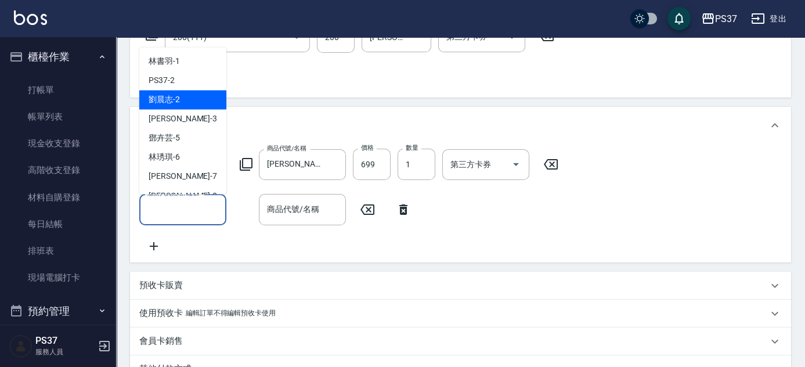
click at [171, 104] on span "[PERSON_NAME]-2" at bounding box center [164, 100] width 31 height 12
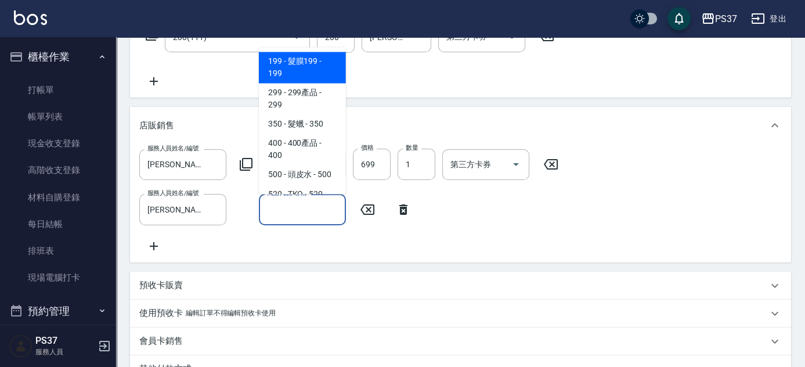
click at [279, 208] on input "商品代號/名稱" at bounding box center [302, 209] width 77 height 20
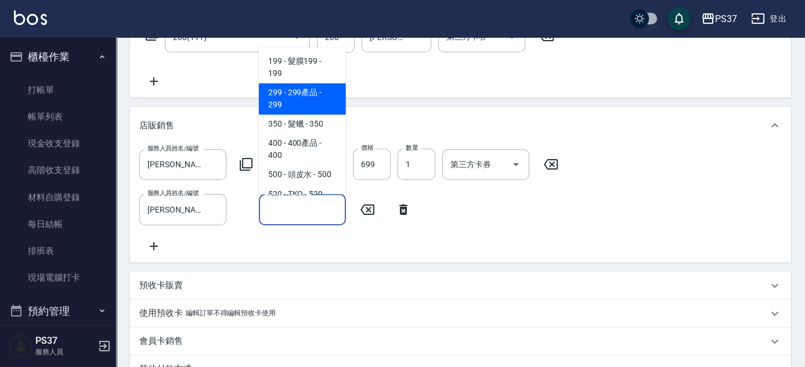
click at [298, 98] on span "299 - 299產品 - 299" at bounding box center [302, 99] width 87 height 31
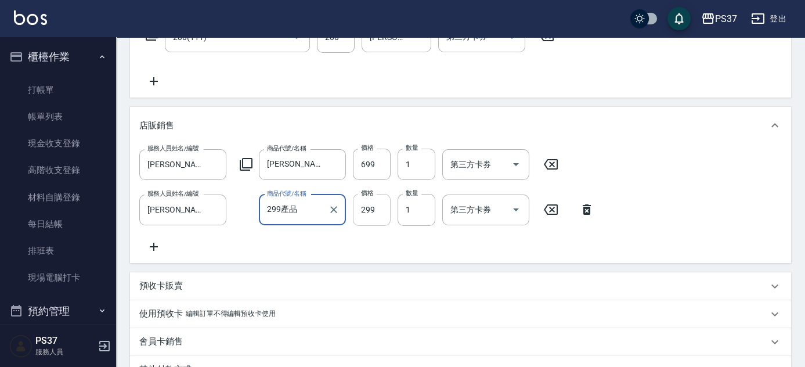
click at [381, 213] on input "299" at bounding box center [372, 209] width 38 height 31
click at [513, 160] on icon "Open" at bounding box center [516, 164] width 14 height 14
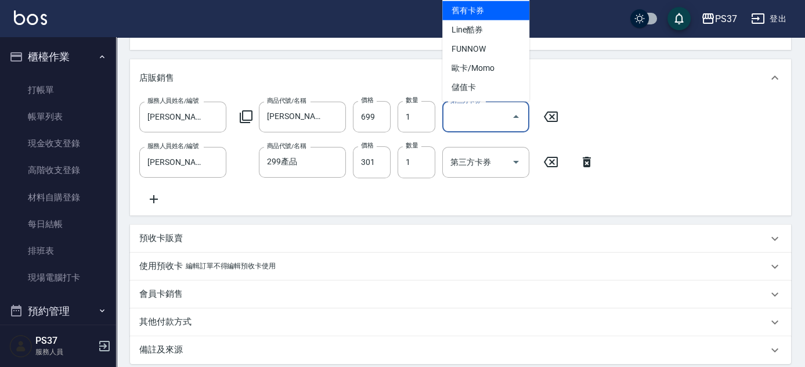
scroll to position [105, 0]
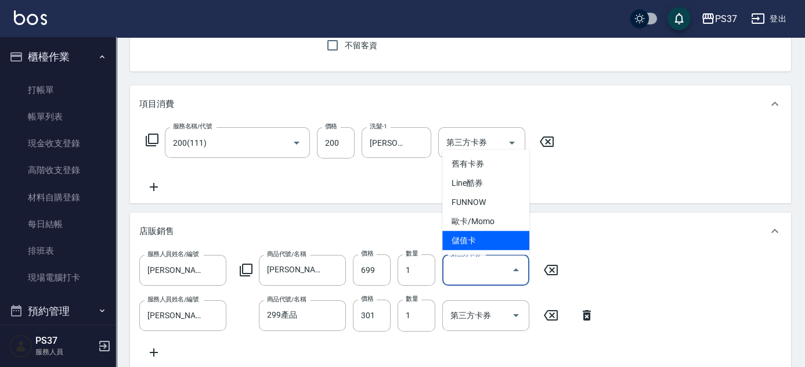
click at [505, 235] on span "儲值卡" at bounding box center [485, 240] width 87 height 19
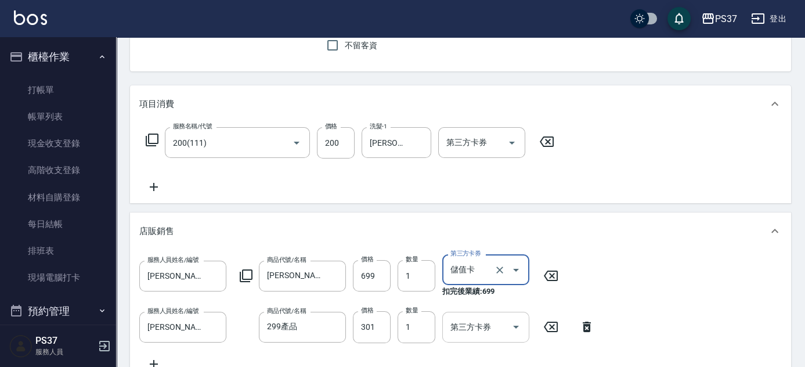
click at [523, 320] on div at bounding box center [515, 327] width 17 height 31
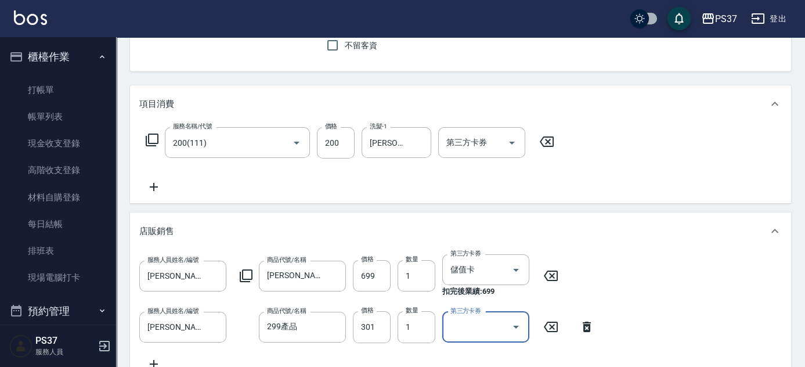
click at [520, 330] on icon "Open" at bounding box center [516, 327] width 14 height 14
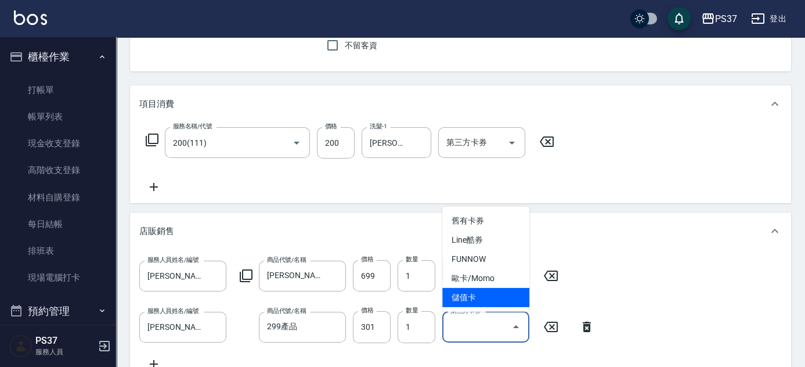
click at [505, 300] on span "儲值卡" at bounding box center [485, 297] width 87 height 19
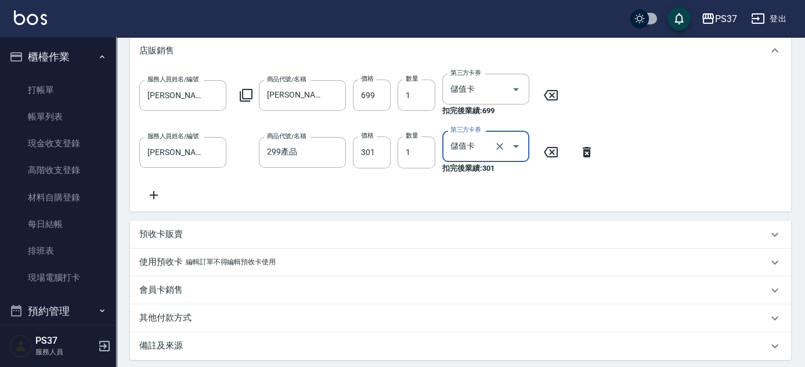
scroll to position [369, 0]
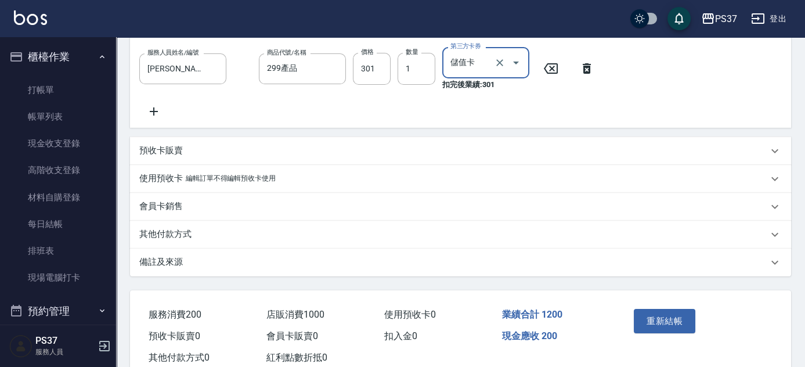
click at [669, 333] on button "重新結帳" at bounding box center [665, 321] width 62 height 24
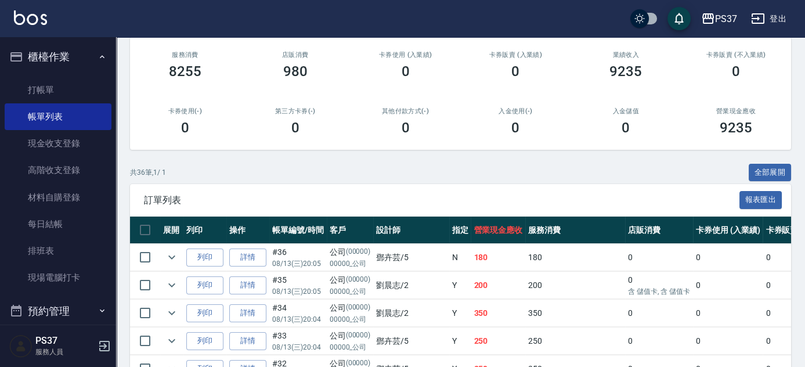
scroll to position [264, 0]
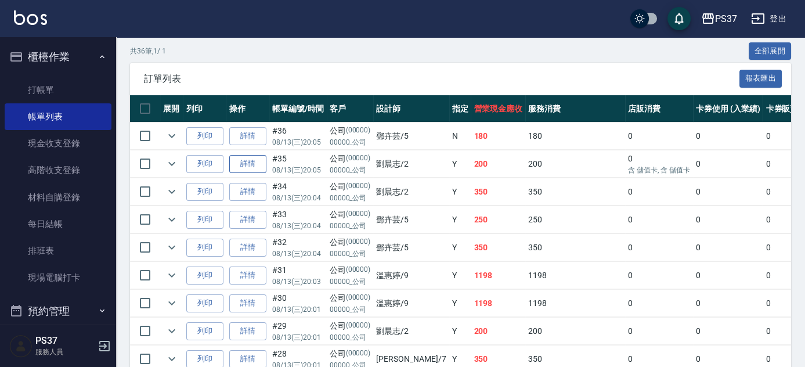
click at [240, 164] on link "詳情" at bounding box center [247, 164] width 37 height 18
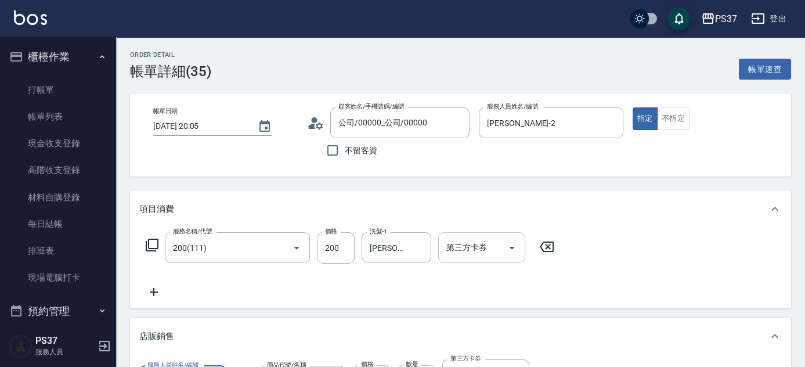
click at [518, 242] on icon "Open" at bounding box center [512, 248] width 14 height 14
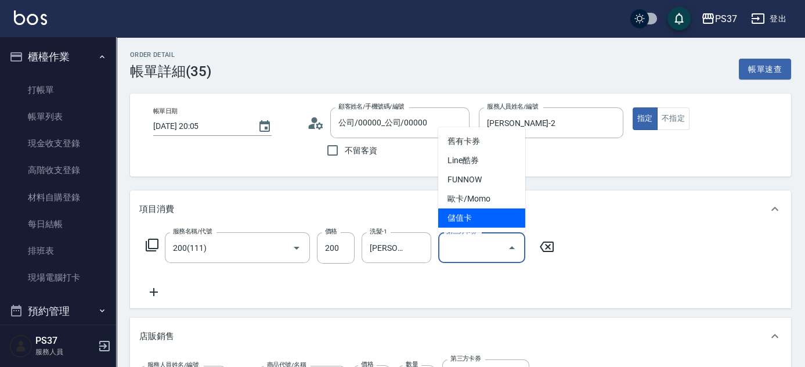
click at [489, 221] on span "儲值卡" at bounding box center [481, 217] width 87 height 19
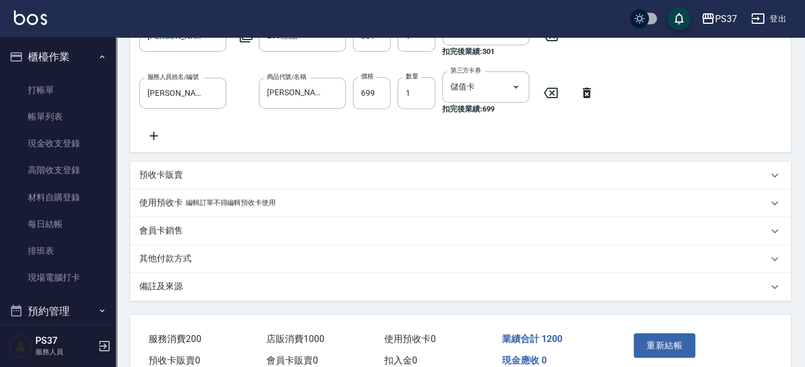
scroll to position [422, 0]
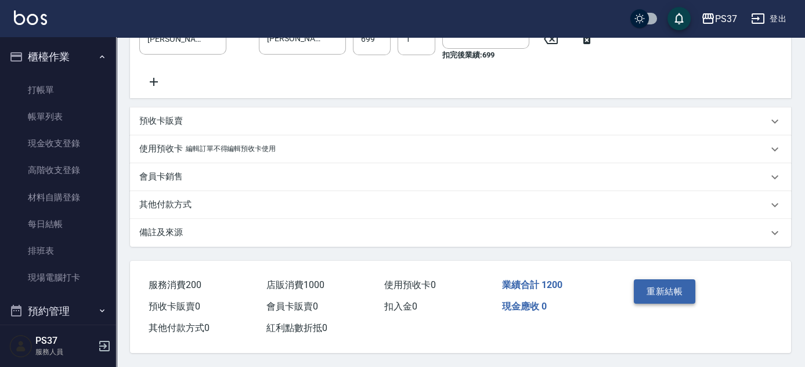
click at [651, 290] on button "重新結帳" at bounding box center [665, 291] width 62 height 24
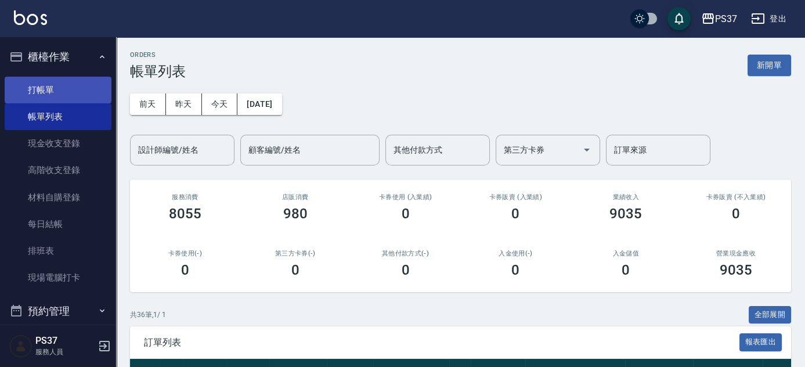
click at [66, 98] on link "打帳單" at bounding box center [58, 90] width 107 height 27
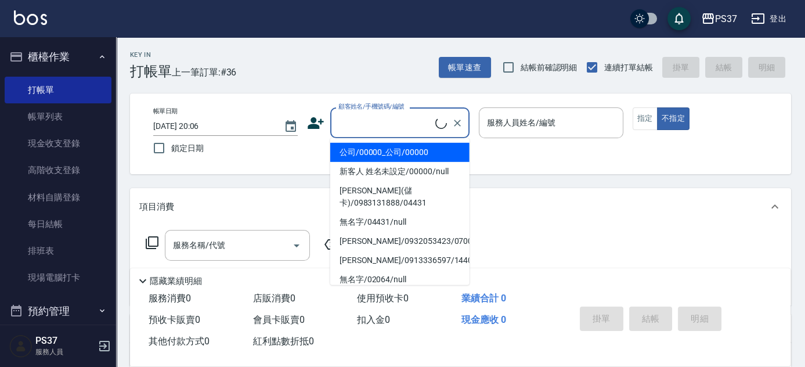
click at [368, 129] on input "顧客姓名/手機號碼/編號" at bounding box center [386, 123] width 100 height 20
click at [361, 153] on li "公司/00000_公司/00000" at bounding box center [399, 152] width 139 height 19
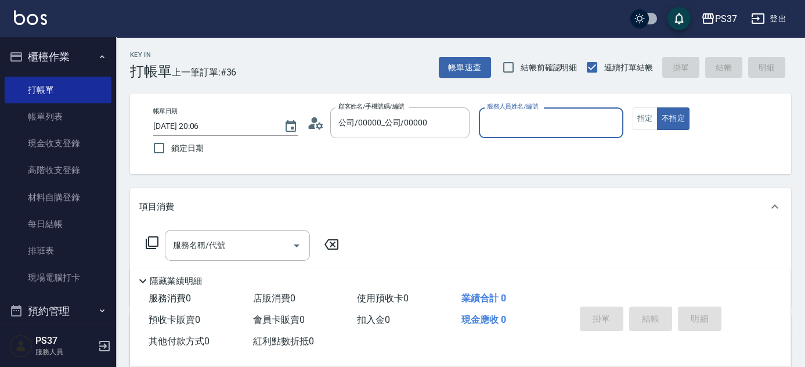
click at [516, 140] on p at bounding box center [551, 144] width 145 height 12
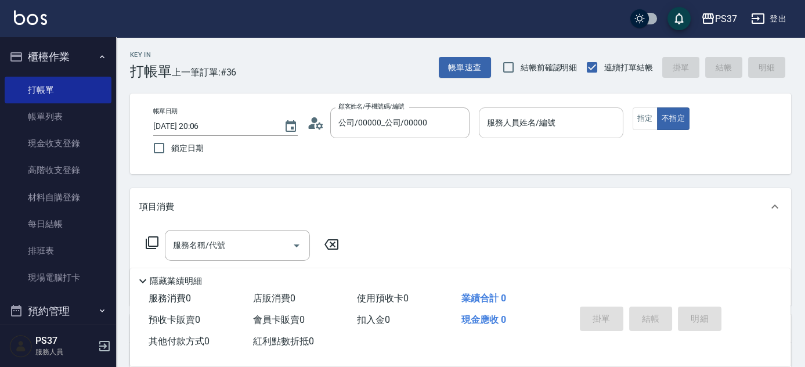
click at [517, 135] on div "服務人員姓名/編號" at bounding box center [551, 122] width 145 height 31
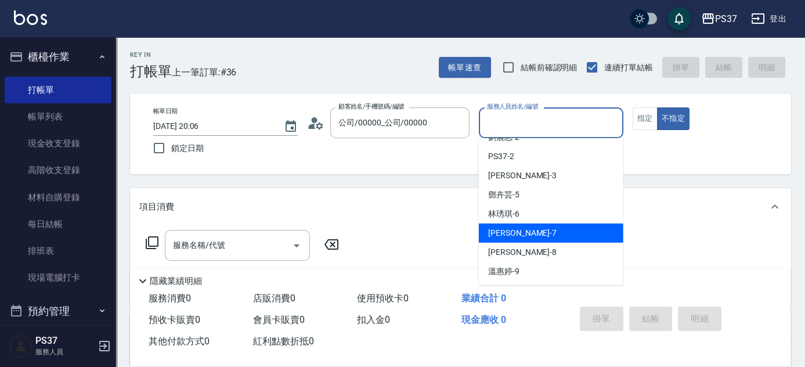
scroll to position [52, 0]
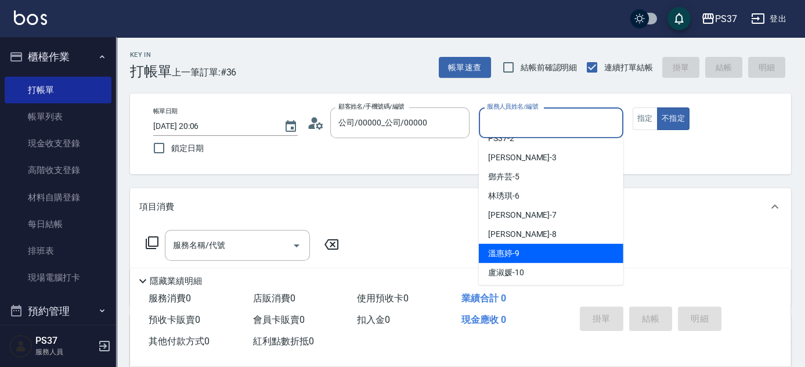
click at [532, 244] on div "[PERSON_NAME]-9" at bounding box center [551, 253] width 145 height 19
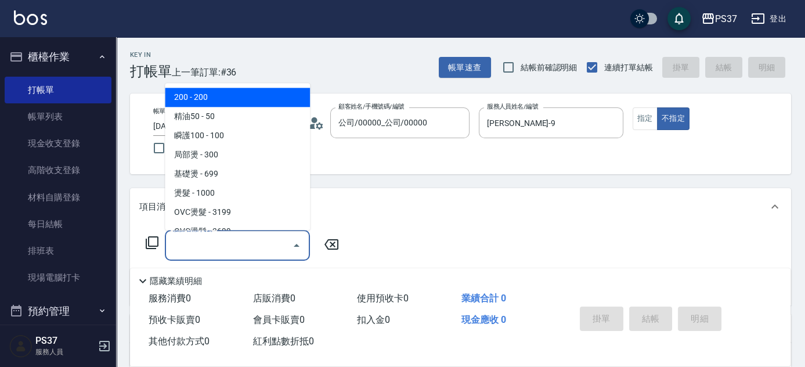
click at [240, 243] on input "服務名稱/代號" at bounding box center [228, 245] width 117 height 20
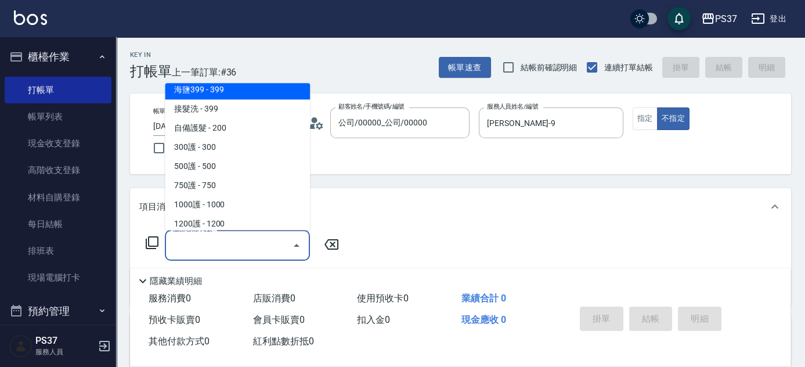
scroll to position [581, 0]
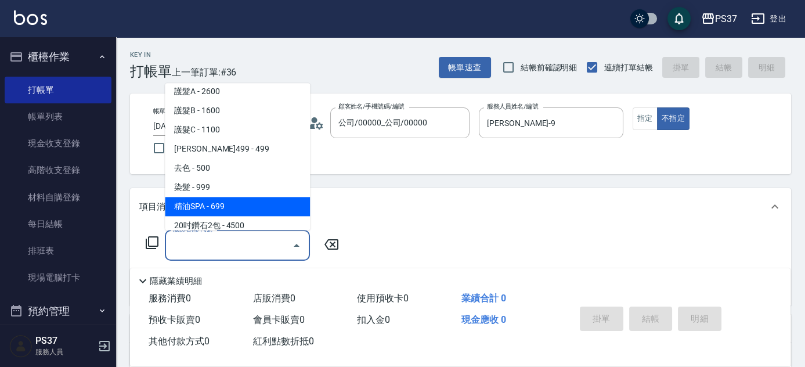
click at [229, 208] on span "精油SPA - 699" at bounding box center [237, 206] width 145 height 19
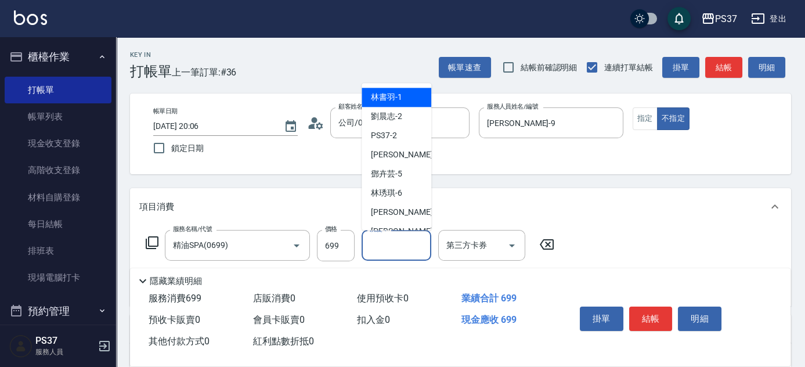
click at [390, 252] on input "洗髮-1" at bounding box center [396, 245] width 59 height 20
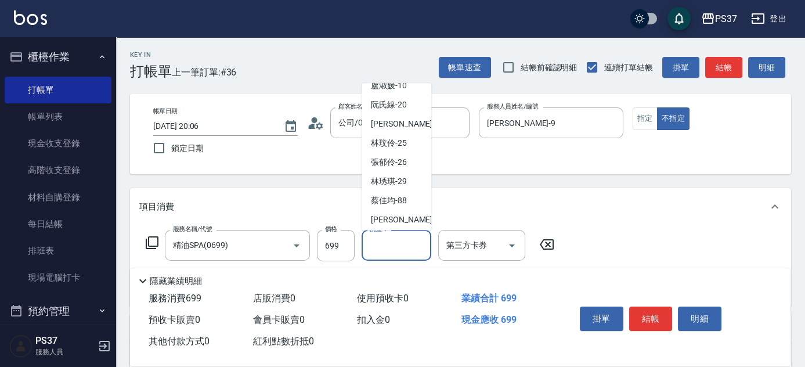
scroll to position [188, 0]
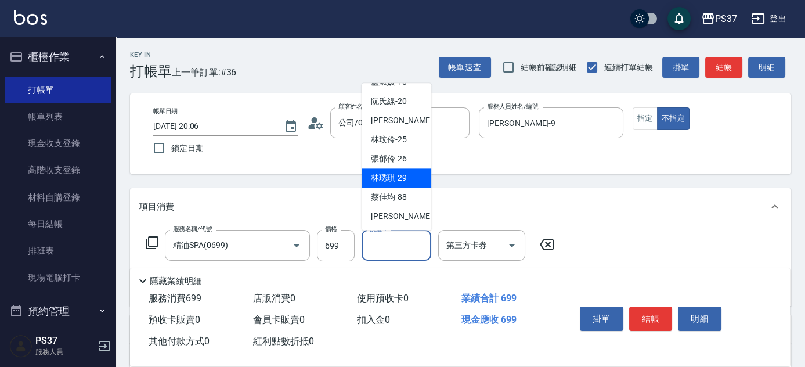
click at [395, 179] on span "[PERSON_NAME]-29" at bounding box center [389, 178] width 36 height 12
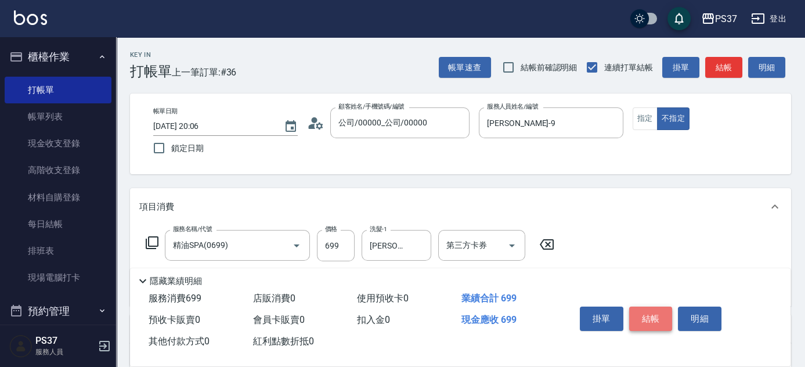
click at [657, 321] on button "結帳" at bounding box center [651, 319] width 44 height 24
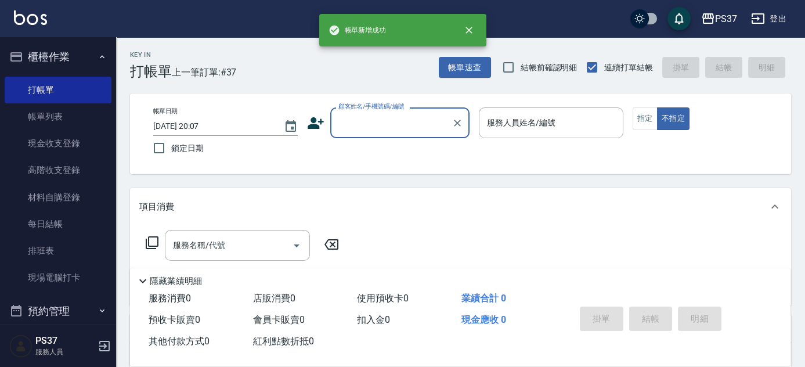
click at [391, 118] on input "顧客姓名/手機號碼/編號" at bounding box center [391, 123] width 111 height 20
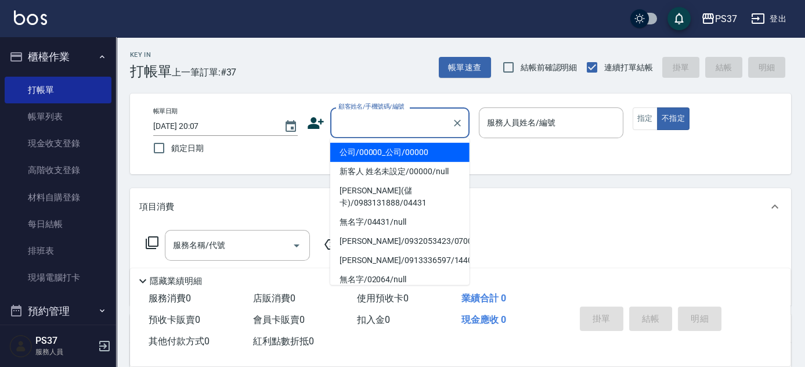
click at [388, 149] on li "公司/00000_公司/00000" at bounding box center [399, 152] width 139 height 19
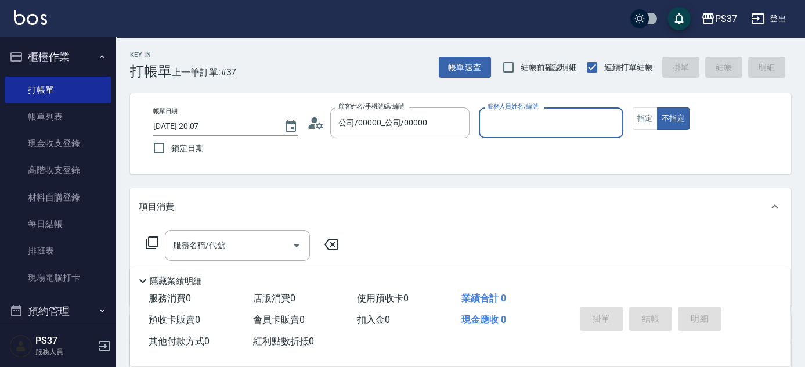
click at [517, 129] on input "服務人員姓名/編號" at bounding box center [551, 123] width 134 height 20
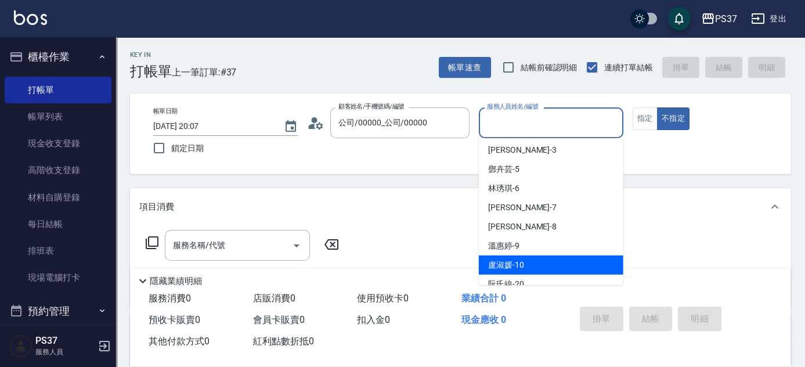
scroll to position [105, 0]
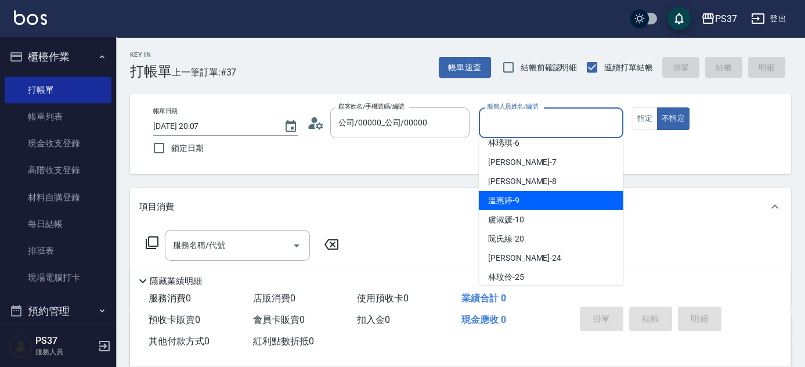
click at [537, 195] on div "[PERSON_NAME]-9" at bounding box center [551, 200] width 145 height 19
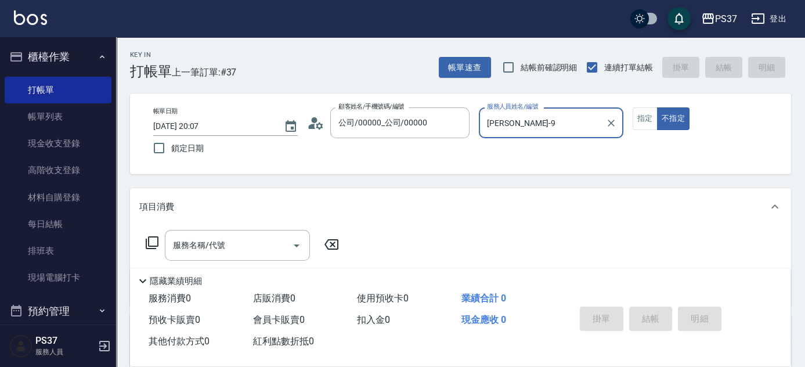
click at [210, 238] on div "服務名稱/代號 服務名稱/代號" at bounding box center [237, 245] width 145 height 31
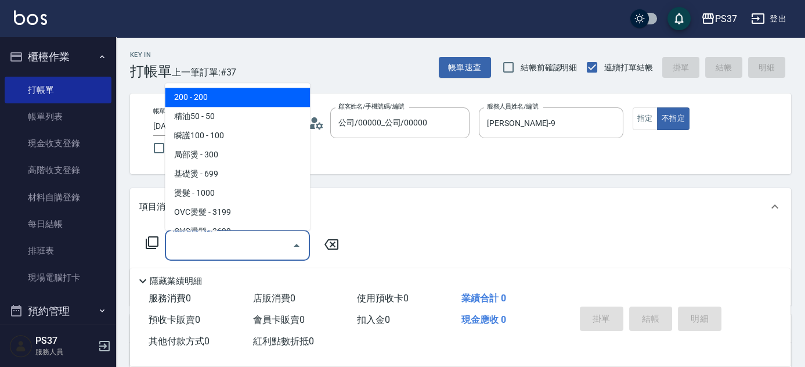
click at [251, 105] on span "200 - 200" at bounding box center [237, 97] width 145 height 19
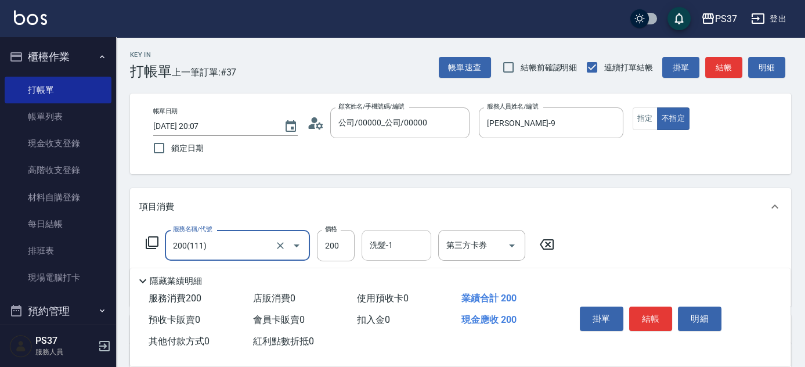
click at [407, 260] on div "洗髮-1 洗髮-1" at bounding box center [400, 245] width 77 height 31
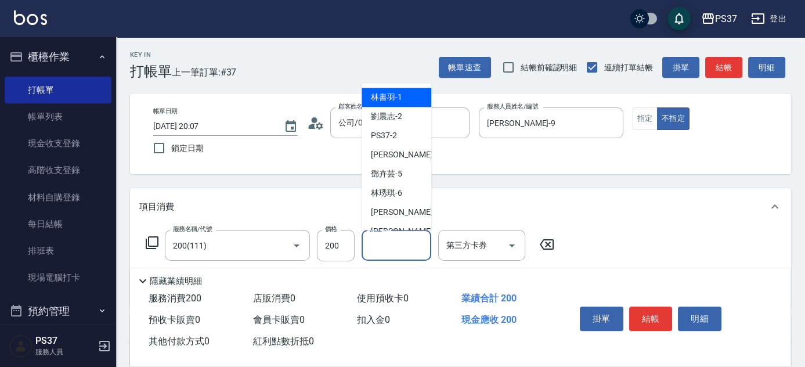
click at [407, 247] on input "洗髮-1" at bounding box center [396, 245] width 59 height 20
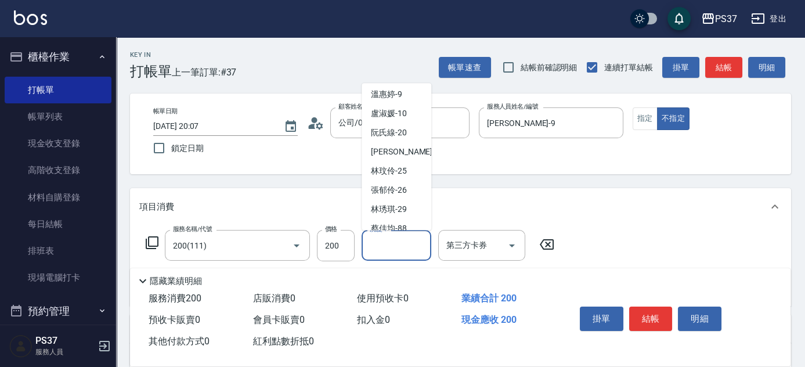
scroll to position [158, 0]
click at [401, 209] on span "[PERSON_NAME]-29" at bounding box center [389, 208] width 36 height 12
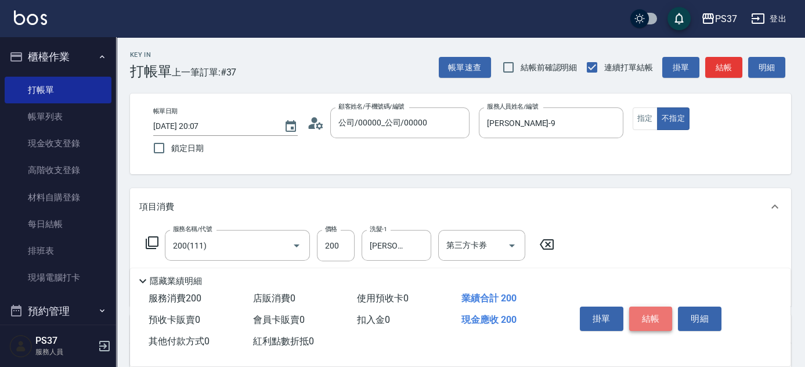
click at [644, 319] on button "結帳" at bounding box center [651, 319] width 44 height 24
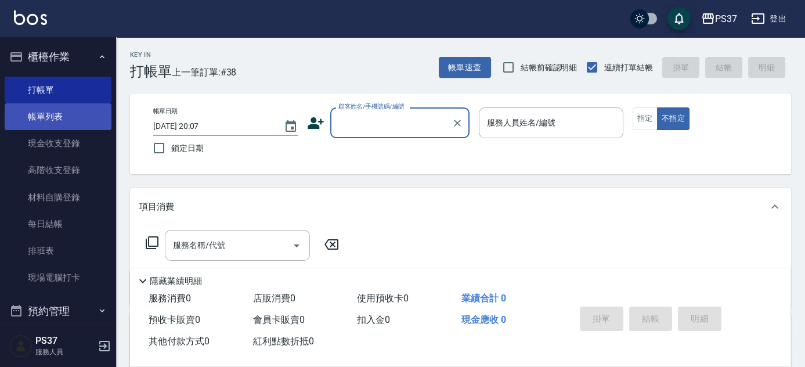
click at [69, 109] on link "帳單列表" at bounding box center [58, 116] width 107 height 27
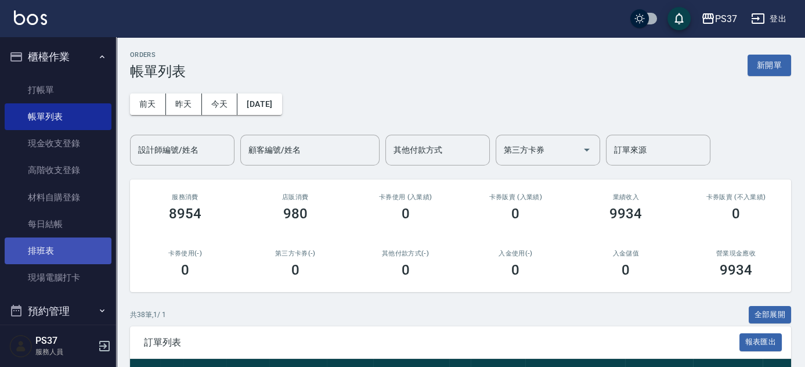
scroll to position [264, 0]
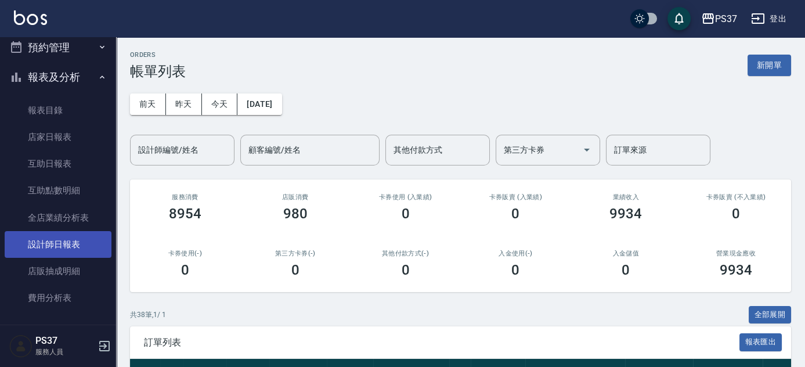
click at [71, 236] on link "設計師日報表" at bounding box center [58, 244] width 107 height 27
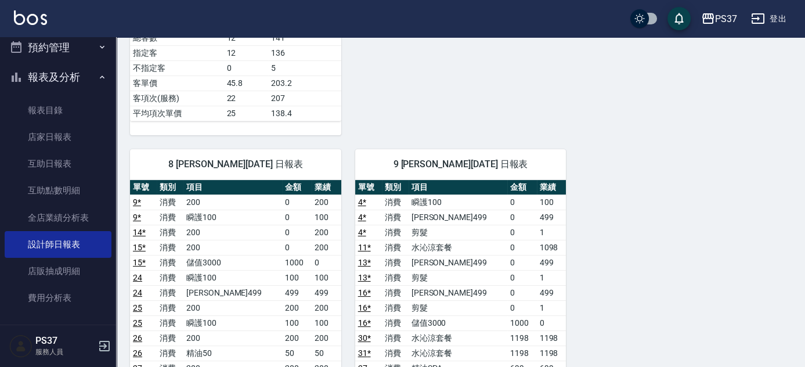
scroll to position [791, 0]
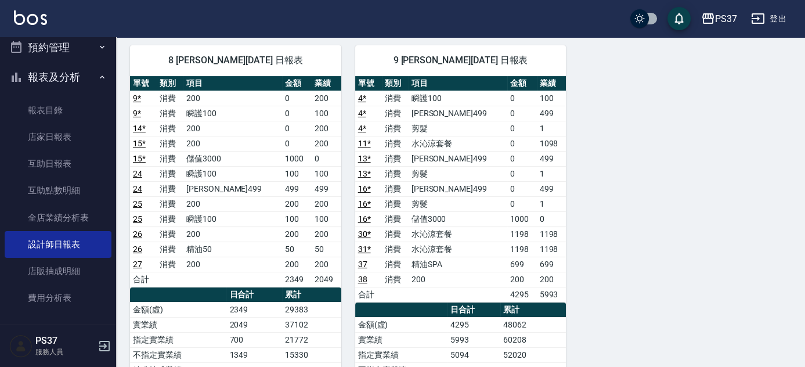
click at [139, 184] on link "24" at bounding box center [137, 188] width 9 height 9
click at [66, 227] on link "全店業績分析表" at bounding box center [58, 217] width 107 height 27
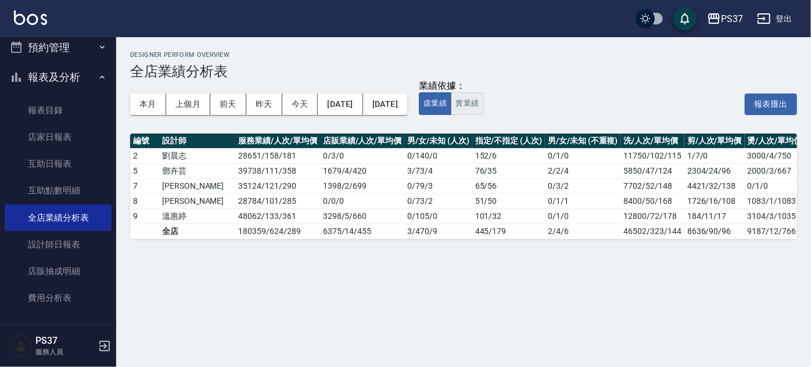
click at [483, 106] on button "實業績" at bounding box center [467, 103] width 33 height 23
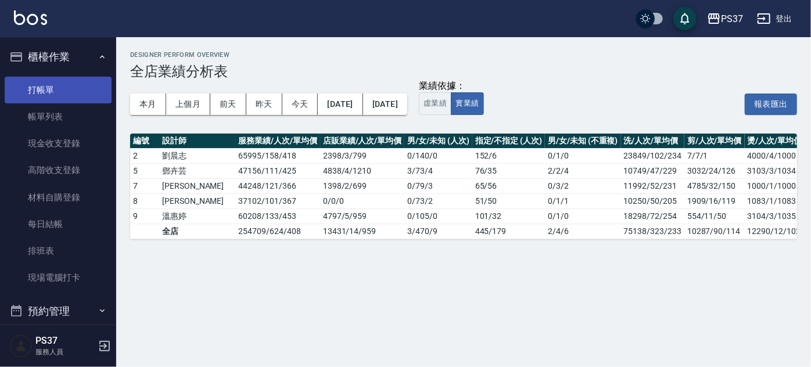
click at [57, 85] on link "打帳單" at bounding box center [58, 90] width 107 height 27
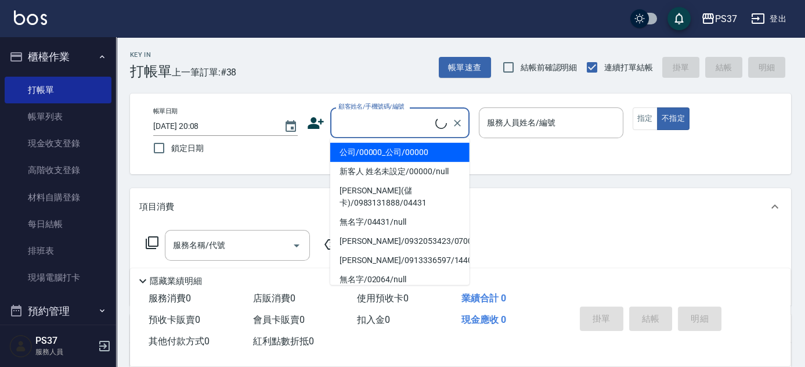
click at [378, 123] on input "顧客姓名/手機號碼/編號" at bounding box center [386, 123] width 100 height 20
click at [376, 156] on li "公司/00000_公司/00000" at bounding box center [399, 152] width 139 height 19
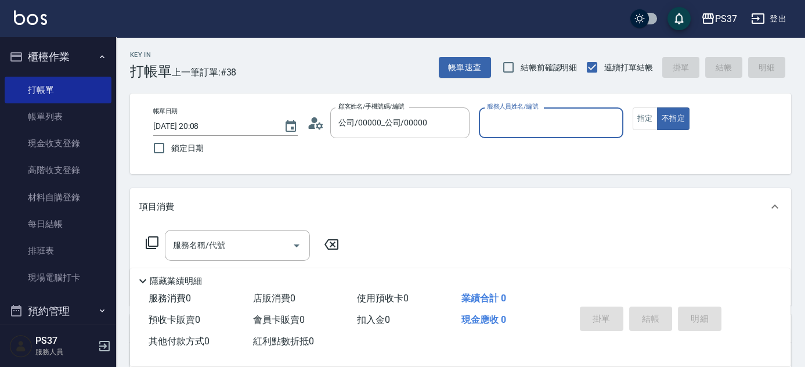
click at [500, 137] on div "服務人員姓名/編號" at bounding box center [551, 122] width 145 height 31
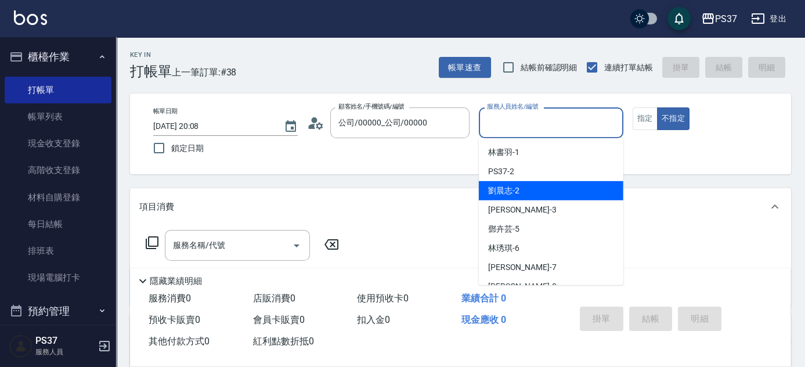
click at [544, 188] on div "[PERSON_NAME]-2" at bounding box center [551, 190] width 145 height 19
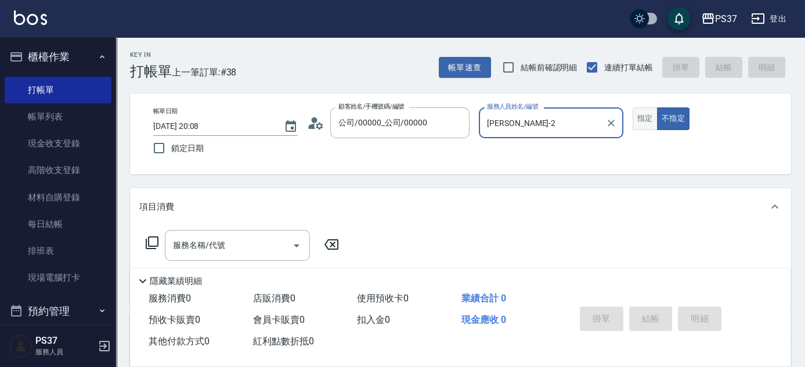
click at [644, 120] on button "指定" at bounding box center [645, 118] width 25 height 23
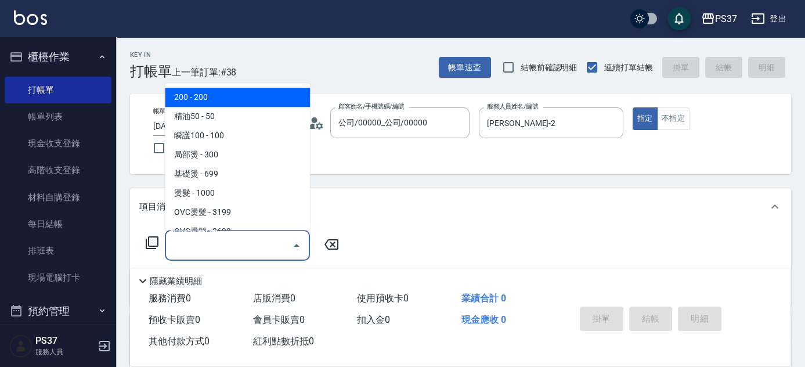
click at [250, 249] on input "服務名稱/代號" at bounding box center [228, 245] width 117 height 20
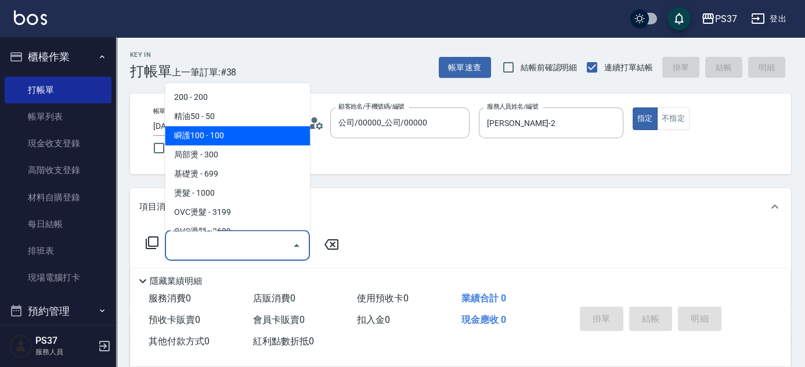
click at [237, 130] on span "瞬護100 - 100" at bounding box center [237, 136] width 145 height 19
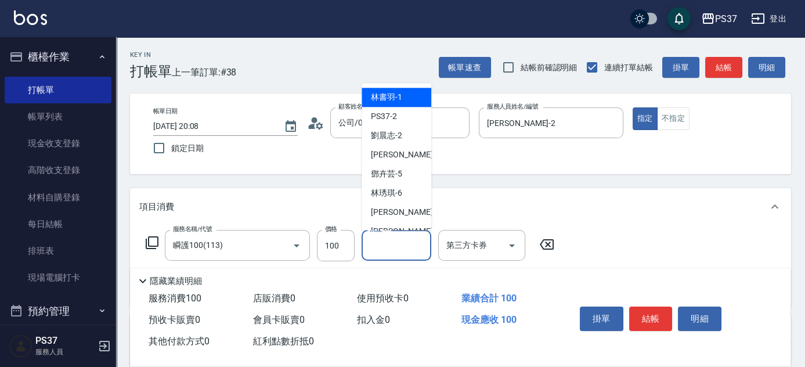
click at [401, 249] on input "洗髮-1" at bounding box center [396, 245] width 59 height 20
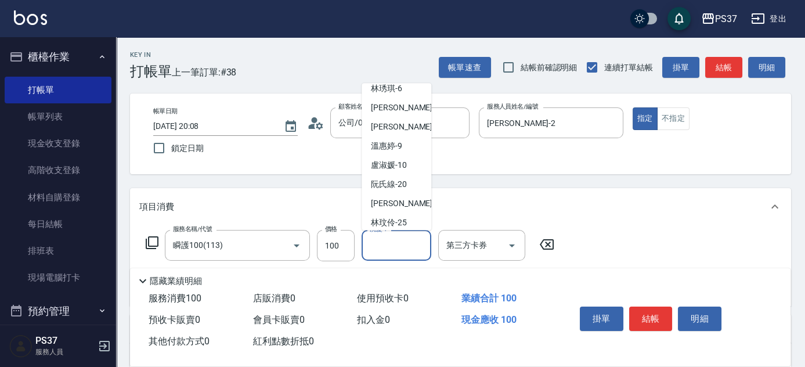
scroll to position [188, 0]
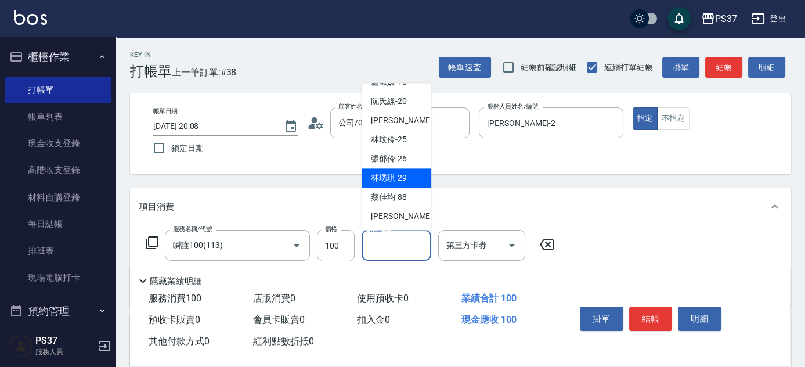
click at [401, 182] on span "[PERSON_NAME]-29" at bounding box center [389, 178] width 36 height 12
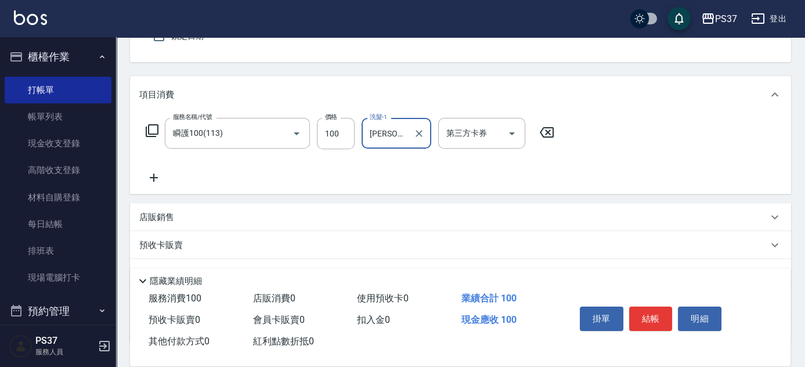
scroll to position [158, 0]
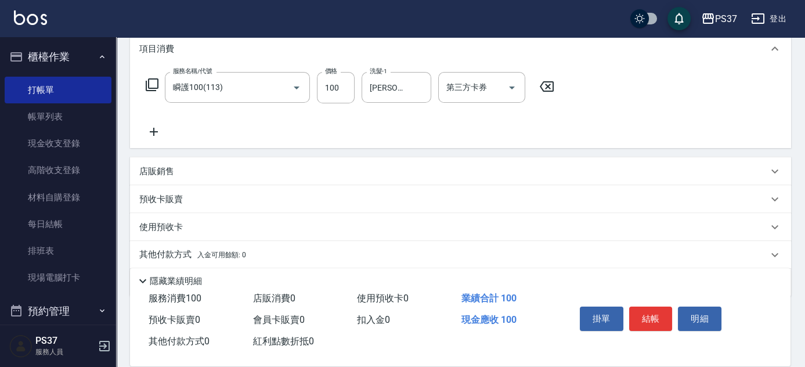
click at [154, 132] on icon at bounding box center [154, 132] width 8 height 8
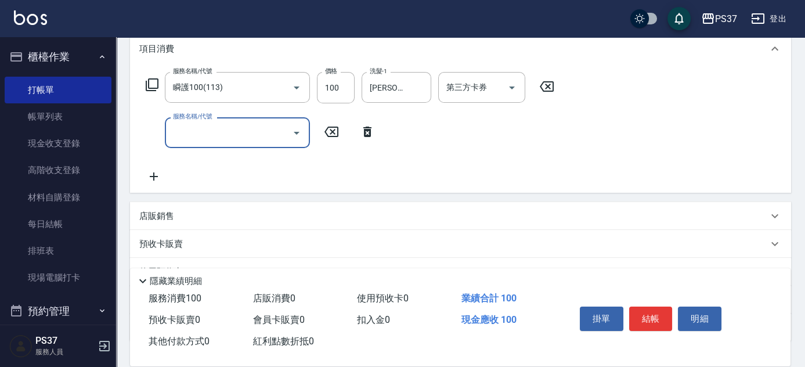
click at [219, 132] on input "服務名稱/代號" at bounding box center [228, 133] width 117 height 20
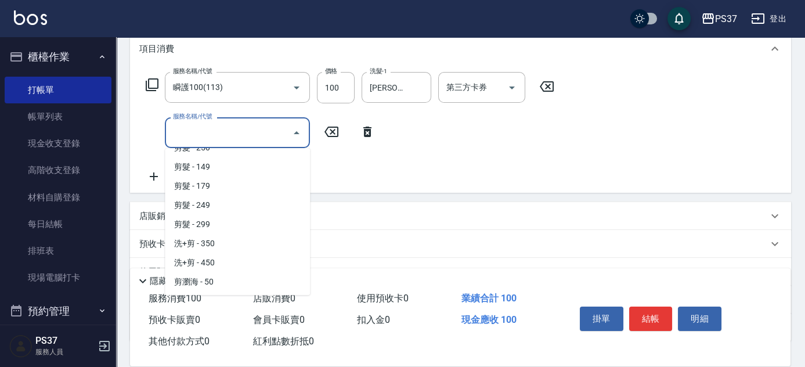
scroll to position [528, 0]
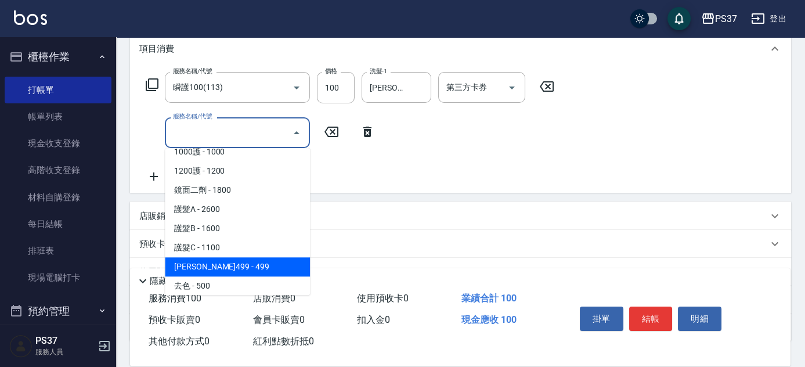
click at [244, 260] on span "[PERSON_NAME]499 - 499" at bounding box center [237, 266] width 145 height 19
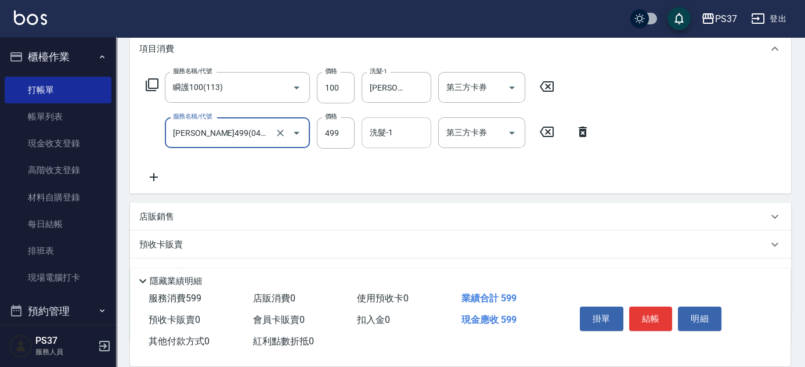
click at [398, 140] on input "洗髮-1" at bounding box center [396, 133] width 59 height 20
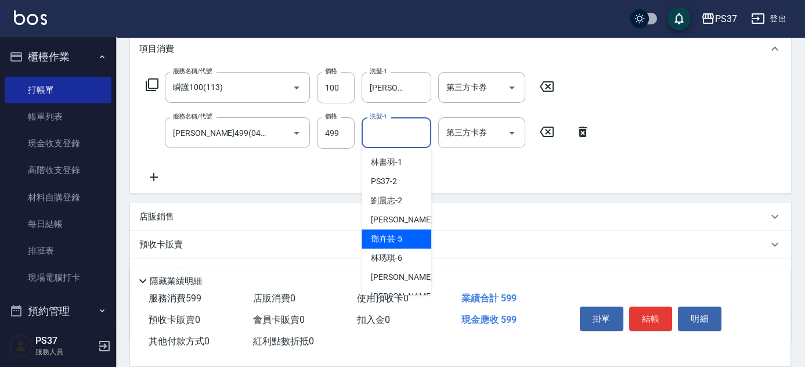
scroll to position [188, 0]
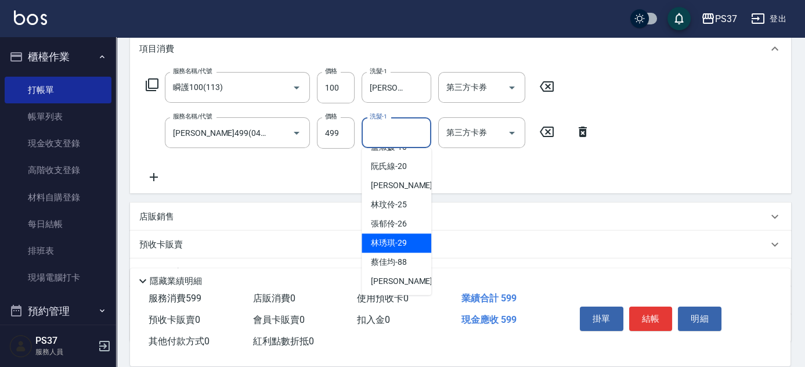
click at [399, 244] on span "[PERSON_NAME]-29" at bounding box center [389, 243] width 36 height 12
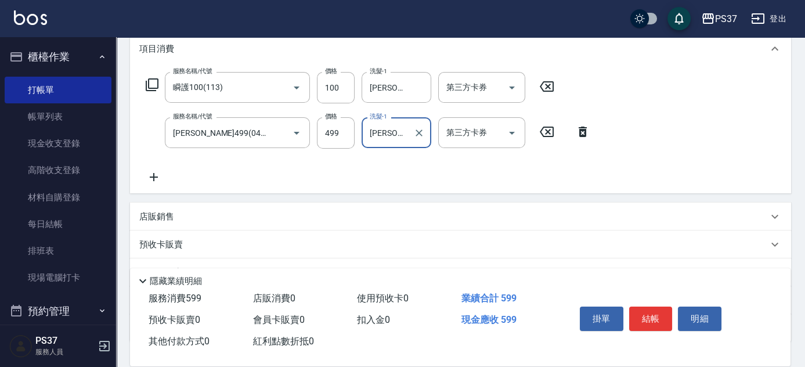
click at [158, 179] on icon at bounding box center [153, 177] width 29 height 14
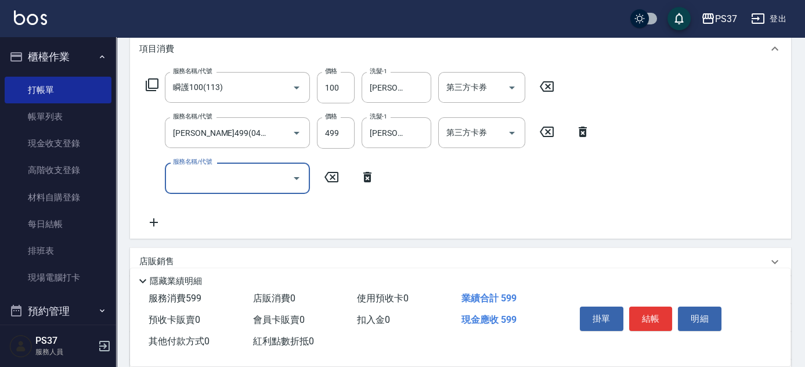
click at [217, 176] on input "服務名稱/代號" at bounding box center [228, 178] width 117 height 20
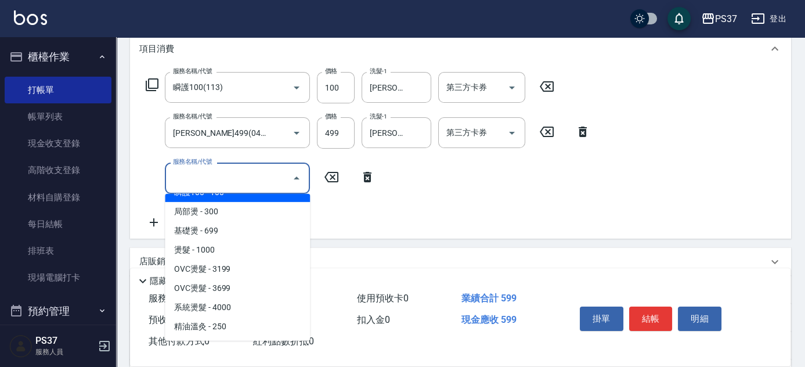
scroll to position [158, 0]
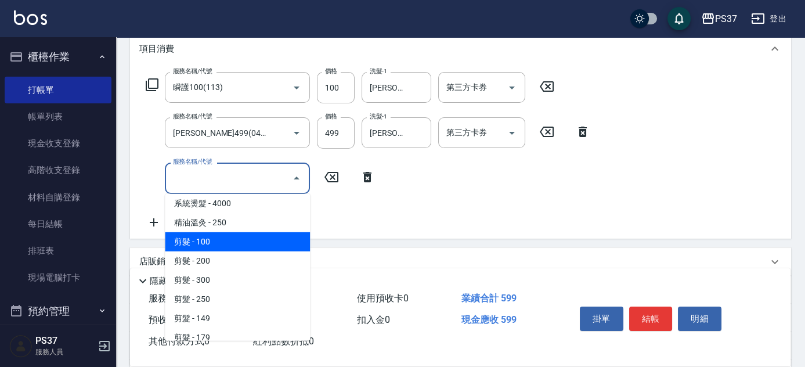
click at [236, 247] on span "剪髮 - 100" at bounding box center [237, 241] width 145 height 19
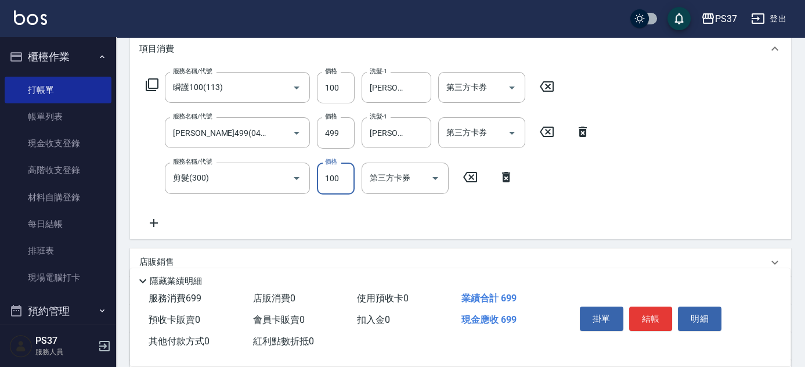
click at [341, 175] on input "100" at bounding box center [336, 178] width 38 height 31
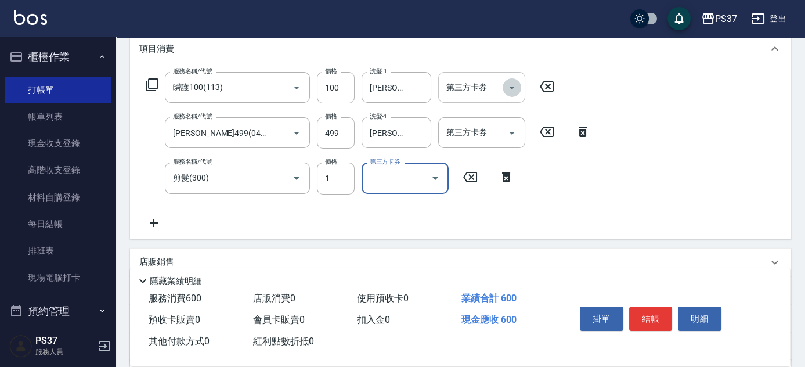
click at [518, 87] on icon "Open" at bounding box center [512, 88] width 14 height 14
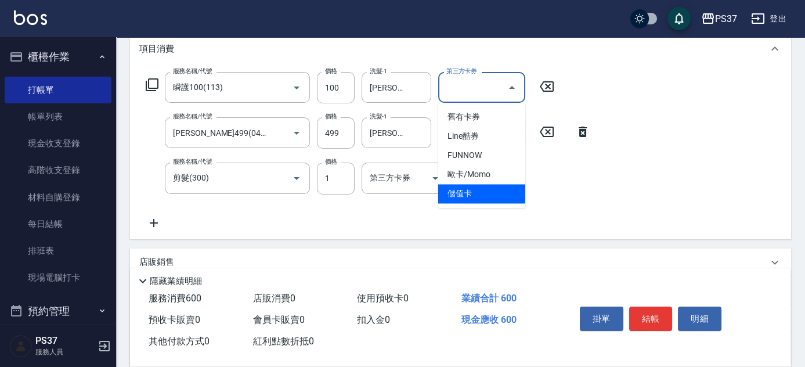
click at [494, 192] on span "儲值卡" at bounding box center [481, 193] width 87 height 19
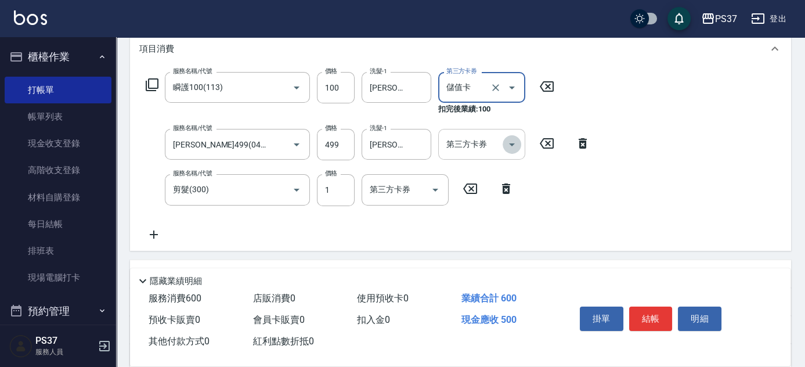
click at [514, 147] on icon "Open" at bounding box center [512, 145] width 14 height 14
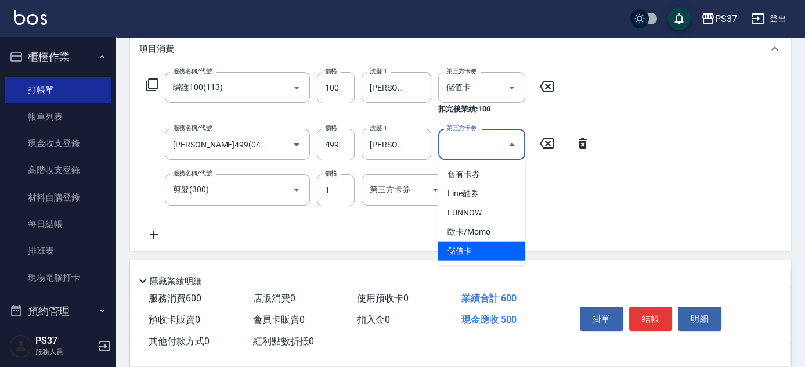
click at [480, 252] on span "儲值卡" at bounding box center [481, 251] width 87 height 19
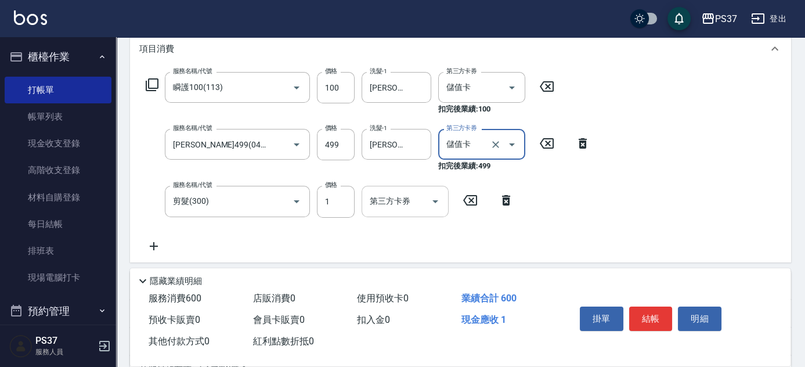
click at [437, 203] on icon "Open" at bounding box center [436, 202] width 14 height 14
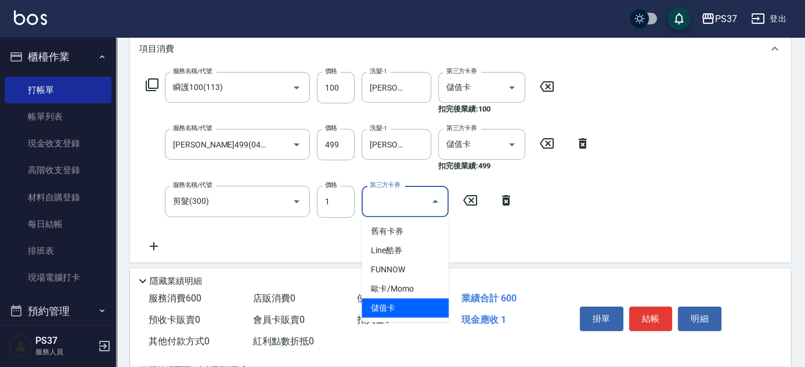
click at [416, 300] on span "儲值卡" at bounding box center [405, 307] width 87 height 19
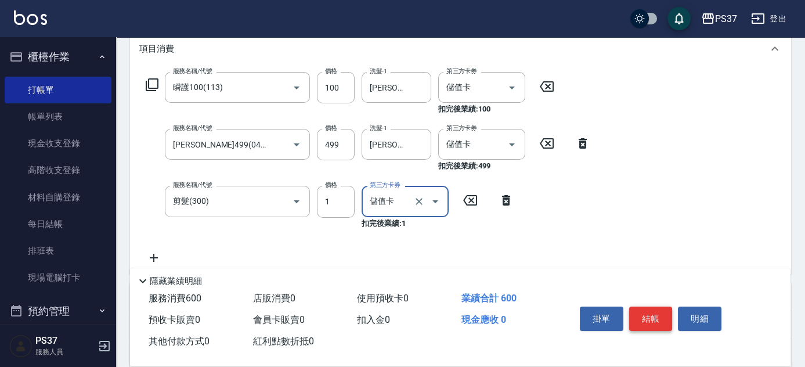
click at [656, 319] on button "結帳" at bounding box center [651, 319] width 44 height 24
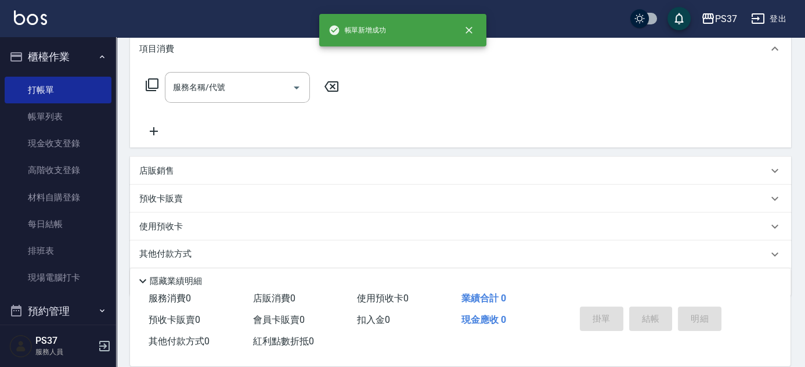
scroll to position [0, 0]
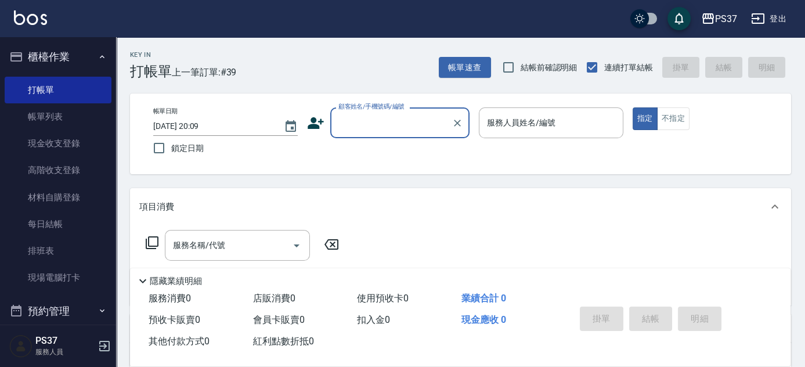
click at [386, 122] on input "顧客姓名/手機號碼/編號" at bounding box center [391, 123] width 111 height 20
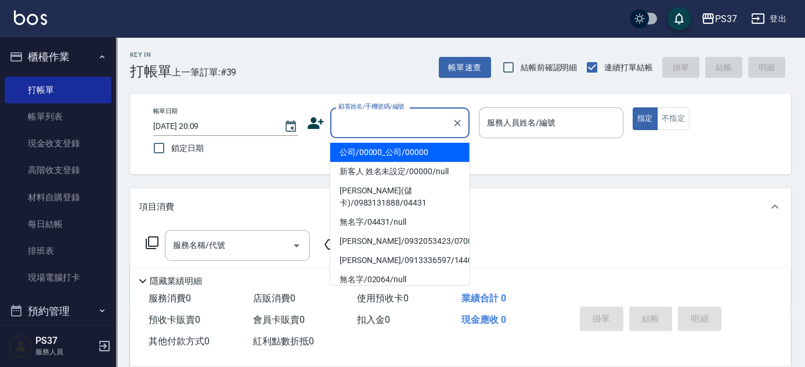
click at [384, 151] on li "公司/00000_公司/00000" at bounding box center [399, 152] width 139 height 19
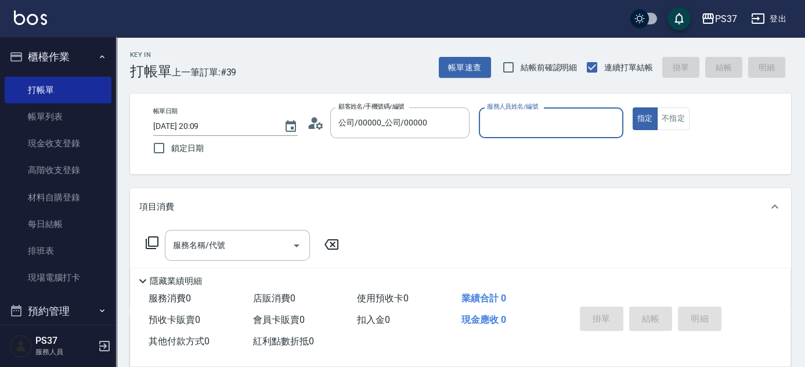
click at [489, 182] on div "Key In 打帳單 上一筆訂單:#39 帳單速查 結帳前確認明細 連續打單結帳 掛單 結帳 明細 帳單日期 [DATE] 20:09 鎖定日期 顧客姓名/手…" at bounding box center [460, 300] width 689 height 527
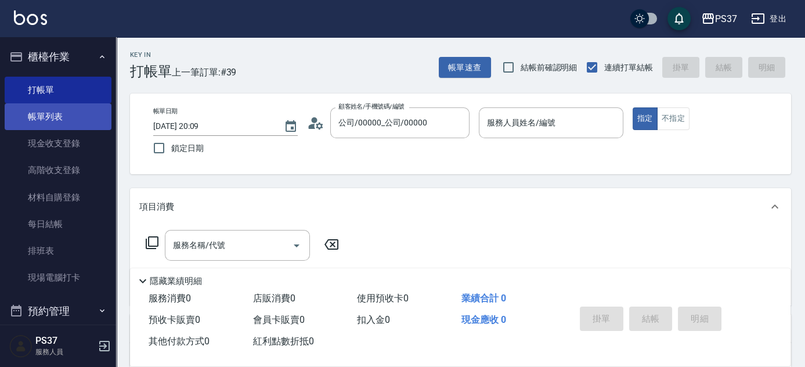
click at [33, 118] on link "帳單列表" at bounding box center [58, 116] width 107 height 27
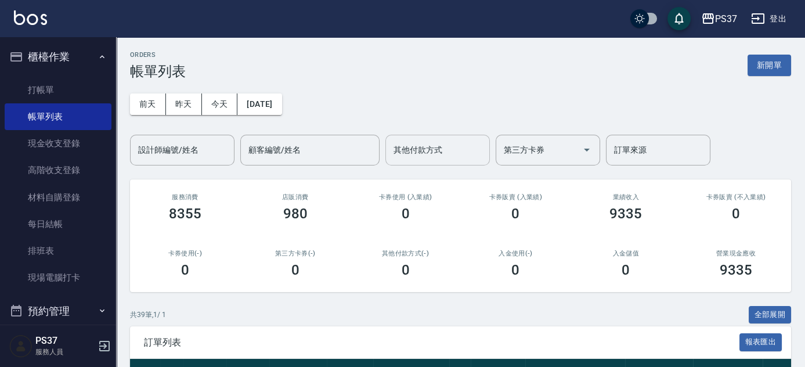
click at [424, 135] on div "其他付款方式" at bounding box center [438, 150] width 105 height 31
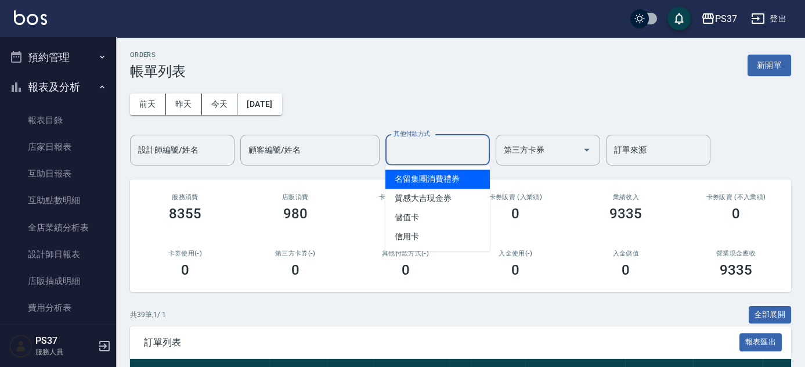
scroll to position [316, 0]
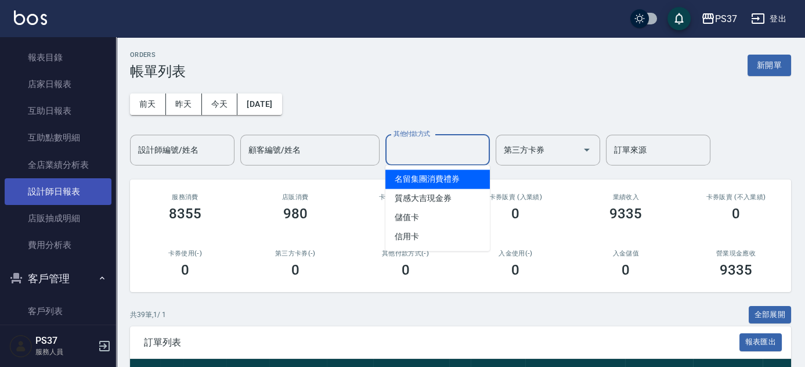
click at [62, 192] on link "設計師日報表" at bounding box center [58, 191] width 107 height 27
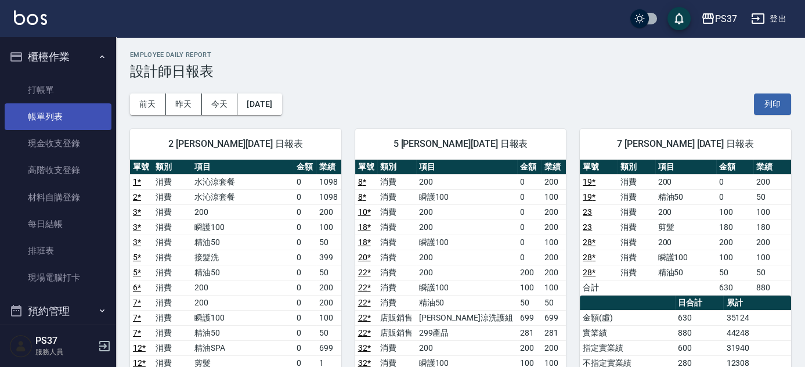
click at [71, 123] on link "帳單列表" at bounding box center [58, 116] width 107 height 27
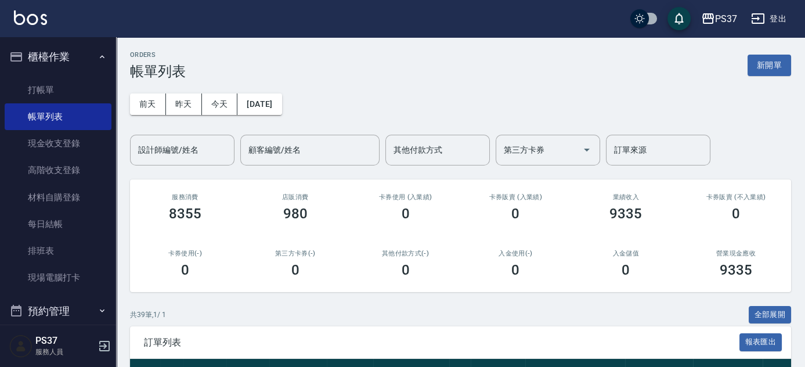
click at [395, 103] on div "[DATE] [DATE] [DATE] [DATE] 設計師編號/姓名 設計師編號/姓名 顧客編號/姓名 顧客編號/姓名 其他付款方式 其他付款方式 第三方…" at bounding box center [460, 123] width 661 height 86
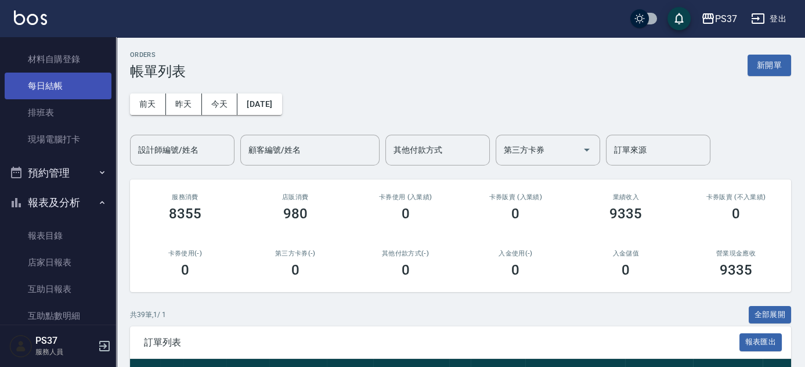
scroll to position [211, 0]
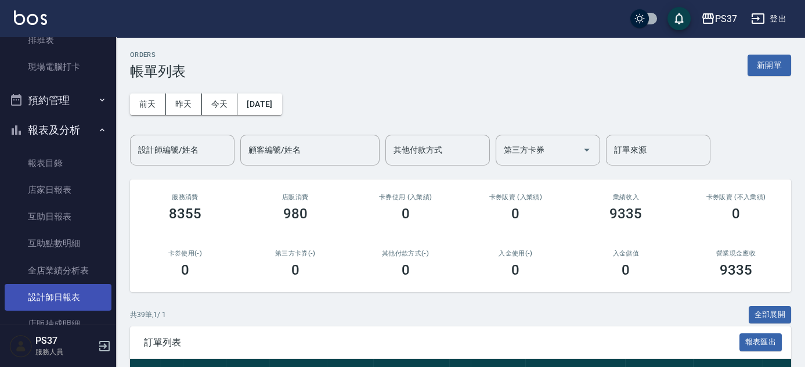
click at [33, 302] on link "設計師日報表" at bounding box center [58, 297] width 107 height 27
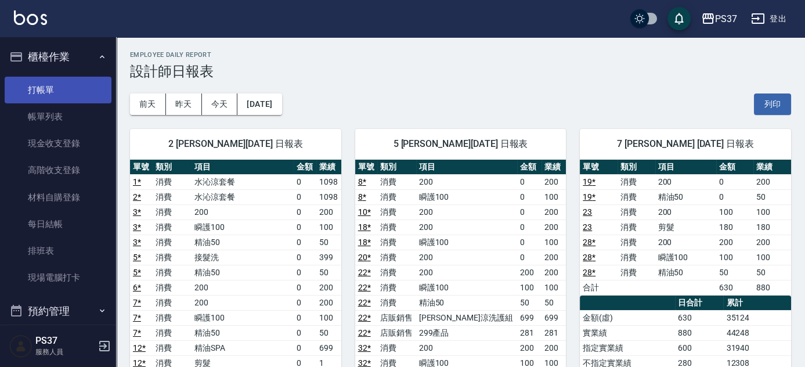
click at [60, 88] on link "打帳單" at bounding box center [58, 90] width 107 height 27
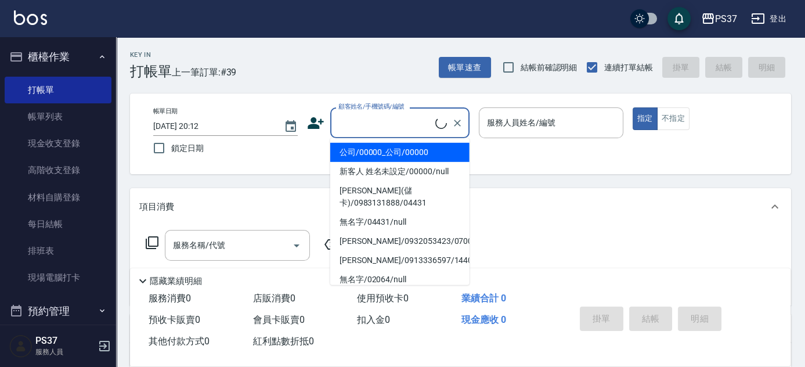
click at [423, 131] on input "顧客姓名/手機號碼/編號" at bounding box center [386, 123] width 100 height 20
click at [409, 155] on li "公司/00000_公司/00000" at bounding box center [399, 152] width 139 height 19
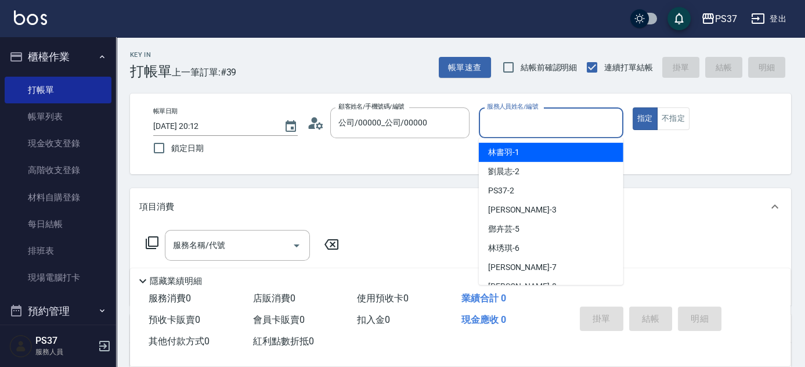
click at [502, 124] on input "服務人員姓名/編號" at bounding box center [551, 123] width 134 height 20
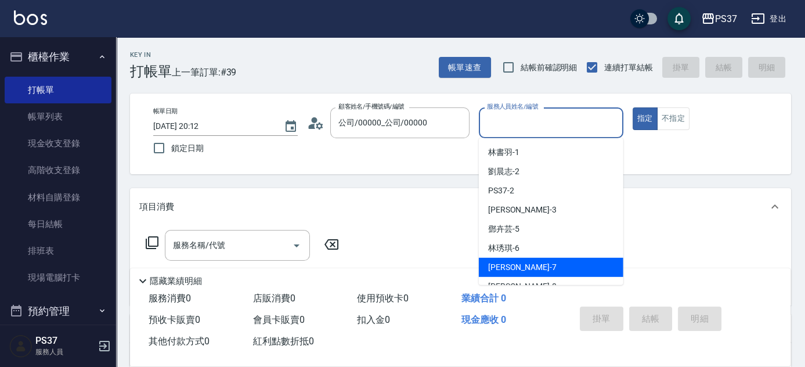
scroll to position [52, 0]
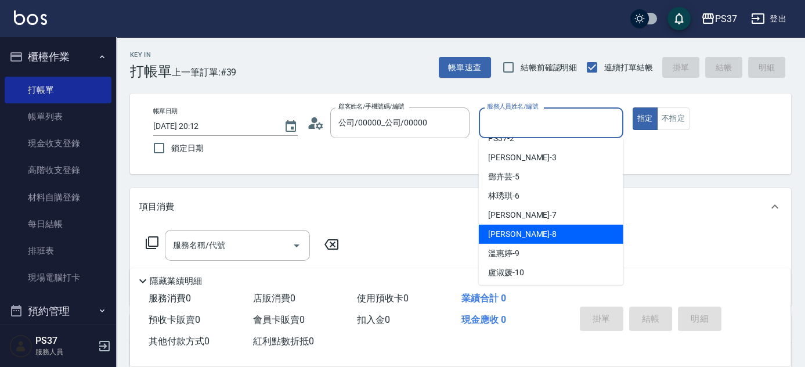
click at [533, 238] on div "[PERSON_NAME]-8" at bounding box center [551, 234] width 145 height 19
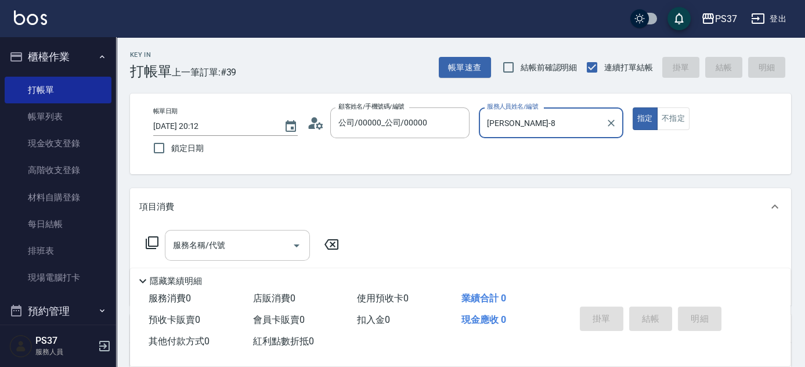
click at [238, 242] on input "服務名稱/代號" at bounding box center [228, 245] width 117 height 20
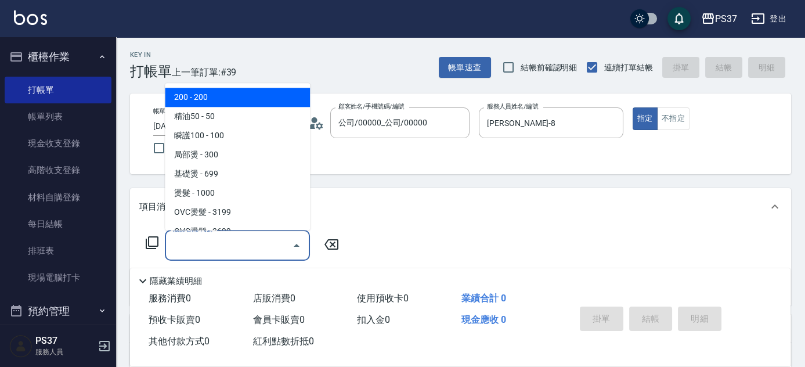
click at [246, 106] on span "200 - 200" at bounding box center [237, 97] width 145 height 19
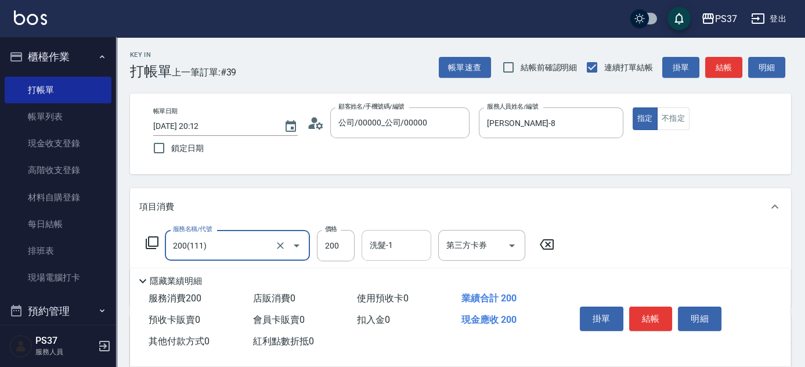
click at [405, 260] on div "洗髮-1" at bounding box center [397, 245] width 70 height 31
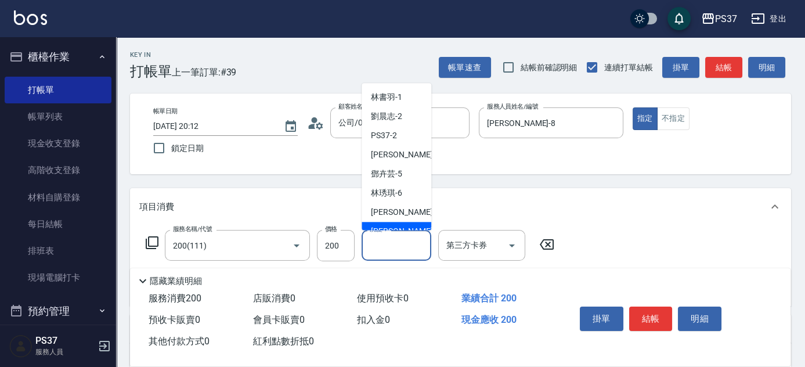
click at [407, 226] on div "[PERSON_NAME]-8" at bounding box center [397, 231] width 70 height 19
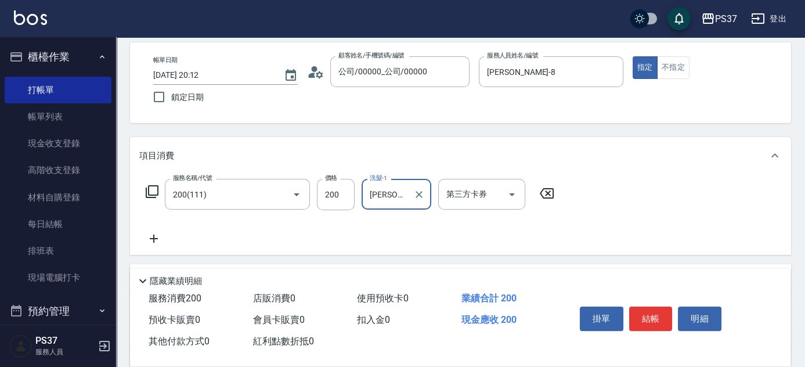
scroll to position [105, 0]
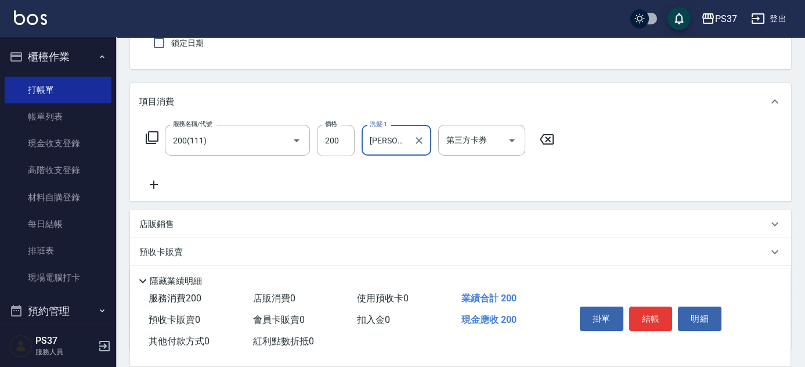
click at [154, 190] on icon at bounding box center [153, 185] width 29 height 14
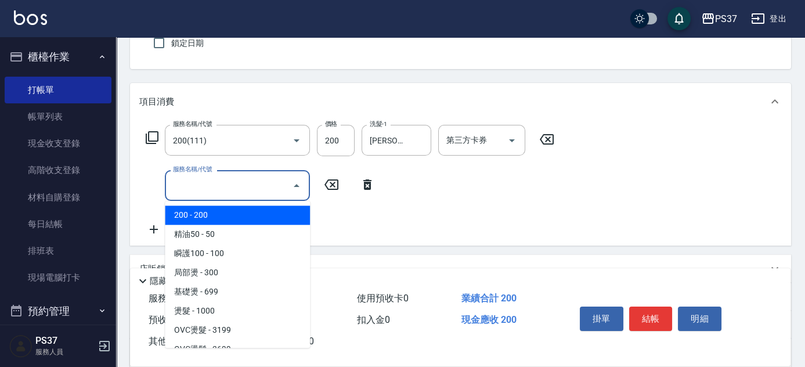
drag, startPoint x: 186, startPoint y: 190, endPoint x: 219, endPoint y: 229, distance: 51.0
click at [187, 190] on input "服務名稱/代號" at bounding box center [228, 185] width 117 height 20
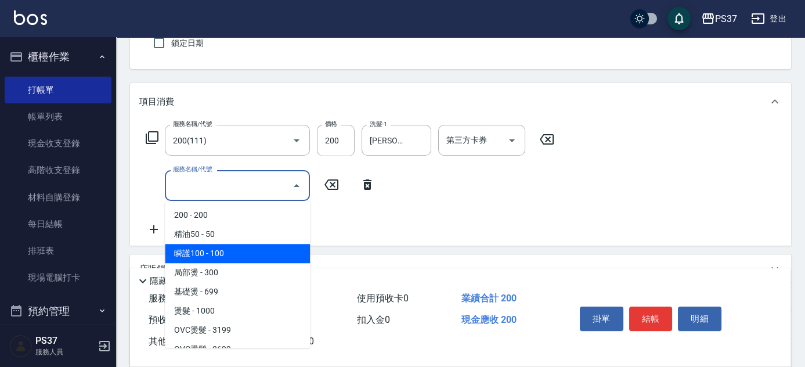
click at [231, 247] on span "瞬護100 - 100" at bounding box center [237, 253] width 145 height 19
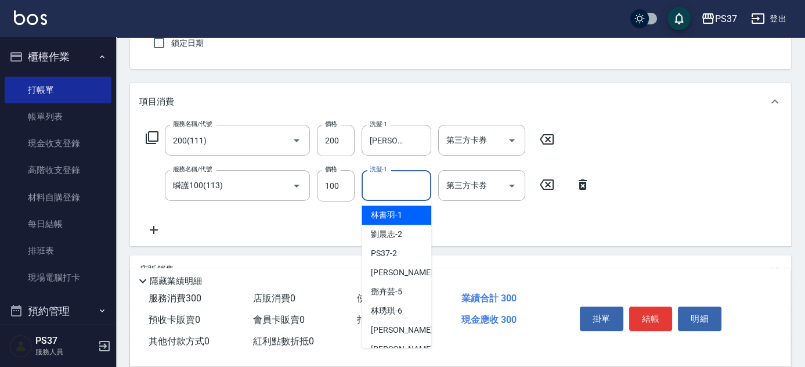
click at [382, 186] on input "洗髮-1" at bounding box center [396, 185] width 59 height 20
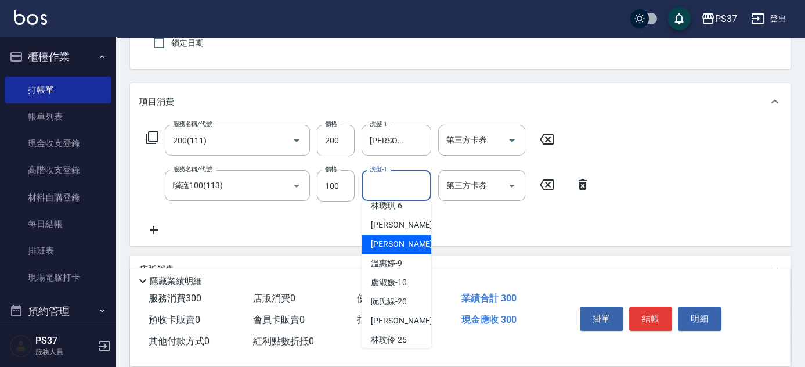
click at [397, 238] on span "[PERSON_NAME]-8" at bounding box center [405, 244] width 69 height 12
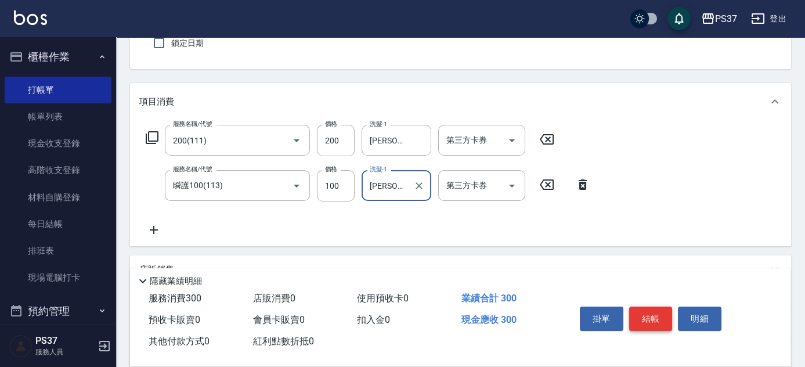
click at [660, 314] on button "結帳" at bounding box center [651, 319] width 44 height 24
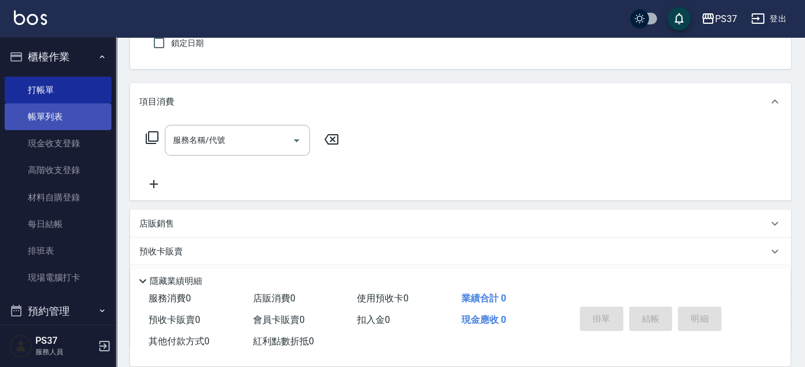
click at [41, 116] on link "帳單列表" at bounding box center [58, 116] width 107 height 27
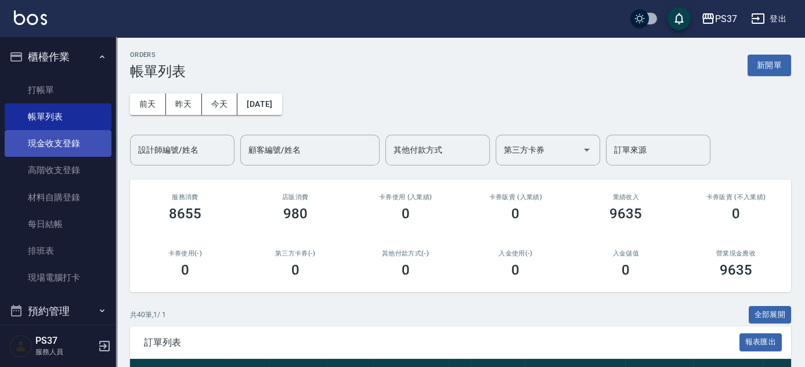
click at [59, 150] on link "現金收支登錄" at bounding box center [58, 143] width 107 height 27
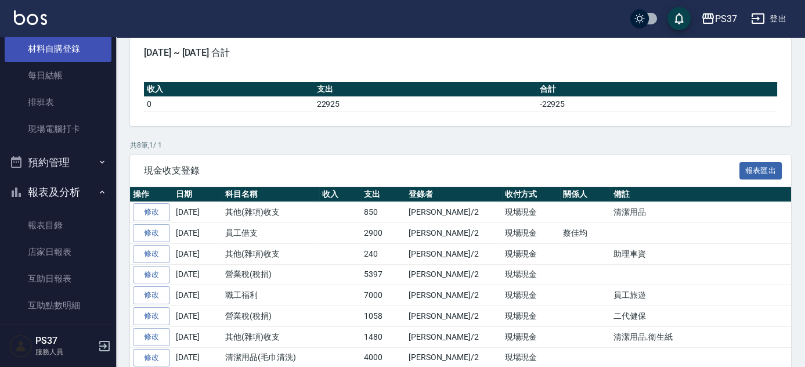
scroll to position [264, 0]
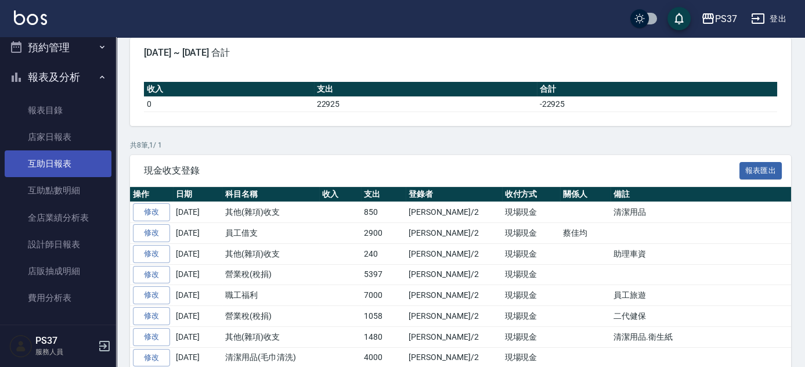
click at [60, 174] on link "互助日報表" at bounding box center [58, 163] width 107 height 27
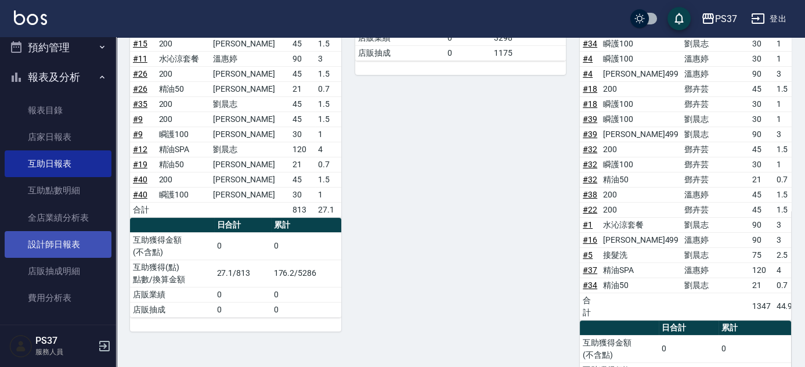
scroll to position [746, 0]
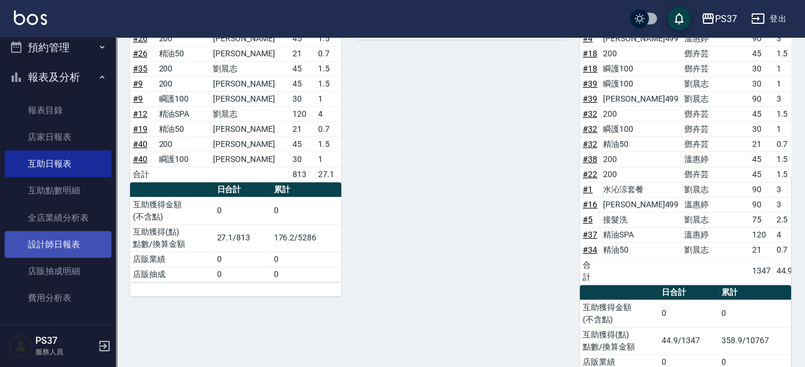
click at [82, 251] on link "設計師日報表" at bounding box center [58, 244] width 107 height 27
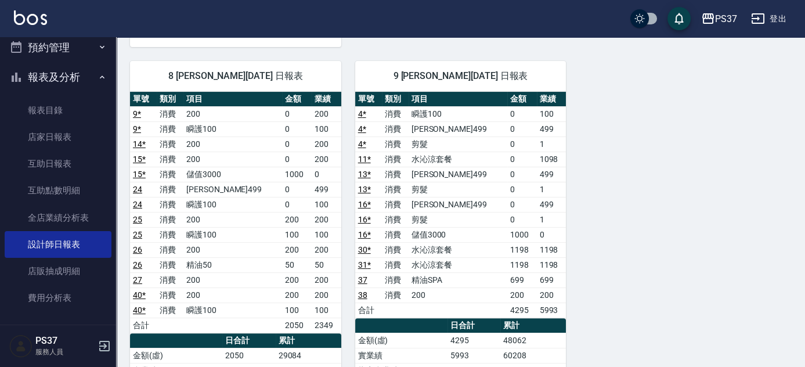
scroll to position [844, 0]
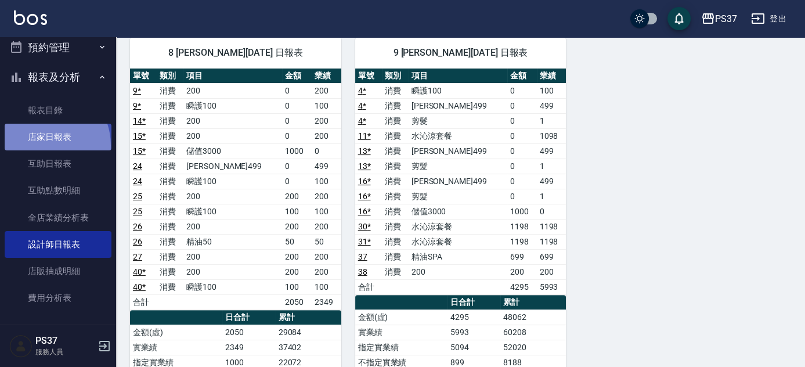
click at [42, 145] on link "店家日報表" at bounding box center [58, 137] width 107 height 27
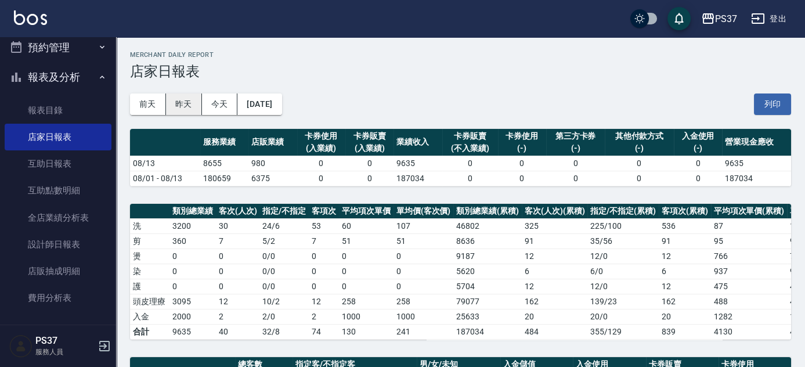
click at [181, 100] on button "昨天" at bounding box center [184, 103] width 36 height 21
click at [158, 110] on button "前天" at bounding box center [148, 103] width 36 height 21
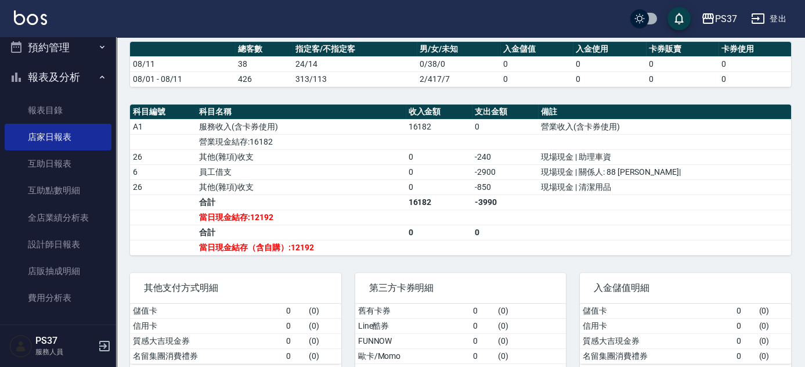
scroll to position [358, 0]
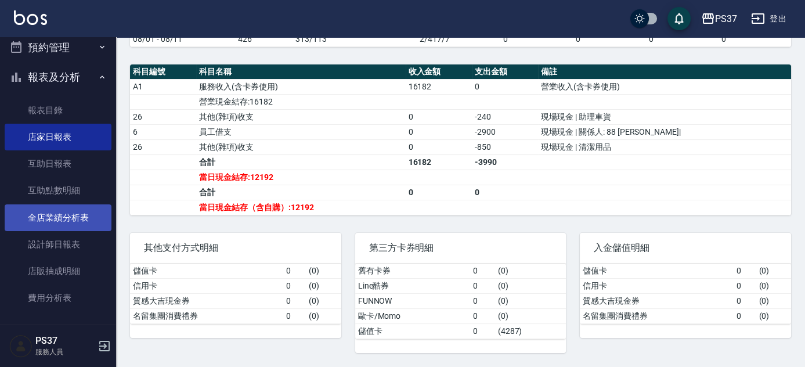
click at [49, 224] on link "全店業績分析表" at bounding box center [58, 217] width 107 height 27
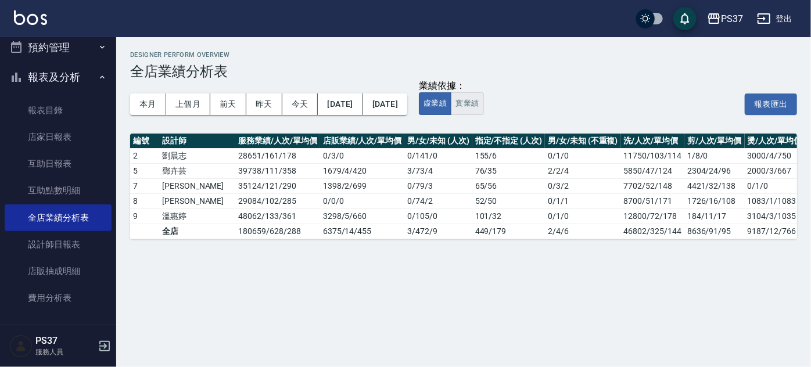
click at [483, 106] on button "實業績" at bounding box center [467, 103] width 33 height 23
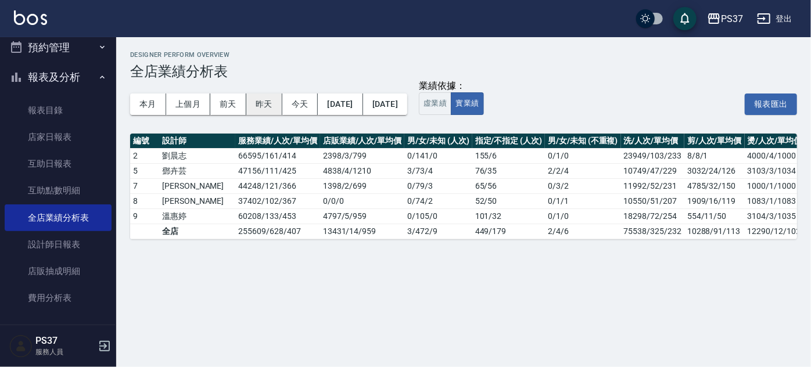
click at [273, 107] on button "昨天" at bounding box center [264, 103] width 36 height 21
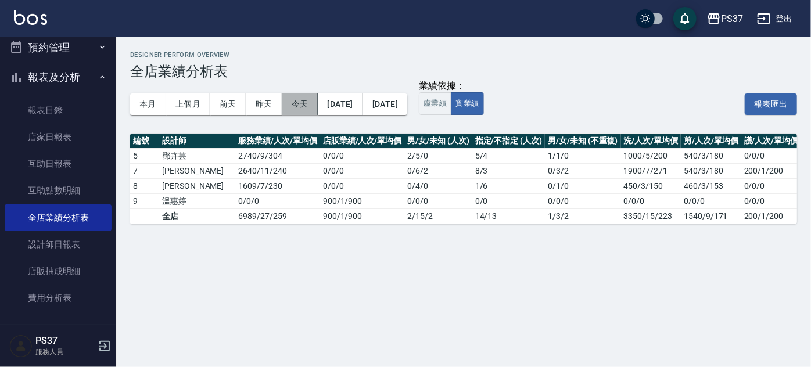
click at [310, 107] on button "今天" at bounding box center [300, 103] width 36 height 21
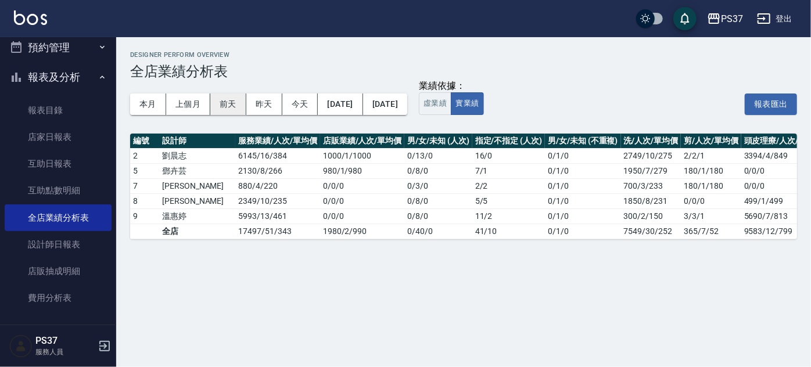
click at [228, 104] on button "前天" at bounding box center [228, 103] width 36 height 21
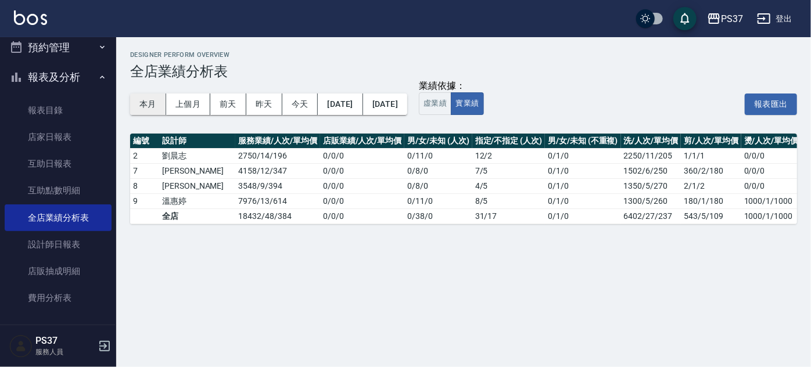
click at [147, 103] on button "本月" at bounding box center [148, 103] width 36 height 21
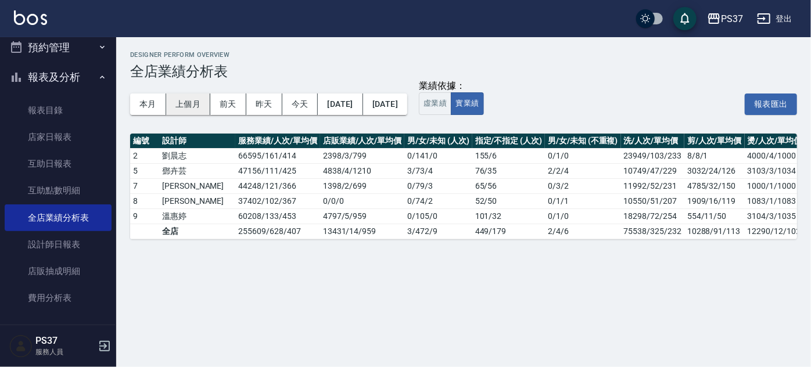
click at [183, 103] on button "上個月" at bounding box center [188, 103] width 44 height 21
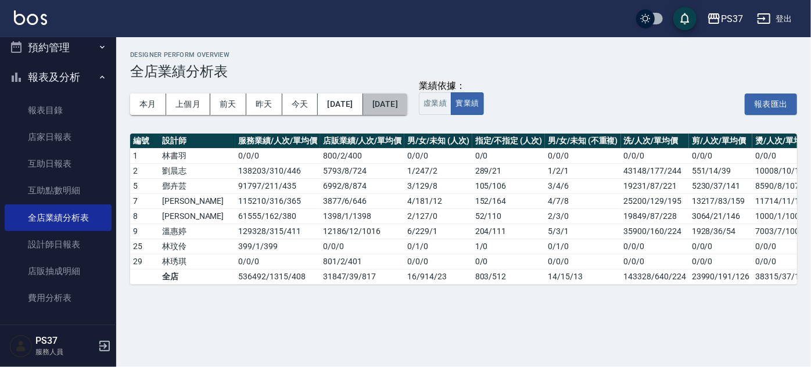
click at [407, 109] on button "[DATE]" at bounding box center [385, 103] width 44 height 21
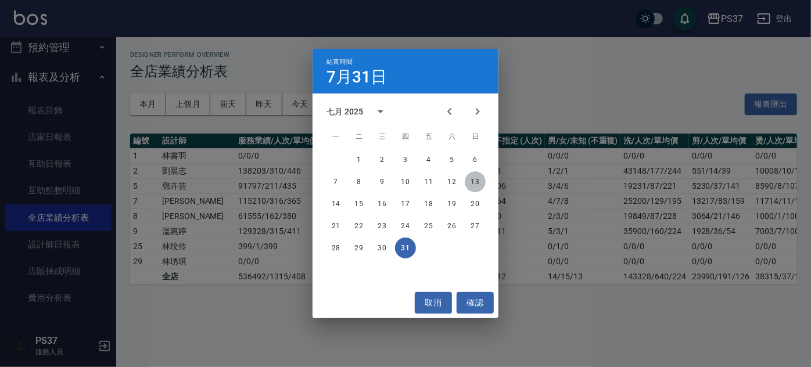
click at [478, 183] on button "13" at bounding box center [475, 181] width 21 height 21
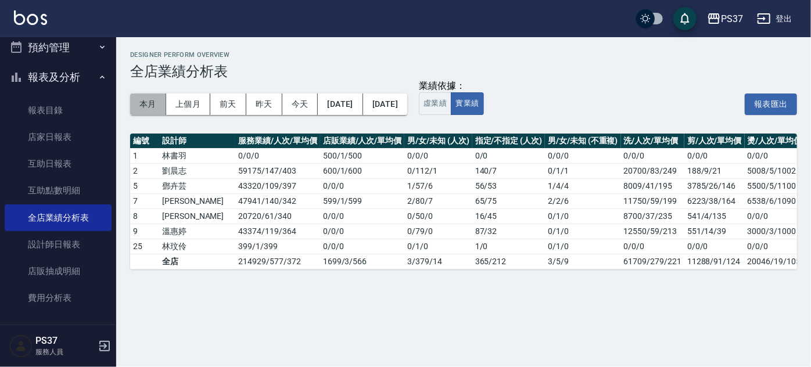
click at [150, 111] on button "本月" at bounding box center [148, 103] width 36 height 21
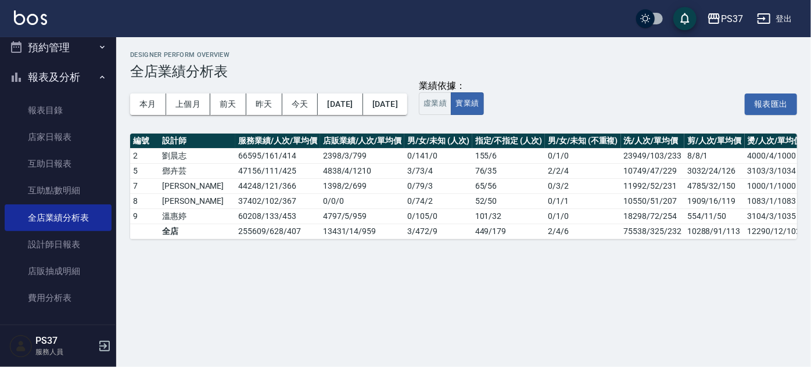
click at [331, 81] on div "本月 上個月 [DATE] [DATE] [DATE] [DATE] [DATE]" at bounding box center [268, 104] width 277 height 49
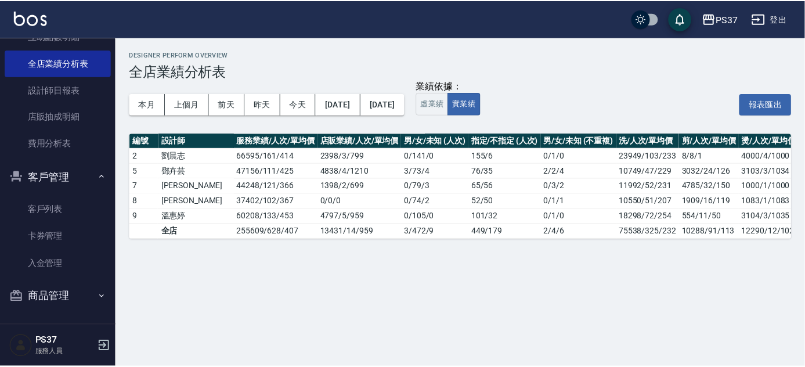
scroll to position [154, 0]
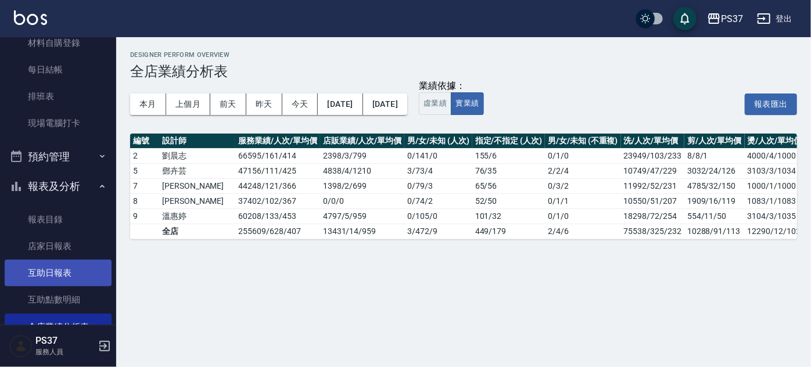
click at [67, 281] on link "互助日報表" at bounding box center [58, 273] width 107 height 27
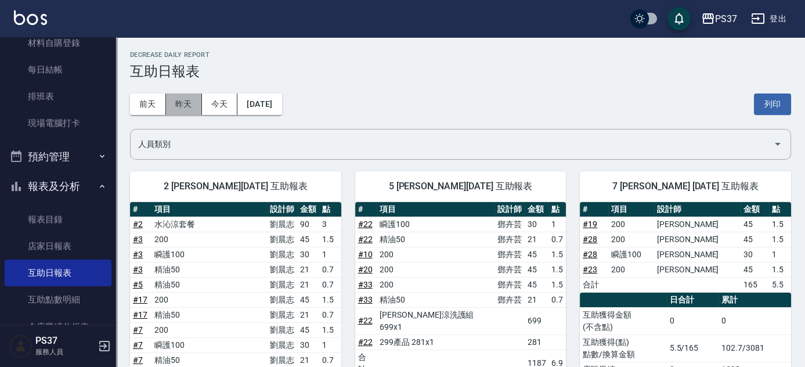
click at [182, 101] on button "昨天" at bounding box center [184, 103] width 36 height 21
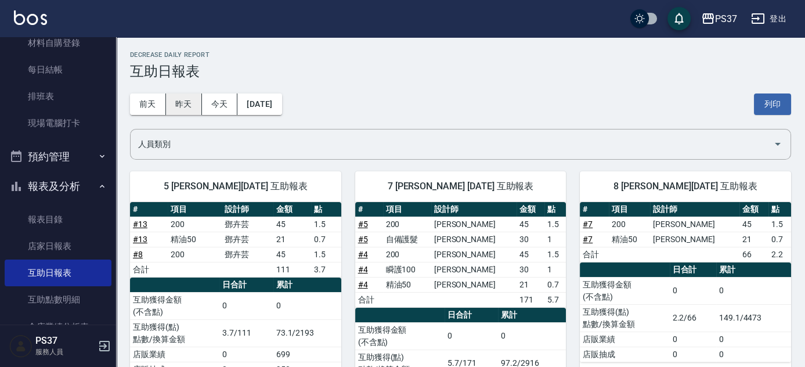
drag, startPoint x: 200, startPoint y: 99, endPoint x: 213, endPoint y: 106, distance: 14.6
click at [199, 99] on button "昨天" at bounding box center [184, 103] width 36 height 21
click at [218, 106] on button "今天" at bounding box center [220, 103] width 36 height 21
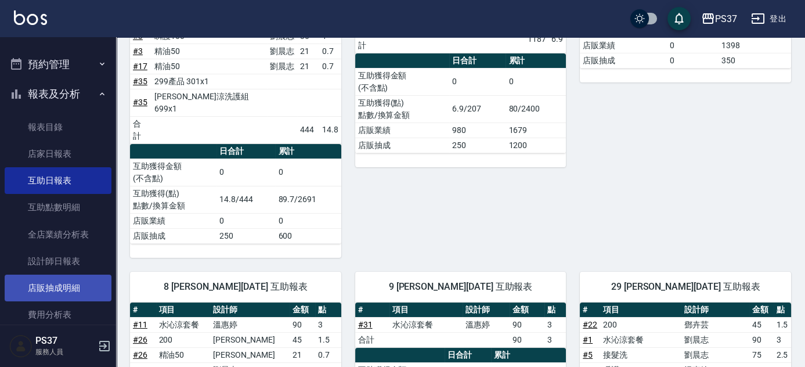
scroll to position [260, 0]
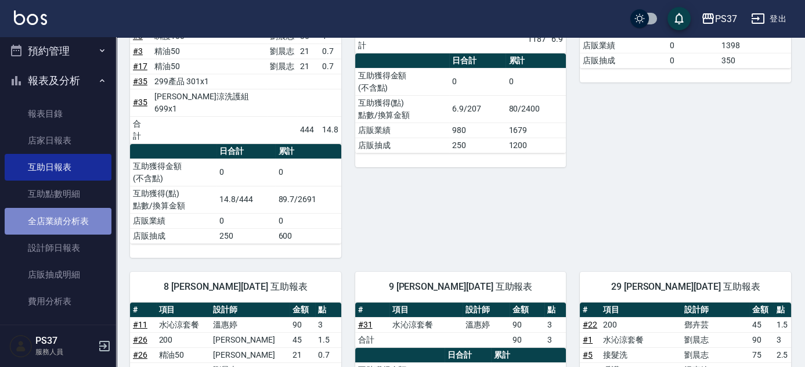
click at [75, 228] on link "全店業績分析表" at bounding box center [58, 221] width 107 height 27
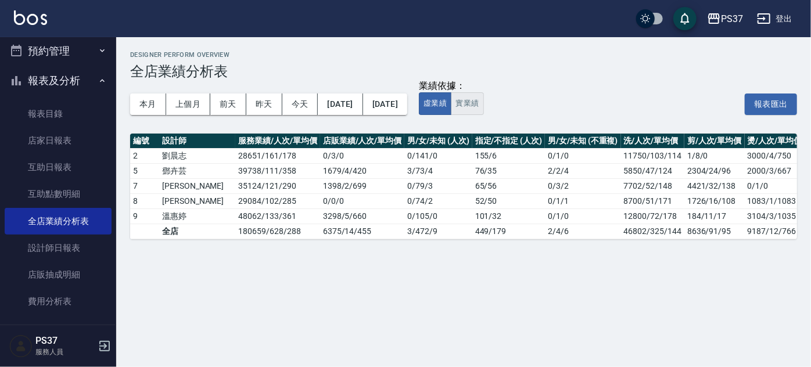
click at [483, 107] on button "實業績" at bounding box center [467, 103] width 33 height 23
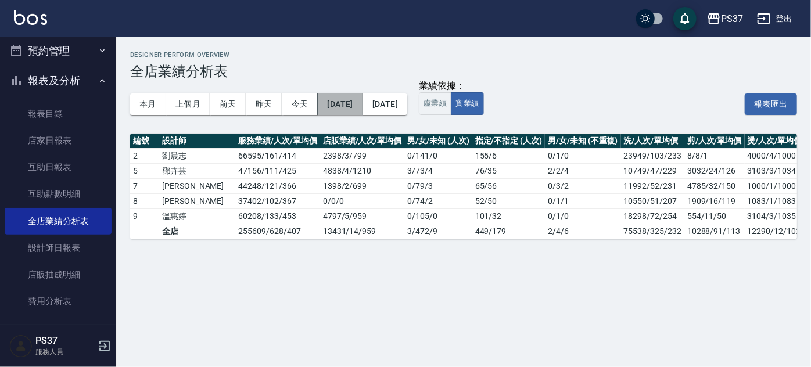
click at [362, 101] on button "[DATE]" at bounding box center [340, 103] width 45 height 21
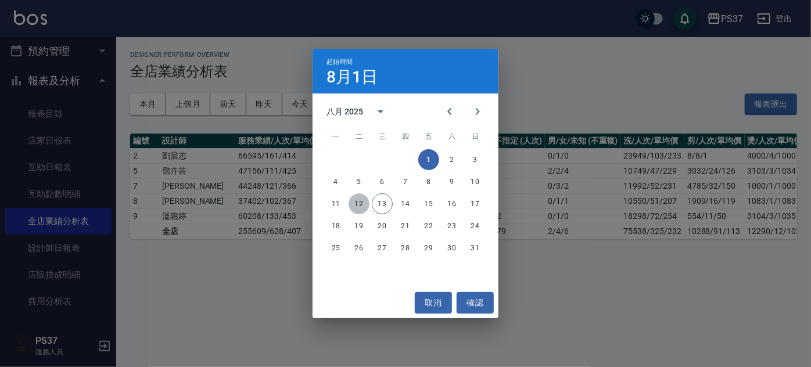
click at [355, 200] on button "12" at bounding box center [358, 203] width 21 height 21
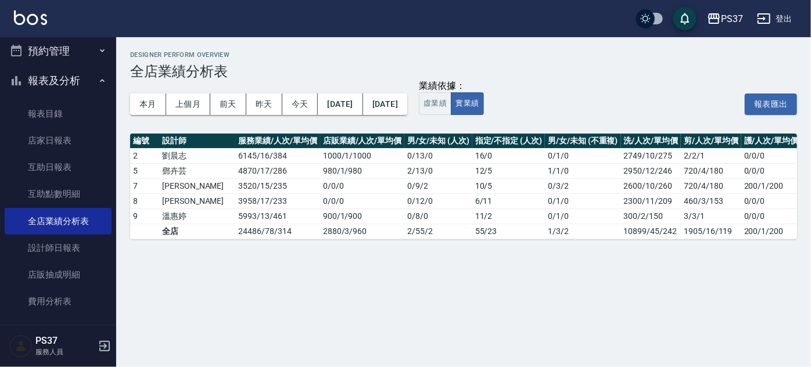
scroll to position [0, 122]
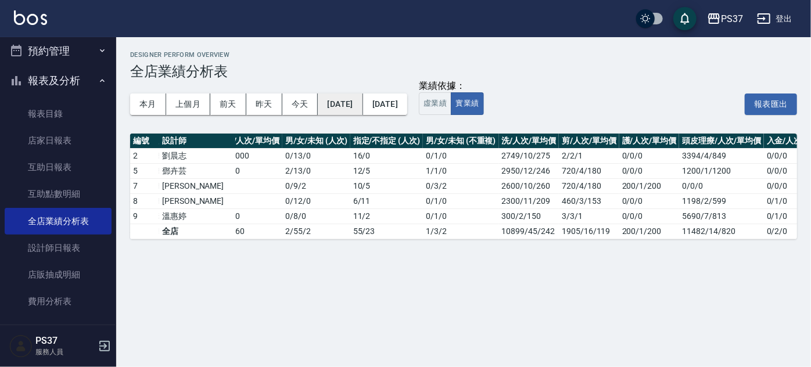
click at [359, 97] on button "[DATE]" at bounding box center [340, 103] width 45 height 21
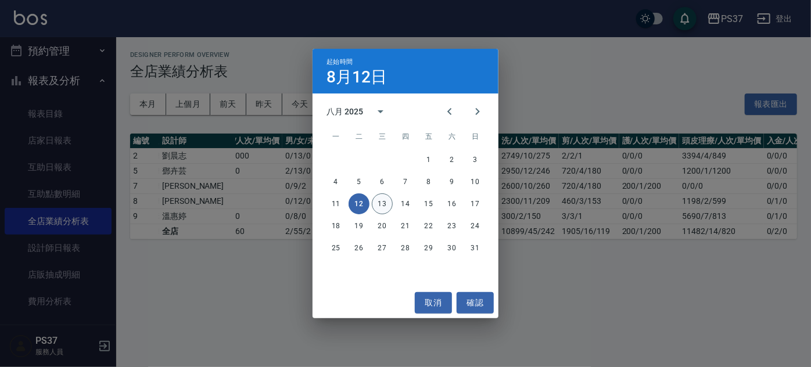
click at [384, 199] on button "13" at bounding box center [382, 203] width 21 height 21
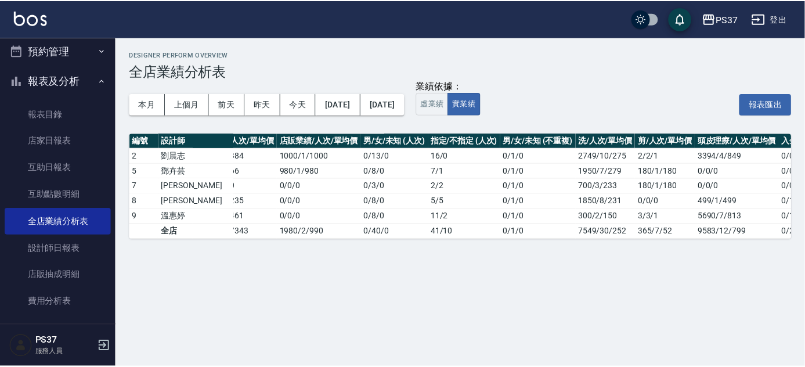
scroll to position [0, 62]
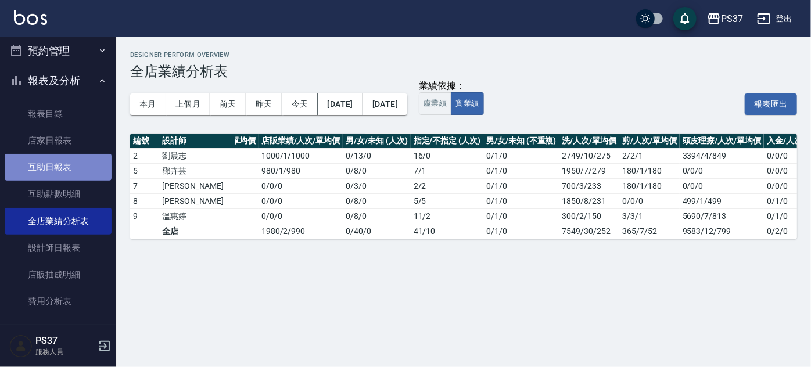
click at [57, 167] on link "互助日報表" at bounding box center [58, 167] width 107 height 27
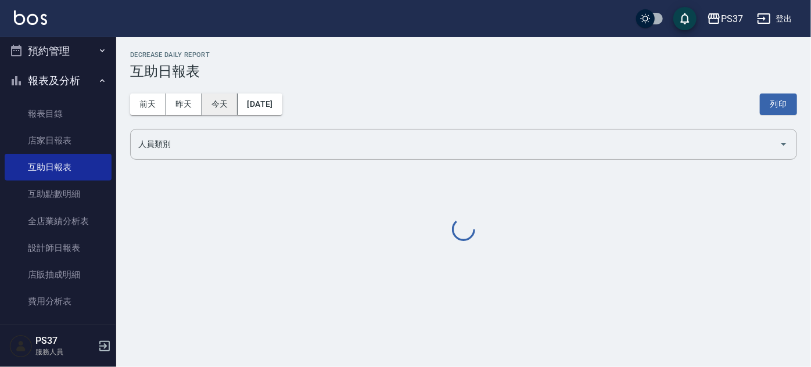
click at [223, 105] on button "今天" at bounding box center [220, 103] width 36 height 21
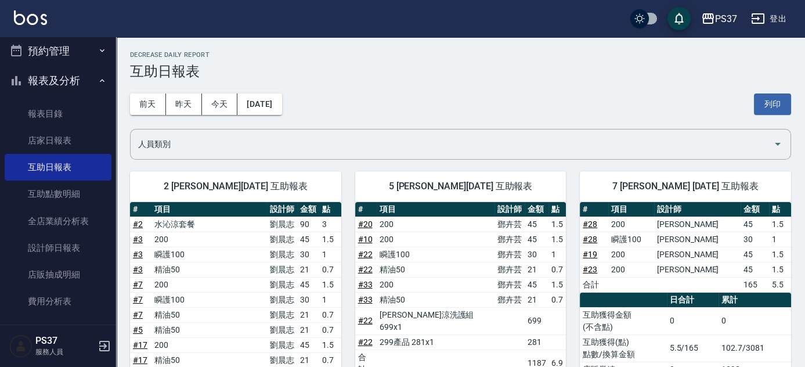
click at [271, 116] on div "[DATE] [DATE] [DATE] [DATE] 列印" at bounding box center [460, 104] width 661 height 49
click at [271, 107] on button "[DATE]" at bounding box center [259, 103] width 44 height 21
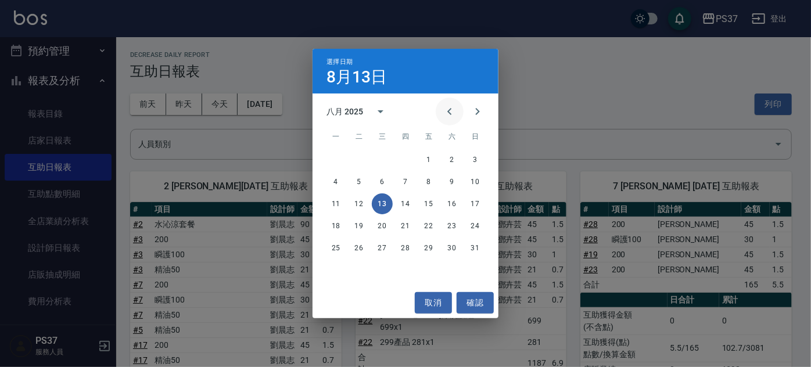
click at [442, 109] on button "Previous month" at bounding box center [449, 112] width 28 height 28
click at [477, 183] on button "13" at bounding box center [475, 181] width 21 height 21
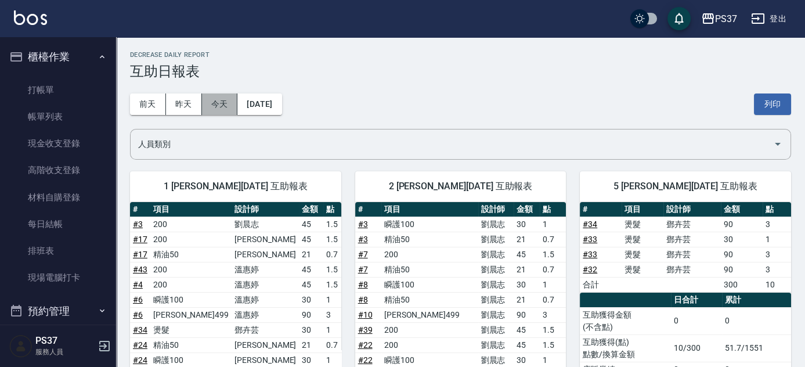
click at [215, 113] on button "今天" at bounding box center [220, 103] width 36 height 21
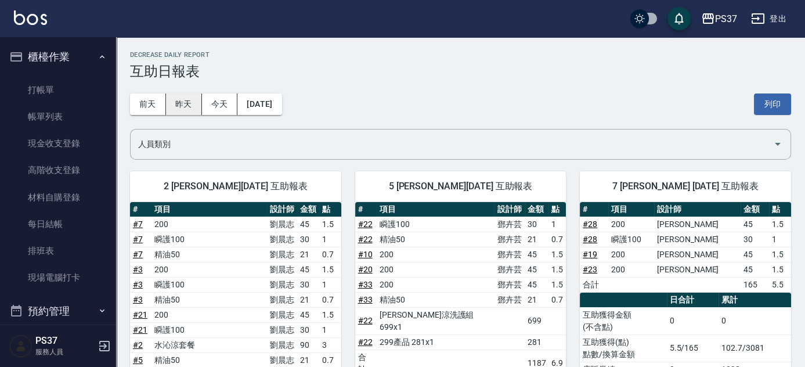
click at [190, 104] on button "昨天" at bounding box center [184, 103] width 36 height 21
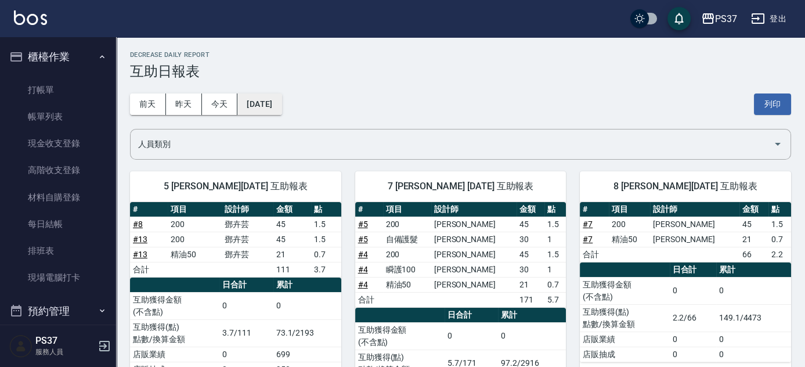
click at [251, 96] on button "[DATE]" at bounding box center [259, 103] width 44 height 21
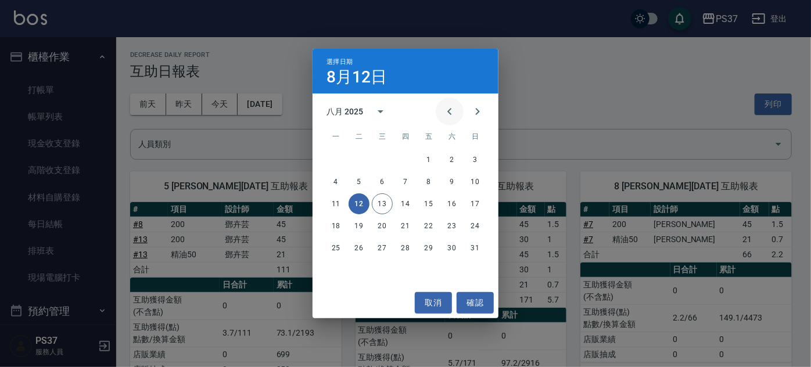
click at [444, 111] on icon "Previous month" at bounding box center [449, 112] width 14 height 14
click at [456, 114] on icon "Previous month" at bounding box center [449, 112] width 14 height 14
click at [473, 114] on icon "Next month" at bounding box center [477, 112] width 14 height 14
click at [406, 249] on button "31" at bounding box center [405, 247] width 21 height 21
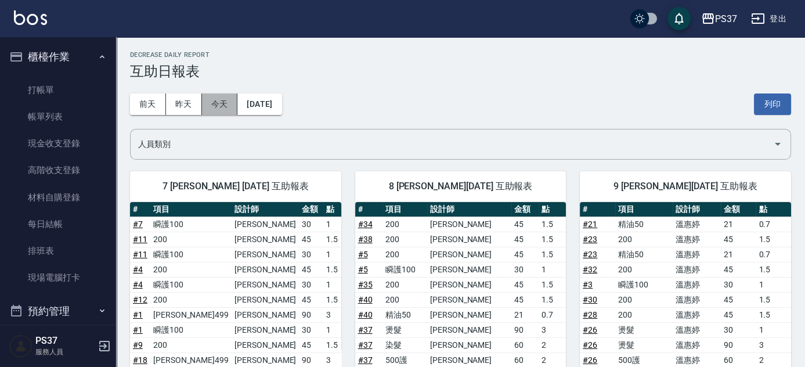
click at [215, 98] on button "今天" at bounding box center [220, 103] width 36 height 21
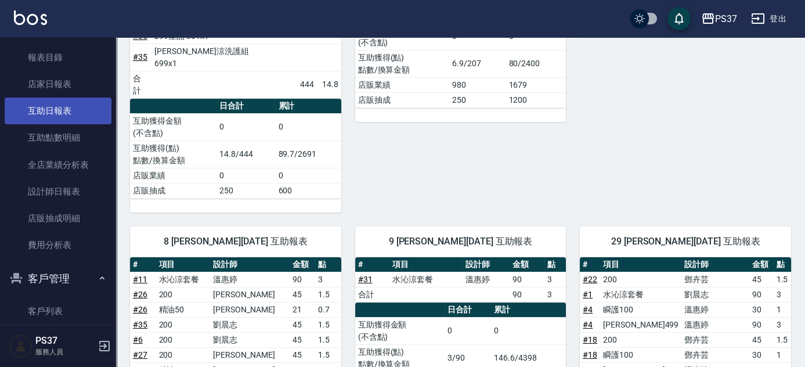
scroll to position [211, 0]
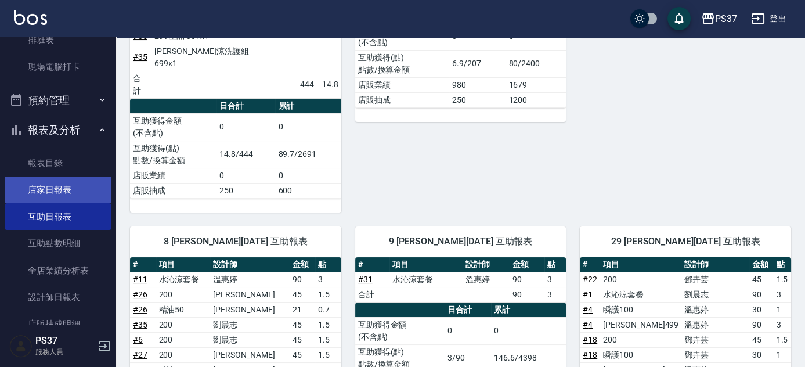
click at [82, 192] on link "店家日報表" at bounding box center [58, 190] width 107 height 27
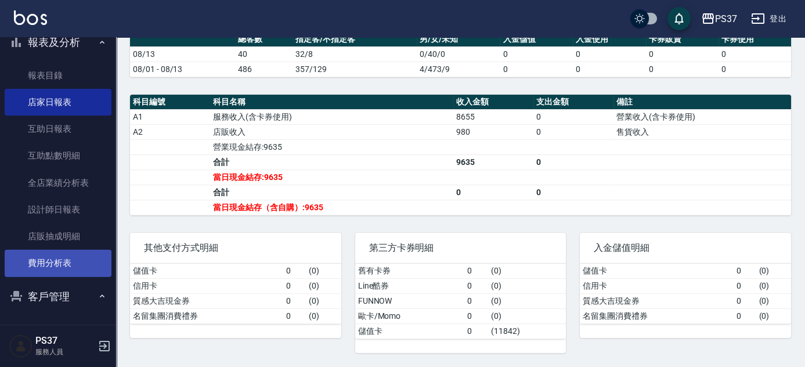
scroll to position [316, 0]
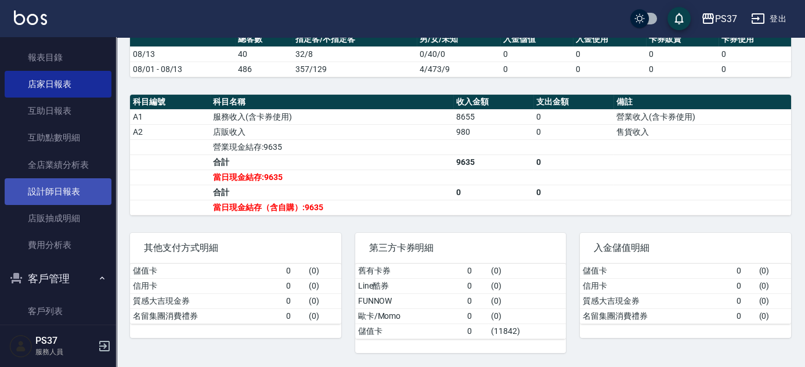
click at [88, 197] on link "設計師日報表" at bounding box center [58, 191] width 107 height 27
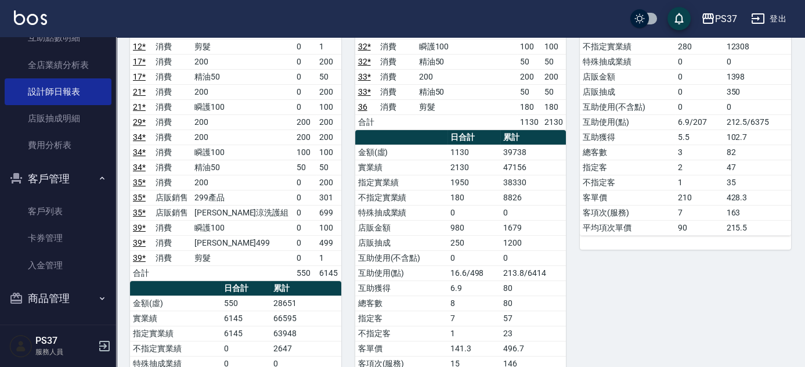
scroll to position [418, 0]
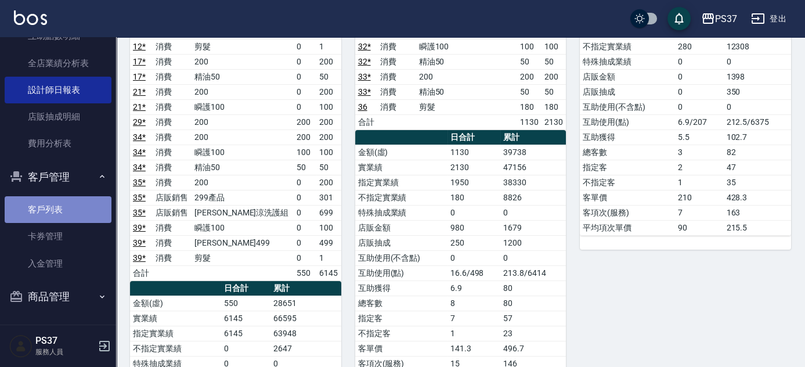
click at [79, 207] on link "客戶列表" at bounding box center [58, 209] width 107 height 27
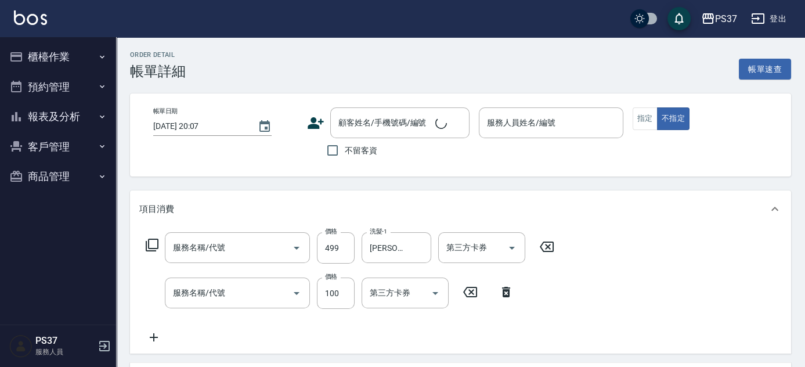
type input "[DATE] 19:58"
type input "[PERSON_NAME]-8"
type input "[PERSON_NAME]499(0499)"
type input "瞬護100(113)"
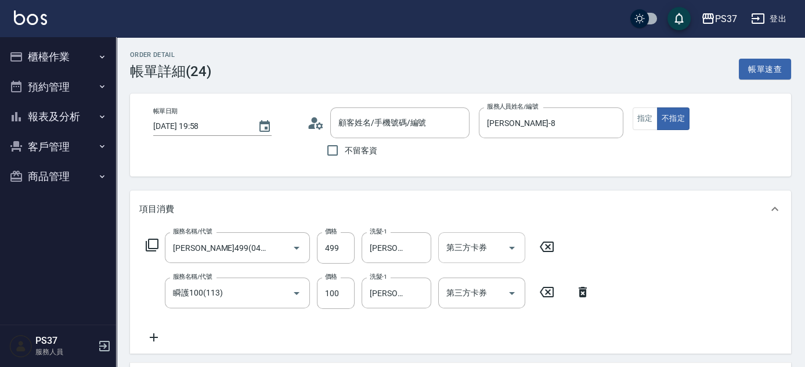
type input "公司/00000_公司/00000"
click at [520, 249] on button "Open" at bounding box center [512, 248] width 19 height 19
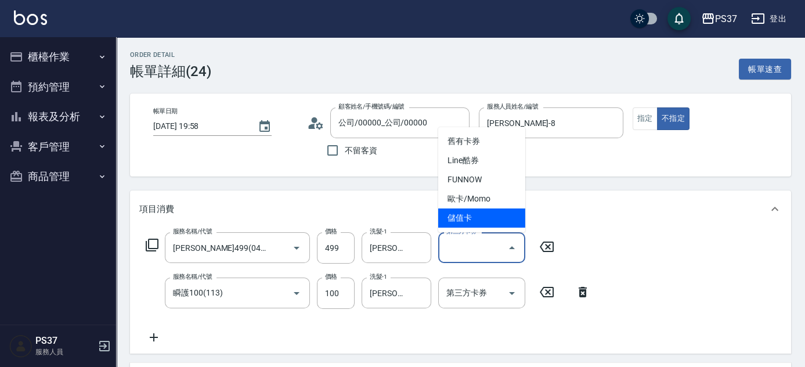
click at [499, 224] on span "儲值卡" at bounding box center [481, 217] width 87 height 19
type input "儲值卡"
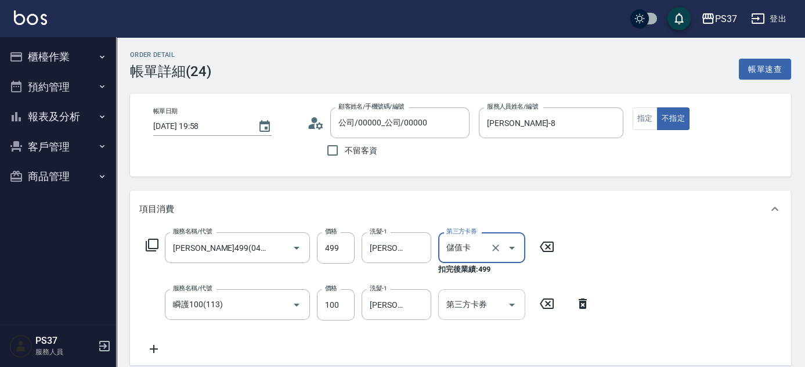
click at [511, 296] on button "Open" at bounding box center [512, 305] width 19 height 19
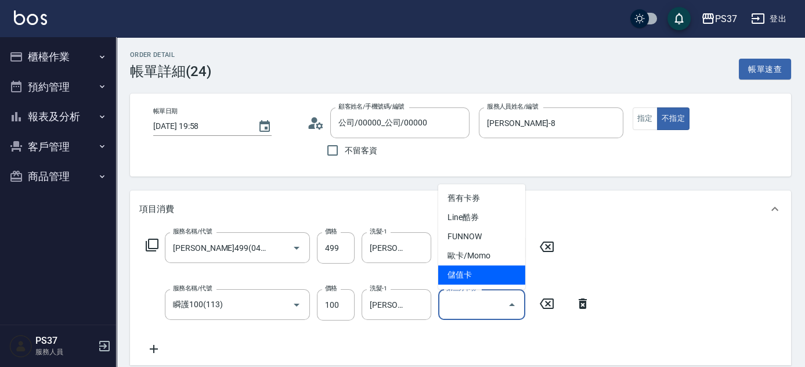
click at [502, 271] on span "儲值卡" at bounding box center [481, 274] width 87 height 19
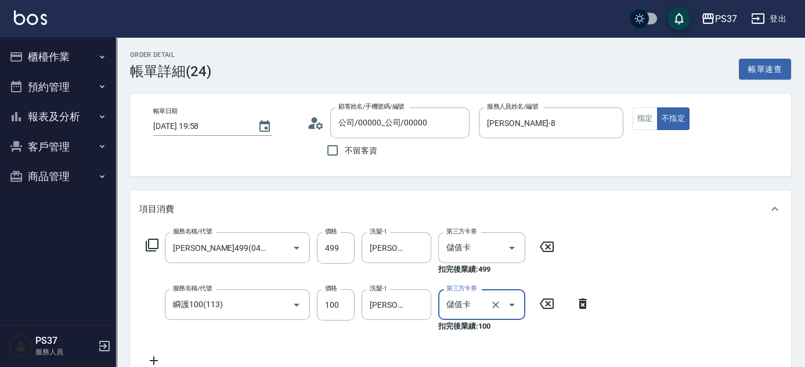
type input "儲值卡"
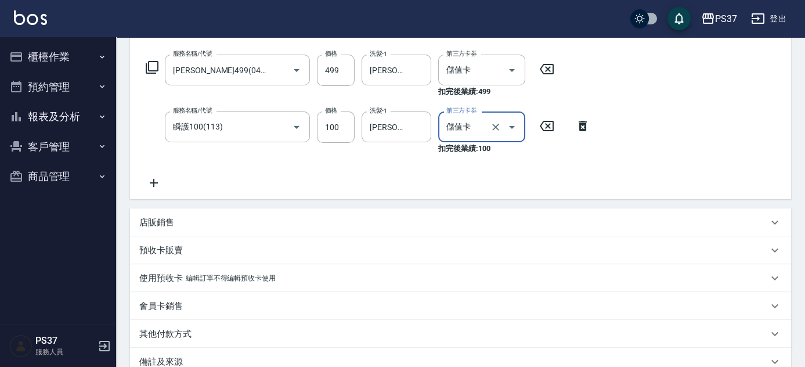
scroll to position [264, 0]
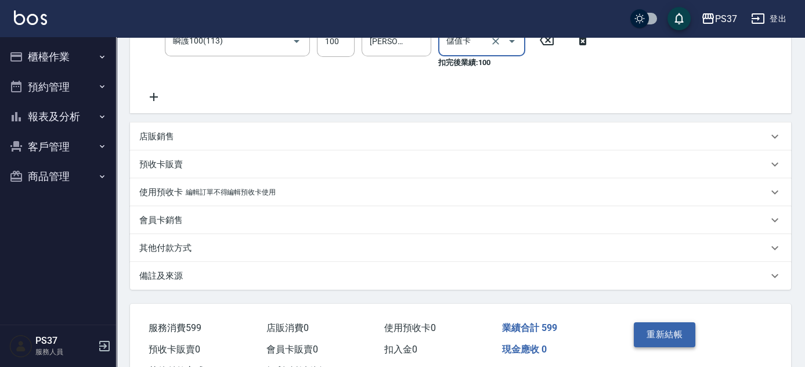
click at [669, 332] on button "重新結帳" at bounding box center [665, 334] width 62 height 24
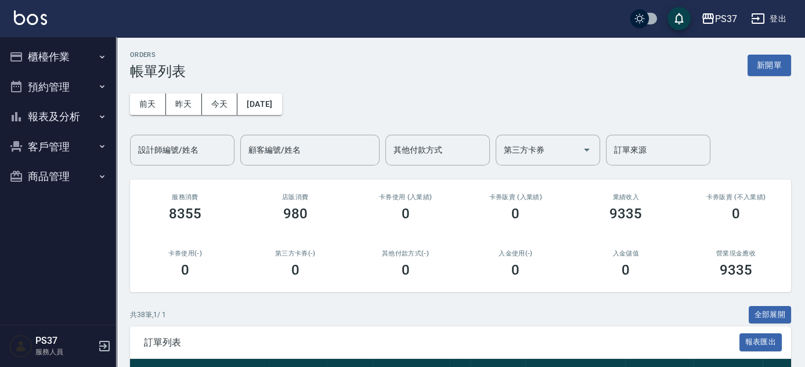
click at [76, 123] on button "報表及分析" at bounding box center [58, 117] width 107 height 30
